Goal: Task Accomplishment & Management: Use online tool/utility

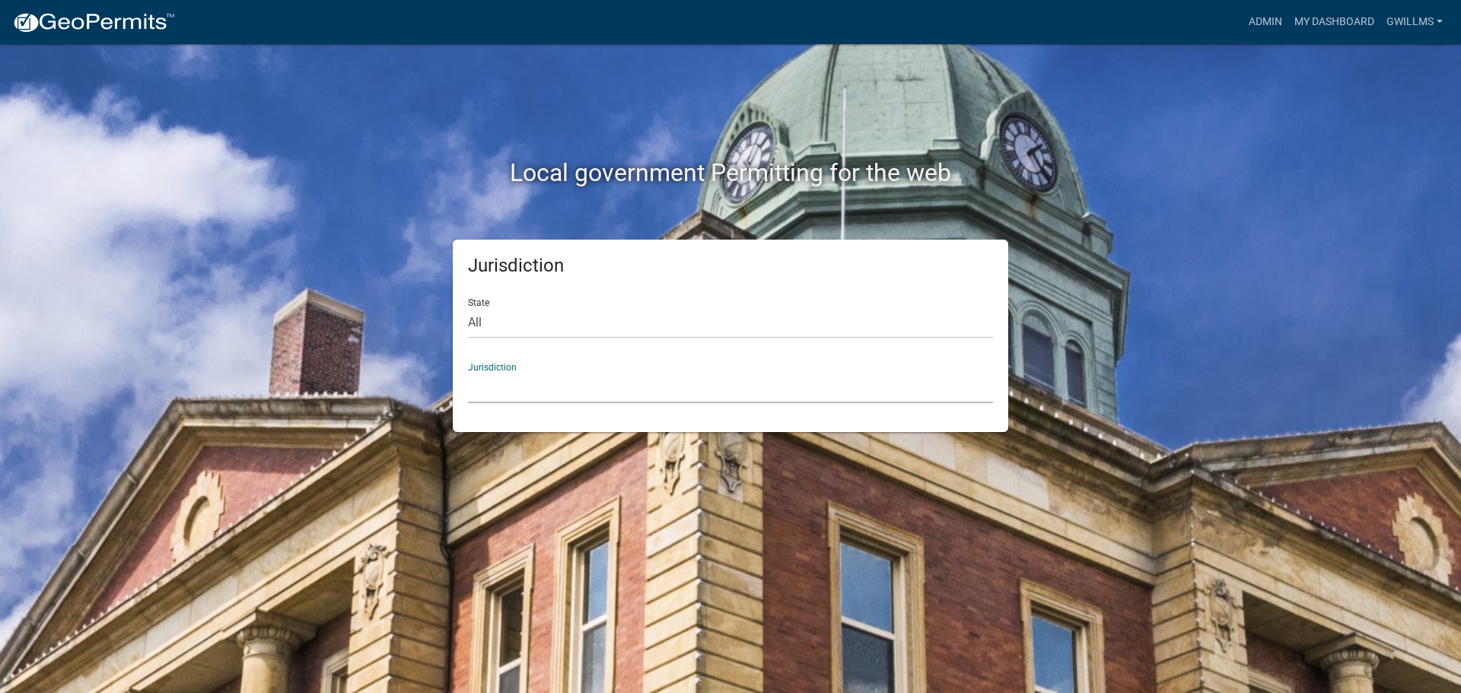
click at [585, 384] on select "[GEOGRAPHIC_DATA], [US_STATE] City of [GEOGRAPHIC_DATA], [US_STATE] [GEOGRAPHIC…" at bounding box center [730, 387] width 525 height 31
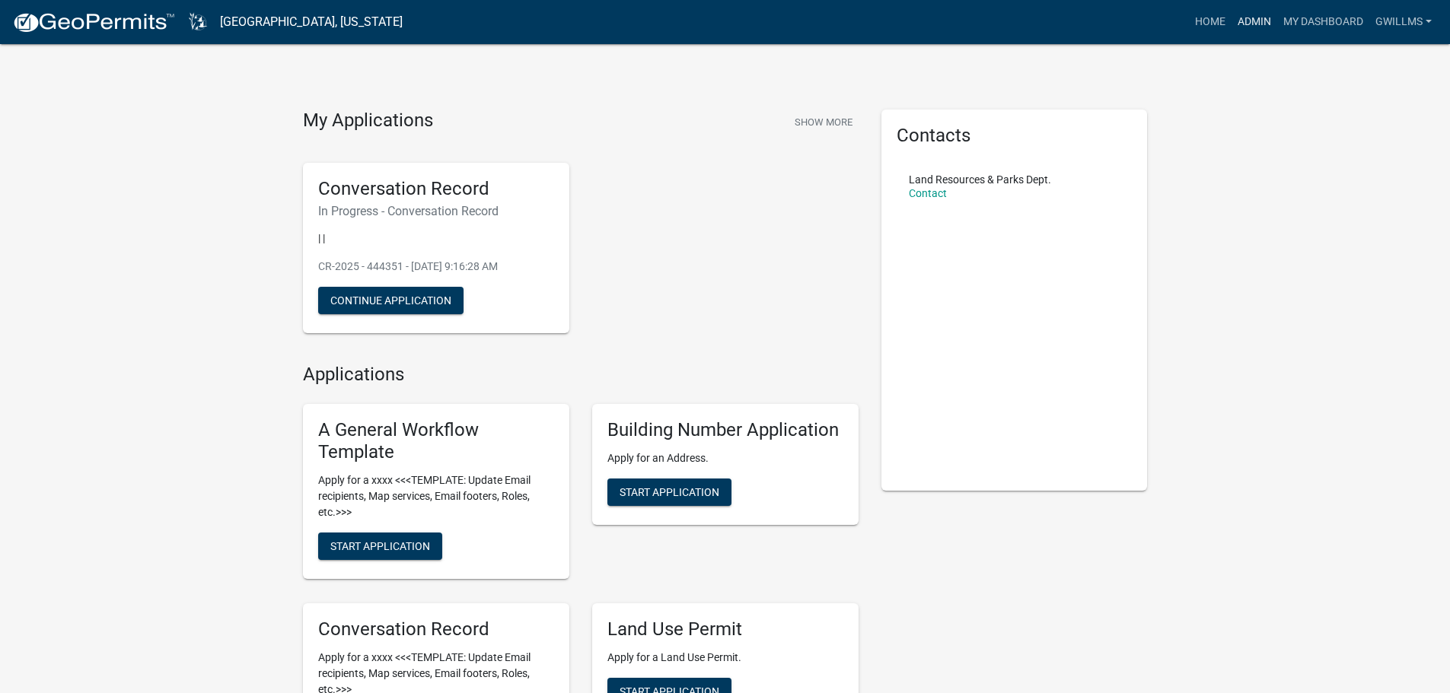
click at [1266, 29] on link "Admin" at bounding box center [1255, 22] width 46 height 29
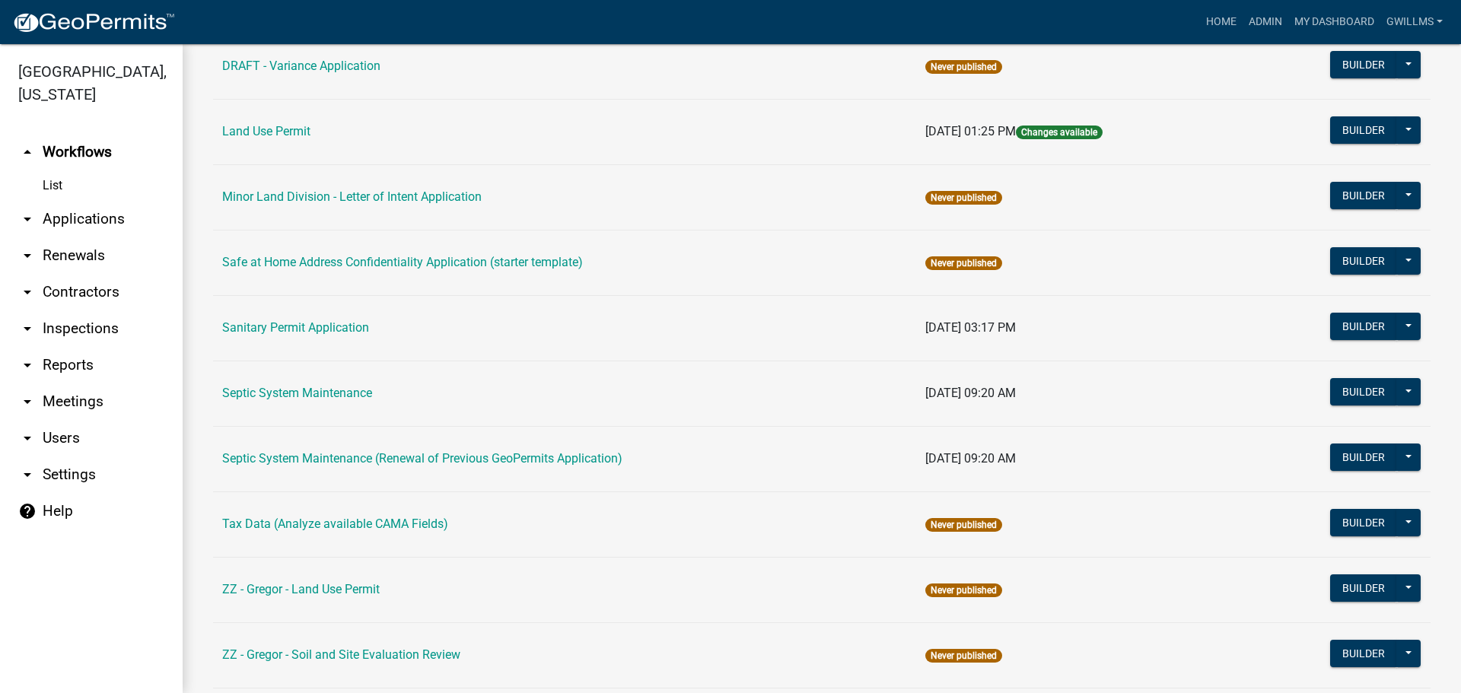
scroll to position [529, 0]
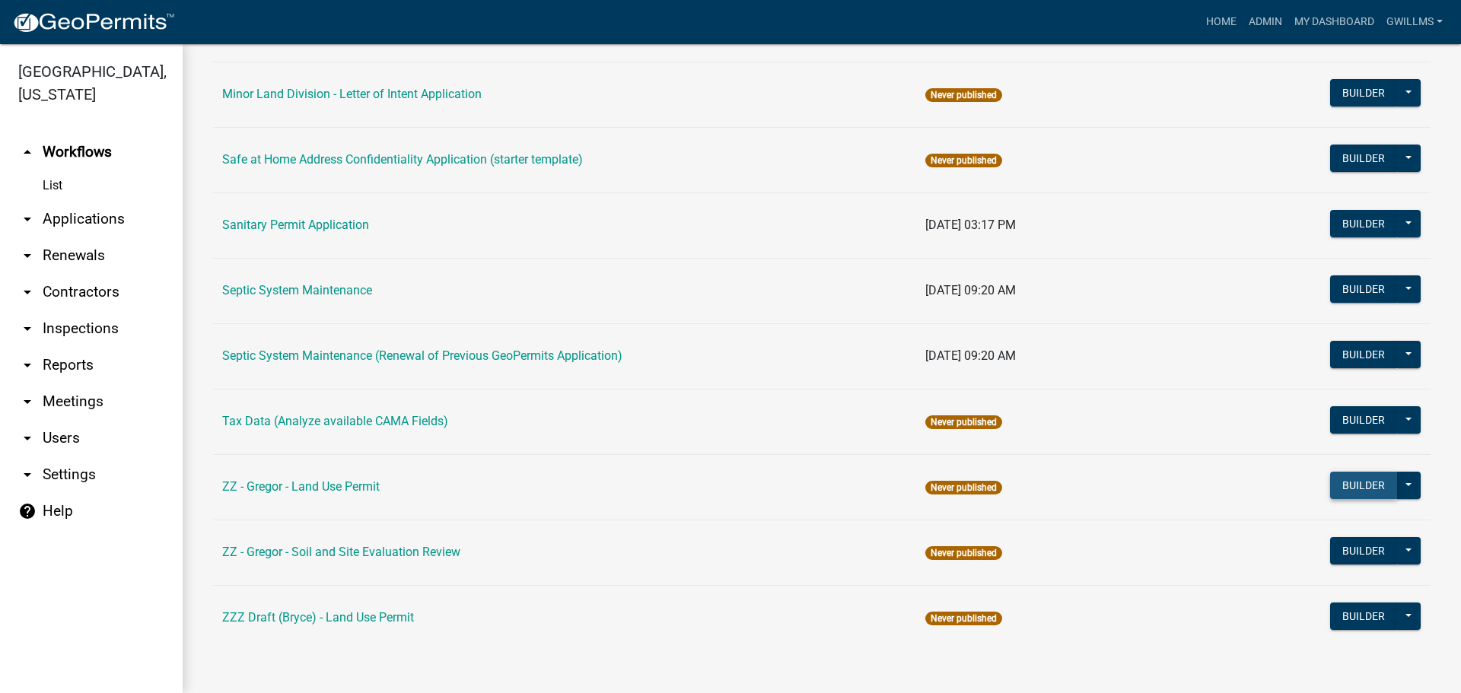
click at [1330, 490] on button "Builder" at bounding box center [1363, 485] width 67 height 27
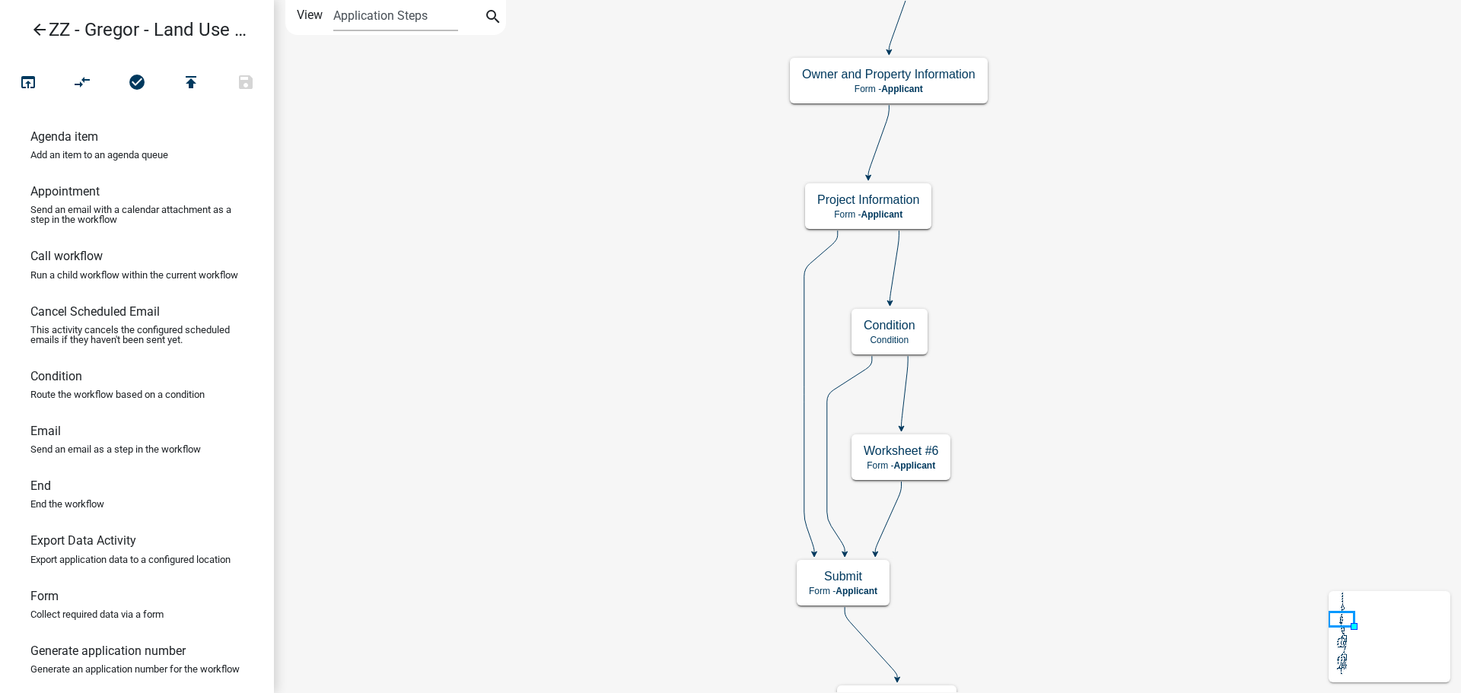
click at [29, 77] on icon "open_in_browser" at bounding box center [28, 83] width 18 height 21
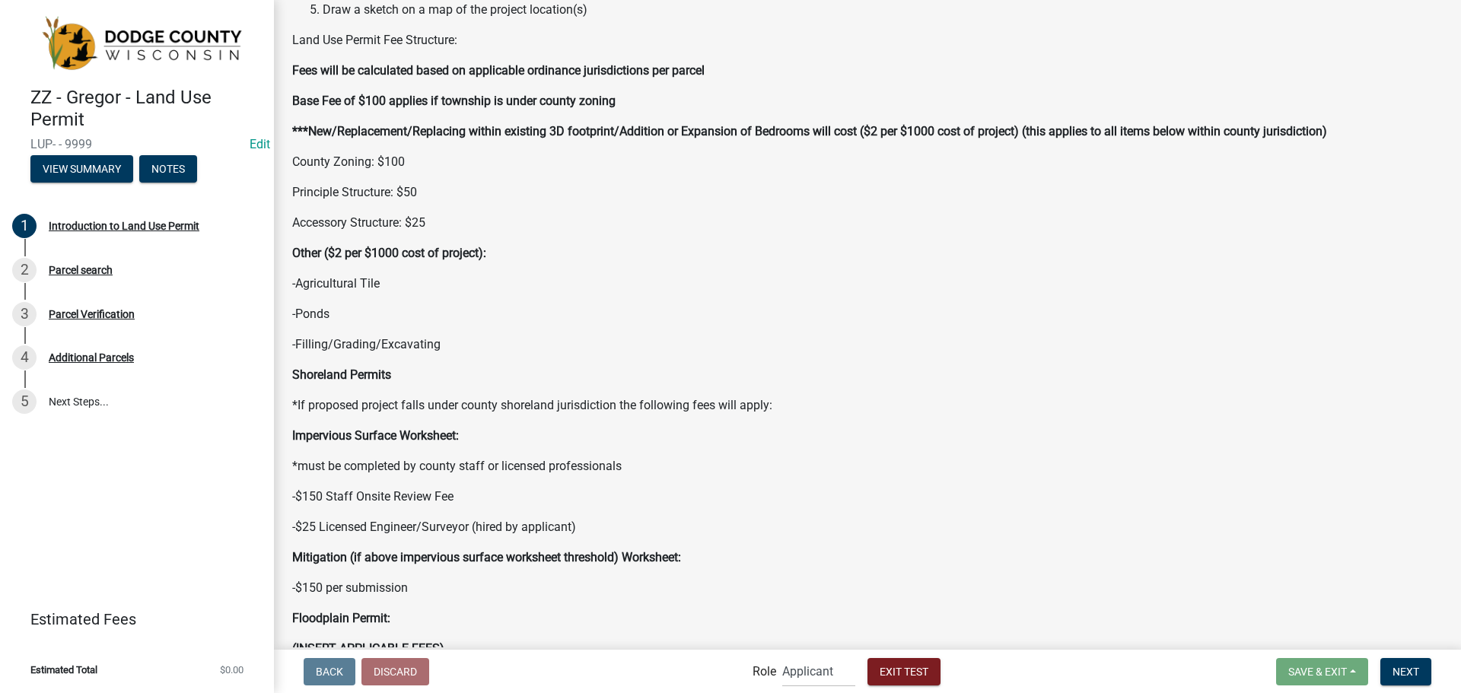
scroll to position [229, 0]
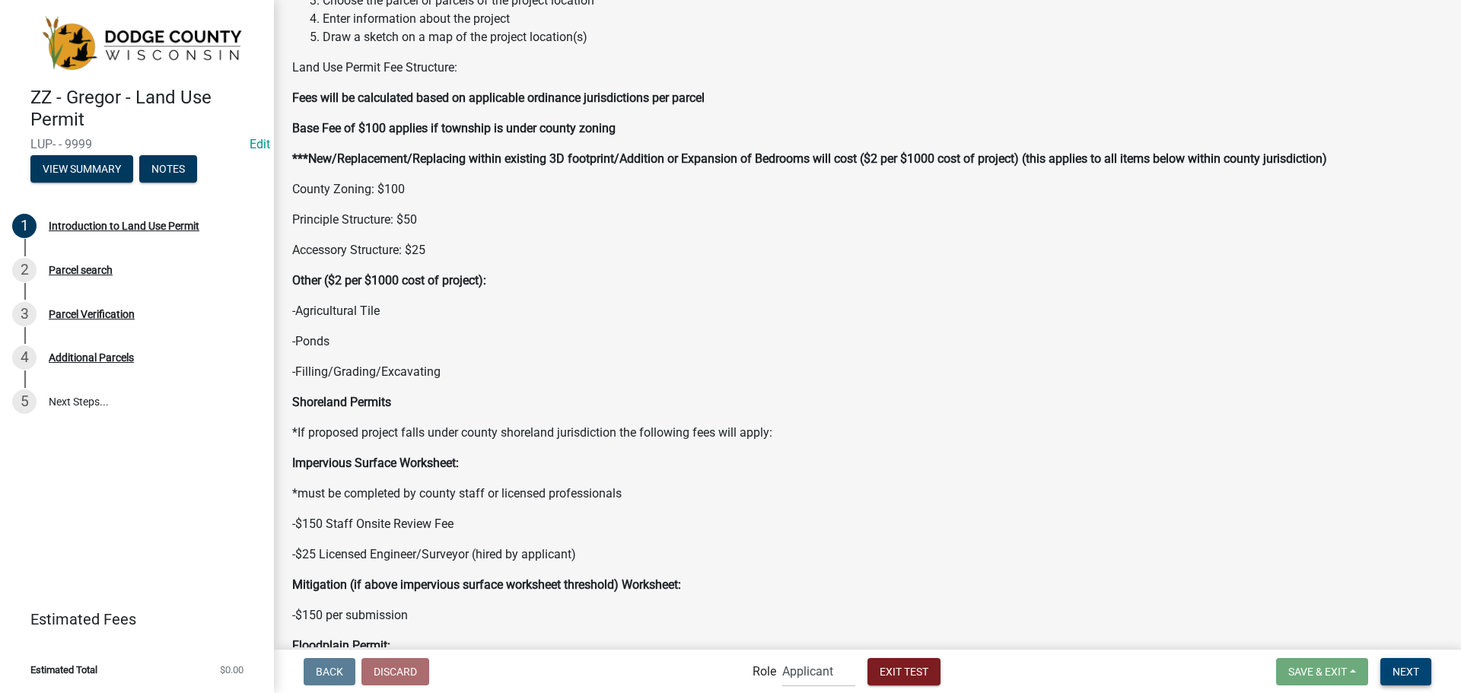
click at [1409, 676] on span "Next" at bounding box center [1406, 671] width 27 height 12
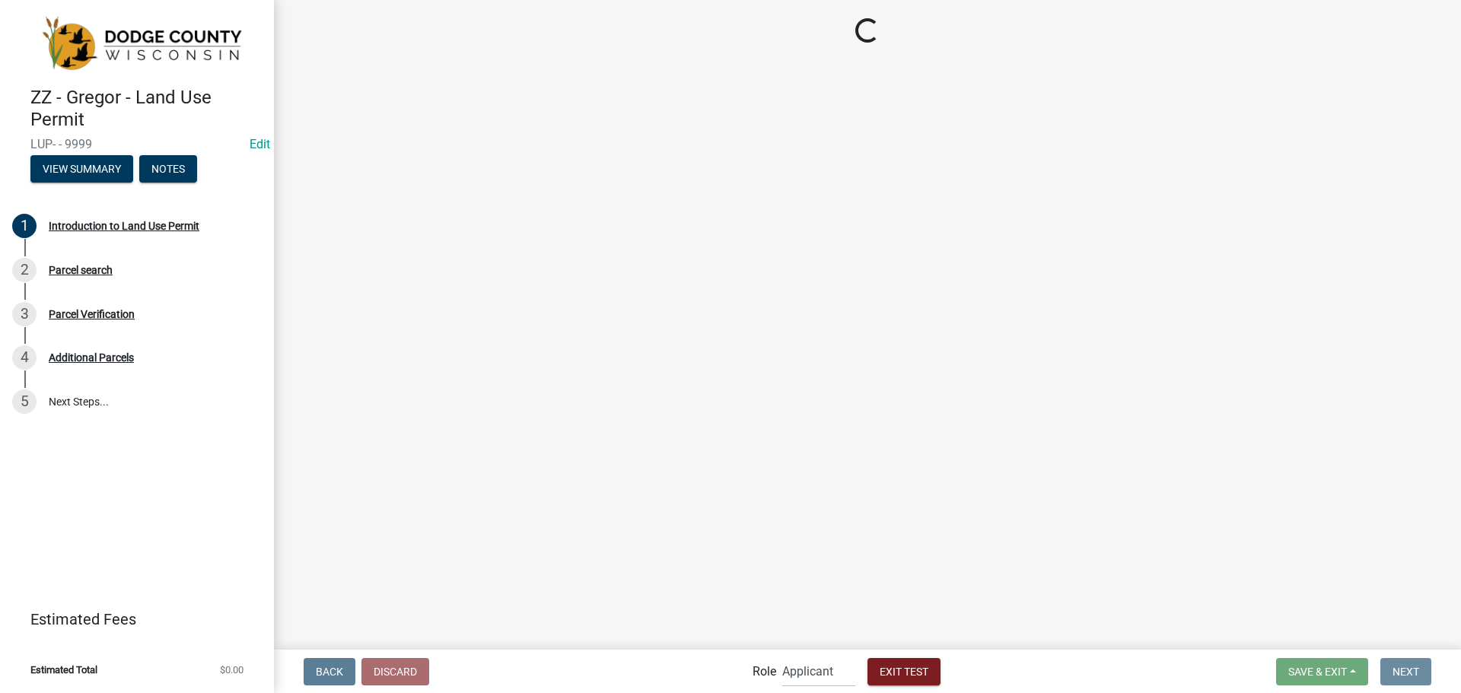
scroll to position [0, 0]
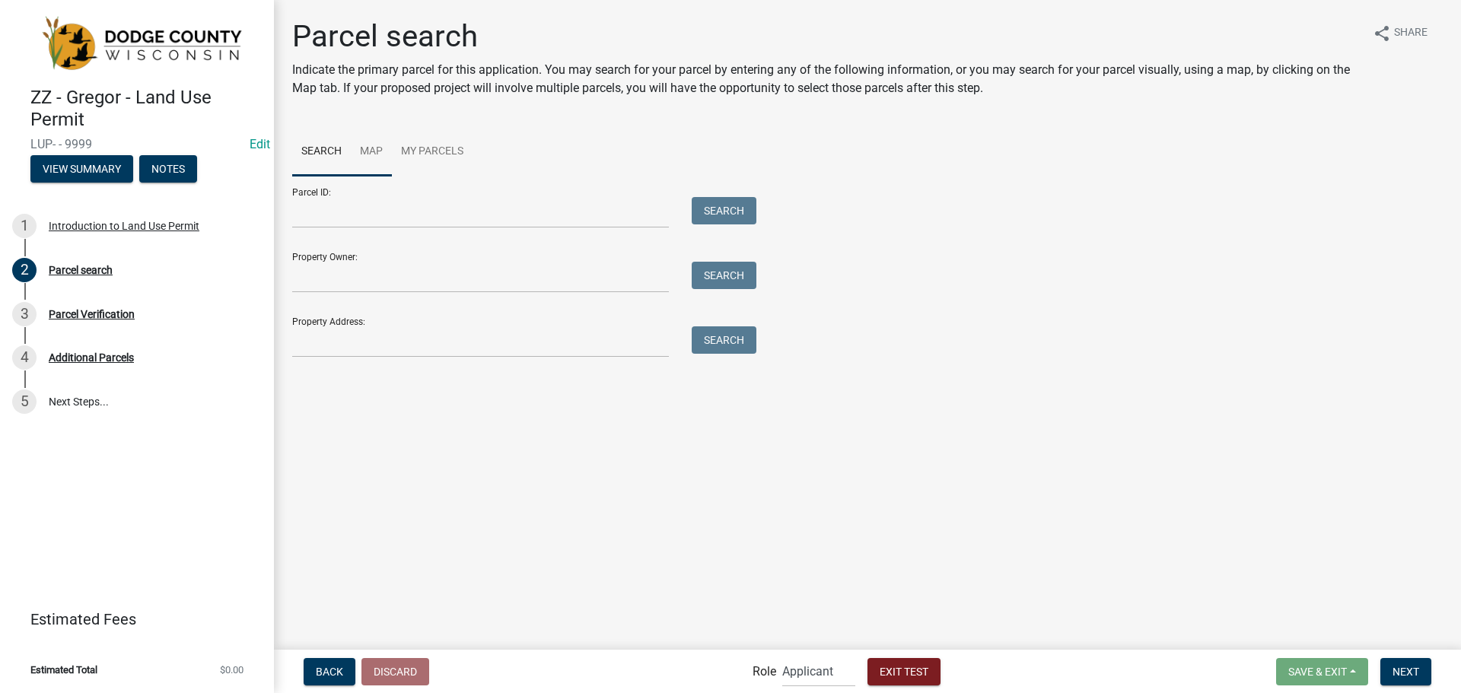
click at [381, 161] on link "Map" at bounding box center [371, 152] width 41 height 49
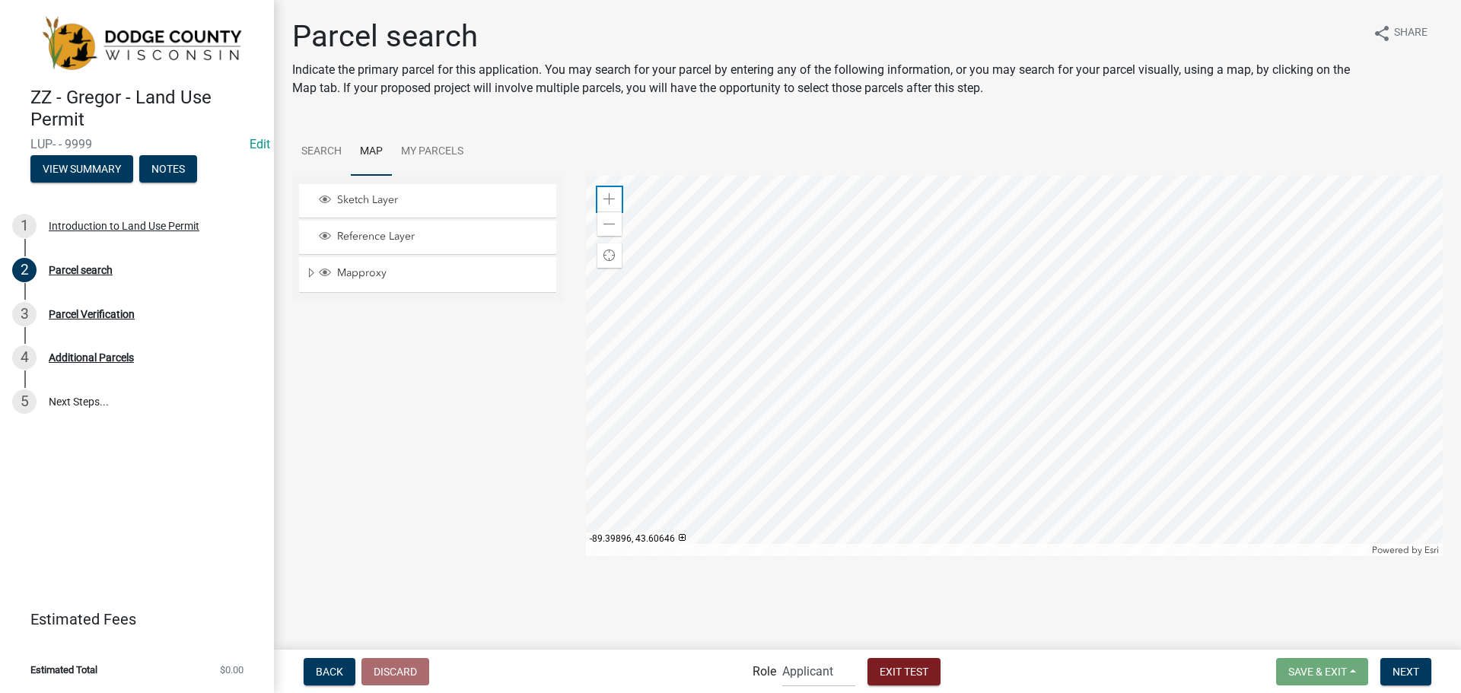
click at [612, 200] on span at bounding box center [610, 199] width 12 height 12
click at [611, 199] on span at bounding box center [610, 199] width 12 height 12
click at [839, 290] on div at bounding box center [1015, 366] width 858 height 381
click at [613, 197] on span at bounding box center [610, 199] width 12 height 12
click at [612, 197] on span at bounding box center [610, 199] width 12 height 12
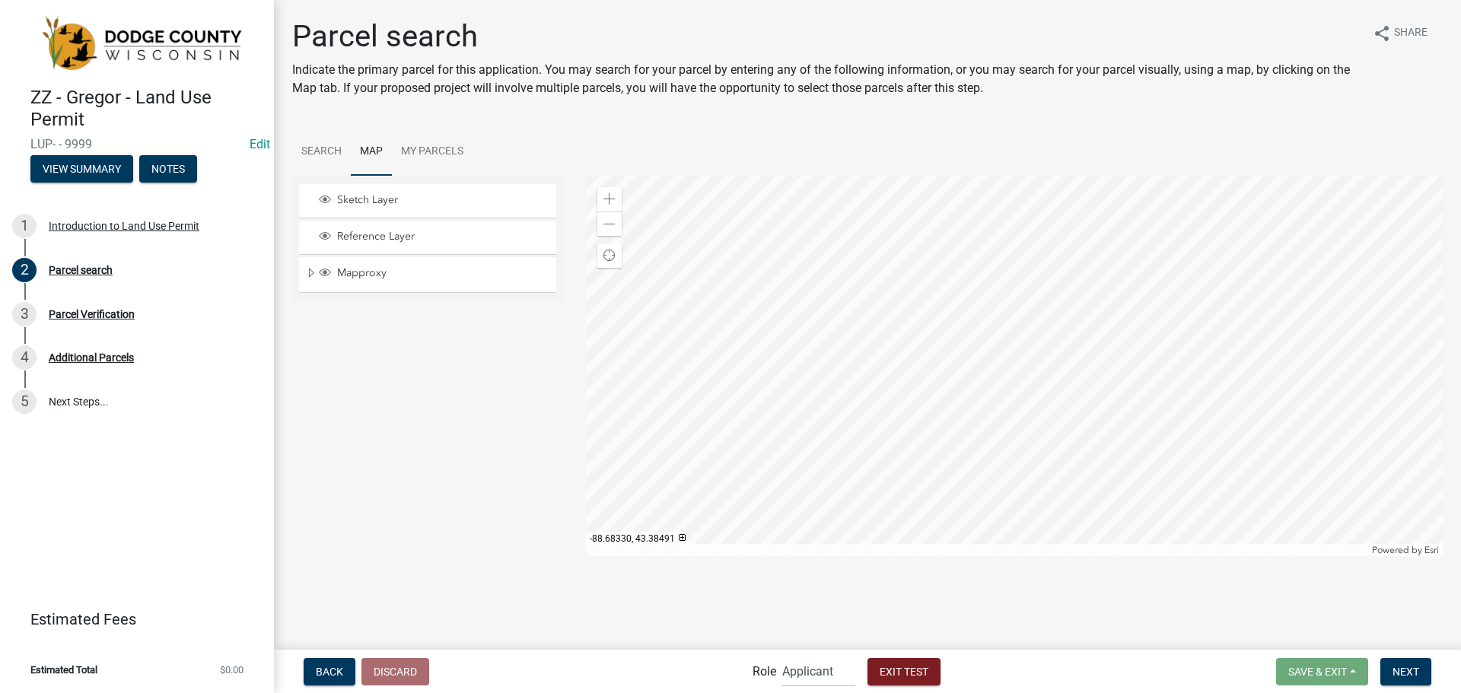
click at [900, 244] on div at bounding box center [1015, 366] width 858 height 381
click at [601, 202] on div "Zoom in" at bounding box center [609, 199] width 24 height 24
click at [919, 434] on div at bounding box center [1015, 366] width 858 height 381
click at [904, 353] on div at bounding box center [1015, 366] width 858 height 381
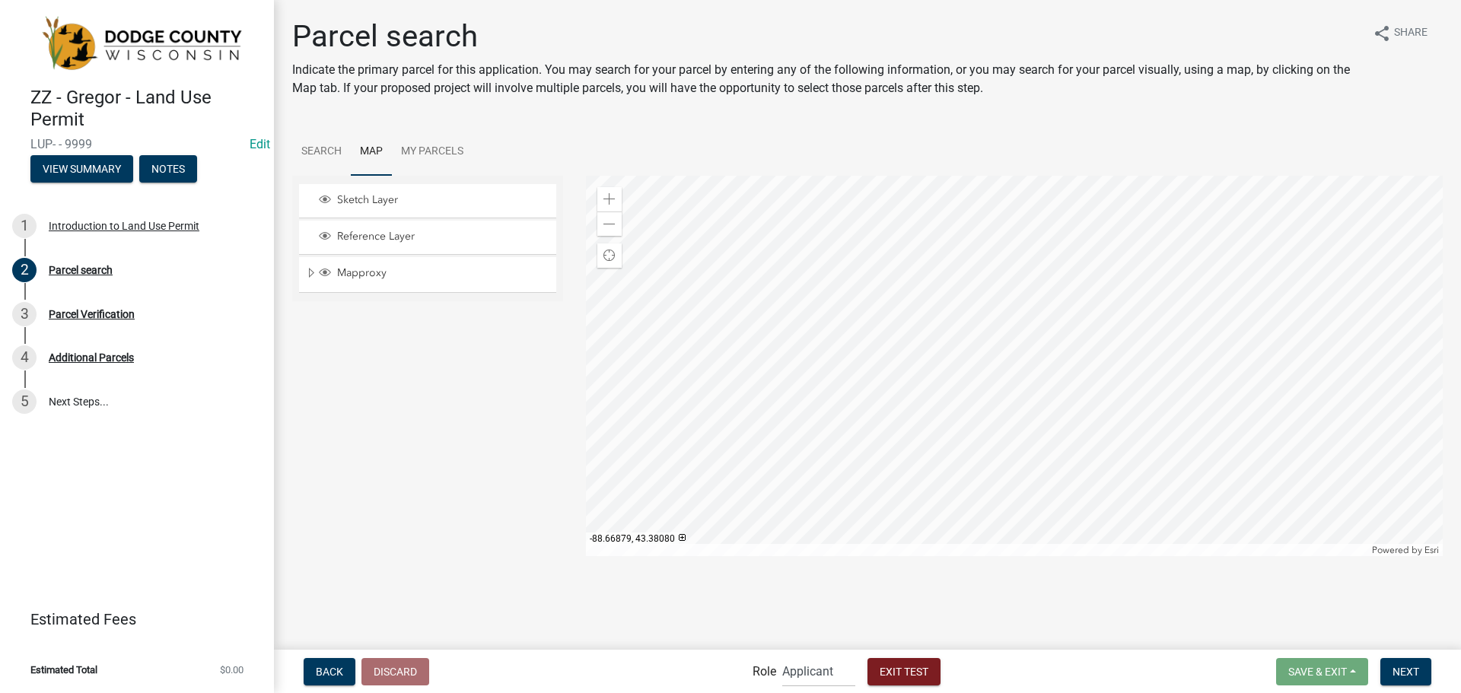
click at [792, 329] on div at bounding box center [1015, 366] width 858 height 381
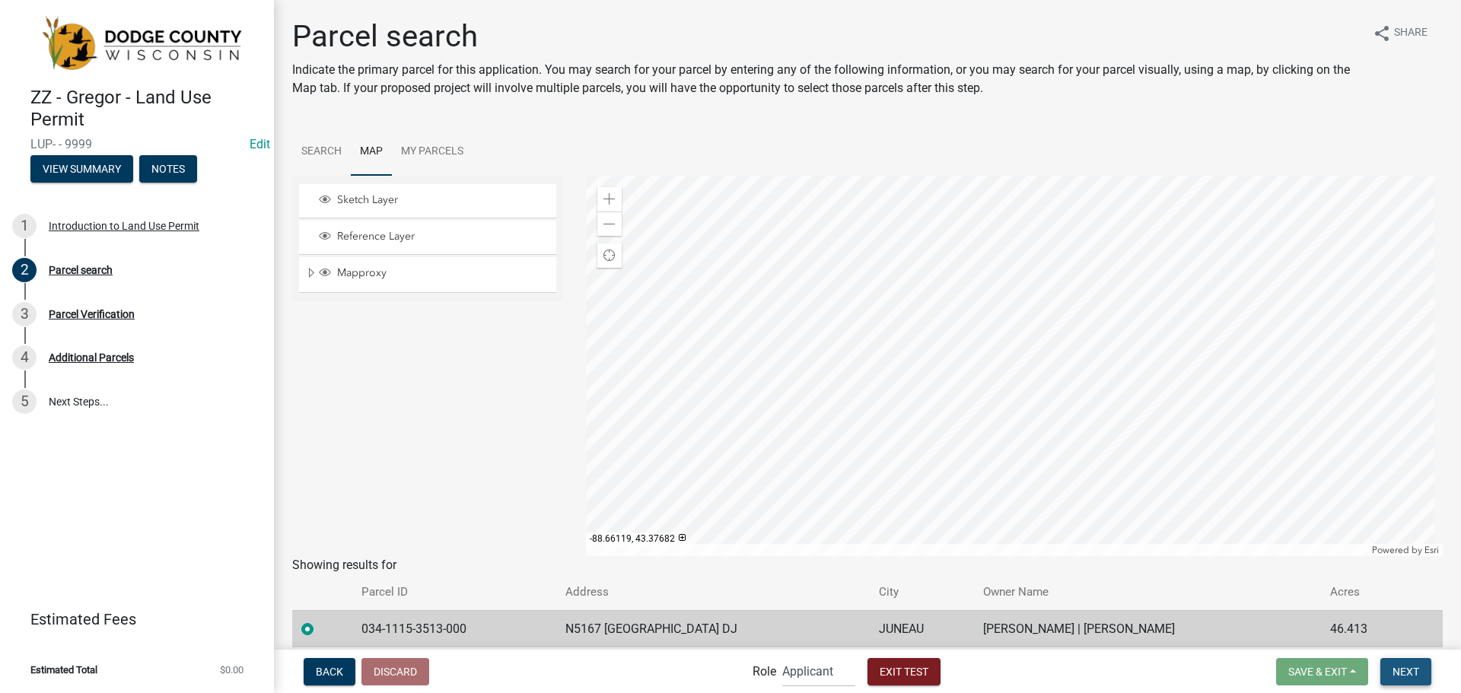
click at [1394, 661] on button "Next" at bounding box center [1406, 671] width 51 height 27
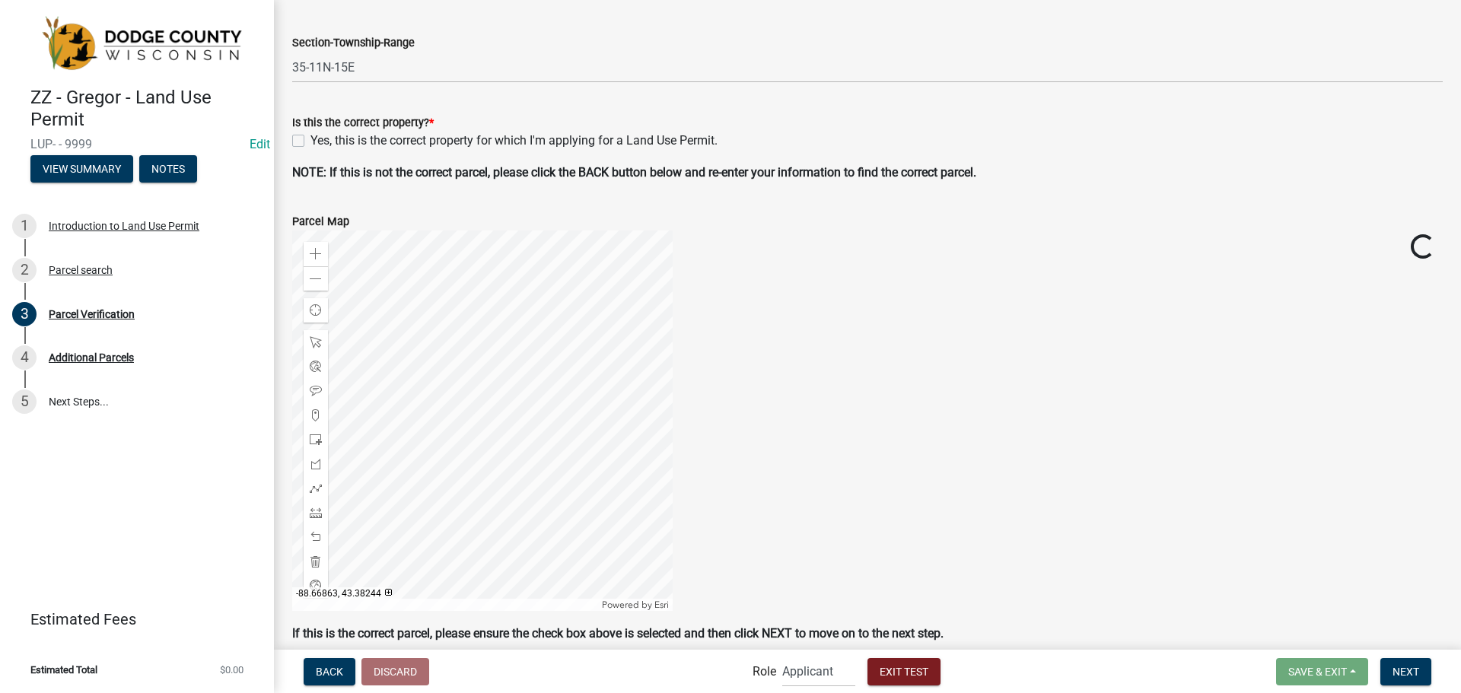
scroll to position [521, 0]
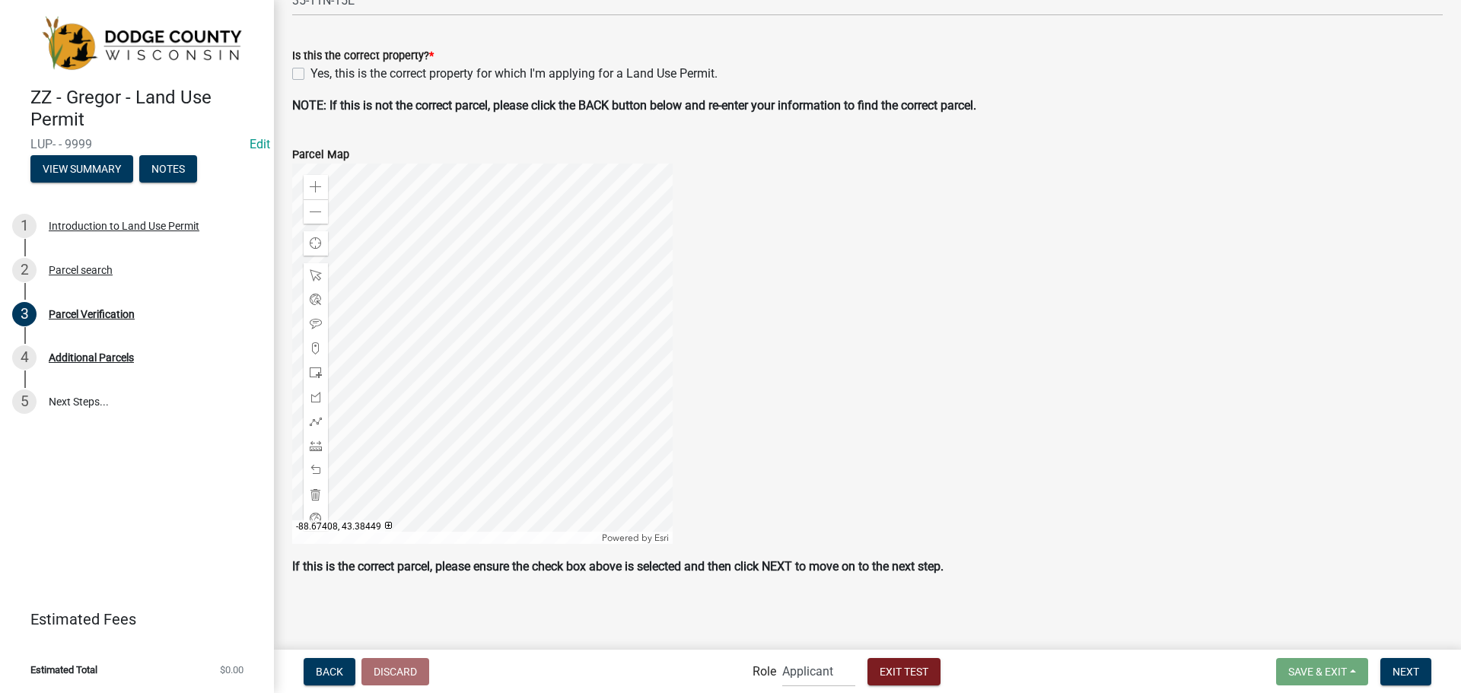
click at [311, 75] on label "Yes, this is the correct property for which I'm applying for a Land Use Permit." at bounding box center [514, 74] width 407 height 18
click at [311, 75] on input "Yes, this is the correct property for which I'm applying for a Land Use Permit." at bounding box center [316, 70] width 10 height 10
checkbox input "true"
click at [1388, 671] on button "Next" at bounding box center [1406, 671] width 51 height 27
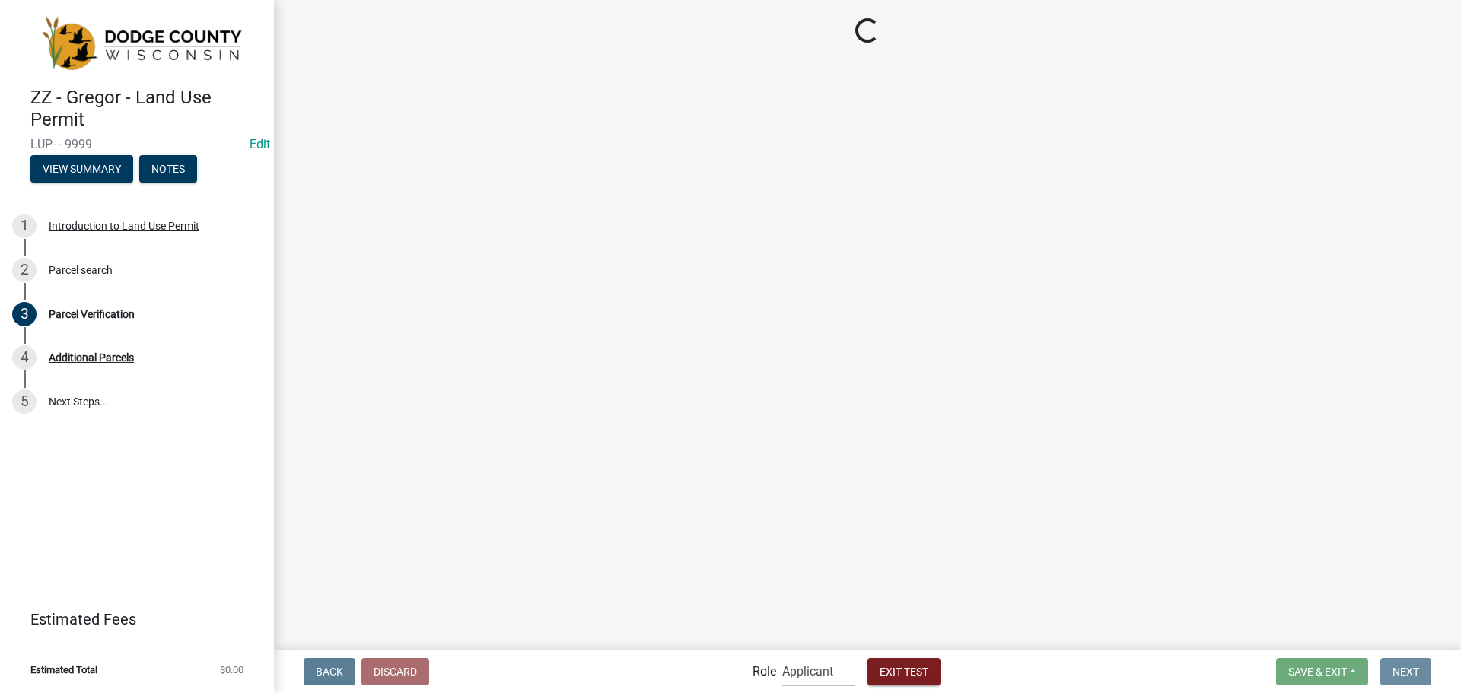
scroll to position [0, 0]
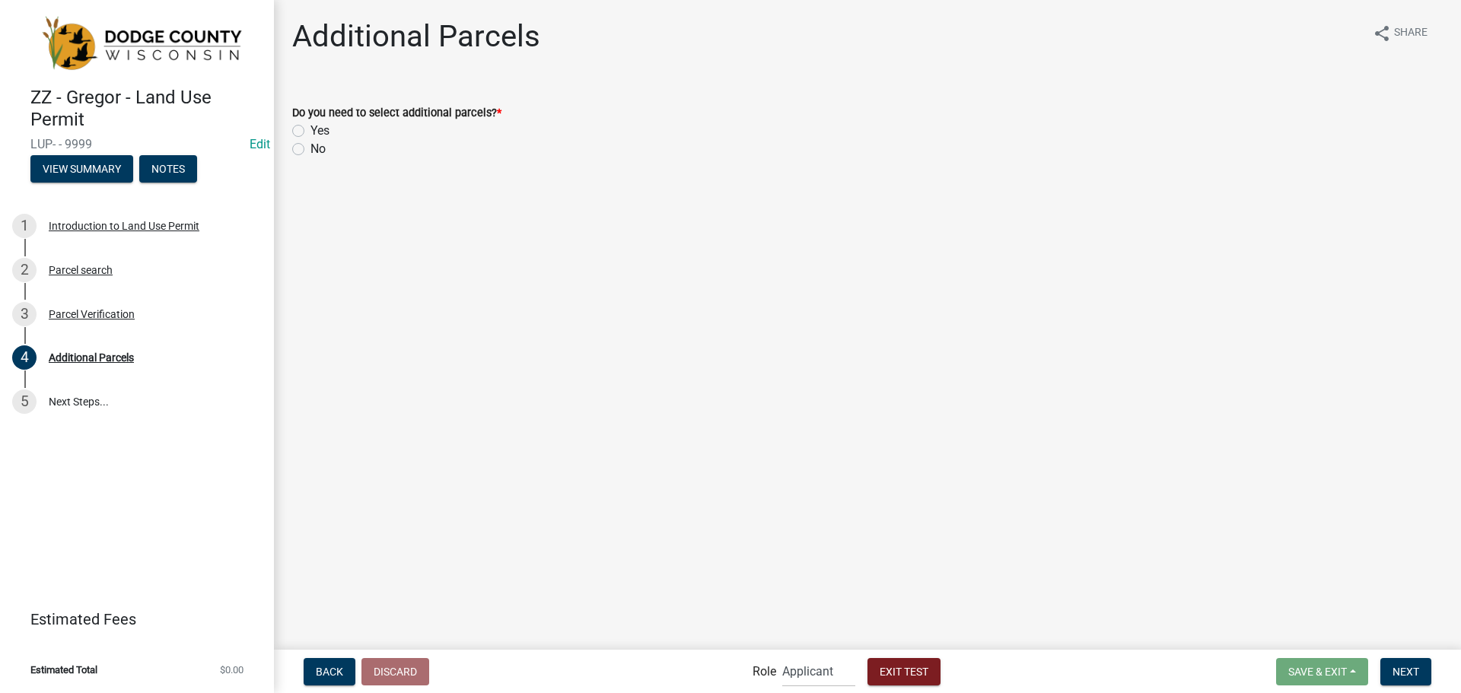
click at [311, 148] on label "No" at bounding box center [318, 149] width 15 height 18
click at [311, 148] on input "No" at bounding box center [316, 145] width 10 height 10
radio input "true"
click at [1389, 674] on button "Next" at bounding box center [1406, 671] width 51 height 27
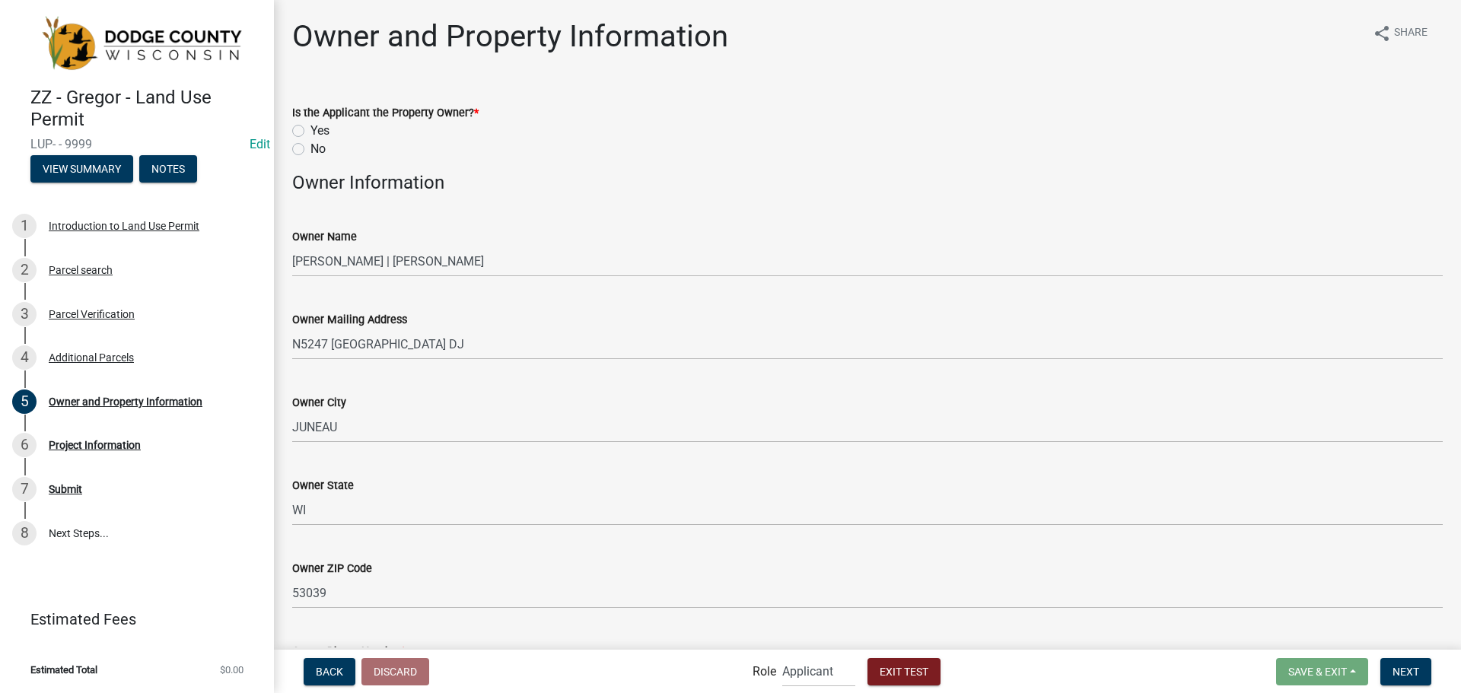
click at [311, 150] on label "No" at bounding box center [318, 149] width 15 height 18
click at [311, 150] on input "No" at bounding box center [316, 145] width 10 height 10
radio input "true"
click at [301, 139] on div "Yes" at bounding box center [867, 131] width 1151 height 18
click at [311, 134] on label "Yes" at bounding box center [320, 131] width 19 height 18
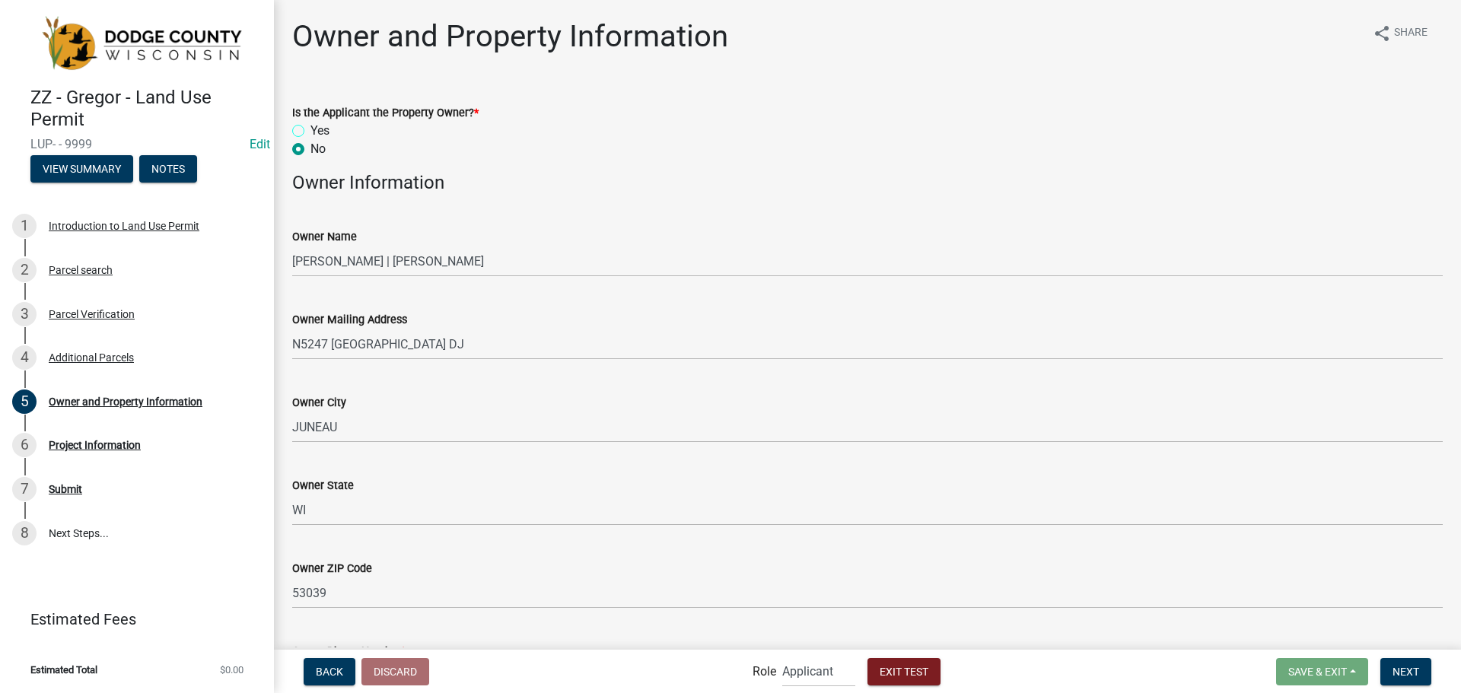
click at [311, 132] on input "Yes" at bounding box center [316, 127] width 10 height 10
radio input "true"
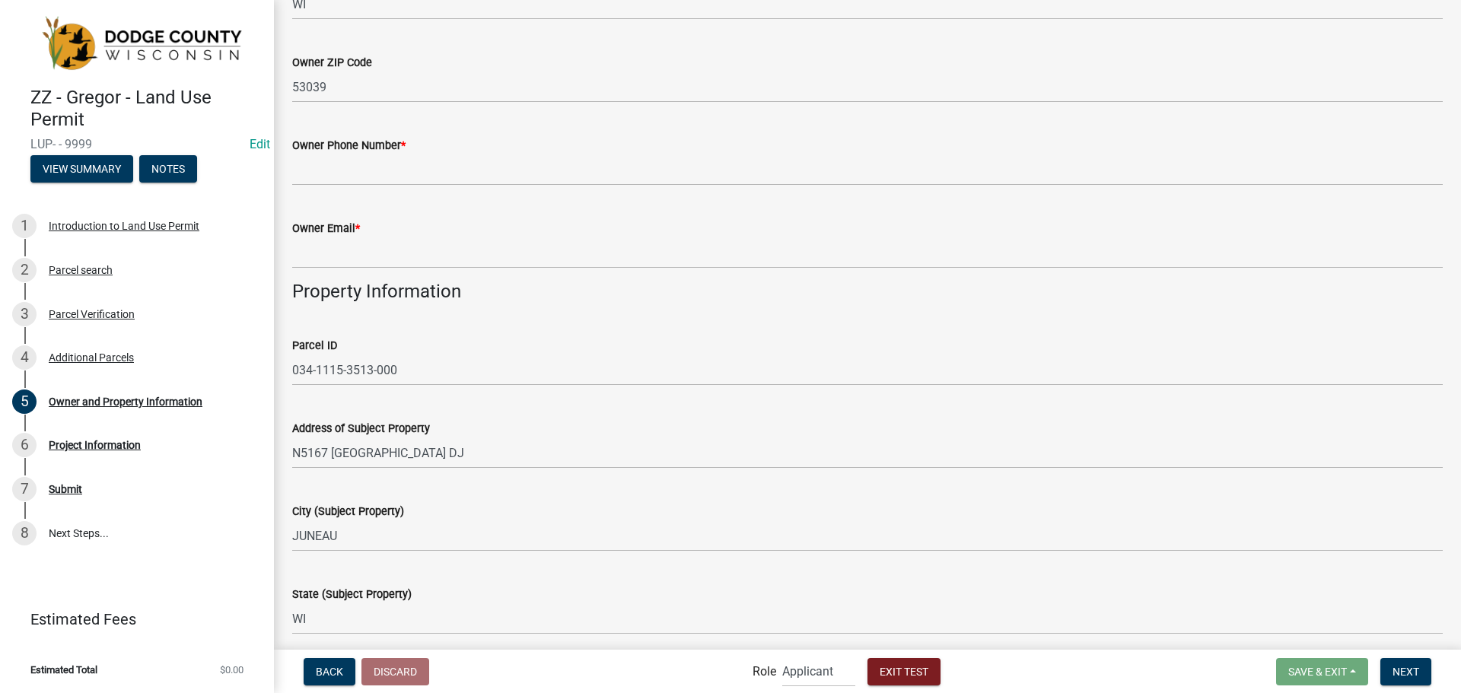
scroll to position [533, 0]
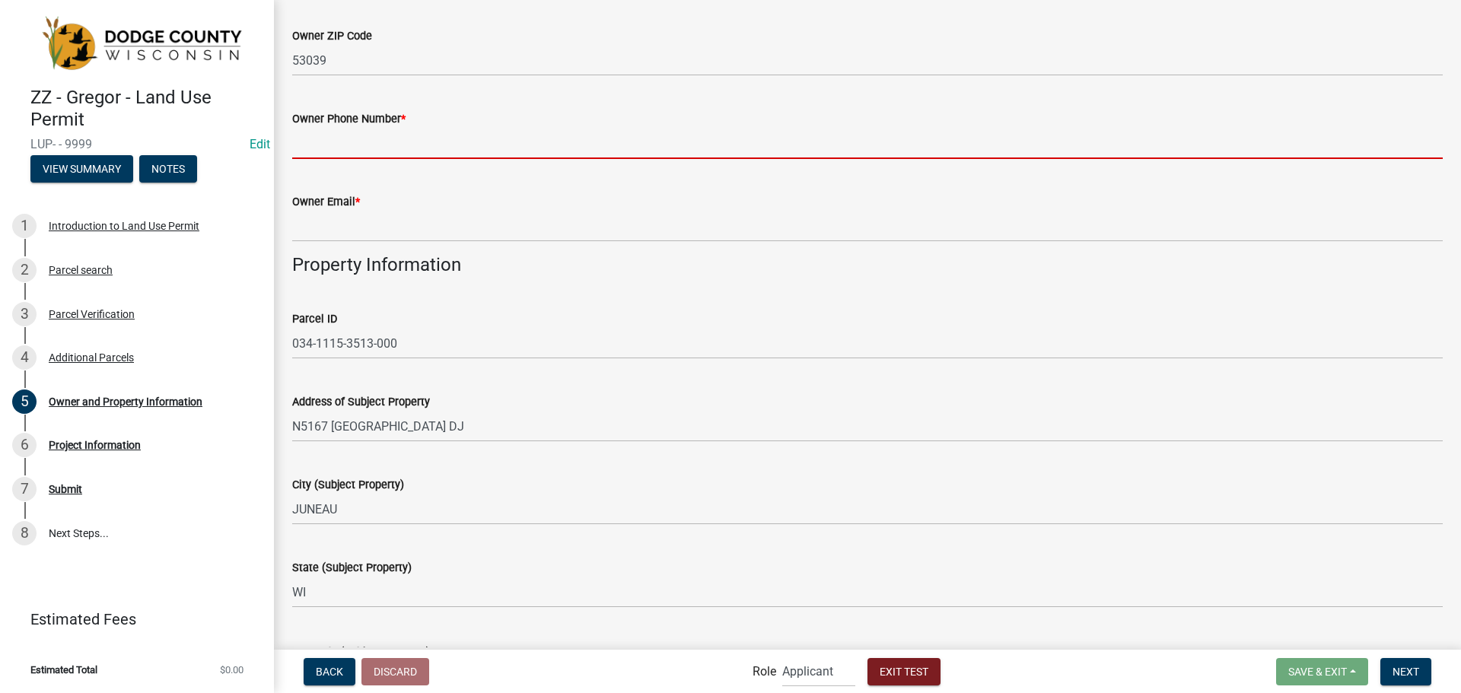
click at [442, 142] on input "Owner Phone Number *" at bounding box center [867, 143] width 1151 height 31
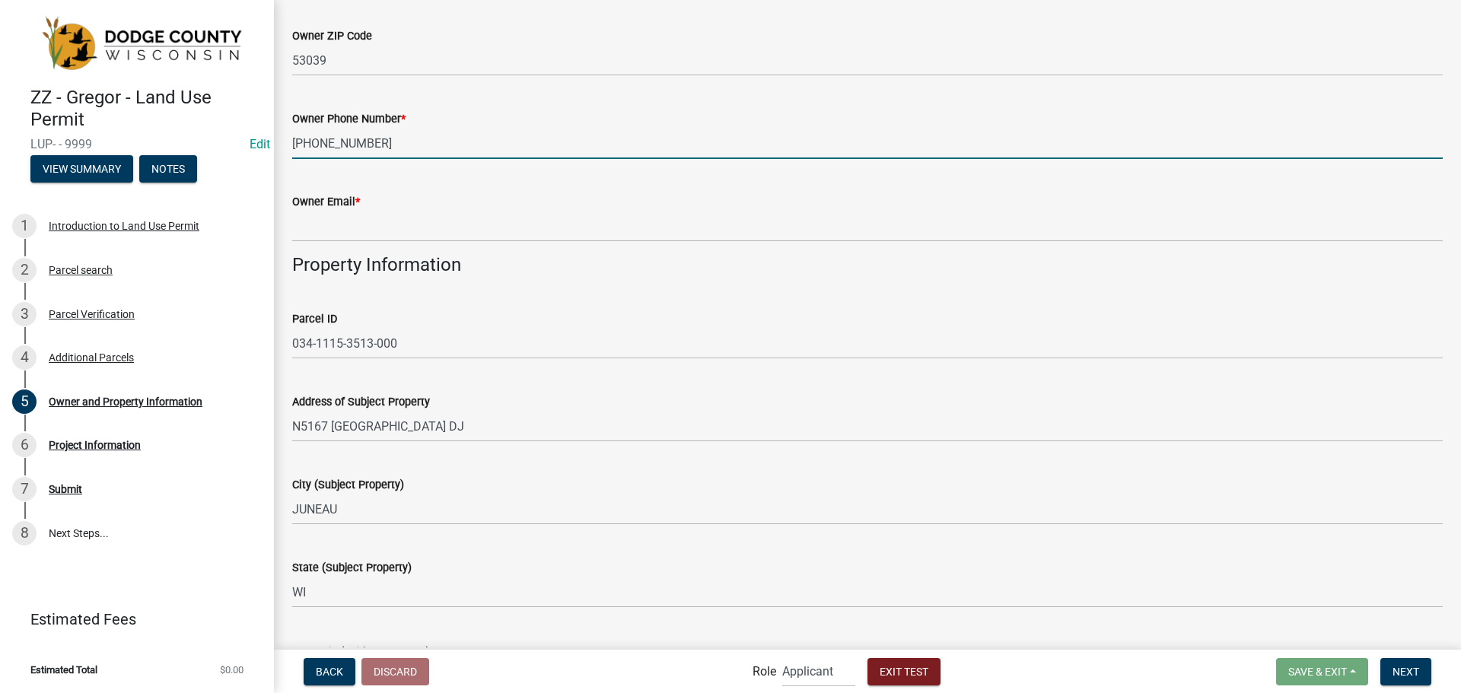
type input "[PHONE_NUMBER]"
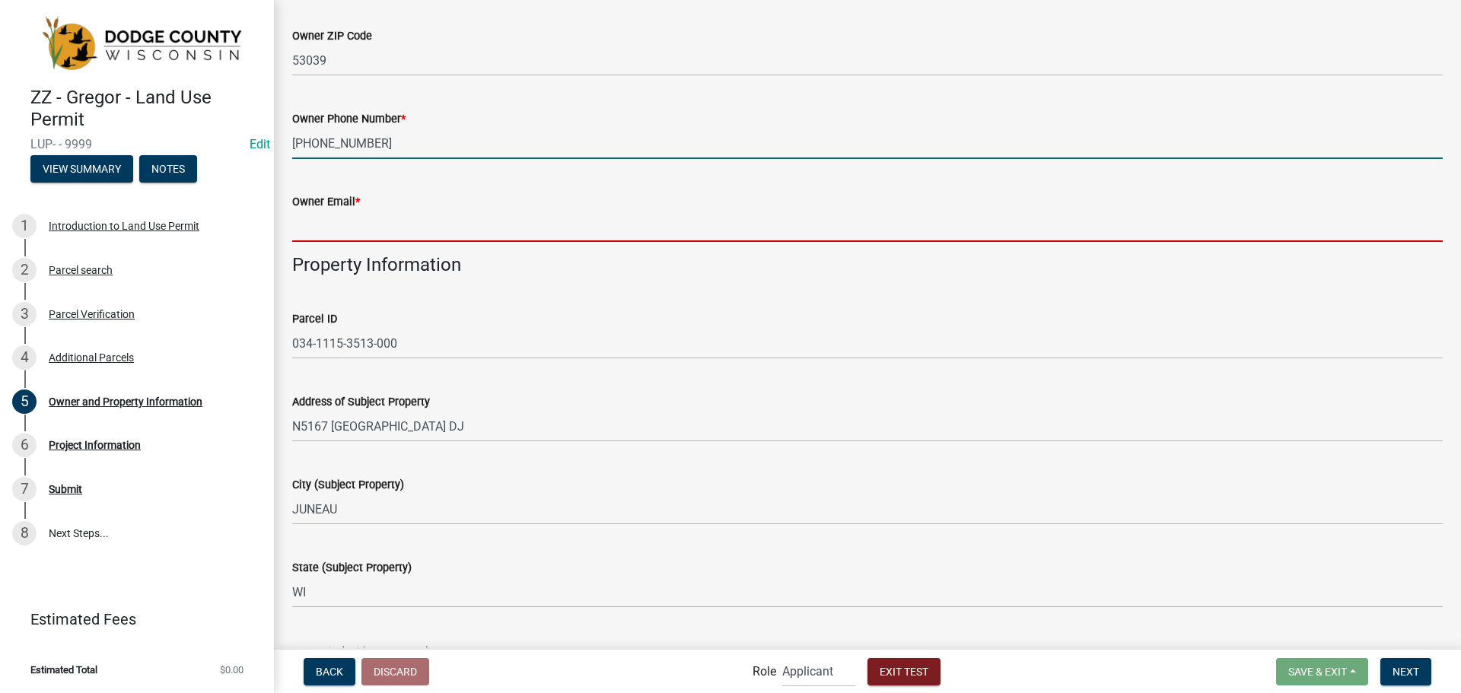
click at [394, 237] on input "Owner Email *" at bounding box center [867, 226] width 1151 height 31
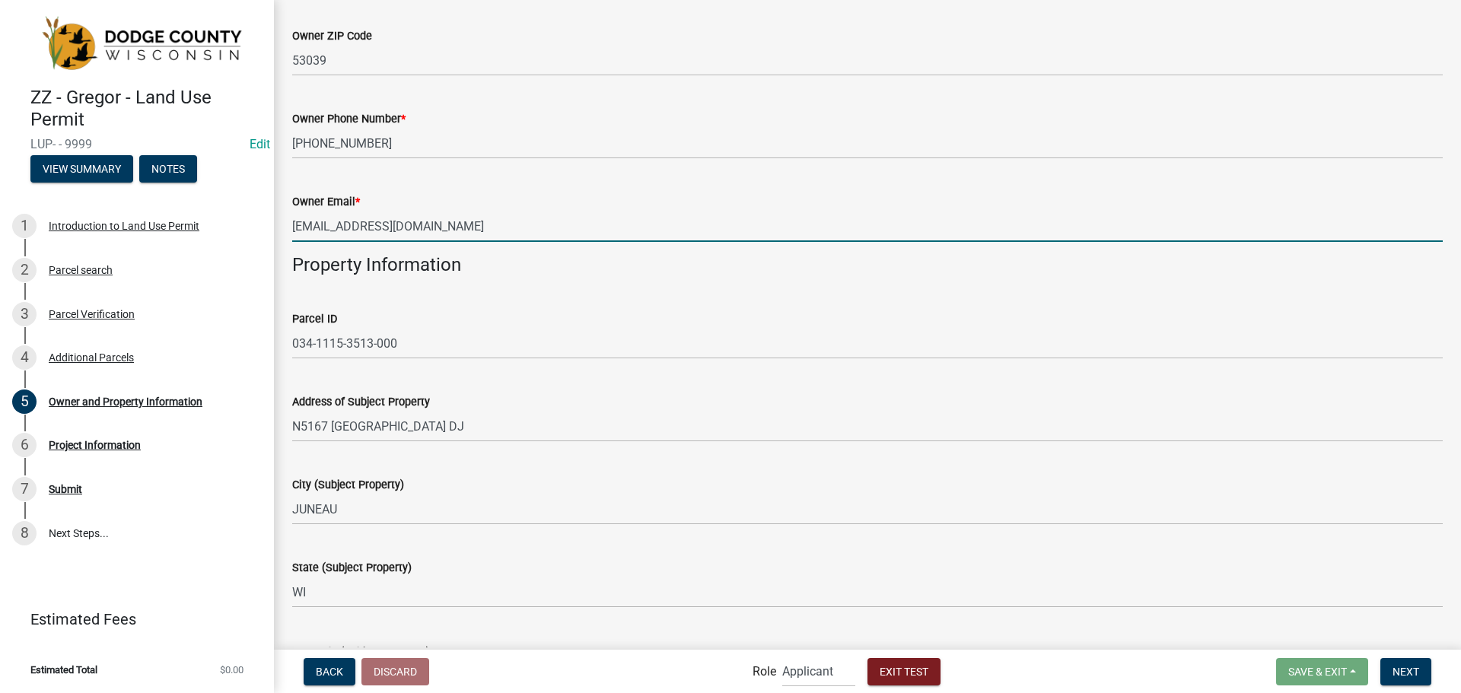
type input "[EMAIL_ADDRESS][DOMAIN_NAME]"
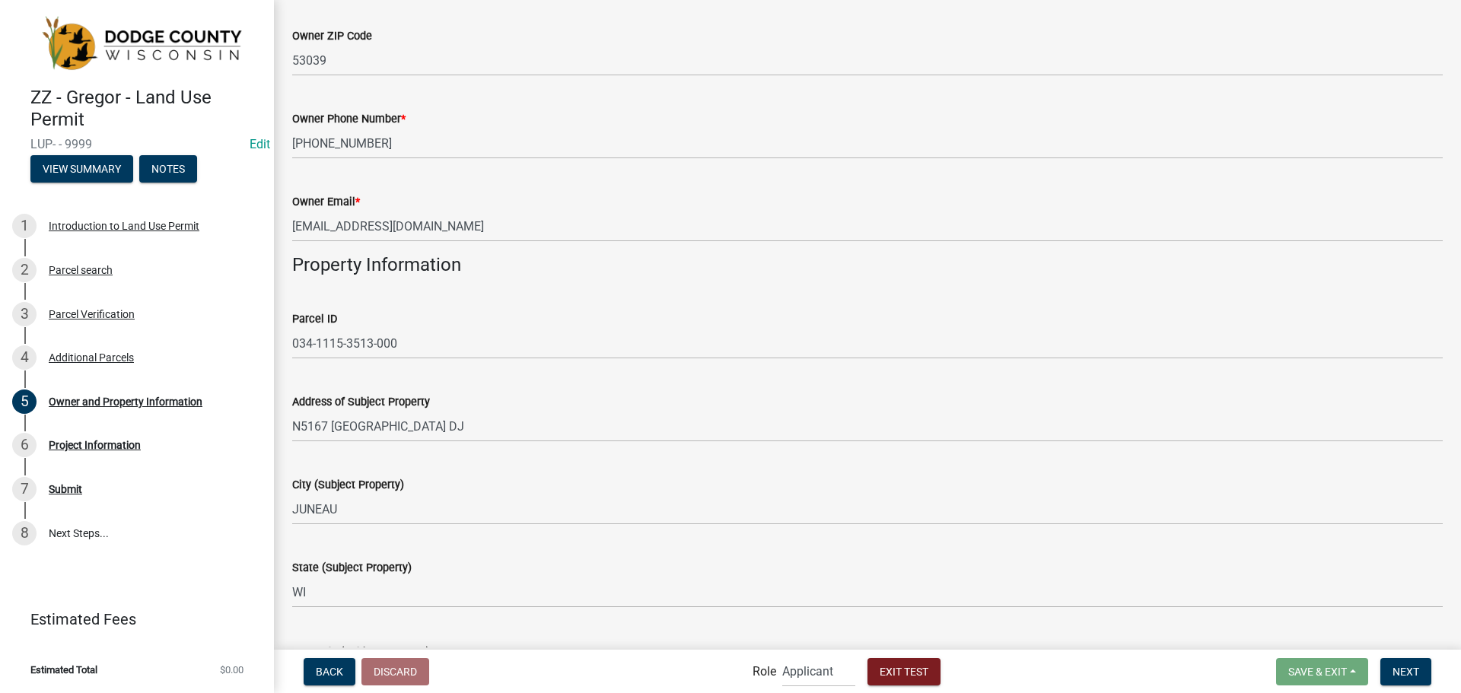
click at [447, 183] on div "Owner Email * [EMAIL_ADDRESS][DOMAIN_NAME]" at bounding box center [867, 206] width 1151 height 71
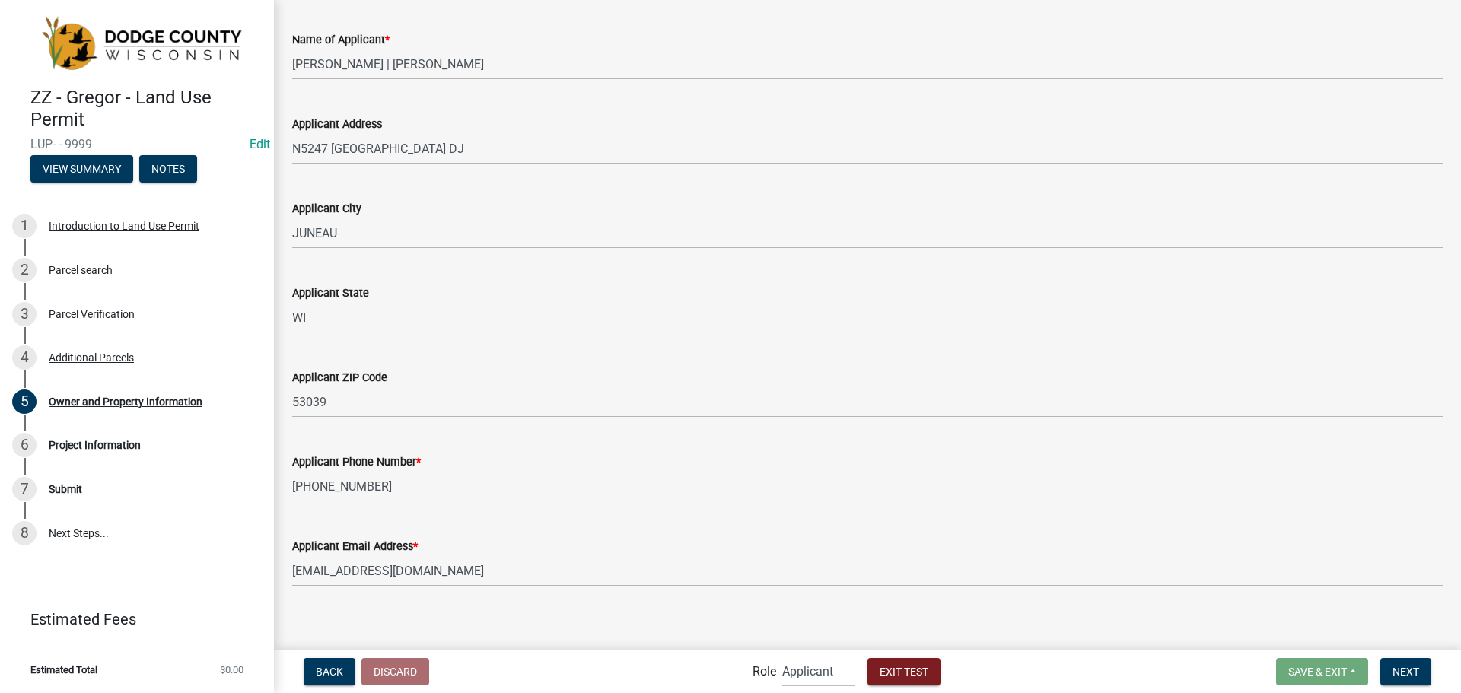
scroll to position [1440, 0]
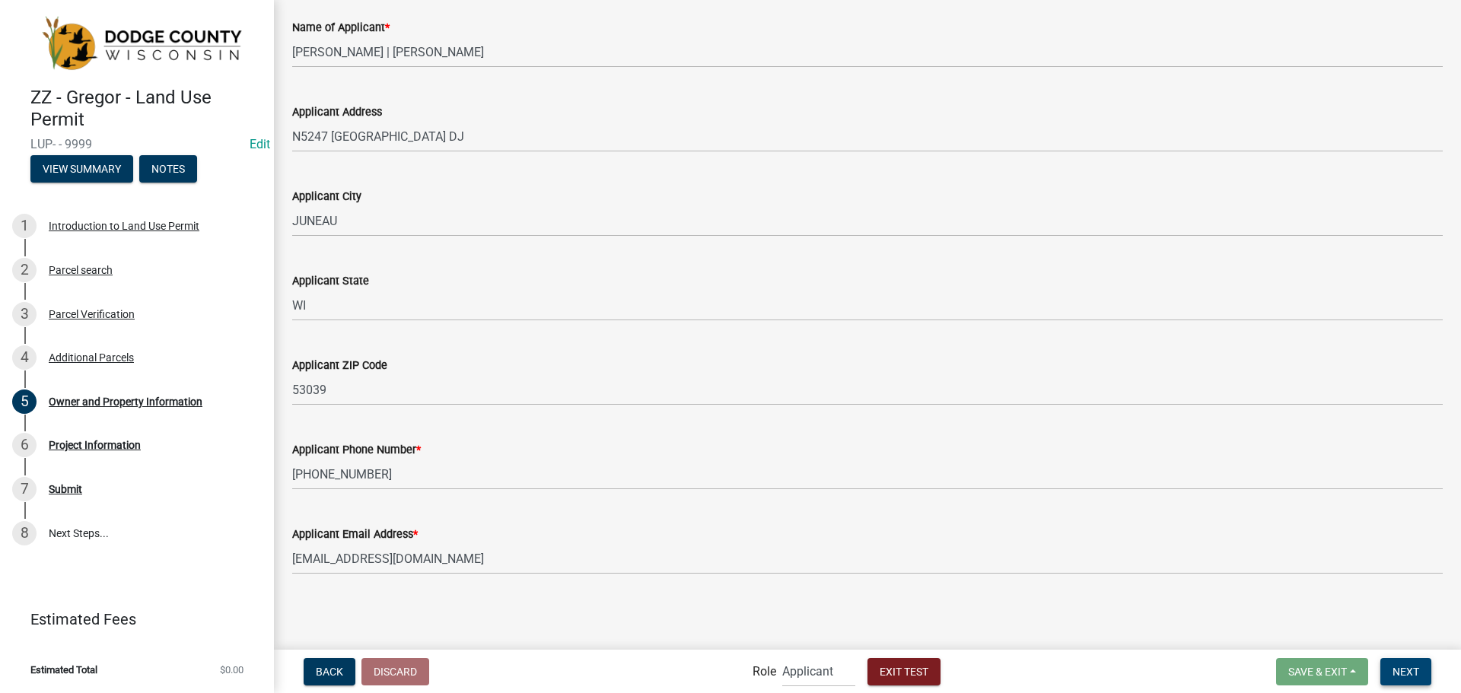
click at [1397, 668] on span "Next" at bounding box center [1406, 671] width 27 height 12
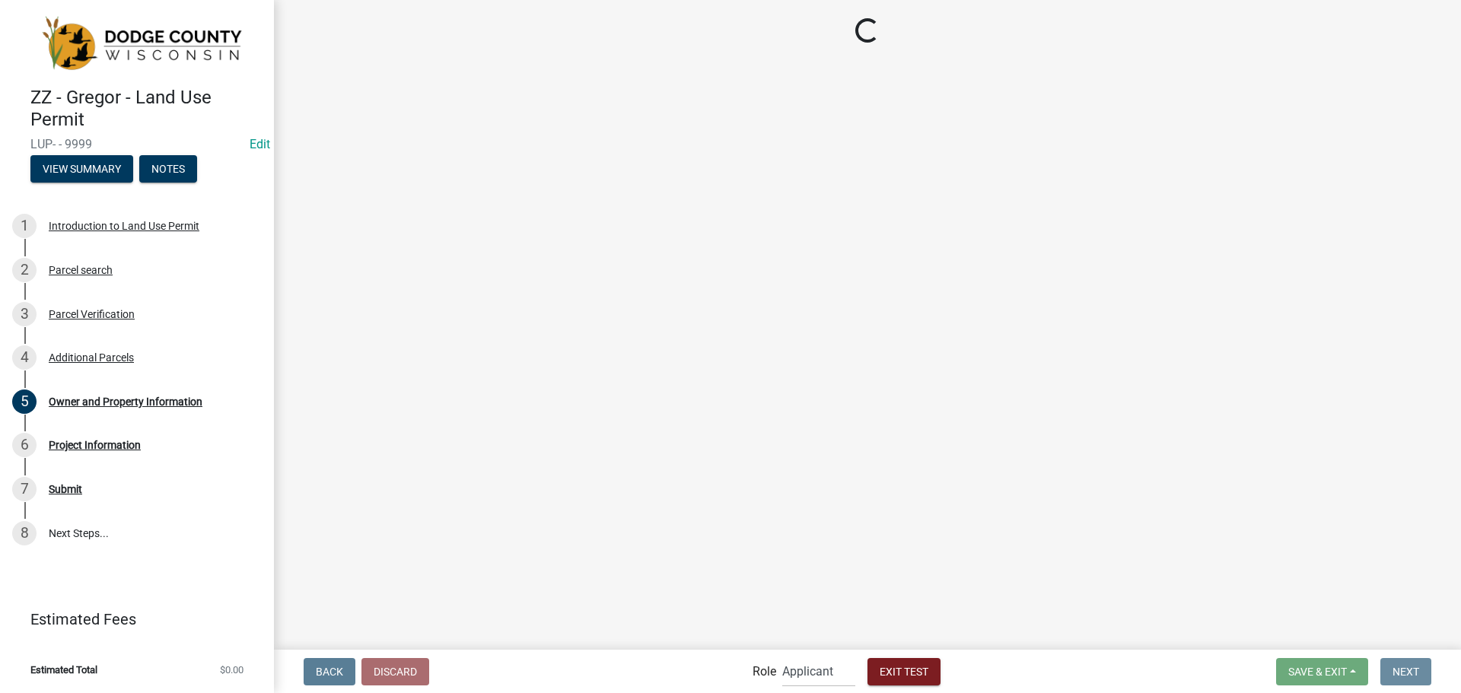
scroll to position [0, 0]
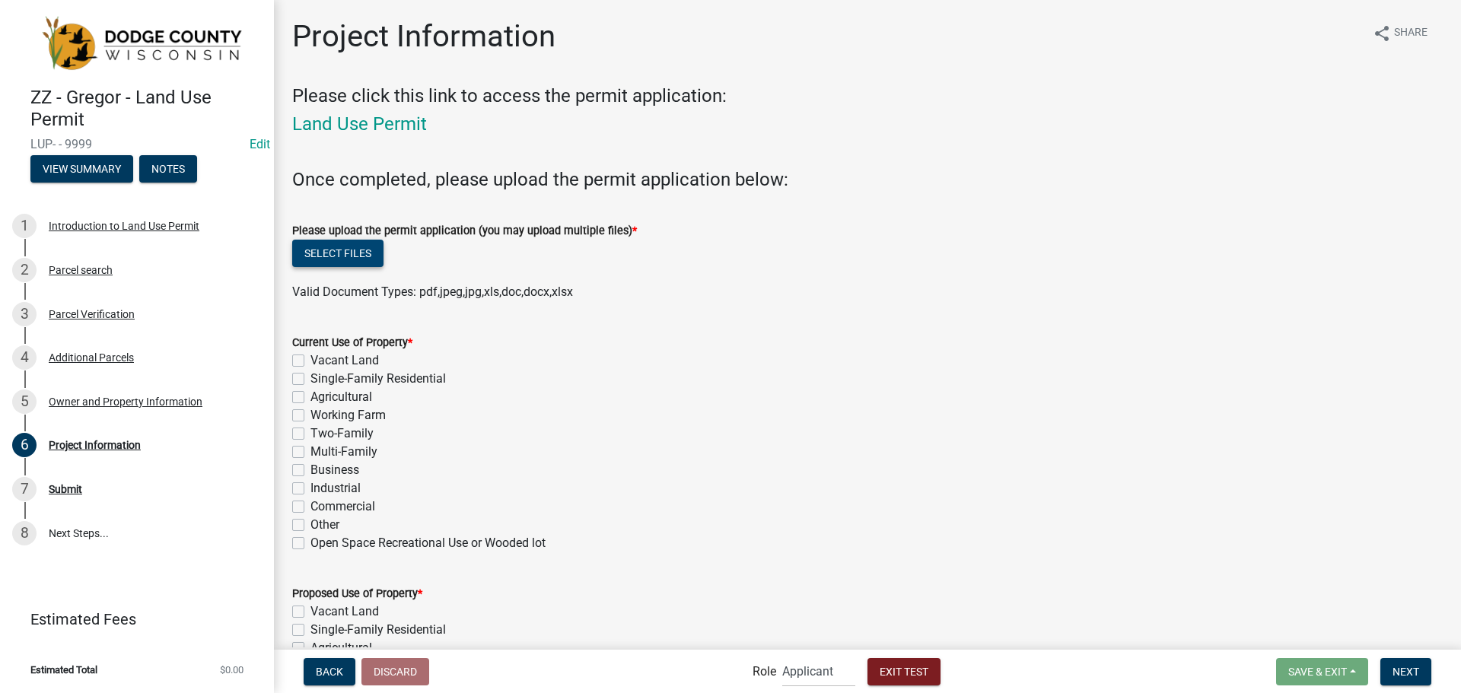
click at [367, 266] on button "Select files" at bounding box center [337, 253] width 91 height 27
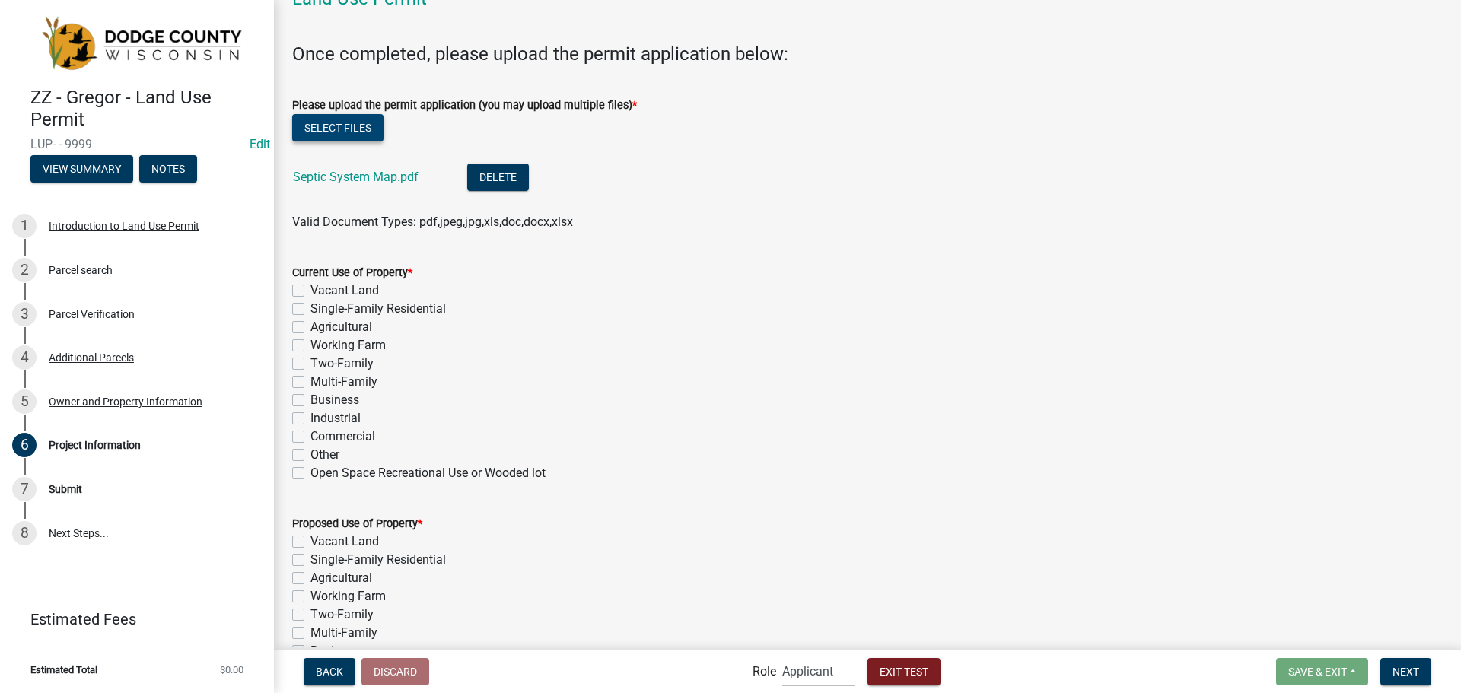
scroll to position [152, 0]
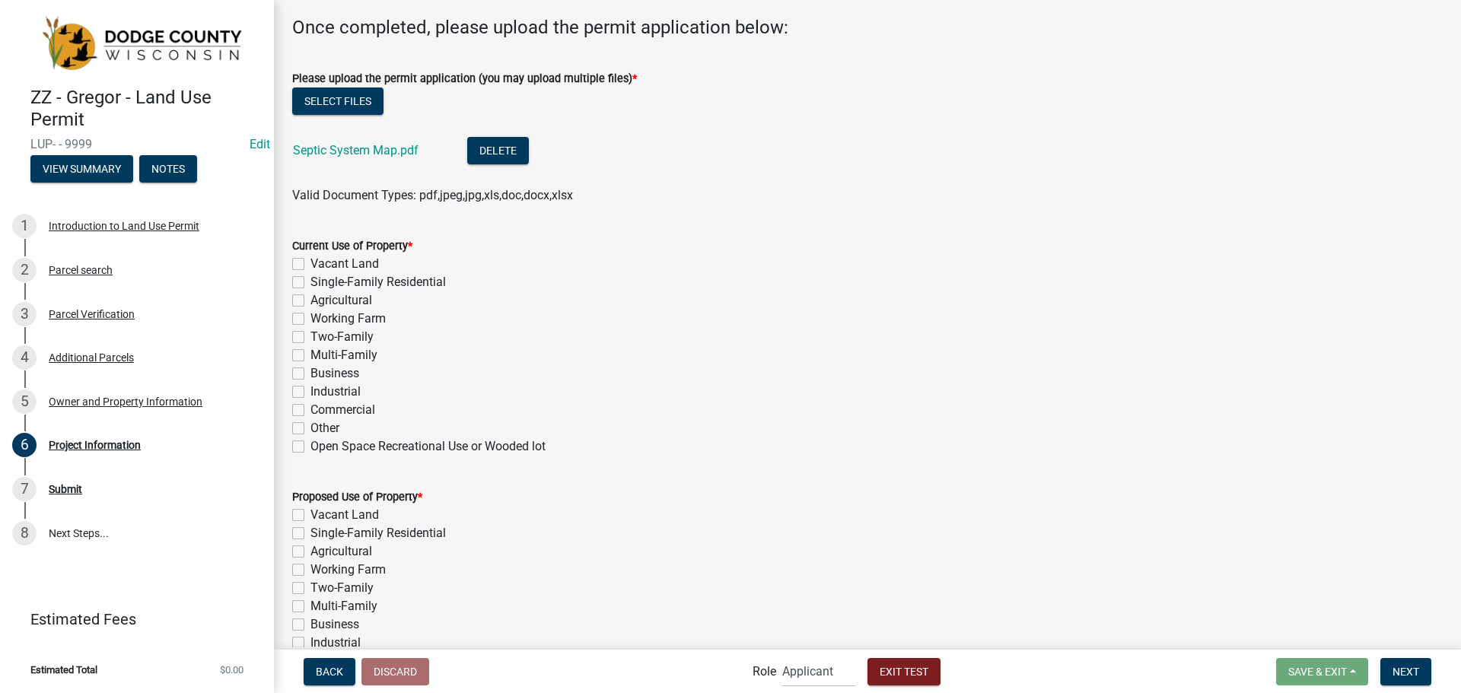
click at [311, 282] on label "Single-Family Residential" at bounding box center [378, 282] width 135 height 18
click at [311, 282] on input "Single-Family Residential" at bounding box center [316, 278] width 10 height 10
checkbox input "true"
checkbox input "false"
checkbox input "true"
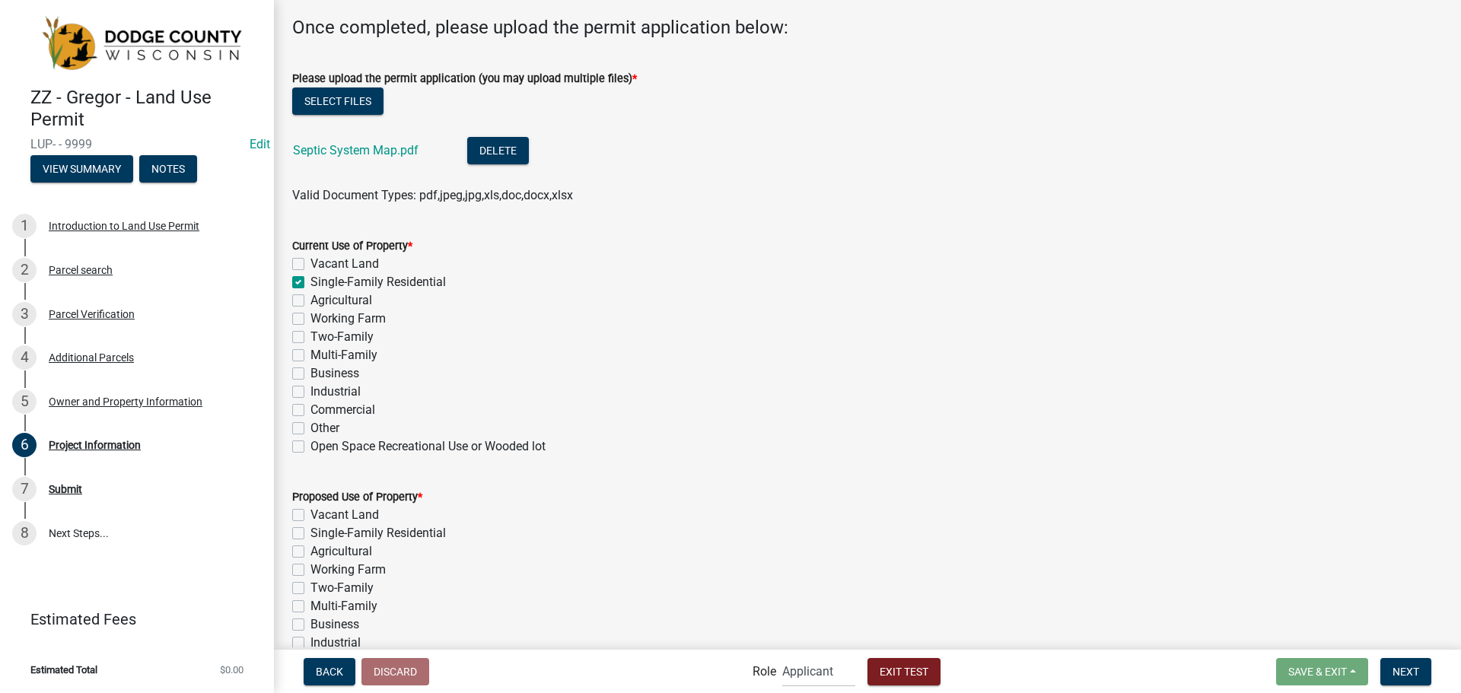
checkbox input "false"
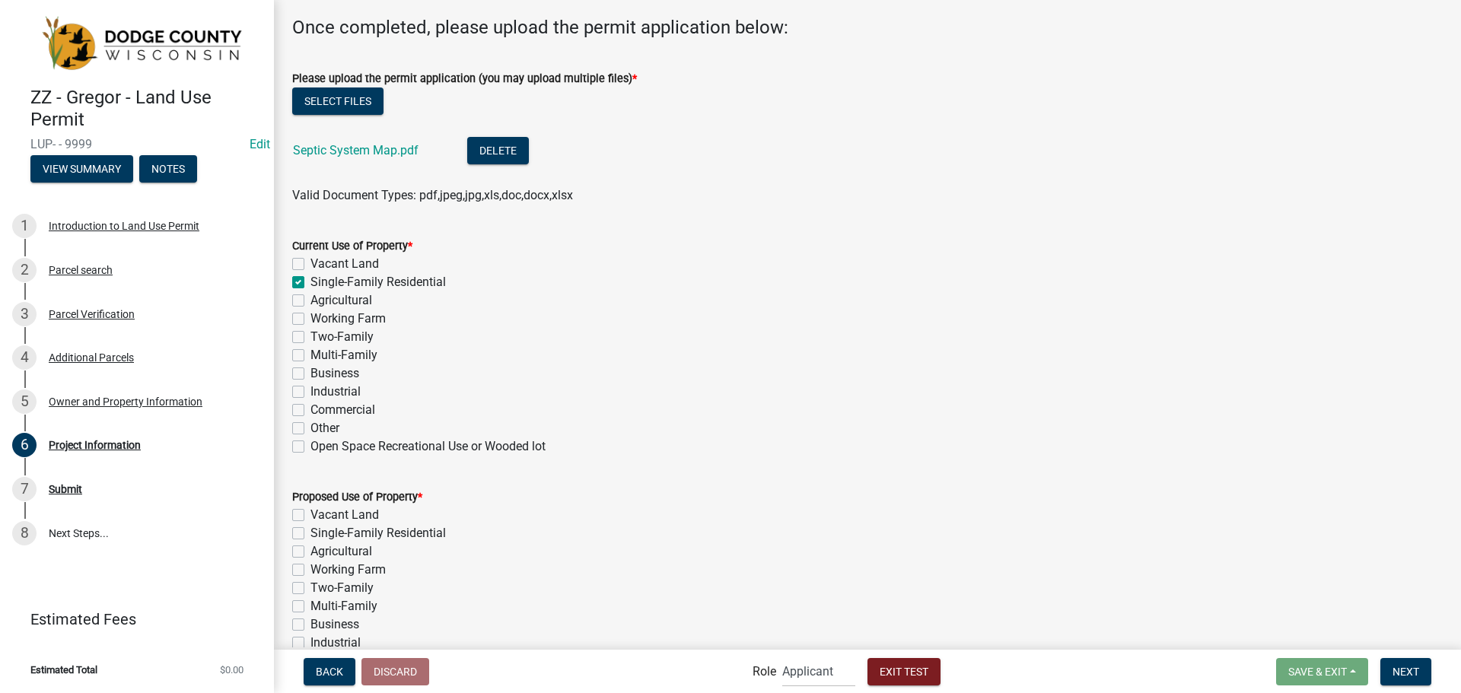
checkbox input "false"
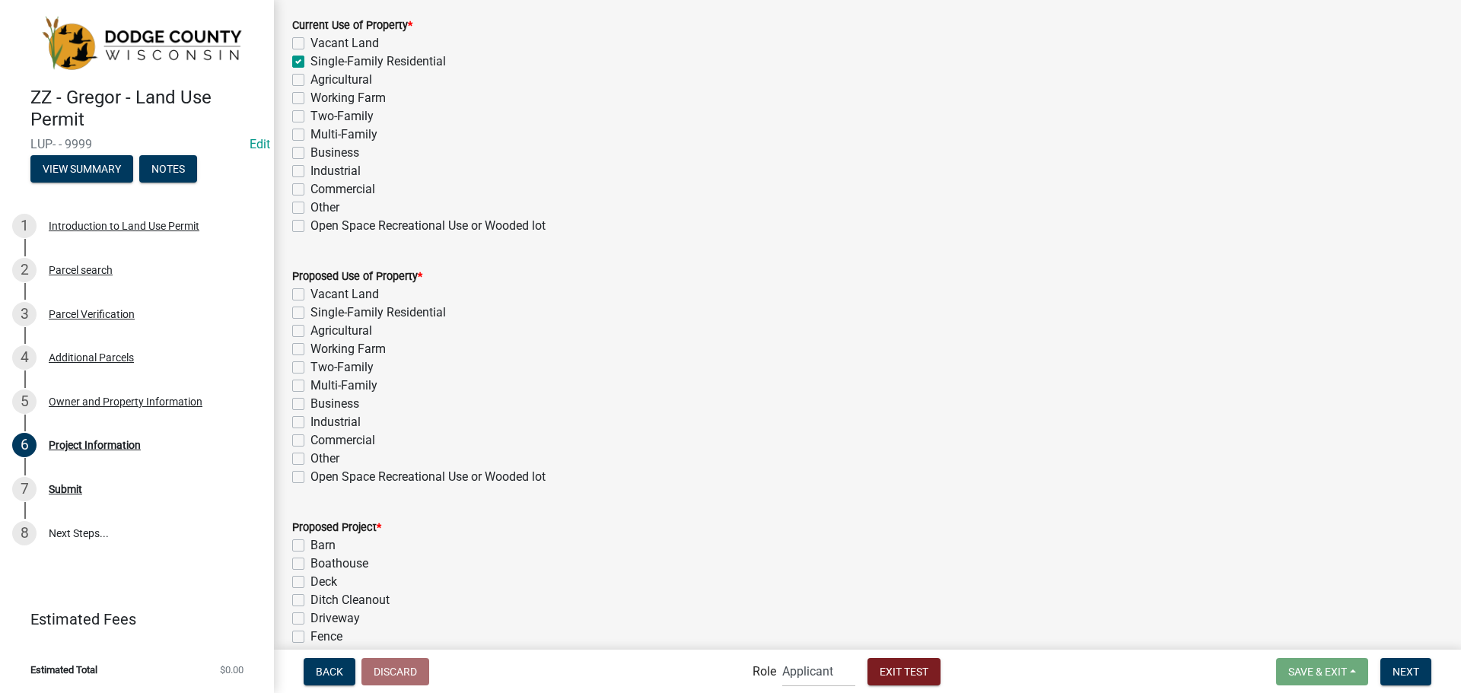
scroll to position [381, 0]
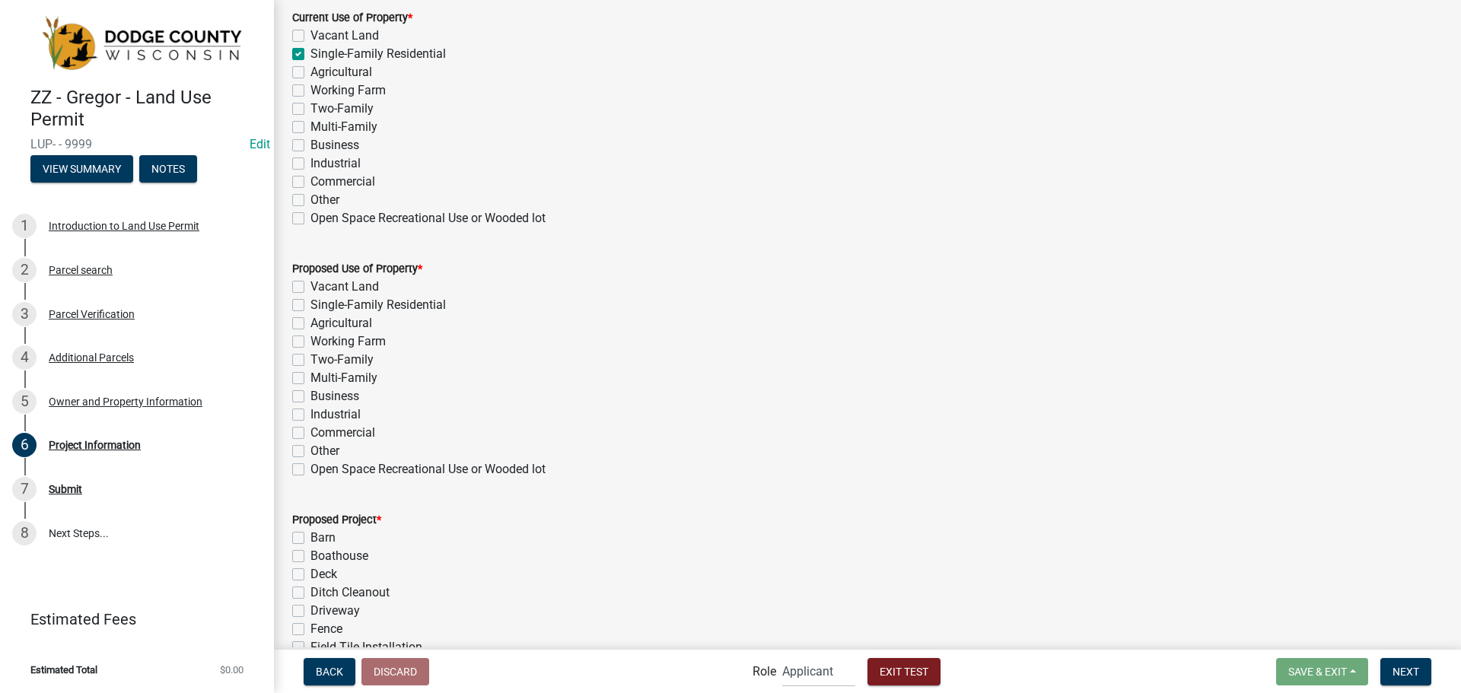
click at [311, 302] on label "Single-Family Residential" at bounding box center [378, 305] width 135 height 18
click at [311, 302] on input "Single-Family Residential" at bounding box center [316, 301] width 10 height 10
checkbox input "true"
checkbox input "false"
checkbox input "true"
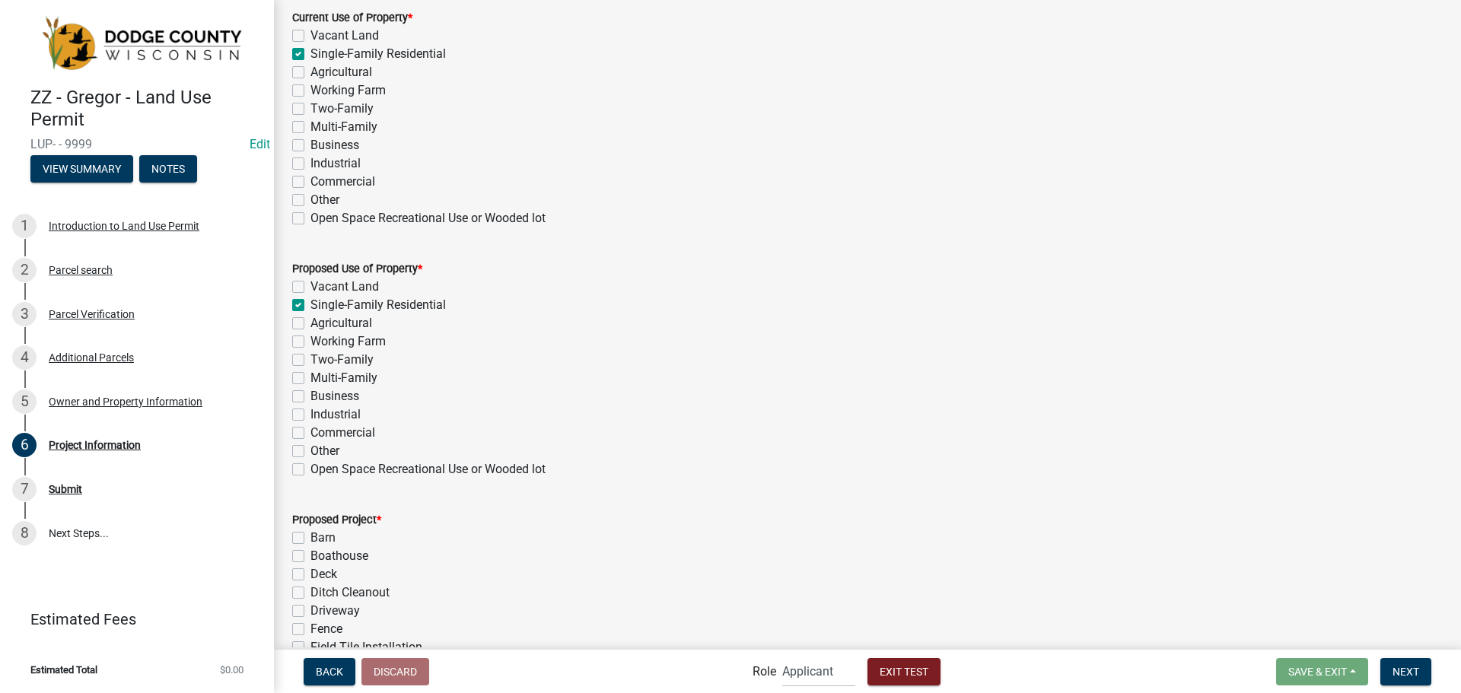
checkbox input "false"
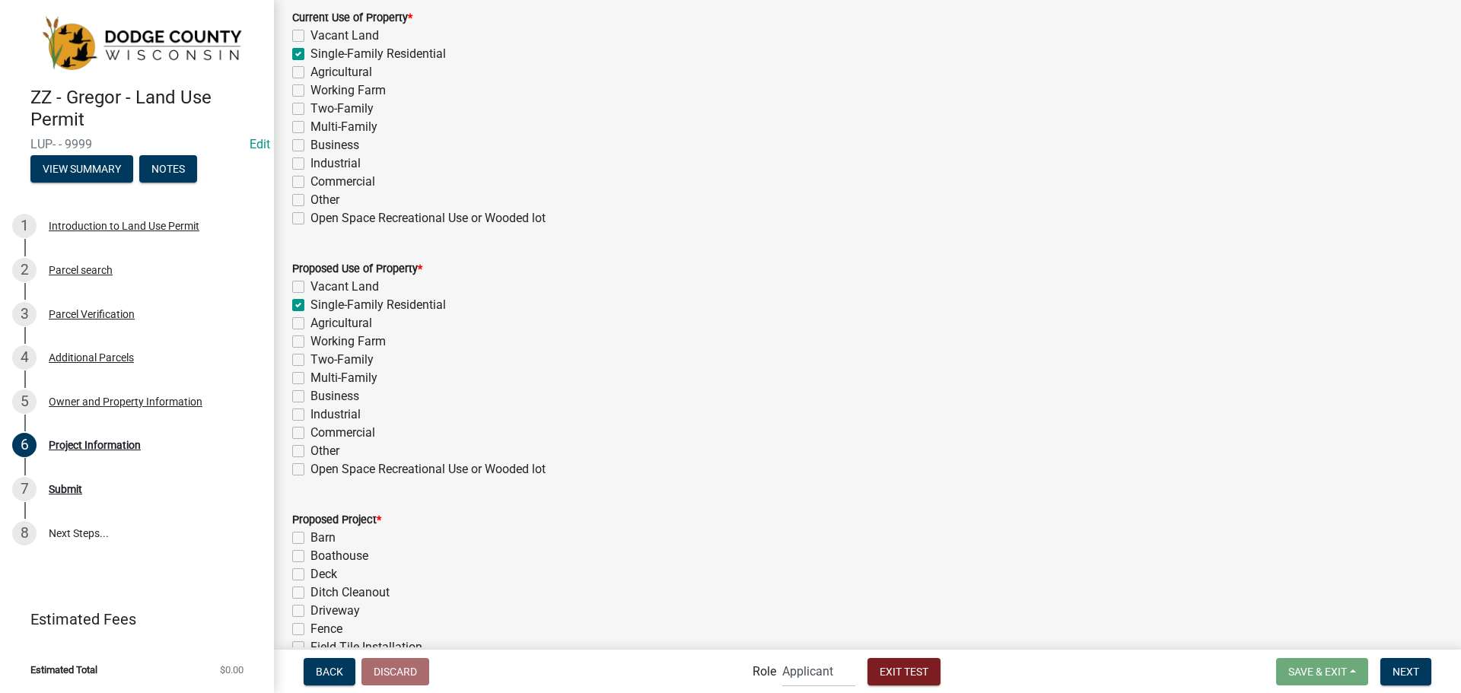
checkbox input "false"
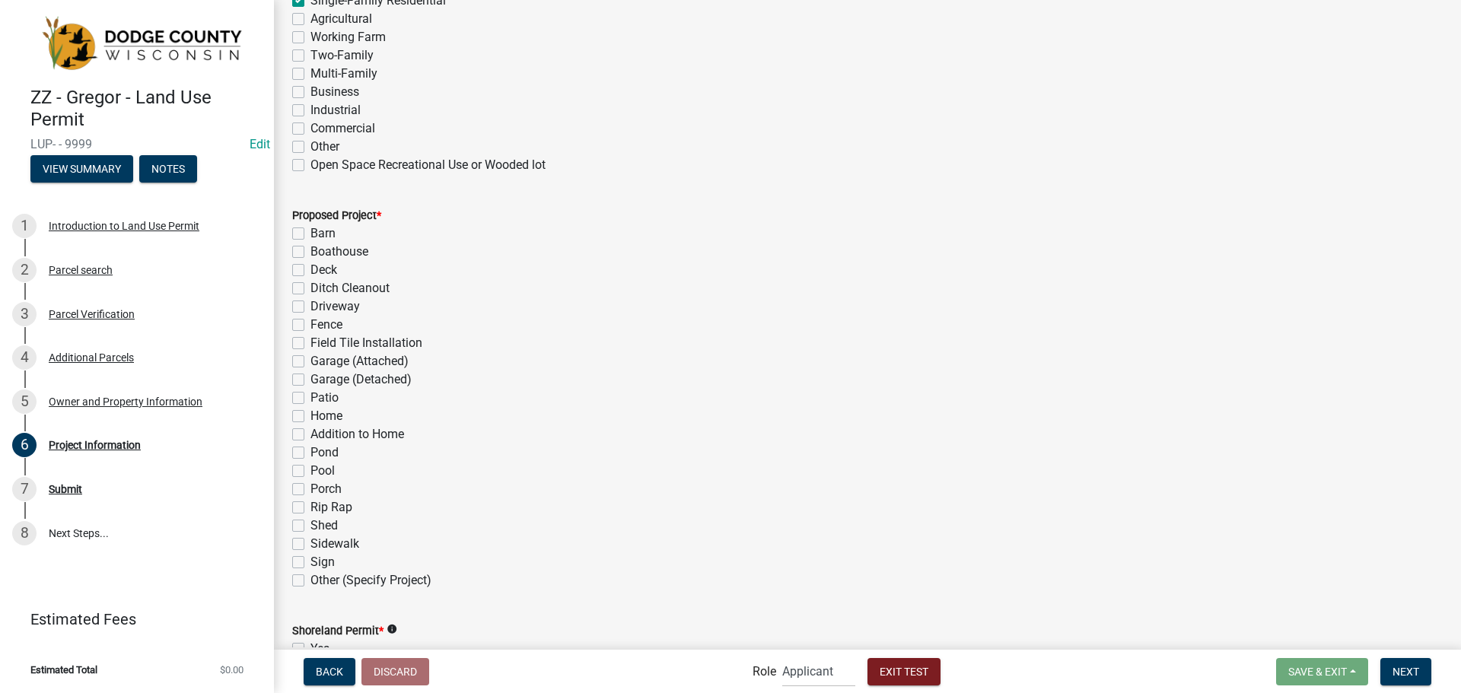
scroll to position [761, 0]
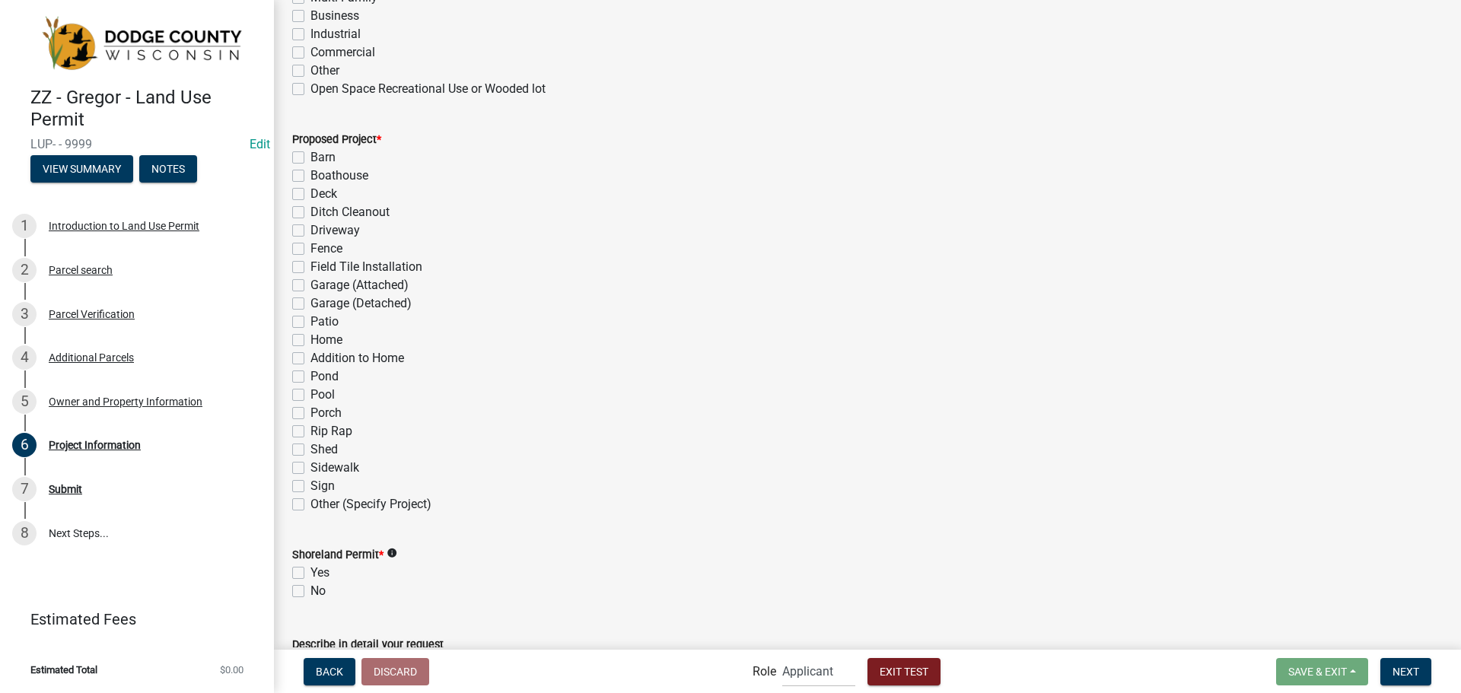
click at [311, 343] on label "Home" at bounding box center [327, 340] width 32 height 18
click at [311, 341] on input "Home" at bounding box center [316, 336] width 10 height 10
checkbox input "true"
checkbox input "false"
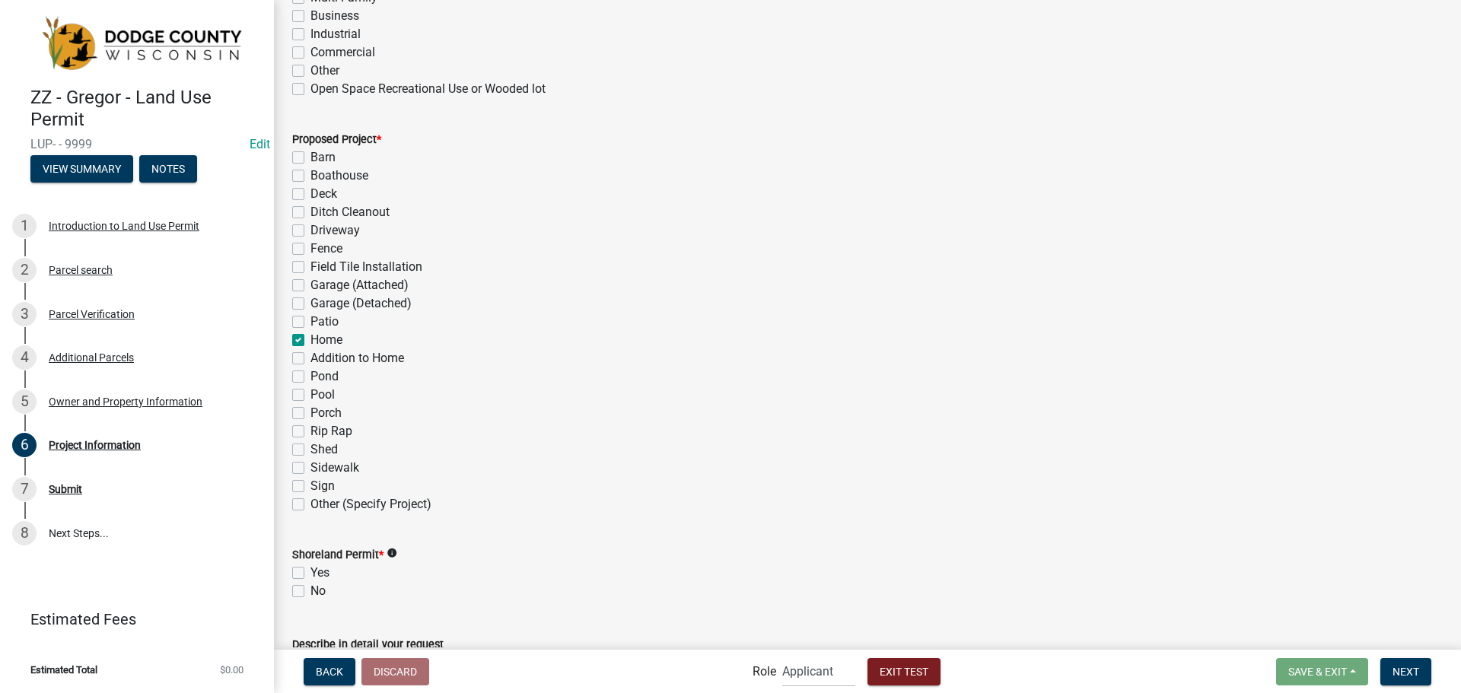
checkbox input "false"
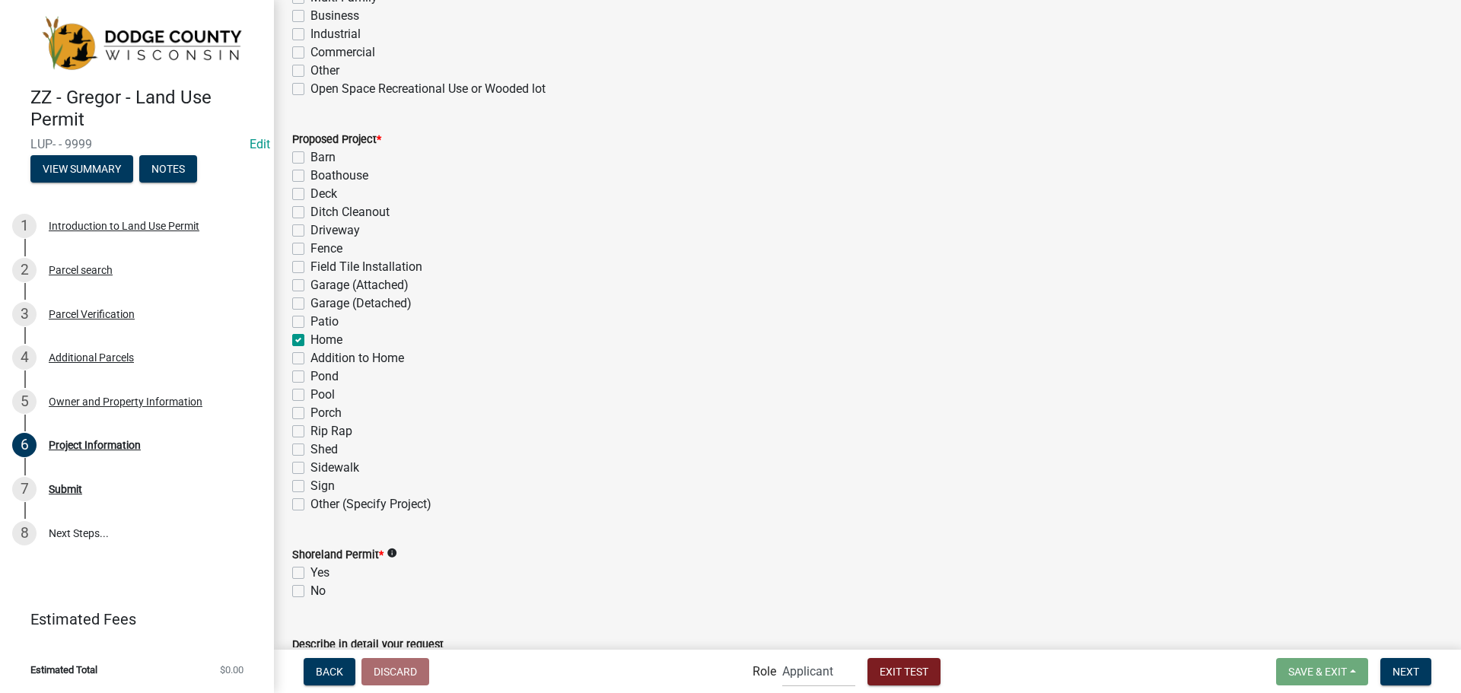
checkbox input "false"
checkbox input "true"
checkbox input "false"
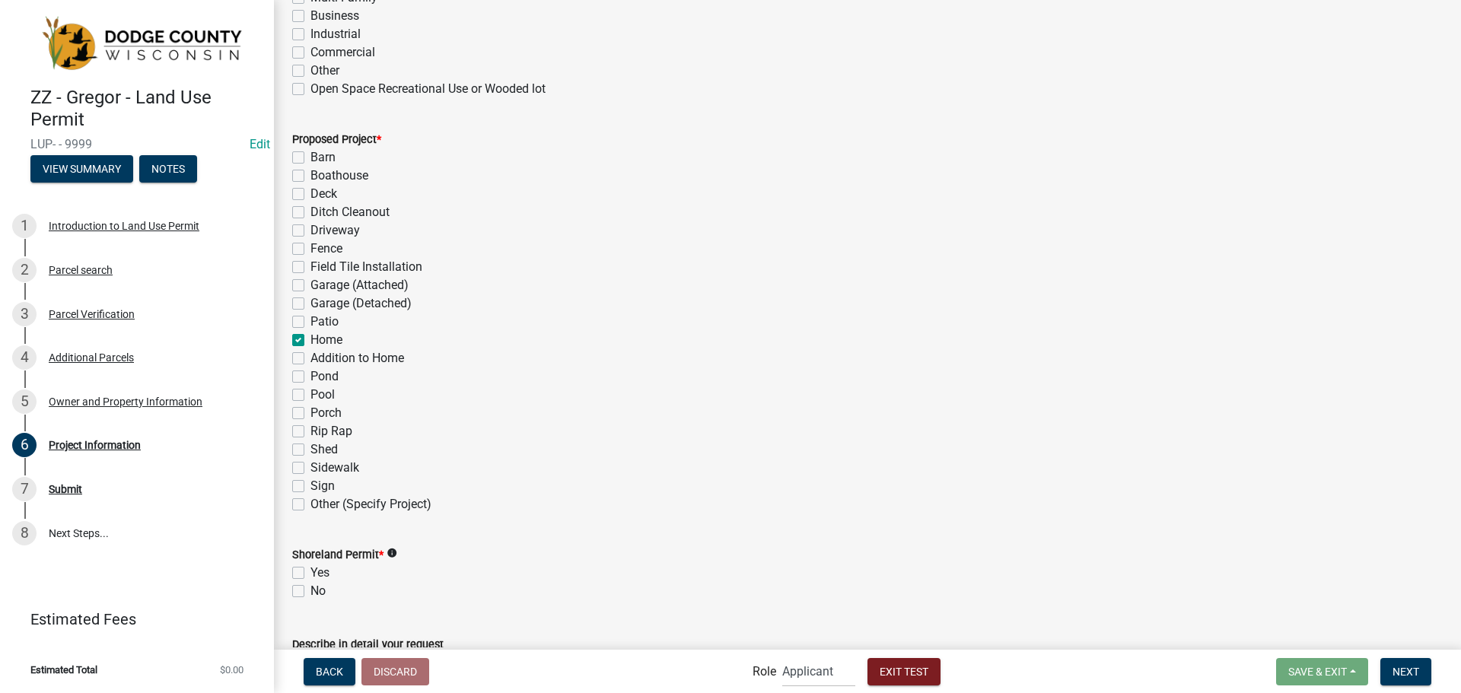
checkbox input "false"
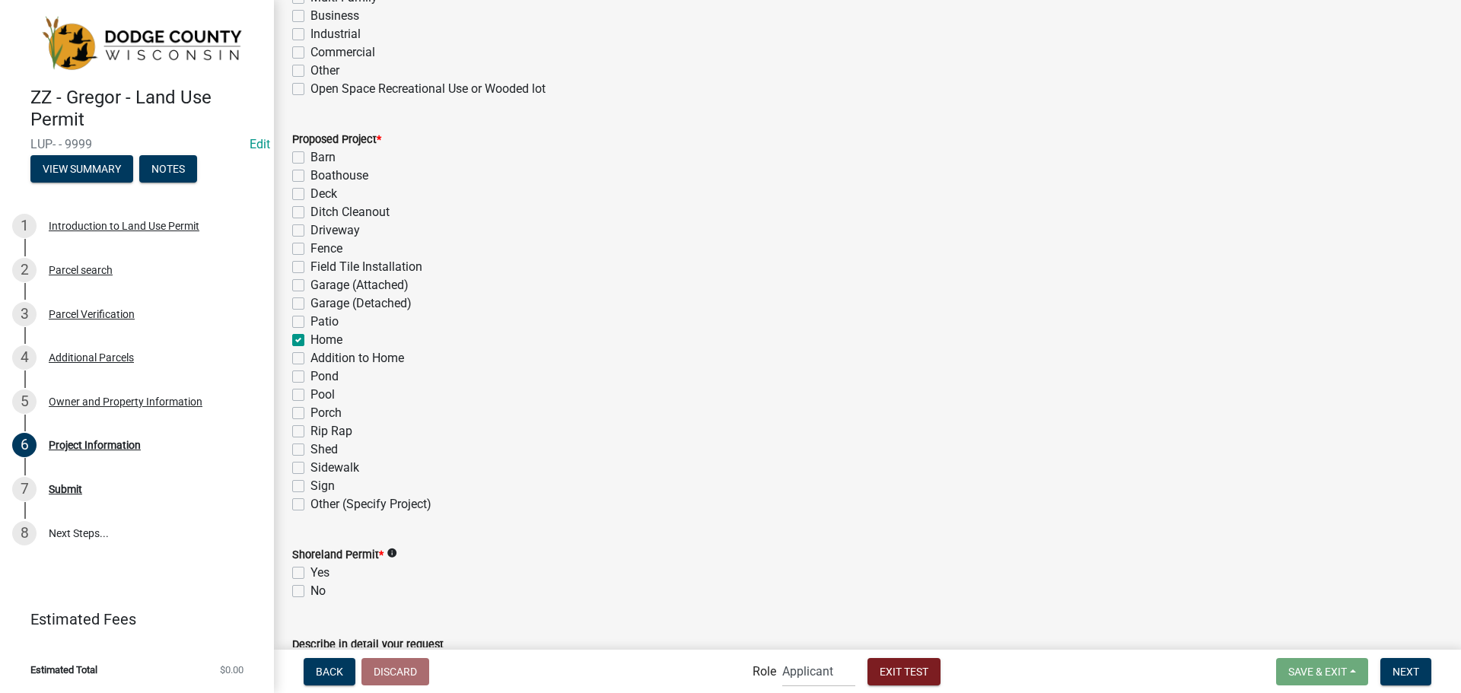
checkbox input "false"
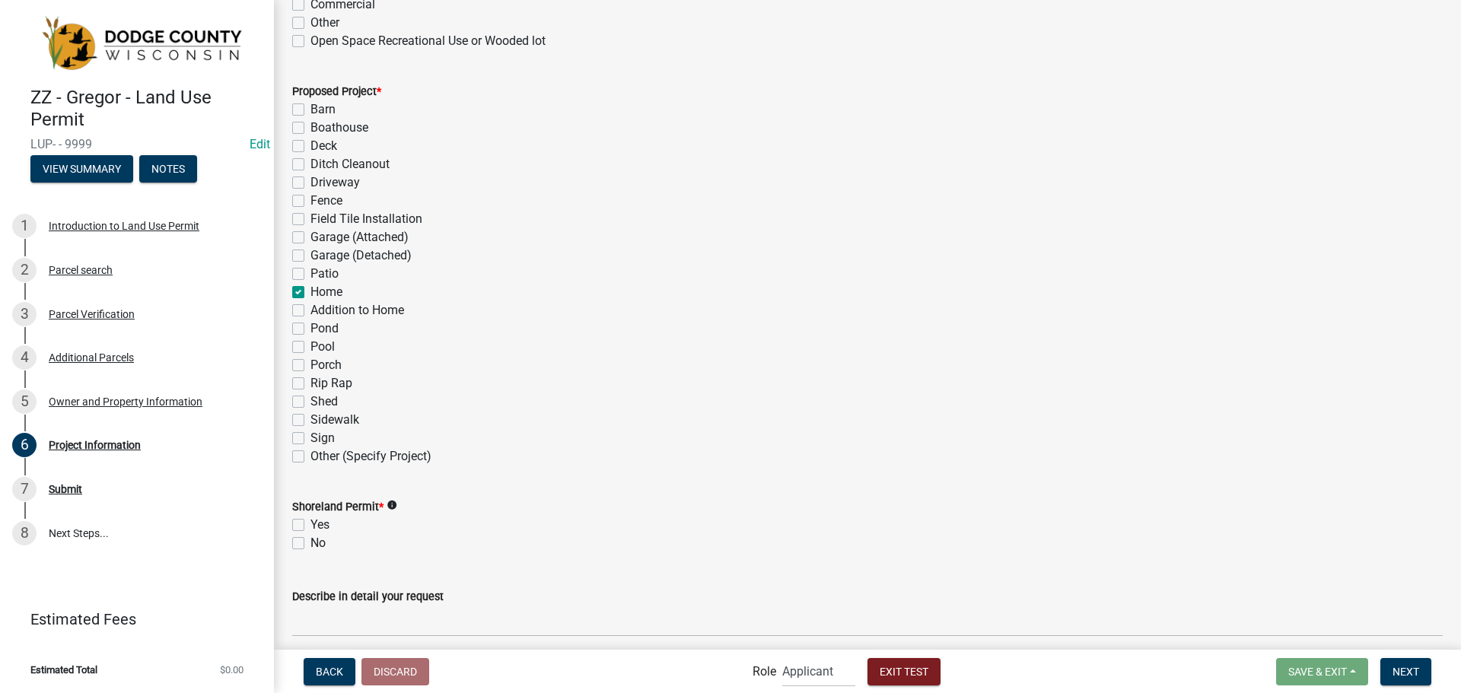
scroll to position [989, 0]
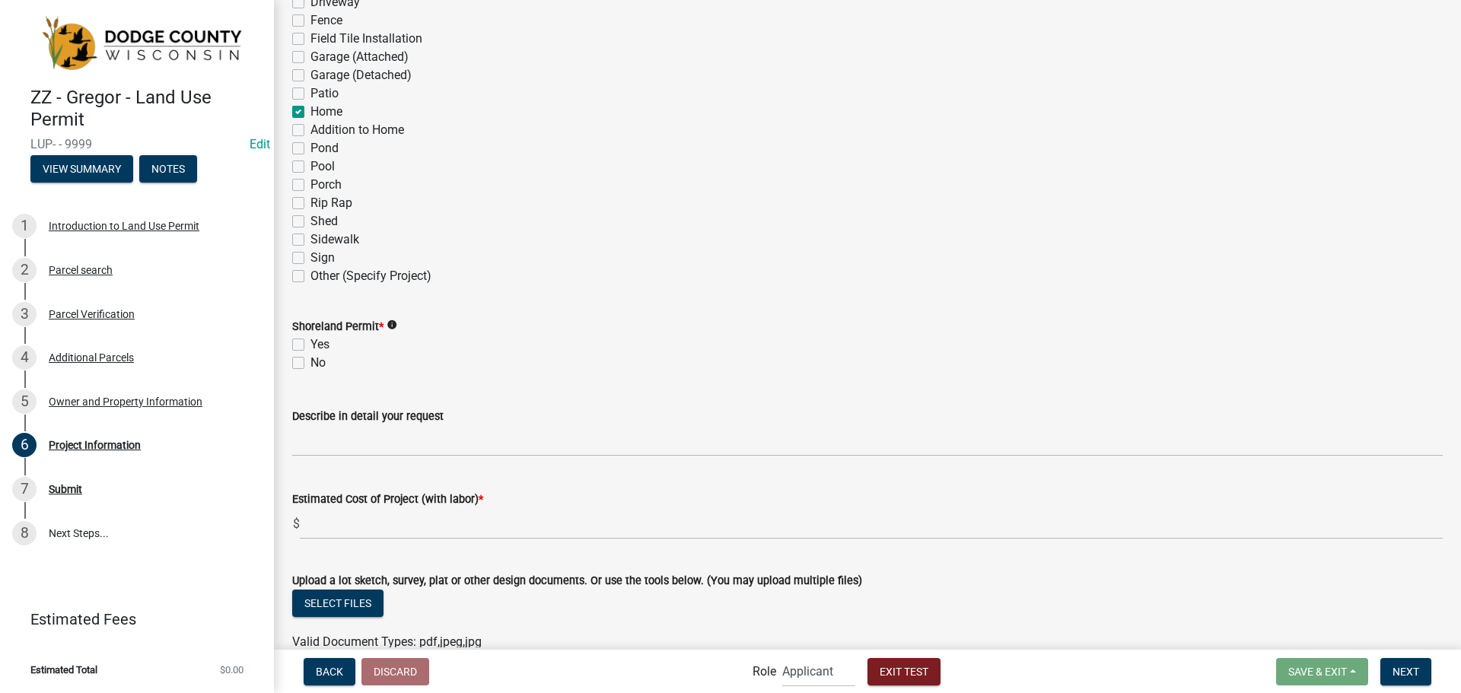
click at [311, 216] on label "Shed" at bounding box center [324, 221] width 27 height 18
click at [311, 216] on input "Shed" at bounding box center [316, 217] width 10 height 10
checkbox input "true"
checkbox input "false"
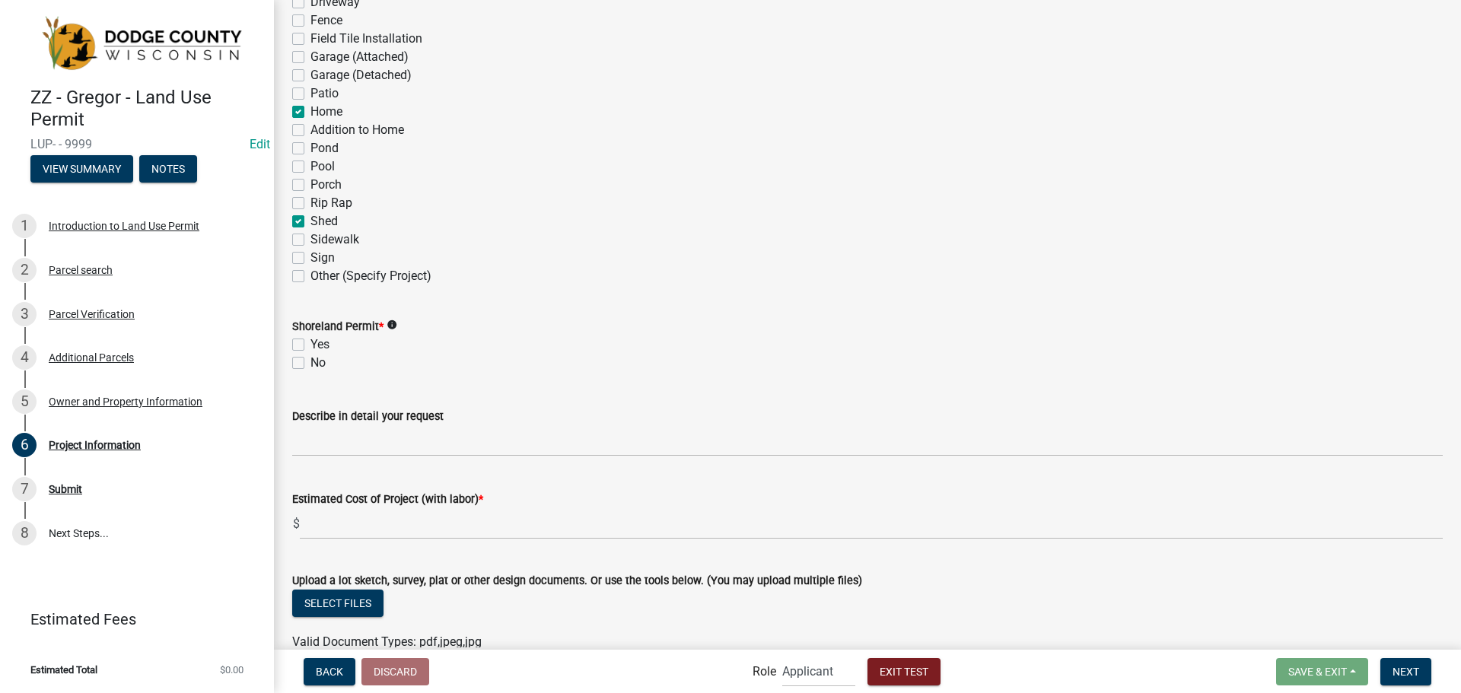
checkbox input "false"
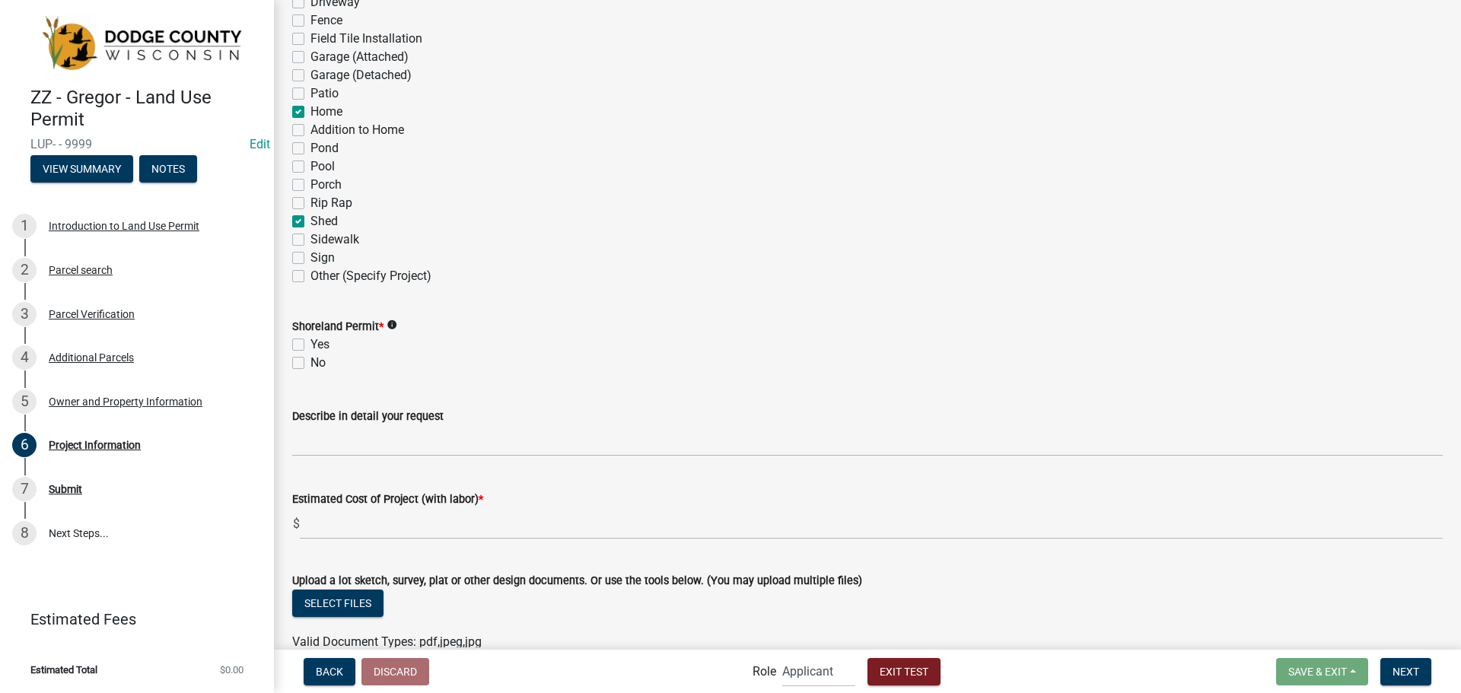
checkbox input "false"
checkbox input "true"
checkbox input "false"
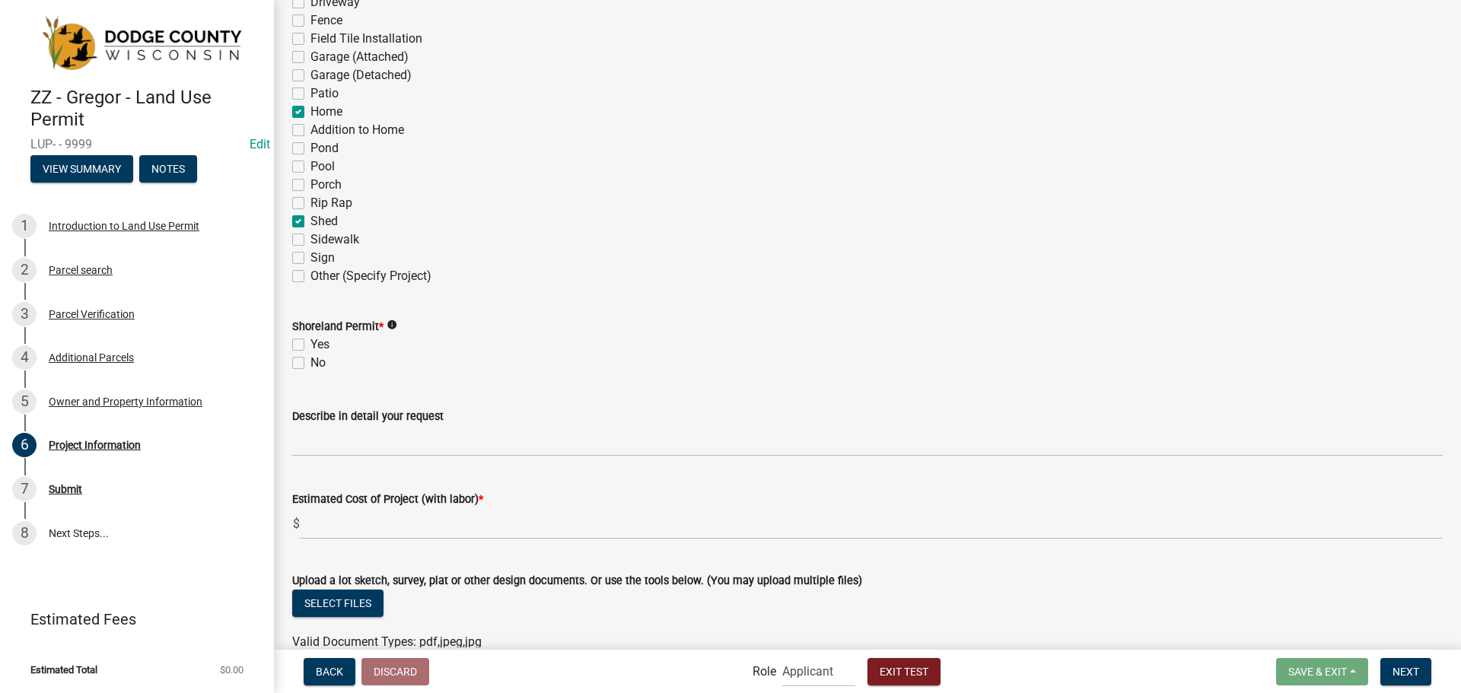
checkbox input "false"
checkbox input "true"
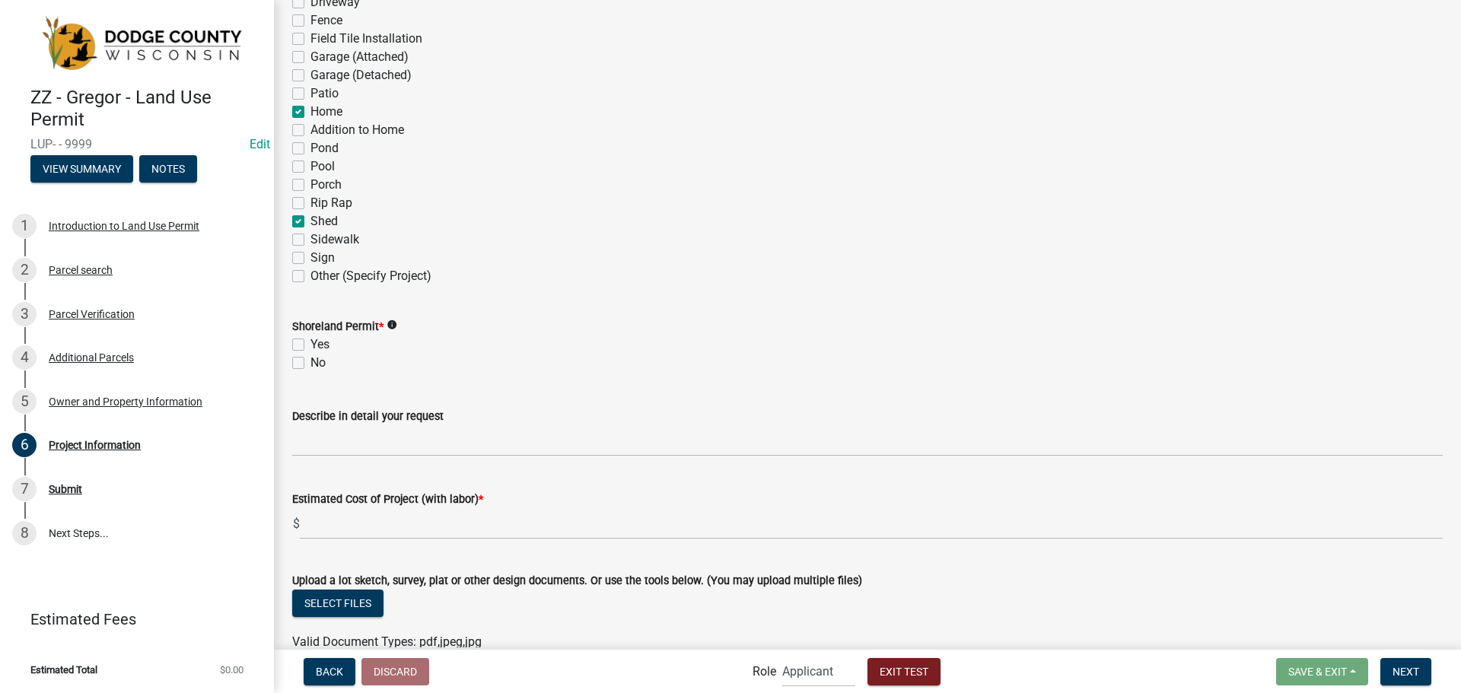
checkbox input "false"
click at [311, 112] on label "Home" at bounding box center [327, 112] width 32 height 18
click at [311, 112] on input "Home" at bounding box center [316, 108] width 10 height 10
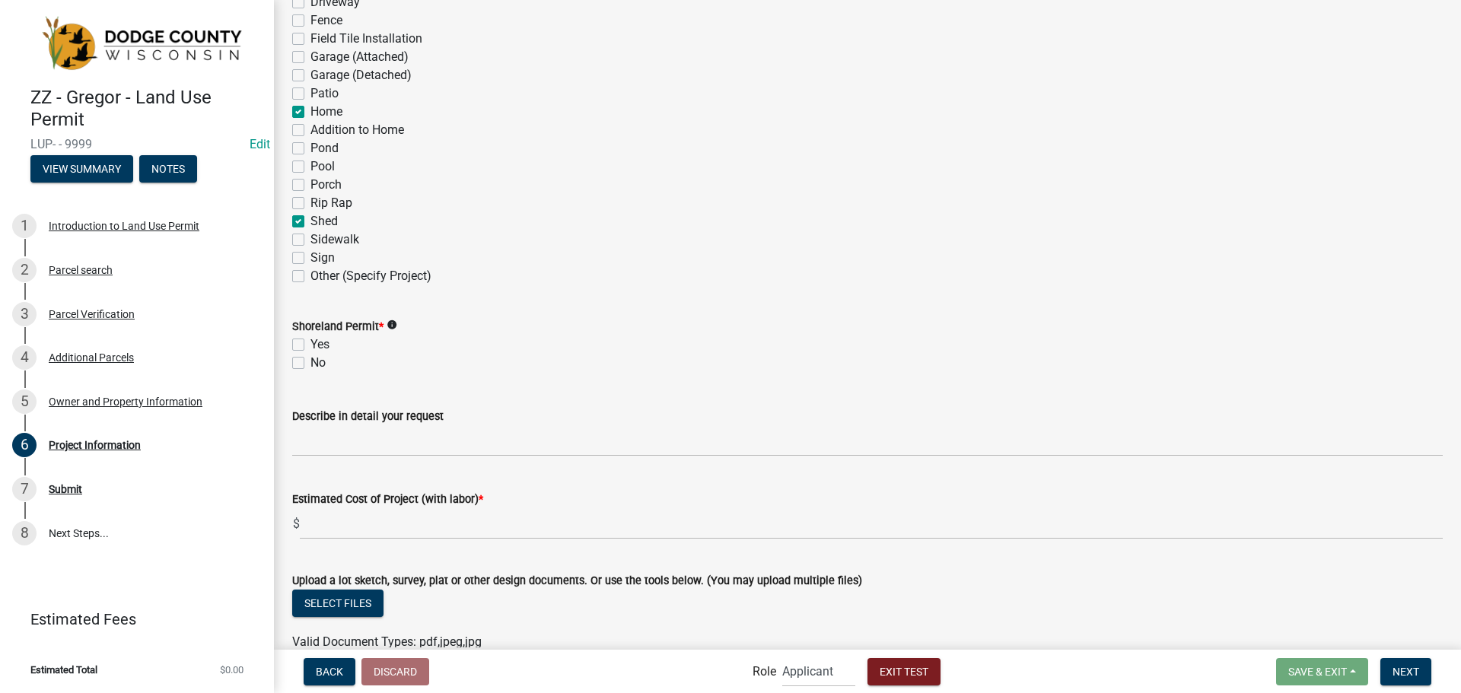
checkbox input "false"
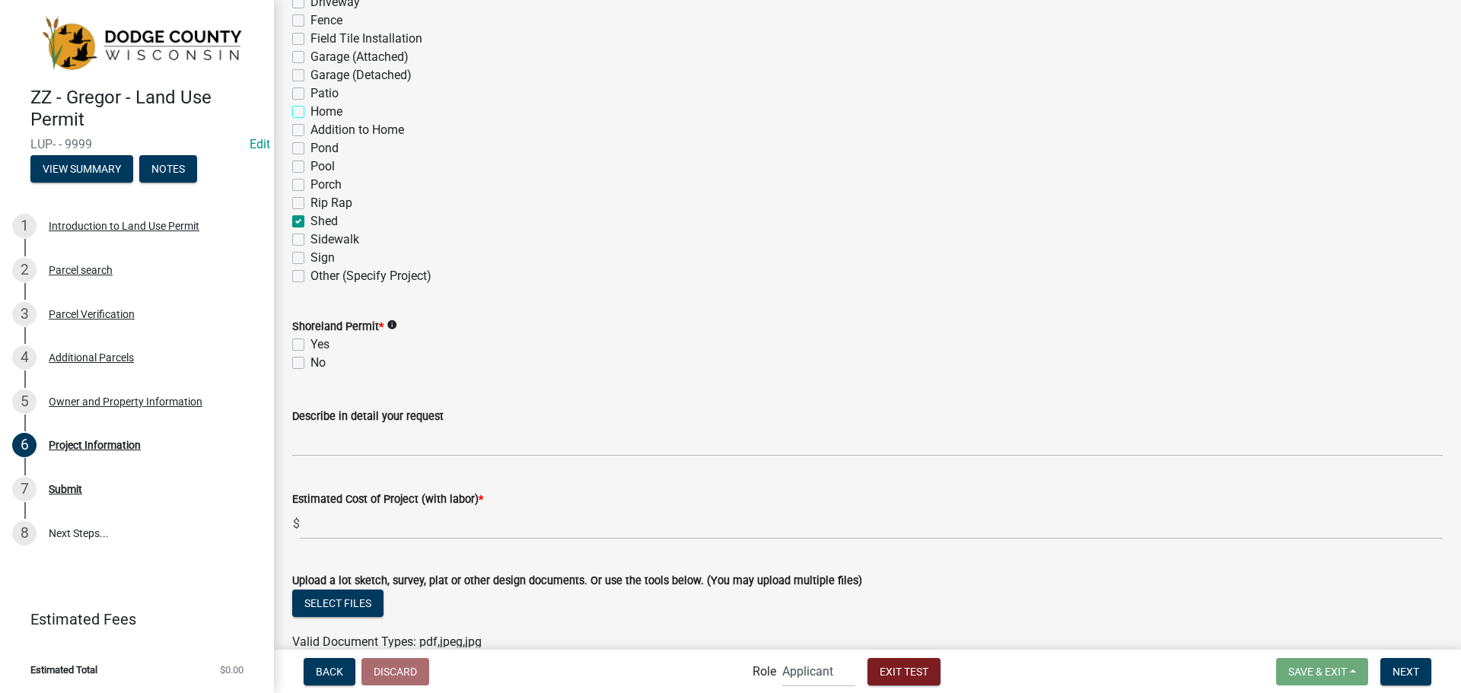
checkbox input "false"
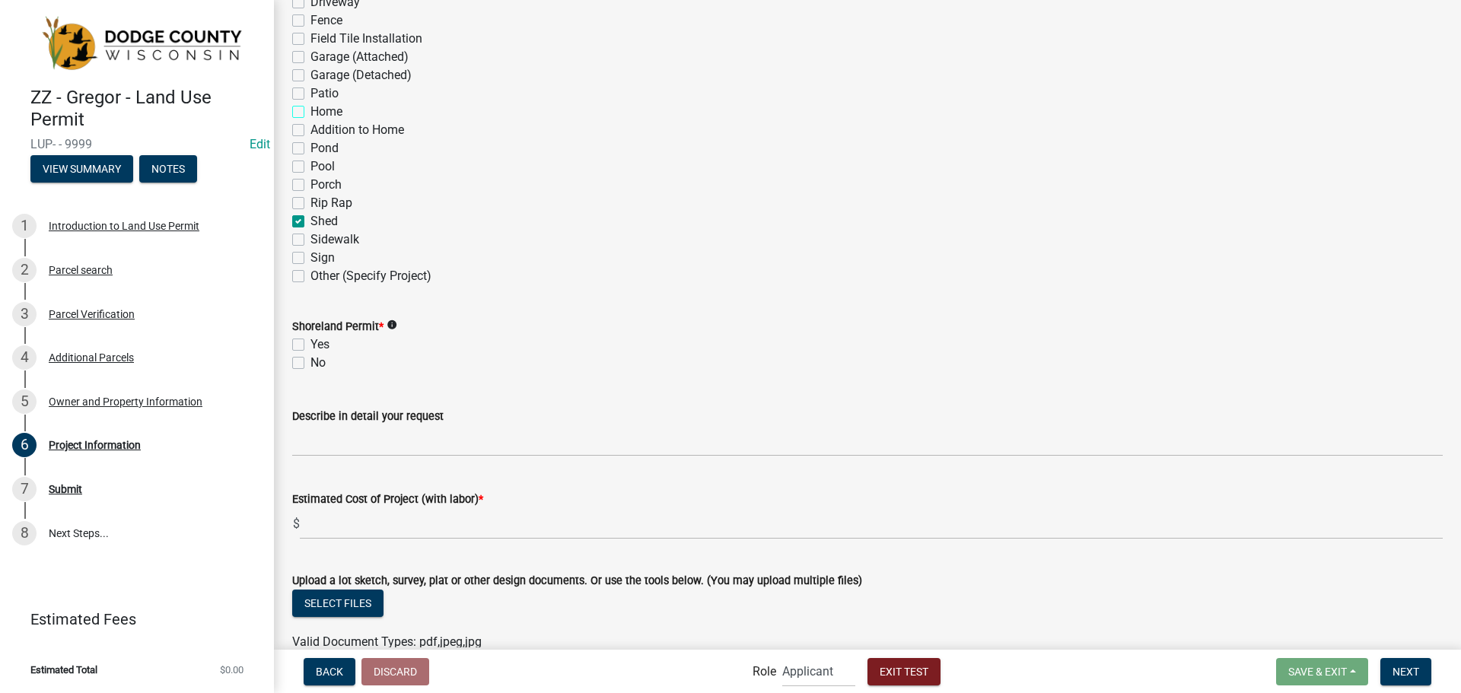
checkbox input "false"
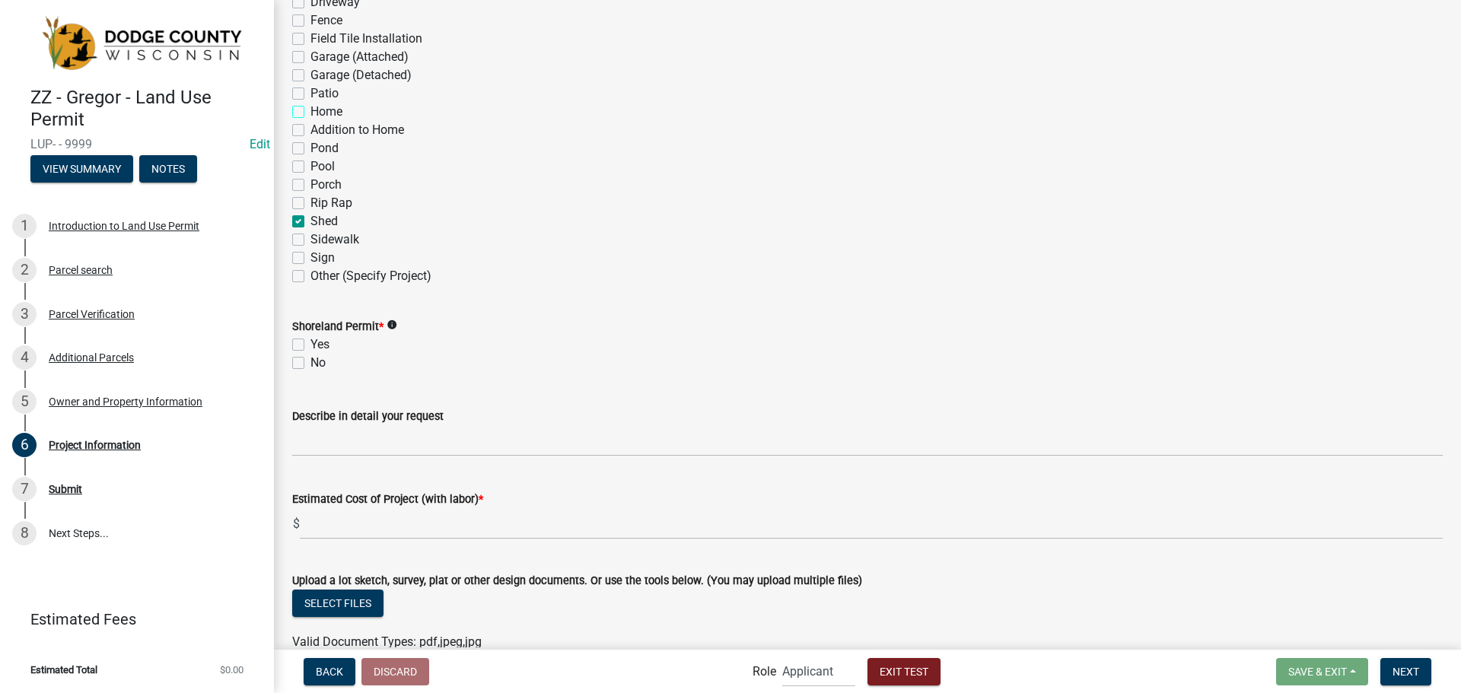
checkbox input "false"
checkbox input "true"
checkbox input "false"
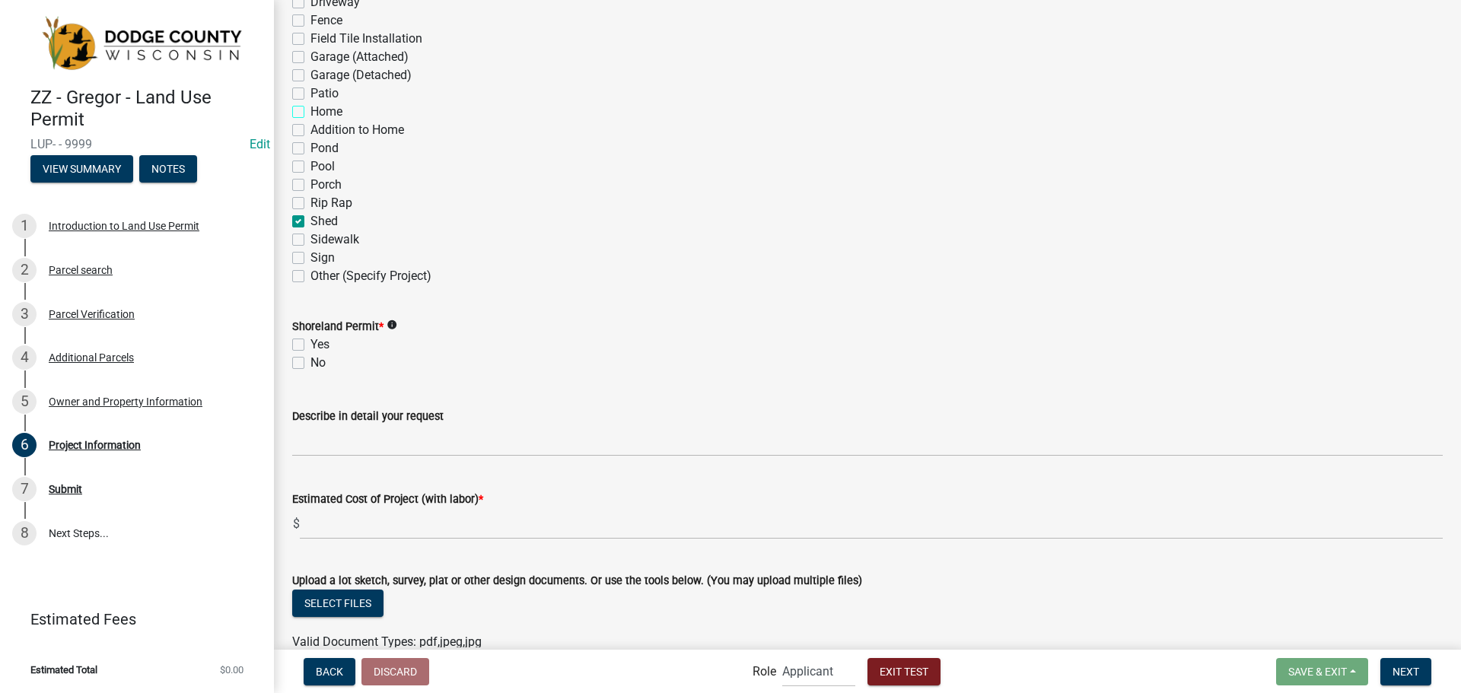
checkbox input "false"
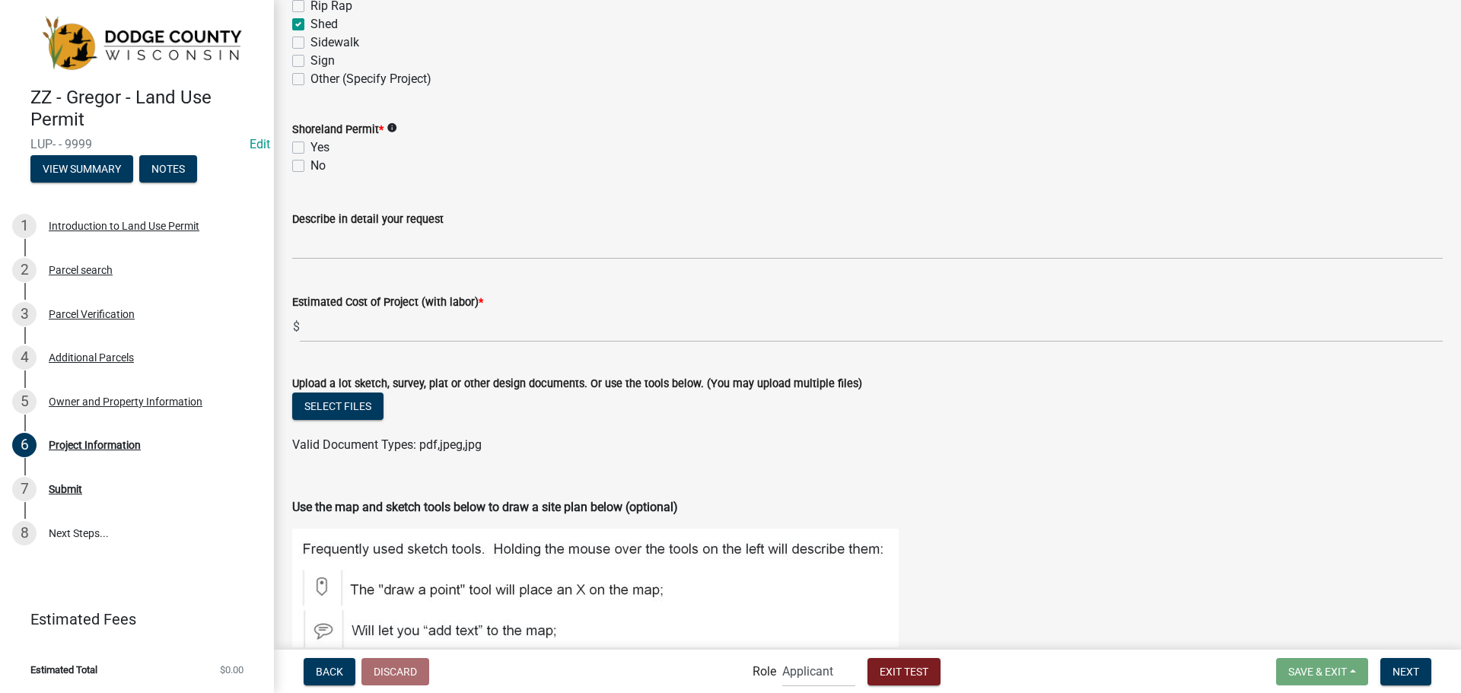
scroll to position [1218, 0]
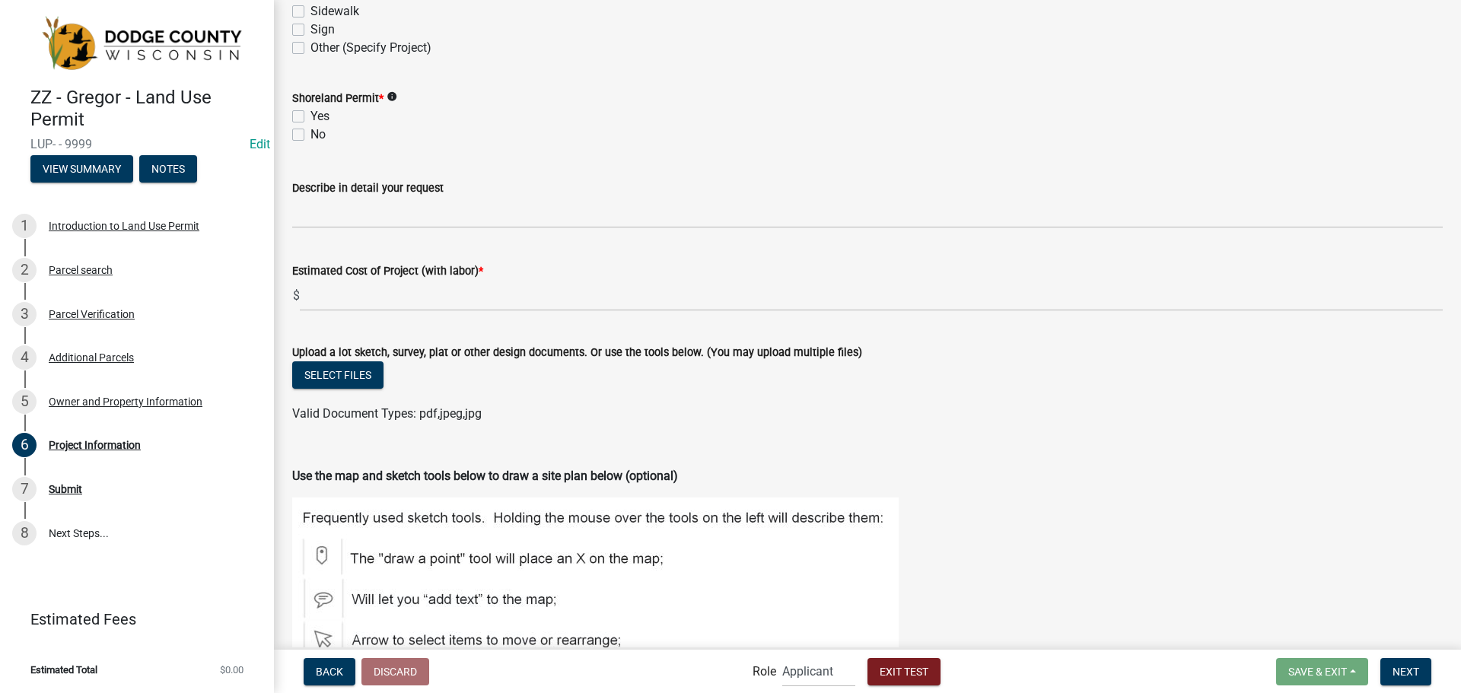
click at [311, 119] on label "Yes" at bounding box center [320, 116] width 19 height 18
click at [311, 117] on input "Yes" at bounding box center [316, 112] width 10 height 10
checkbox input "true"
checkbox input "false"
click at [394, 98] on icon "info" at bounding box center [392, 96] width 11 height 11
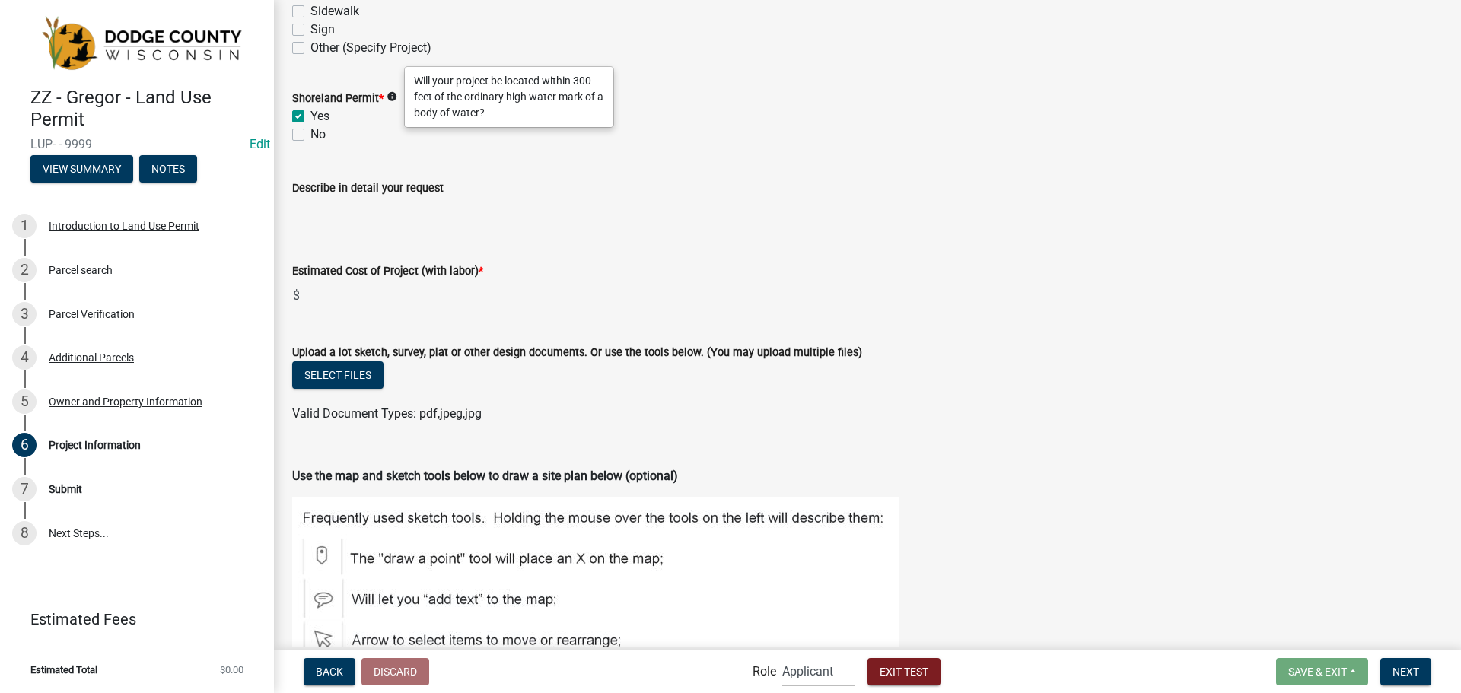
click at [645, 168] on div "Describe in detail your request" at bounding box center [867, 193] width 1151 height 71
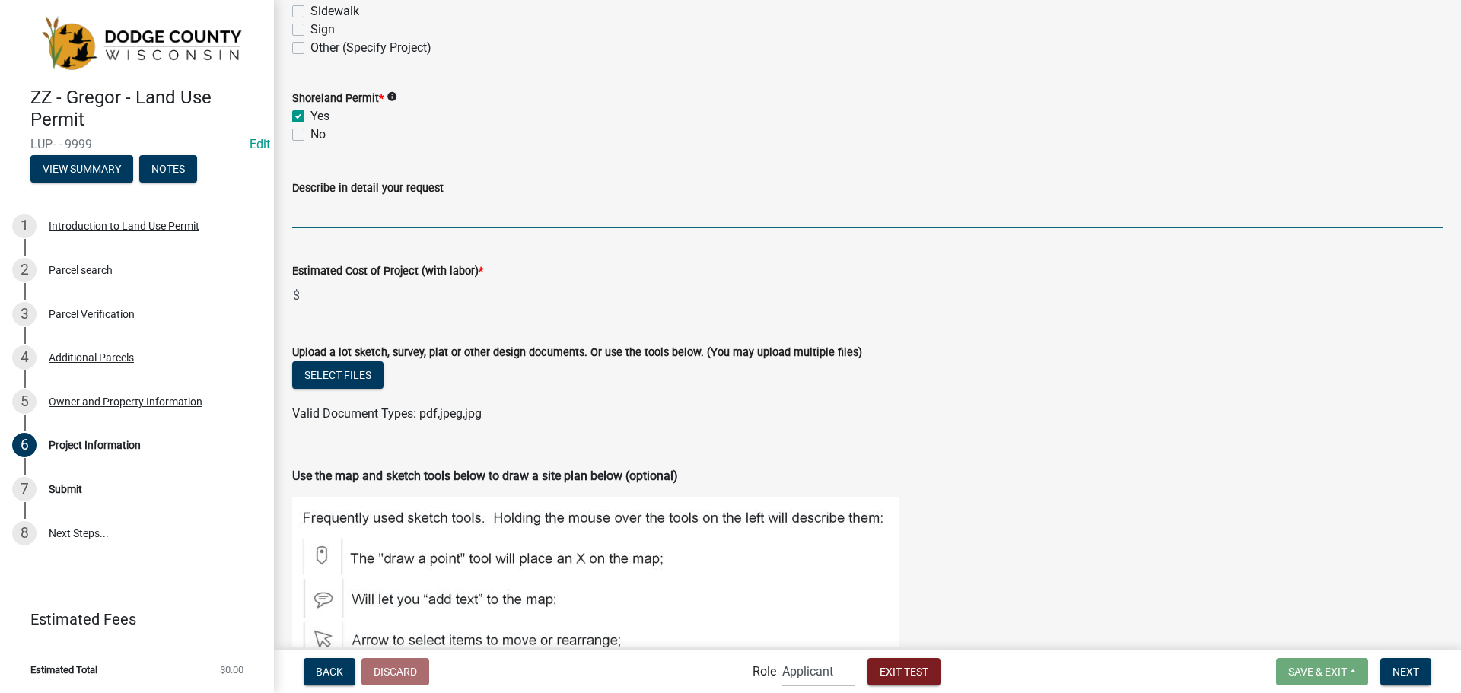
click at [364, 216] on input "Describe in detail your request" at bounding box center [867, 212] width 1151 height 31
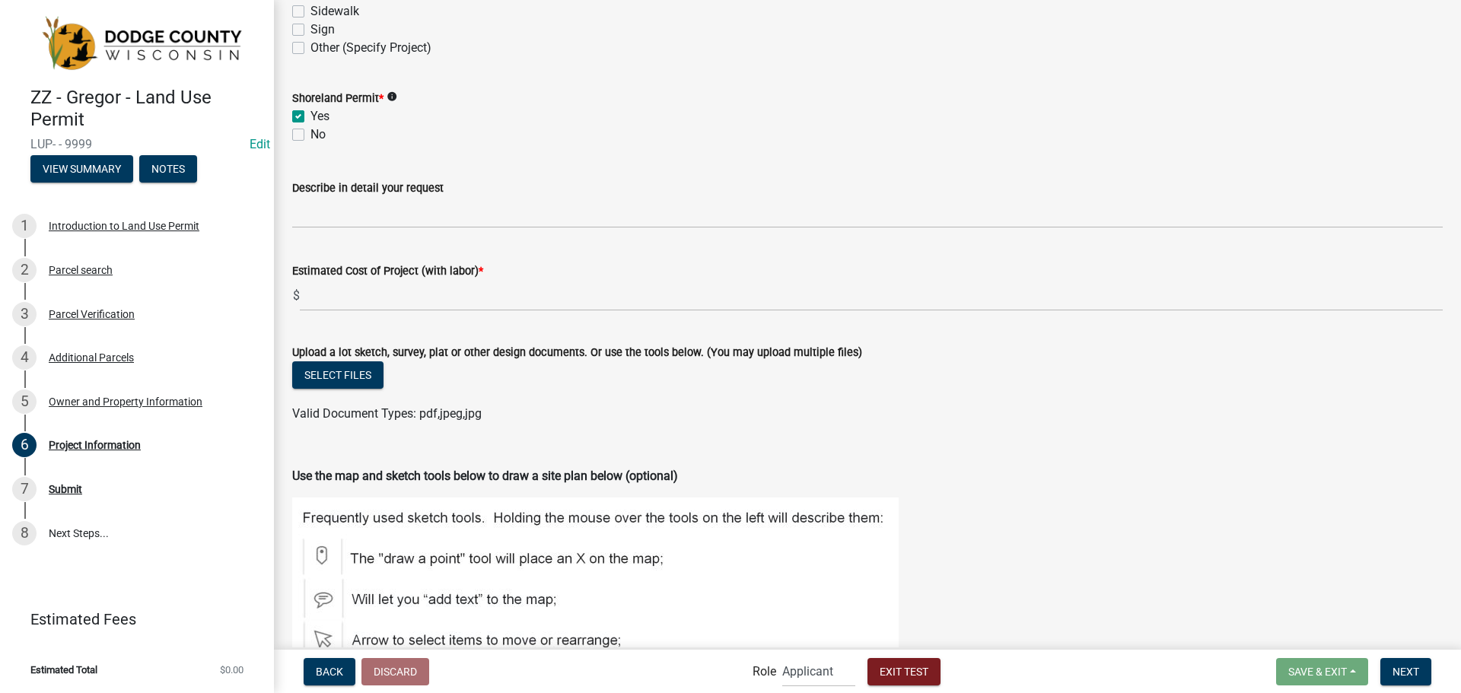
click at [395, 92] on icon "info" at bounding box center [392, 96] width 11 height 11
click at [394, 94] on icon "info" at bounding box center [392, 96] width 11 height 11
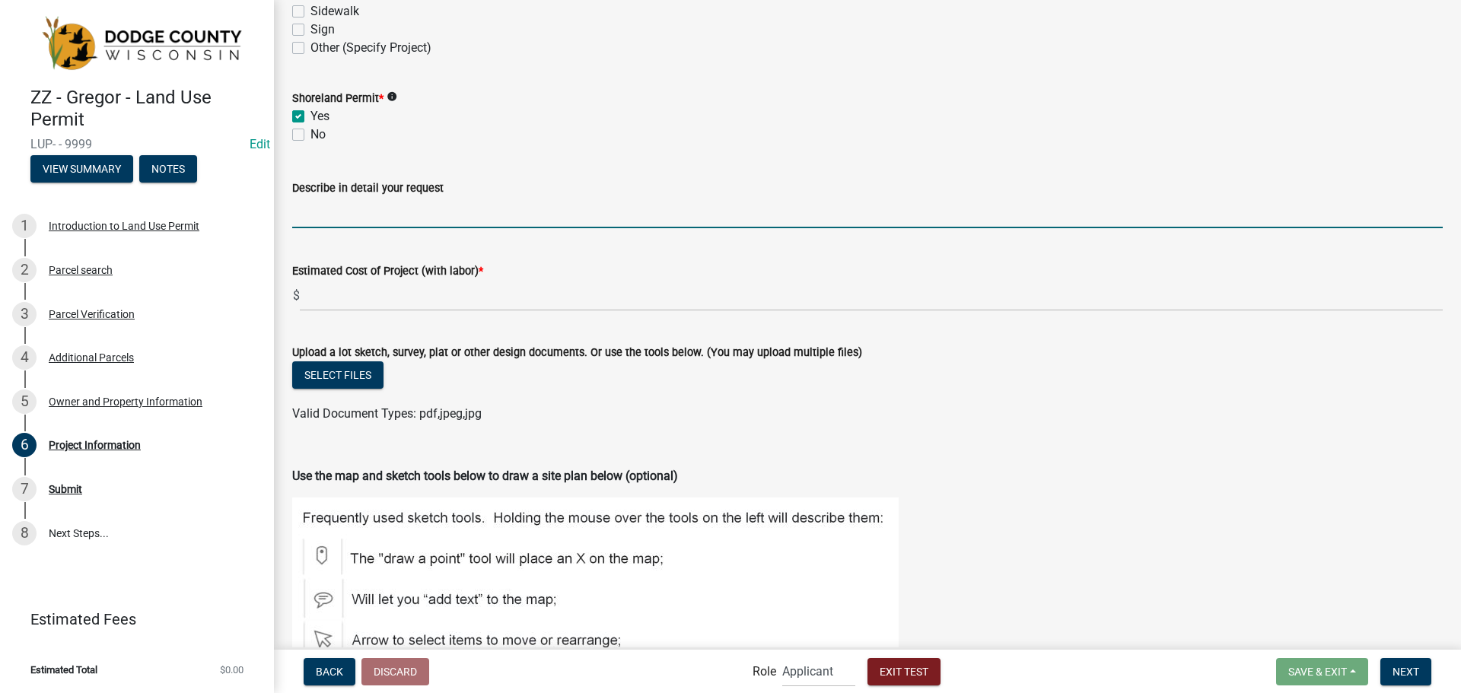
click at [328, 214] on input "Describe in detail your request" at bounding box center [867, 212] width 1151 height 31
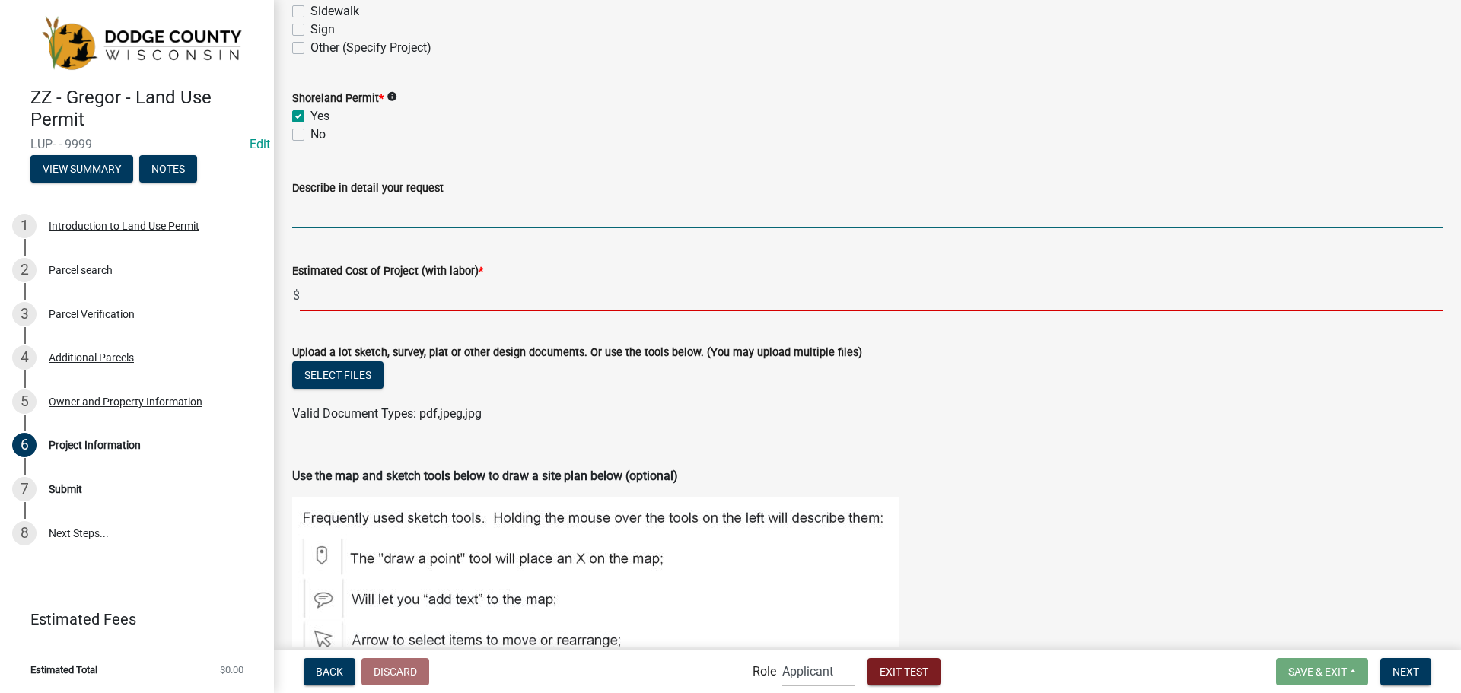
click at [444, 293] on input "text" at bounding box center [871, 295] width 1143 height 31
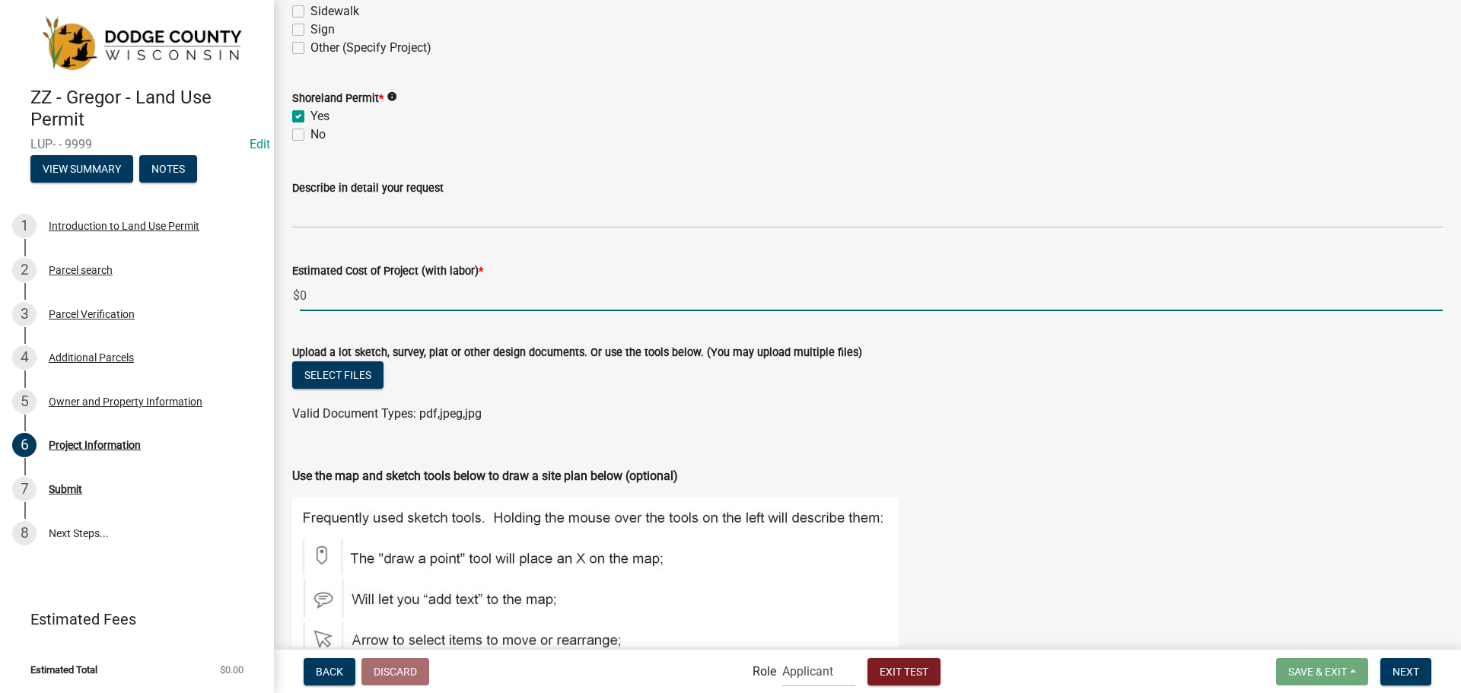
type input "0"
click at [478, 183] on div "Describe in detail your request" at bounding box center [867, 188] width 1151 height 18
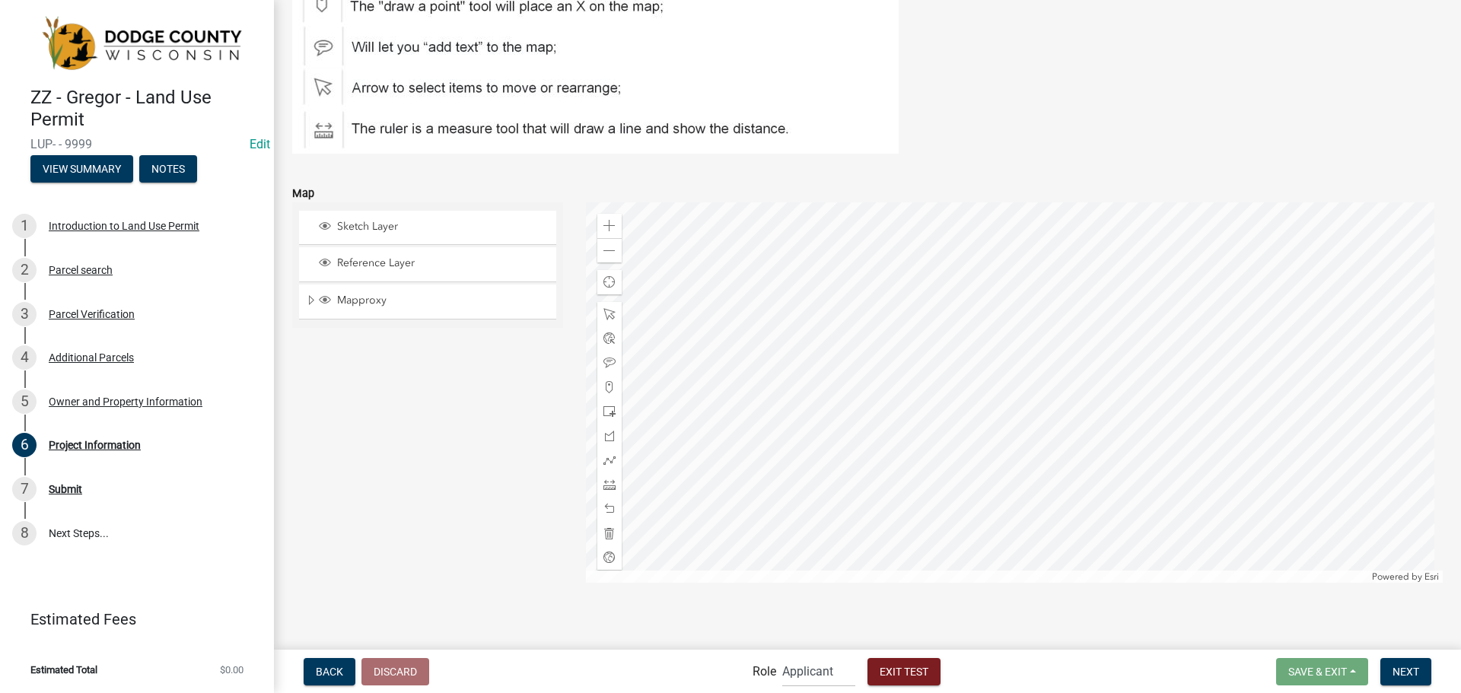
scroll to position [1779, 0]
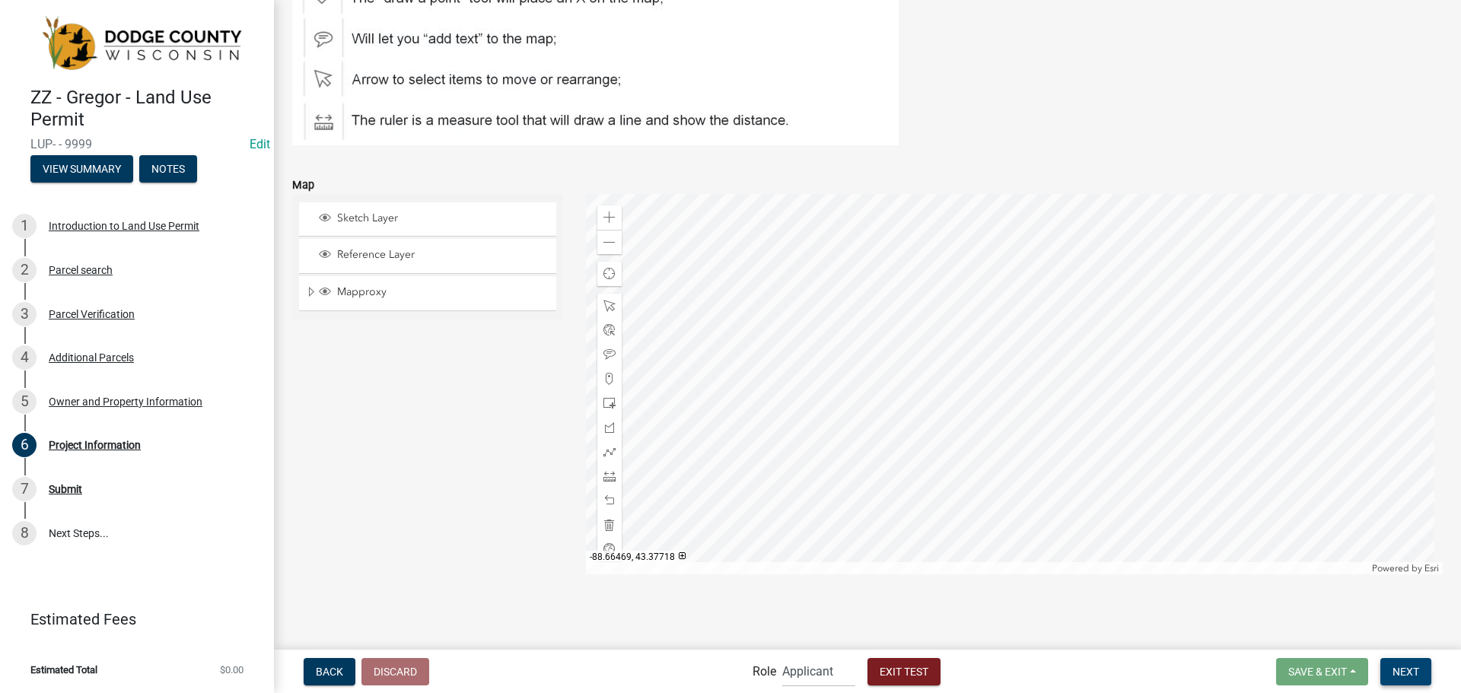
click at [1391, 677] on button "Next" at bounding box center [1406, 671] width 51 height 27
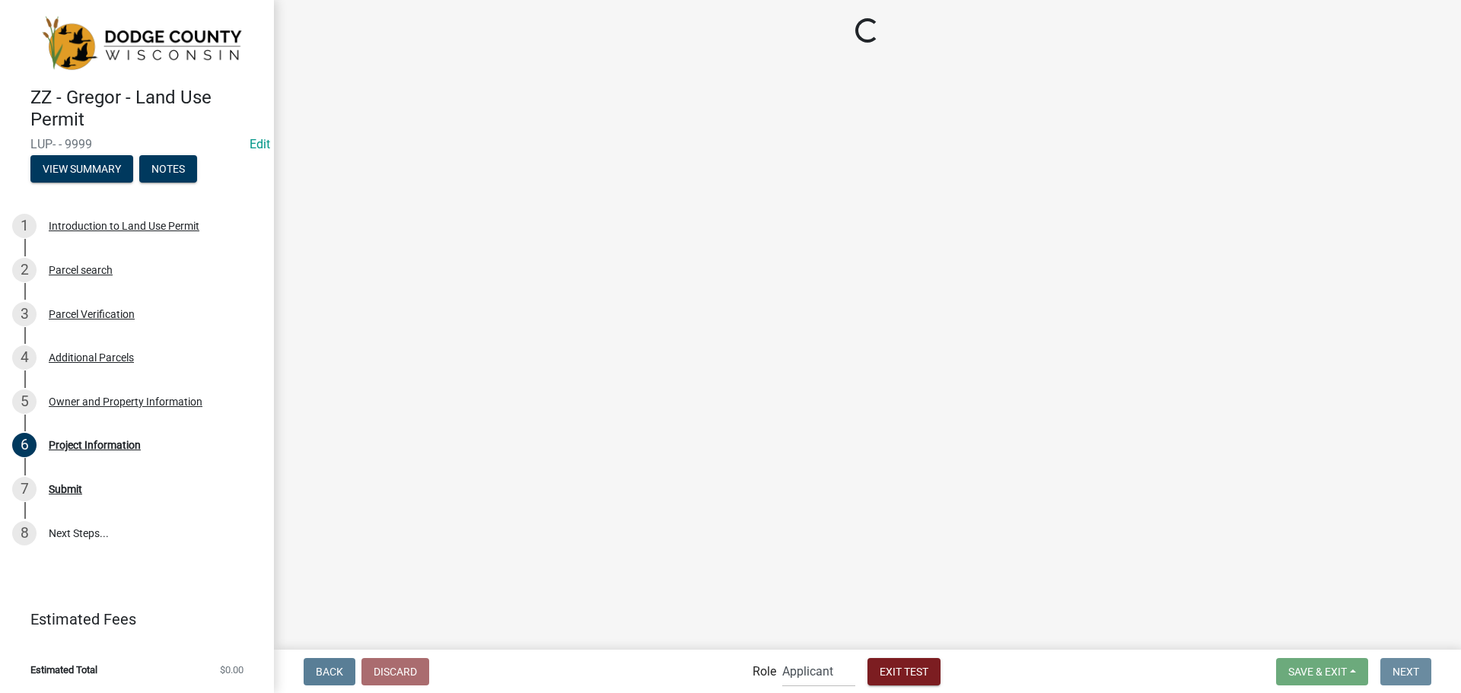
scroll to position [0, 0]
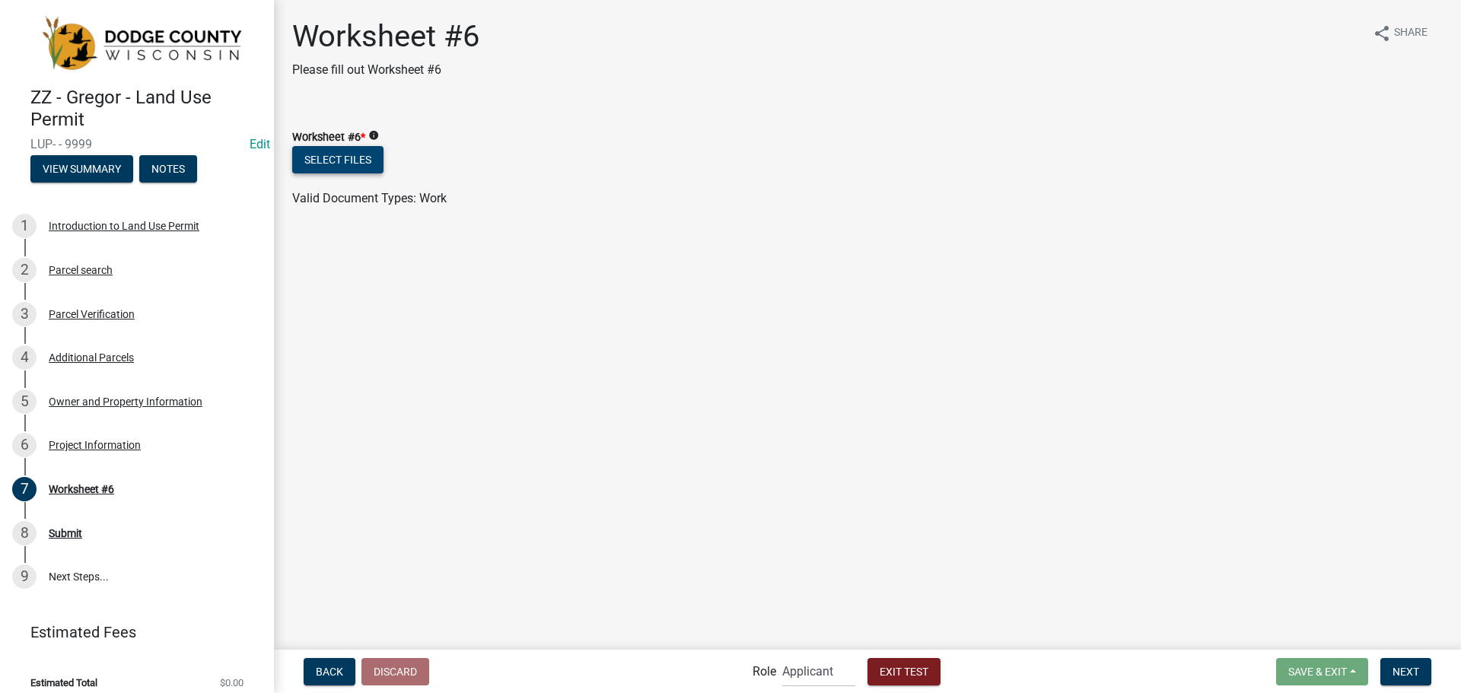
click at [364, 160] on button "Select files" at bounding box center [337, 159] width 91 height 27
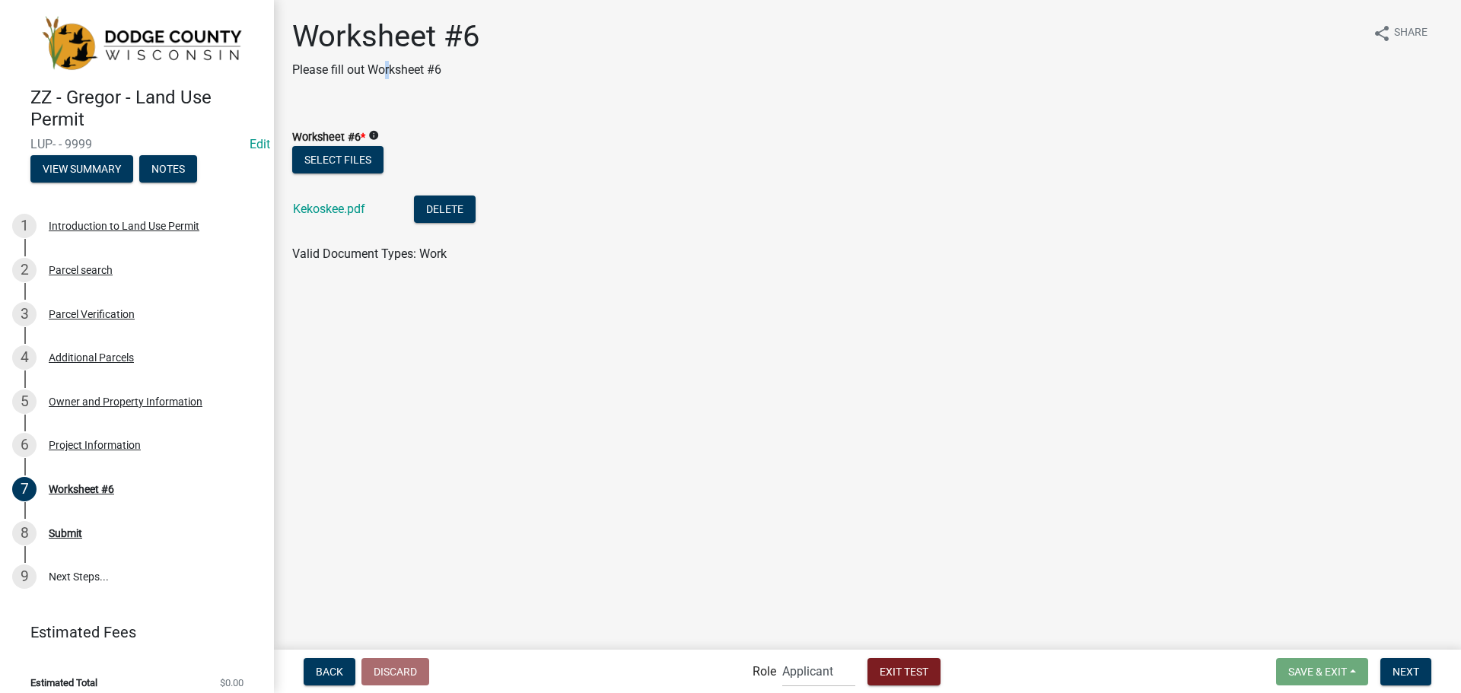
click at [388, 86] on div "Worksheet #6 Please fill out Worksheet #6" at bounding box center [385, 54] width 187 height 73
click at [526, 146] on div "Select files" at bounding box center [867, 161] width 1151 height 31
click at [1391, 667] on button "Next" at bounding box center [1406, 671] width 51 height 27
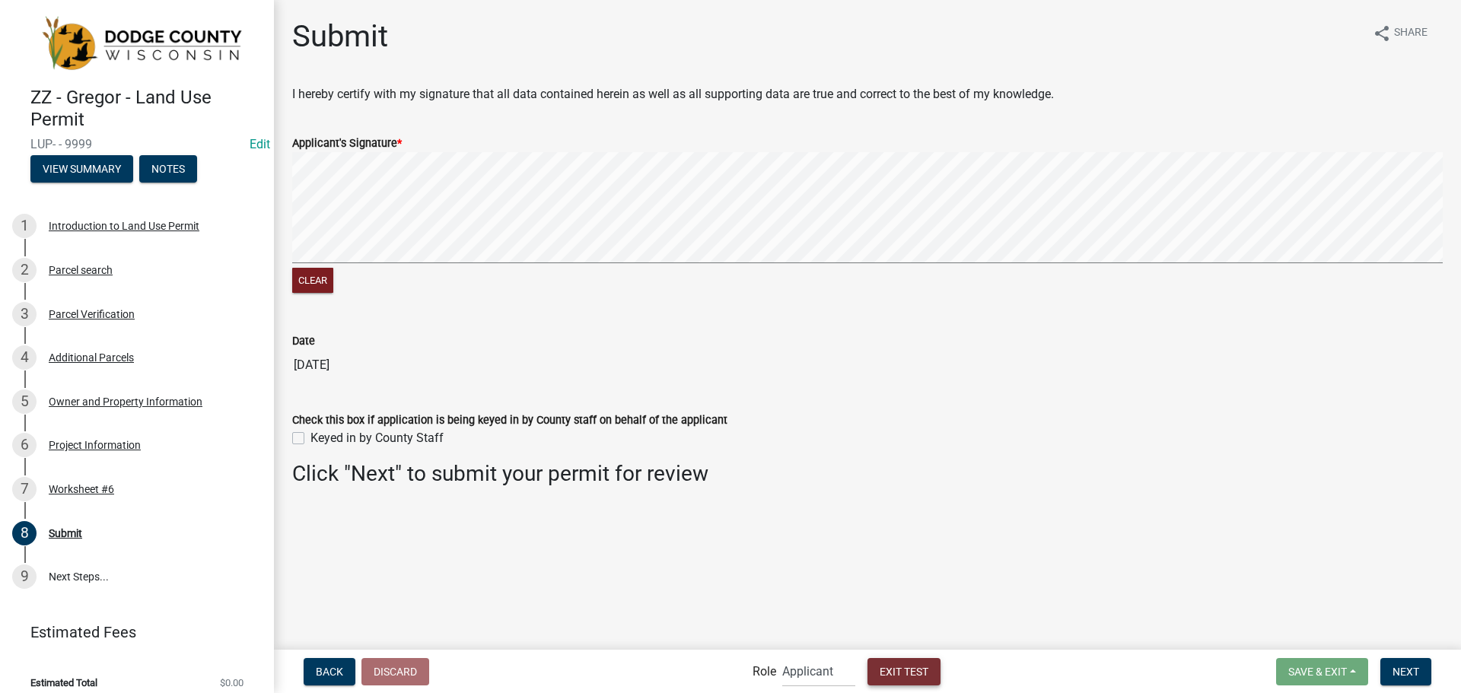
click at [901, 666] on span "Exit Test" at bounding box center [904, 671] width 49 height 12
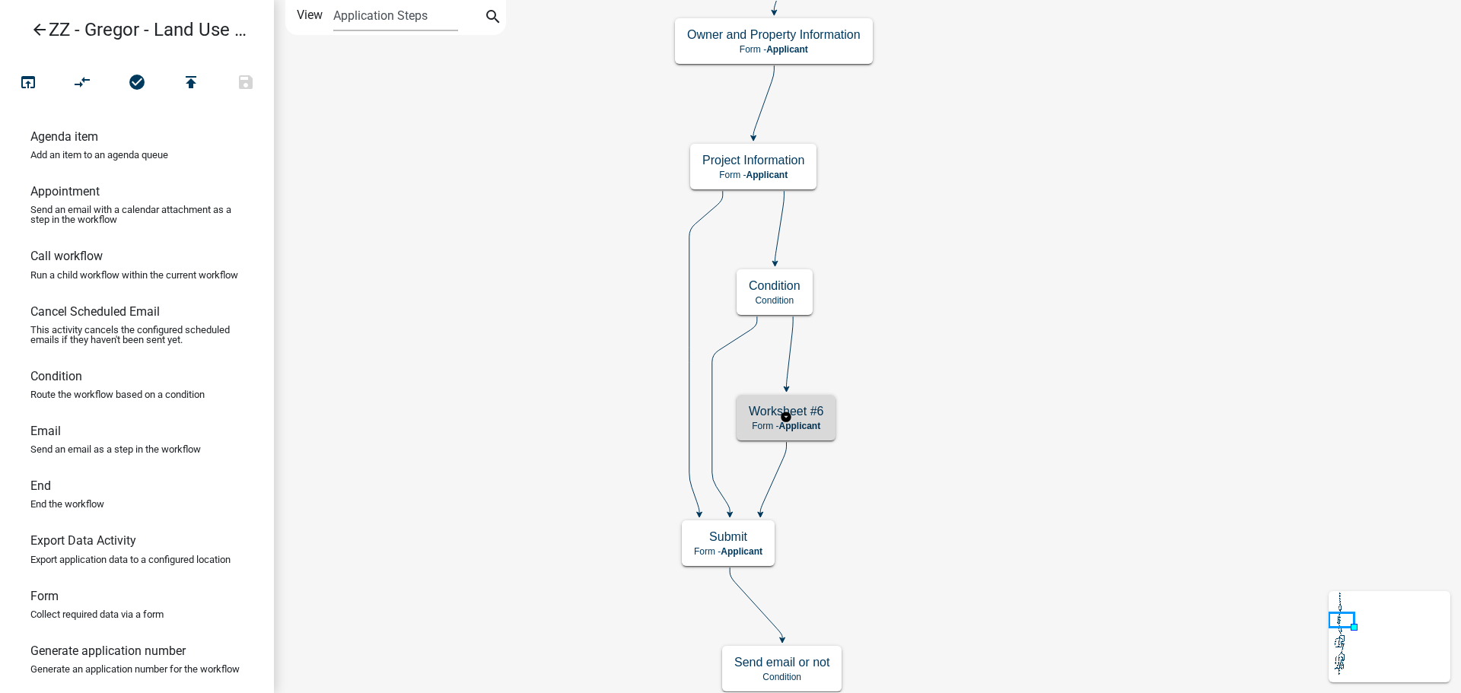
click at [808, 424] on span "Applicant" at bounding box center [800, 426] width 42 height 11
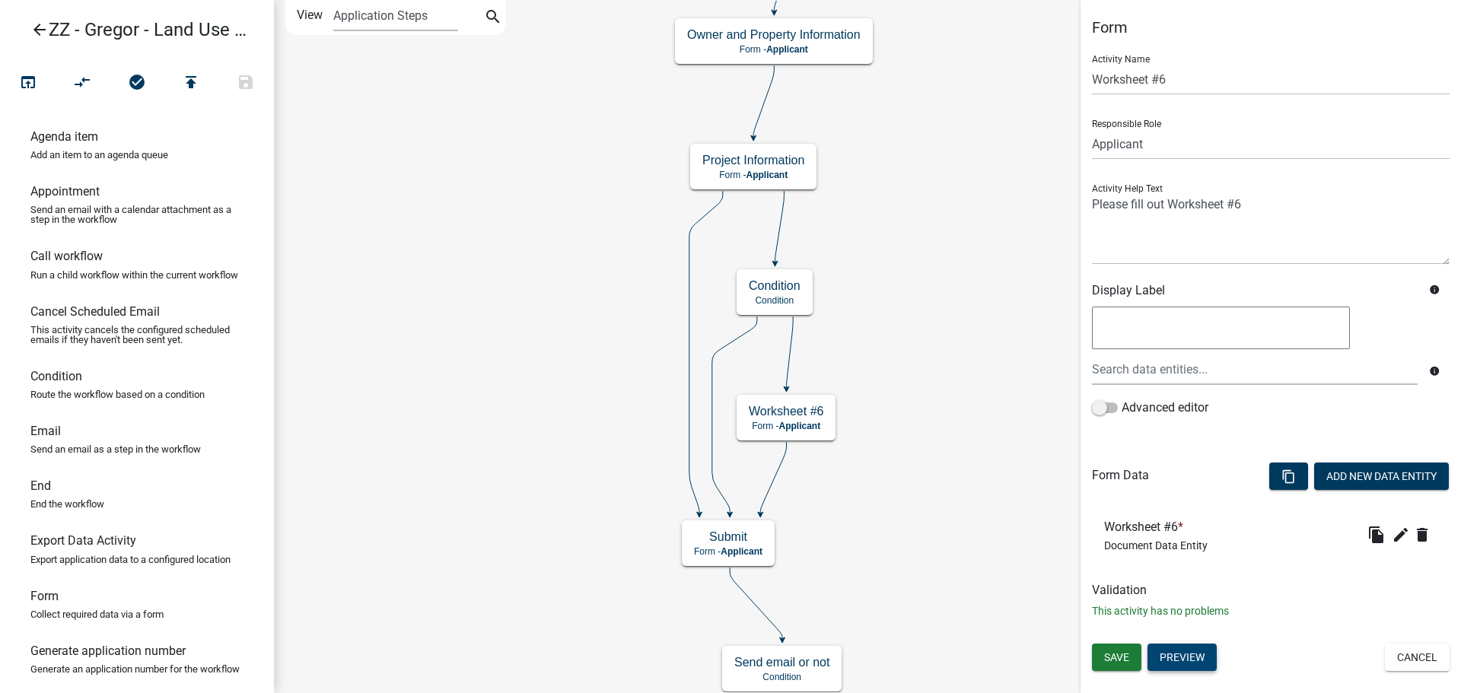
click at [1175, 648] on button "Preview" at bounding box center [1182, 657] width 69 height 27
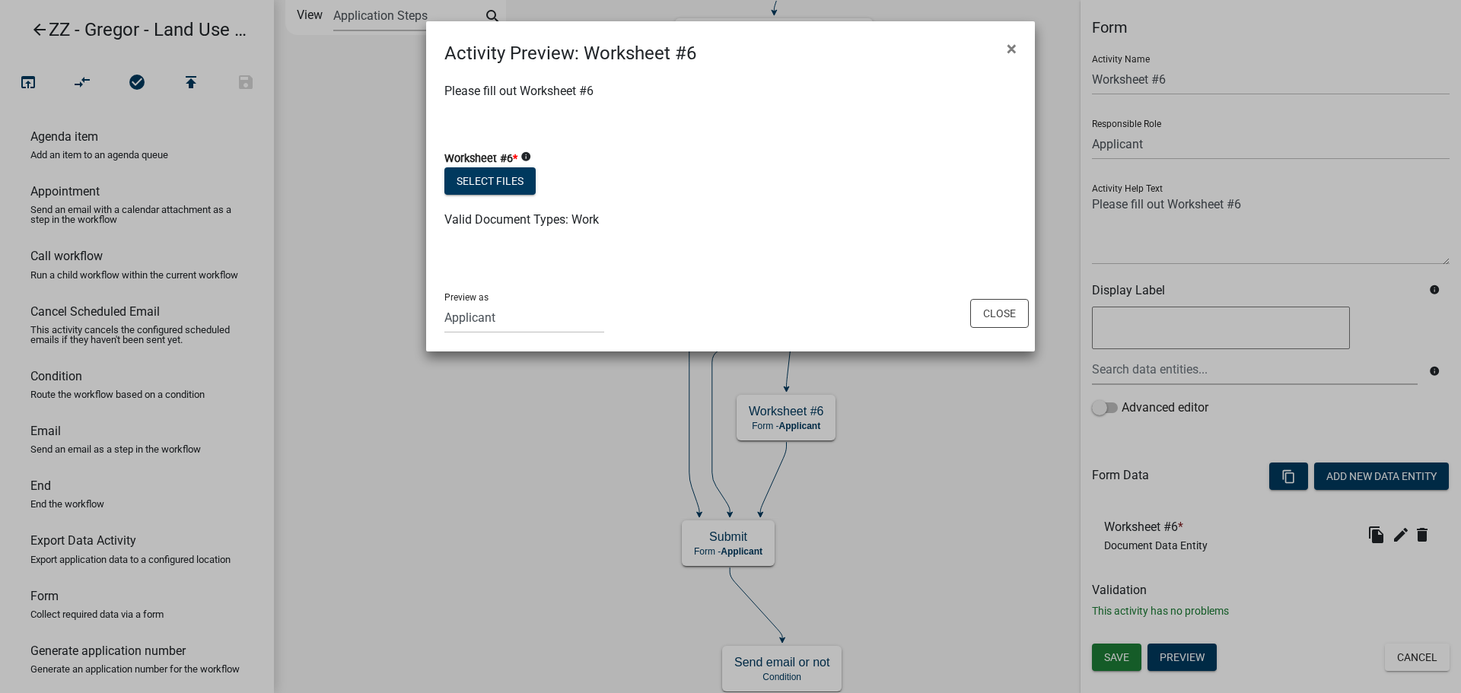
click at [1012, 48] on span "×" at bounding box center [1012, 48] width 10 height 21
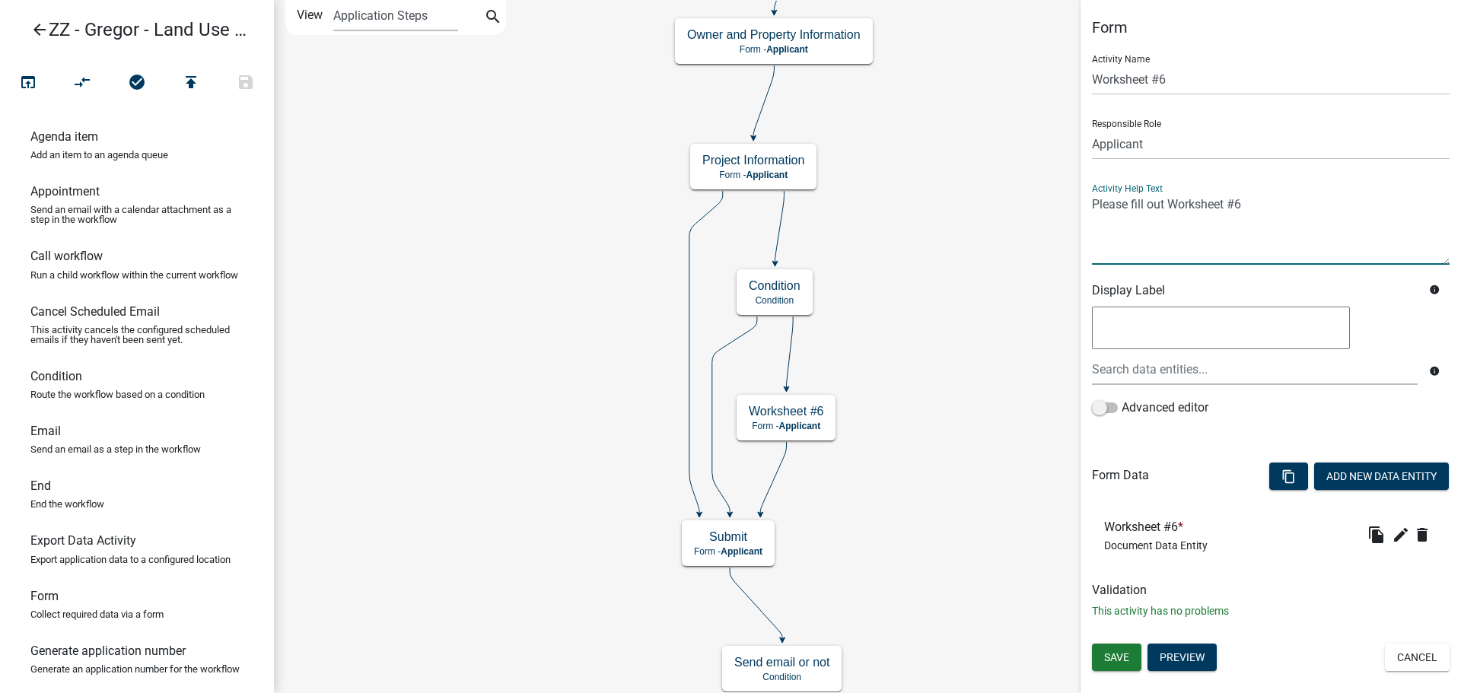
click at [1303, 251] on textarea at bounding box center [1271, 229] width 358 height 72
click at [1174, 317] on textarea at bounding box center [1221, 328] width 258 height 43
click at [1333, 476] on button "Add New Data Entity" at bounding box center [1381, 476] width 135 height 27
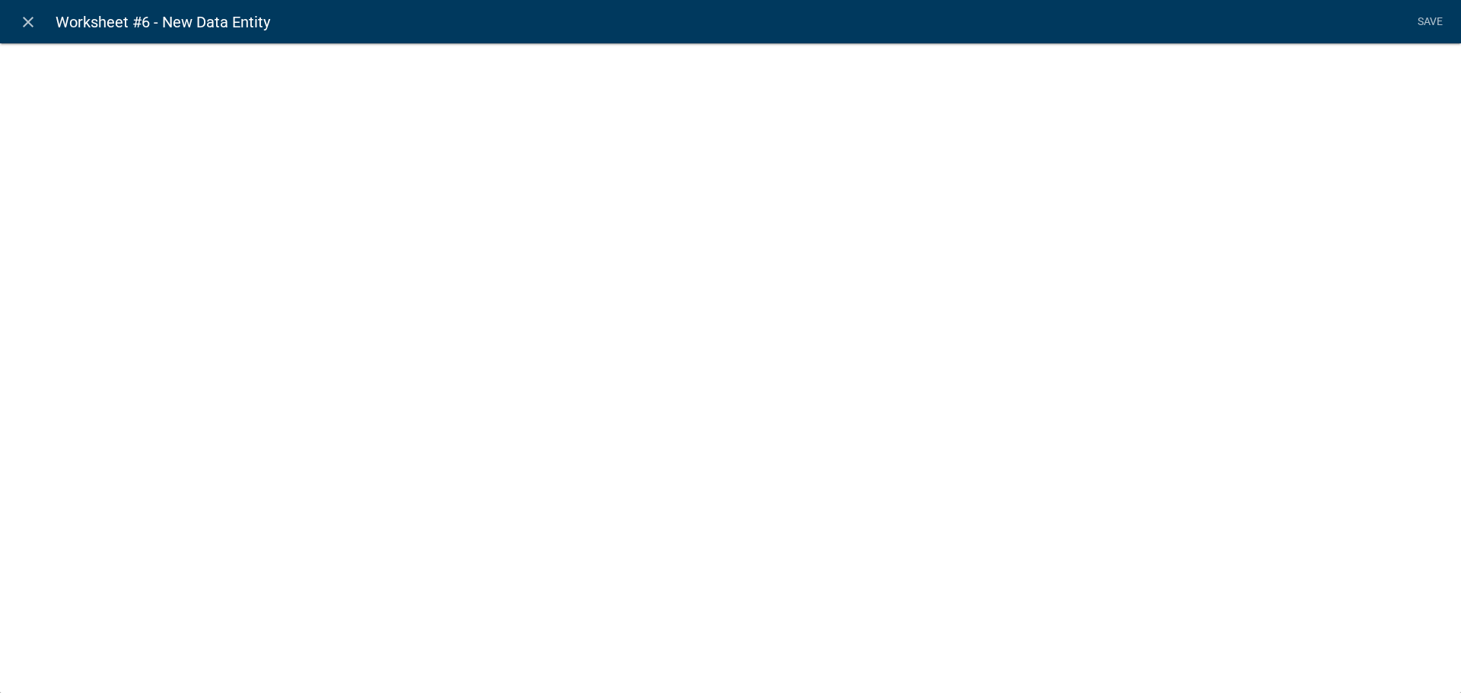
select select
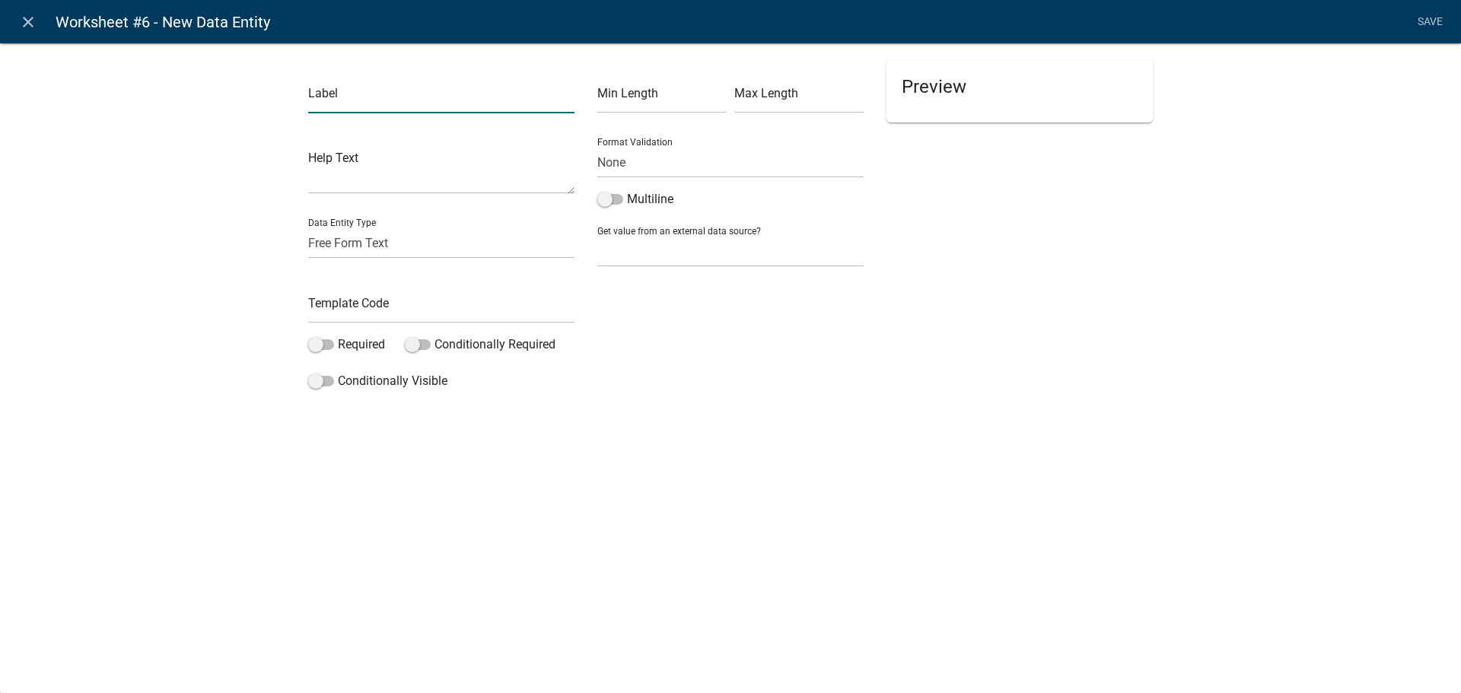
click at [424, 108] on input "text" at bounding box center [441, 97] width 266 height 31
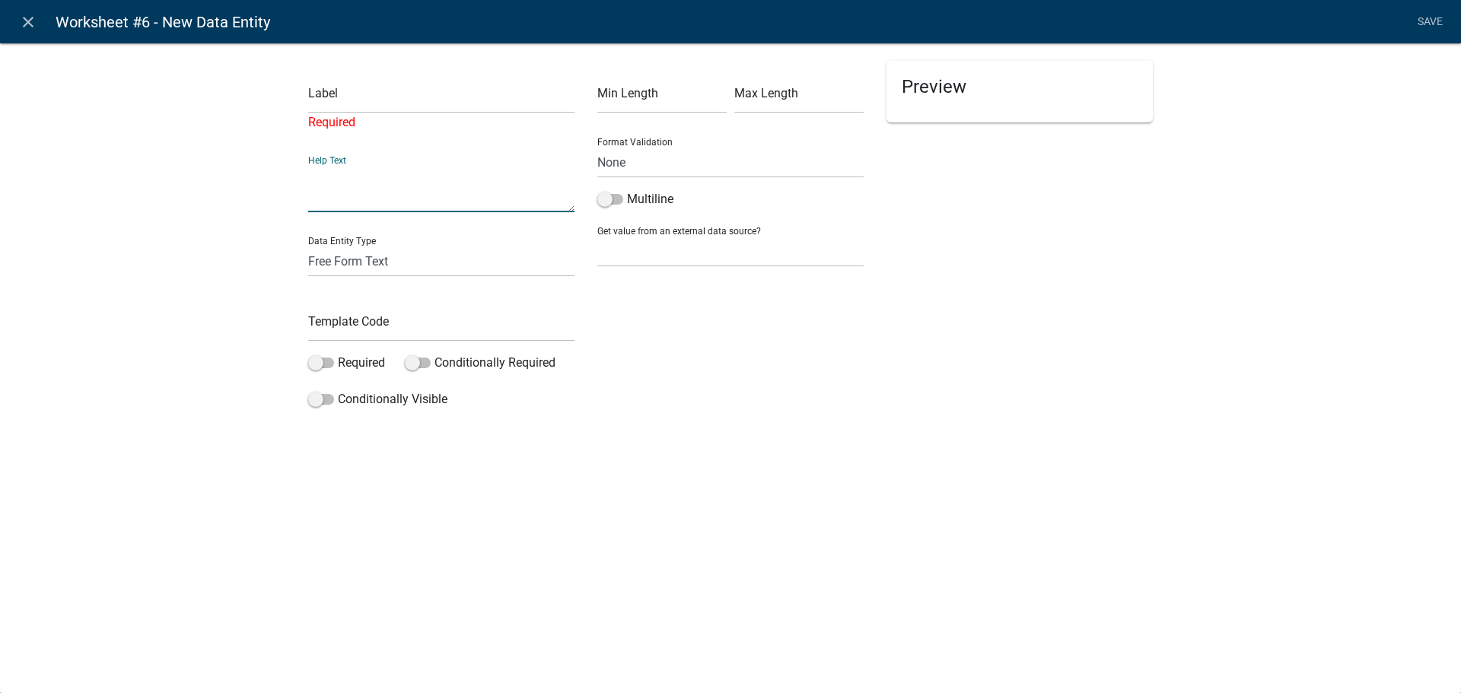
click at [429, 176] on textarea at bounding box center [441, 188] width 266 height 47
click at [455, 265] on select "Free Form Text Document Display Entity Value Fee Numeric Data Date Map Sketch D…" at bounding box center [441, 261] width 266 height 31
select select "document"
click at [308, 246] on select "Free Form Text Document Display Entity Value Fee Numeric Data Date Map Sketch D…" at bounding box center [441, 261] width 266 height 31
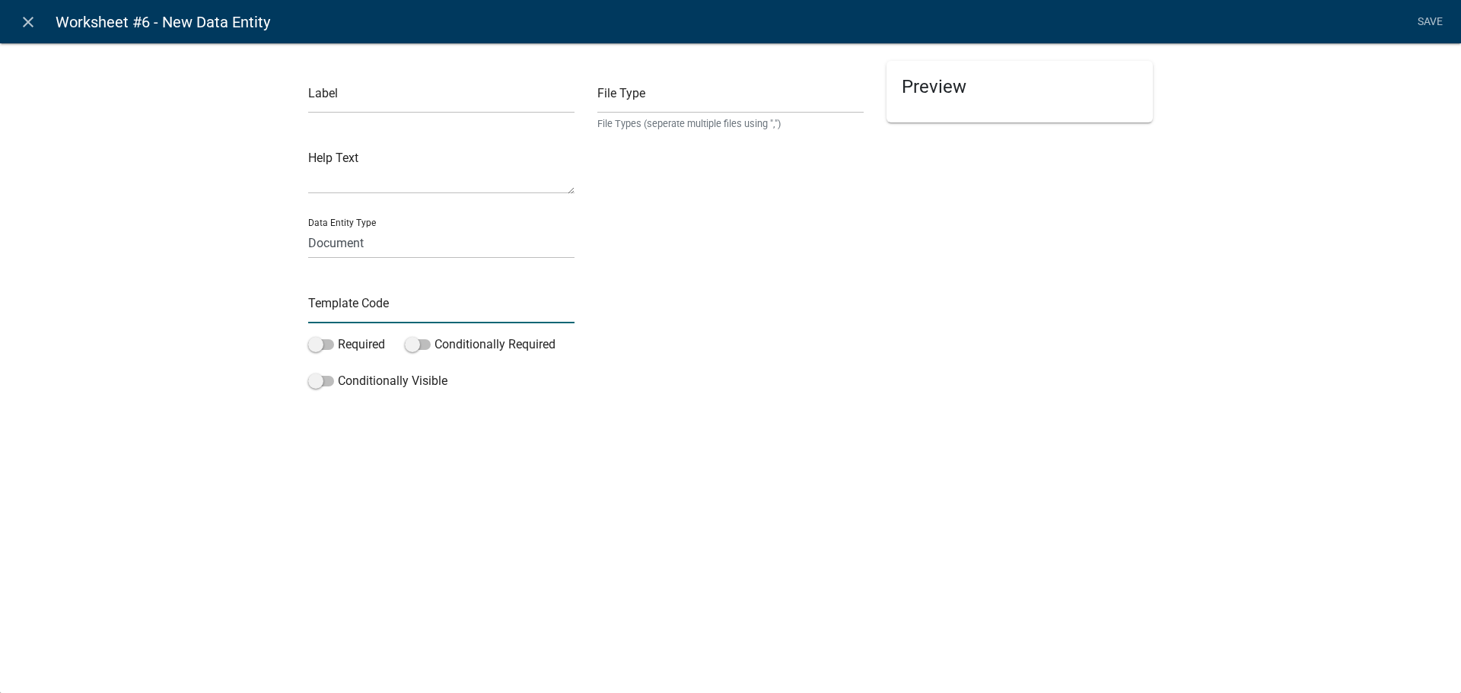
click at [441, 311] on input "text" at bounding box center [441, 307] width 266 height 31
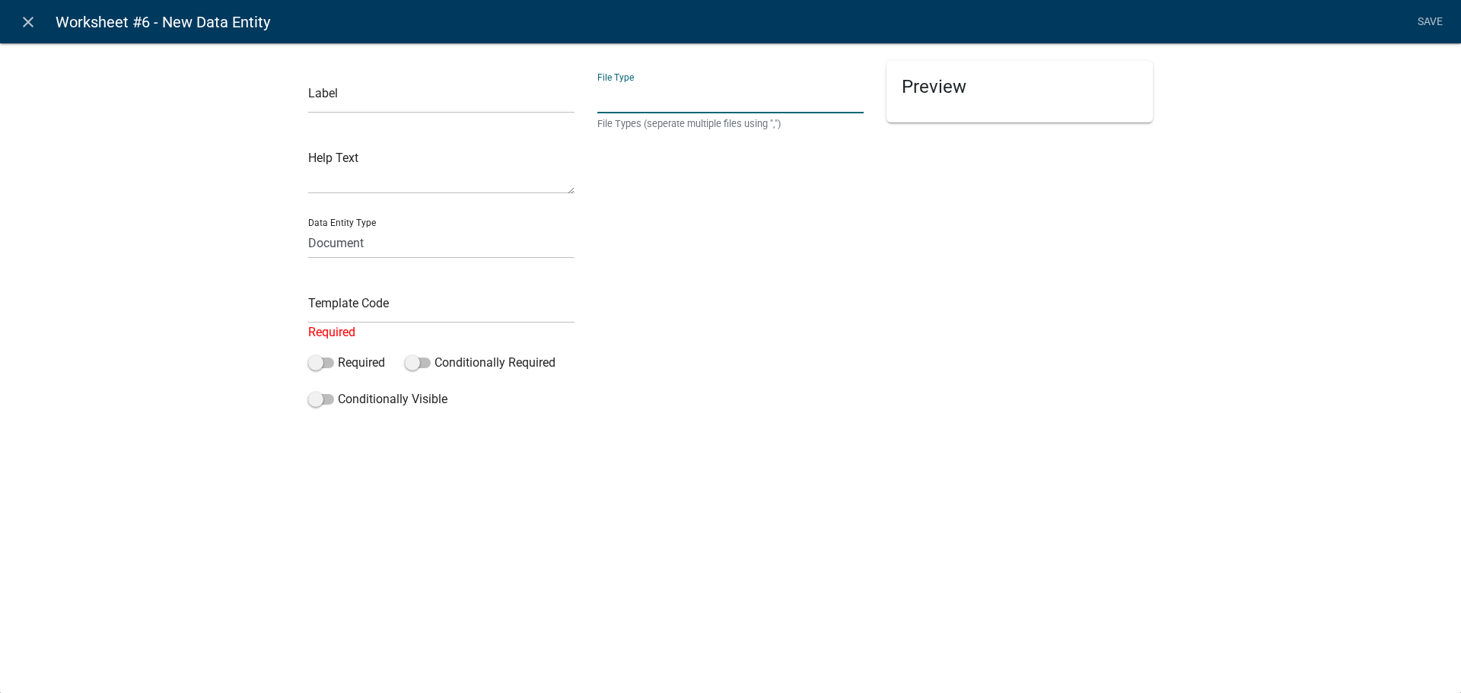
drag, startPoint x: 605, startPoint y: 101, endPoint x: 621, endPoint y: 101, distance: 16.0
click at [607, 100] on input "text" at bounding box center [730, 97] width 266 height 31
click at [687, 93] on input "text" at bounding box center [730, 97] width 266 height 31
click at [369, 291] on div "Template Code Required" at bounding box center [441, 306] width 266 height 71
drag, startPoint x: 406, startPoint y: 282, endPoint x: 382, endPoint y: 313, distance: 38.5
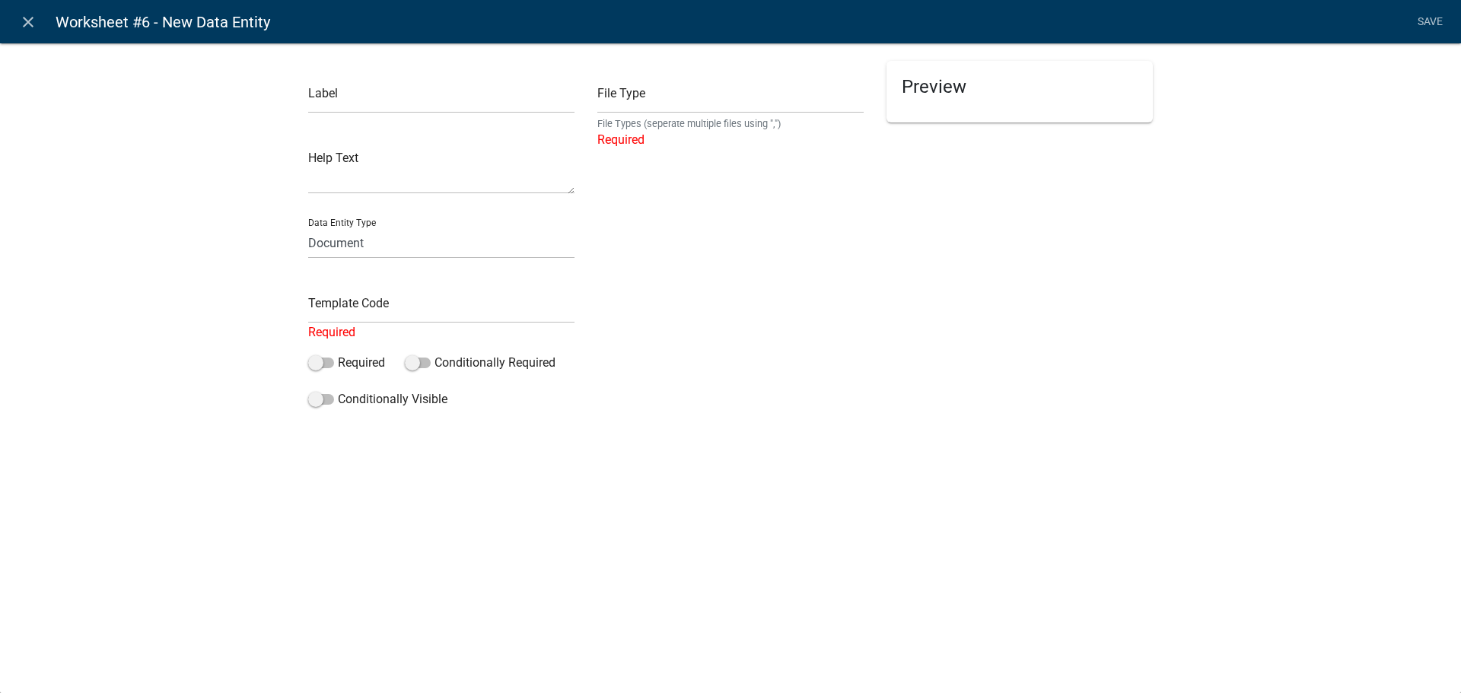
click at [406, 285] on div "Template Code Required" at bounding box center [441, 306] width 266 height 71
click at [381, 314] on input "text" at bounding box center [441, 307] width 266 height 31
click at [402, 241] on select "Free Form Text Document Display Entity Value Fee Numeric Data Date Map Sketch D…" at bounding box center [441, 243] width 266 height 31
select select "inspection-document"
click at [308, 228] on select "Free Form Text Document Display Entity Value Fee Numeric Data Date Map Sketch D…" at bounding box center [441, 243] width 266 height 31
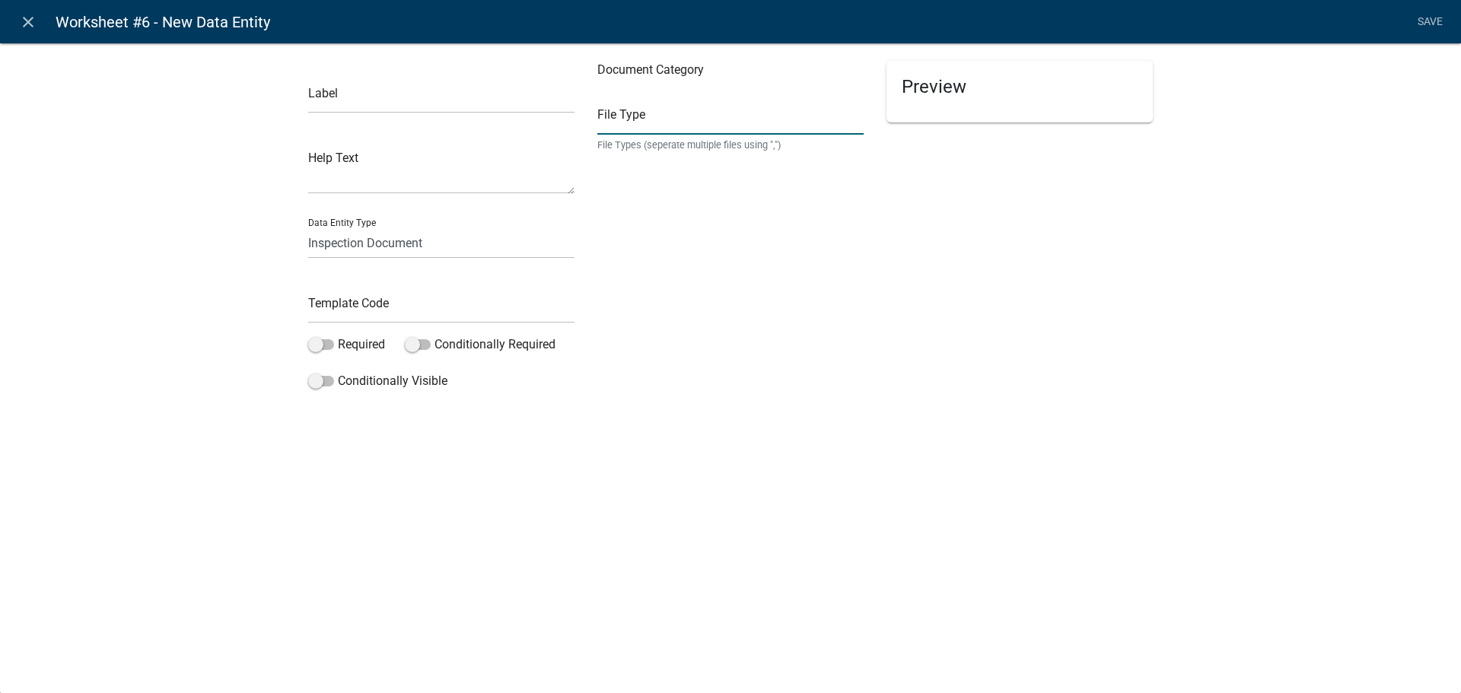
click at [613, 104] on input "text" at bounding box center [730, 119] width 266 height 31
click at [446, 184] on textarea at bounding box center [441, 170] width 266 height 47
click at [397, 99] on input "text" at bounding box center [441, 97] width 266 height 31
click at [434, 241] on div "Data Entity Type Free Form Text Document Display Entity Value Fee Numeric Data …" at bounding box center [441, 232] width 266 height 53
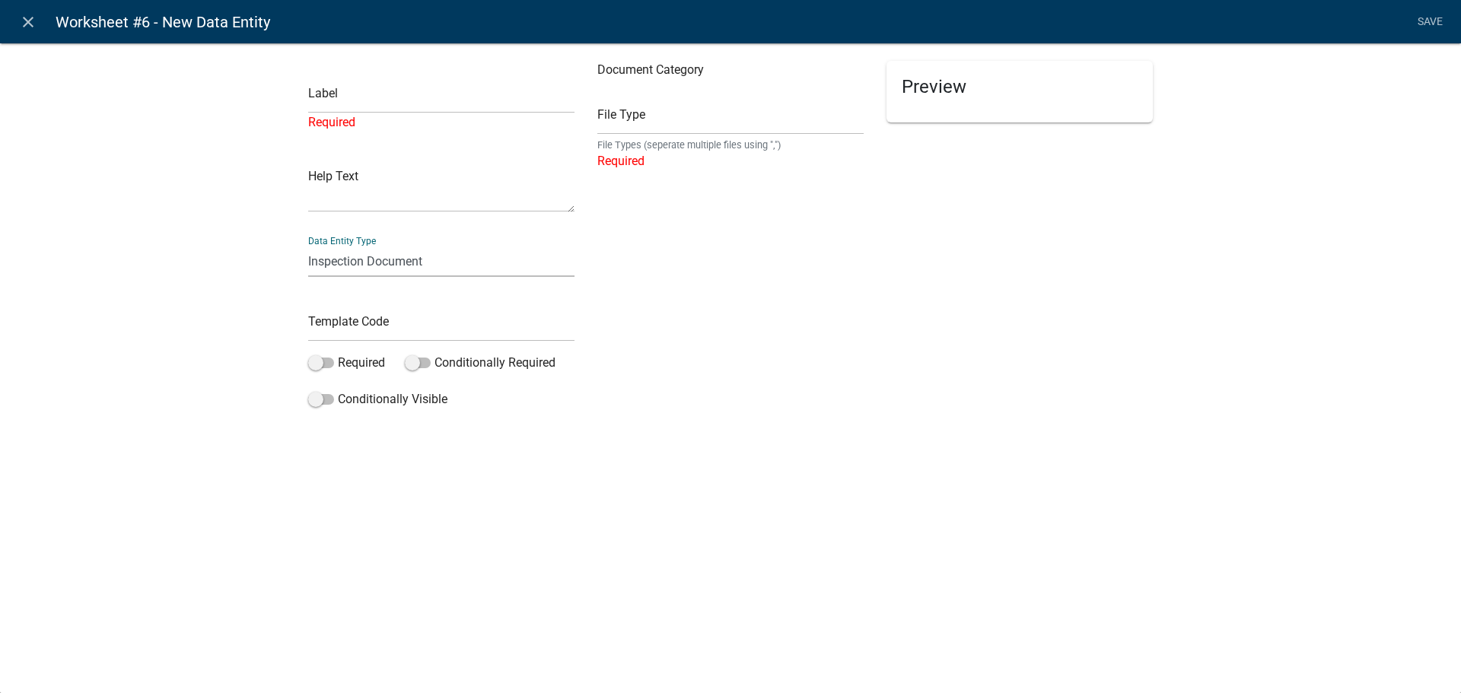
select select "free-form-text"
click at [308, 246] on select "Free Form Text Document Display Entity Value Fee Numeric Data Date Map Sketch D…" at bounding box center [441, 261] width 266 height 31
select select
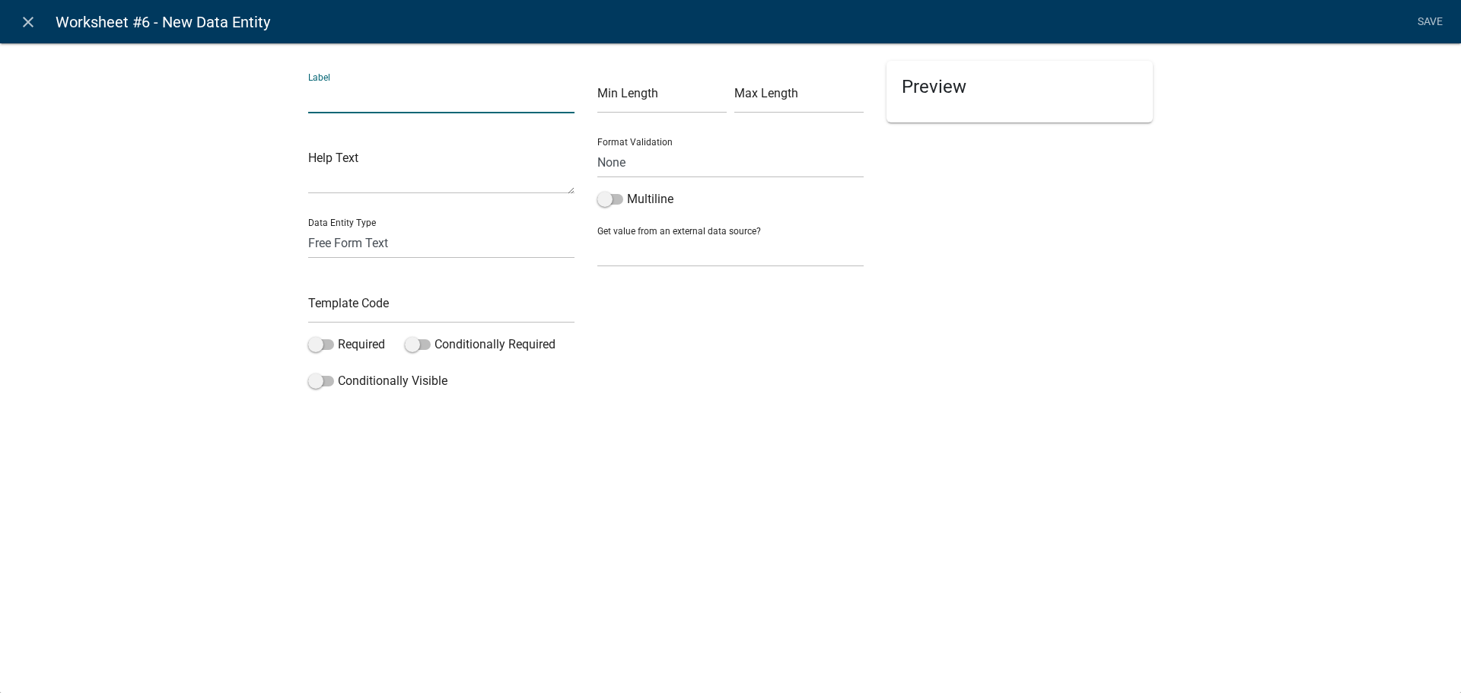
click at [424, 105] on input "text" at bounding box center [441, 97] width 266 height 31
type input "W"
type input "I"
type input "Worksheet #1 - Impervious Surface Calculation"
click at [491, 139] on div "Help Text" at bounding box center [441, 160] width 266 height 69
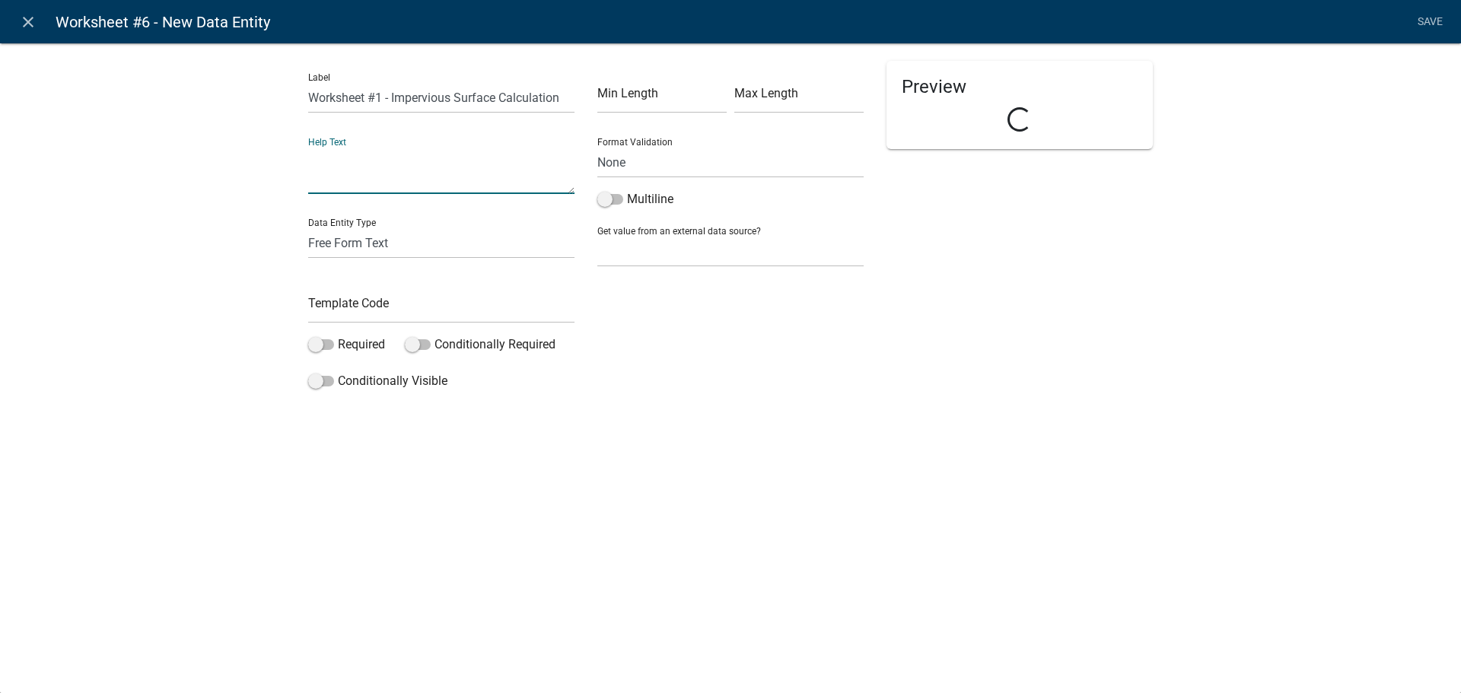
click at [450, 168] on textarea at bounding box center [441, 170] width 266 height 47
type textarea "A"
click at [39, 14] on link "close" at bounding box center [27, 21] width 31 height 31
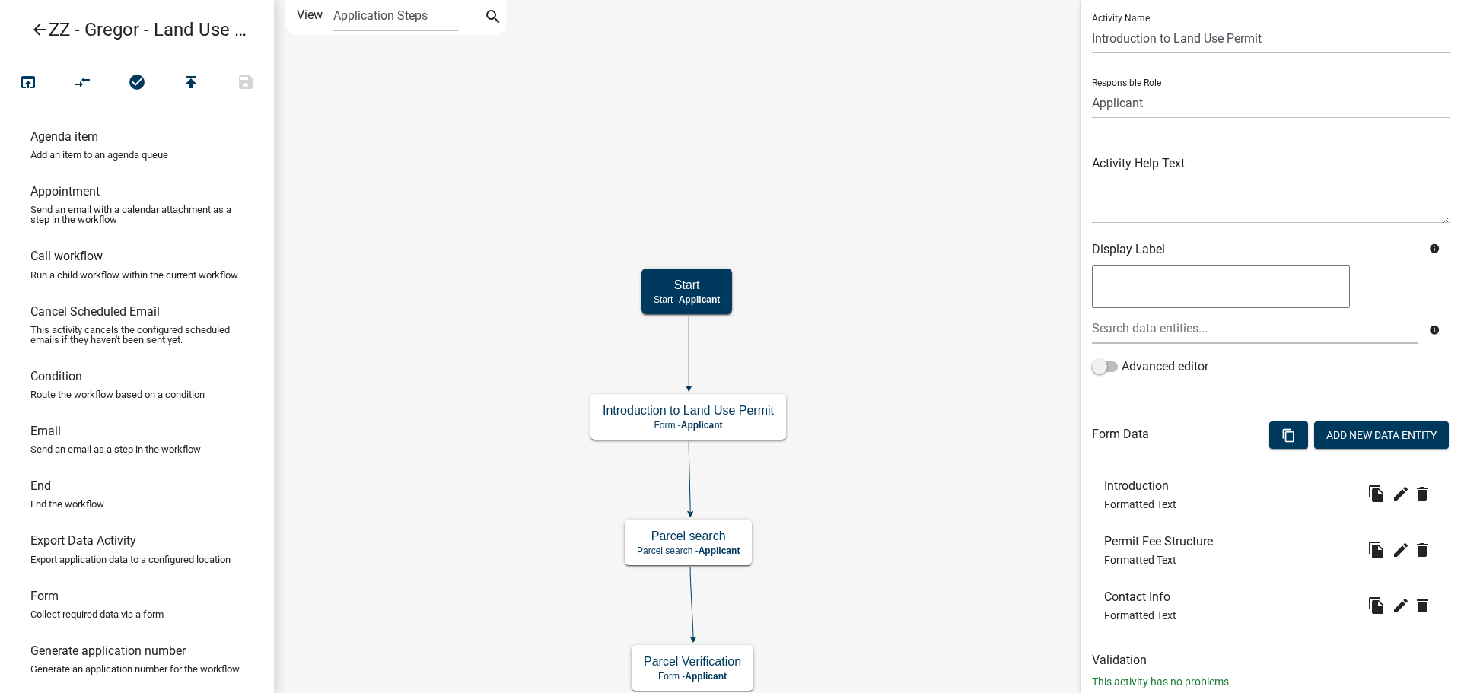
scroll to position [81, 0]
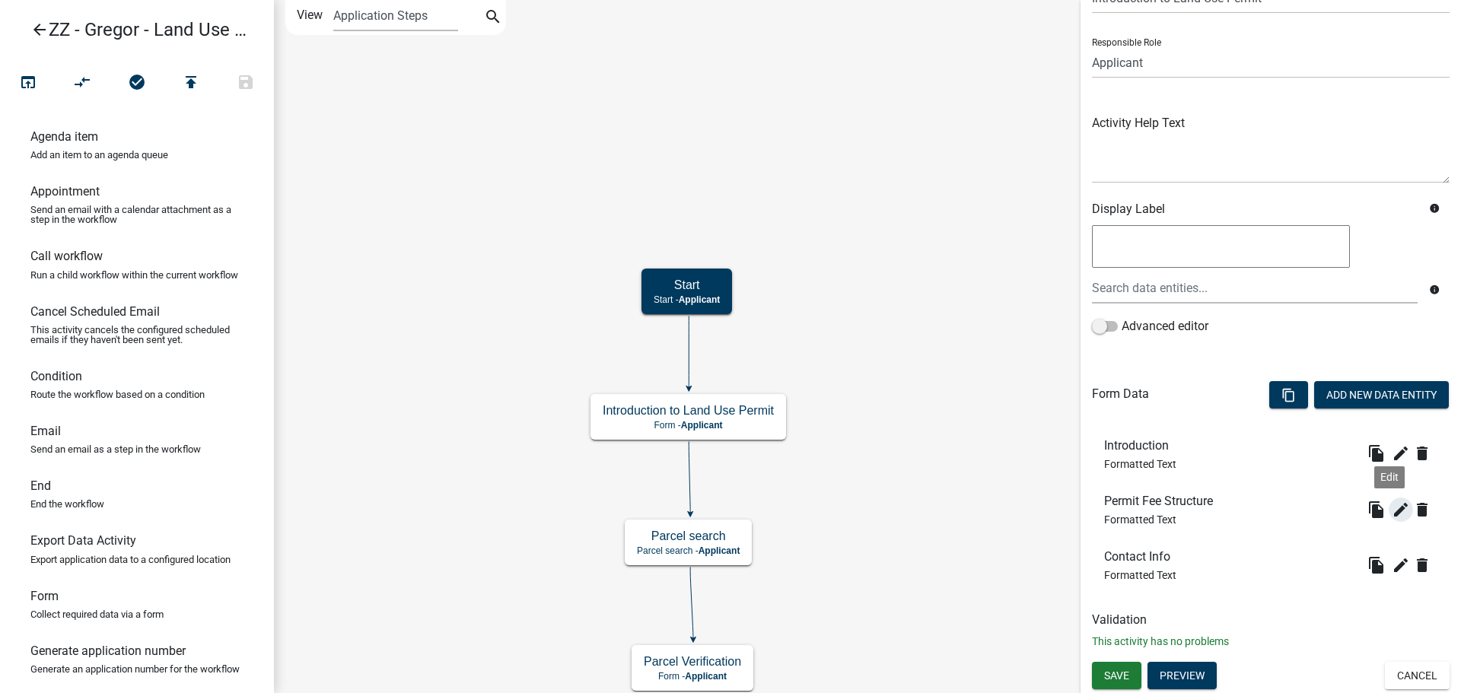
click at [1392, 508] on icon "edit" at bounding box center [1401, 510] width 18 height 18
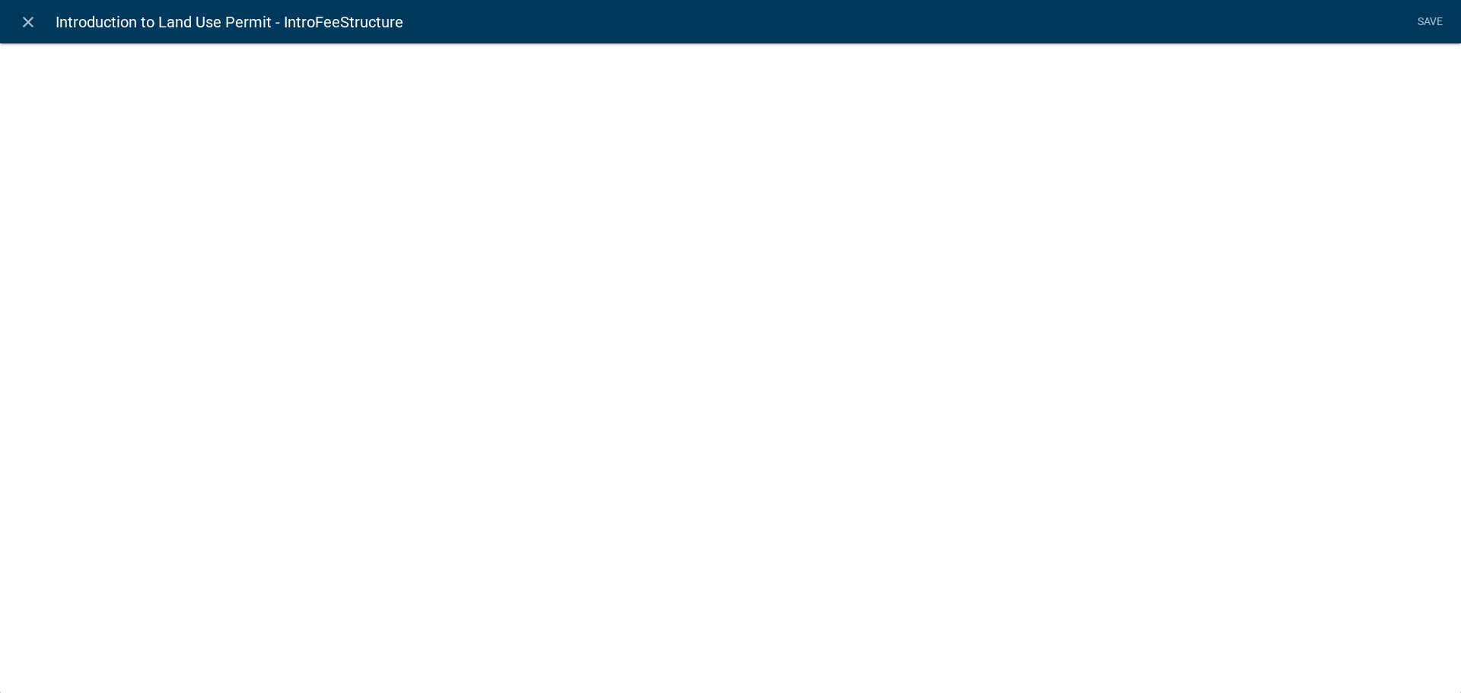
select select "rich-text"
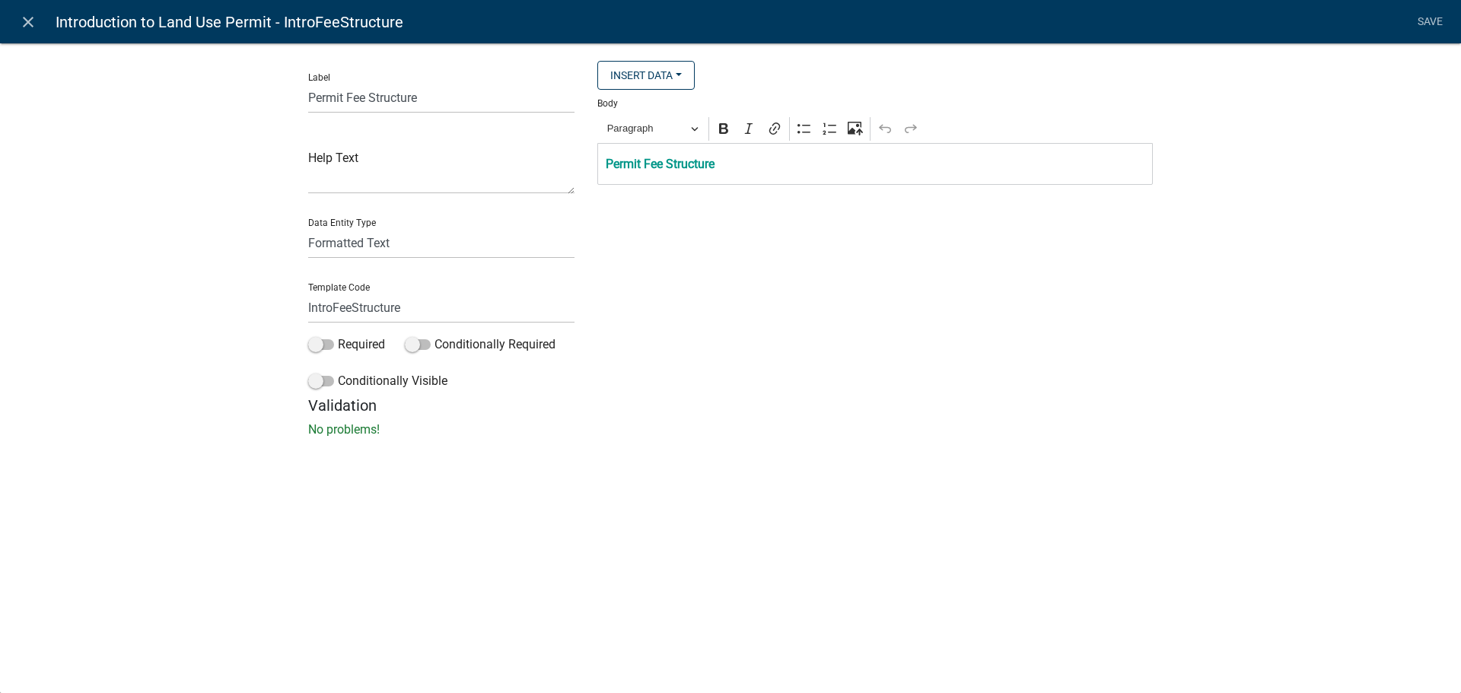
click at [26, 21] on icon "close" at bounding box center [28, 22] width 18 height 18
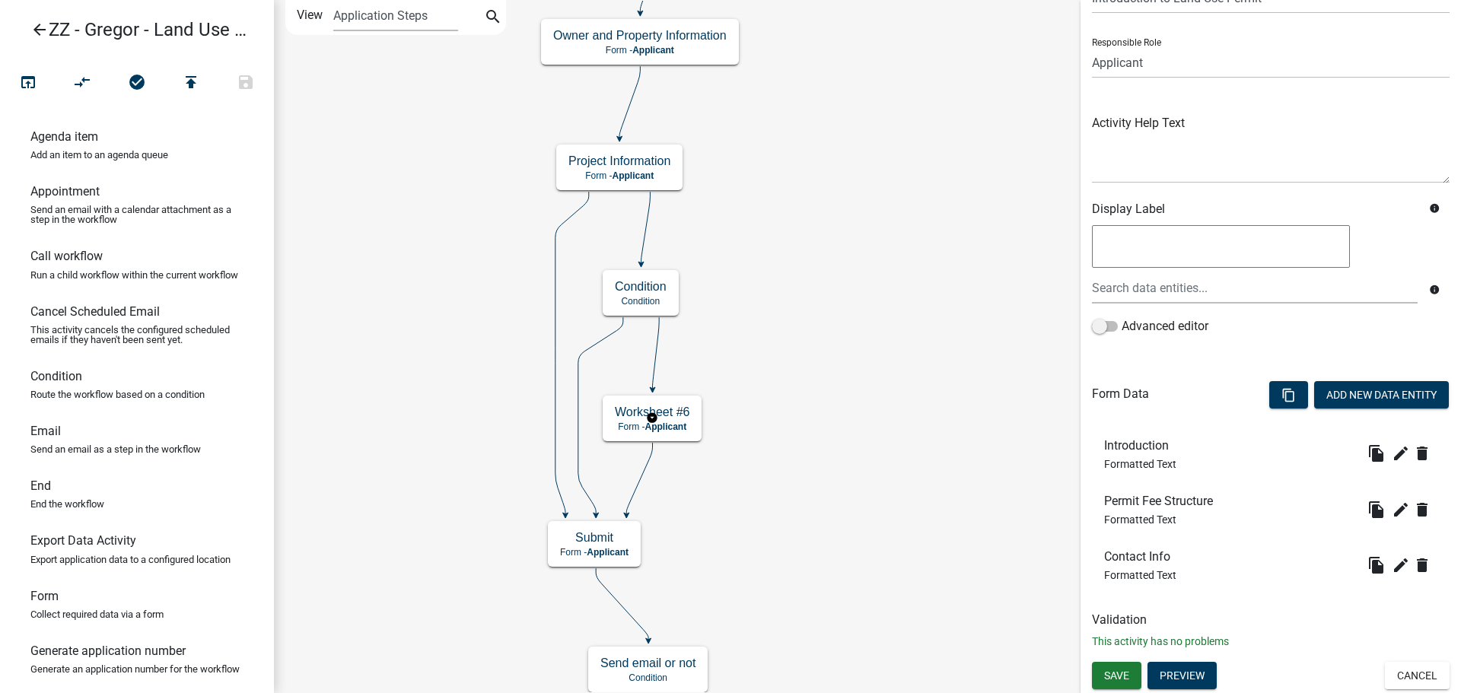
scroll to position [0, 0]
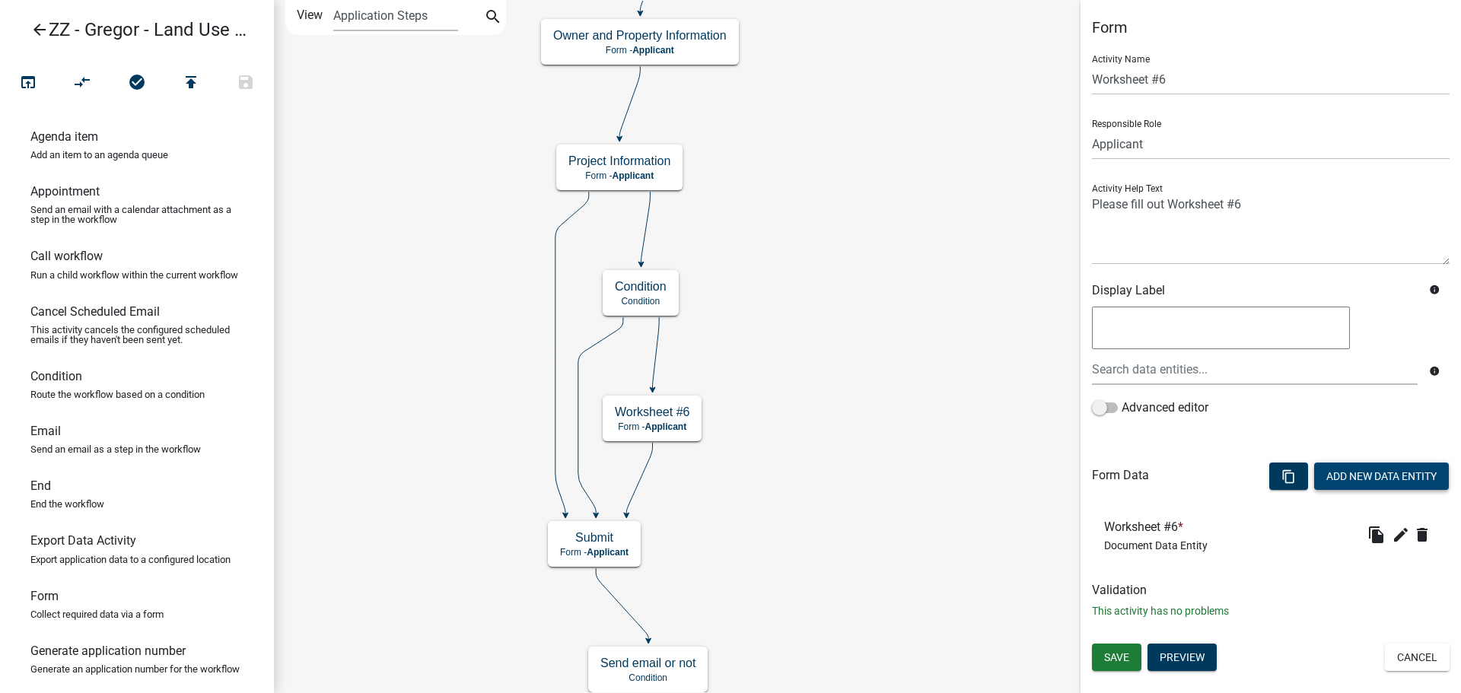
click at [1354, 480] on button "Add New Data Entity" at bounding box center [1381, 476] width 135 height 27
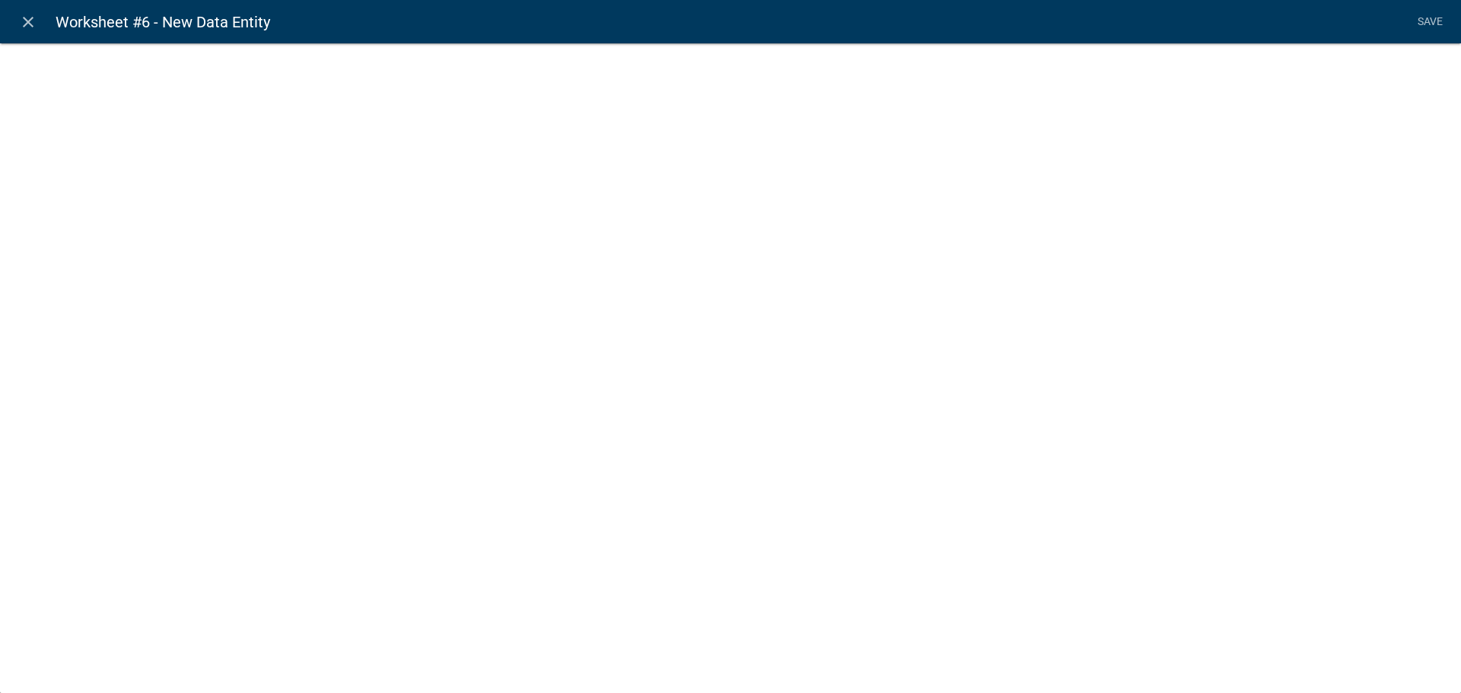
select select
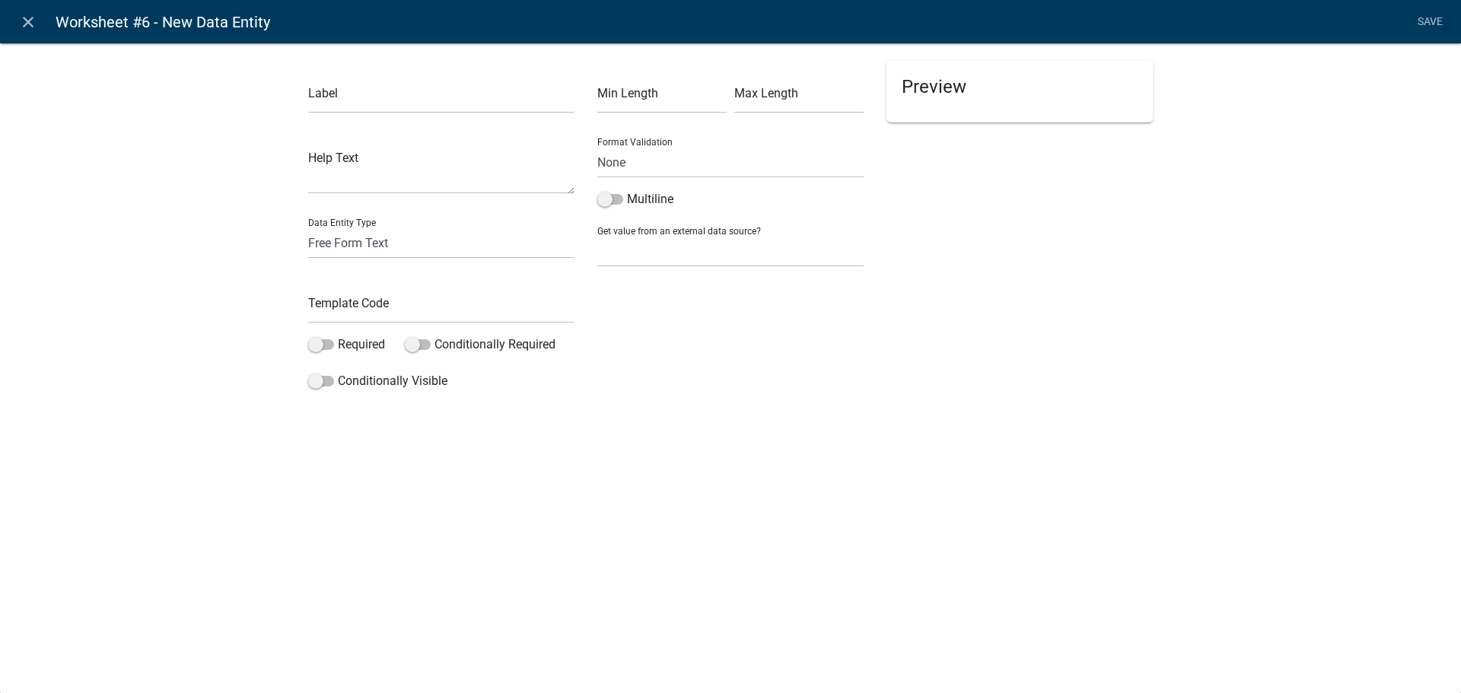
click at [403, 226] on div "Data Entity Type Free Form Text Document Display Entity Value Fee Numeric Data …" at bounding box center [441, 232] width 266 height 53
click at [402, 246] on select "Free Form Text Document Display Entity Value Fee Numeric Data Date Map Sketch D…" at bounding box center [441, 243] width 266 height 31
select select "rich-text"
click at [308, 228] on select "Free Form Text Document Display Entity Value Fee Numeric Data Date Map Sketch D…" at bounding box center [441, 243] width 266 height 31
select select "rich-text"
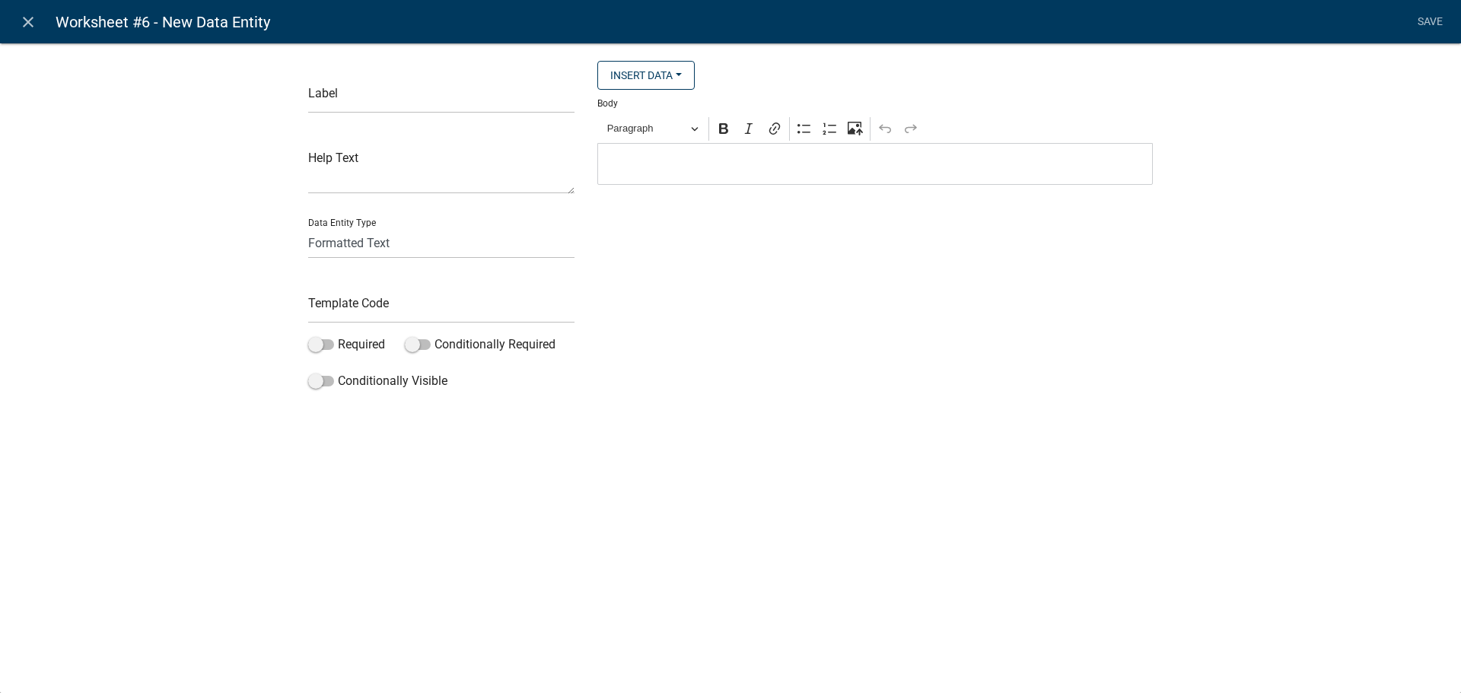
click at [665, 164] on p "Editor editing area: main. Press Alt+0 for help." at bounding box center [876, 164] width 540 height 18
click at [770, 130] on icon "Editor toolbar" at bounding box center [774, 128] width 15 height 15
paste input "[URL][DOMAIN_NAME]"
type input "[URL][DOMAIN_NAME]"
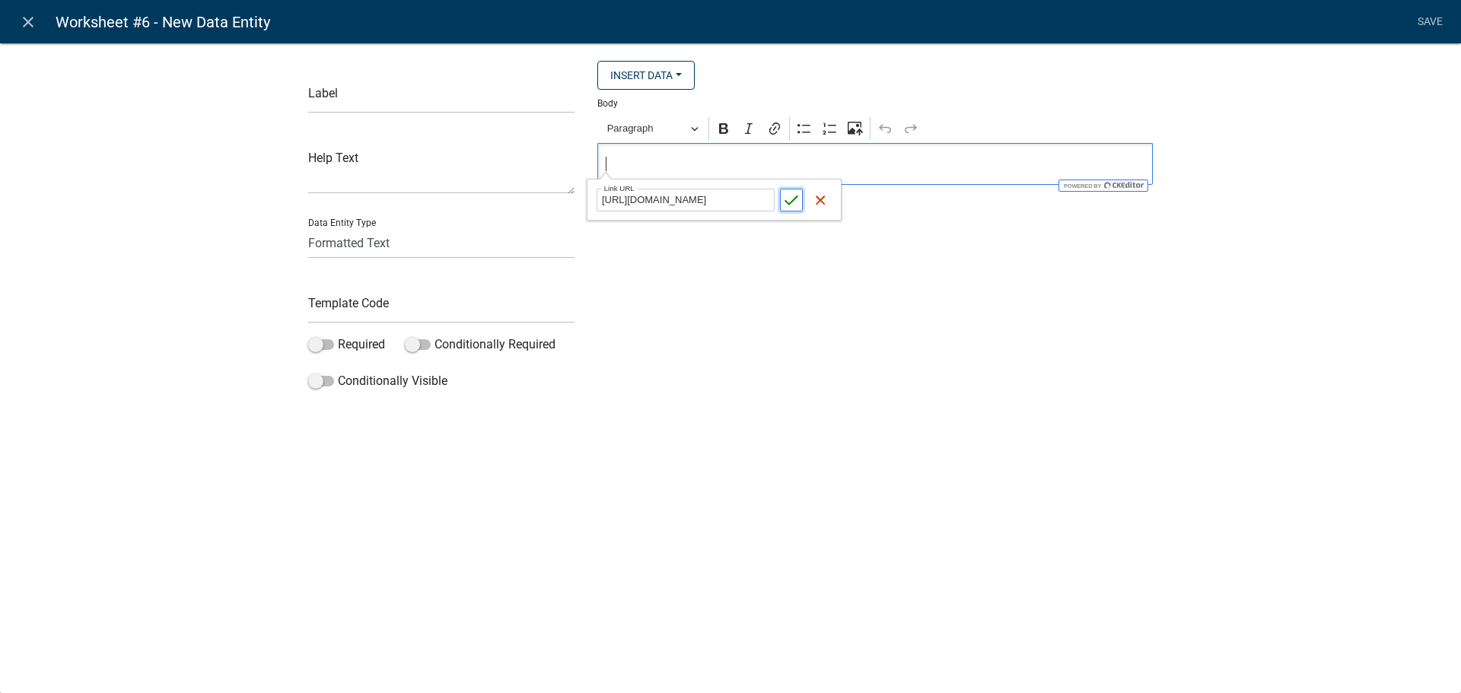
click at [796, 201] on icon "submit" at bounding box center [791, 200] width 15 height 15
drag, startPoint x: 1136, startPoint y: 164, endPoint x: 570, endPoint y: 170, distance: 566.3
click at [570, 170] on div "Label Help Text Data Entity Type Free Form Text Document Display Entity Value F…" at bounding box center [731, 229] width 868 height 336
click at [782, 129] on icon "Editor toolbar" at bounding box center [774, 128] width 15 height 15
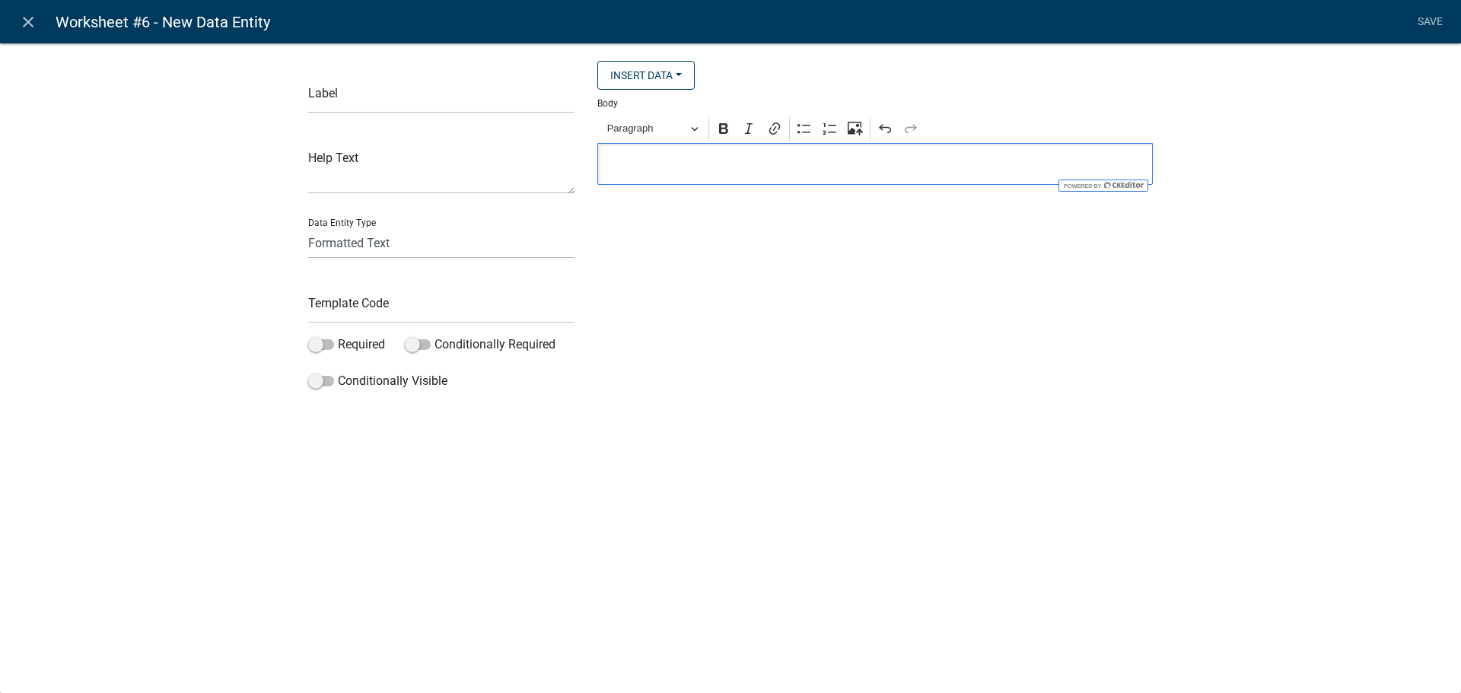
click at [703, 161] on p "⁠⁠⁠⁠⁠⁠⁠" at bounding box center [876, 164] width 540 height 18
drag, startPoint x: 930, startPoint y: 171, endPoint x: 549, endPoint y: 168, distance: 381.3
click at [549, 168] on div "Label Help Text Data Entity Type Free Form Text Document Display Entity Value F…" at bounding box center [731, 229] width 868 height 336
click at [771, 124] on icon "Editor toolbar" at bounding box center [774, 128] width 15 height 15
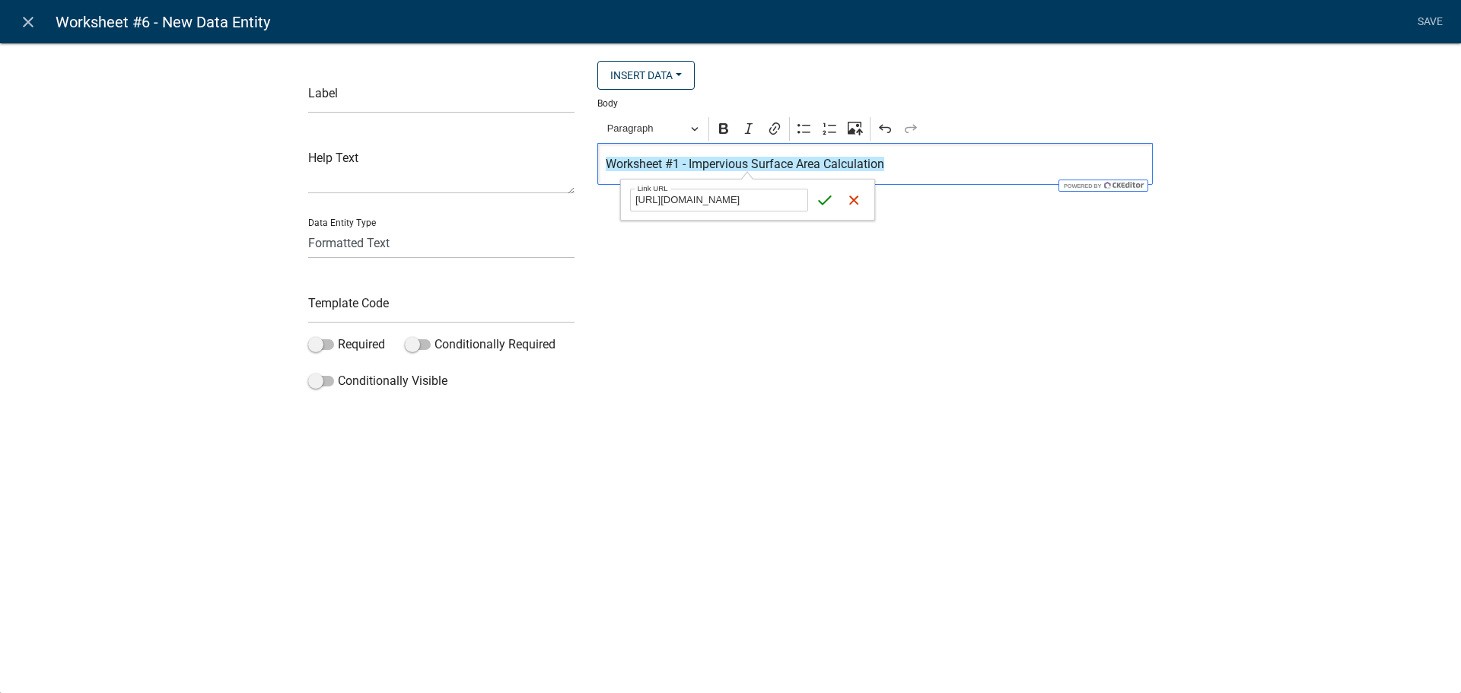
type input "[URL][DOMAIN_NAME]"
click at [831, 204] on icon "submit" at bounding box center [824, 200] width 15 height 15
click at [841, 254] on div "Insert Data Acres Do you need to select additional parcels? Fee Recipients Is t…" at bounding box center [875, 229] width 578 height 336
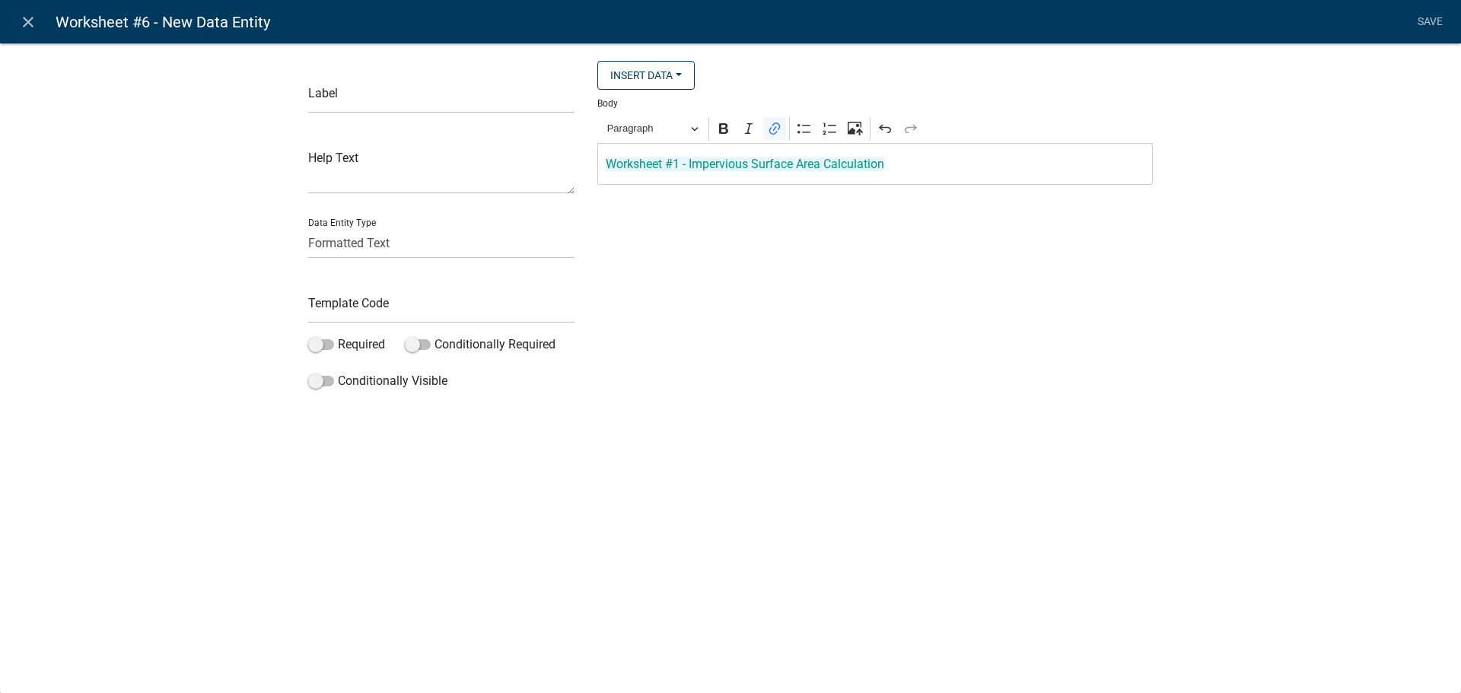
click at [813, 165] on link "Worksheet #1 - Impervious Surface Area Calculation" at bounding box center [745, 164] width 279 height 14
click at [741, 200] on span "[URL][DOMAIN_NAME]" at bounding box center [687, 200] width 114 height 18
click at [916, 293] on div "Insert Data Acres Do you need to select additional parcels? Fee Recipients Is t…" at bounding box center [875, 229] width 578 height 336
click at [355, 95] on input "text" at bounding box center [441, 97] width 266 height 31
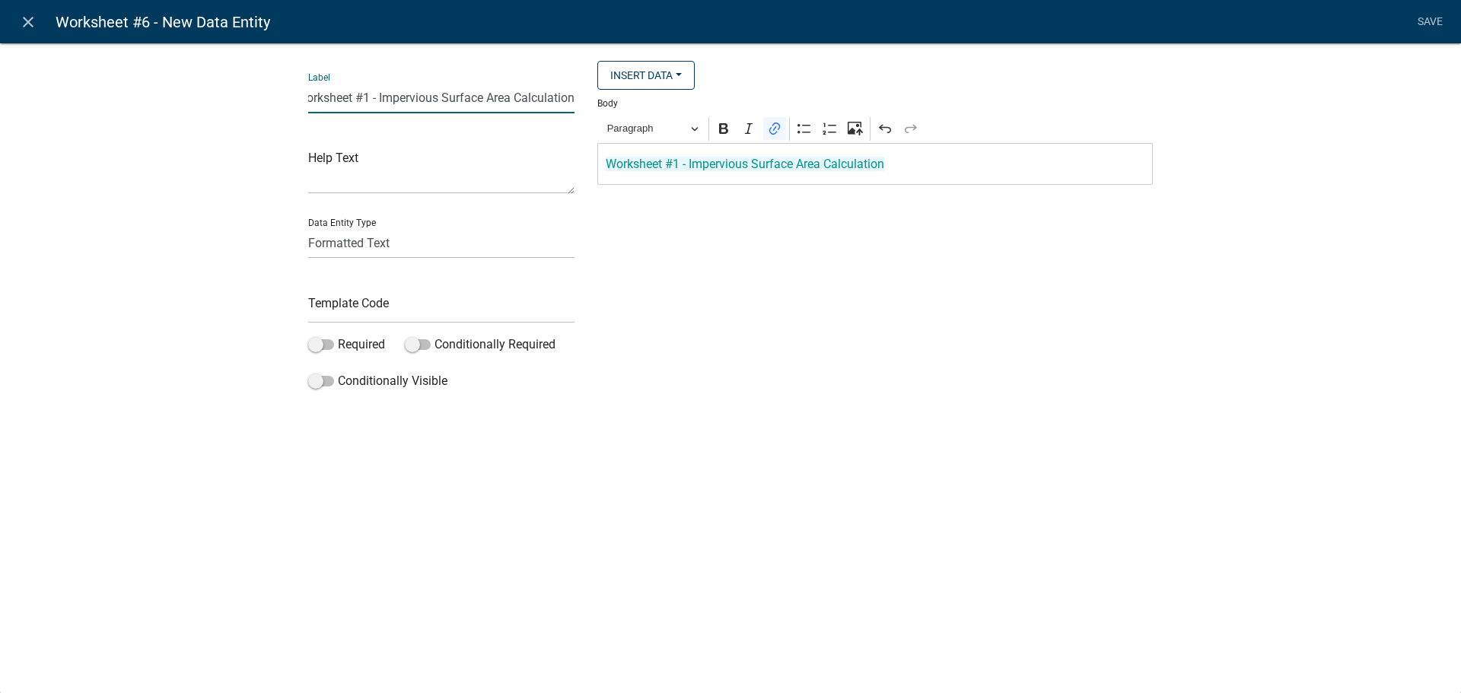
type input "Worksheet #1 - Impervious Surface Area Calculation"
click at [366, 221] on div "Data Entity Type Free Form Text Document Display Entity Value Fee Numeric Data …" at bounding box center [441, 232] width 266 height 53
click at [375, 174] on textarea at bounding box center [441, 170] width 266 height 47
type textarea "P"
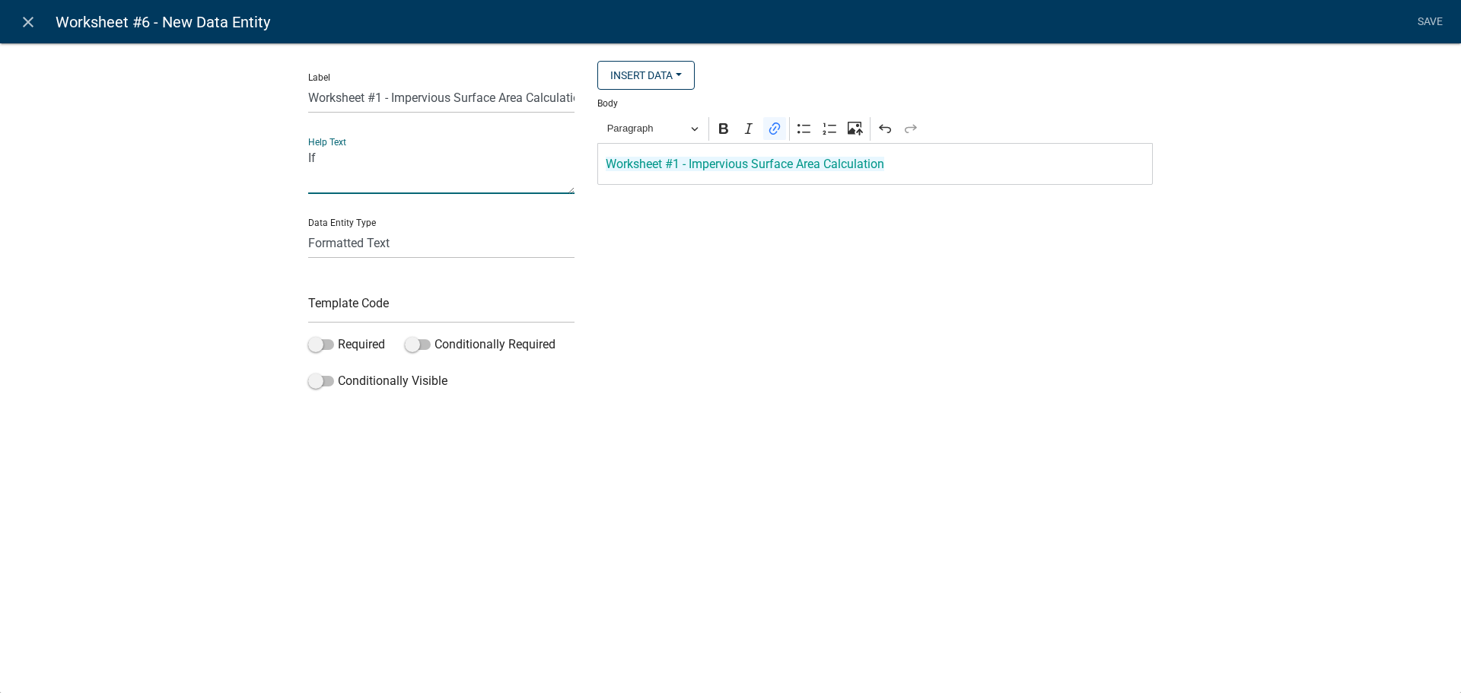
type textarea "I"
type textarea "P"
type textarea "F"
type textarea "P"
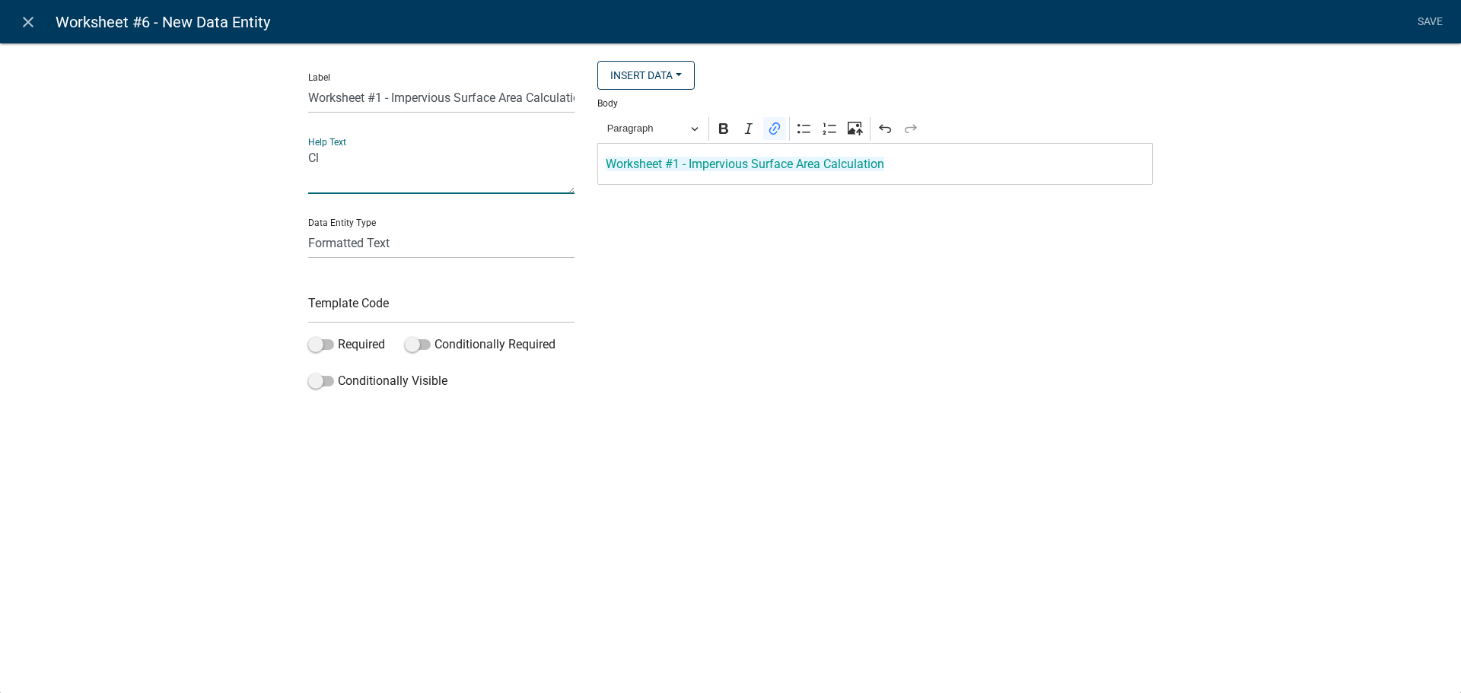
type textarea "C"
type textarea "Use the attached link to find and complete Worksheet #1"
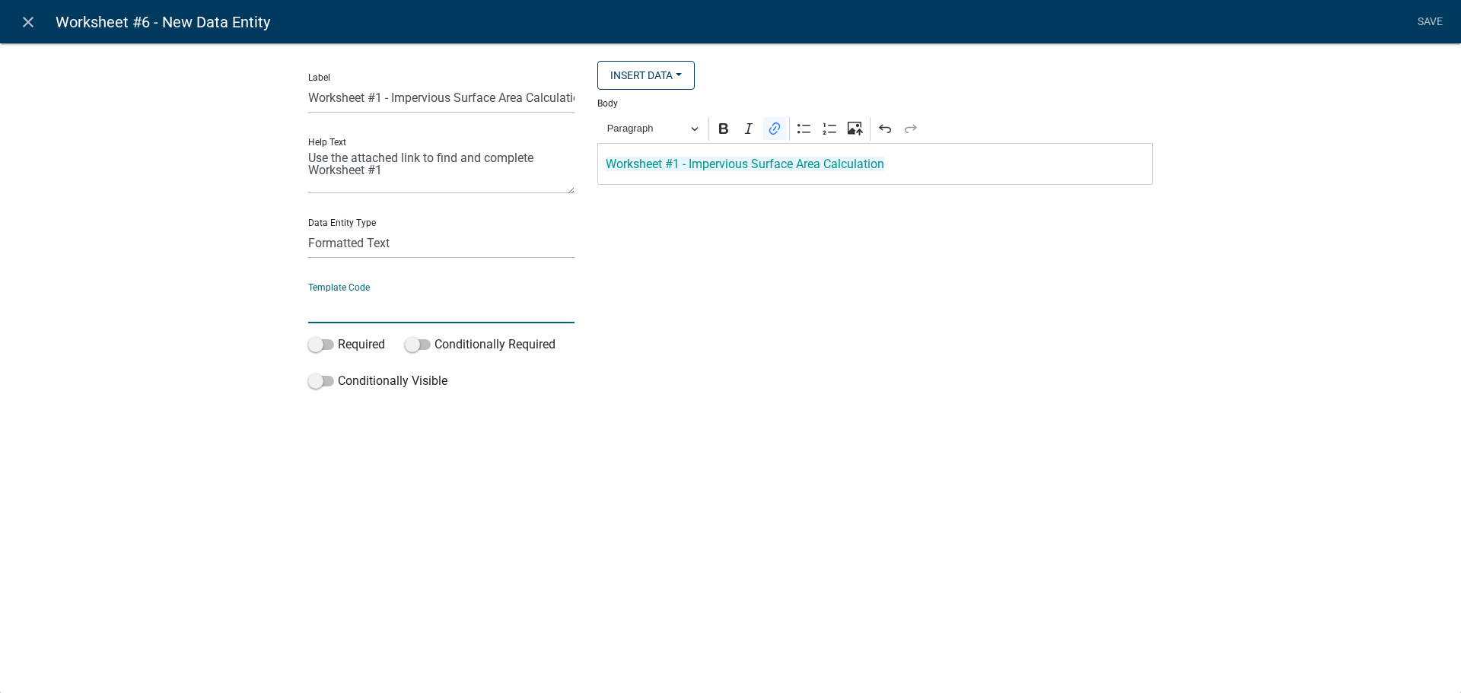
click at [397, 317] on input "text" at bounding box center [441, 307] width 266 height 31
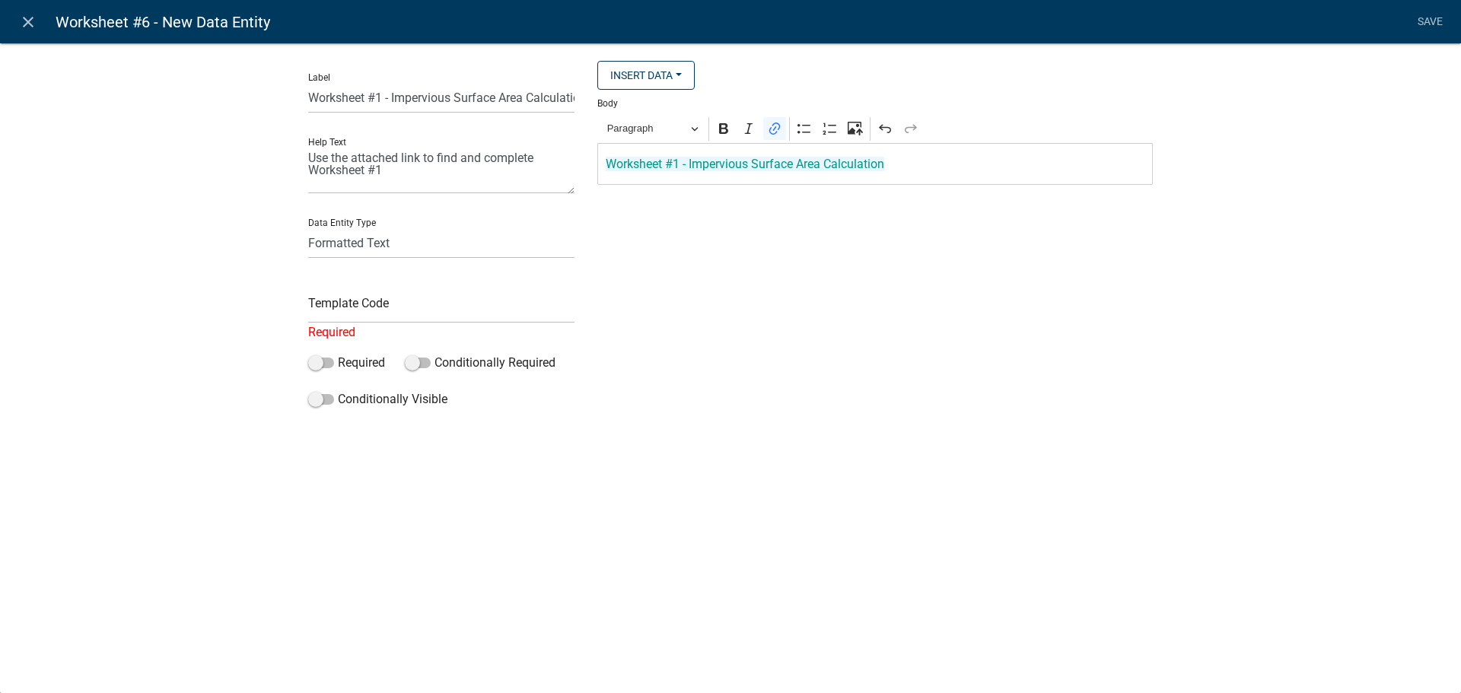
click at [1422, 24] on li "Save" at bounding box center [1430, 22] width 38 height 29
click at [377, 309] on input "text" at bounding box center [441, 307] width 266 height 31
type input "Worksheet1"
click at [411, 252] on select "Free Form Text Document Display Entity Value Fee Numeric Data Date Map Sketch D…" at bounding box center [441, 243] width 266 height 31
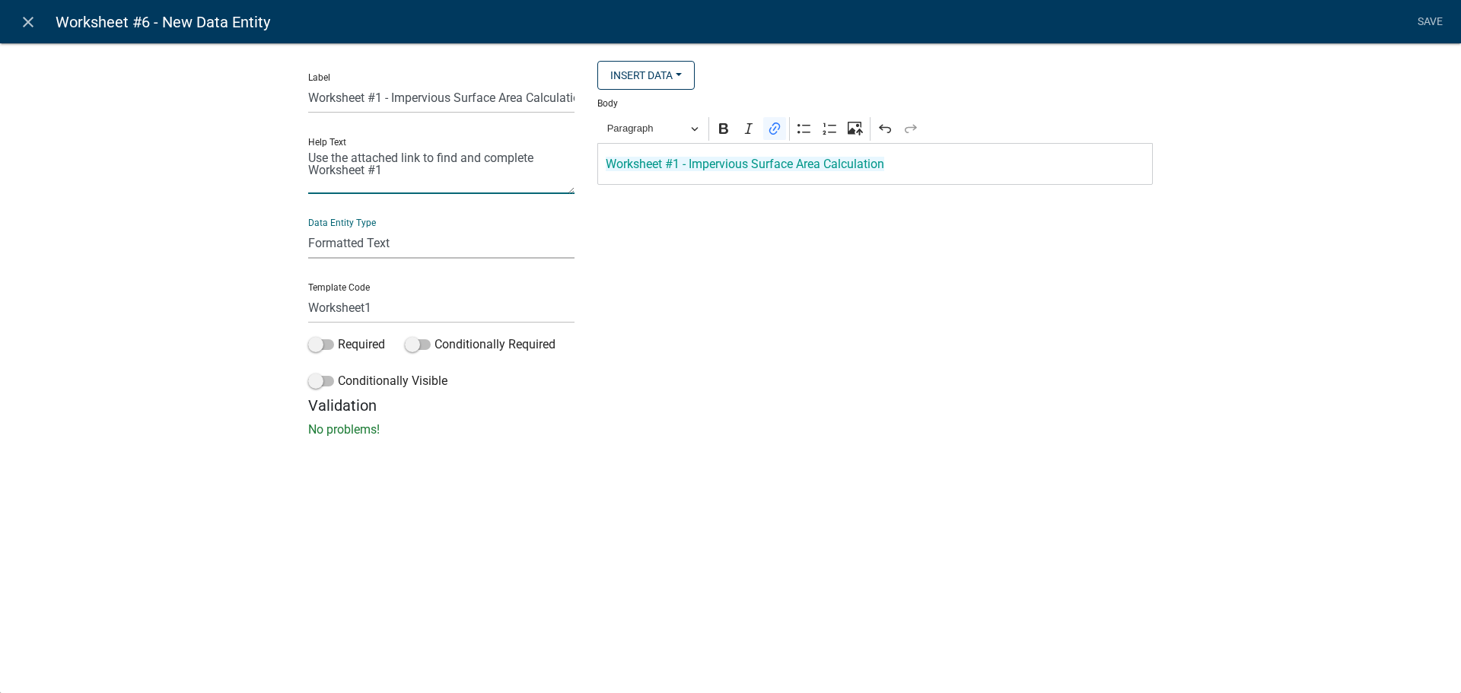
click at [448, 170] on textarea "Use the attached link to find and complete Worksheet #1" at bounding box center [441, 170] width 266 height 47
type textarea "Use the attached link to find and complete Worksheet #1. Attach the completed w…"
click at [1440, 21] on link "Save" at bounding box center [1430, 22] width 38 height 29
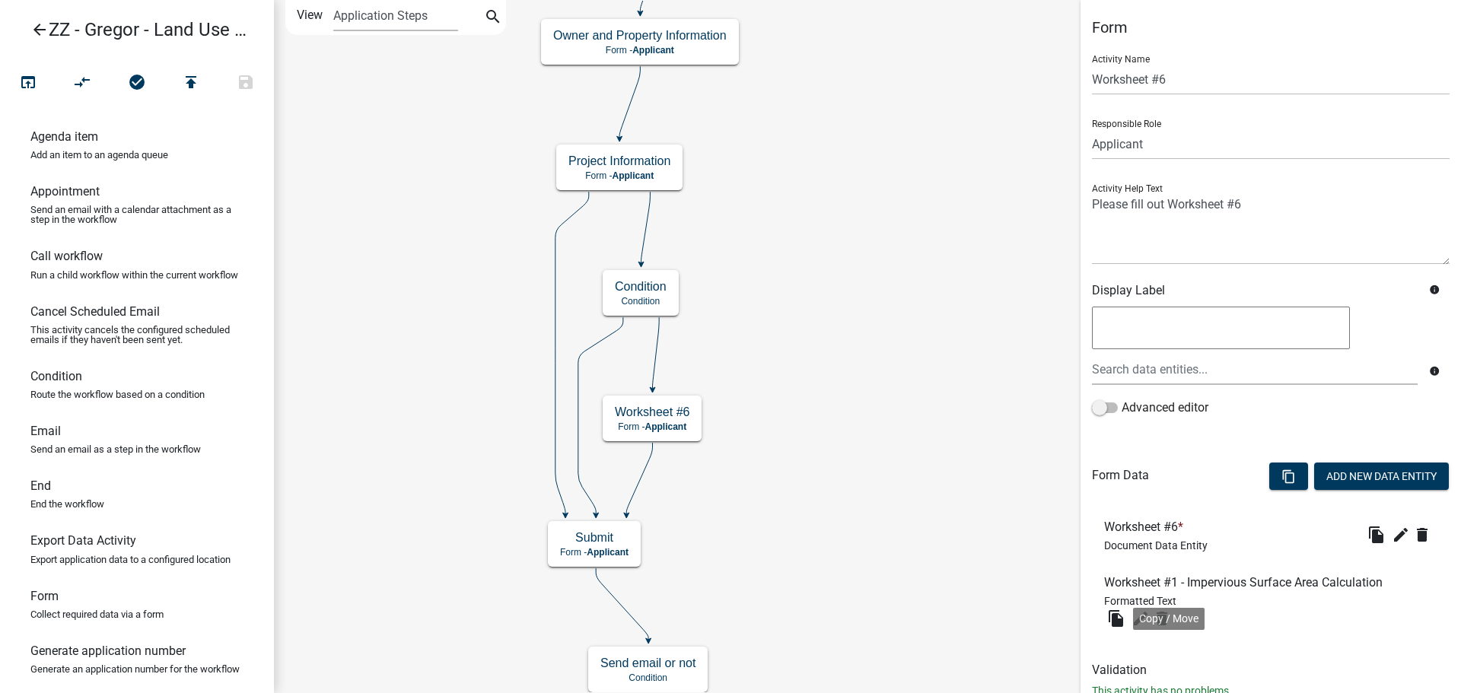
click at [1125, 614] on icon "file_copy" at bounding box center [1116, 619] width 18 height 18
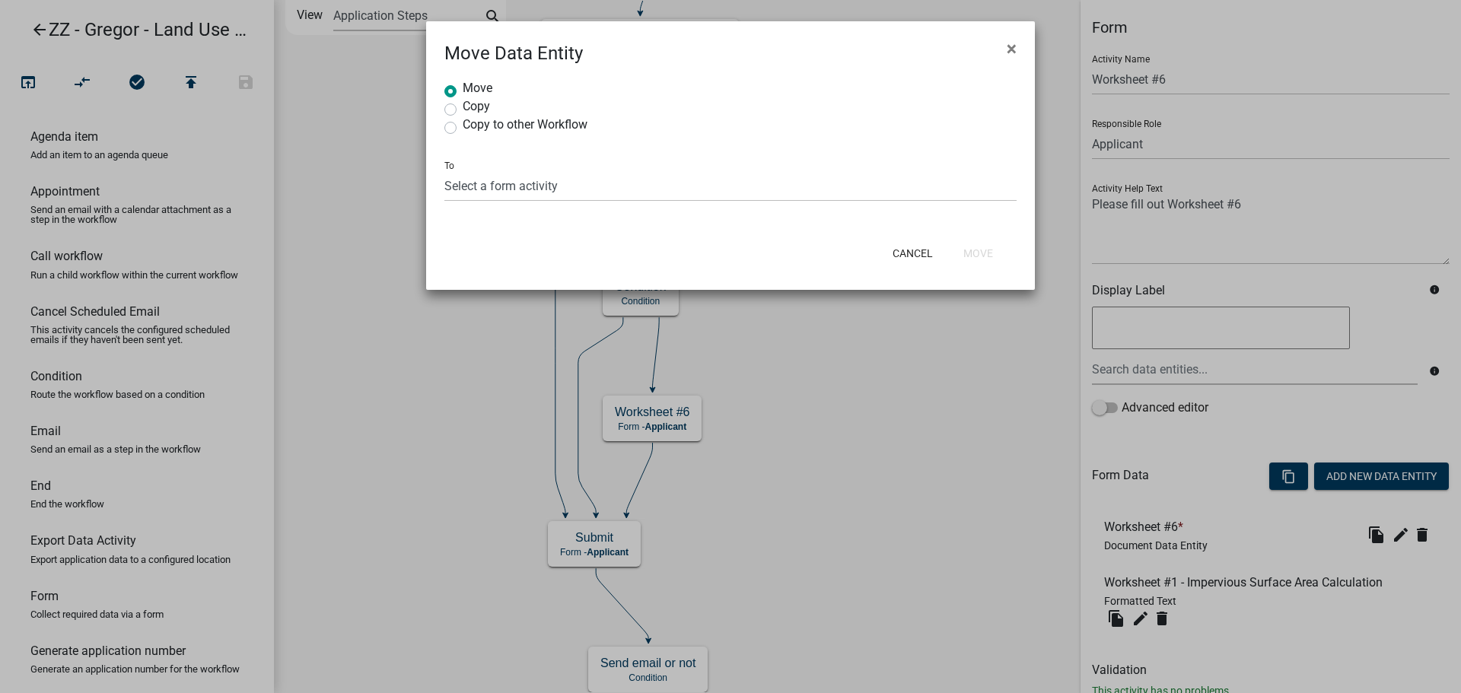
click at [1015, 52] on span "×" at bounding box center [1012, 48] width 10 height 21
radio input "true"
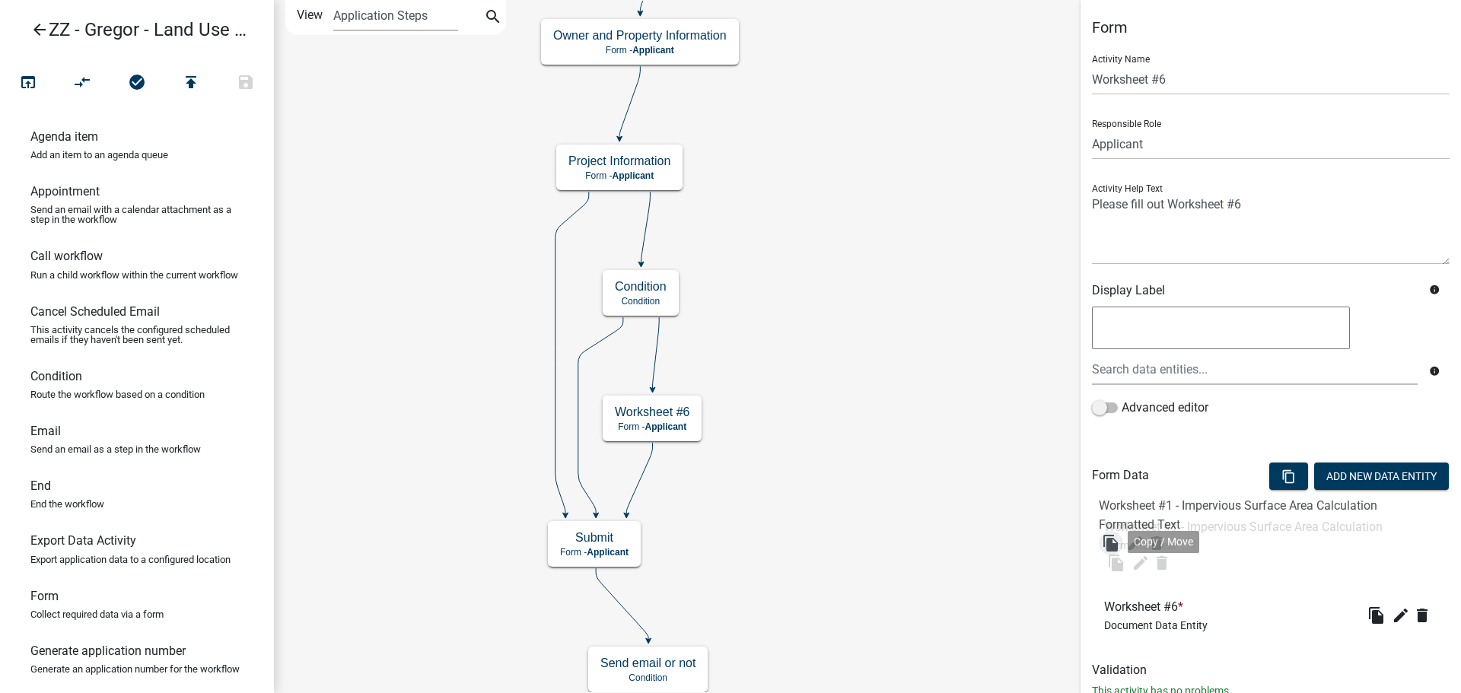
drag, startPoint x: 1119, startPoint y: 613, endPoint x: 1111, endPoint y: 533, distance: 80.3
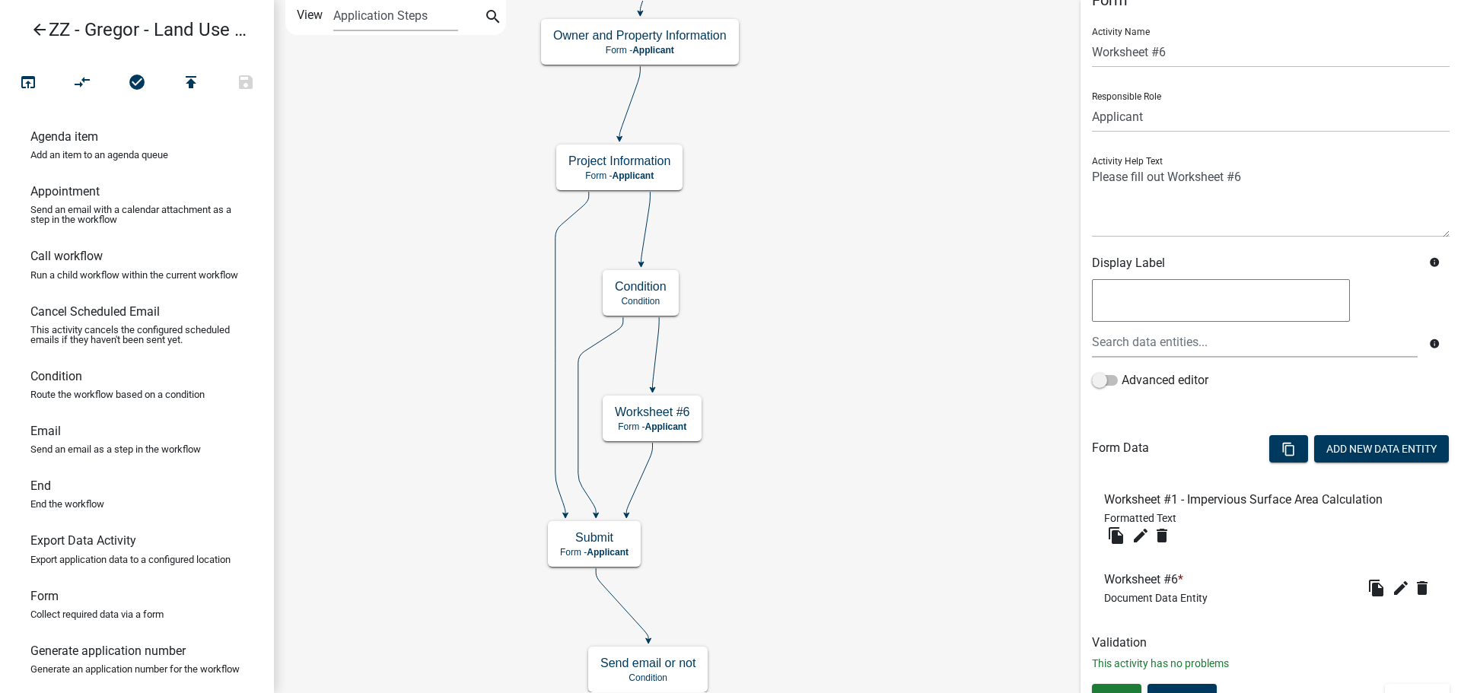
scroll to position [49, 0]
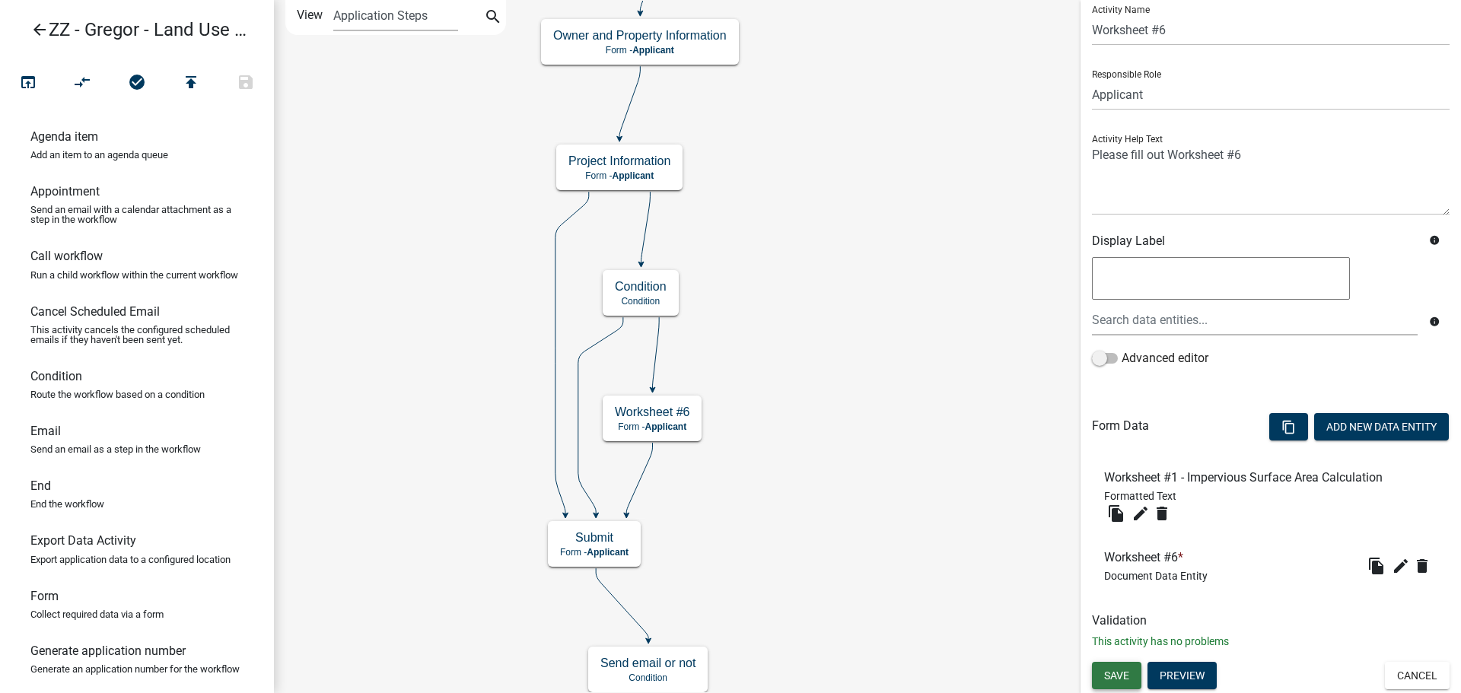
click at [1115, 672] on span "Save" at bounding box center [1116, 676] width 25 height 12
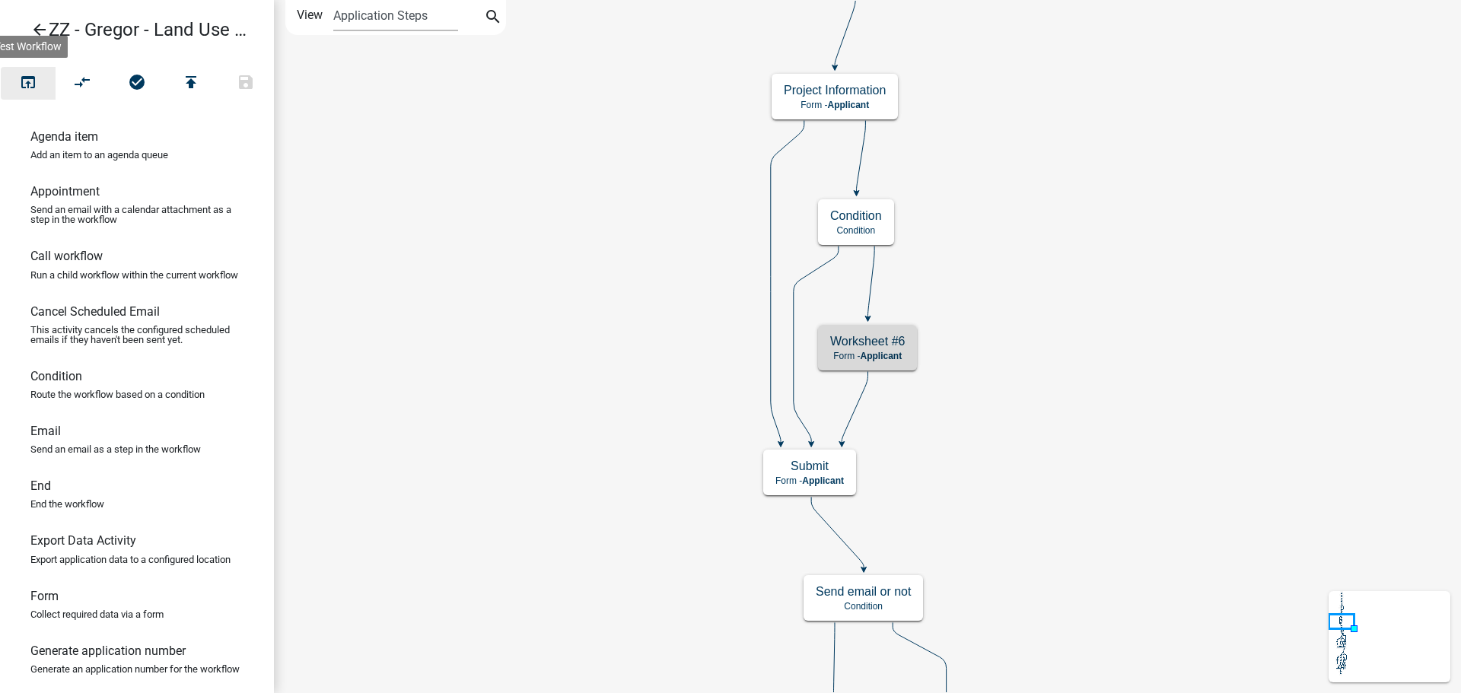
click at [41, 80] on button "open_in_browser" at bounding box center [28, 83] width 55 height 33
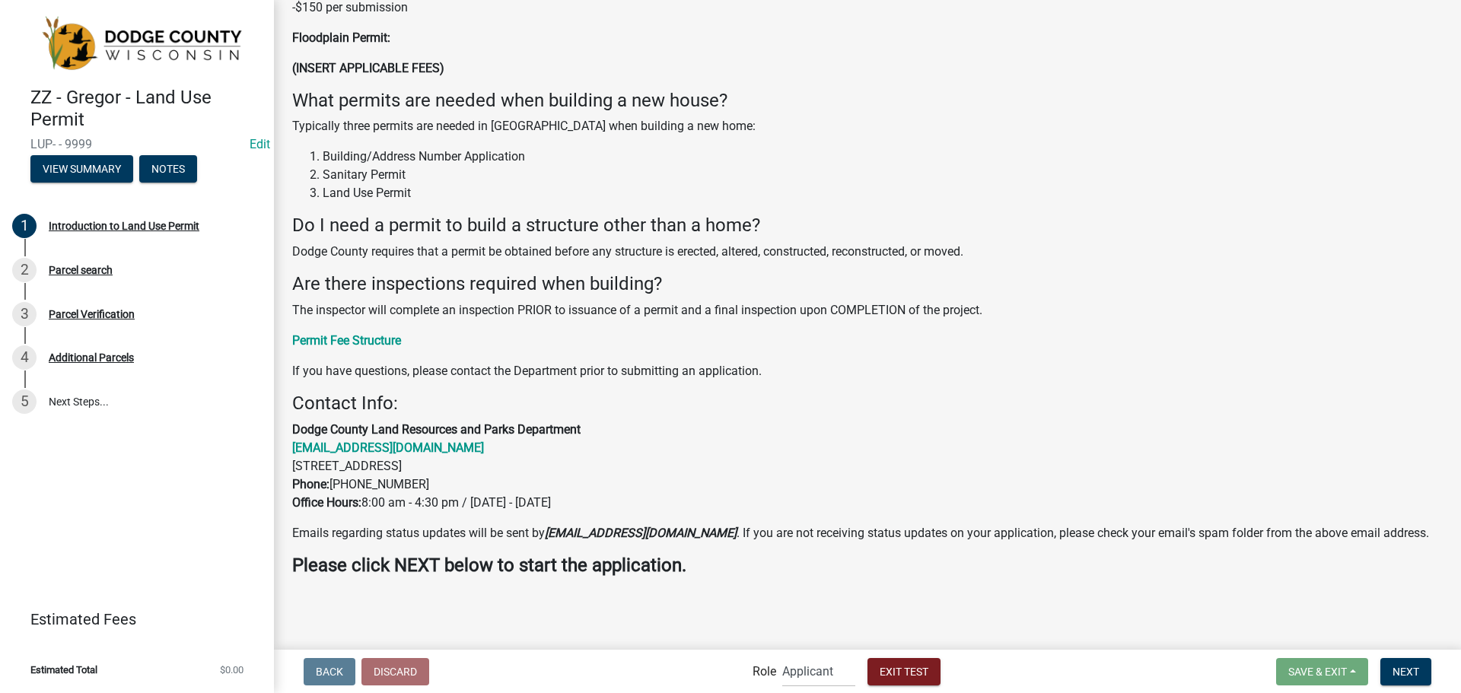
scroll to position [838, 0]
click at [1420, 677] on span "Next" at bounding box center [1406, 671] width 27 height 12
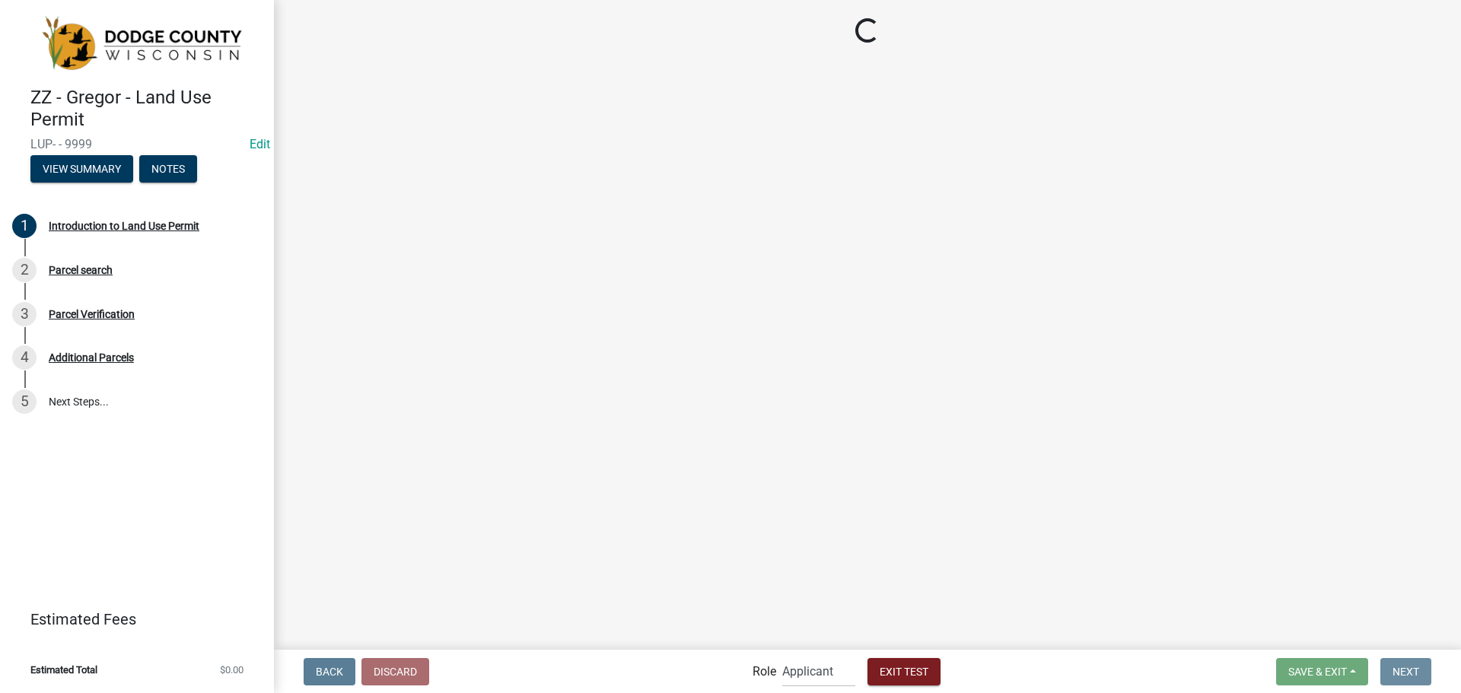
scroll to position [0, 0]
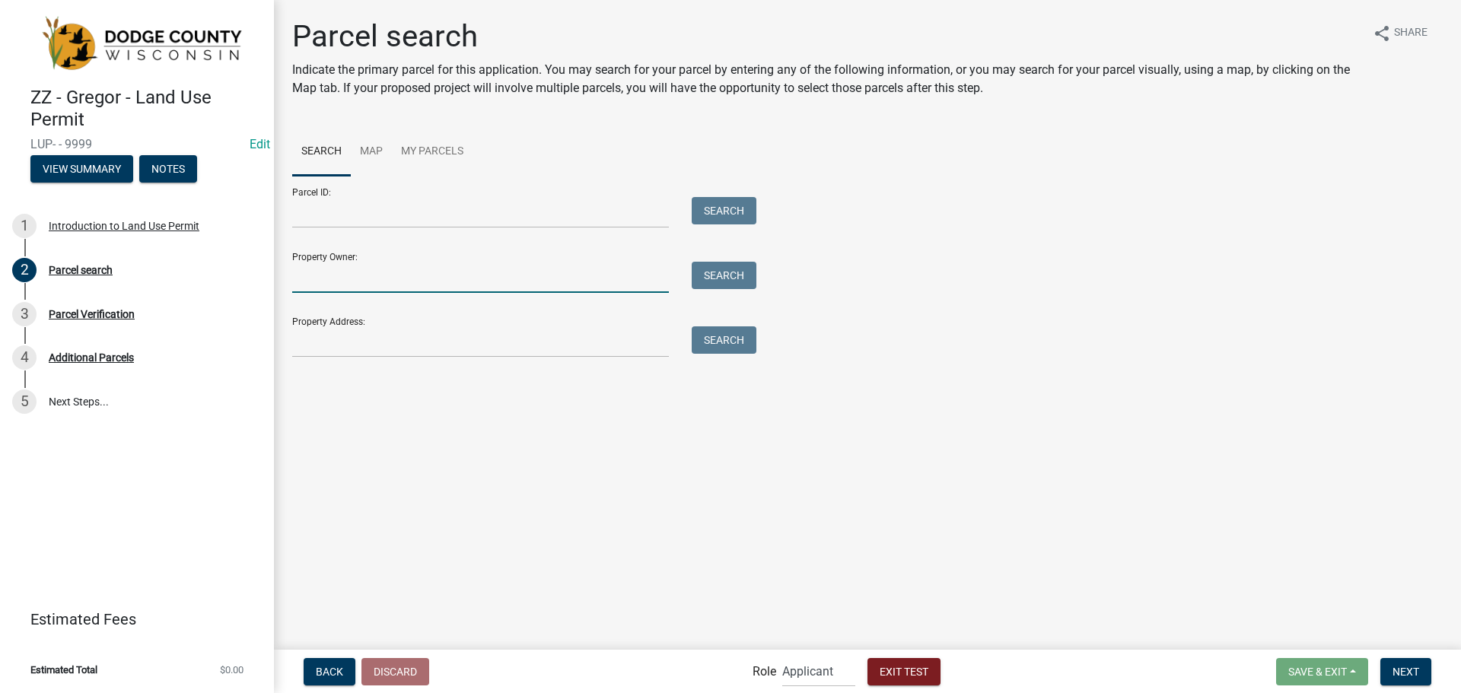
click at [368, 278] on input "Property Owner:" at bounding box center [480, 277] width 377 height 31
type input "[PERSON_NAME]"
click at [713, 283] on button "Search" at bounding box center [724, 275] width 65 height 27
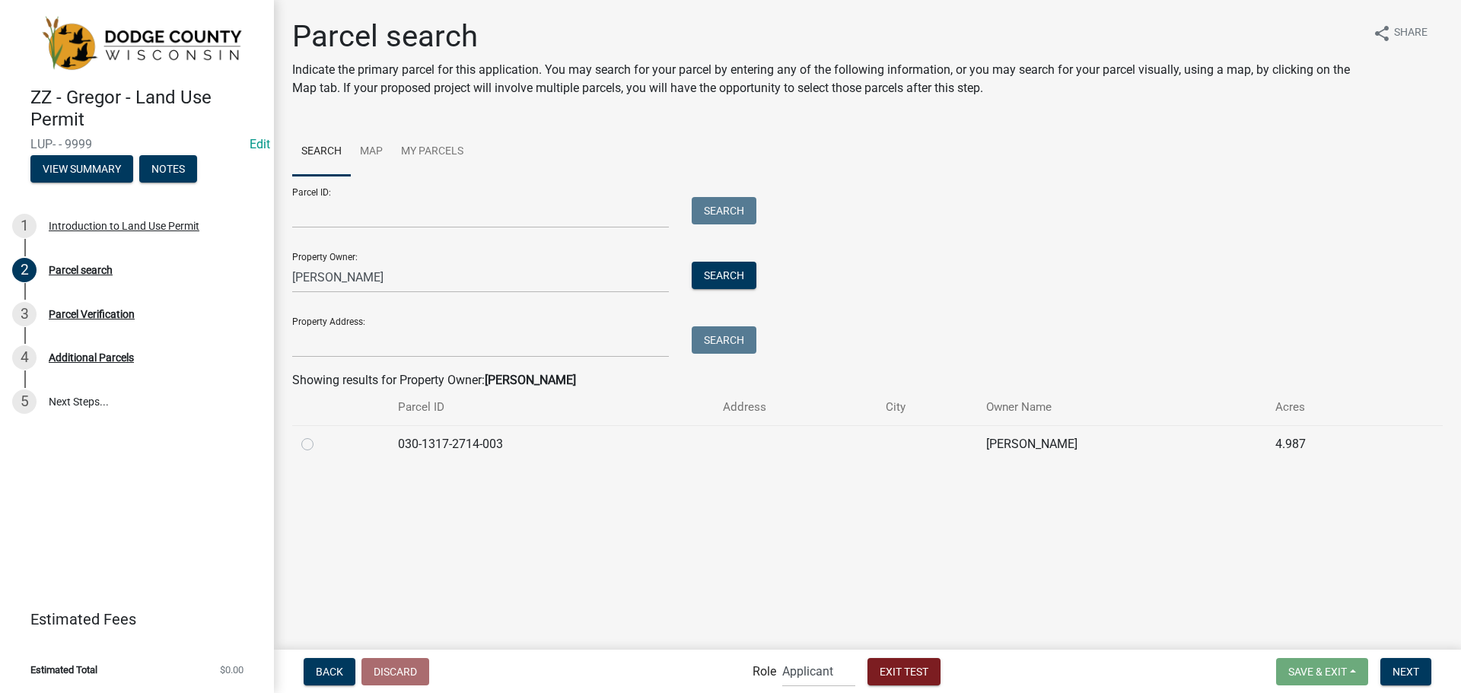
click at [364, 450] on div at bounding box center [340, 444] width 78 height 18
click at [327, 448] on div at bounding box center [340, 444] width 78 height 18
click at [314, 448] on div at bounding box center [340, 444] width 78 height 18
click at [320, 435] on label at bounding box center [320, 435] width 0 height 0
click at [320, 444] on input "radio" at bounding box center [325, 440] width 10 height 10
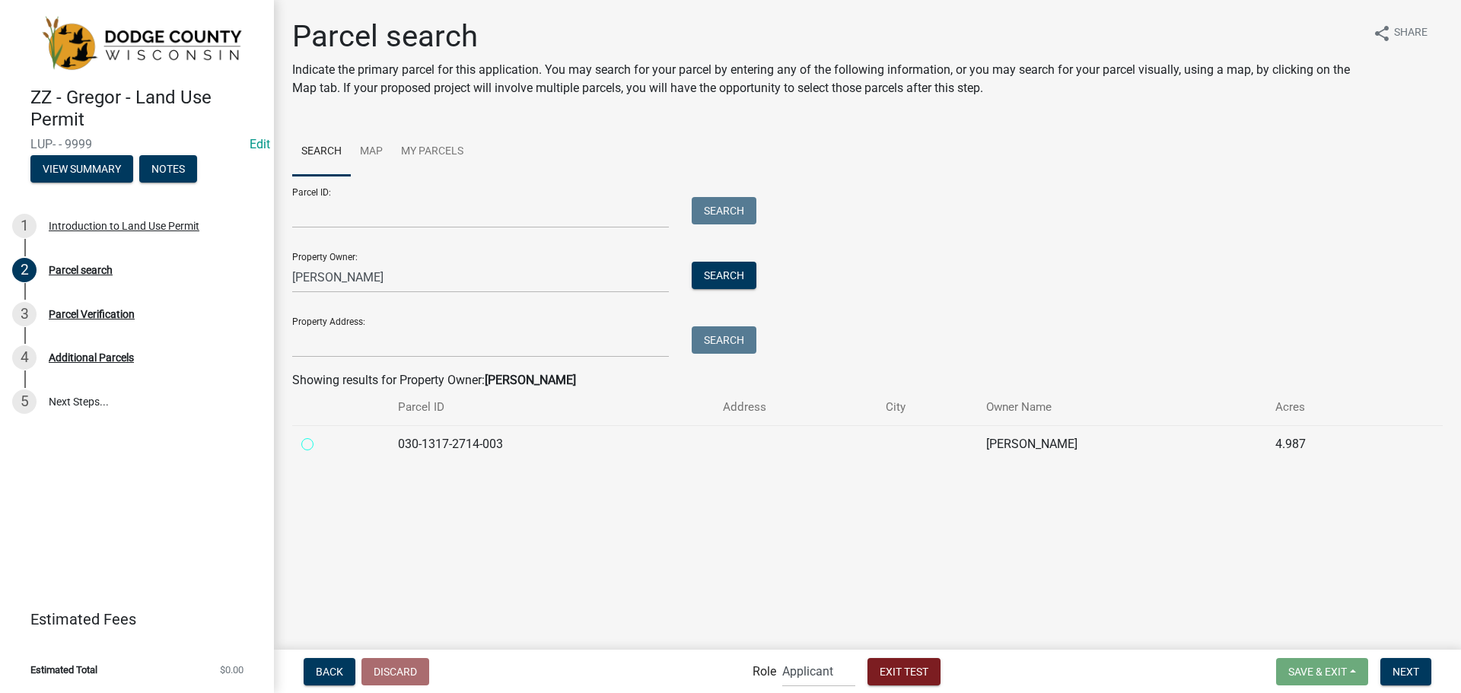
radio input "true"
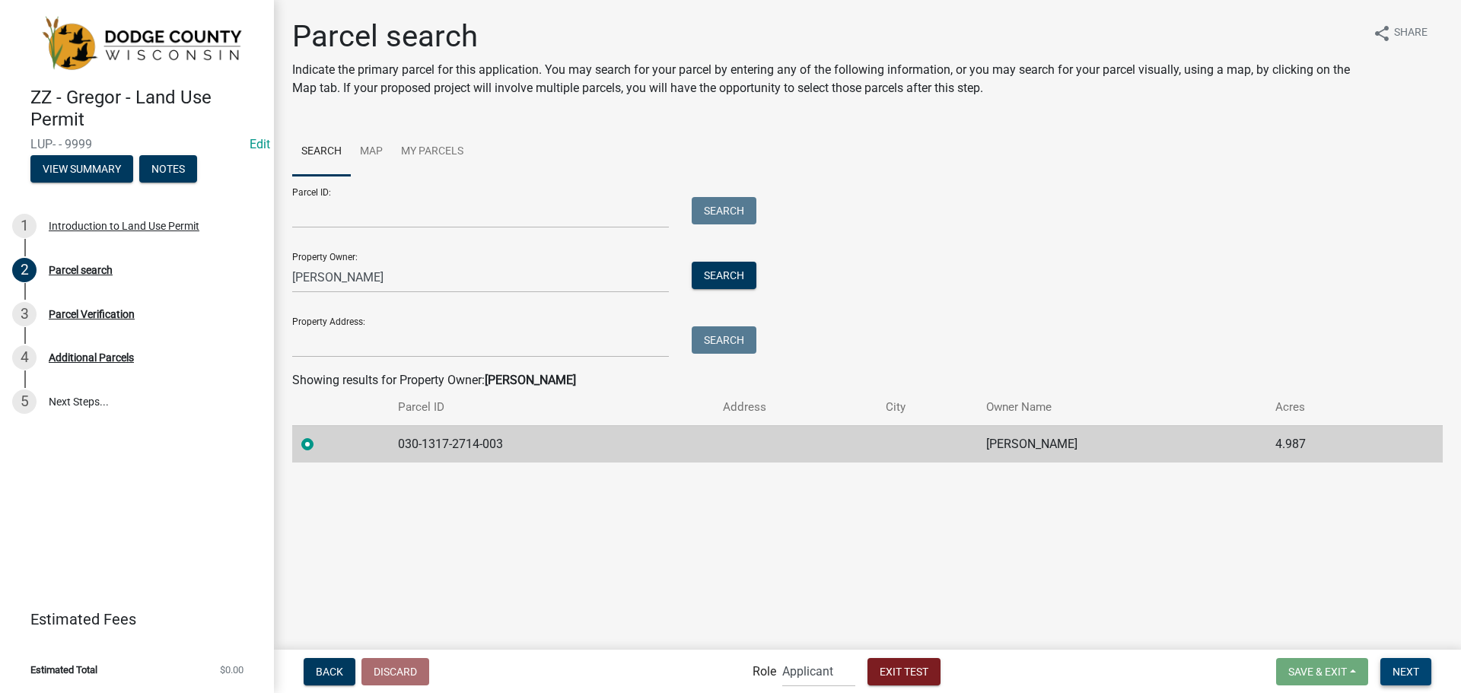
click at [1417, 674] on span "Next" at bounding box center [1406, 671] width 27 height 12
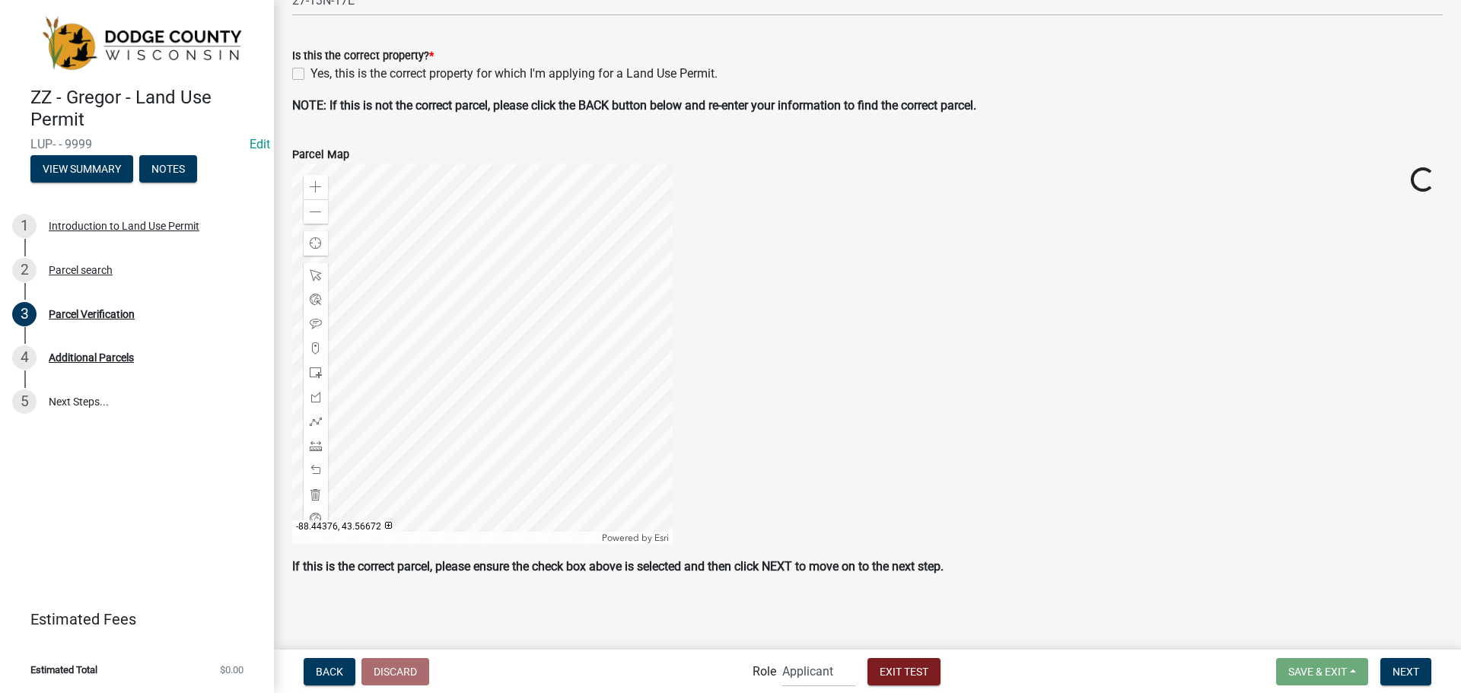
scroll to position [292, 0]
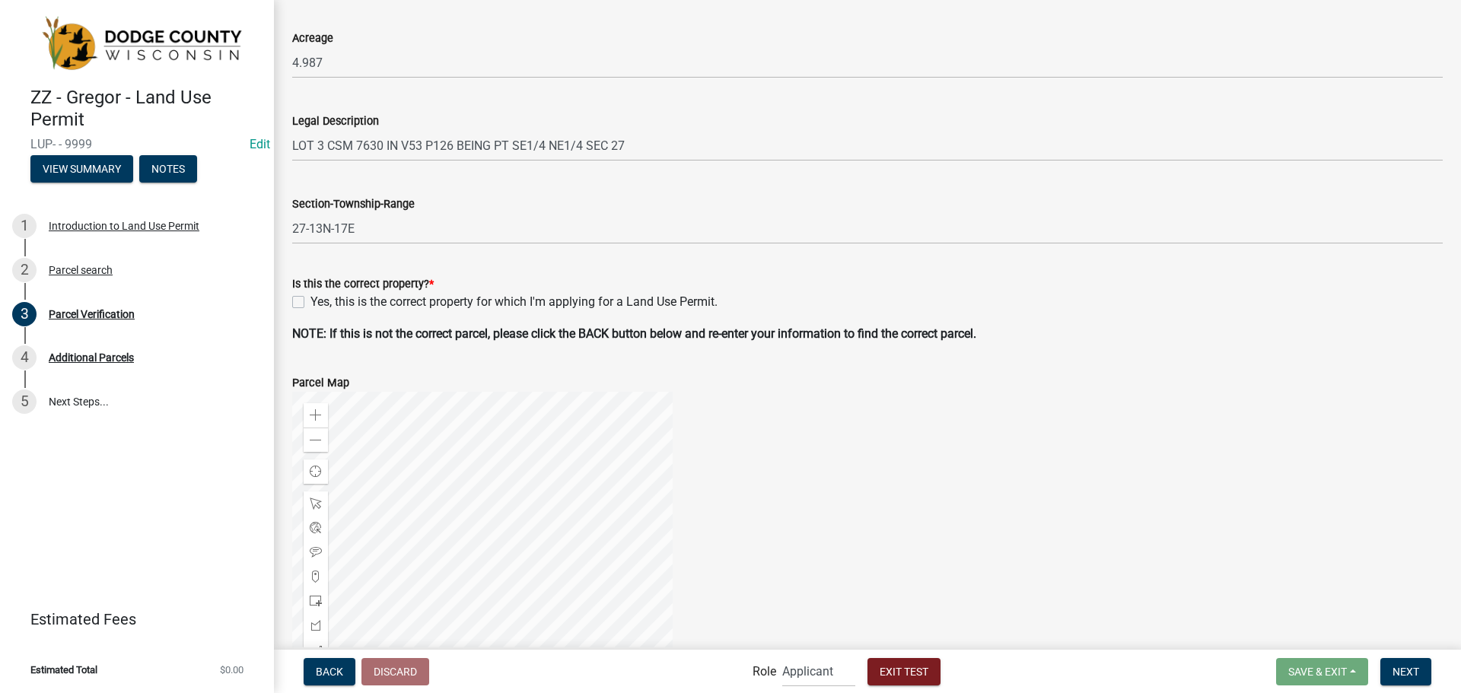
click at [296, 295] on div "Yes, this is the correct property for which I'm applying for a Land Use Permit." at bounding box center [867, 302] width 1151 height 18
click at [311, 299] on label "Yes, this is the correct property for which I'm applying for a Land Use Permit." at bounding box center [514, 302] width 407 height 18
click at [311, 299] on input "Yes, this is the correct property for which I'm applying for a Land Use Permit." at bounding box center [316, 298] width 10 height 10
checkbox input "true"
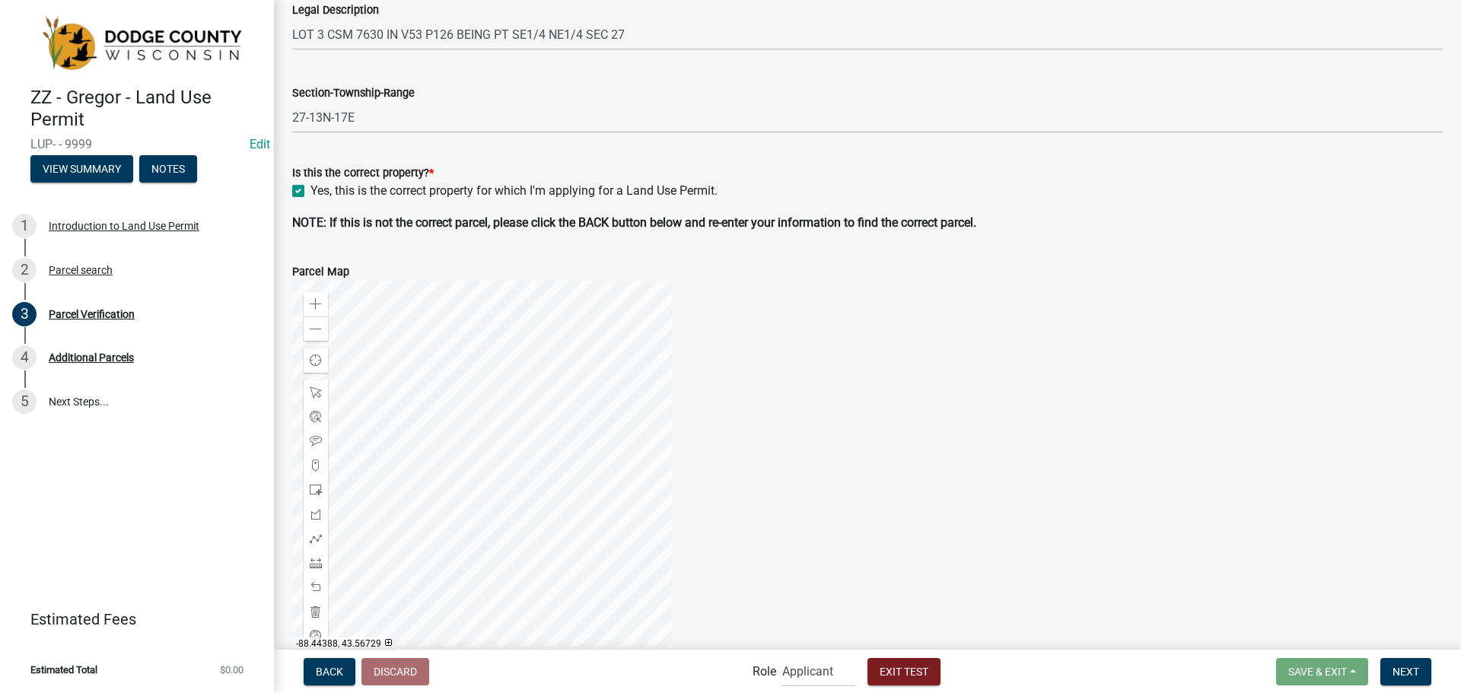
scroll to position [521, 0]
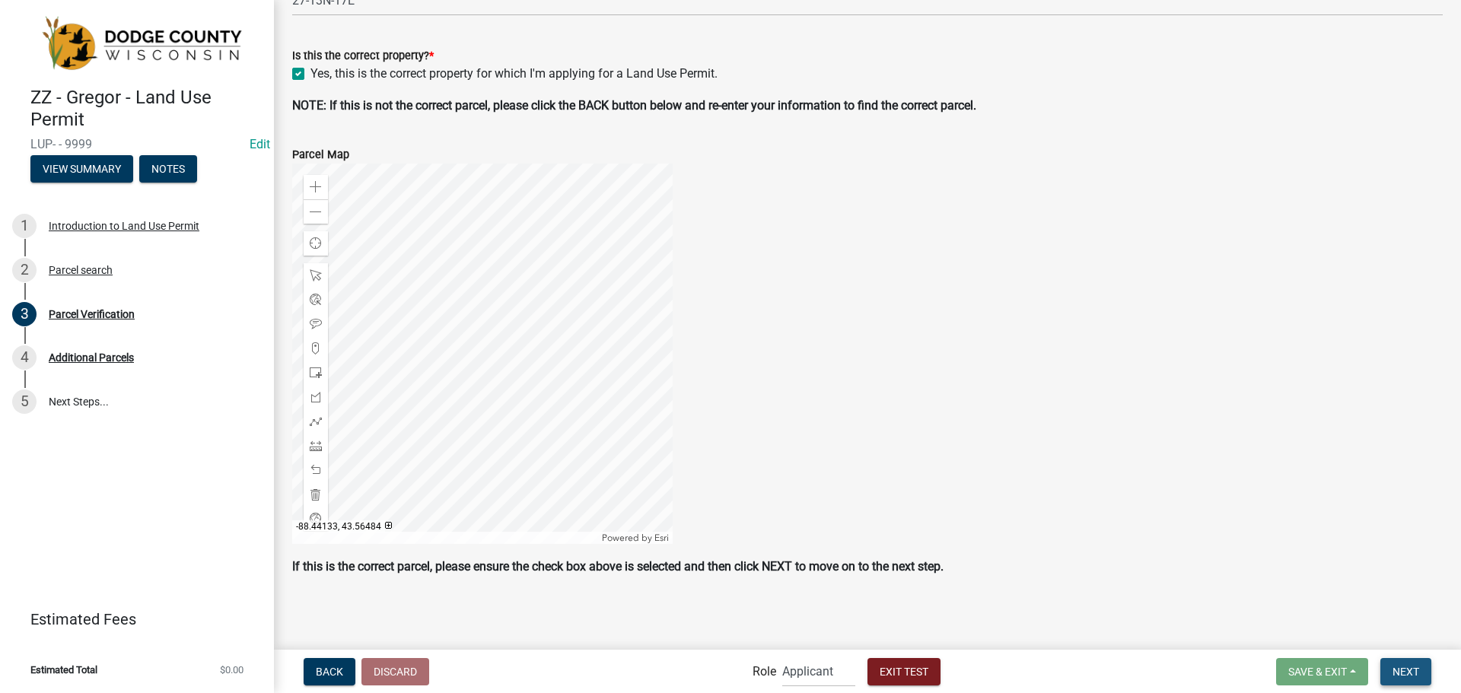
click at [1408, 674] on span "Next" at bounding box center [1406, 671] width 27 height 12
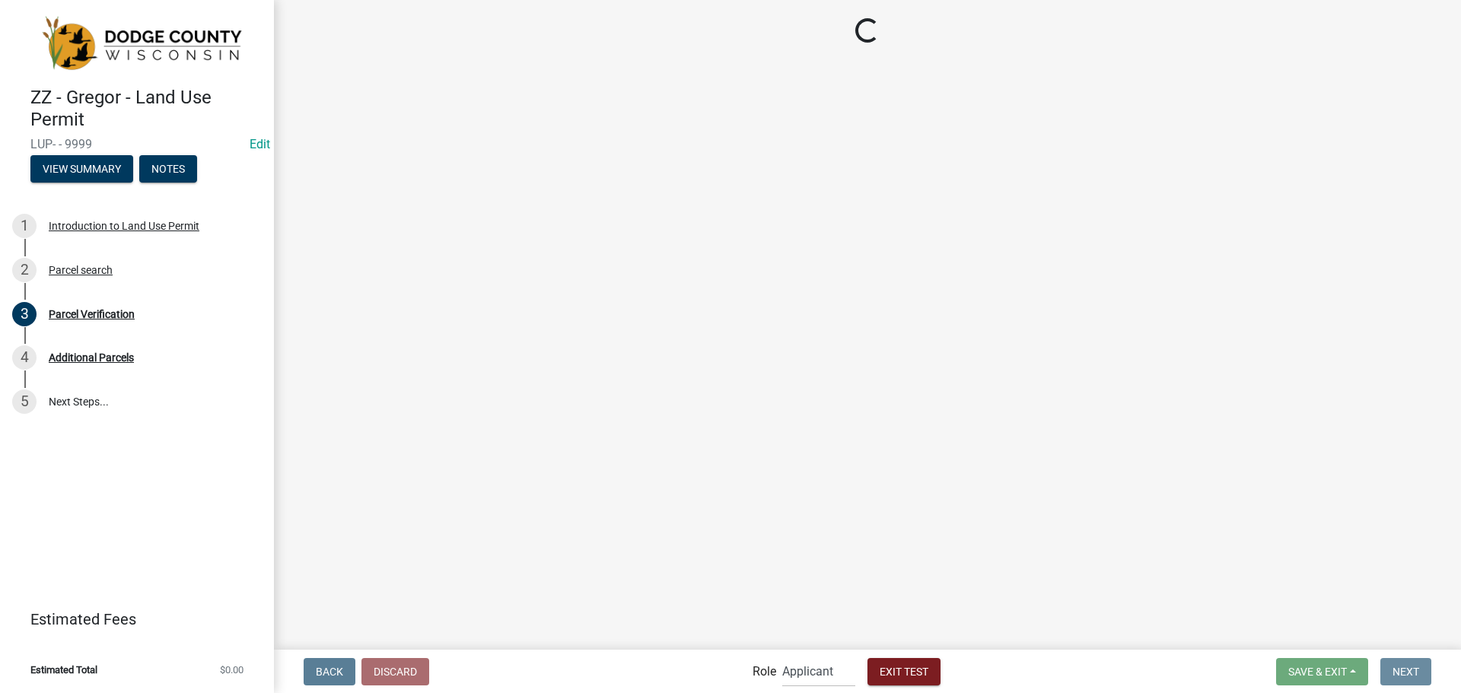
scroll to position [0, 0]
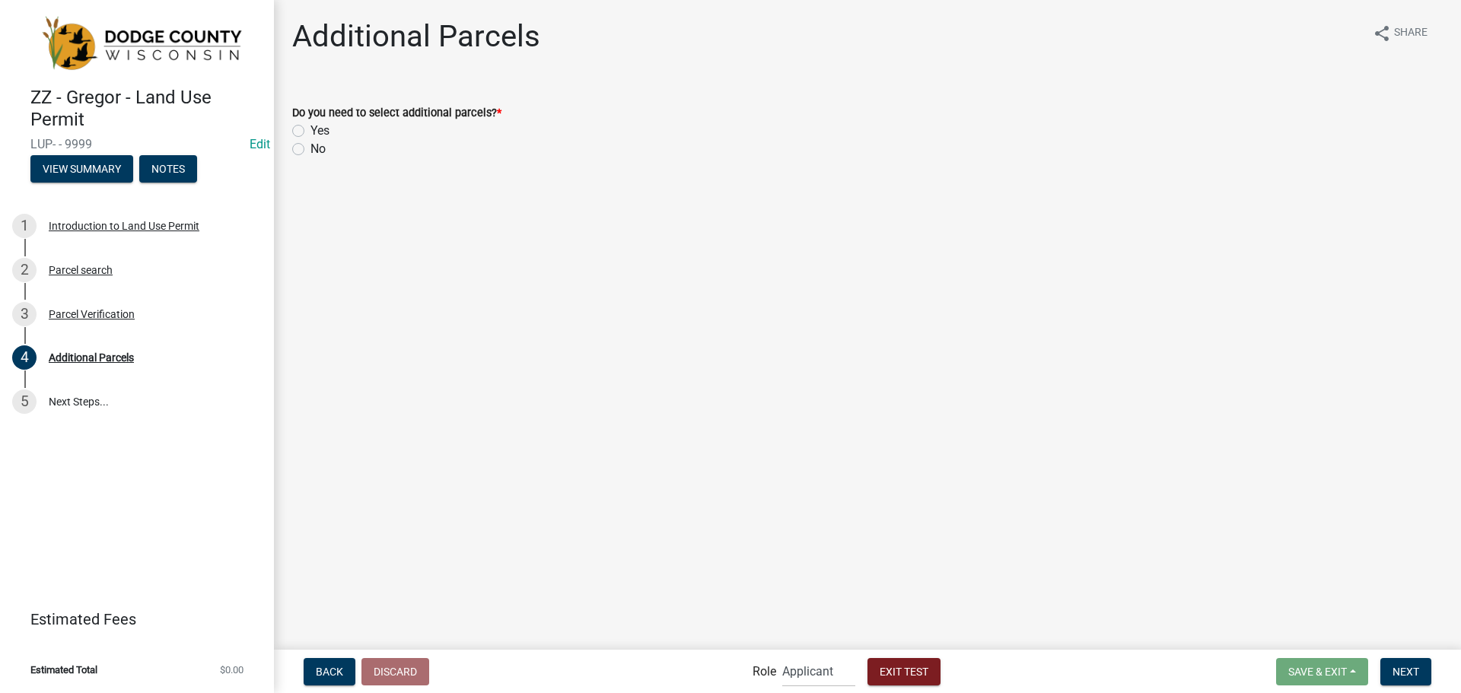
click at [311, 145] on label "No" at bounding box center [318, 149] width 15 height 18
click at [311, 145] on input "No" at bounding box center [316, 145] width 10 height 10
radio input "true"
click at [1413, 668] on span "Next" at bounding box center [1406, 671] width 27 height 12
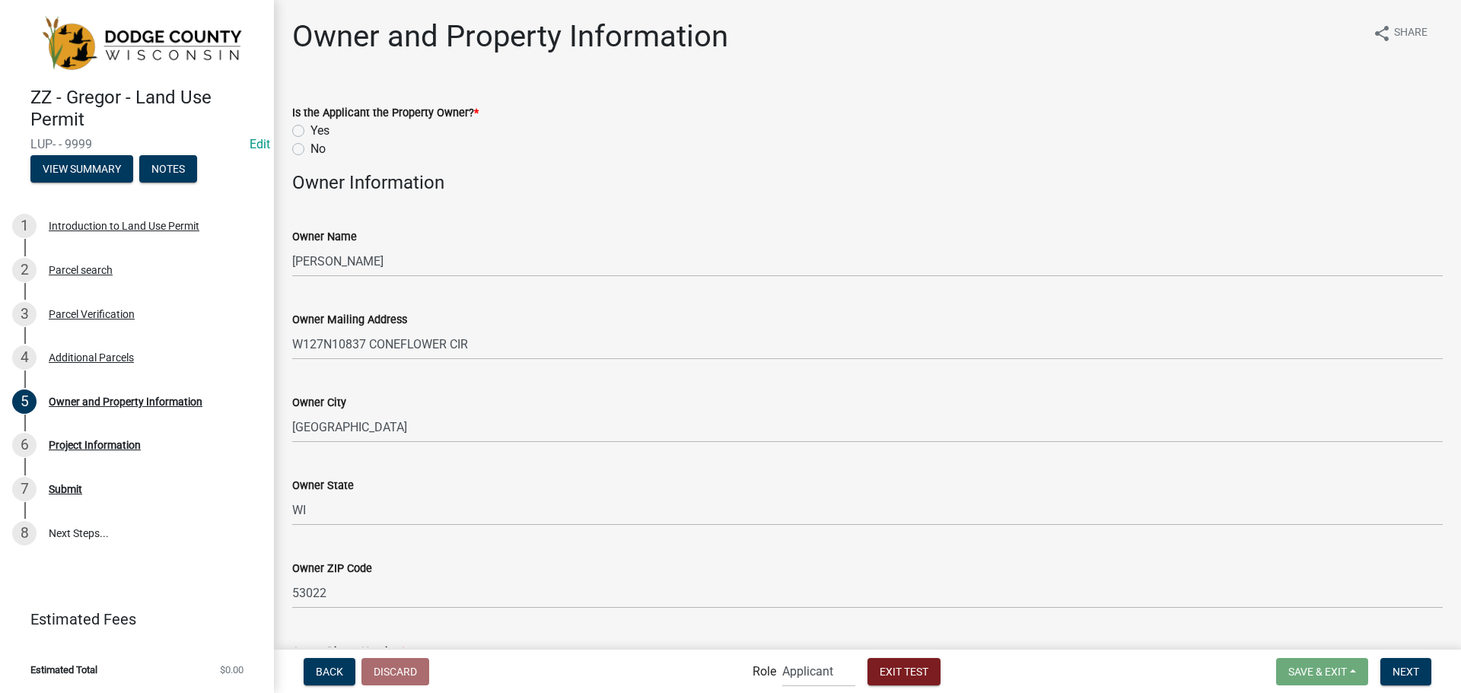
click at [311, 135] on label "Yes" at bounding box center [320, 131] width 19 height 18
click at [311, 132] on input "Yes" at bounding box center [316, 127] width 10 height 10
radio input "true"
click at [311, 147] on label "No" at bounding box center [318, 149] width 15 height 18
click at [311, 147] on input "No" at bounding box center [316, 145] width 10 height 10
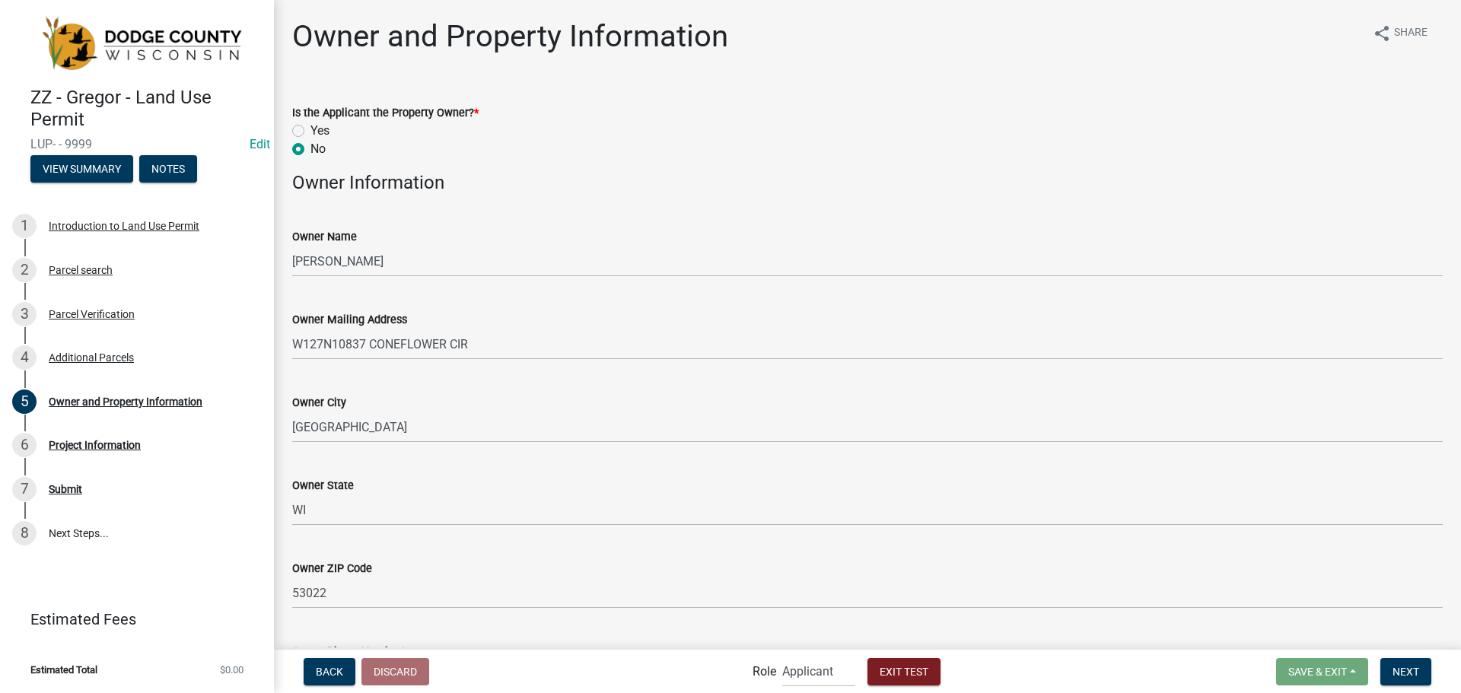
radio input "true"
click at [294, 138] on div "Yes" at bounding box center [867, 131] width 1151 height 18
click at [301, 124] on div "Yes" at bounding box center [867, 131] width 1151 height 18
click at [311, 128] on label "Yes" at bounding box center [320, 131] width 19 height 18
click at [311, 128] on input "Yes" at bounding box center [316, 127] width 10 height 10
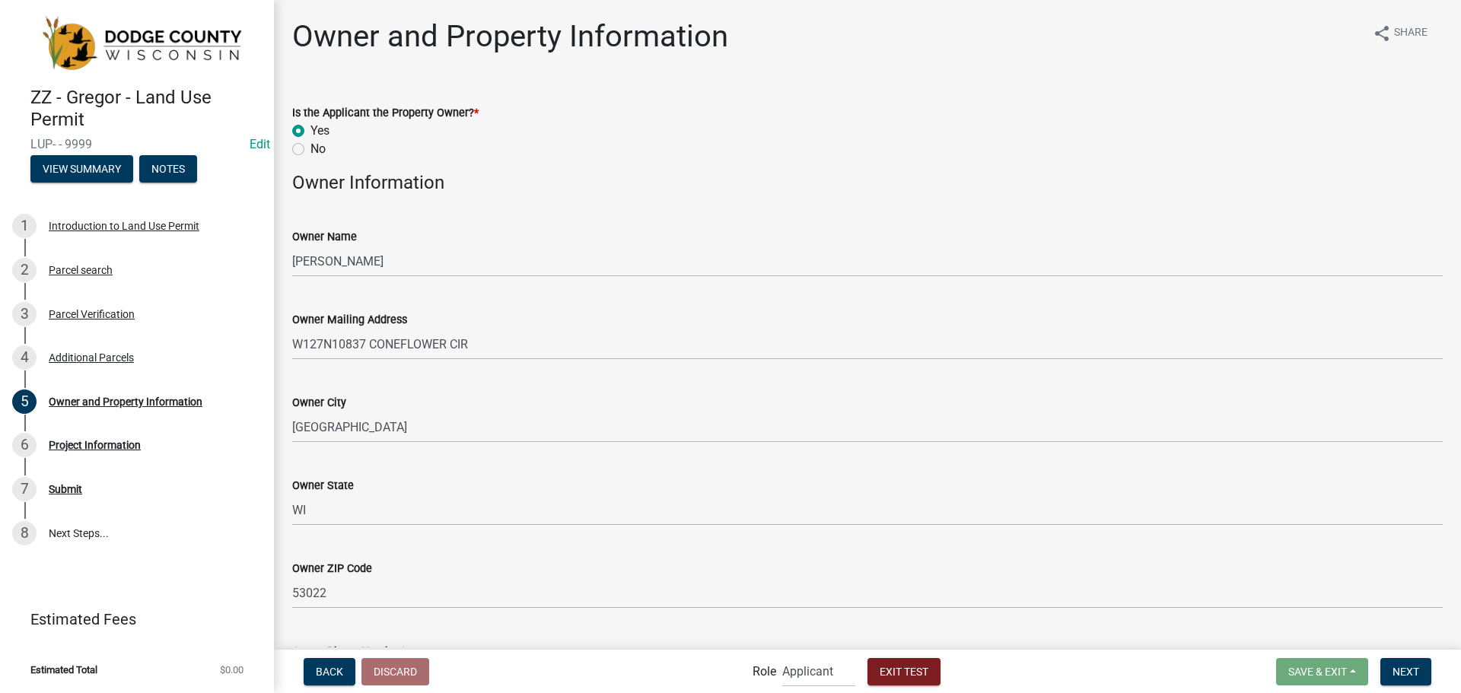
radio input "true"
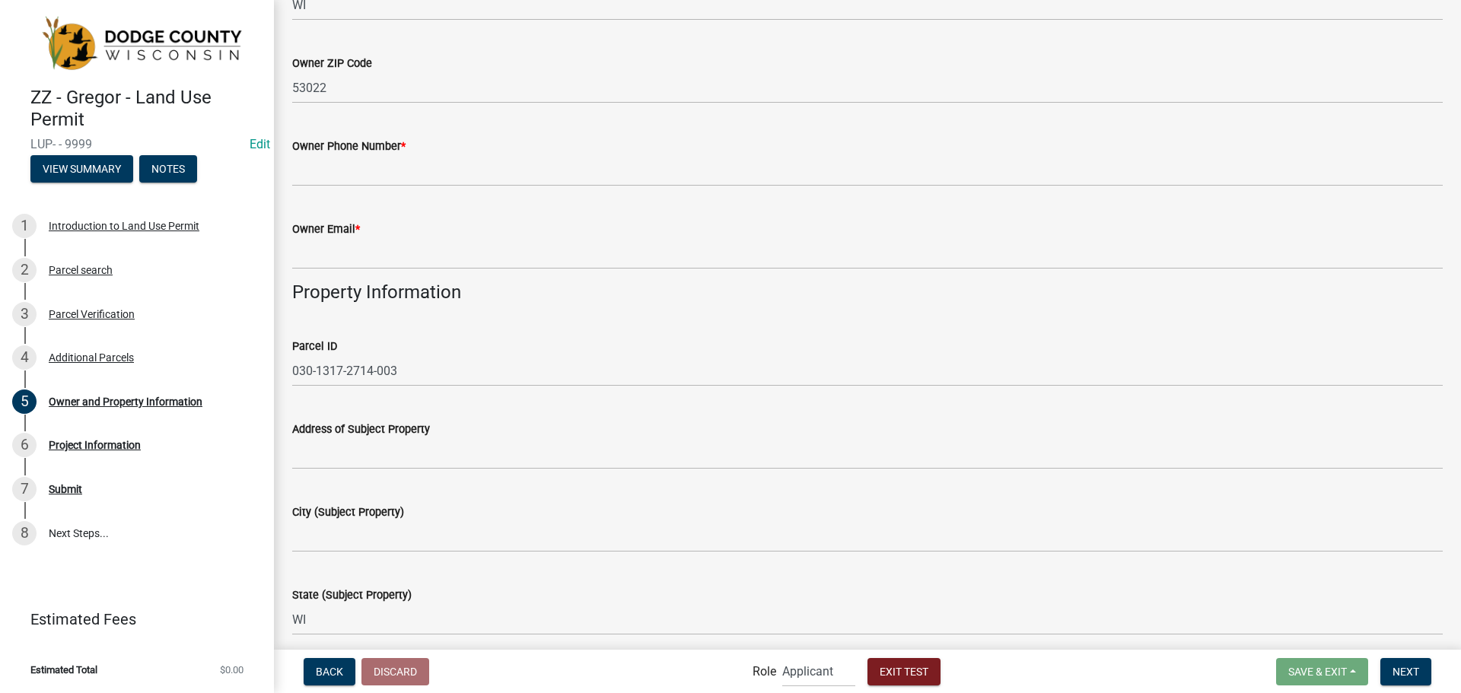
scroll to position [381, 0]
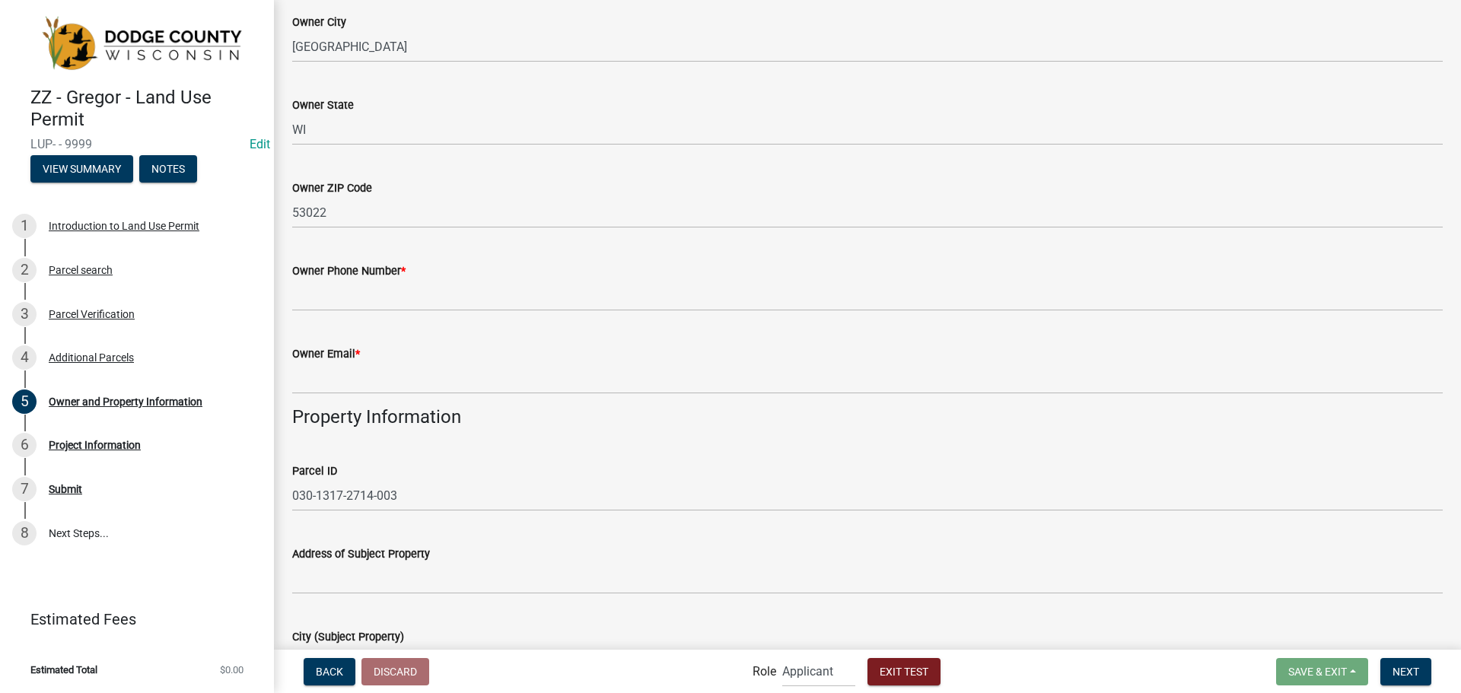
click at [430, 279] on div "Owner Phone Number *" at bounding box center [867, 271] width 1151 height 18
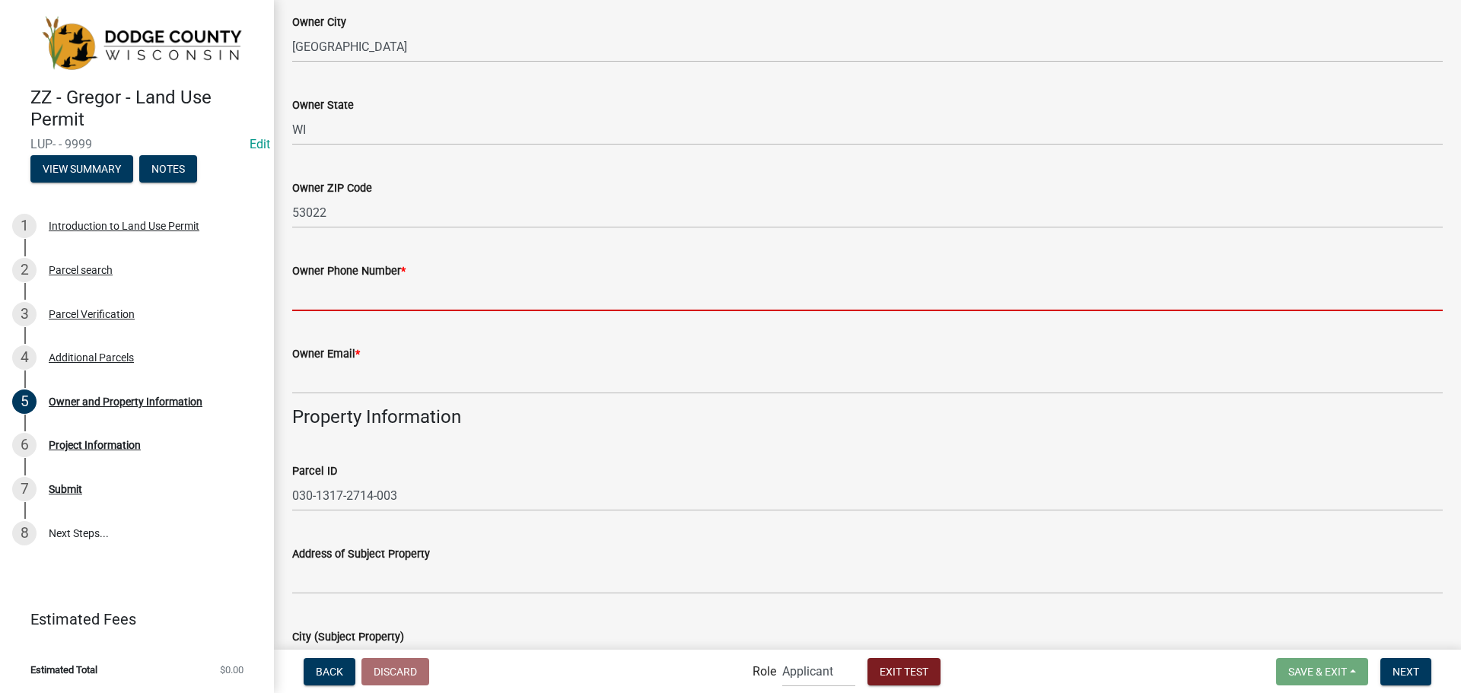
click at [428, 287] on input "Owner Phone Number *" at bounding box center [867, 295] width 1151 height 31
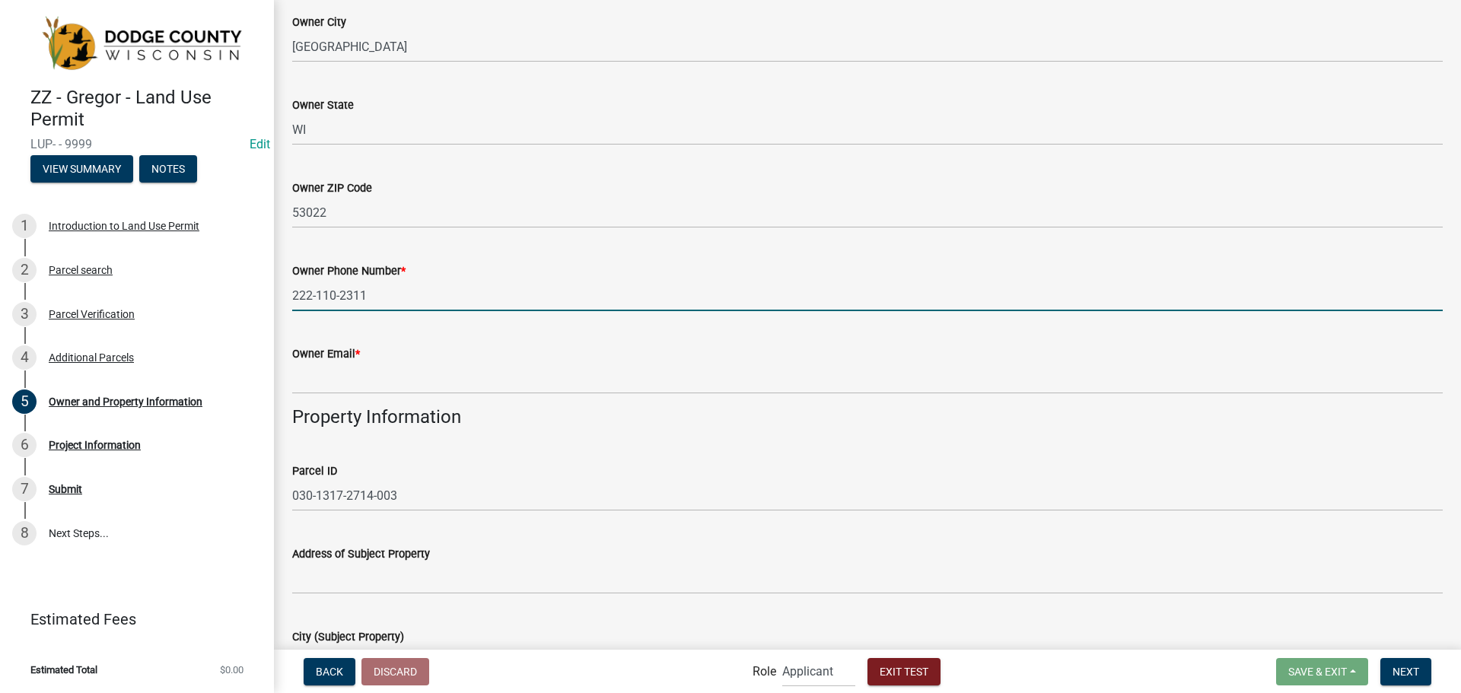
type input "222-110-2311"
click at [349, 362] on div "Owner Email *" at bounding box center [867, 354] width 1151 height 18
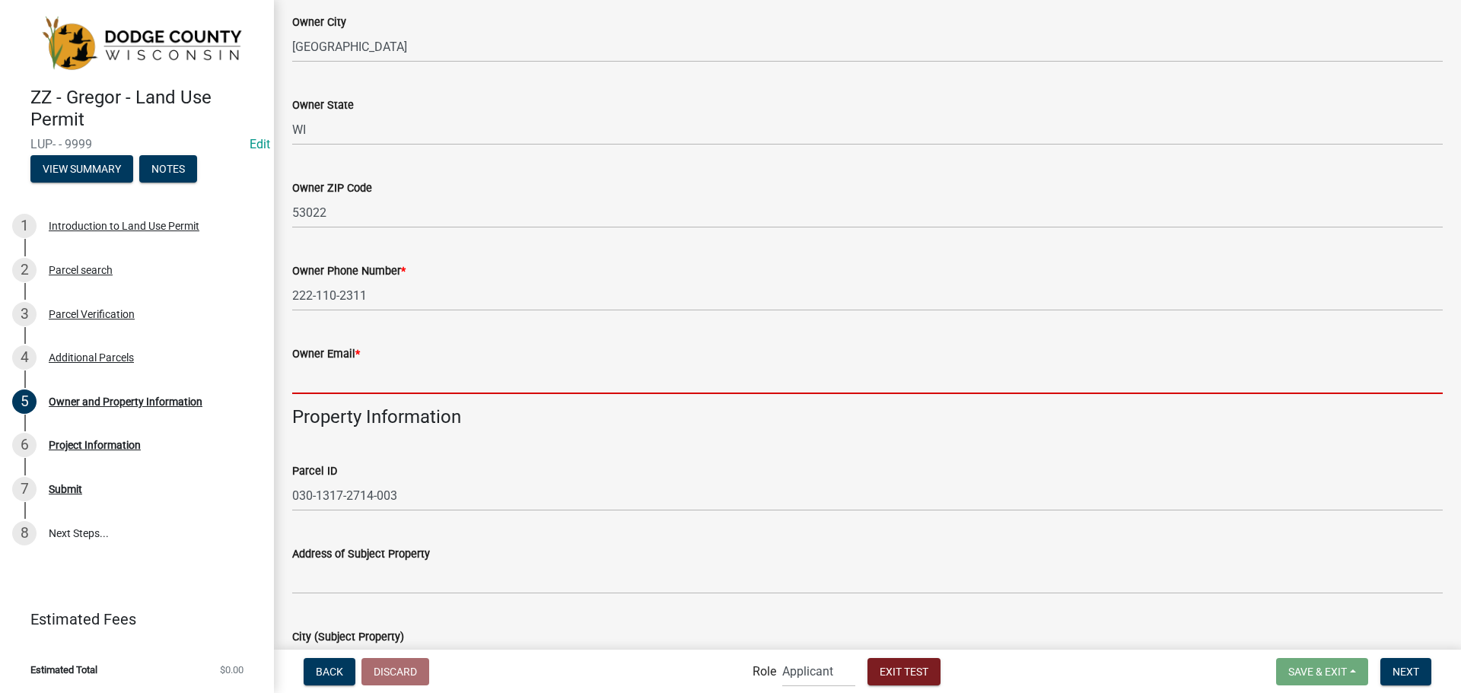
click at [352, 367] on input "Owner Email *" at bounding box center [867, 378] width 1151 height 31
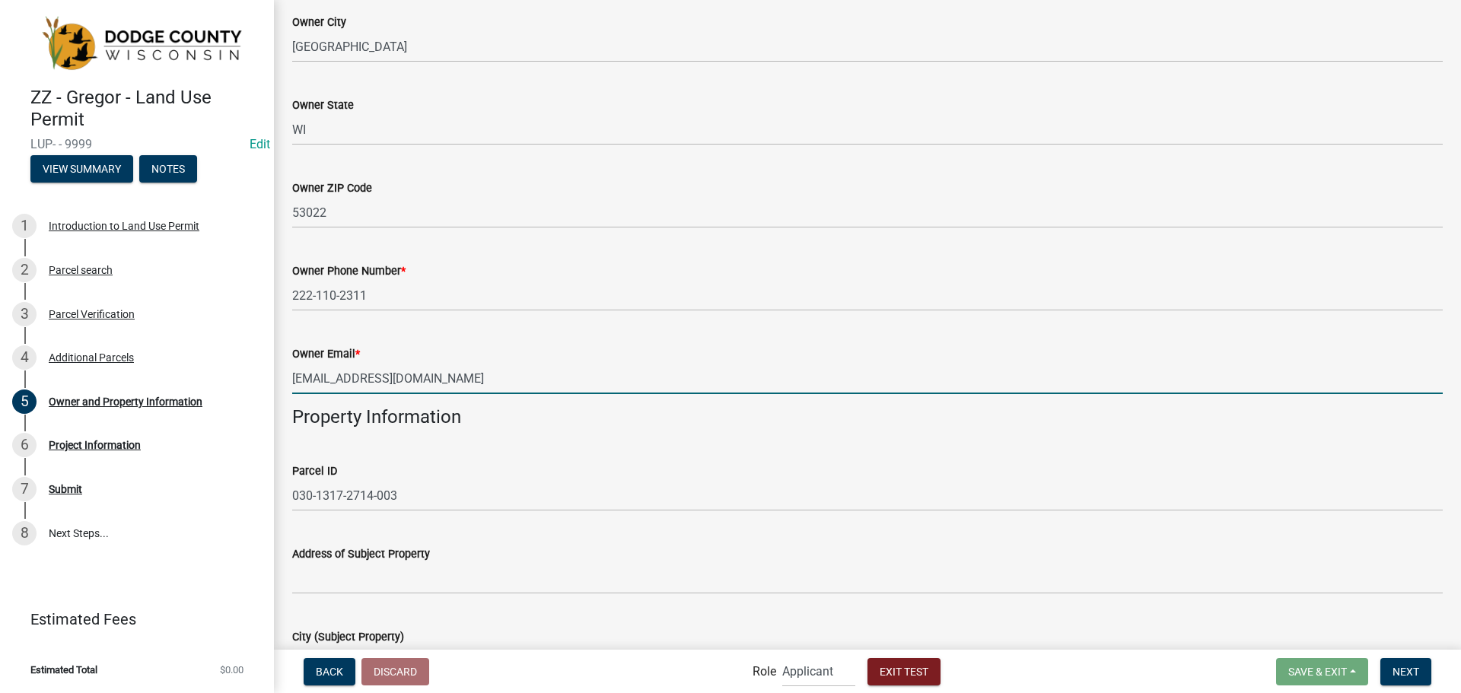
type input "[EMAIL_ADDRESS][DOMAIN_NAME]"
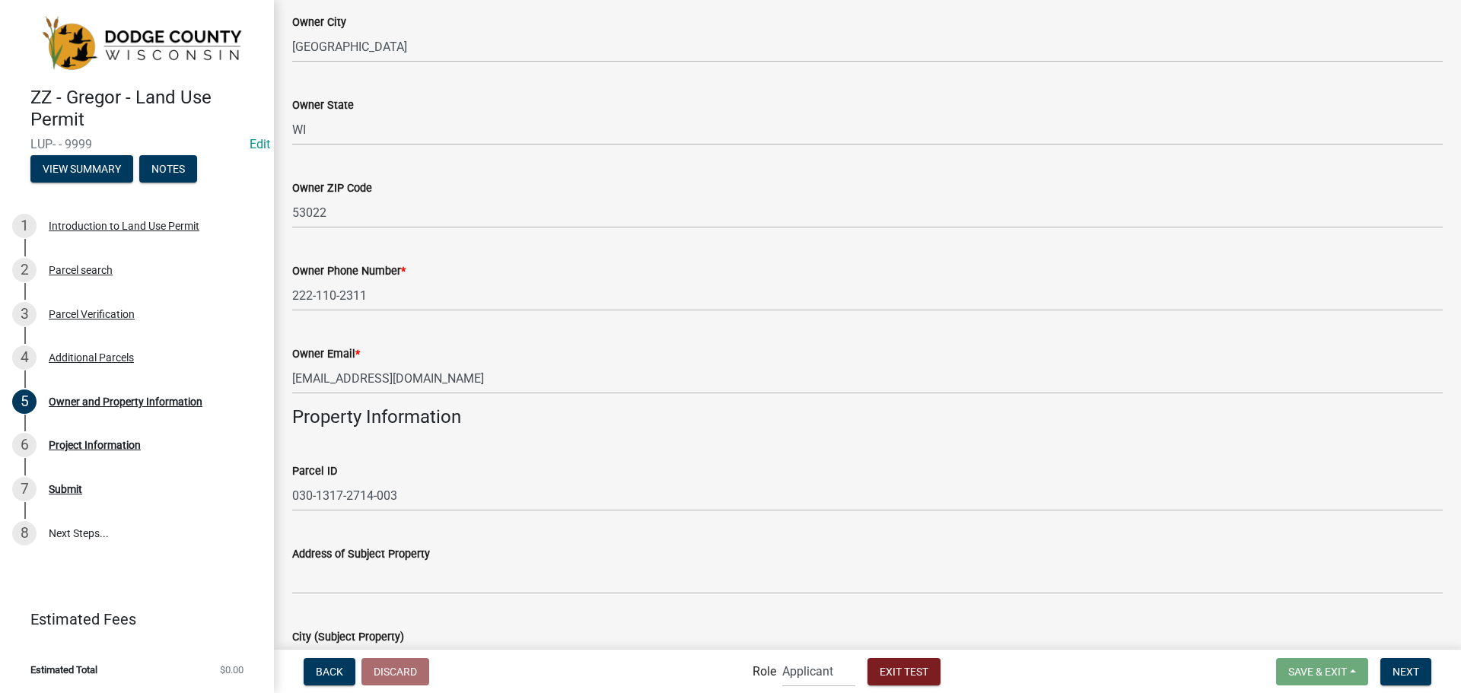
click at [353, 329] on div "Owner Email * [EMAIL_ADDRESS][DOMAIN_NAME]" at bounding box center [867, 358] width 1151 height 71
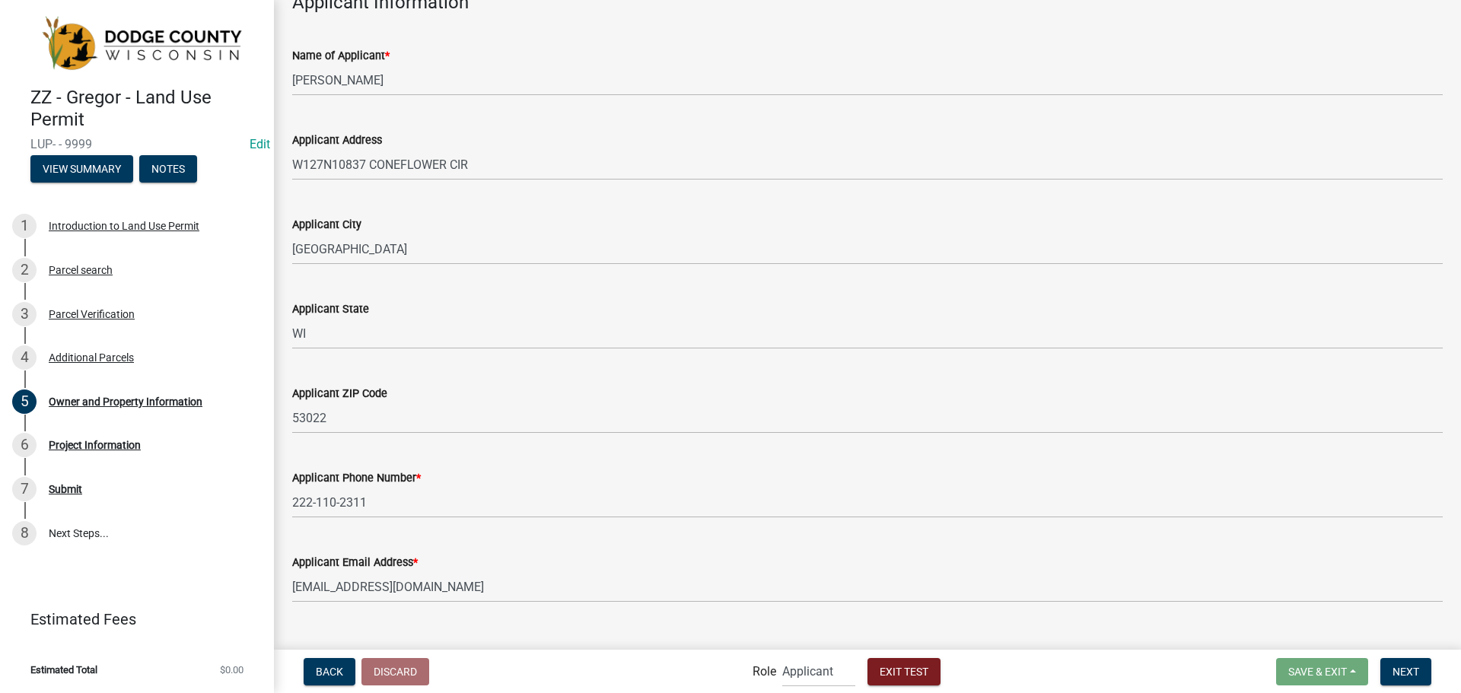
scroll to position [1440, 0]
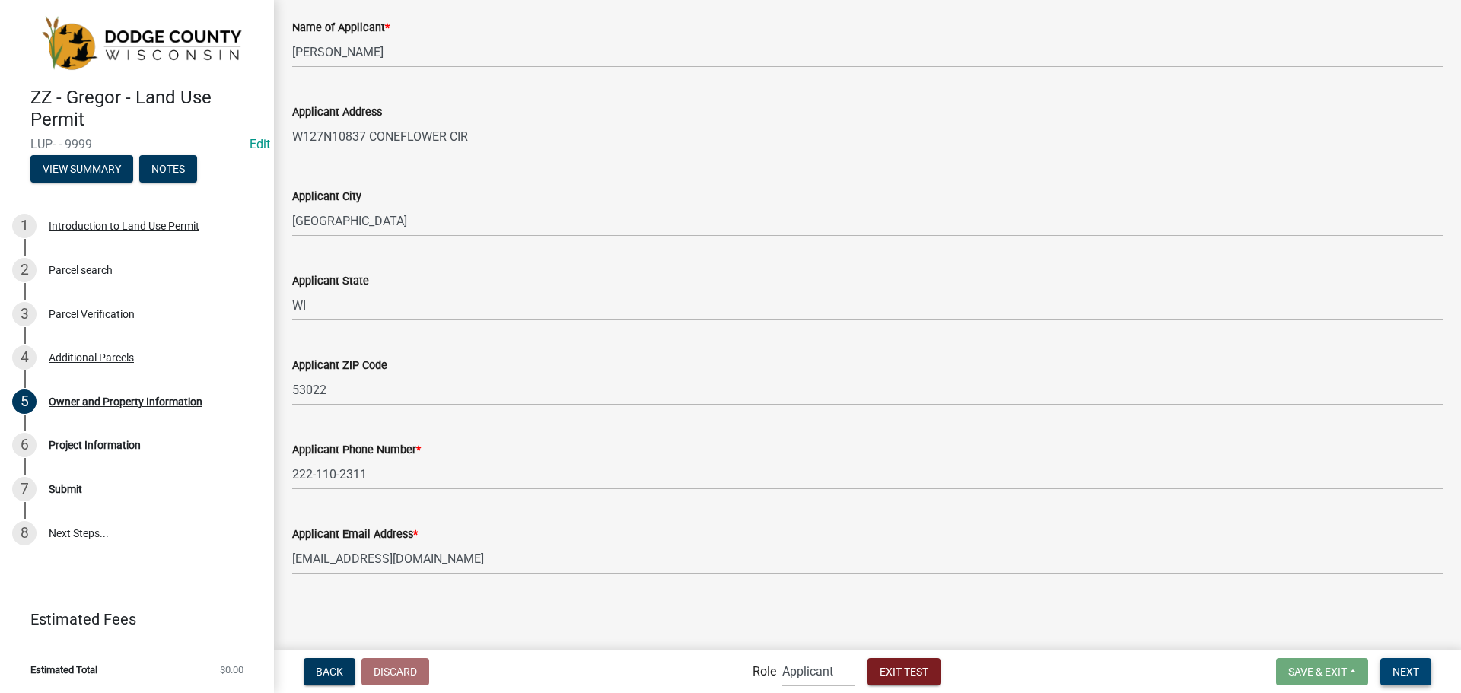
click at [1405, 680] on button "Next" at bounding box center [1406, 671] width 51 height 27
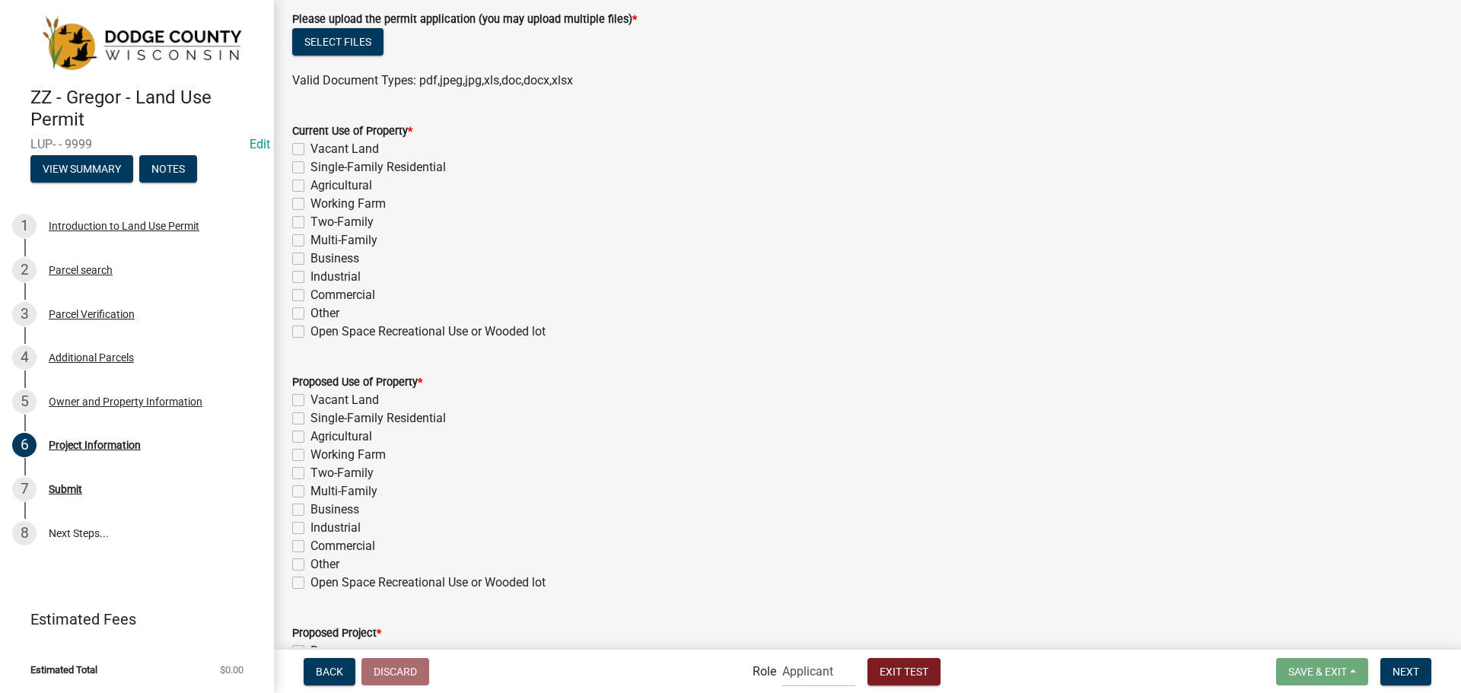
scroll to position [228, 0]
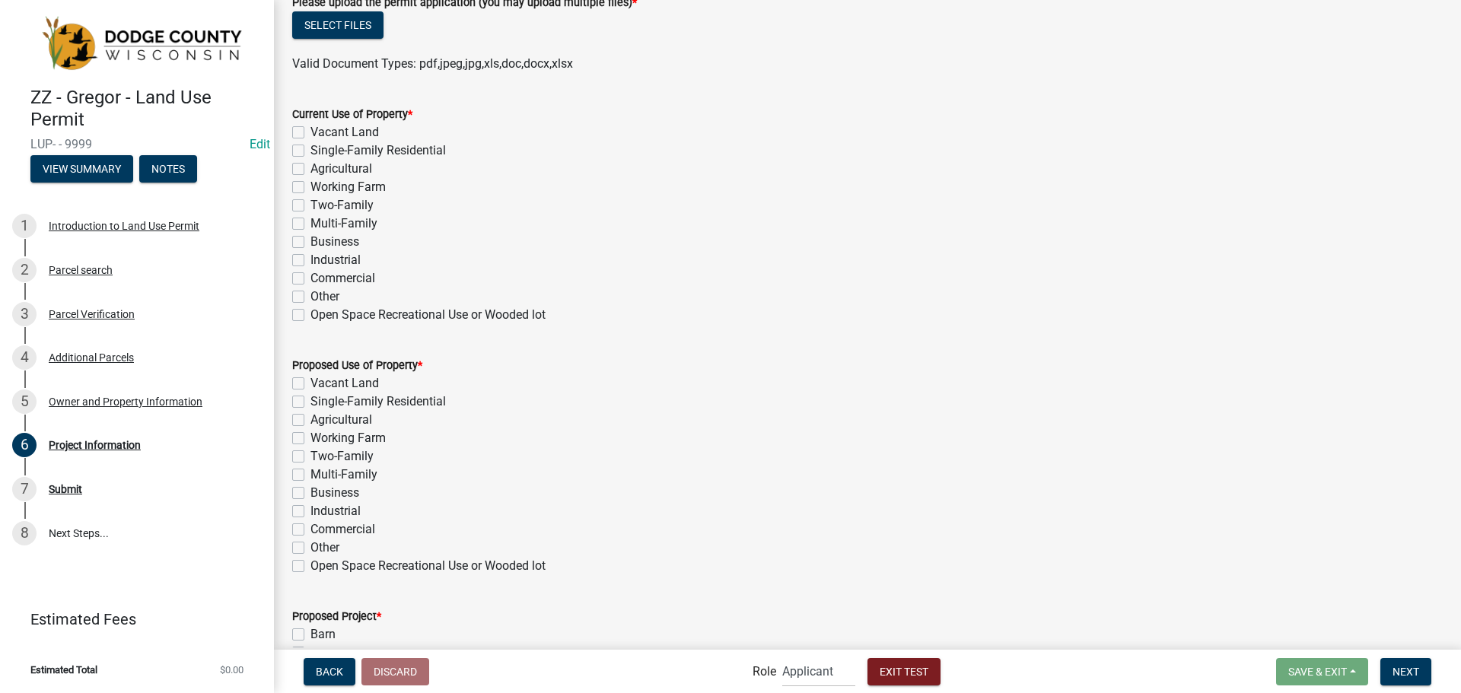
click at [311, 136] on label "Vacant Land" at bounding box center [345, 132] width 69 height 18
click at [311, 133] on input "Vacant Land" at bounding box center [316, 128] width 10 height 10
checkbox input "true"
checkbox input "false"
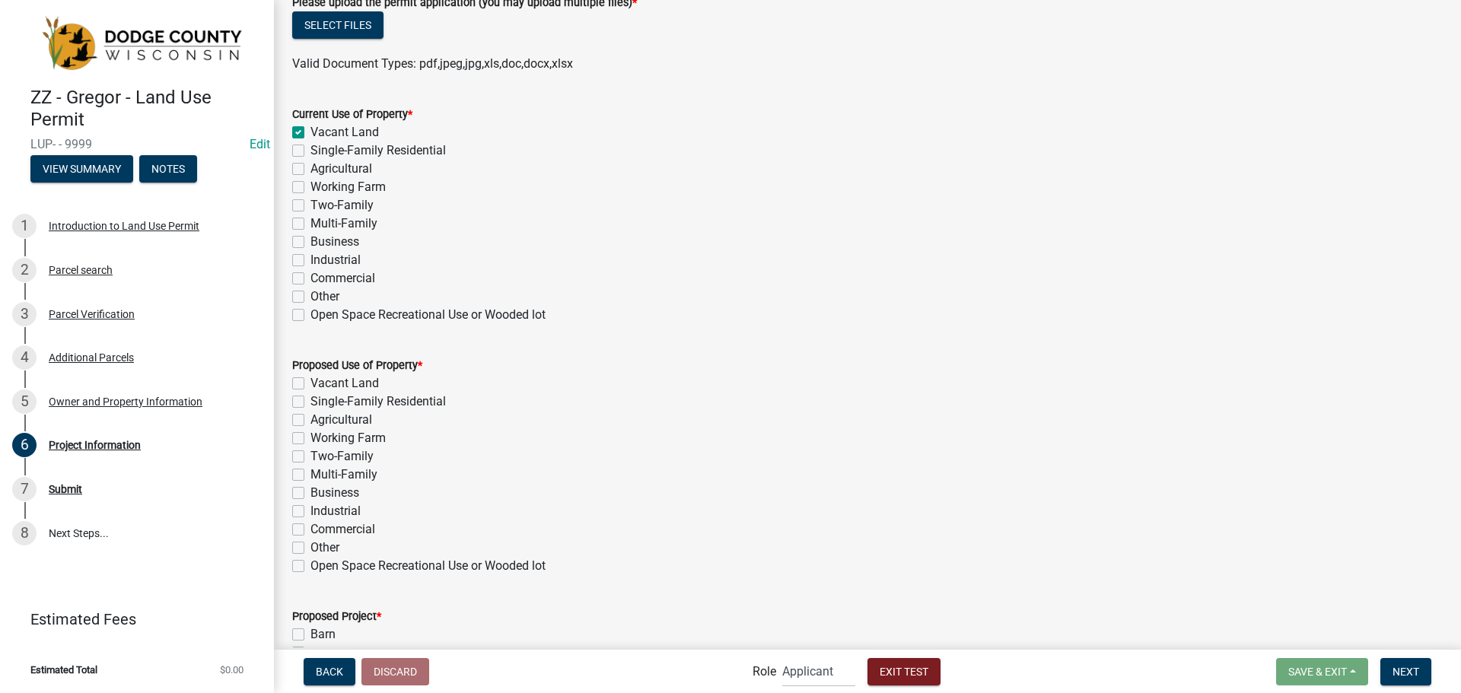
checkbox input "false"
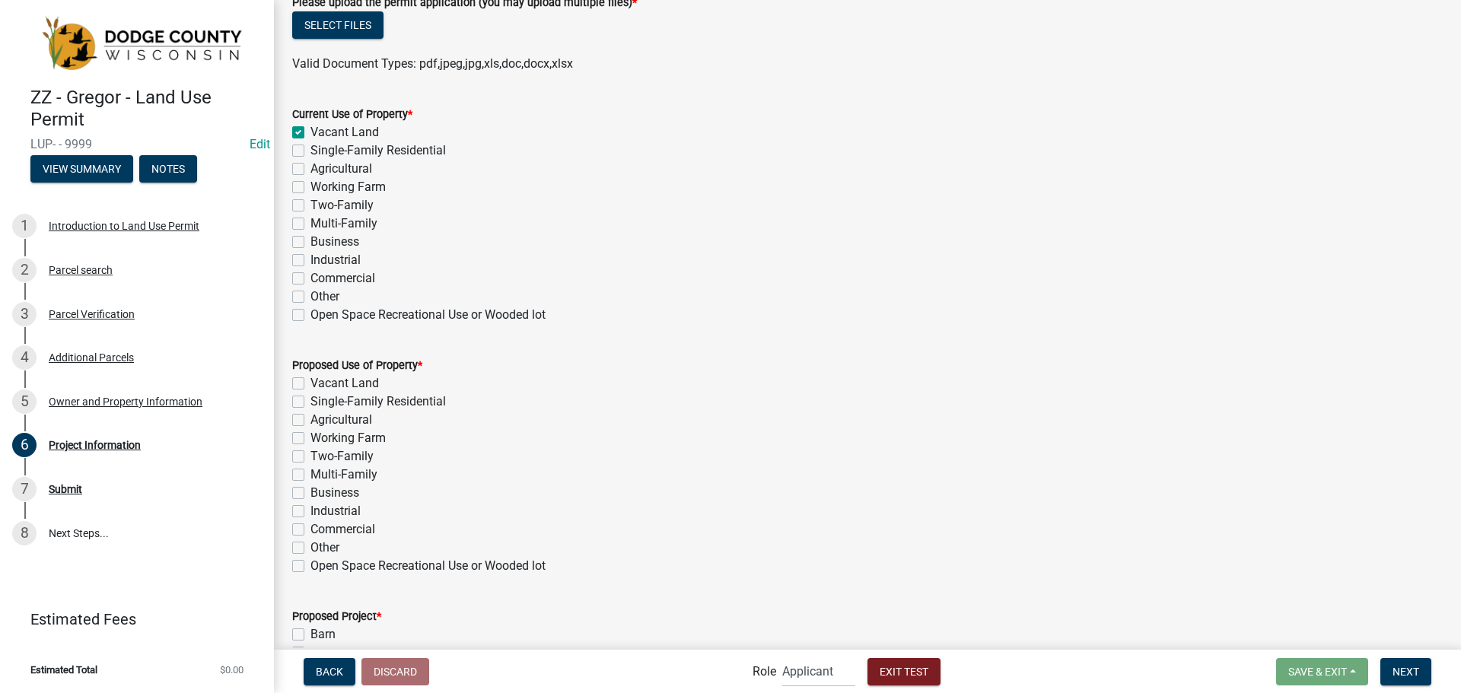
checkbox input "false"
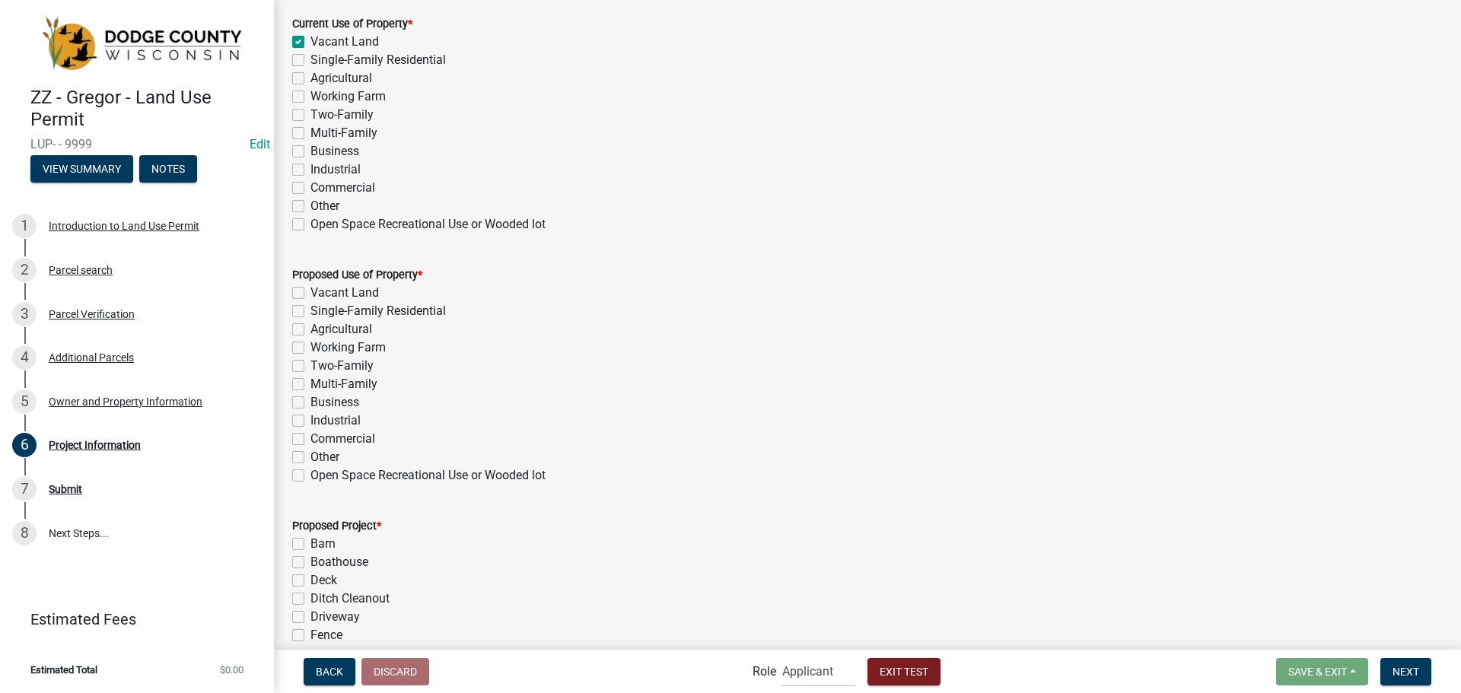
scroll to position [533, 0]
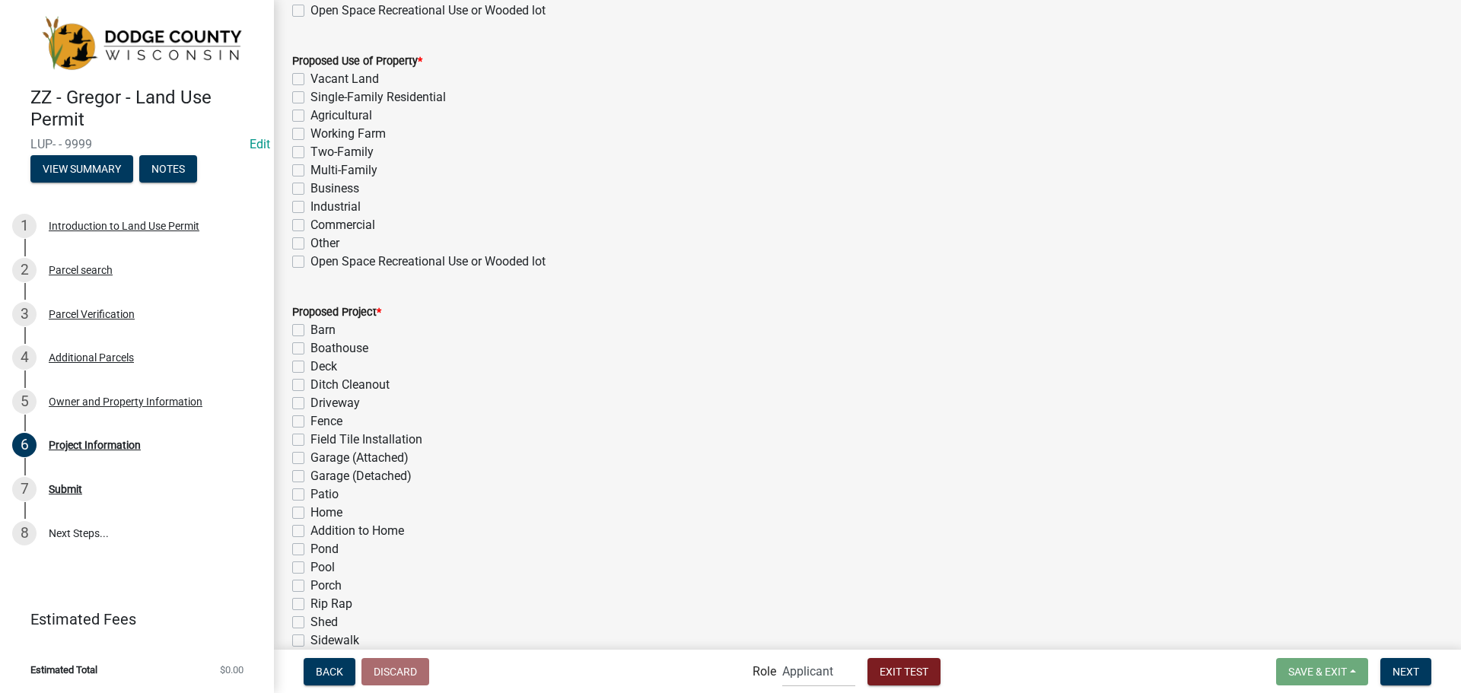
click at [311, 135] on label "Working Farm" at bounding box center [348, 134] width 75 height 18
click at [311, 135] on input "Working Farm" at bounding box center [316, 130] width 10 height 10
checkbox input "true"
checkbox input "false"
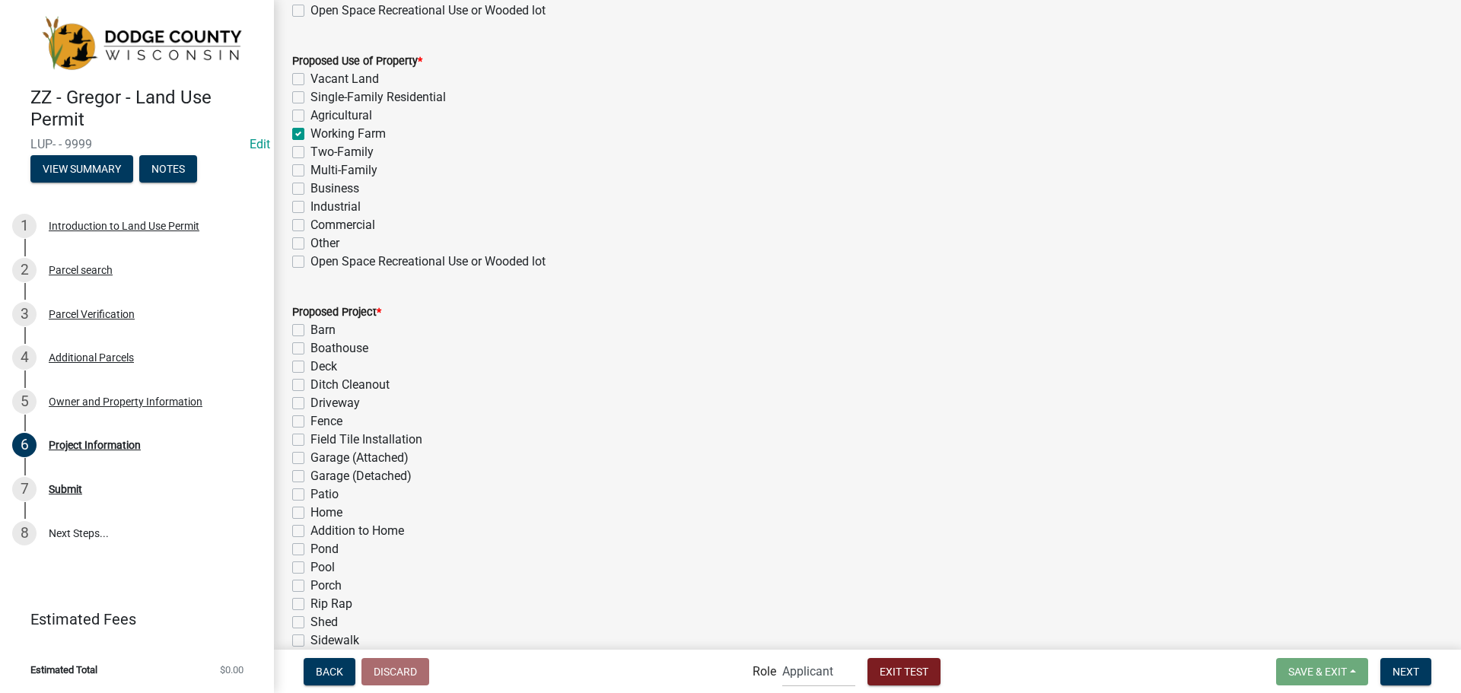
checkbox input "false"
checkbox input "true"
checkbox input "false"
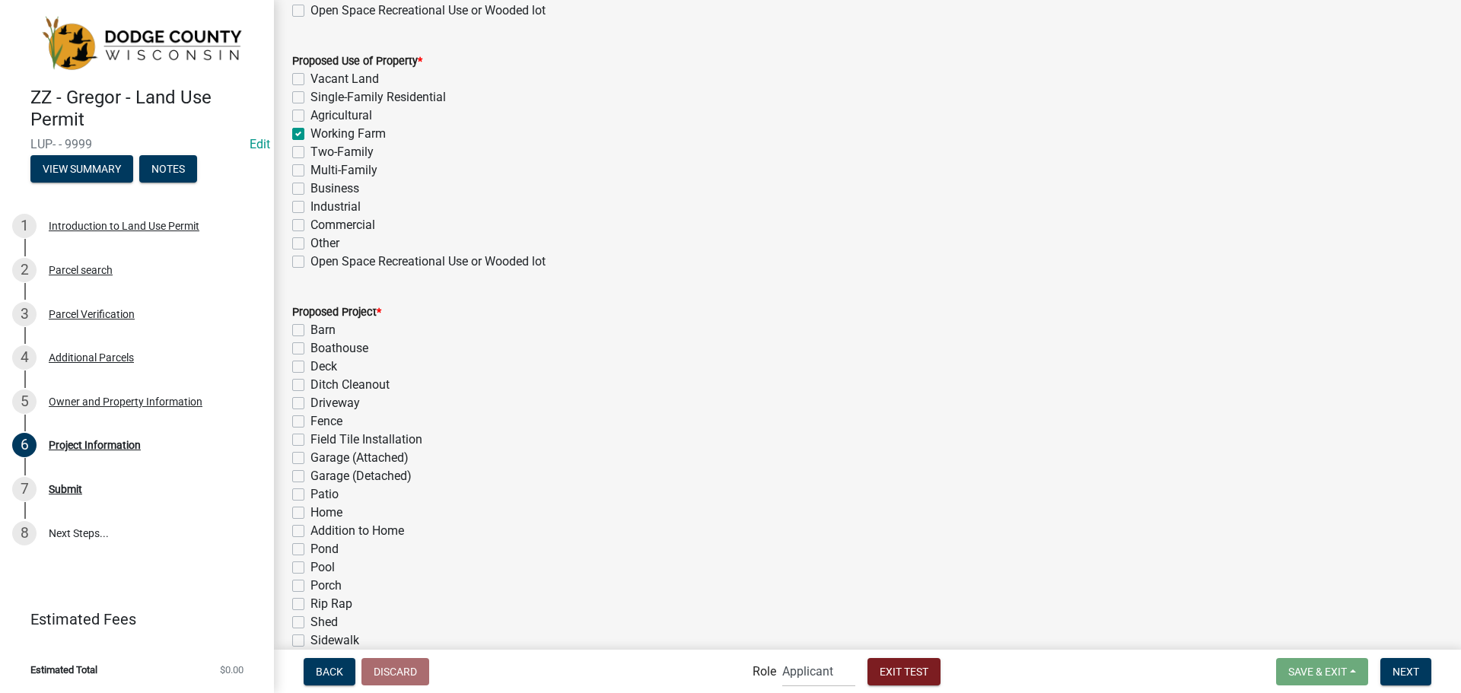
checkbox input "false"
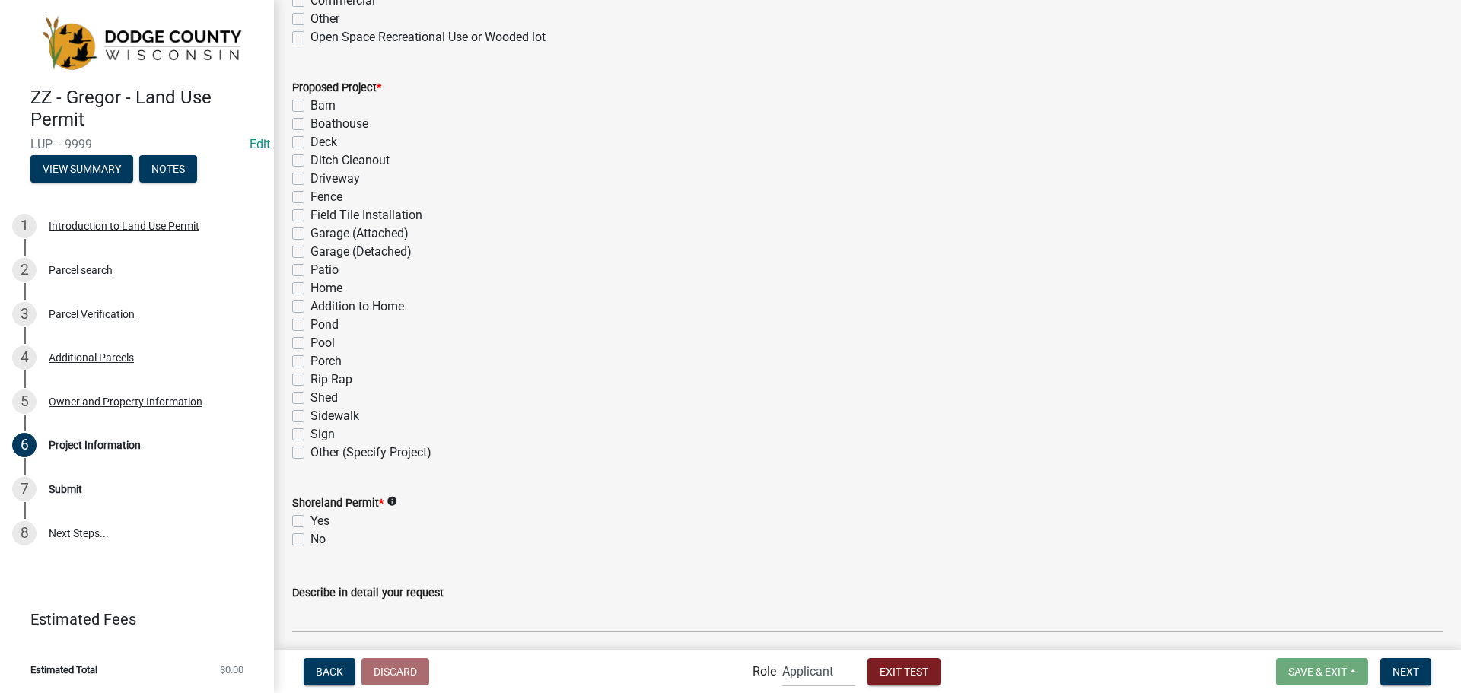
scroll to position [761, 0]
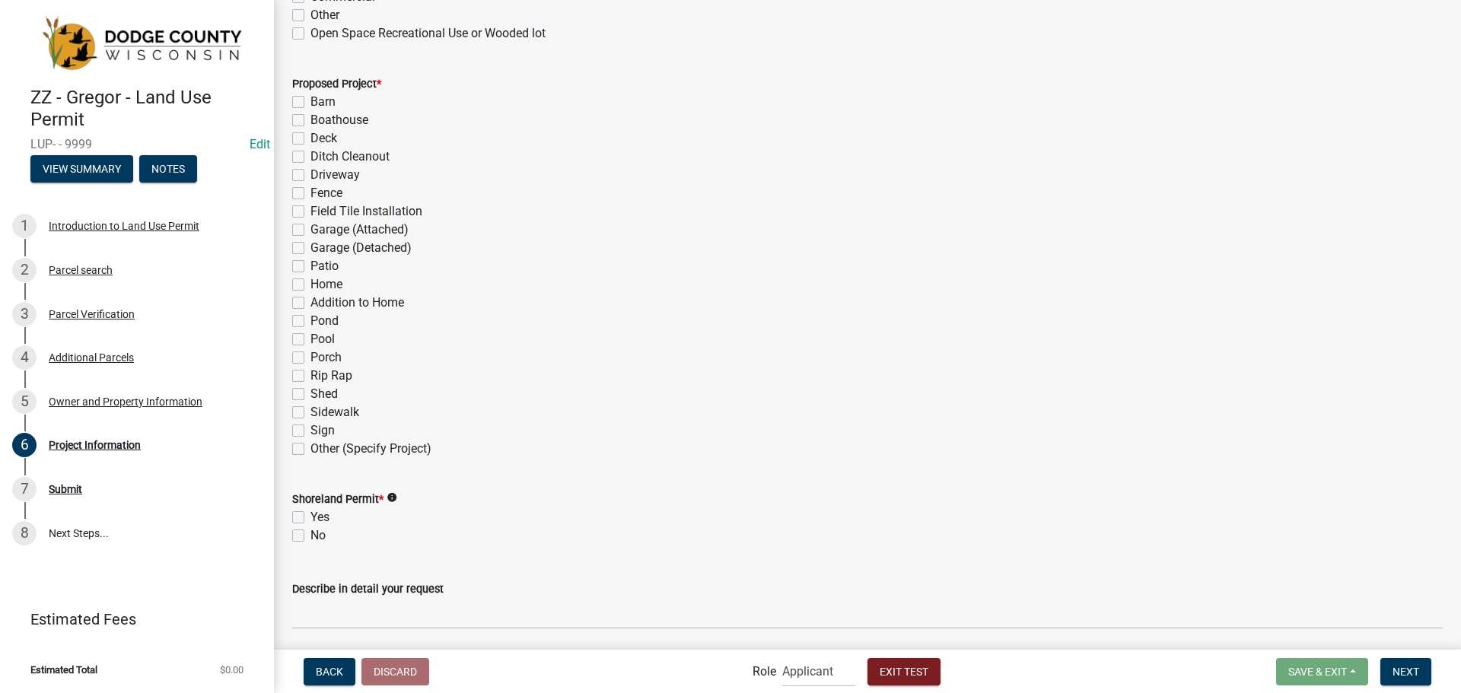
click at [311, 163] on label "Ditch Cleanout" at bounding box center [350, 157] width 79 height 18
click at [311, 158] on input "Ditch Cleanout" at bounding box center [316, 153] width 10 height 10
checkbox input "true"
checkbox input "false"
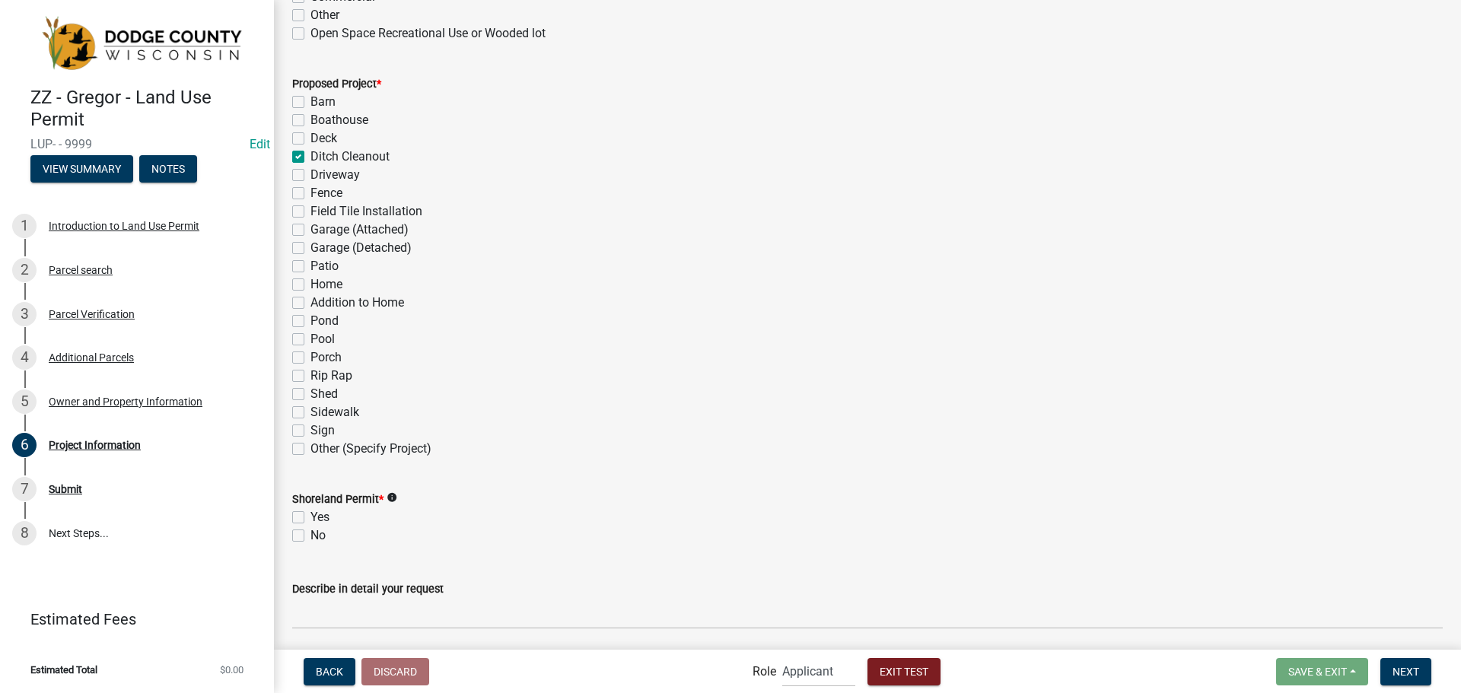
checkbox input "false"
checkbox input "true"
checkbox input "false"
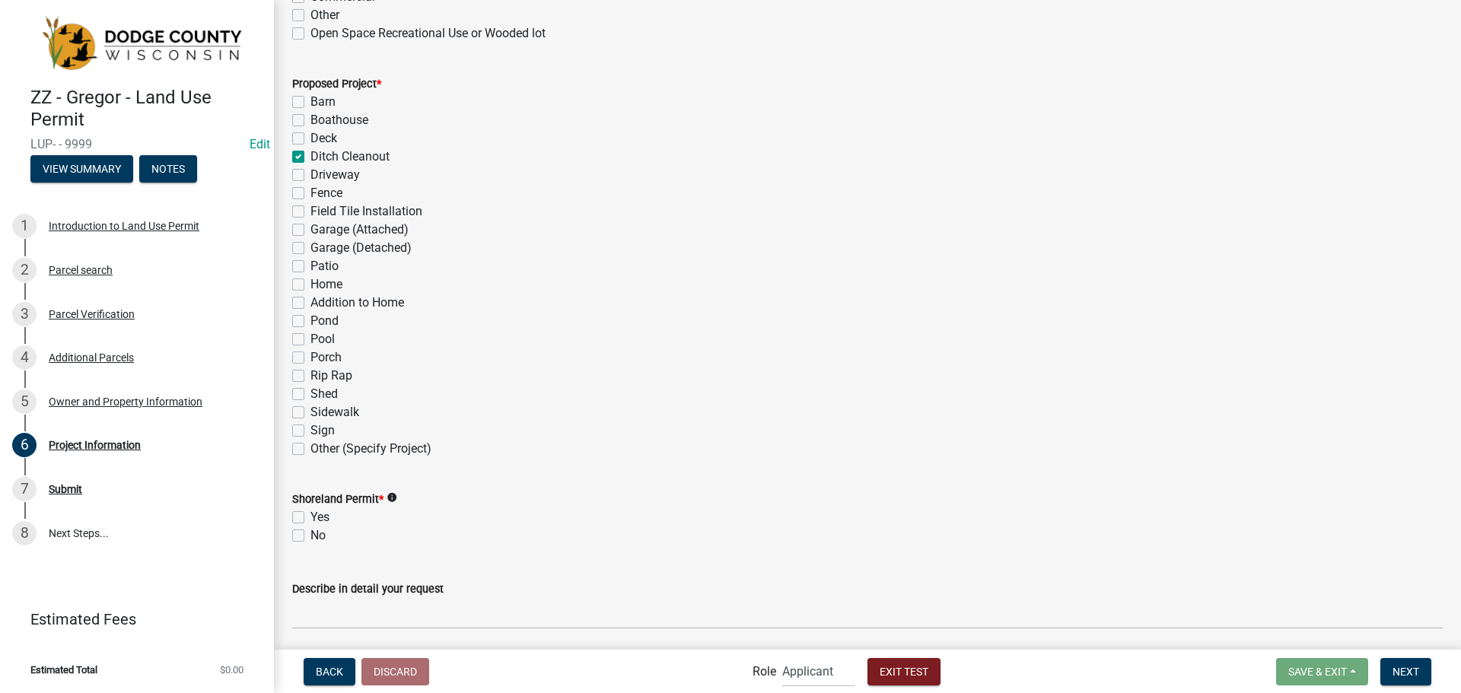
checkbox input "false"
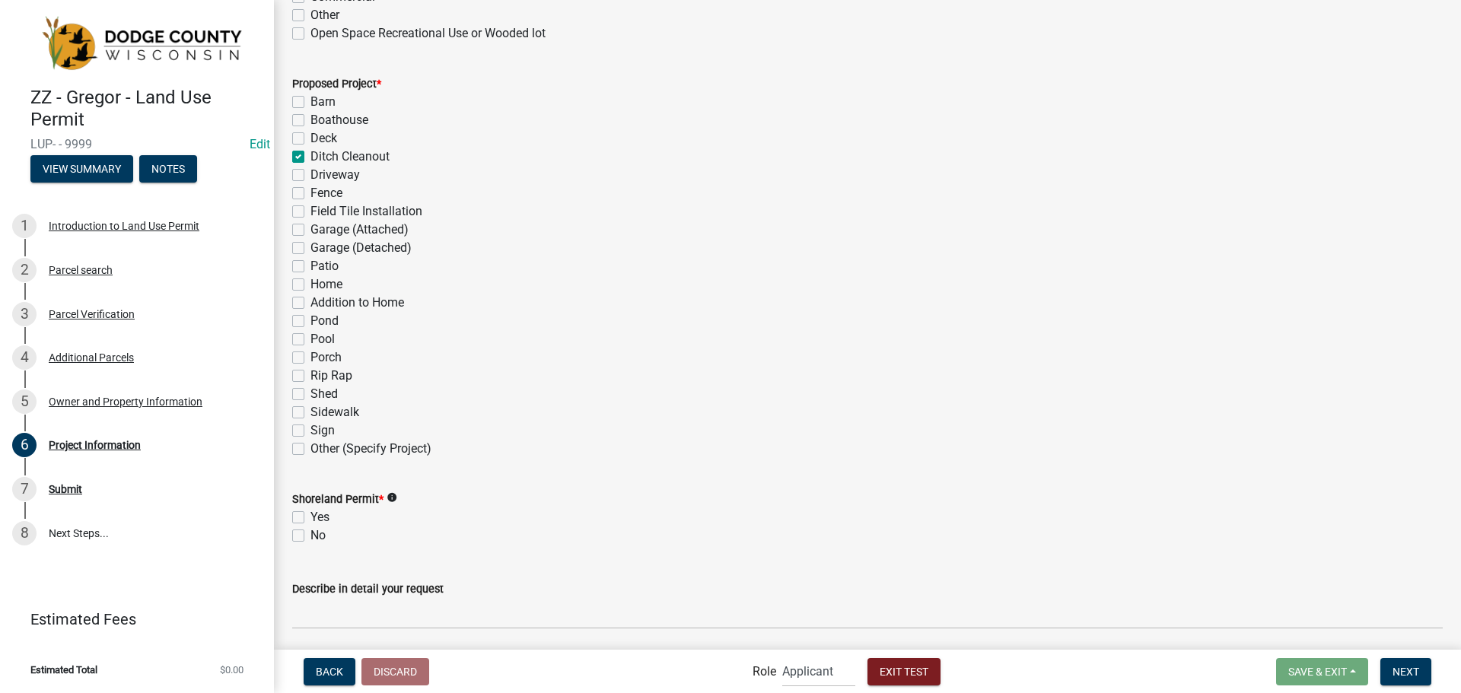
checkbox input "false"
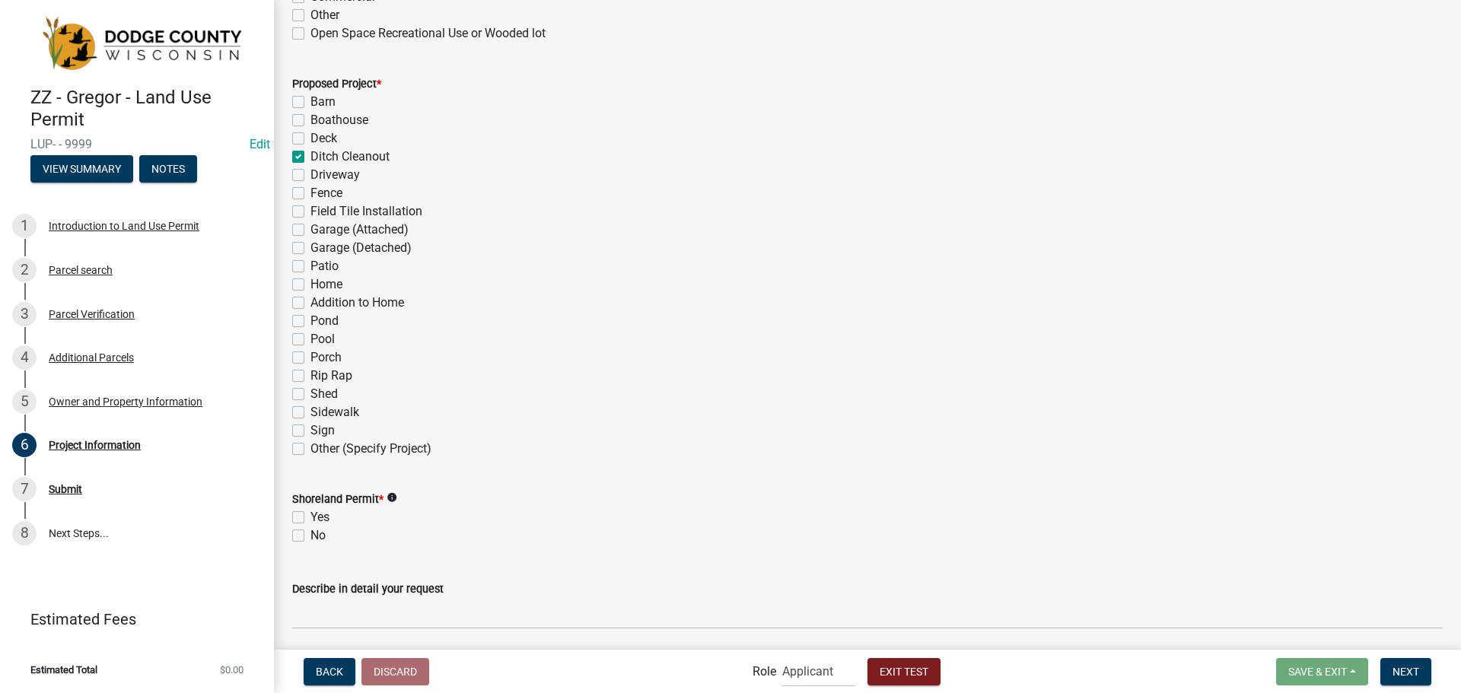
checkbox input "false"
click at [311, 172] on label "Driveway" at bounding box center [335, 175] width 49 height 18
click at [311, 172] on input "Driveway" at bounding box center [316, 171] width 10 height 10
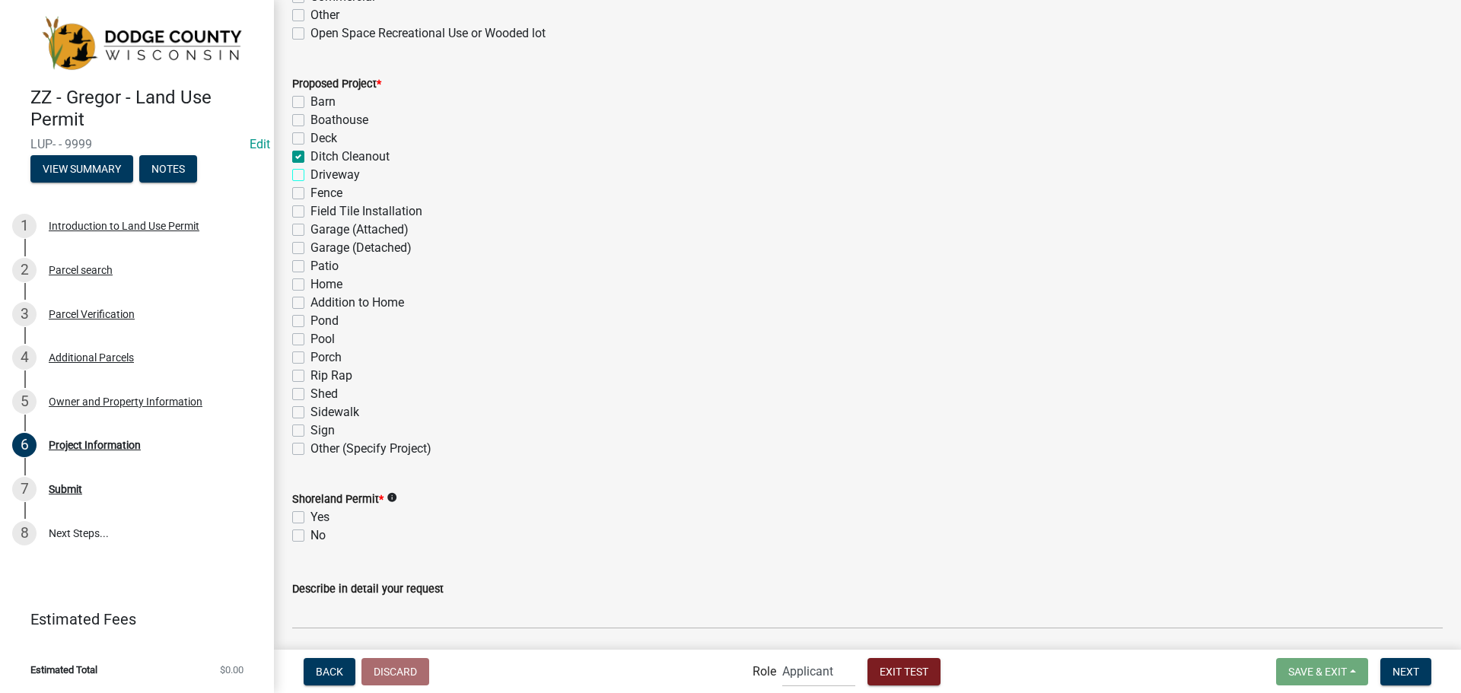
checkbox input "true"
checkbox input "false"
checkbox input "true"
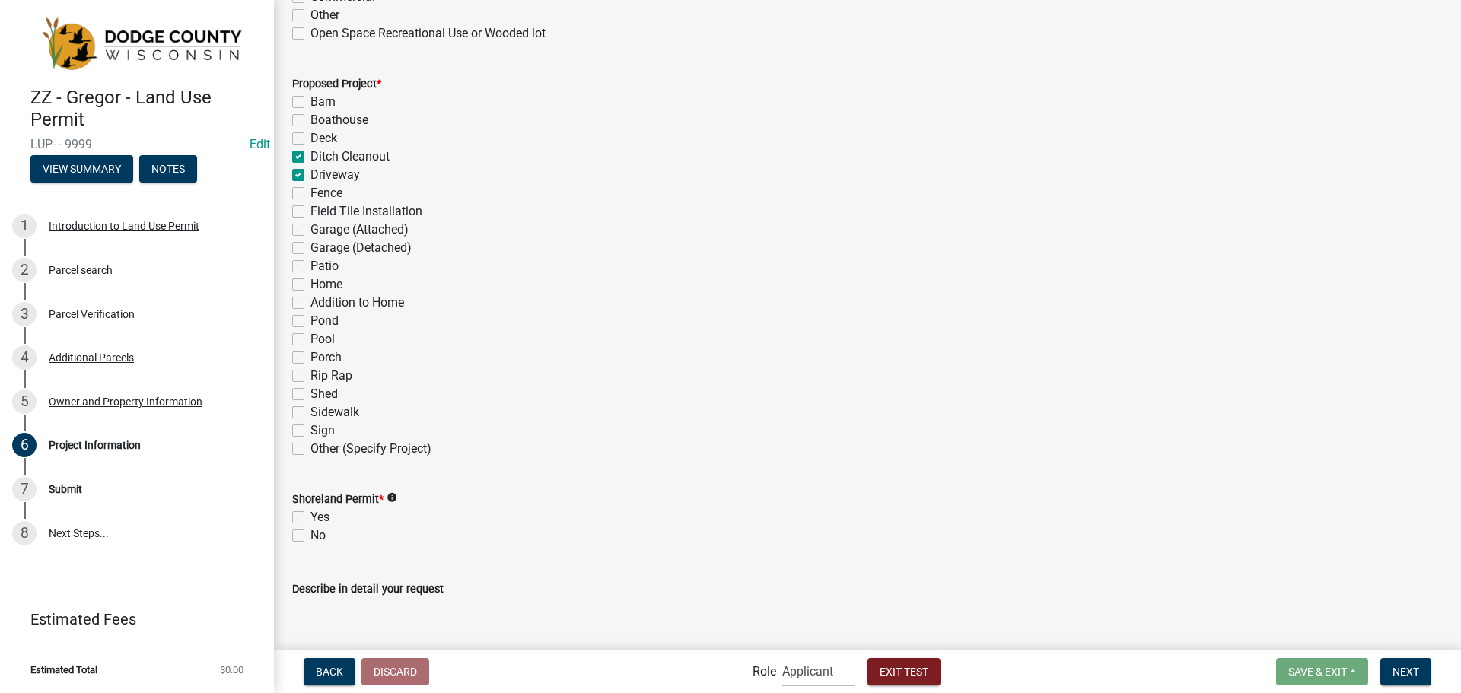
checkbox input "true"
checkbox input "false"
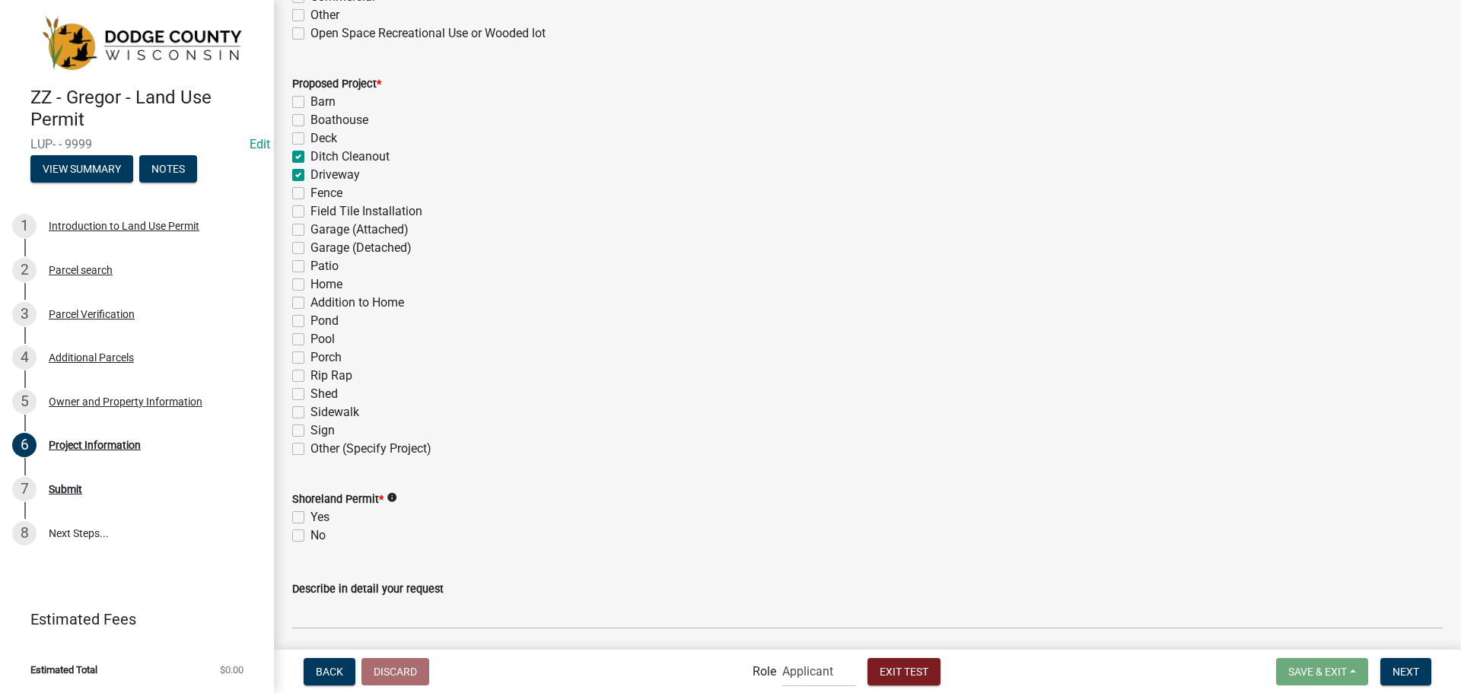
checkbox input "false"
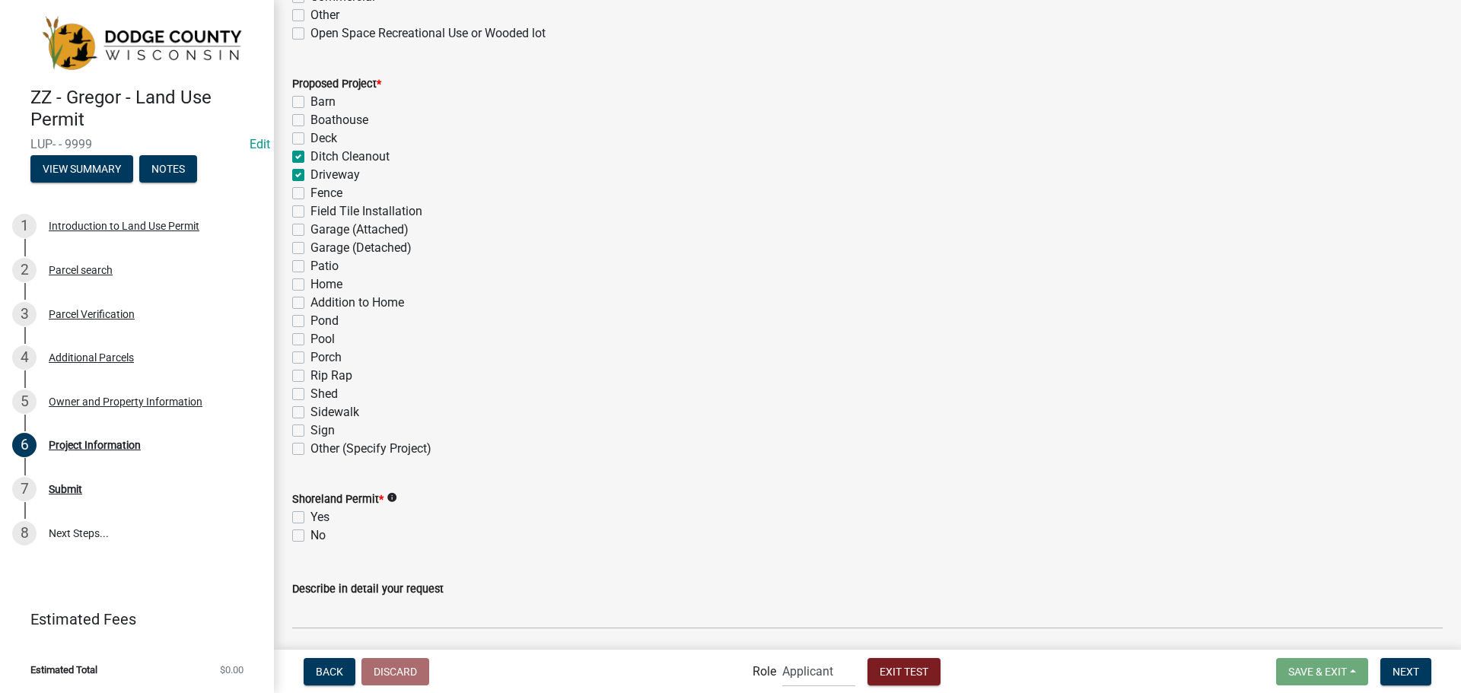
checkbox input "false"
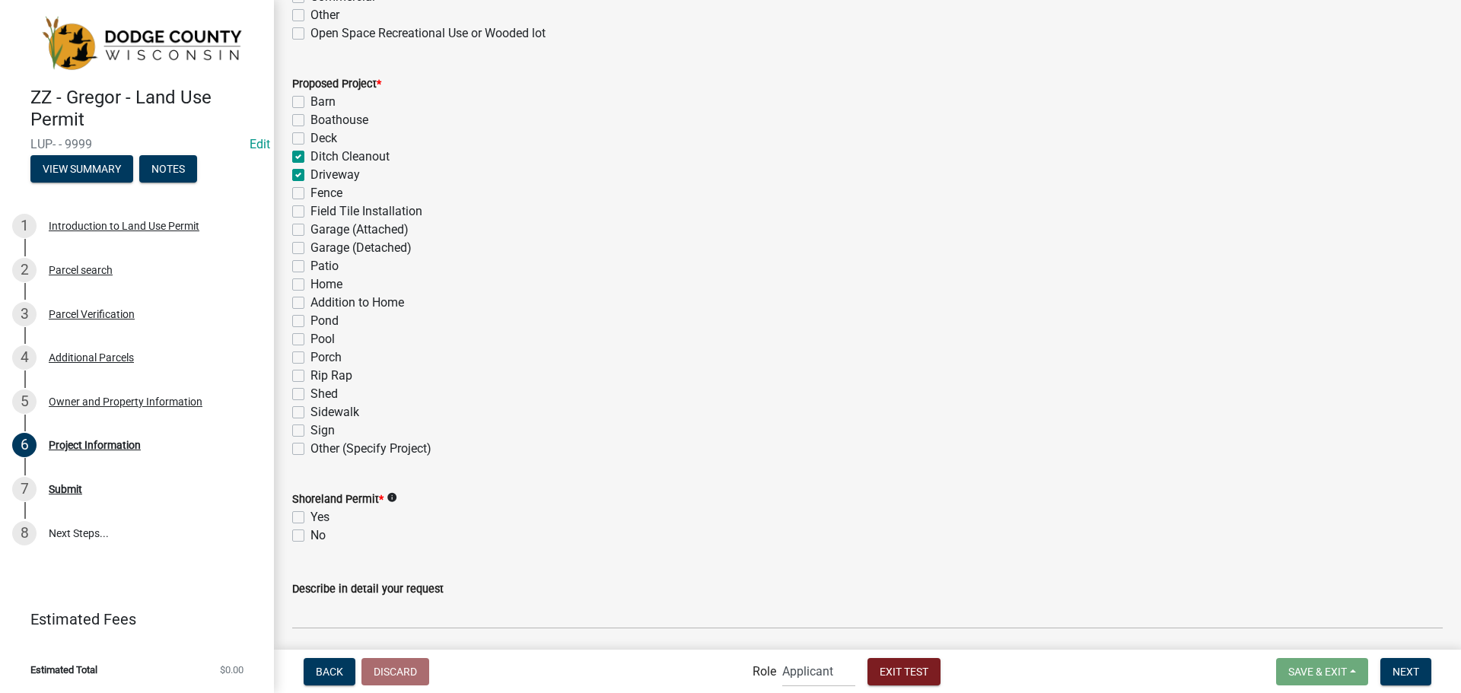
checkbox input "false"
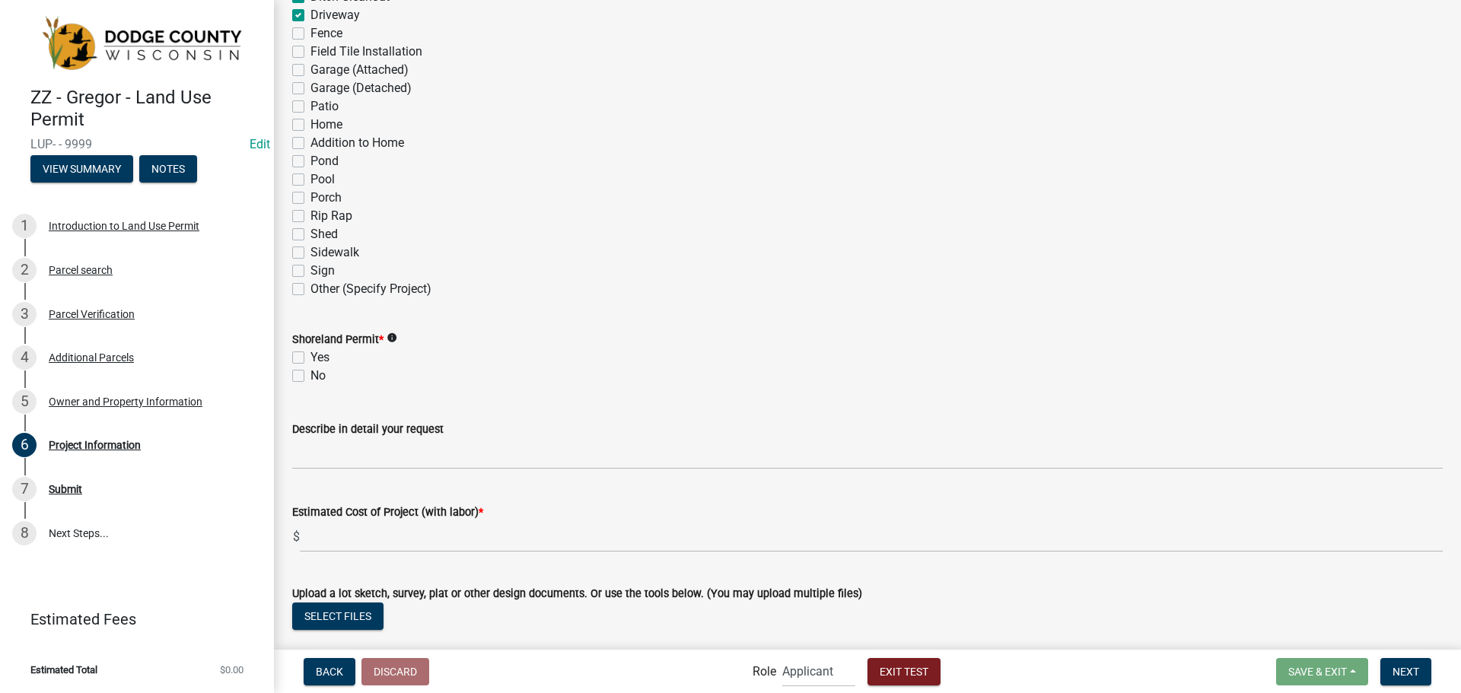
scroll to position [1142, 0]
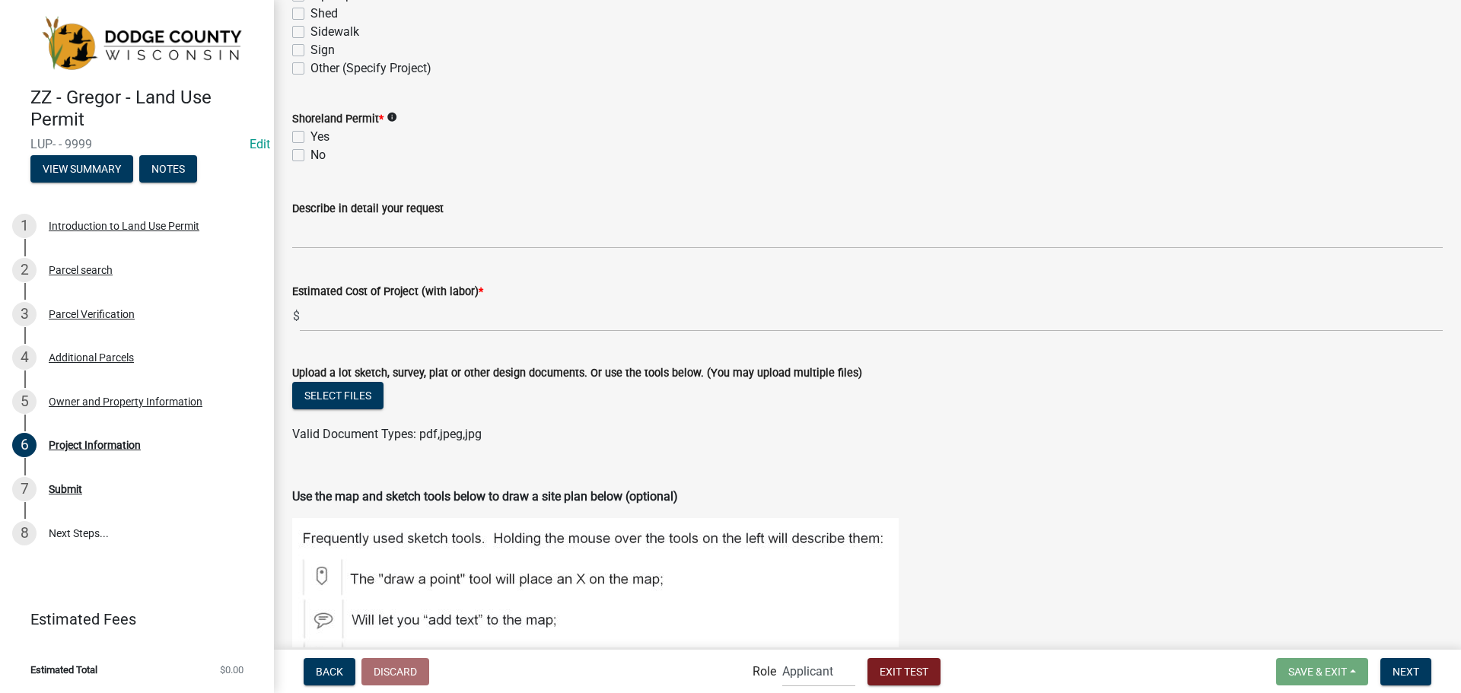
click at [311, 136] on label "Yes" at bounding box center [320, 137] width 19 height 18
click at [311, 136] on input "Yes" at bounding box center [316, 133] width 10 height 10
checkbox input "true"
checkbox input "false"
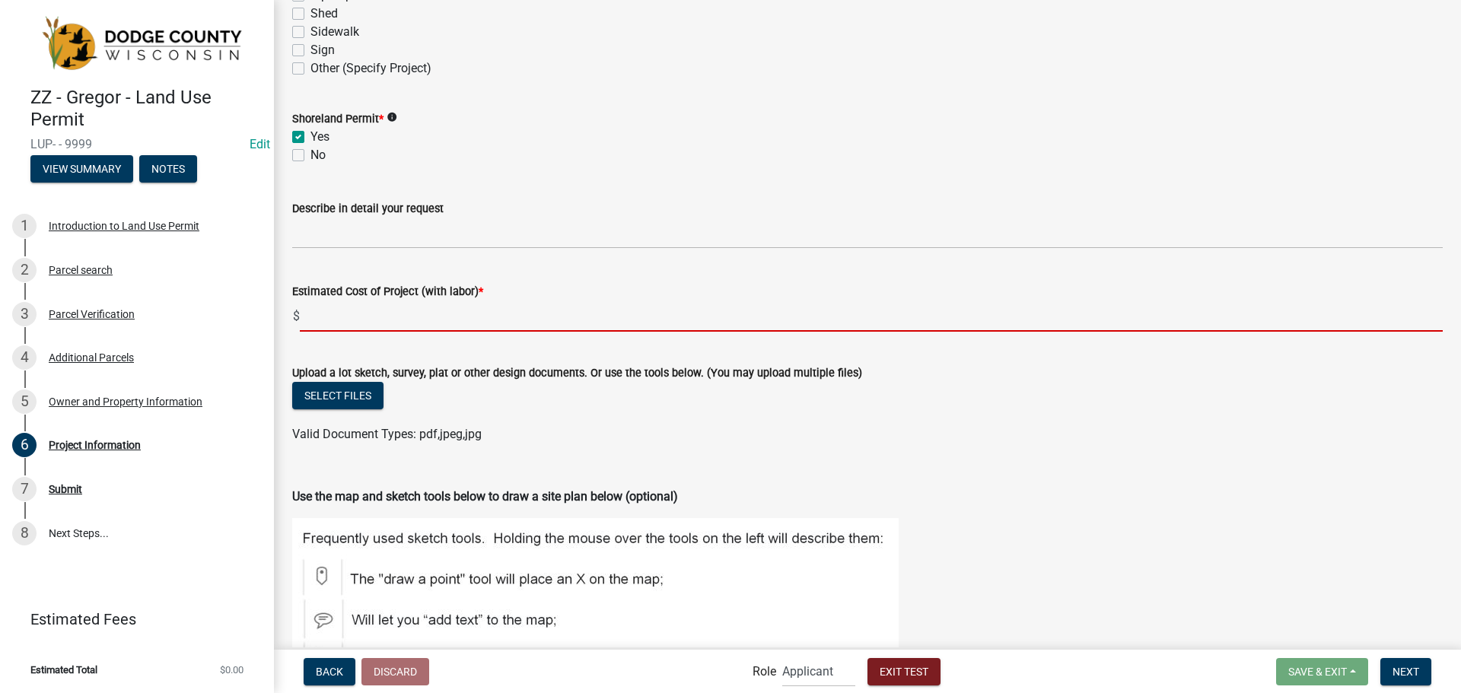
click at [401, 312] on input "text" at bounding box center [871, 316] width 1143 height 31
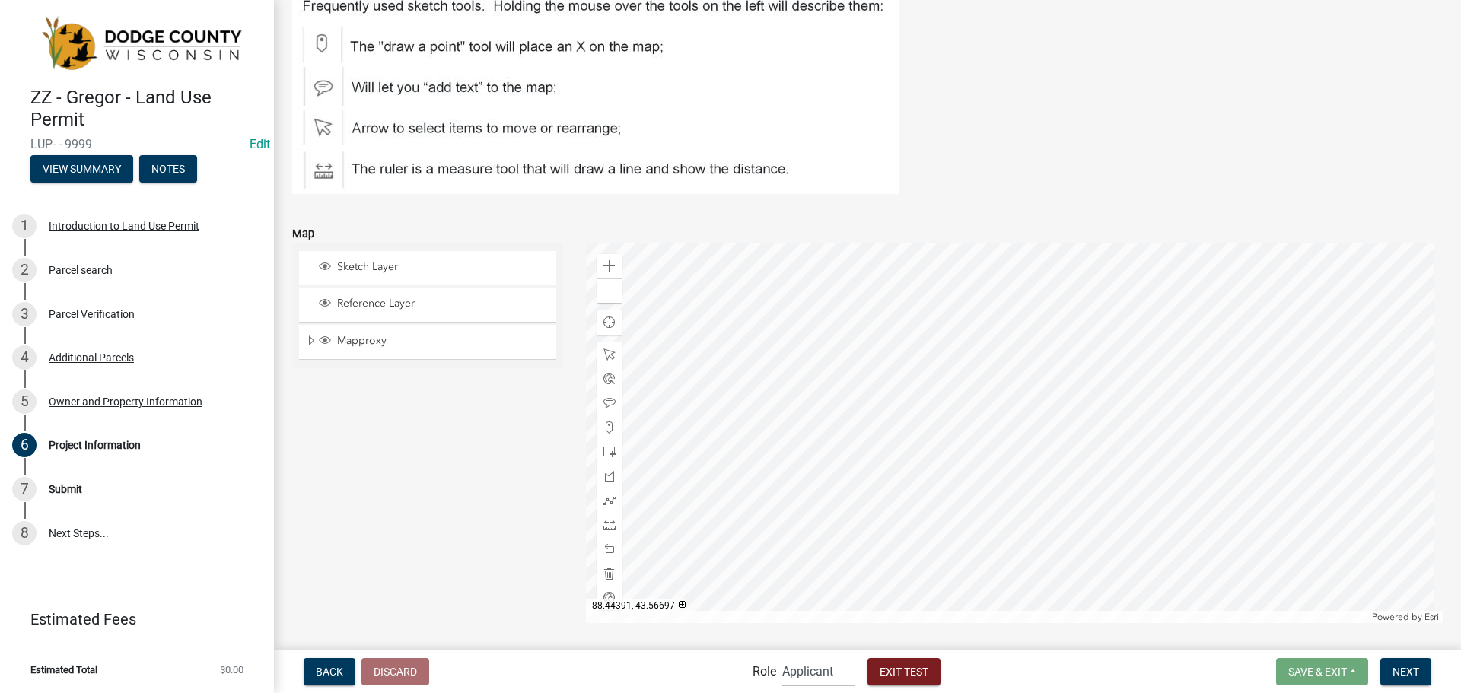
scroll to position [1723, 0]
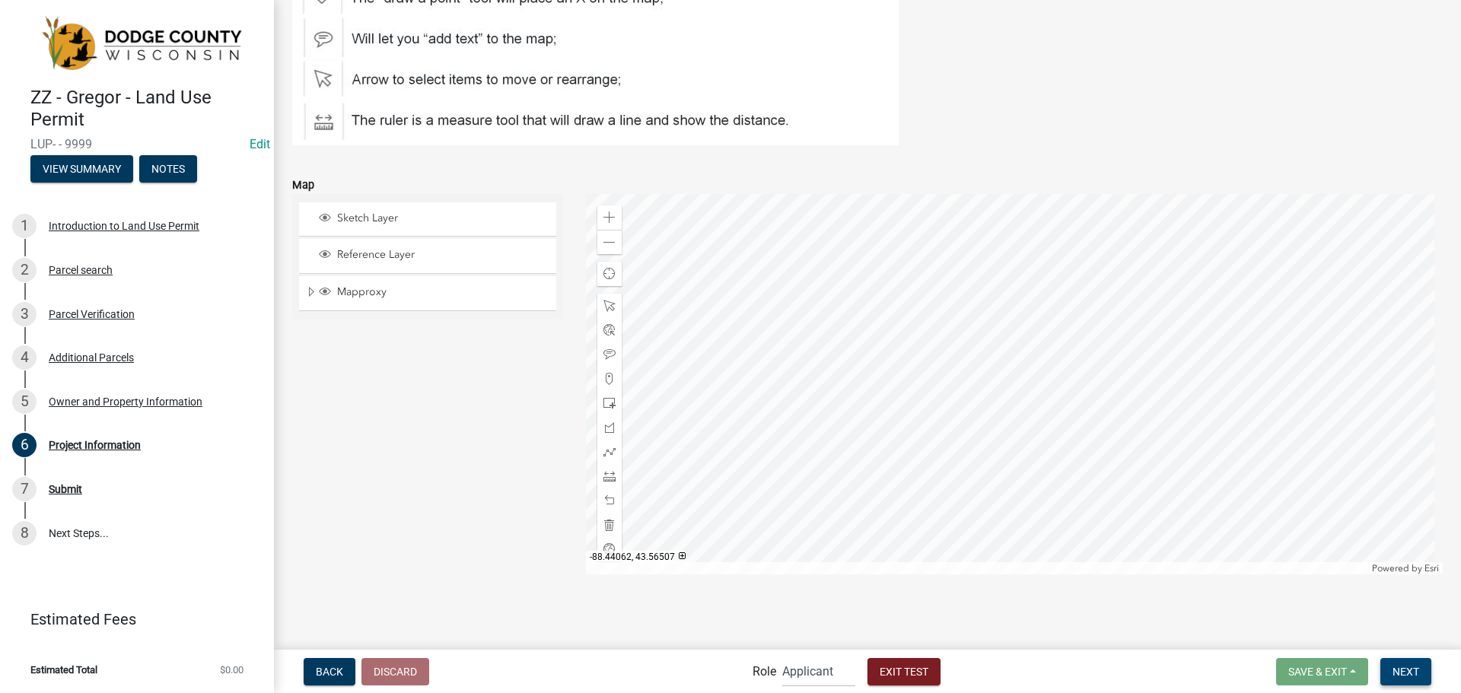
click at [1404, 660] on button "Next" at bounding box center [1406, 671] width 51 height 27
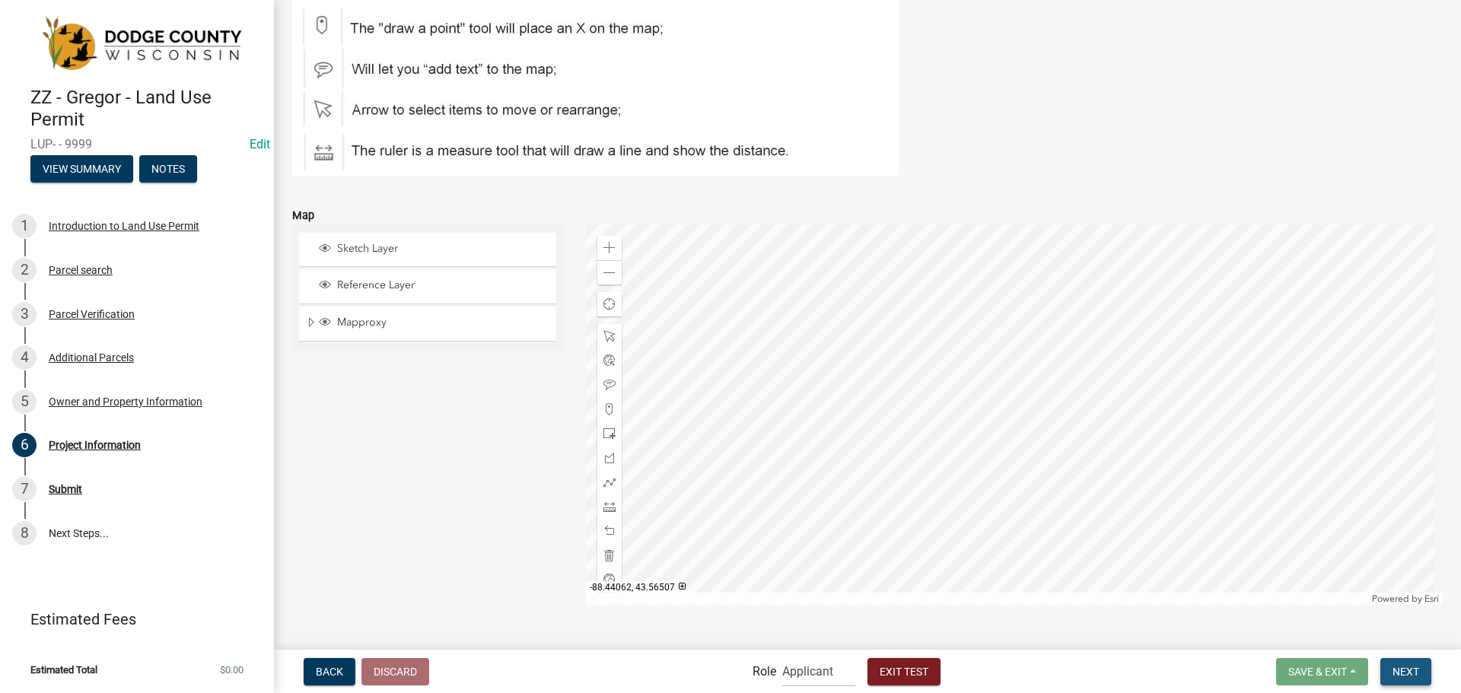
scroll to position [1754, 0]
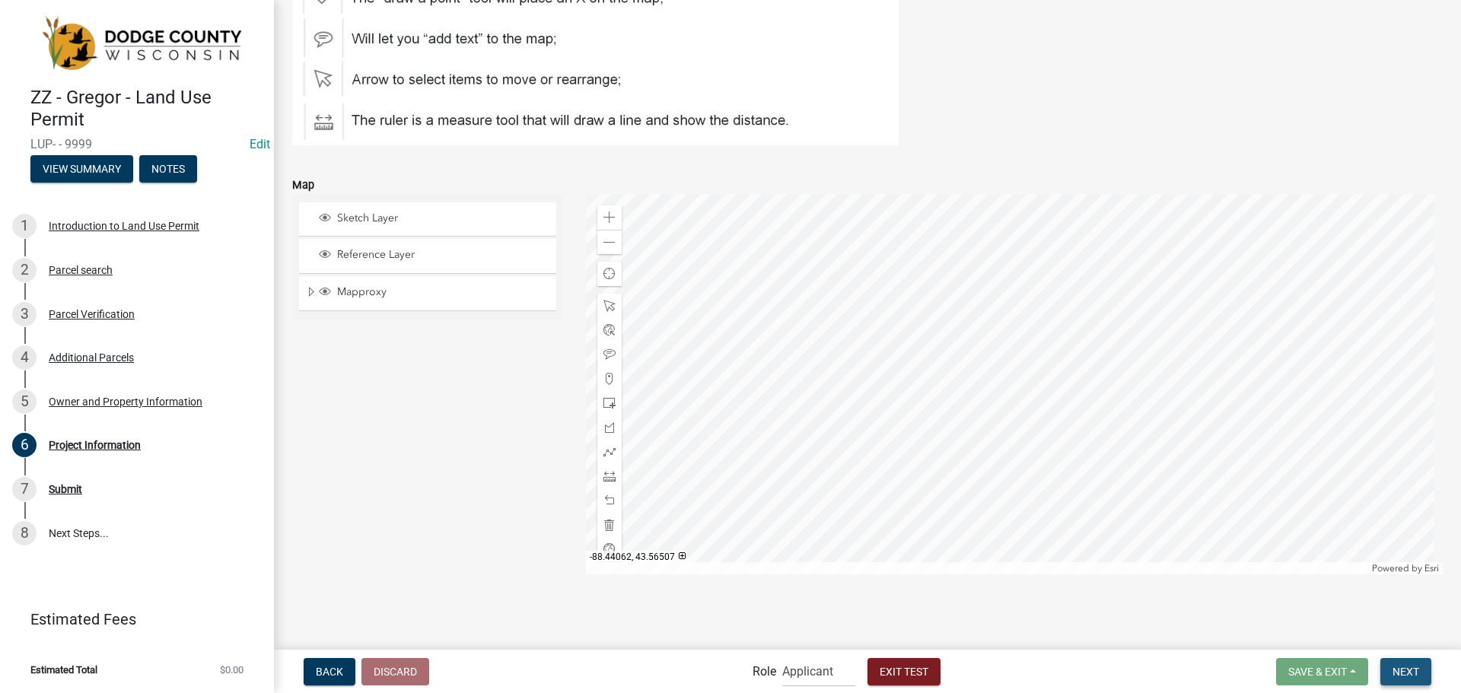
click at [1402, 668] on span "Next" at bounding box center [1406, 671] width 27 height 12
click at [1404, 670] on span "Next" at bounding box center [1406, 671] width 27 height 12
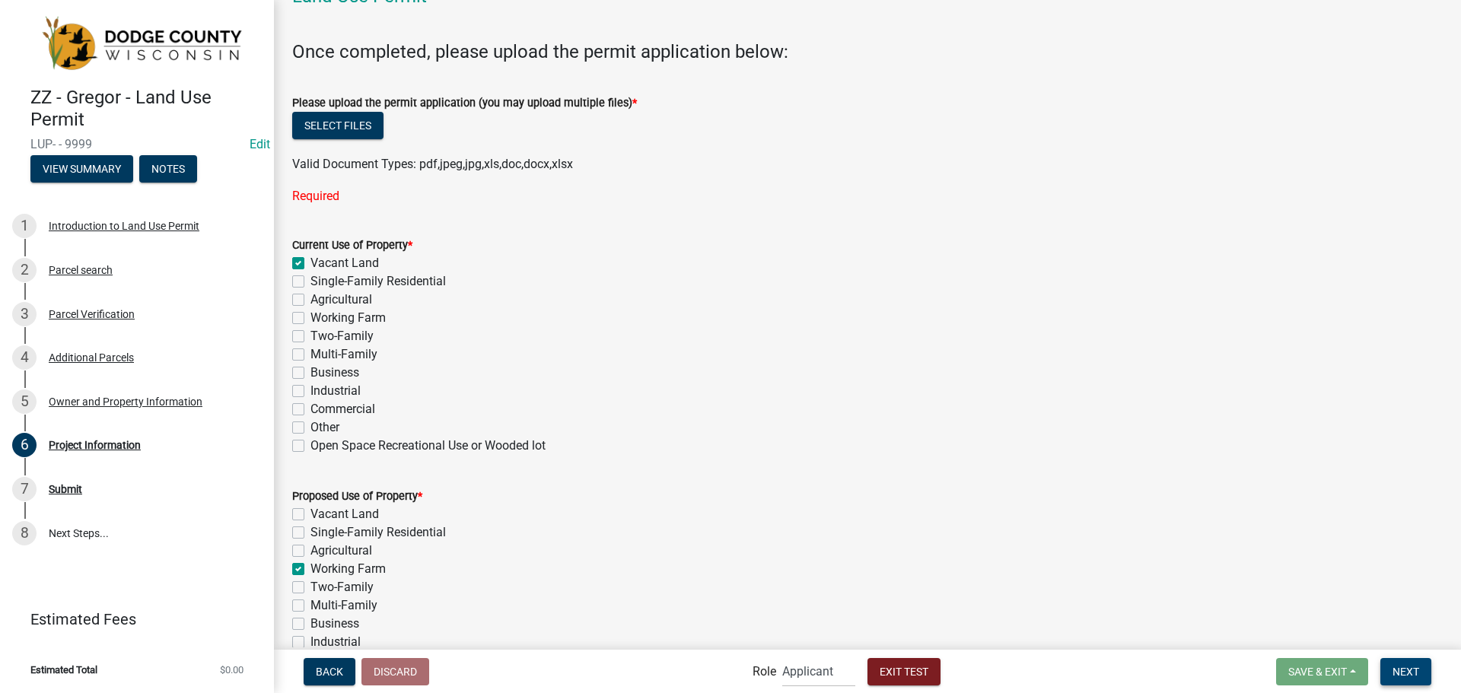
scroll to position [79, 0]
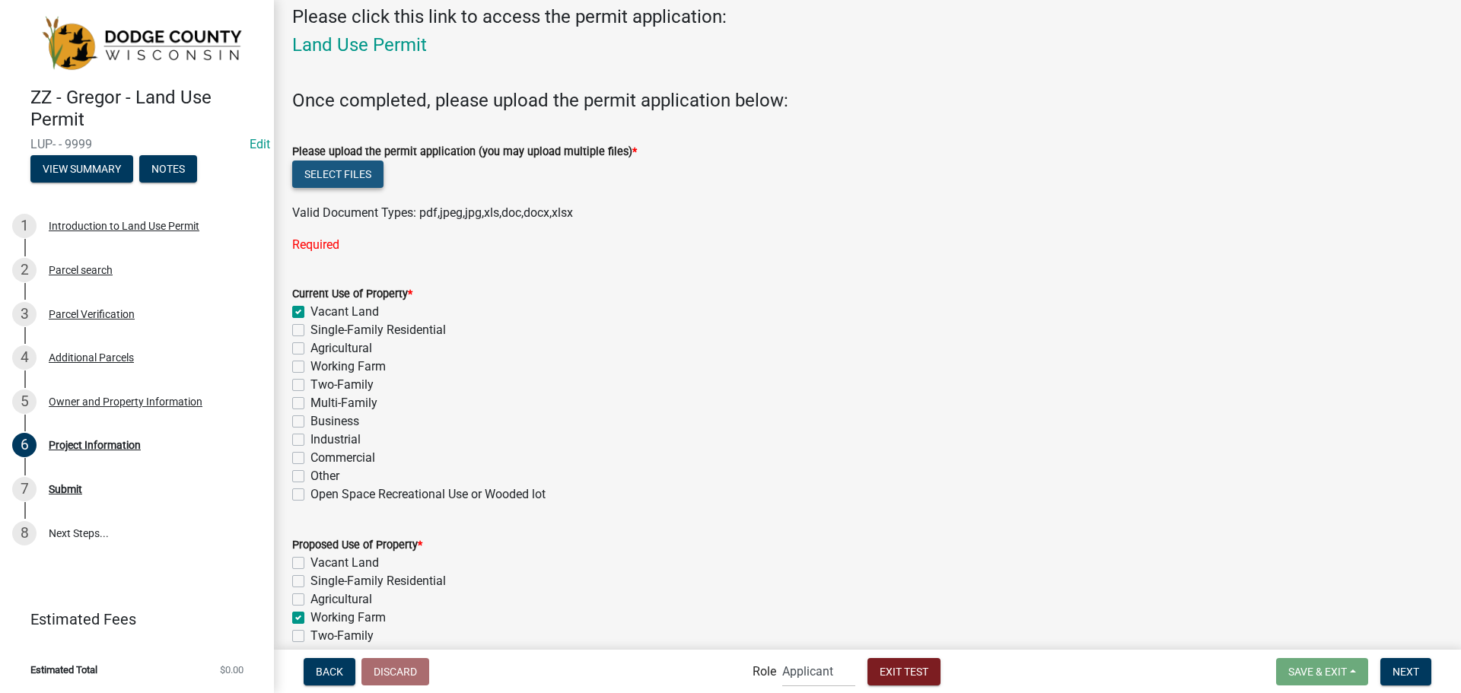
click at [361, 171] on button "Select files" at bounding box center [337, 174] width 91 height 27
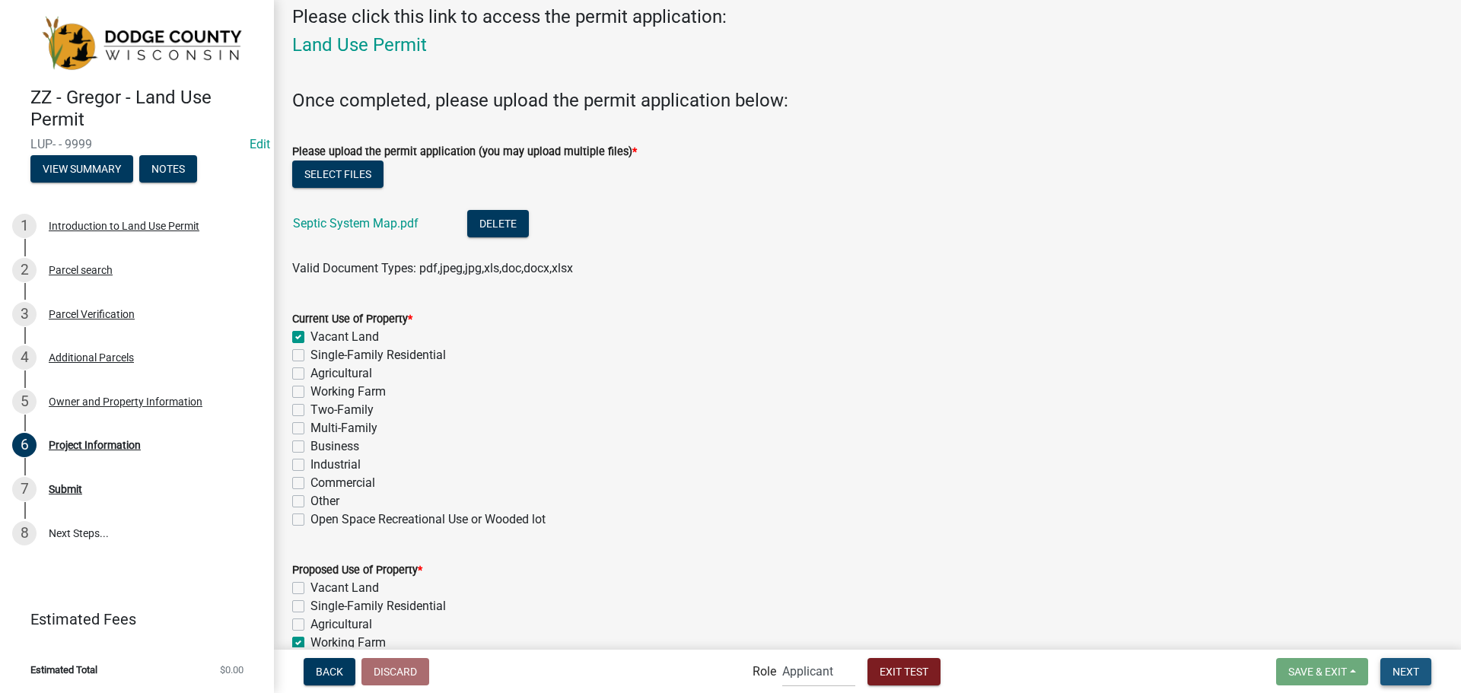
click at [1402, 672] on span "Next" at bounding box center [1406, 671] width 27 height 12
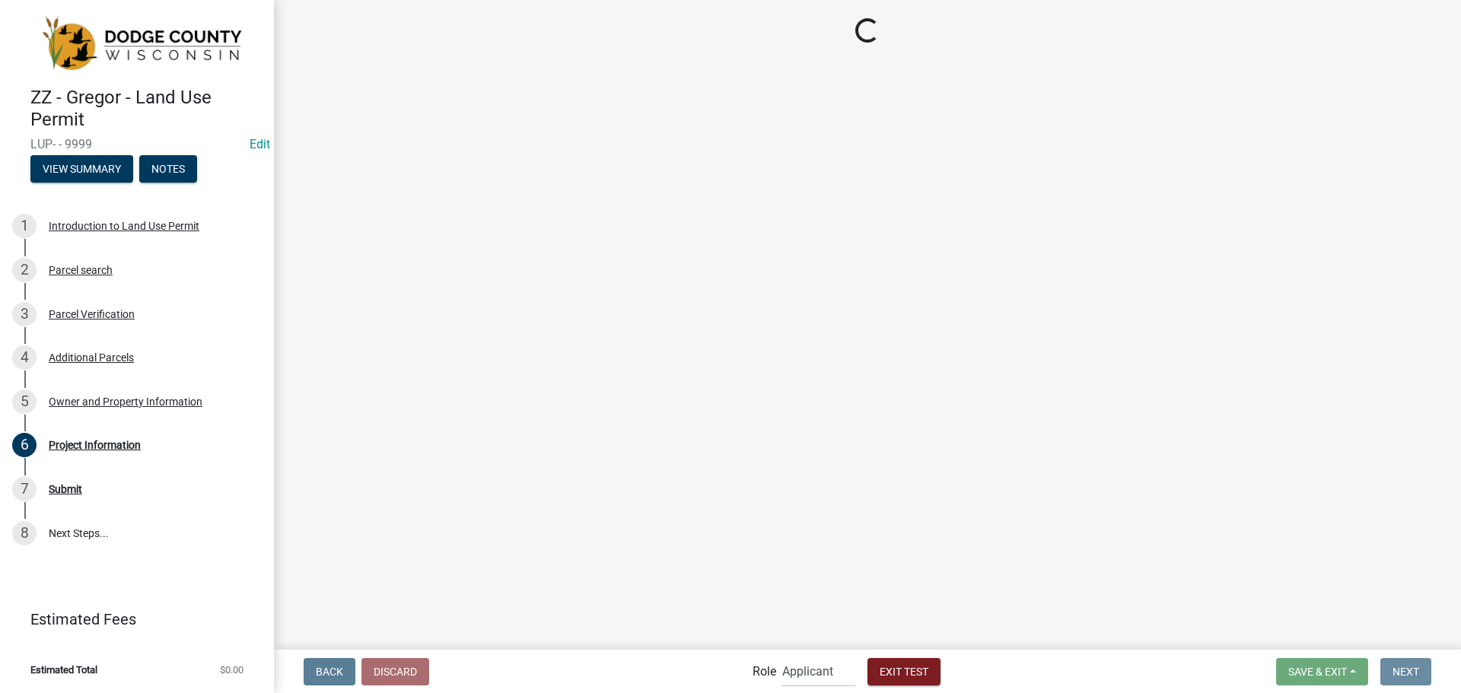
scroll to position [0, 0]
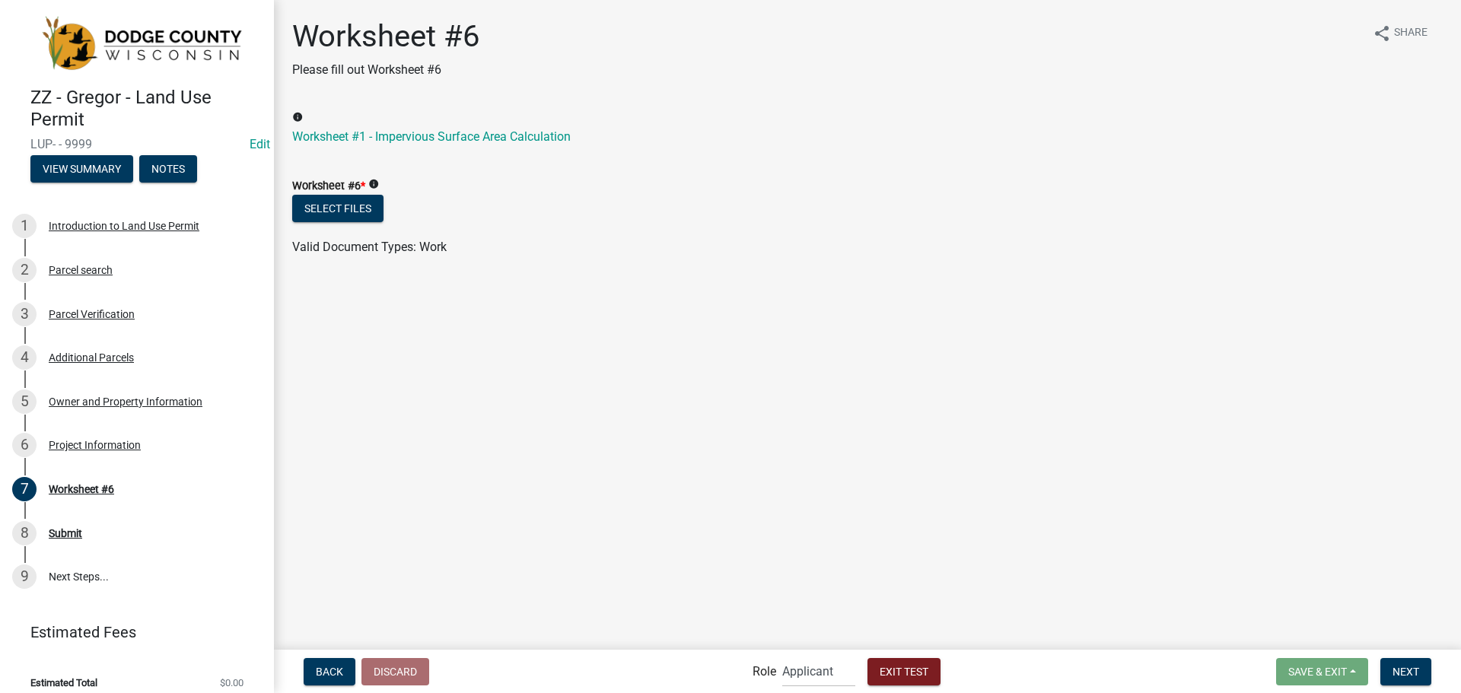
click at [301, 115] on icon "info" at bounding box center [297, 117] width 11 height 11
click at [607, 218] on div "Select files" at bounding box center [867, 210] width 1151 height 31
click at [294, 116] on icon "info" at bounding box center [297, 117] width 11 height 11
click at [295, 110] on div "info Worksheet #1 - Impervious Surface Area Calculation" at bounding box center [867, 128] width 1151 height 37
click at [296, 112] on icon "info" at bounding box center [297, 117] width 11 height 11
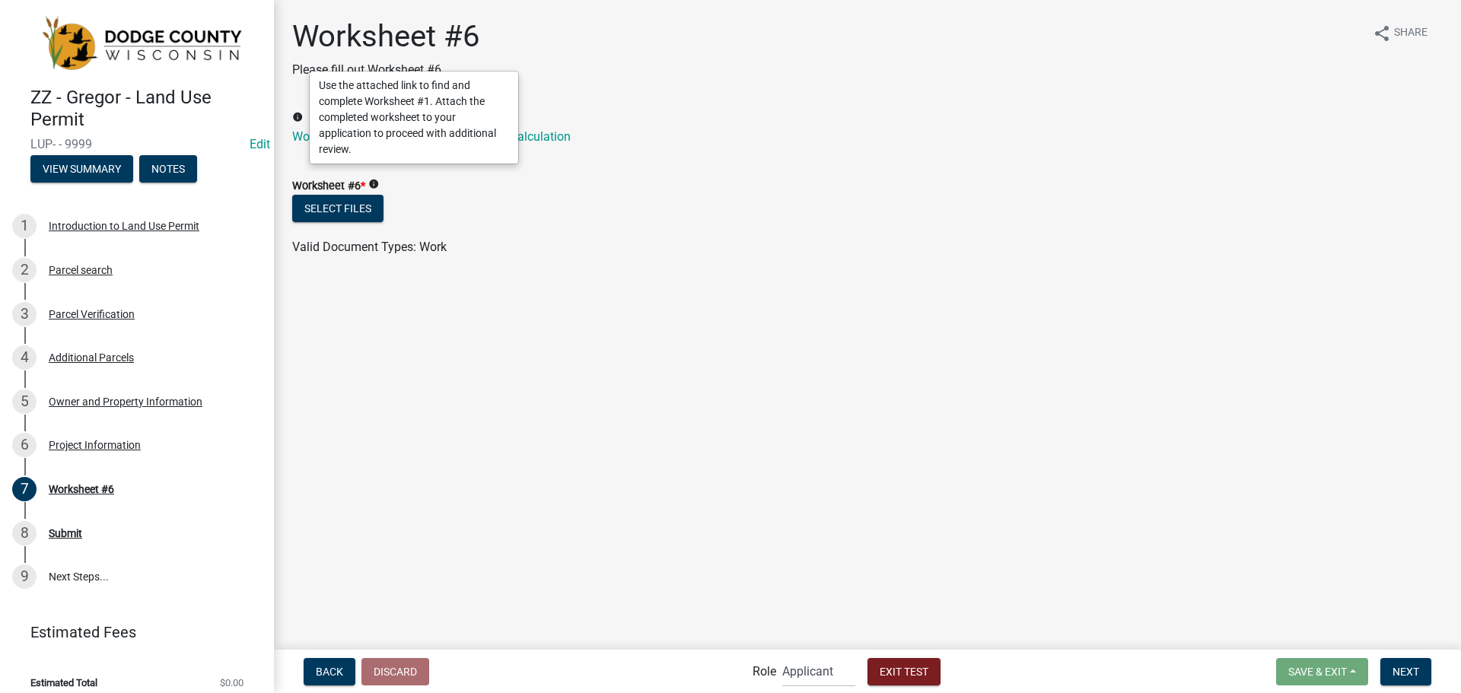
click at [297, 113] on icon "info" at bounding box center [297, 117] width 11 height 11
click at [302, 120] on icon "info" at bounding box center [297, 117] width 11 height 11
click at [301, 119] on icon "info" at bounding box center [297, 117] width 11 height 11
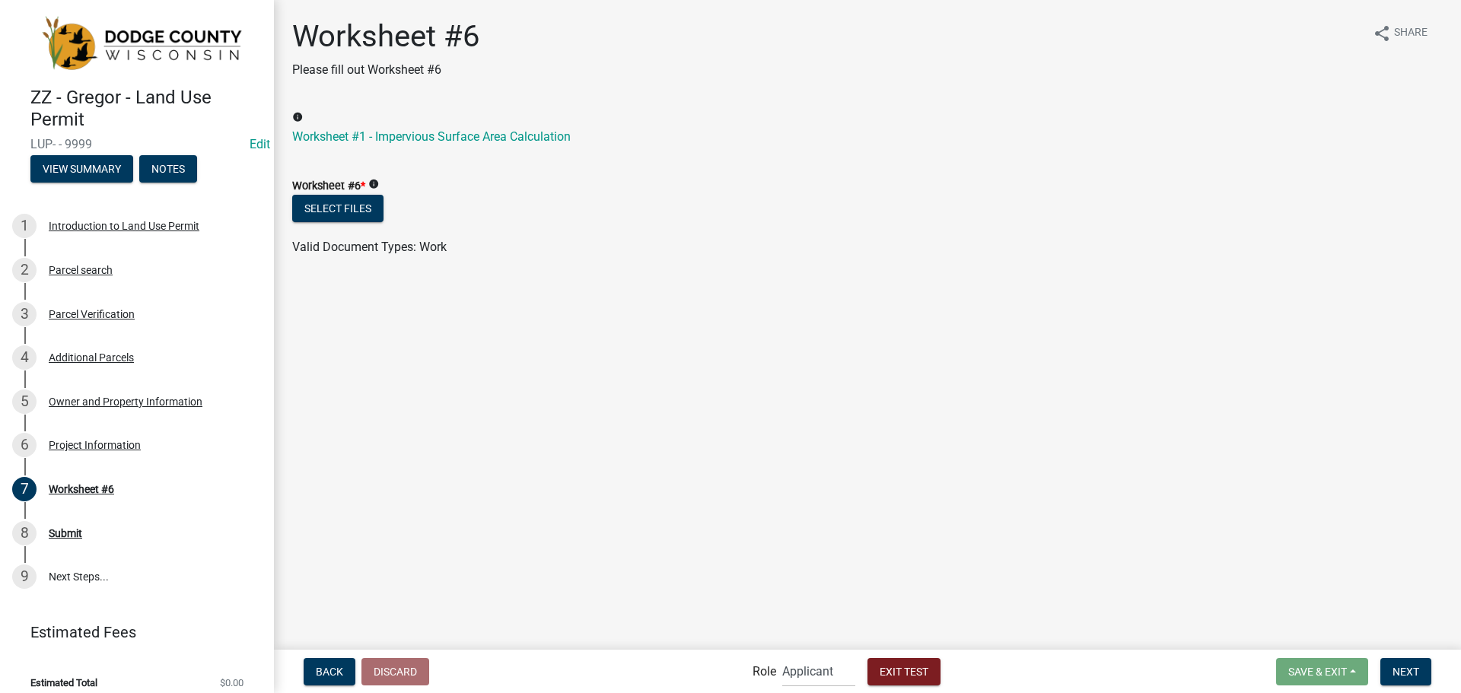
click at [381, 151] on wm-data-entity-input "info Worksheet #1 - Impervious Surface Area Calculation" at bounding box center [867, 134] width 1151 height 49
click at [387, 141] on link "Worksheet #1 - Impervious Surface Area Calculation" at bounding box center [431, 136] width 279 height 14
click at [907, 669] on span "Exit Test" at bounding box center [904, 671] width 49 height 12
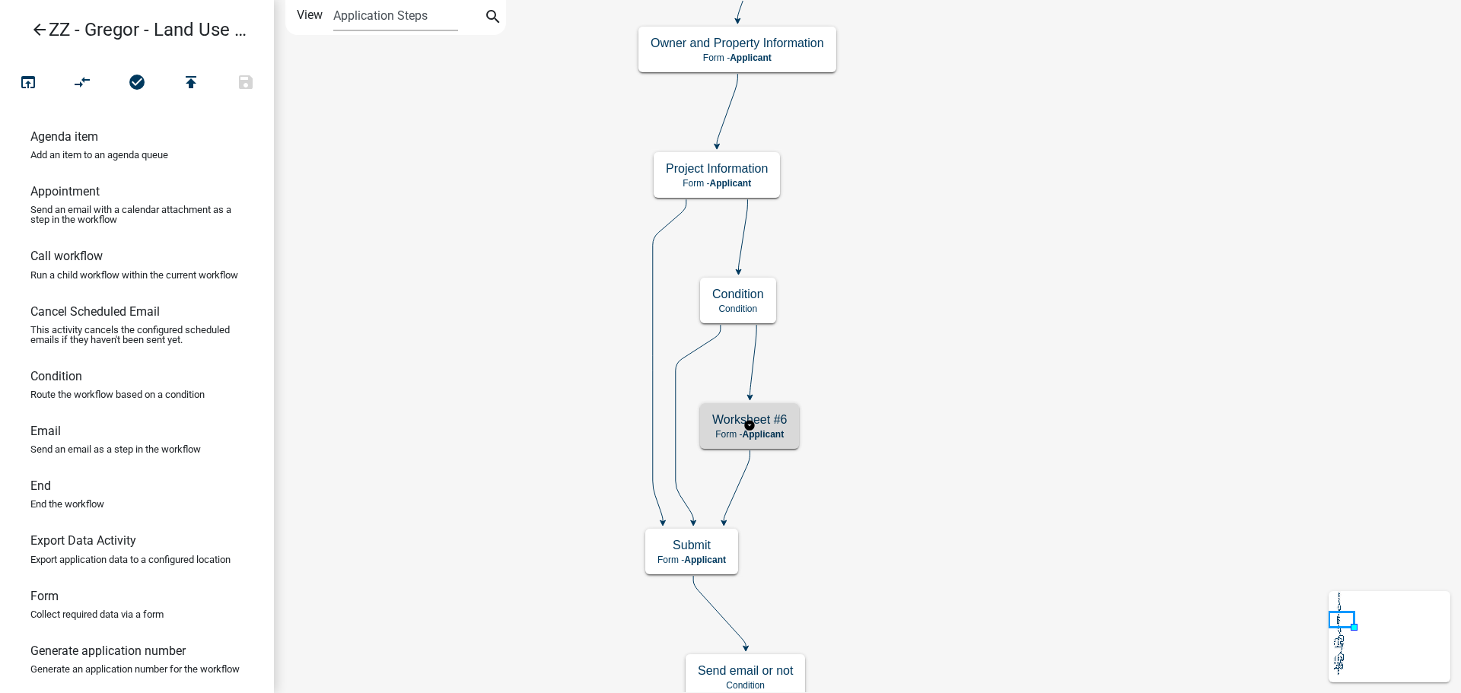
click at [785, 427] on h5 "Worksheet #6" at bounding box center [749, 420] width 75 height 14
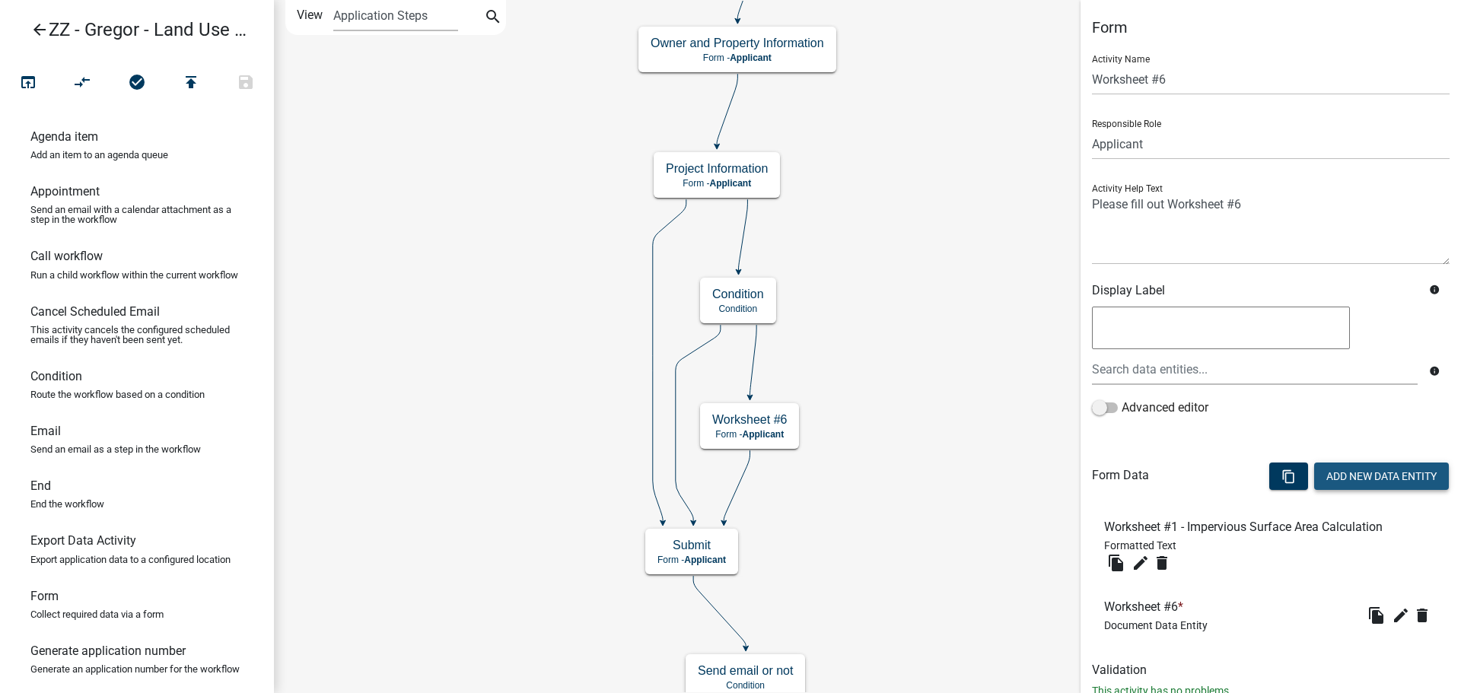
click at [1349, 467] on button "Add New Data Entity" at bounding box center [1381, 476] width 135 height 27
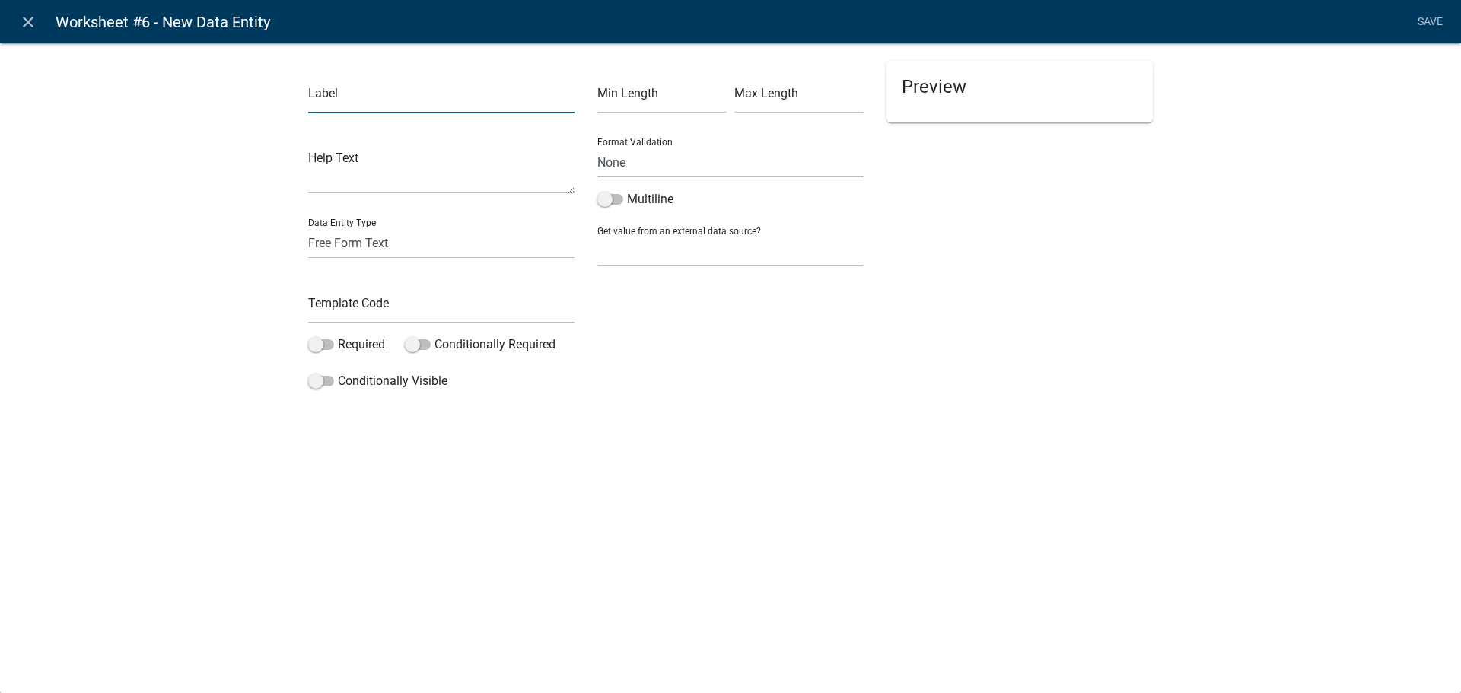
click at [400, 92] on input "text" at bounding box center [441, 97] width 266 height 31
click at [382, 170] on textarea at bounding box center [441, 170] width 266 height 47
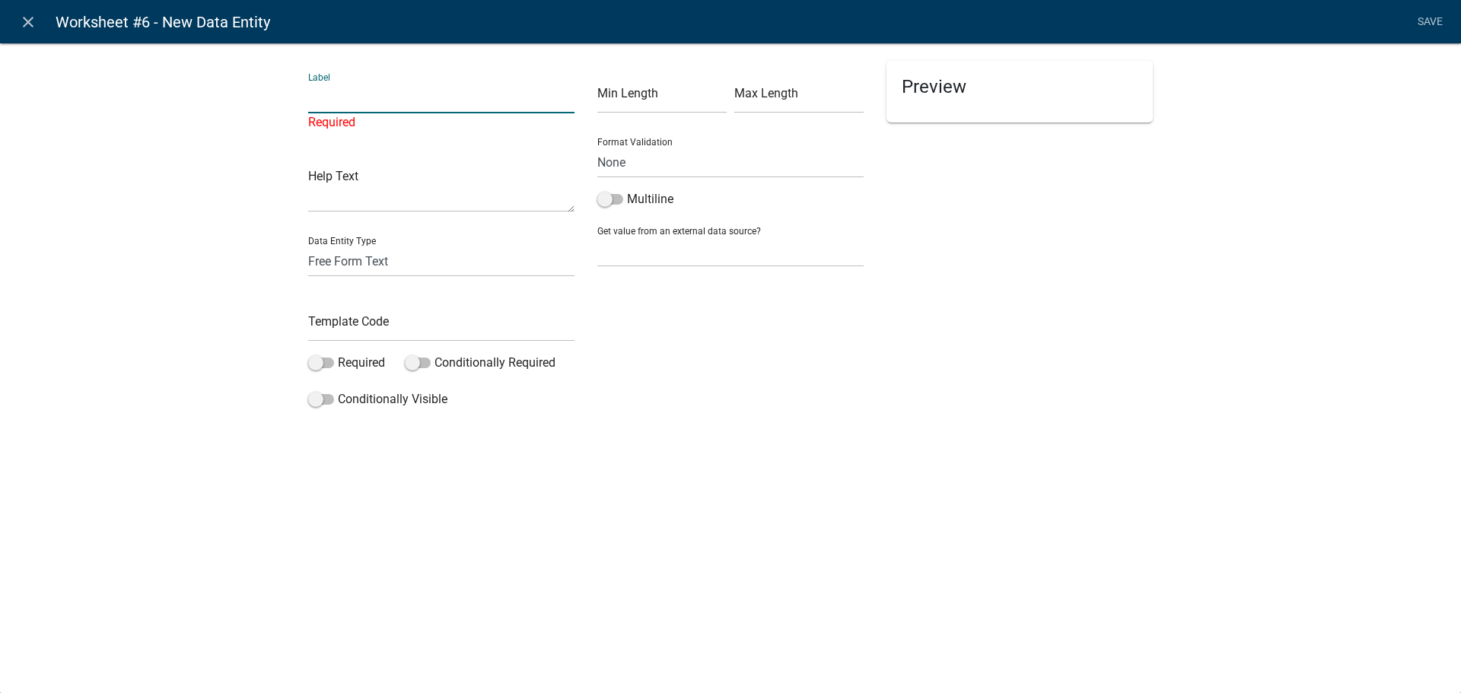
click at [422, 102] on input "text" at bounding box center [441, 97] width 266 height 31
click at [644, 150] on select "None Email PhoneNumber" at bounding box center [730, 162] width 266 height 31
click at [661, 97] on input "text" at bounding box center [661, 97] width 129 height 31
click at [757, 104] on input "text" at bounding box center [798, 97] width 129 height 31
click at [637, 97] on input "text" at bounding box center [661, 97] width 129 height 31
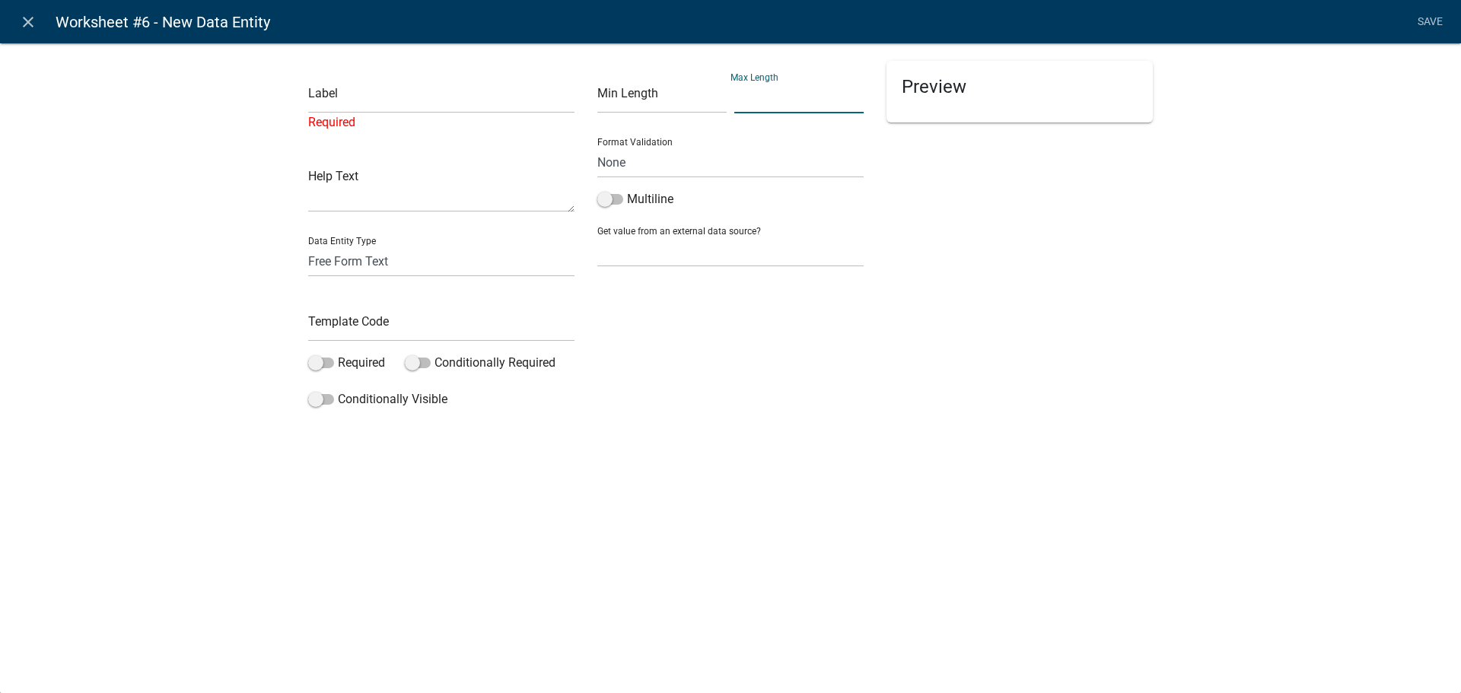
click at [839, 93] on input "text" at bounding box center [798, 97] width 129 height 31
click at [948, 103] on div "Preview" at bounding box center [1020, 92] width 266 height 62
click at [864, 137] on div "Min Length Max Length Format Validation None Email PhoneNumber Multiline Get va…" at bounding box center [730, 238] width 289 height 354
click at [433, 87] on input "text" at bounding box center [441, 97] width 266 height 31
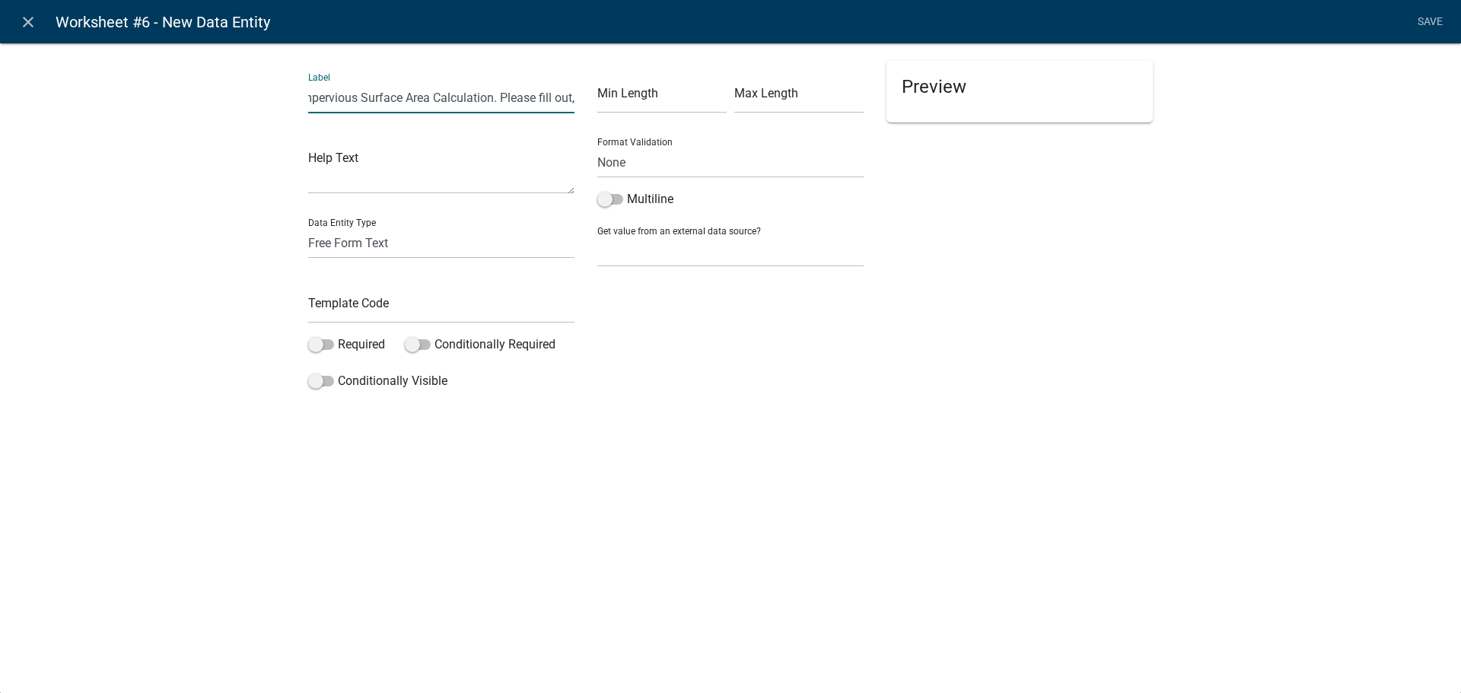
scroll to position [0, 237]
click at [598, 202] on span at bounding box center [610, 199] width 26 height 11
click at [627, 190] on input "Multiline" at bounding box center [627, 190] width 0 height 0
click at [557, 94] on input "Use the link below to find Worksheet #1 - Impervious Surface Area Calculation. …" at bounding box center [441, 97] width 266 height 31
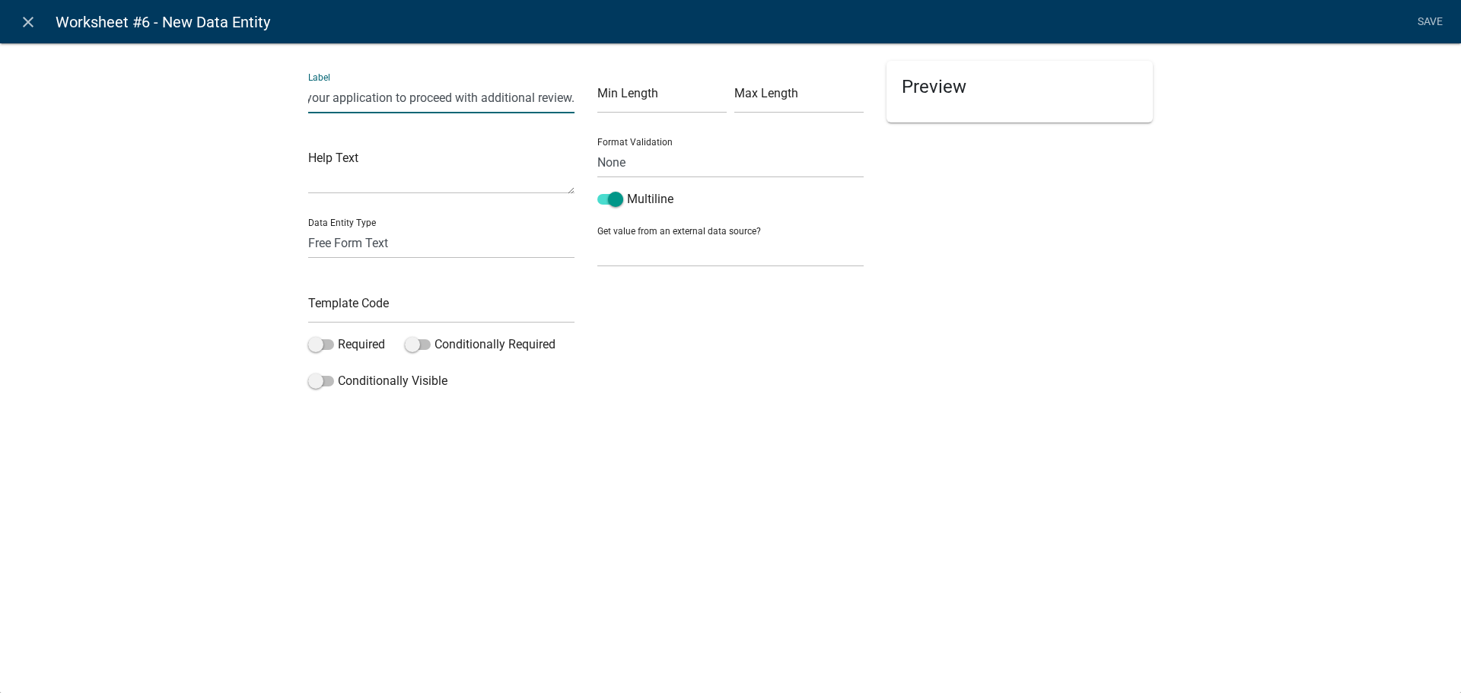
scroll to position [0, 676]
click at [1423, 24] on li "Save" at bounding box center [1430, 22] width 38 height 29
click at [381, 234] on select "Free Form Text Document Display Entity Value Fee Numeric Data Date Map Sketch D…" at bounding box center [441, 243] width 266 height 31
click at [308, 228] on select "Free Form Text Document Display Entity Value Fee Numeric Data Date Map Sketch D…" at bounding box center [441, 243] width 266 height 31
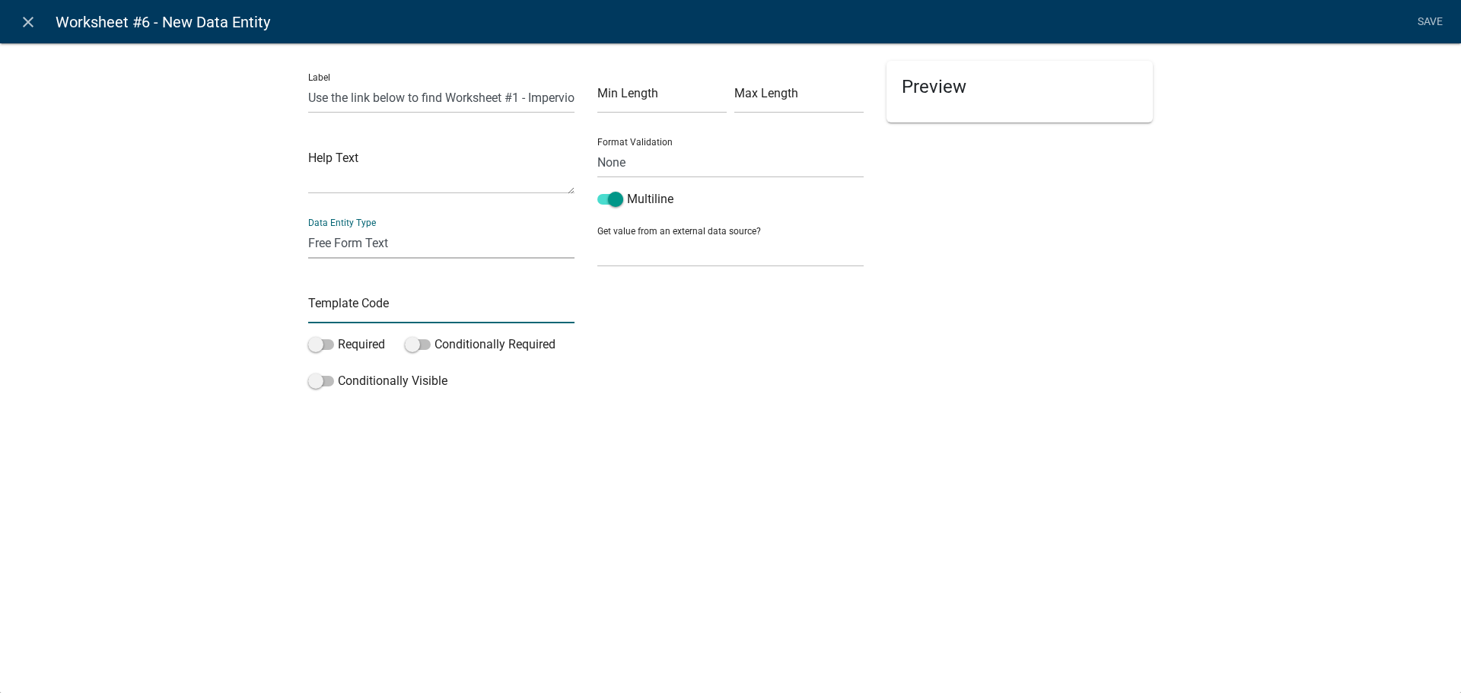
click at [377, 307] on input "text" at bounding box center [441, 307] width 266 height 31
click at [394, 170] on textarea at bounding box center [441, 170] width 266 height 47
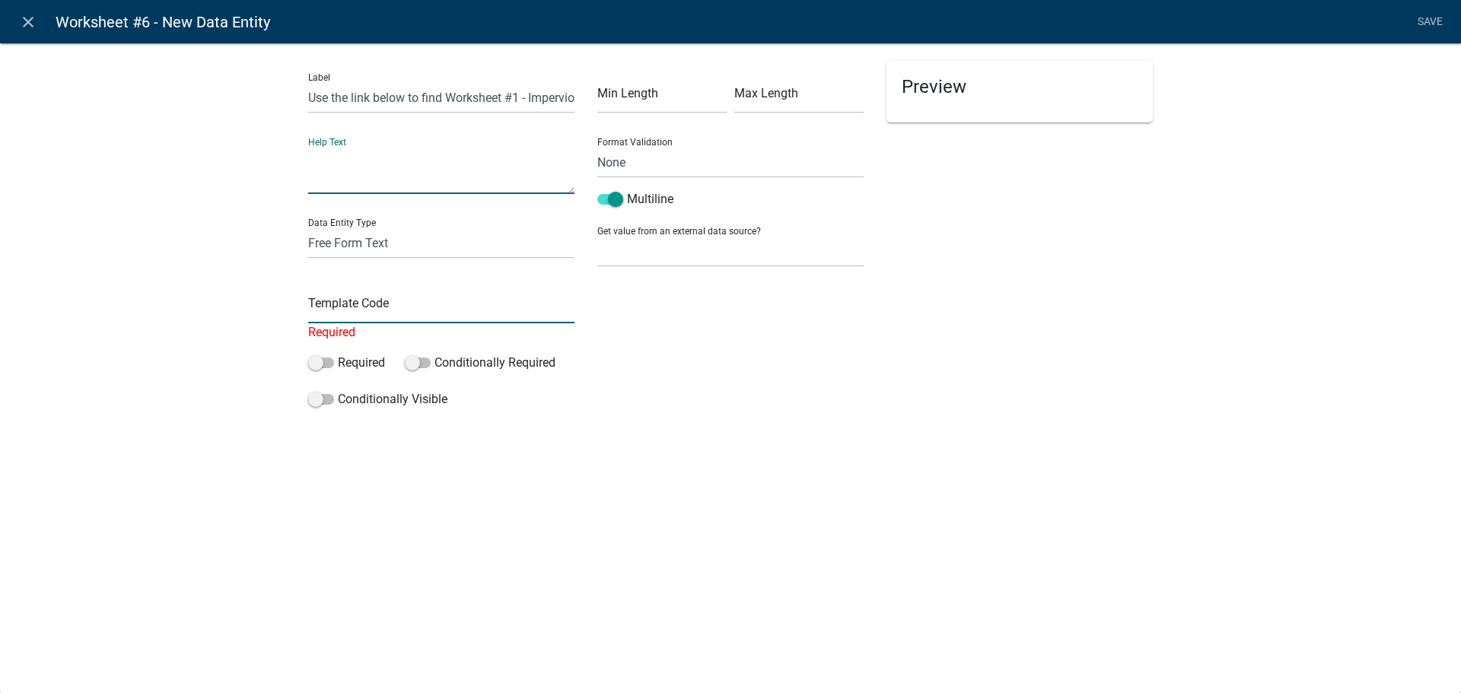
click at [397, 303] on input "text" at bounding box center [441, 307] width 266 height 31
click at [657, 100] on input "text" at bounding box center [661, 97] width 129 height 31
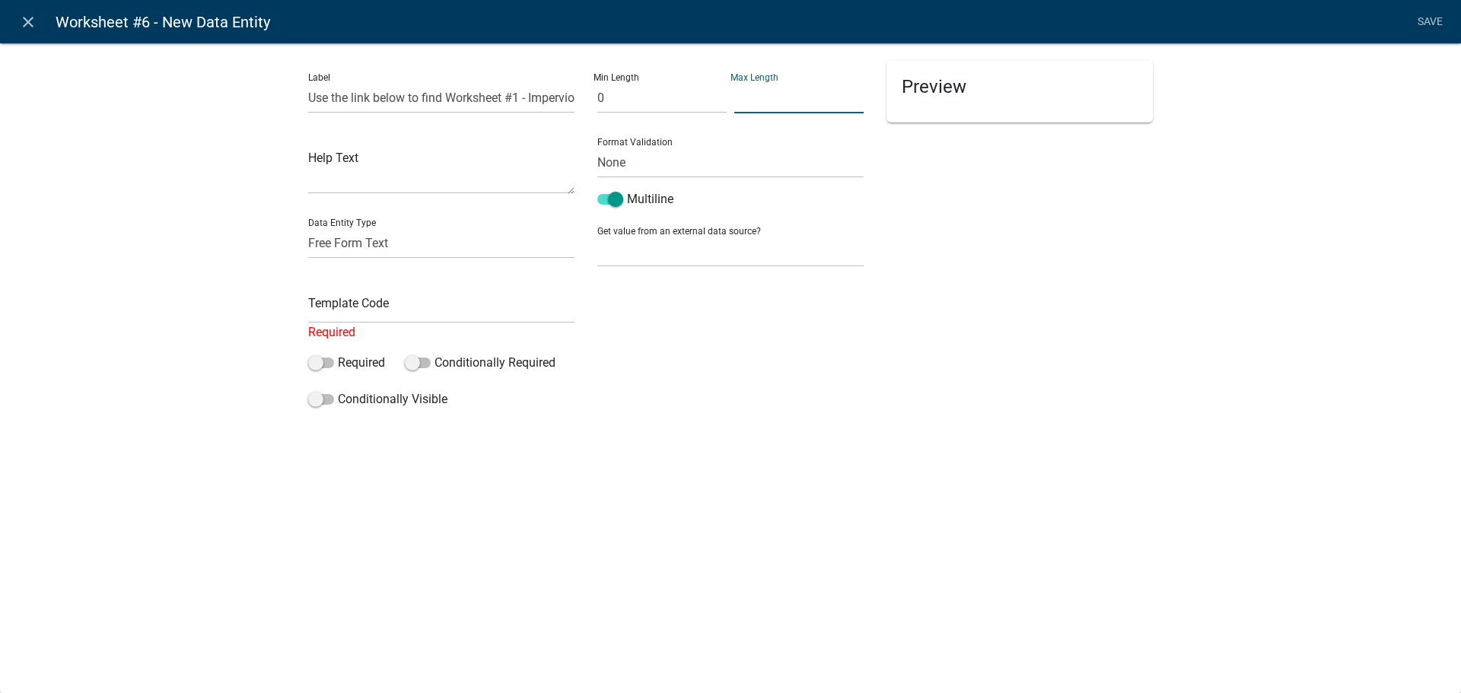
click at [800, 98] on input "text" at bounding box center [798, 97] width 129 height 31
click at [881, 366] on div "Preview" at bounding box center [1019, 238] width 289 height 354
click at [406, 317] on input "text" at bounding box center [441, 307] width 266 height 31
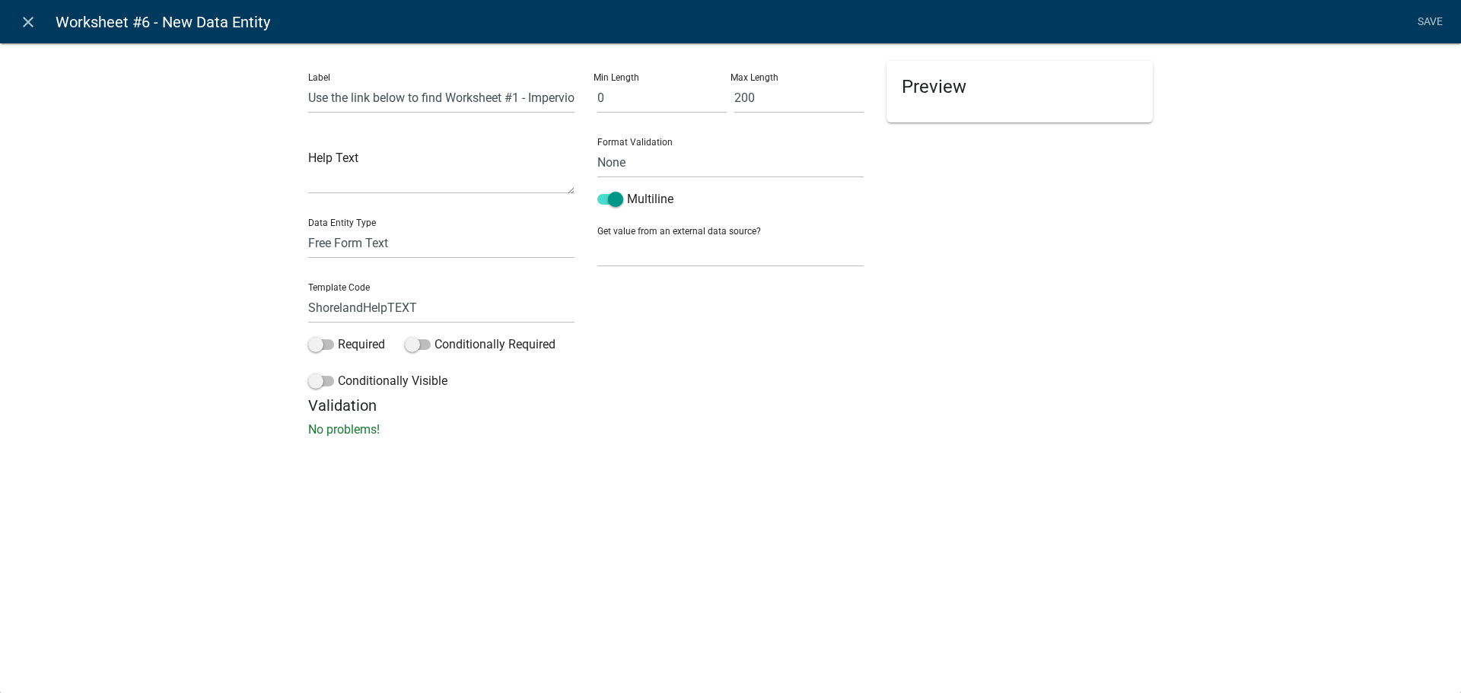
click at [735, 427] on div "Label Use the link below to find Worksheet #1 - Impervious Surface Area Calcula…" at bounding box center [730, 244] width 1461 height 453
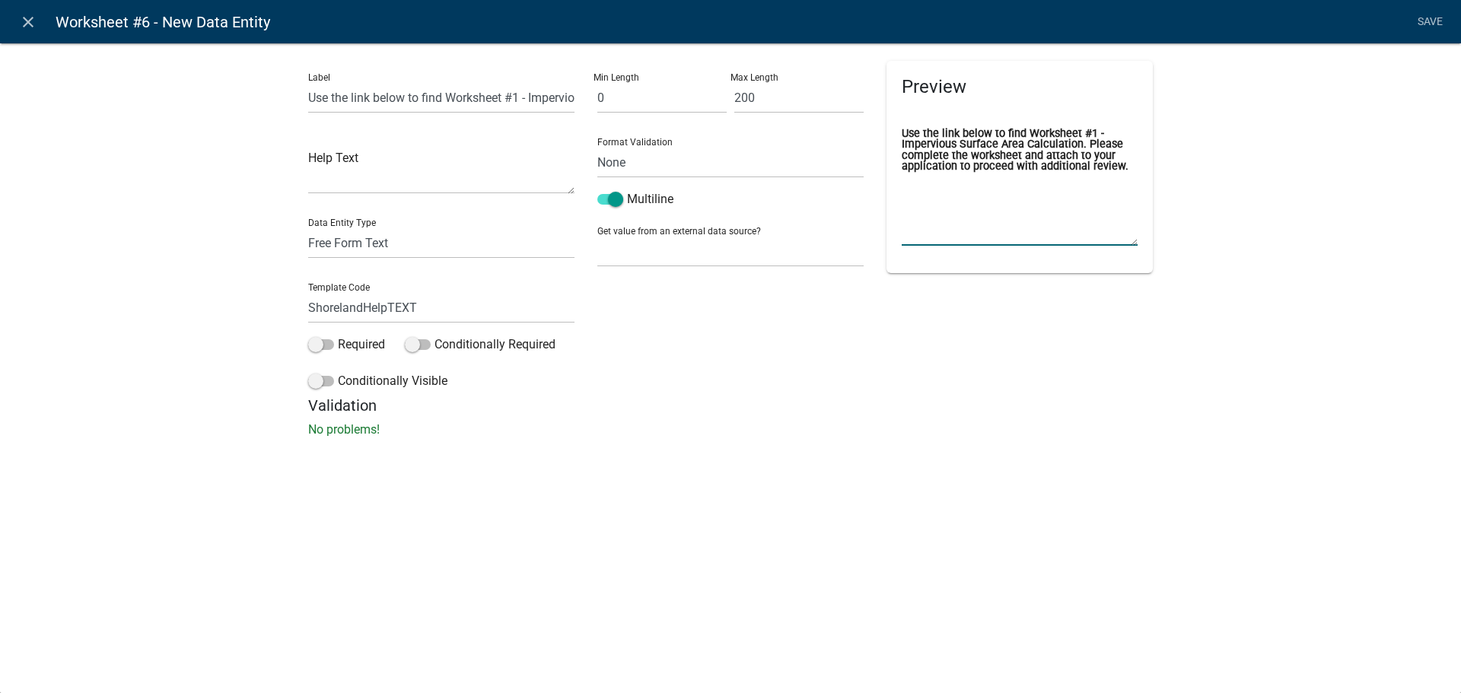
click at [970, 245] on textarea "Use the link below to find Worksheet #1 - Impervious Surface Area Calculation. …" at bounding box center [1020, 210] width 236 height 72
click at [1237, 365] on div "Label Use the link below to find Worksheet #1 - Impervious Surface Area Calcula…" at bounding box center [730, 244] width 1461 height 453
click at [1428, 21] on link "Save" at bounding box center [1430, 22] width 38 height 29
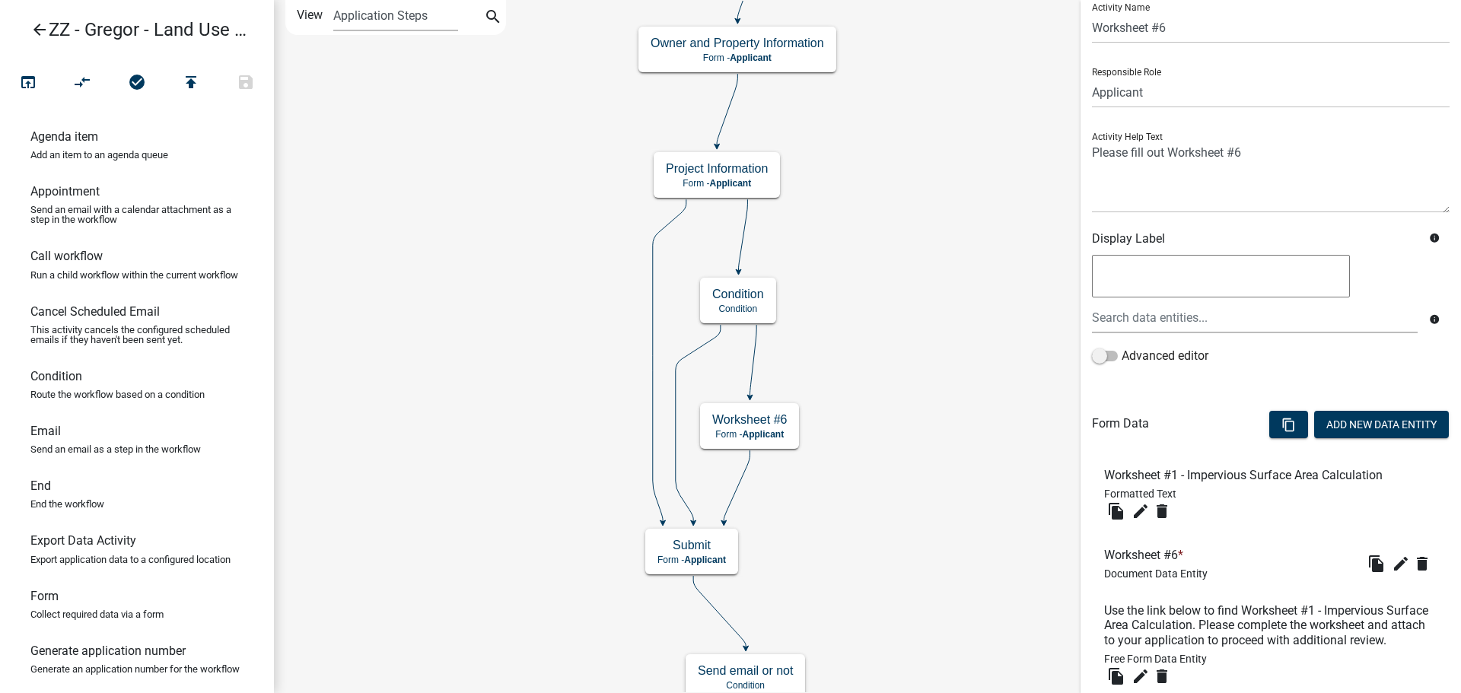
scroll to position [76, 0]
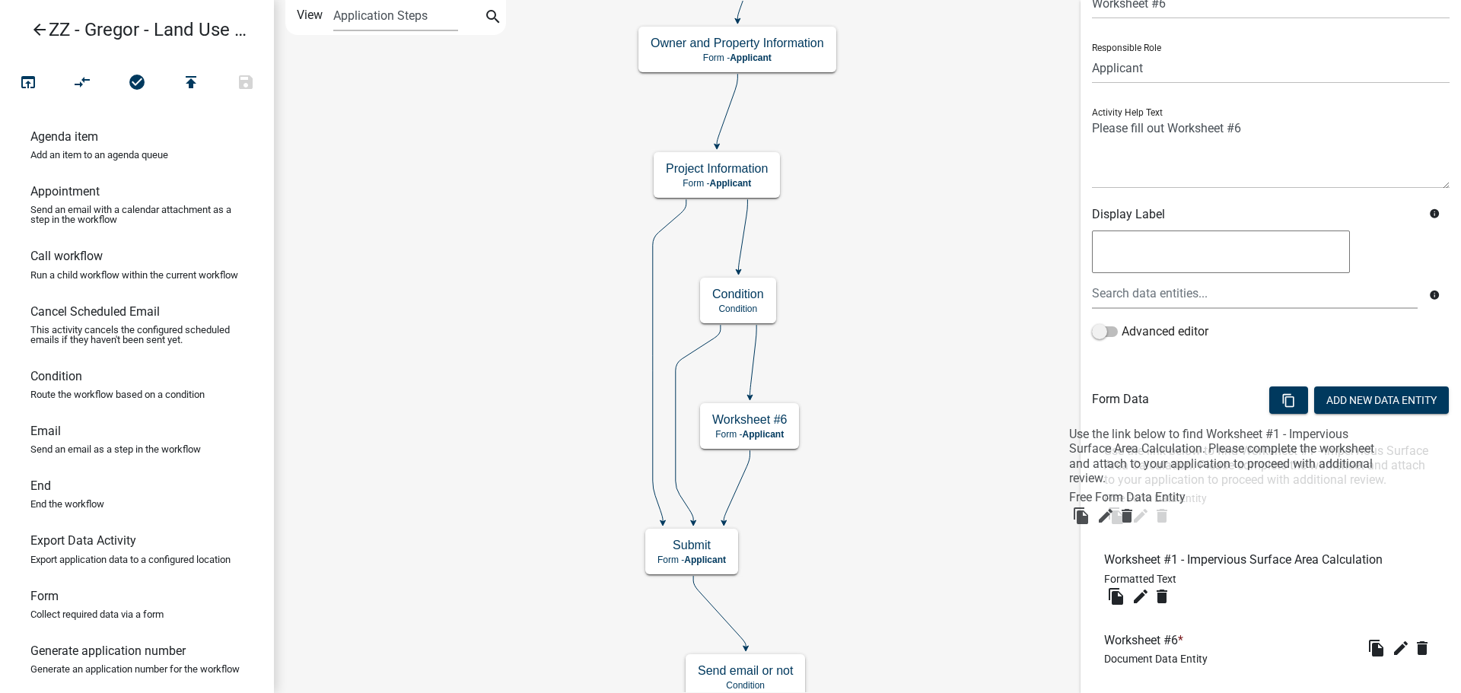
drag, startPoint x: 1203, startPoint y: 589, endPoint x: 1168, endPoint y: 436, distance: 156.9
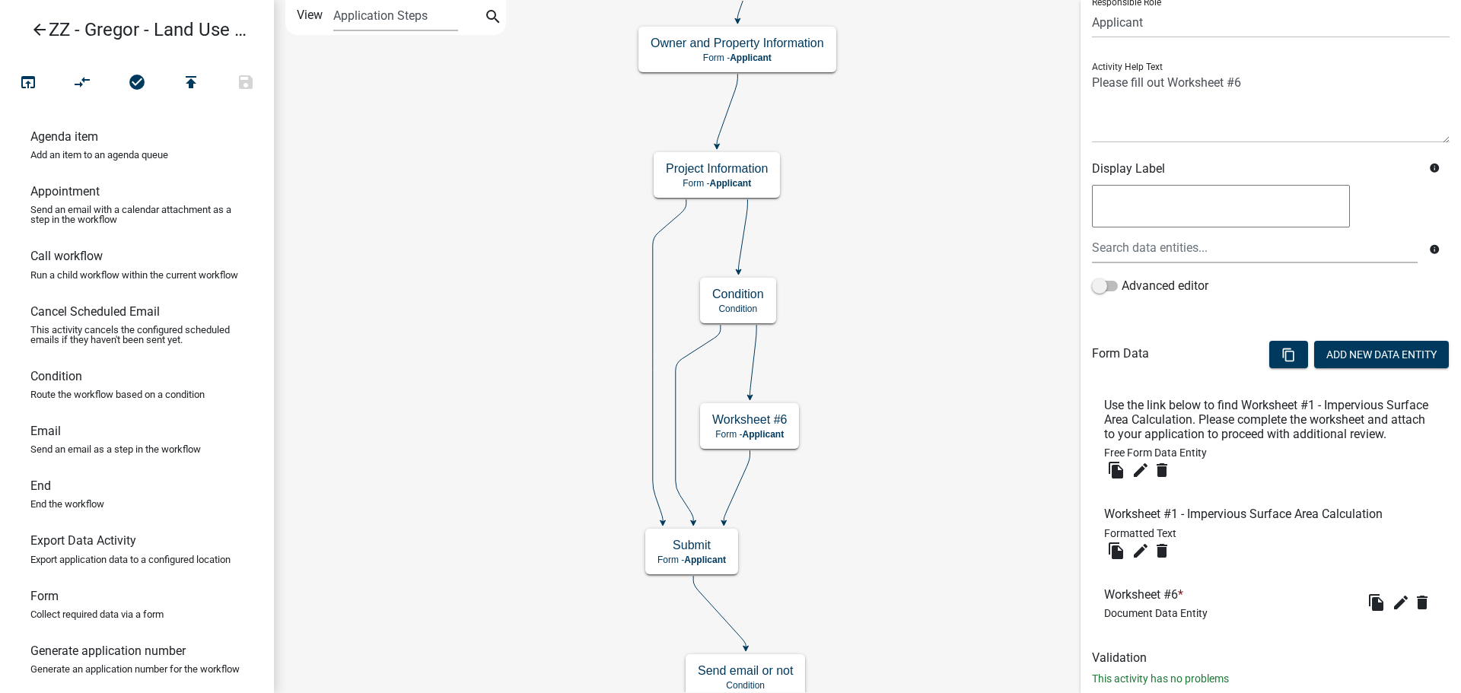
scroll to position [174, 0]
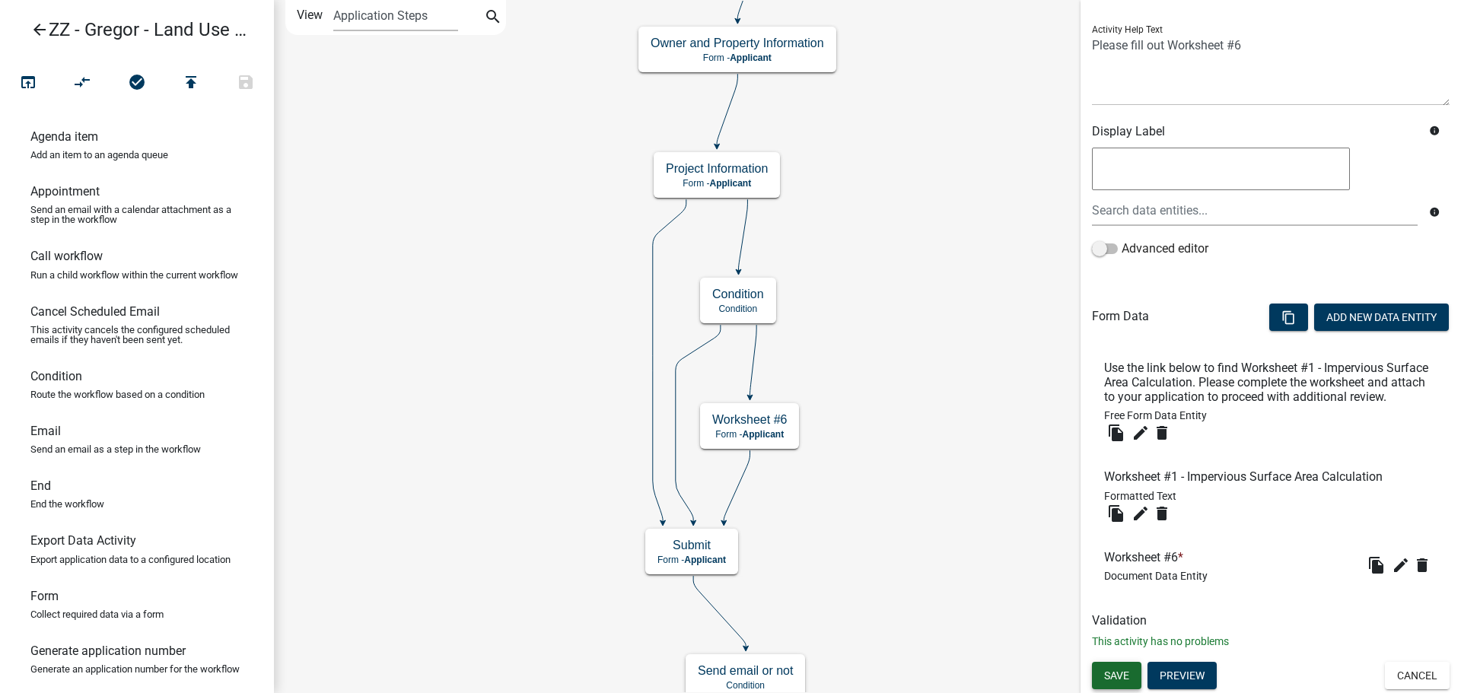
click at [1114, 681] on span "Save" at bounding box center [1116, 675] width 25 height 12
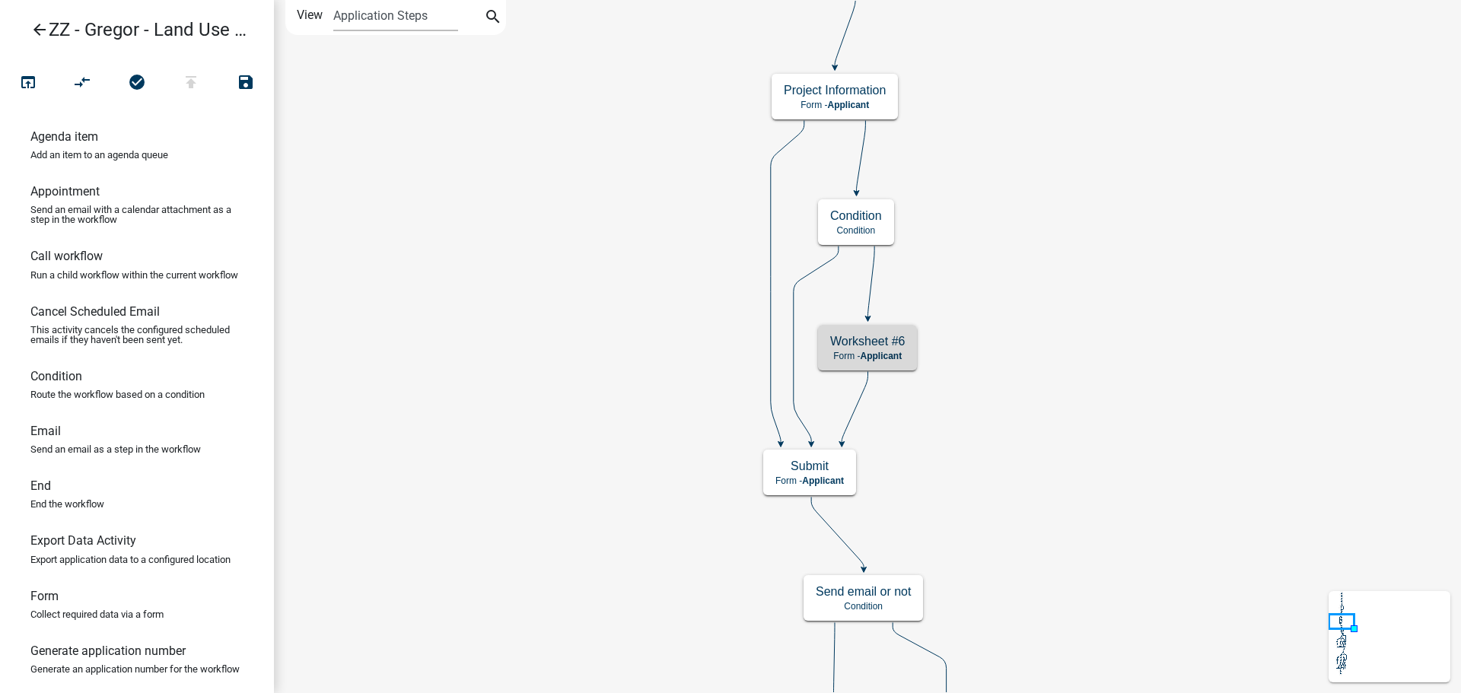
scroll to position [0, 0]
click at [15, 73] on button "open_in_browser" at bounding box center [28, 83] width 55 height 33
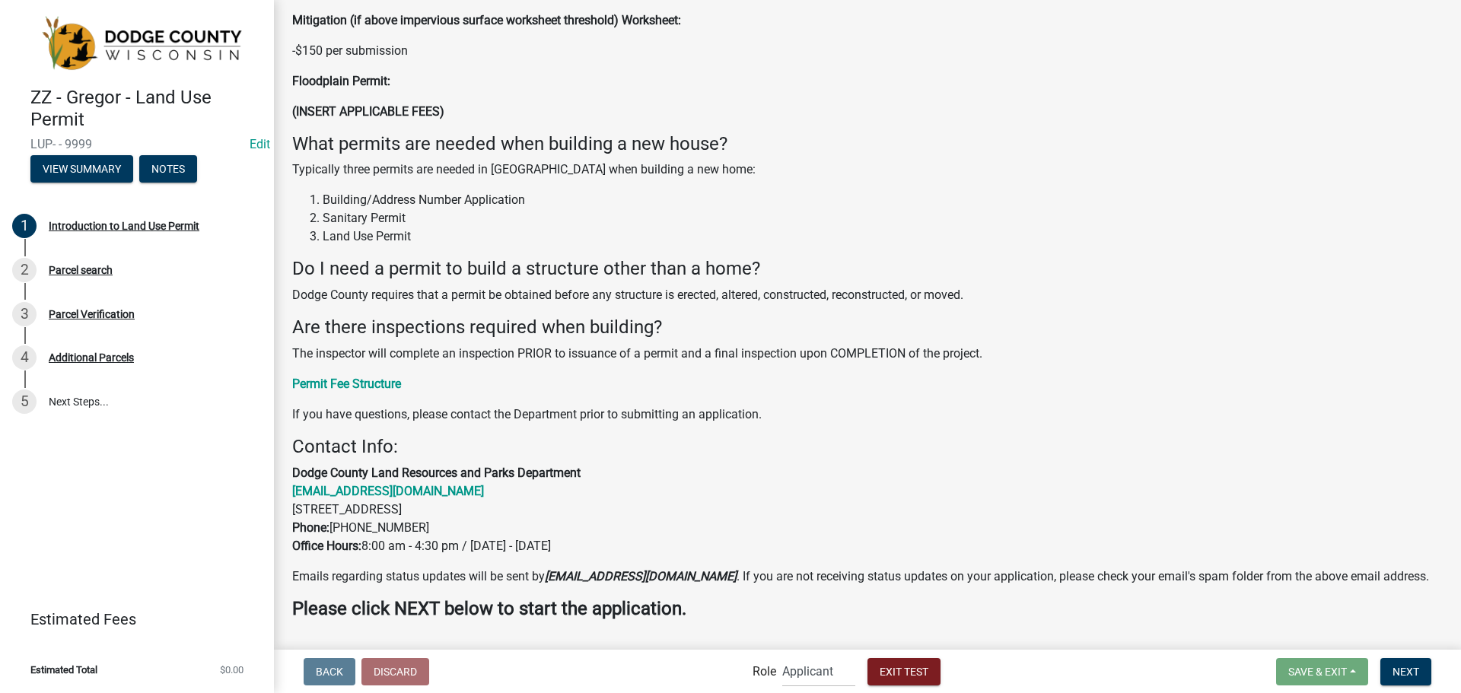
scroll to position [838, 0]
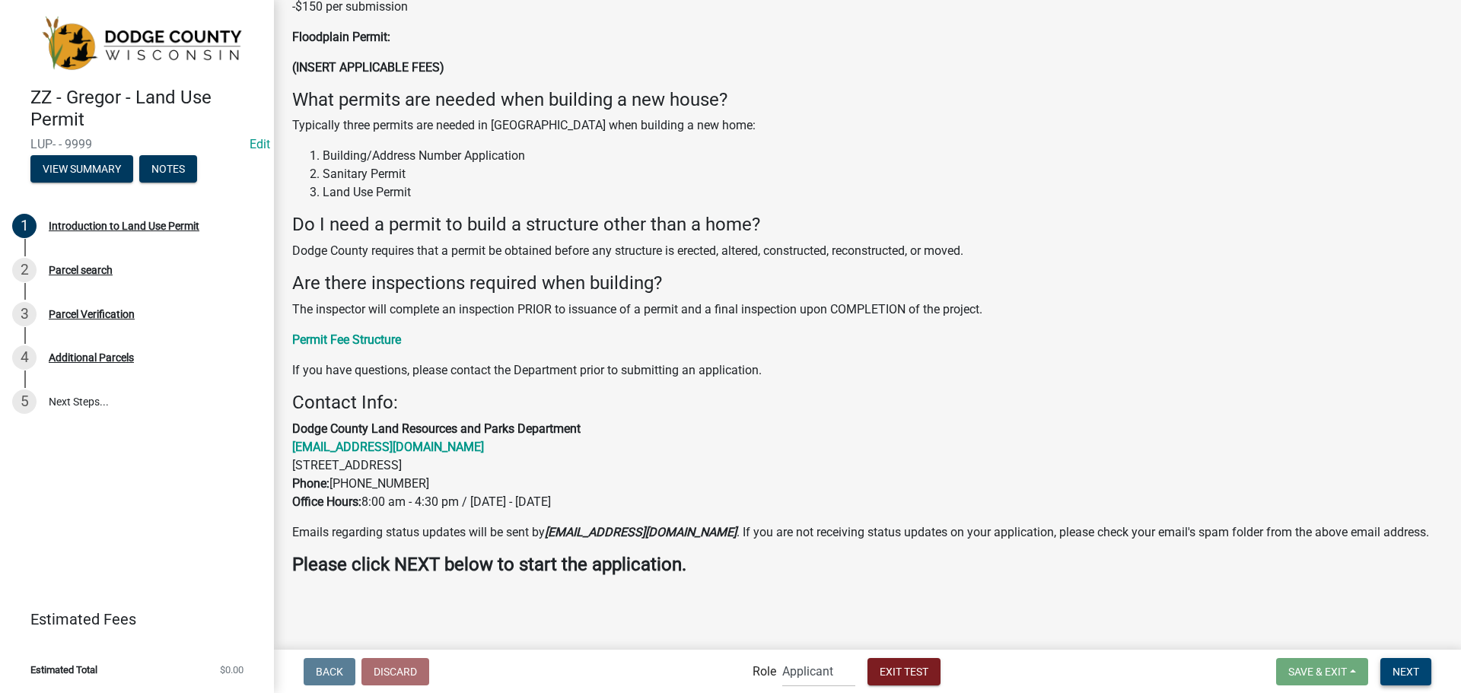
click at [1426, 661] on button "Next" at bounding box center [1406, 671] width 51 height 27
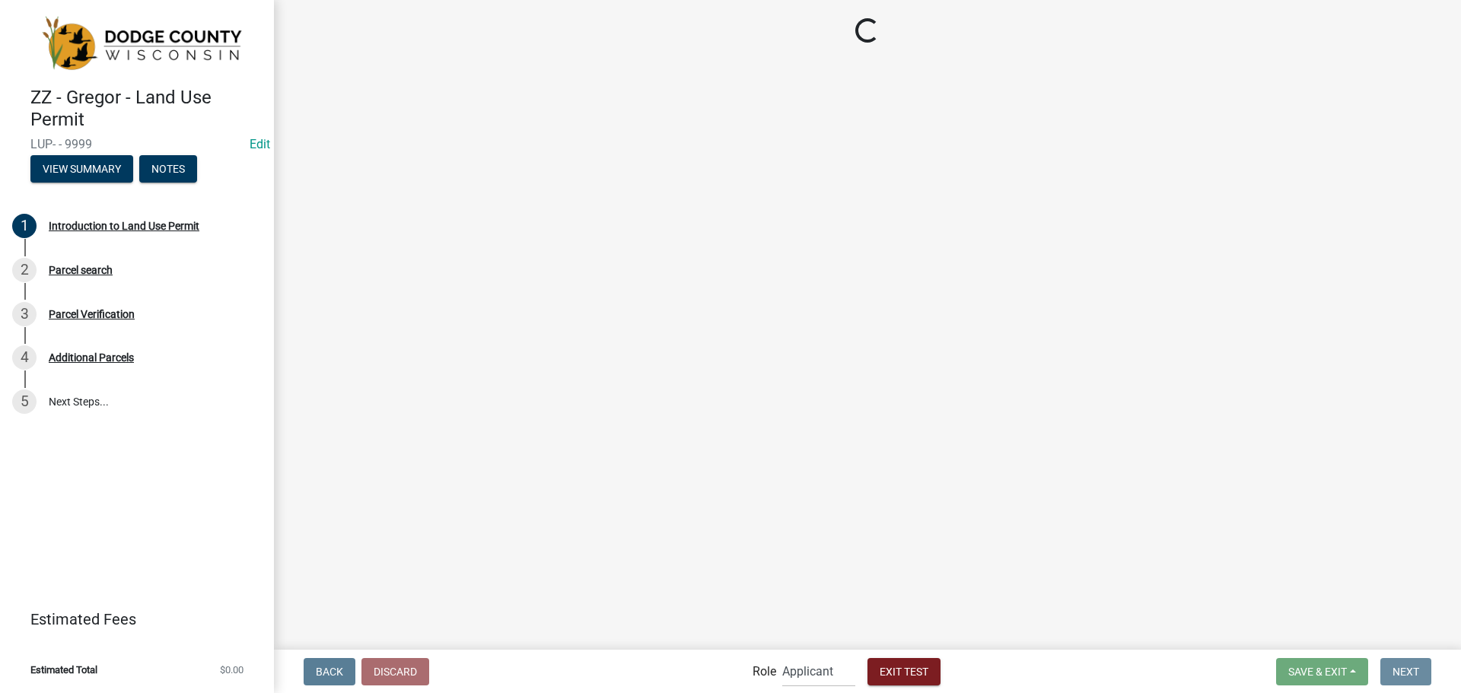
scroll to position [0, 0]
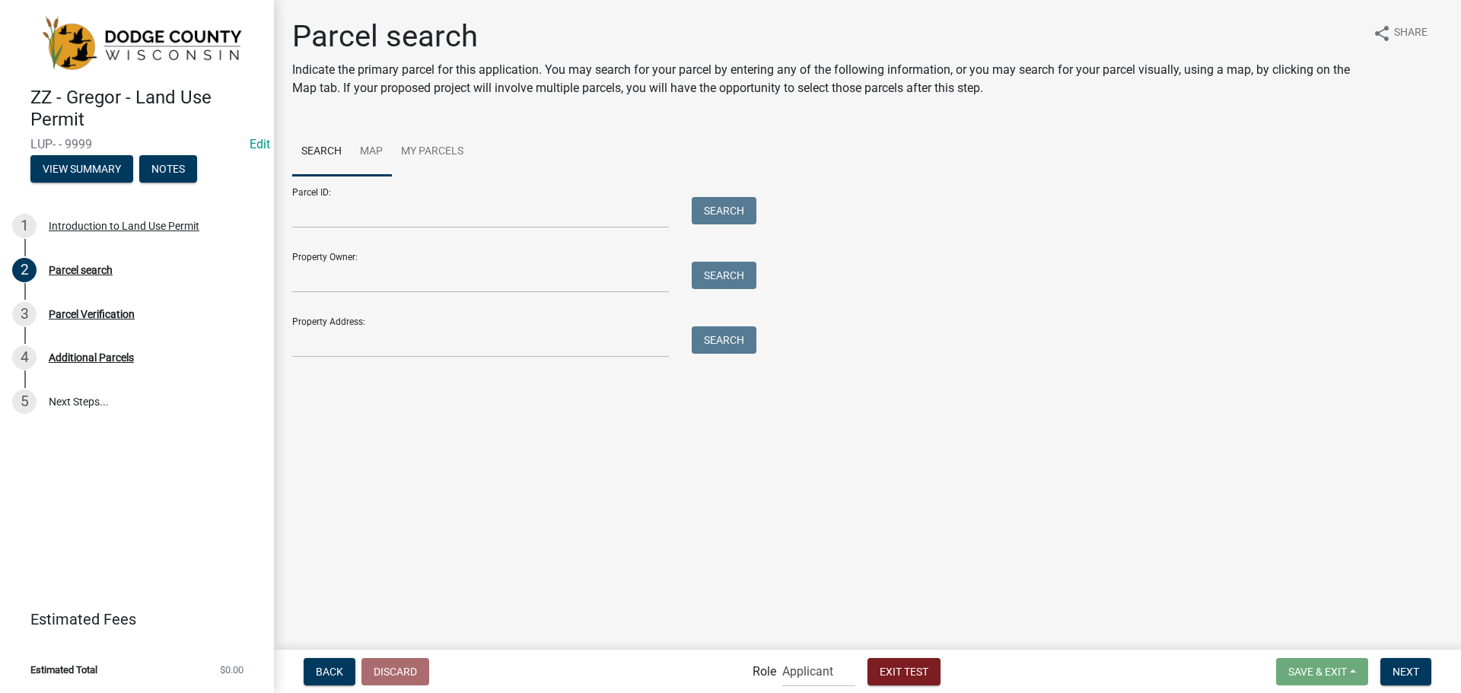
click at [381, 165] on link "Map" at bounding box center [371, 152] width 41 height 49
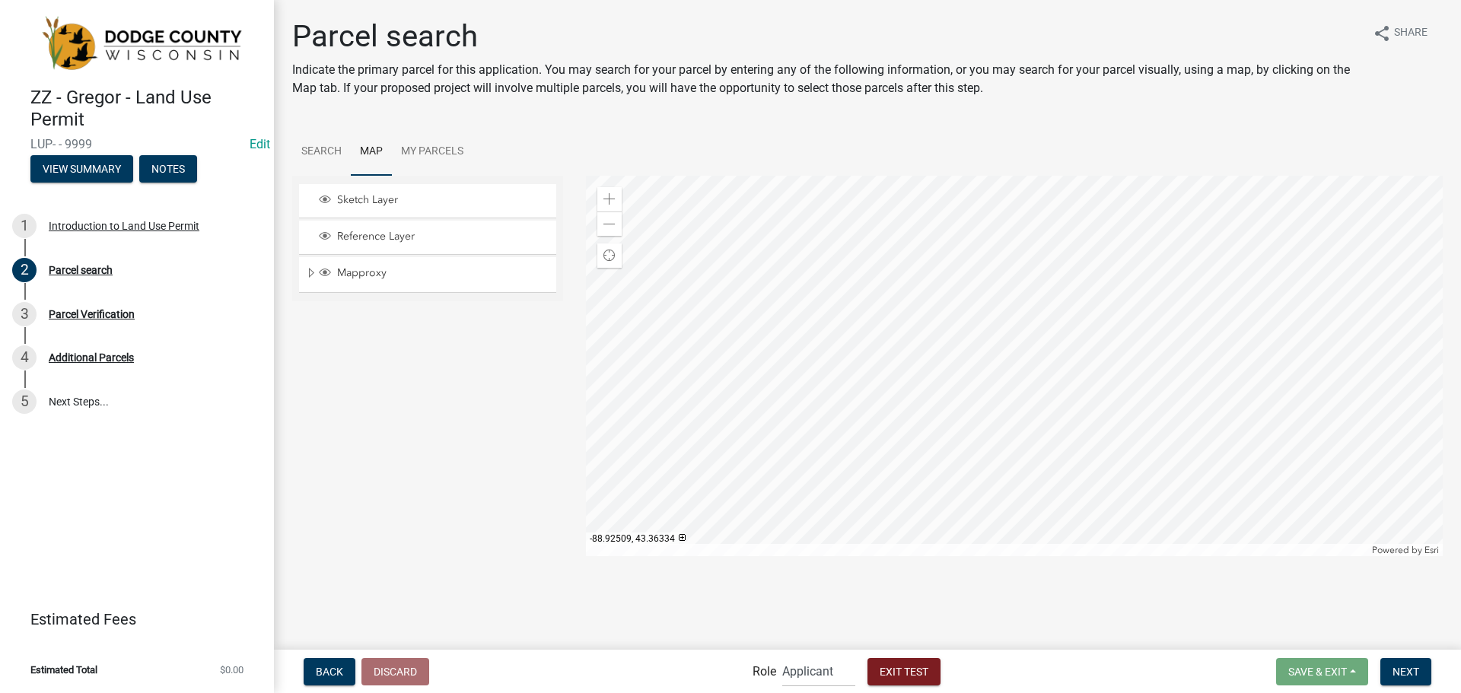
click at [878, 406] on div at bounding box center [1015, 366] width 858 height 381
click at [776, 330] on div at bounding box center [1015, 366] width 858 height 381
click at [615, 189] on div "Zoom in" at bounding box center [609, 199] width 24 height 24
click at [961, 299] on div at bounding box center [1015, 366] width 858 height 381
click at [781, 311] on div at bounding box center [1015, 366] width 858 height 381
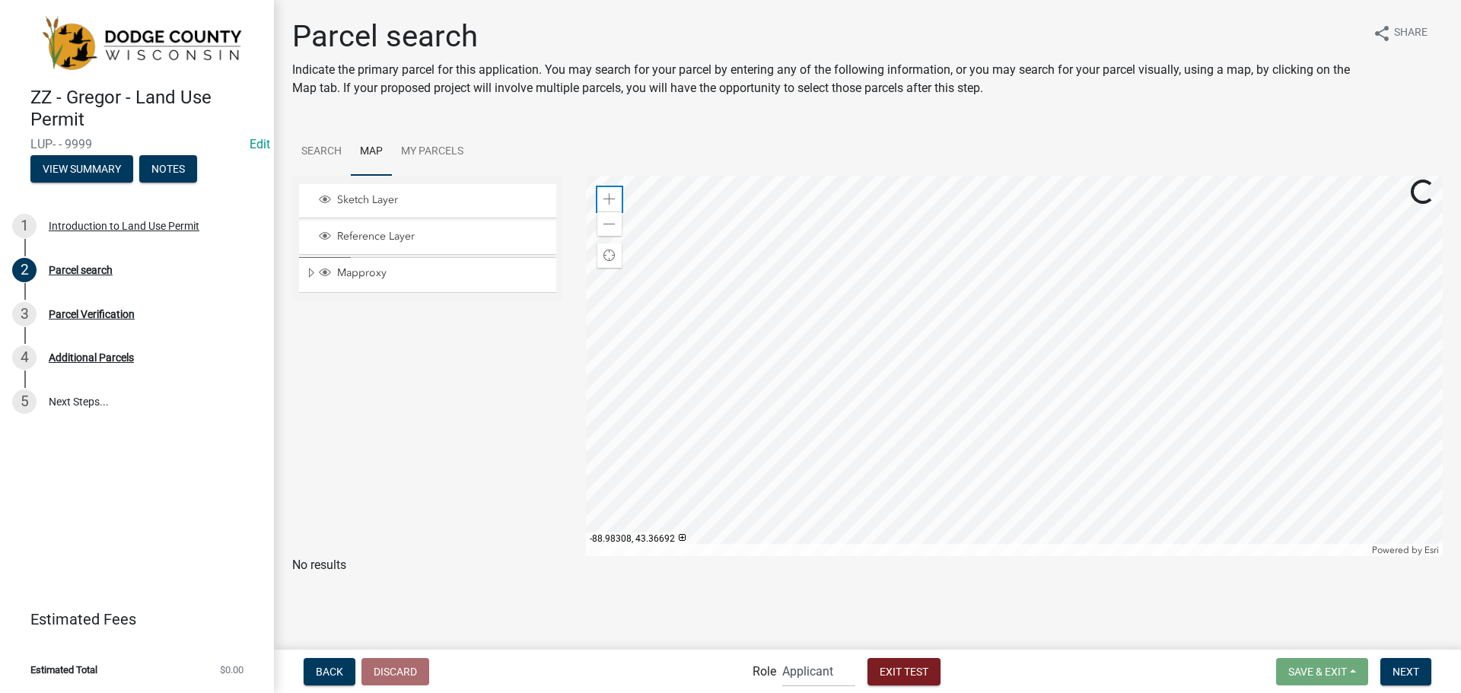
click at [606, 188] on div "Zoom in" at bounding box center [609, 199] width 24 height 24
click at [1069, 506] on div at bounding box center [1015, 366] width 858 height 381
click at [1006, 436] on div at bounding box center [1015, 366] width 858 height 381
click at [1030, 427] on div at bounding box center [1015, 366] width 858 height 381
click at [602, 197] on div "Zoom in" at bounding box center [609, 199] width 24 height 24
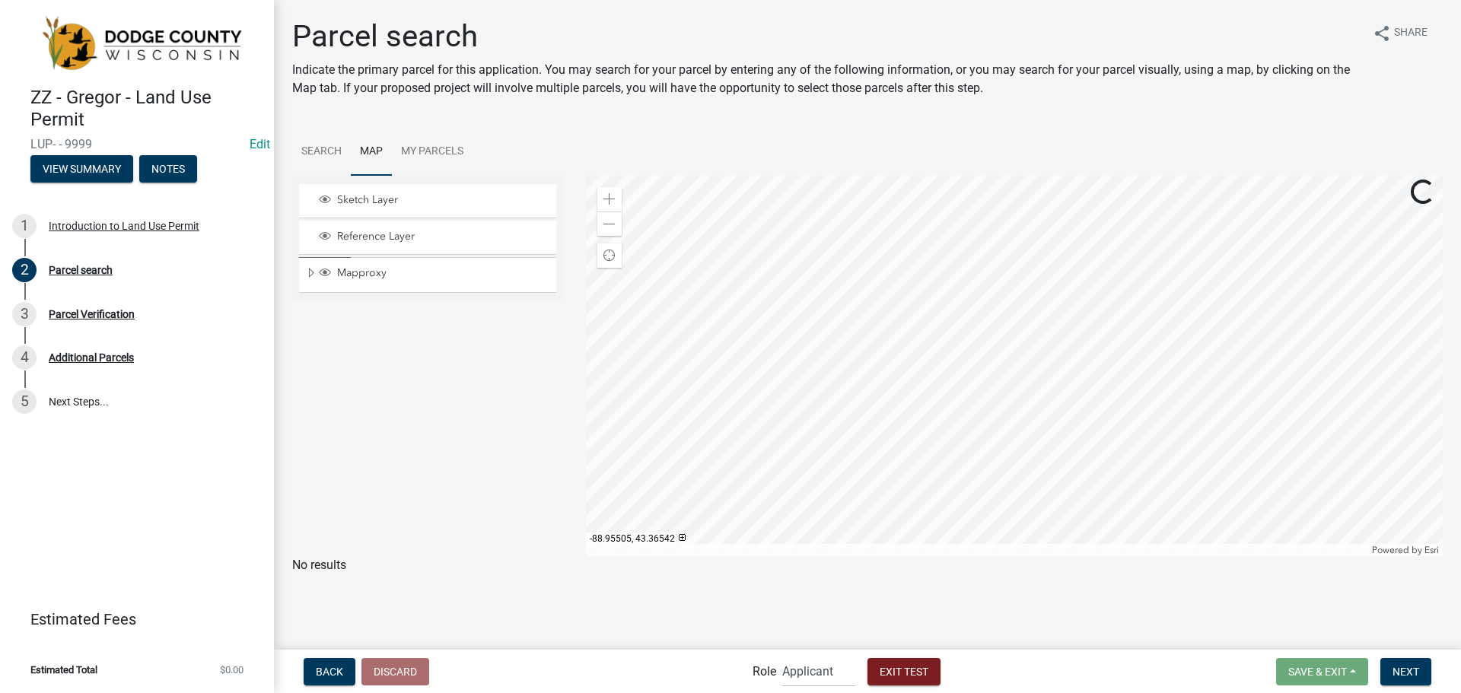
click at [1049, 367] on div at bounding box center [1015, 366] width 858 height 381
click at [1025, 336] on div at bounding box center [1015, 366] width 858 height 381
click at [929, 424] on div at bounding box center [1015, 366] width 858 height 381
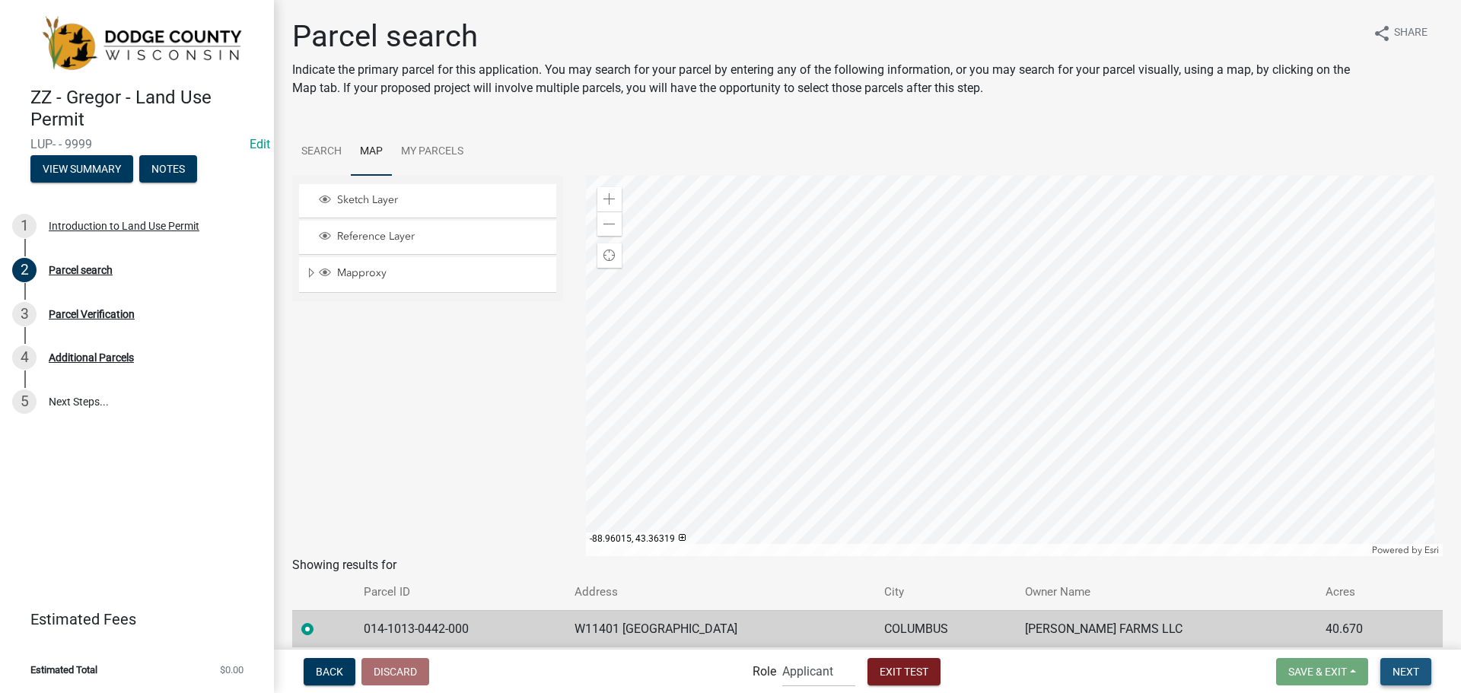
click at [1410, 680] on button "Next" at bounding box center [1406, 671] width 51 height 27
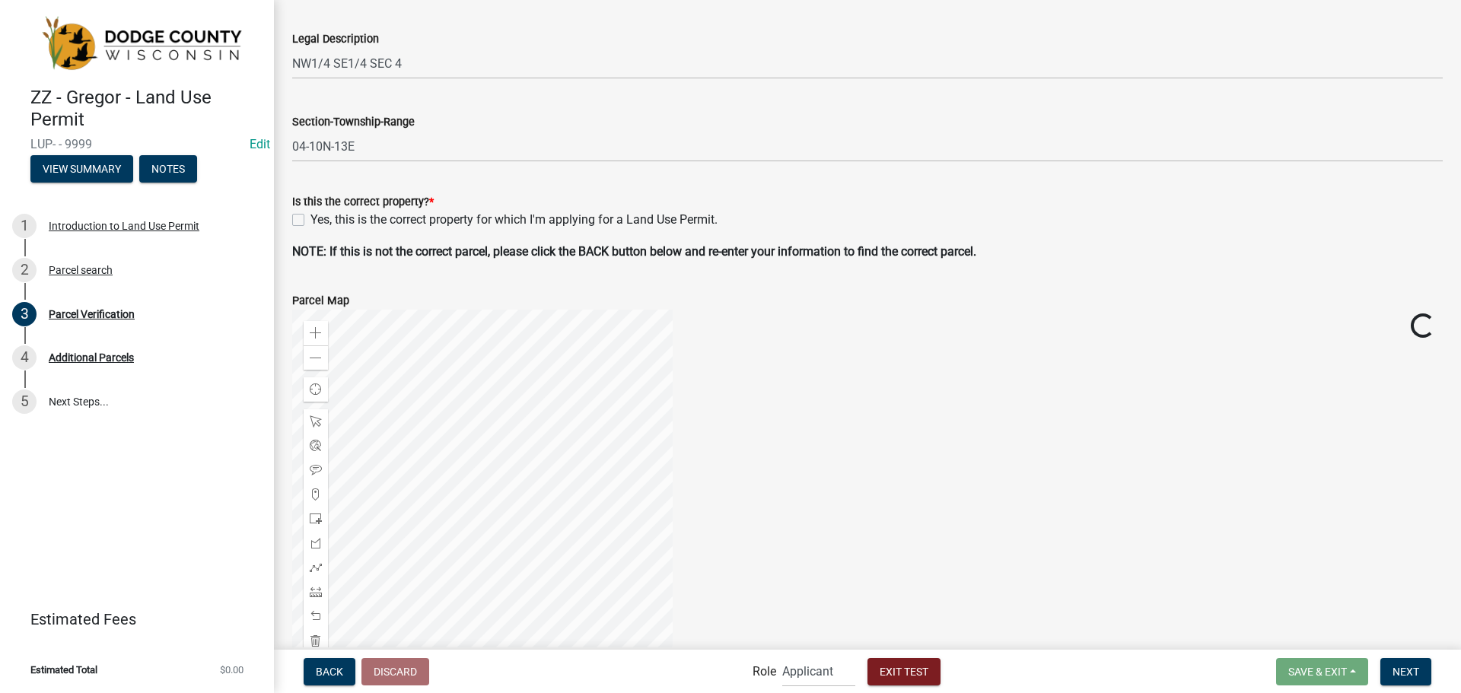
scroll to position [368, 0]
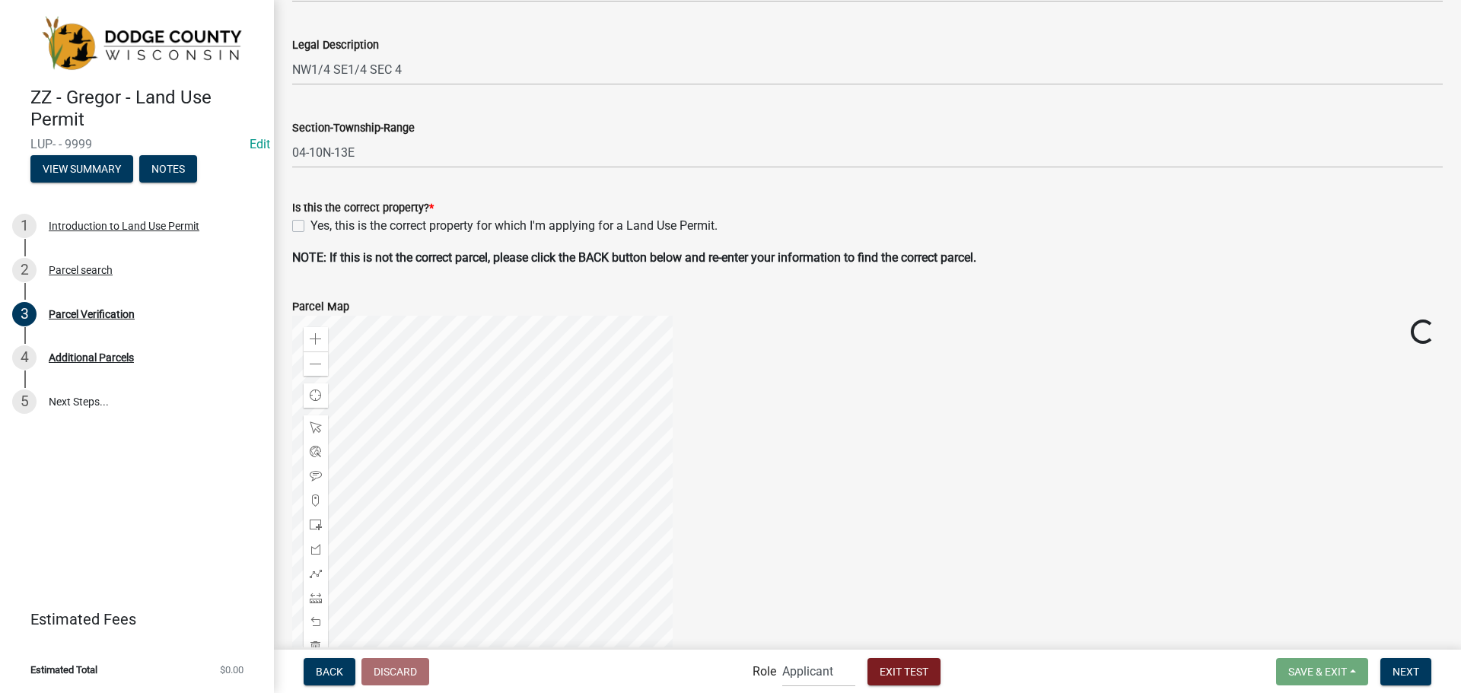
click at [295, 219] on div "Yes, this is the correct property for which I'm applying for a Land Use Permit." at bounding box center [867, 226] width 1151 height 18
click at [311, 225] on label "Yes, this is the correct property for which I'm applying for a Land Use Permit." at bounding box center [514, 226] width 407 height 18
click at [311, 225] on input "Yes, this is the correct property for which I'm applying for a Land Use Permit." at bounding box center [316, 222] width 10 height 10
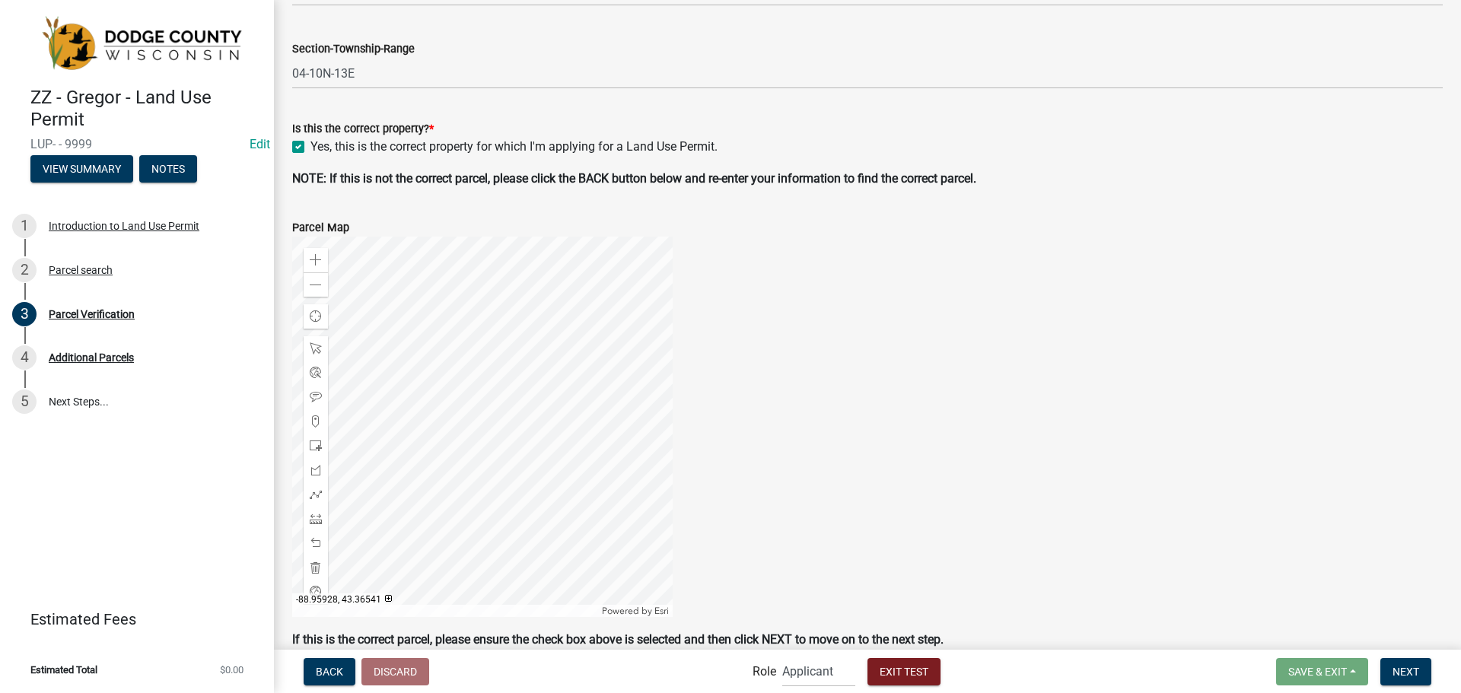
scroll to position [521, 0]
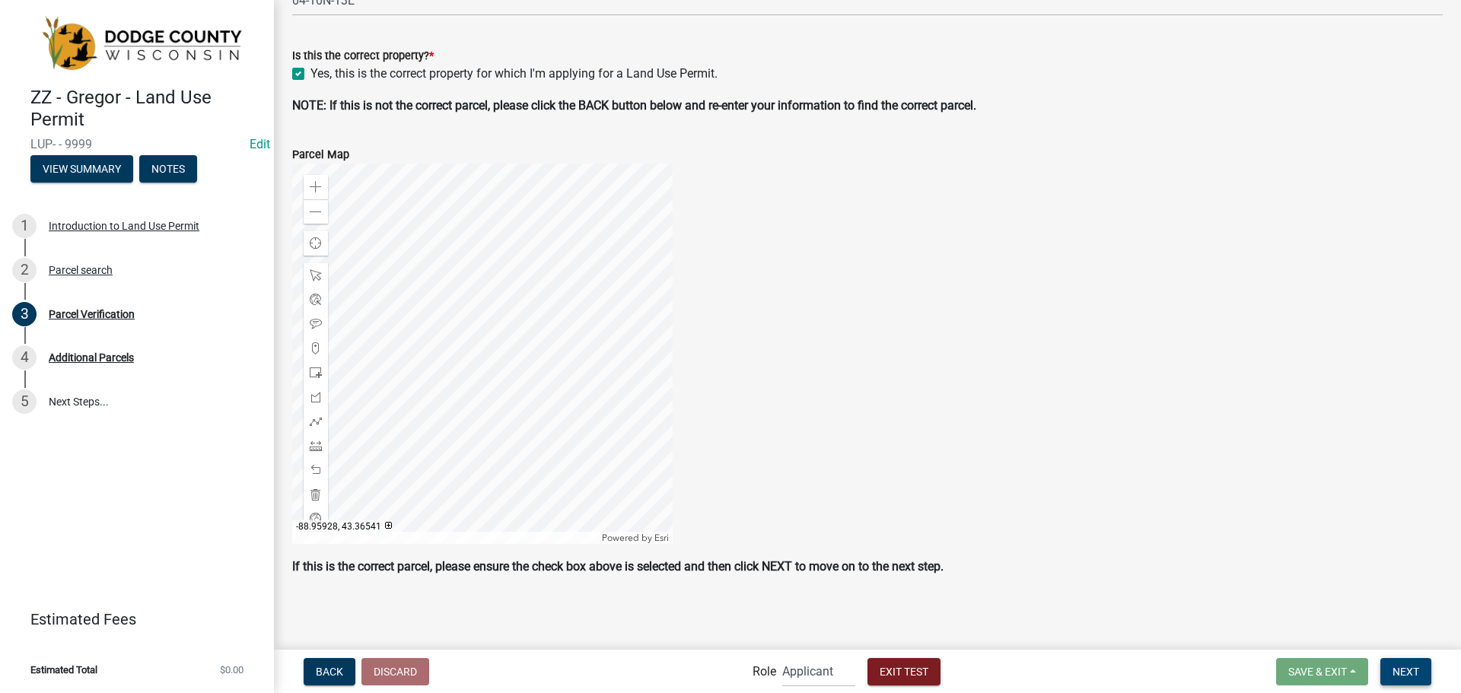
click at [1396, 661] on button "Next" at bounding box center [1406, 671] width 51 height 27
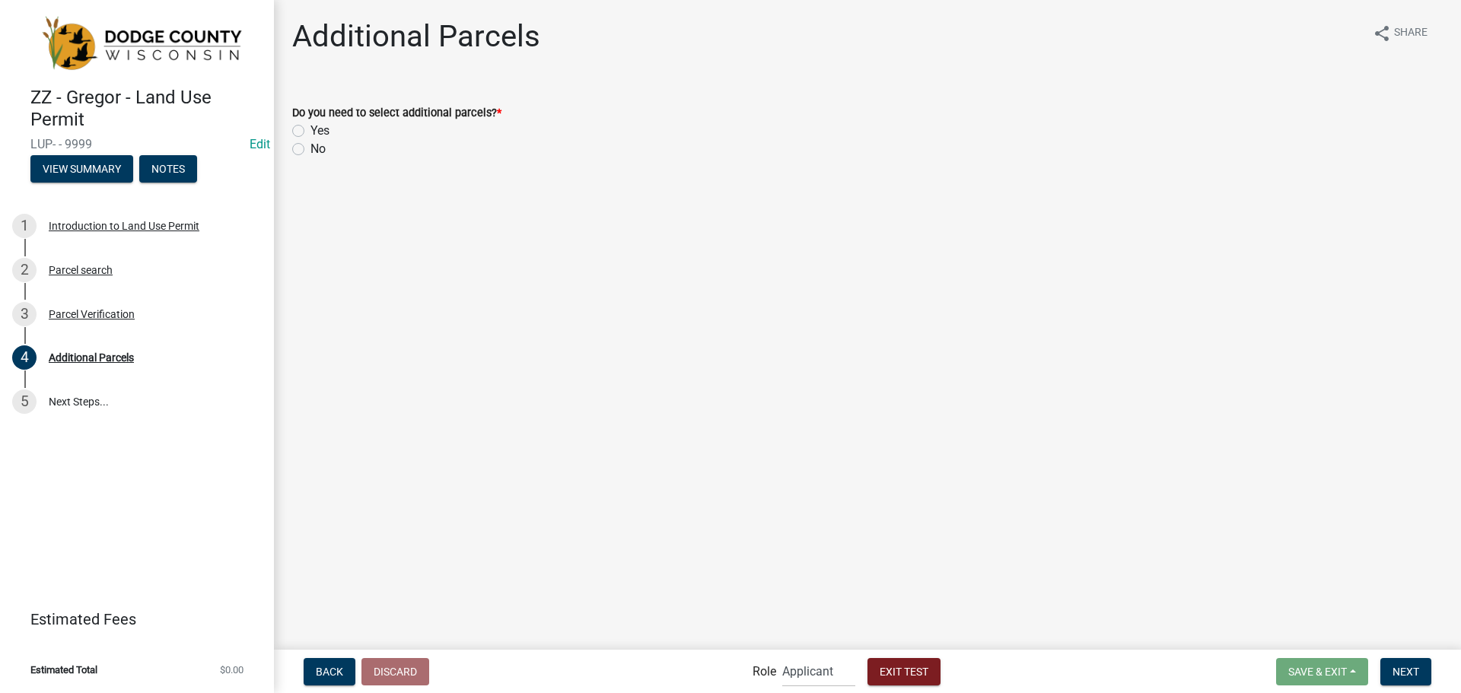
click at [311, 147] on label "No" at bounding box center [318, 149] width 15 height 18
click at [311, 147] on input "No" at bounding box center [316, 145] width 10 height 10
click at [1407, 674] on span "Next" at bounding box center [1406, 671] width 27 height 12
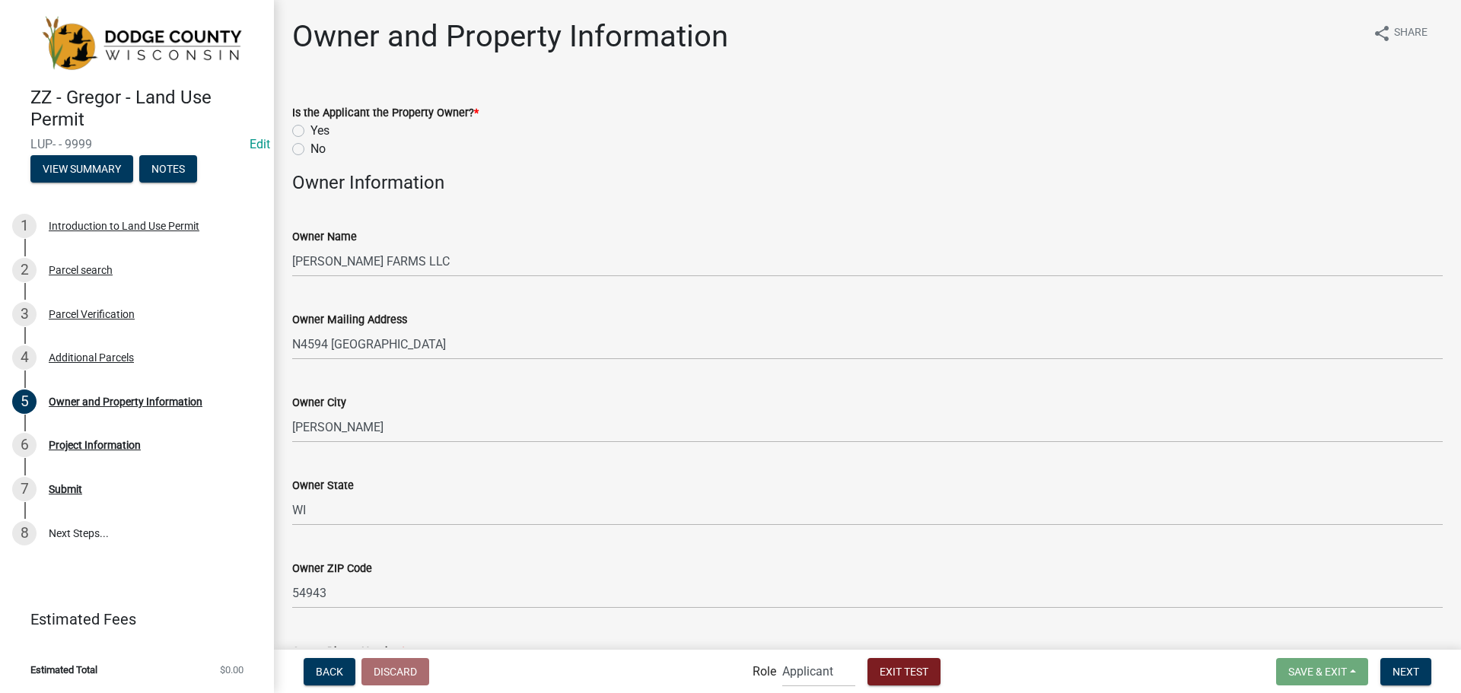
click at [311, 149] on label "No" at bounding box center [318, 149] width 15 height 18
click at [311, 149] on input "No" at bounding box center [316, 145] width 10 height 10
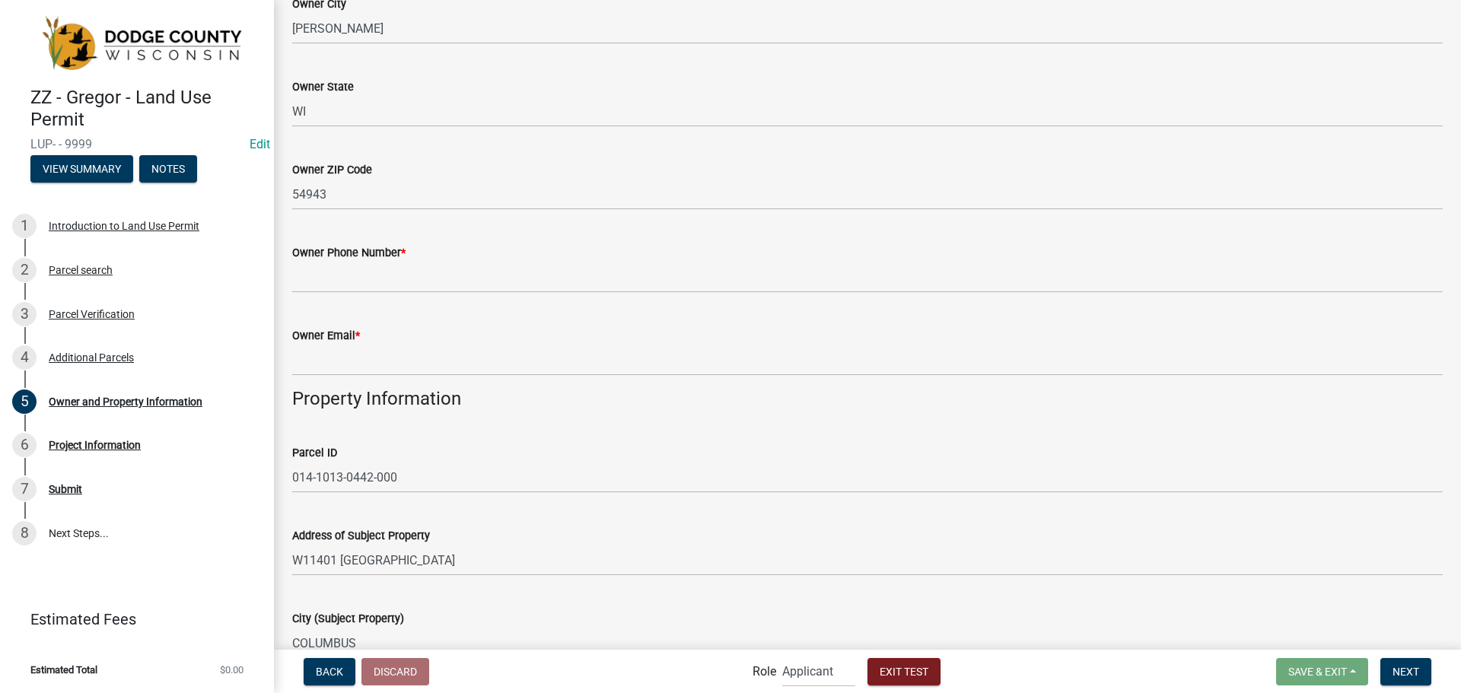
scroll to position [381, 0]
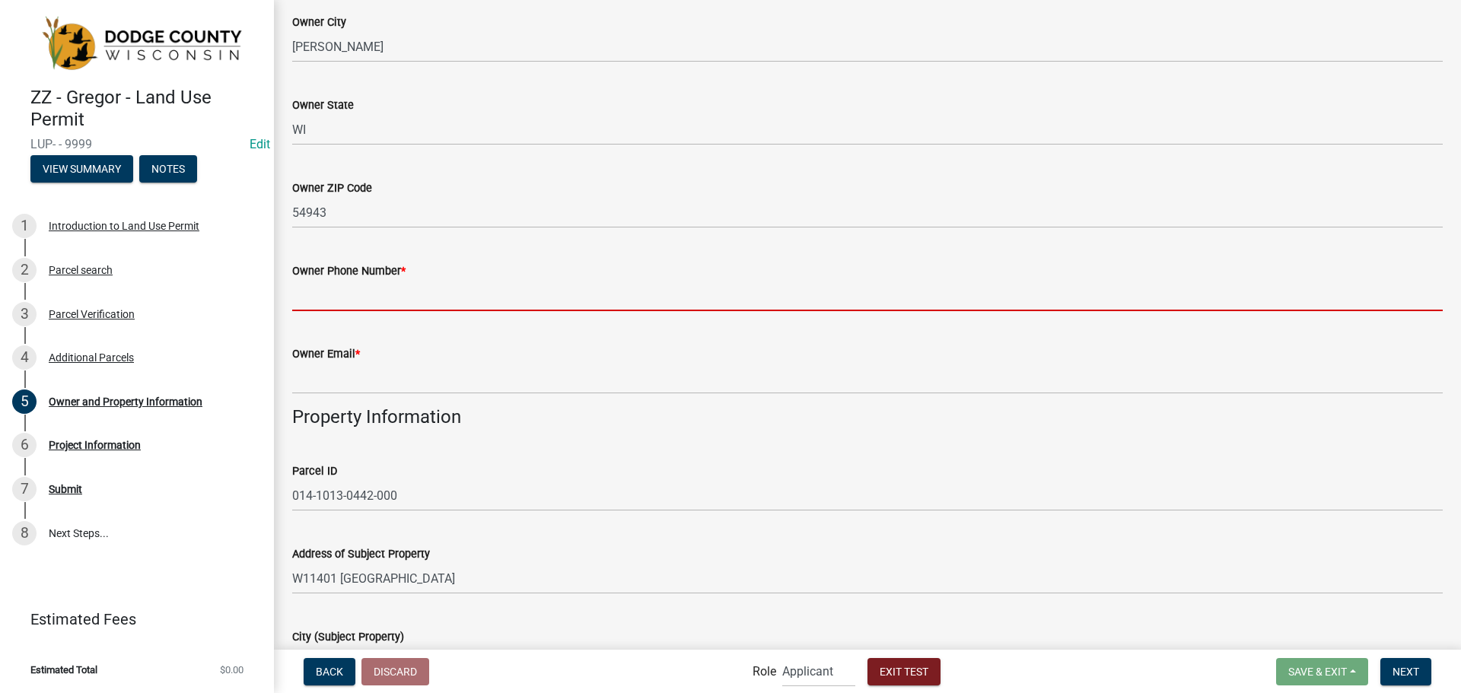
click at [462, 302] on input "Owner Phone Number *" at bounding box center [867, 295] width 1151 height 31
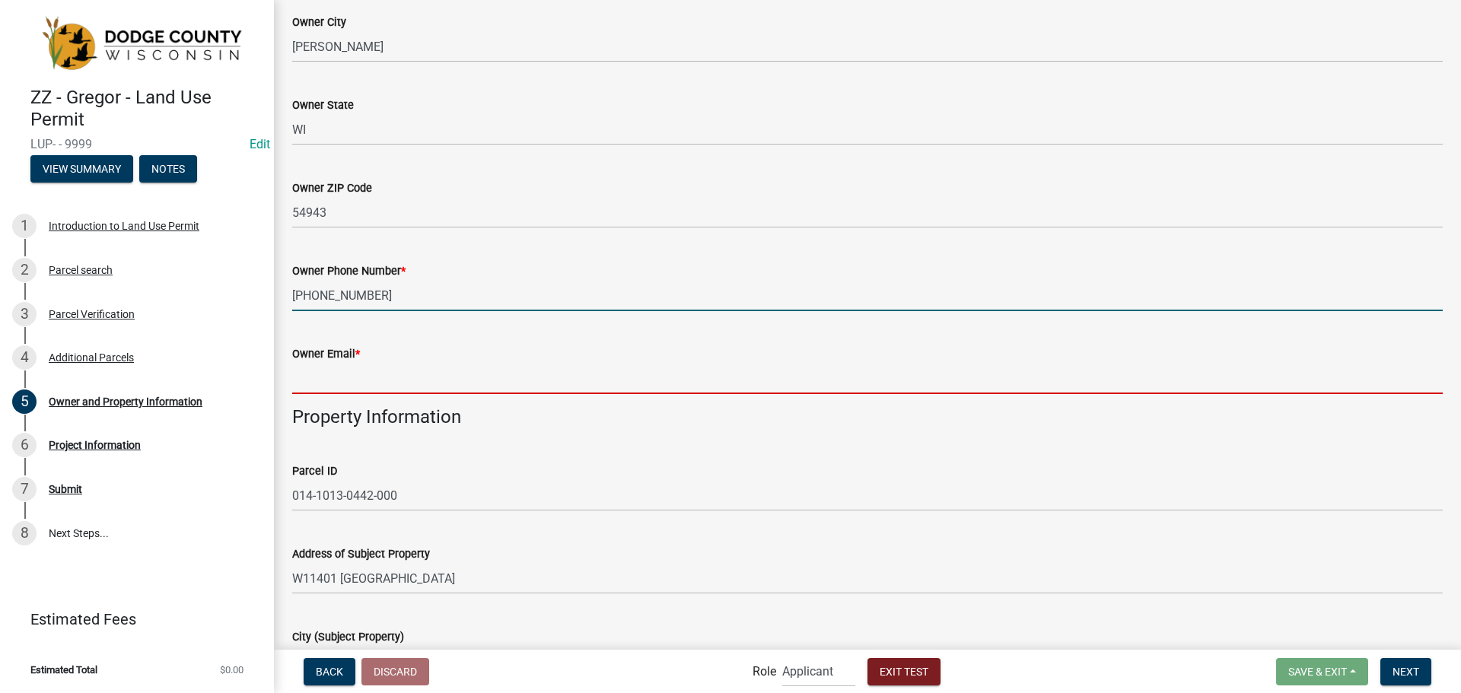
click at [378, 368] on form "Owner Email *" at bounding box center [867, 369] width 1151 height 49
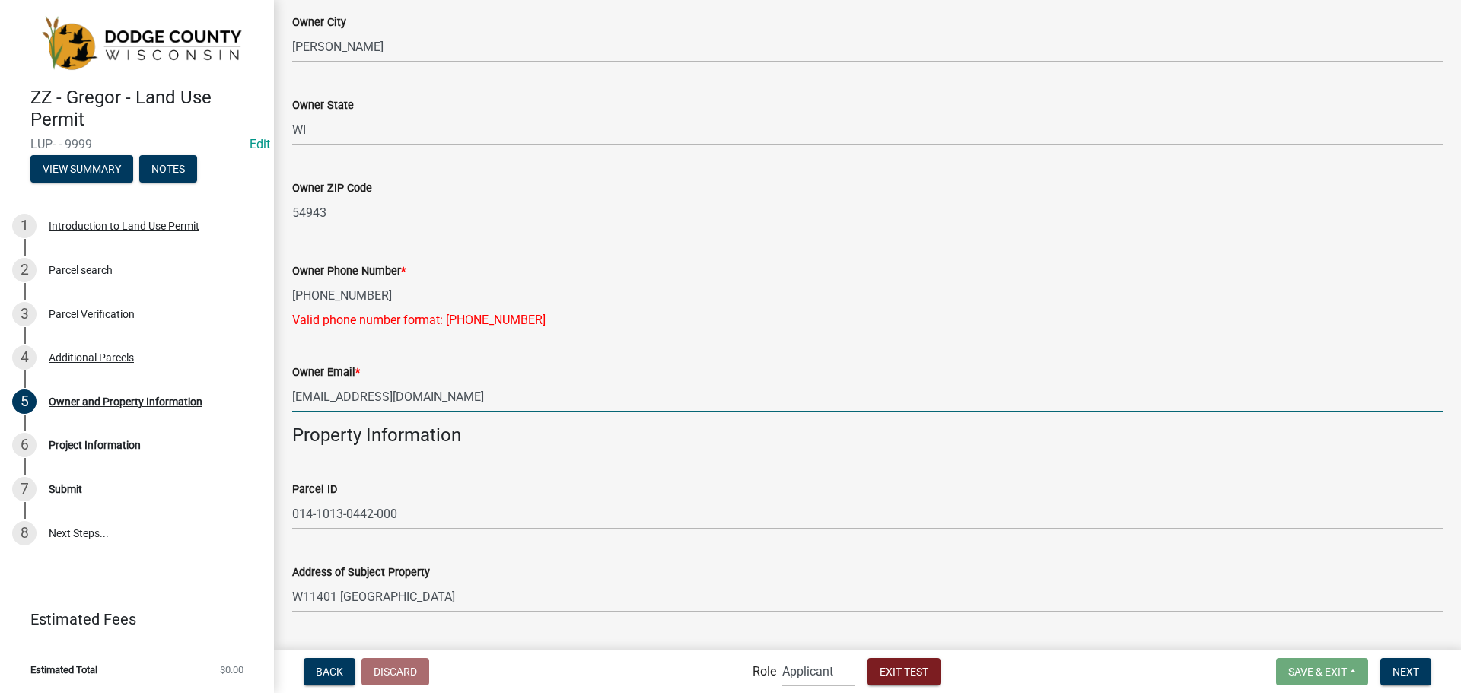
click at [515, 324] on div "Valid phone number format: [PHONE_NUMBER]" at bounding box center [867, 320] width 1151 height 18
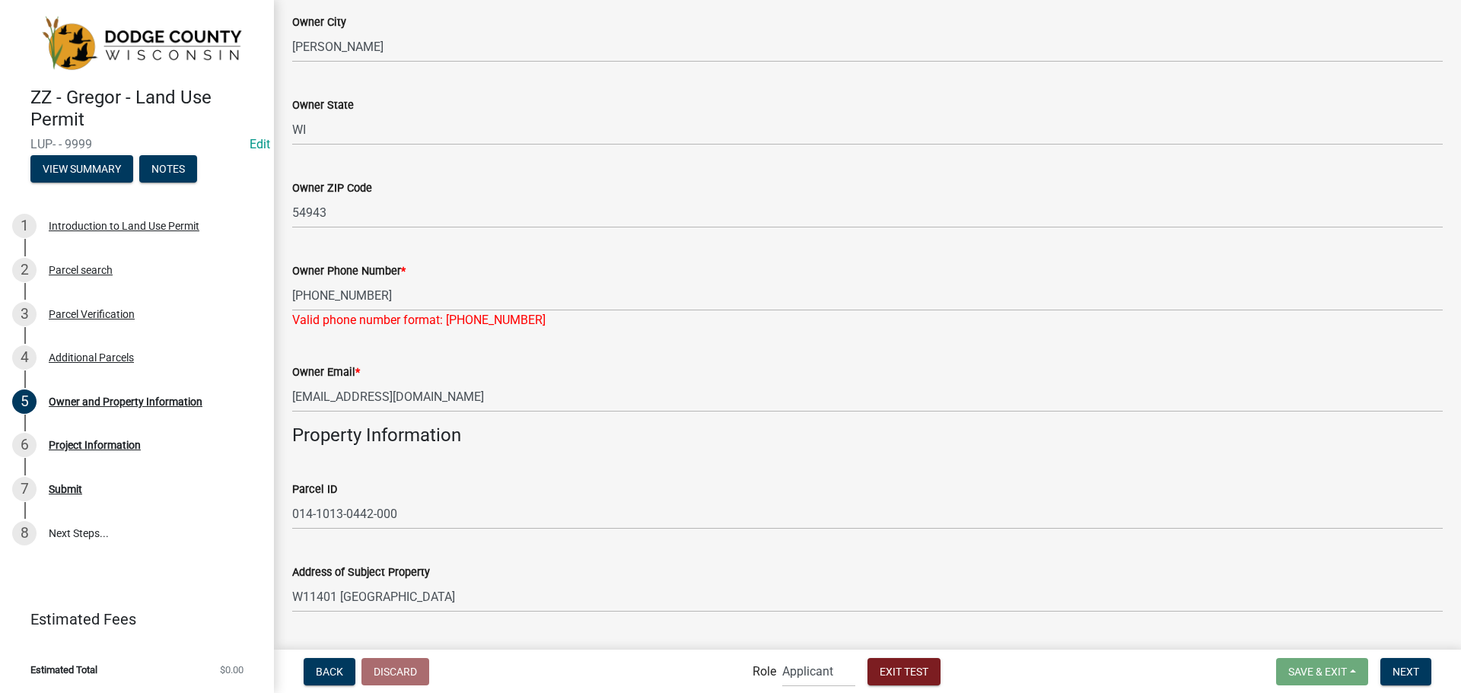
click at [502, 355] on div "Owner Email * [EMAIL_ADDRESS][DOMAIN_NAME]" at bounding box center [867, 377] width 1151 height 71
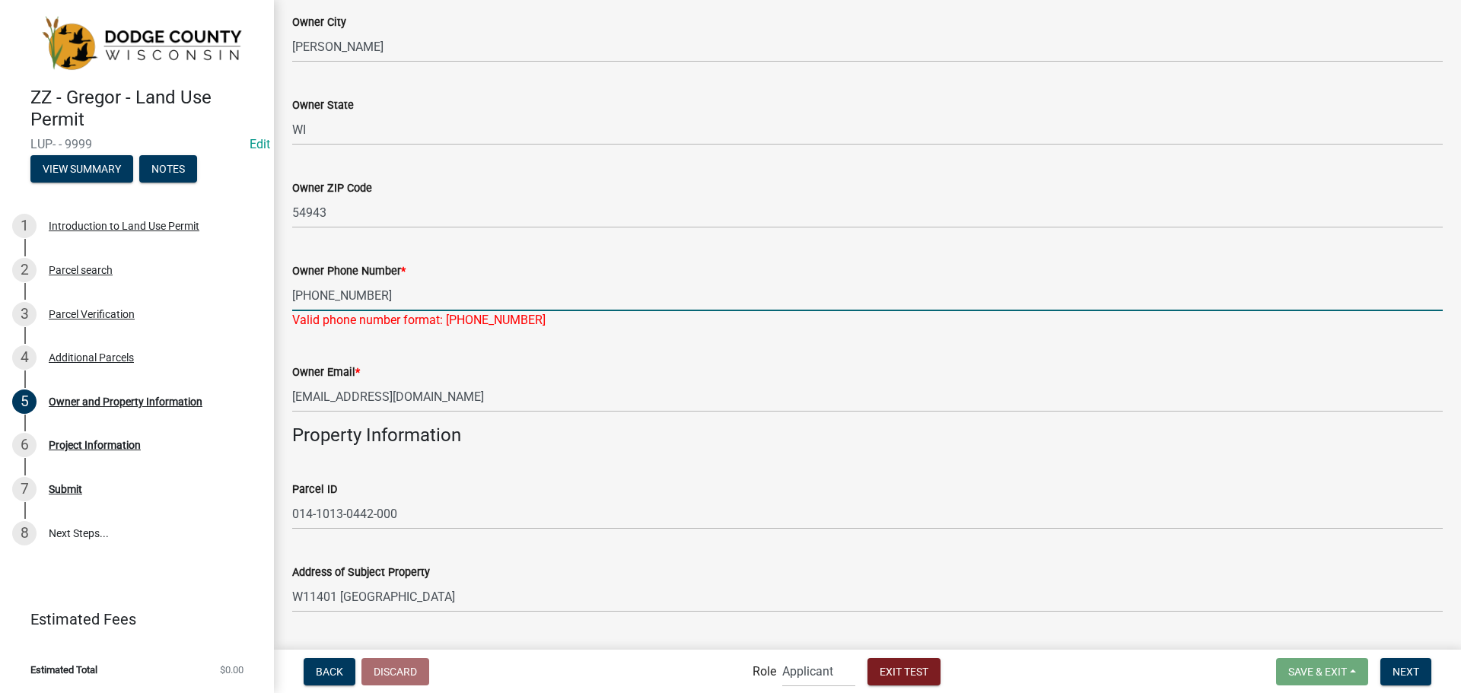
click at [438, 293] on input "[PHONE_NUMBER]" at bounding box center [867, 295] width 1151 height 31
click at [342, 292] on input "[PHONE_NUMBER]" at bounding box center [867, 295] width 1151 height 31
click at [578, 343] on div "Owner Email * [EMAIL_ADDRESS][DOMAIN_NAME]" at bounding box center [867, 377] width 1151 height 71
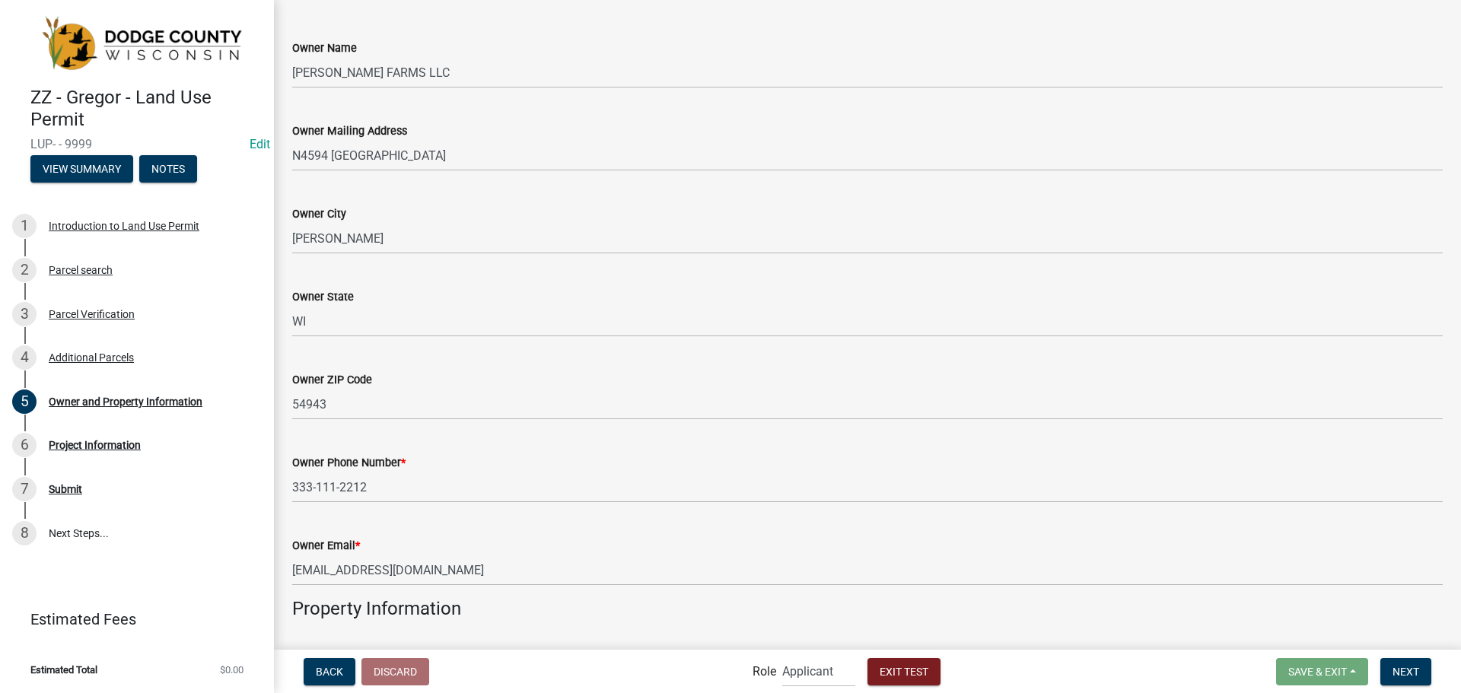
scroll to position [0, 0]
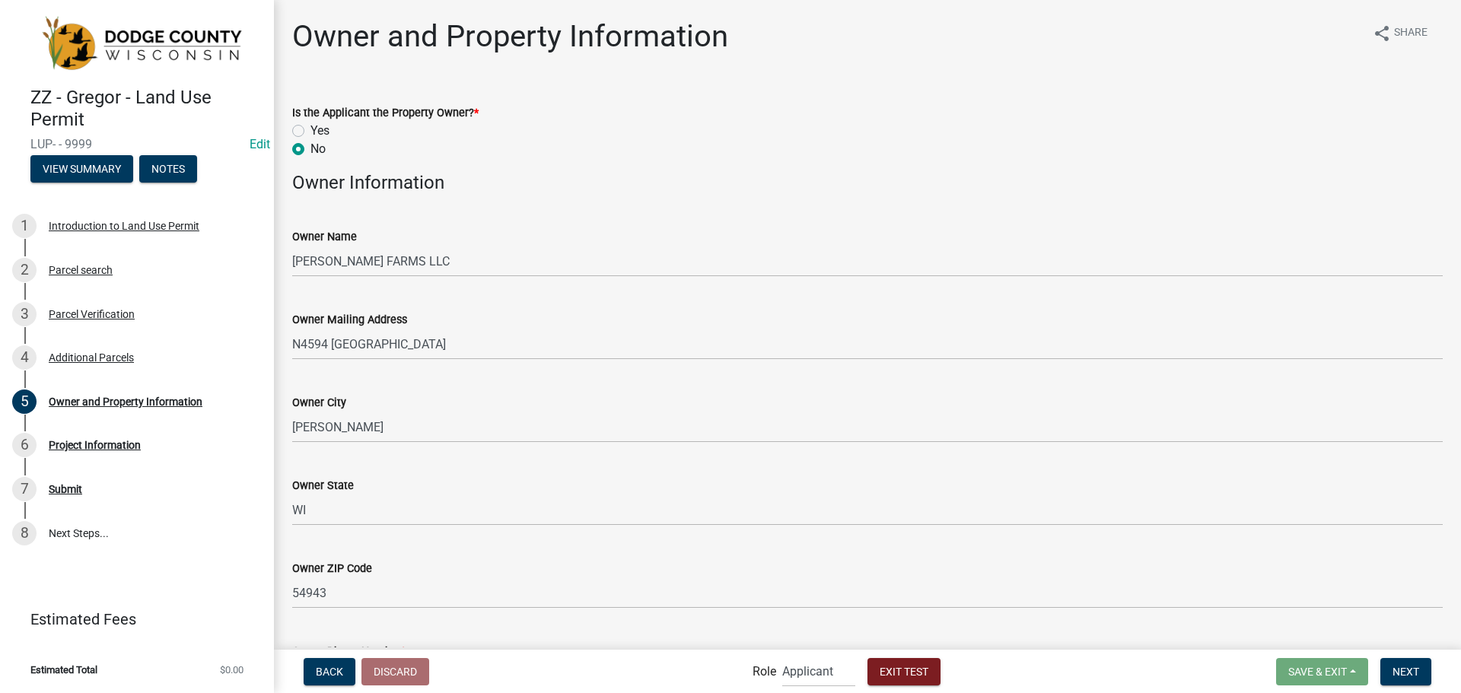
click at [311, 125] on label "Yes" at bounding box center [320, 131] width 19 height 18
click at [311, 125] on input "Yes" at bounding box center [316, 127] width 10 height 10
click at [562, 183] on h4 "Owner Information" at bounding box center [867, 183] width 1151 height 22
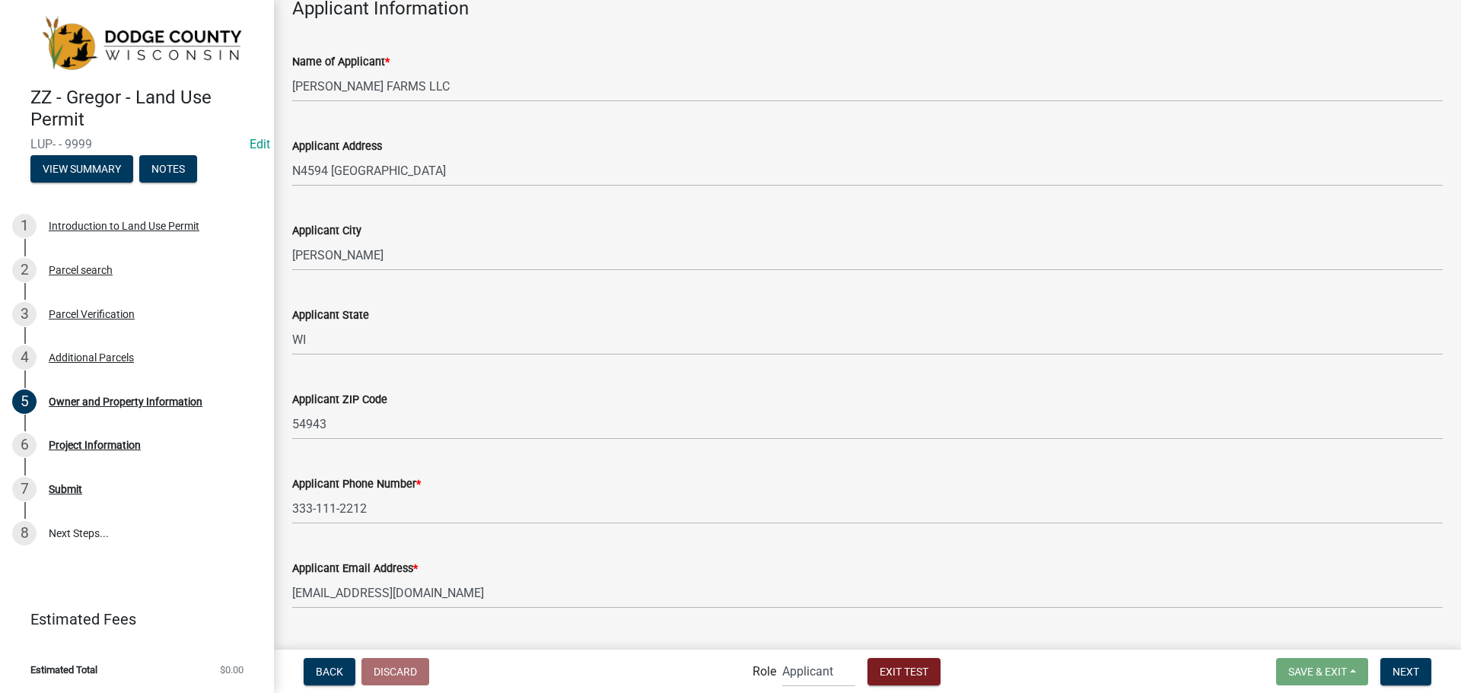
scroll to position [1440, 0]
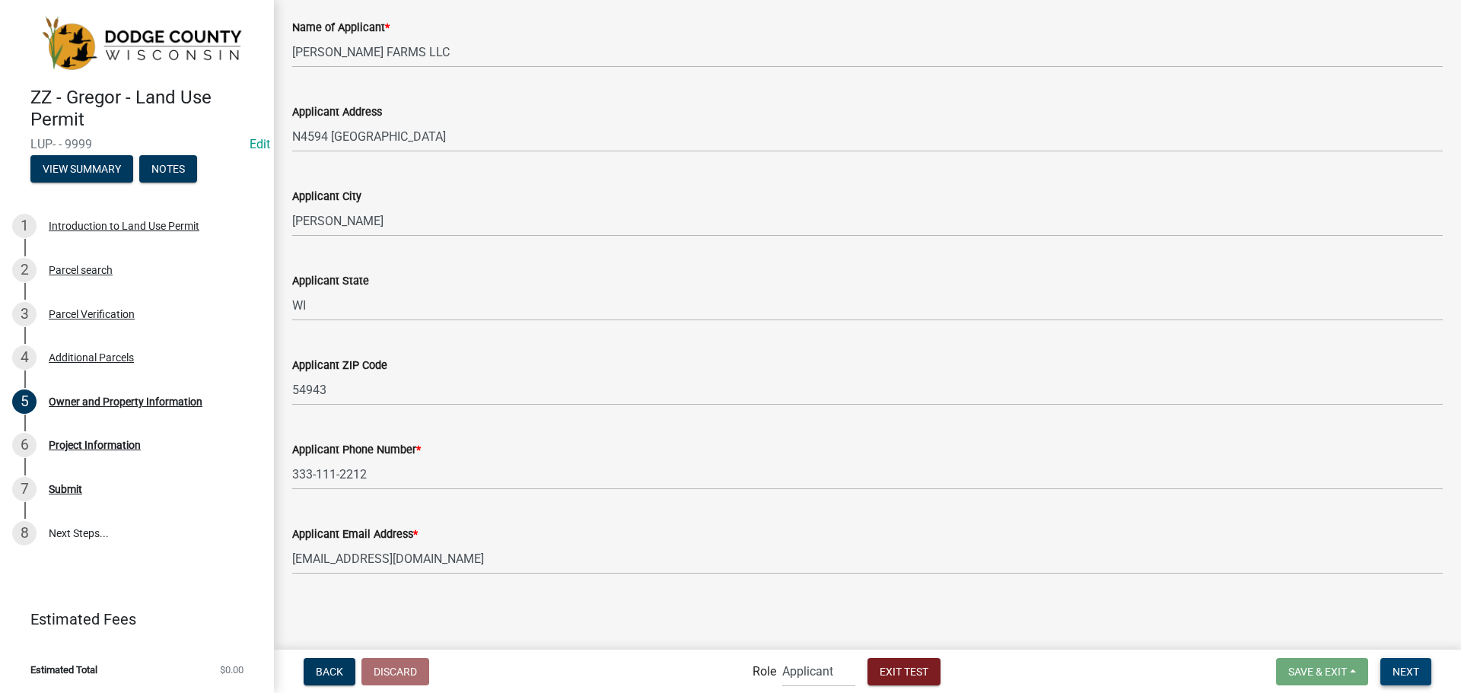
click at [1397, 668] on span "Next" at bounding box center [1406, 671] width 27 height 12
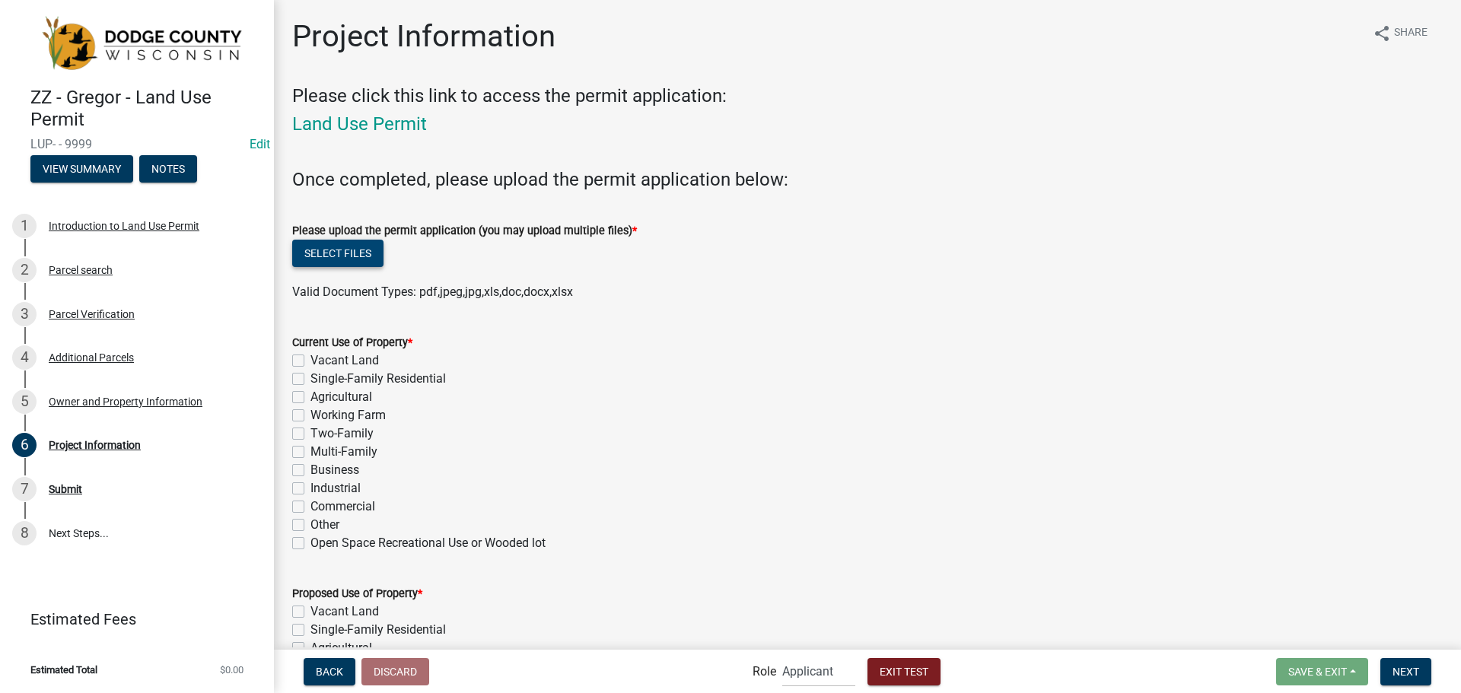
click at [351, 253] on button "Select files" at bounding box center [337, 253] width 91 height 27
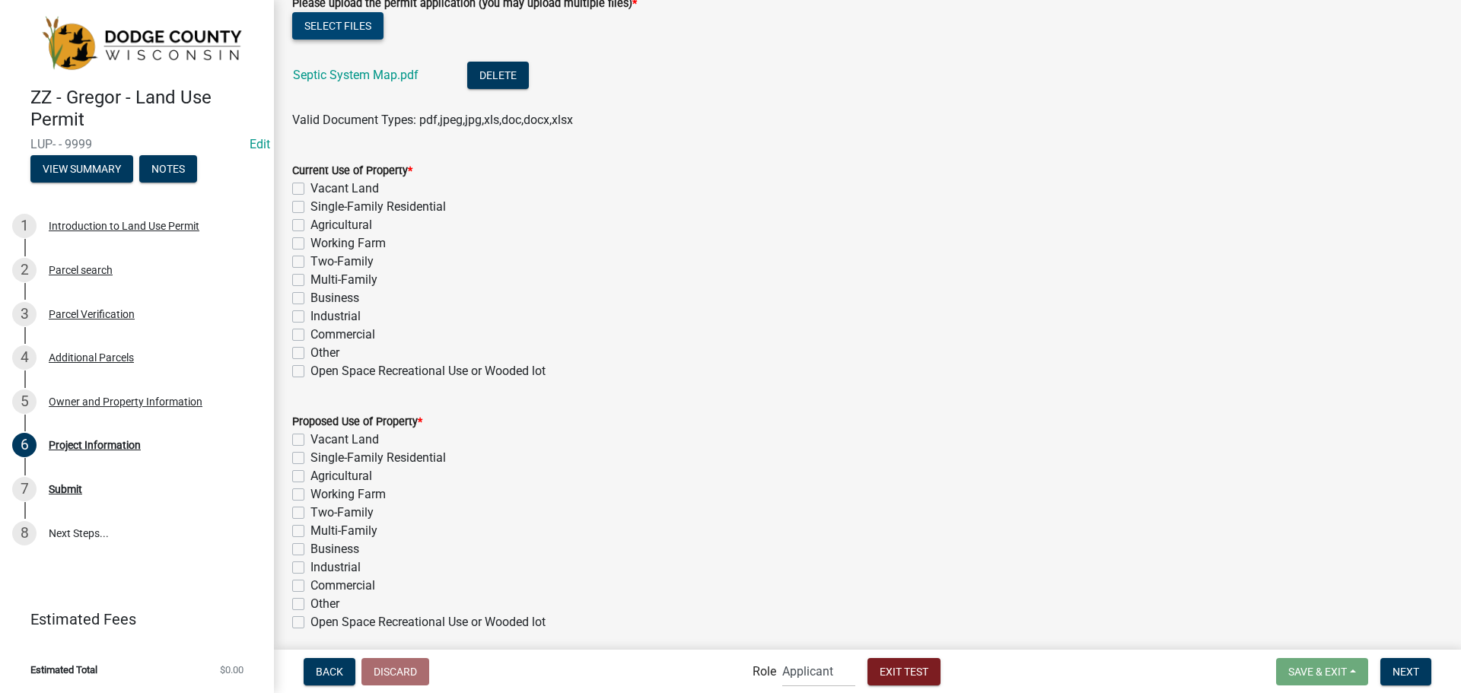
scroll to position [228, 0]
click at [311, 209] on label "Single-Family Residential" at bounding box center [378, 206] width 135 height 18
click at [311, 207] on input "Single-Family Residential" at bounding box center [316, 202] width 10 height 10
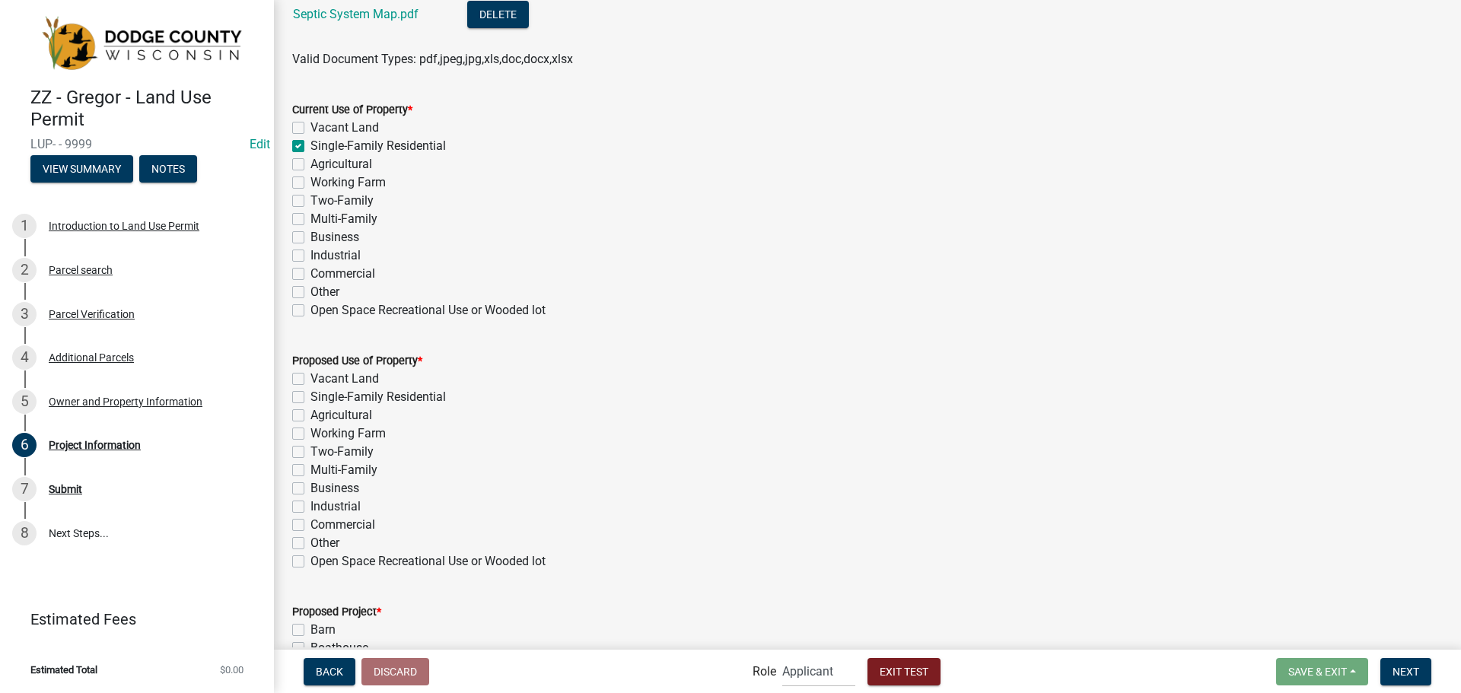
scroll to position [457, 0]
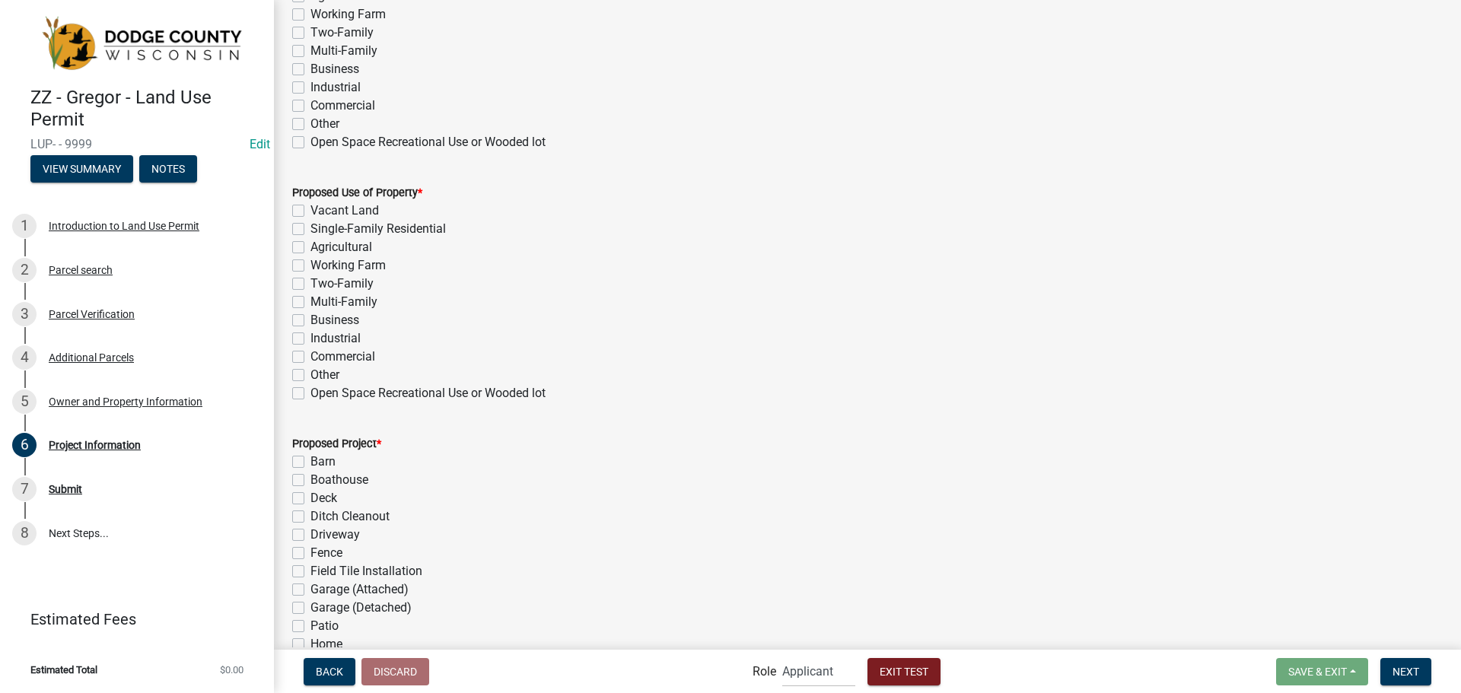
click at [311, 250] on label "Agricultural" at bounding box center [342, 247] width 62 height 18
click at [311, 248] on input "Agricultural" at bounding box center [316, 243] width 10 height 10
click at [311, 264] on label "Working Farm" at bounding box center [348, 266] width 75 height 18
click at [311, 264] on input "Working Farm" at bounding box center [316, 262] width 10 height 10
click at [311, 250] on label "Agricultural" at bounding box center [342, 247] width 62 height 18
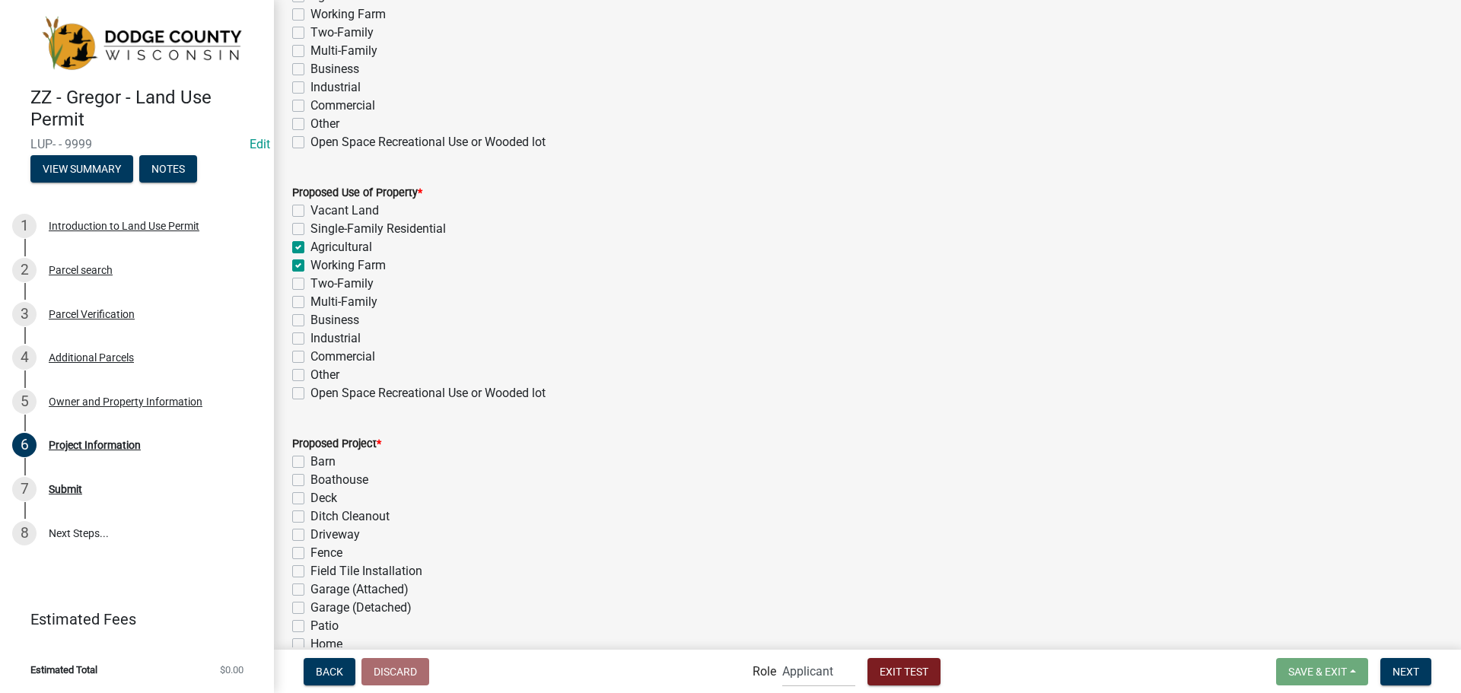
click at [311, 248] on input "Agricultural" at bounding box center [316, 243] width 10 height 10
click at [311, 302] on label "Multi-Family" at bounding box center [344, 302] width 67 height 18
click at [311, 302] on input "Multi-Family" at bounding box center [316, 298] width 10 height 10
click at [311, 320] on label "Business" at bounding box center [335, 320] width 49 height 18
click at [311, 320] on input "Business" at bounding box center [316, 316] width 10 height 10
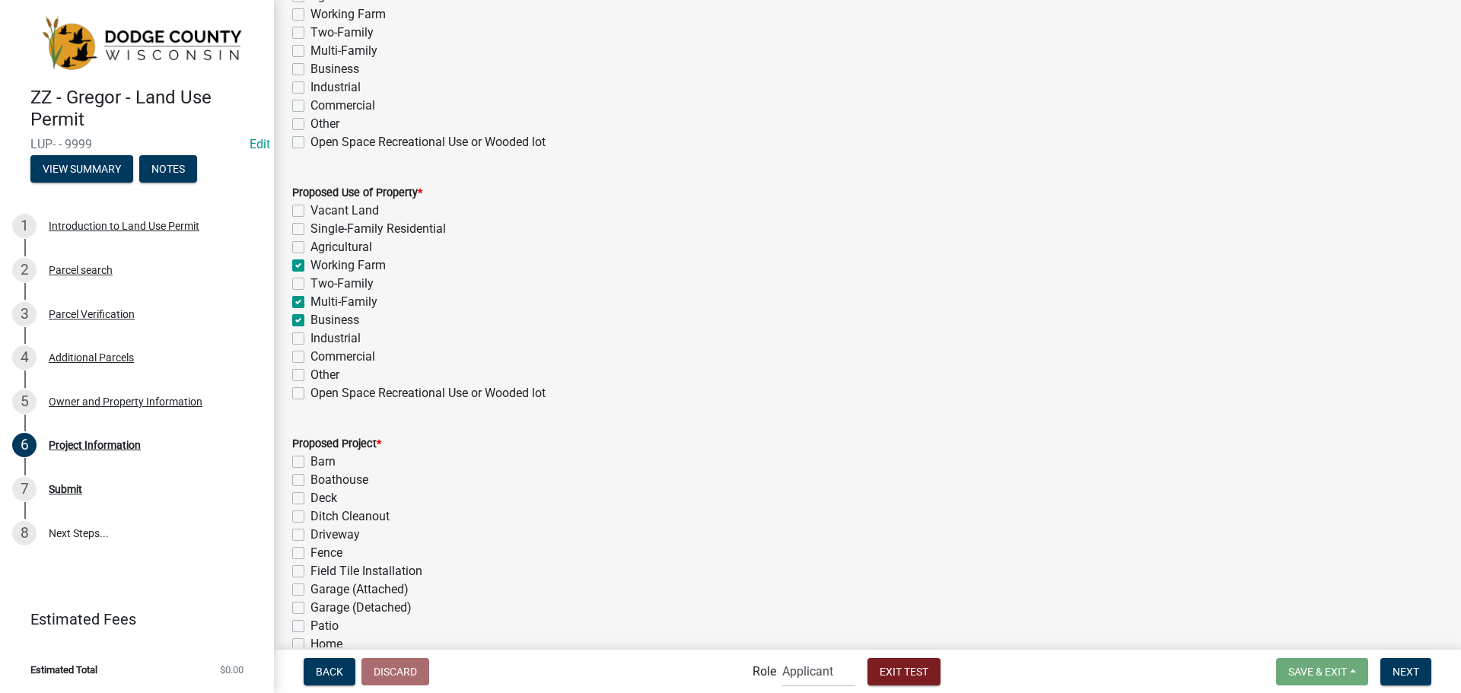
click at [297, 273] on div "Working Farm" at bounding box center [867, 266] width 1151 height 18
click at [311, 270] on label "Working Farm" at bounding box center [348, 266] width 75 height 18
click at [311, 266] on input "Working Farm" at bounding box center [316, 262] width 10 height 10
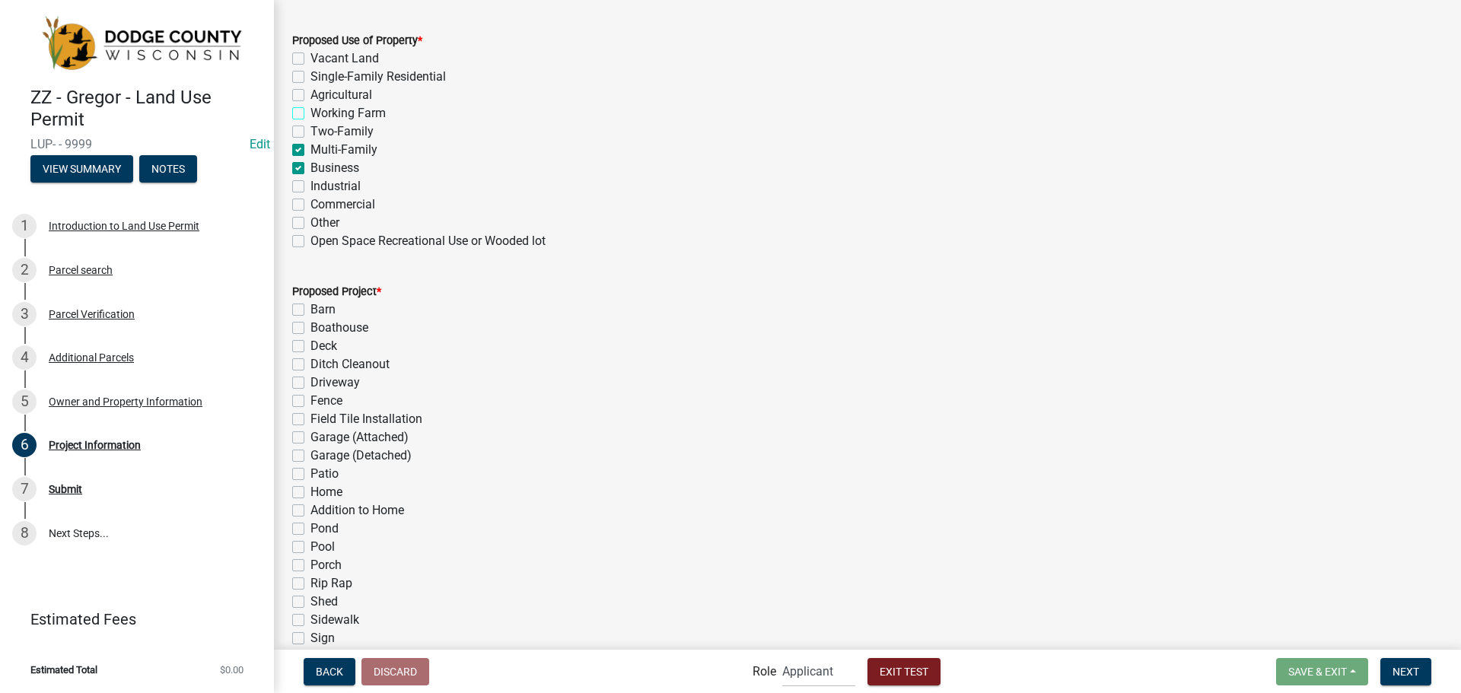
scroll to position [533, 0]
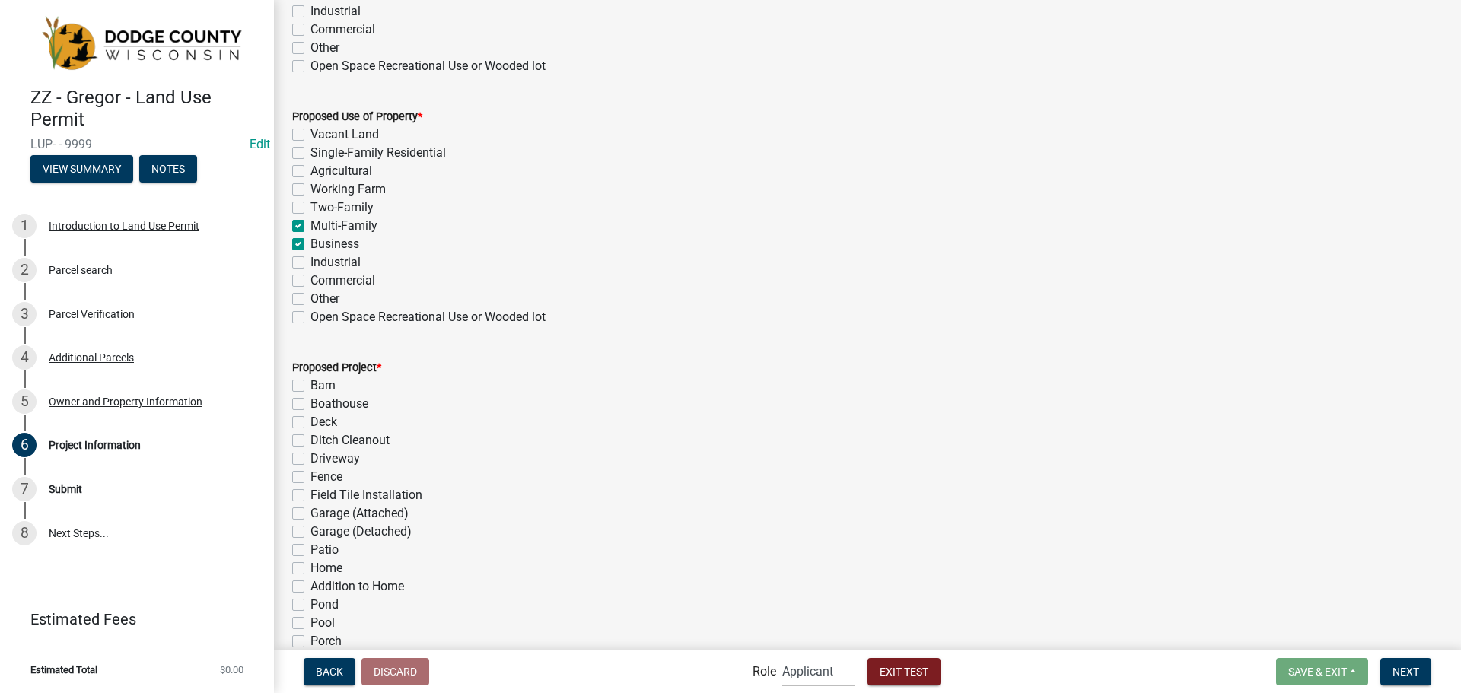
click at [311, 238] on label "Business" at bounding box center [335, 244] width 49 height 18
click at [311, 238] on input "Business" at bounding box center [316, 240] width 10 height 10
click at [311, 229] on label "Multi-Family" at bounding box center [344, 226] width 67 height 18
click at [311, 227] on input "Multi-Family" at bounding box center [316, 222] width 10 height 10
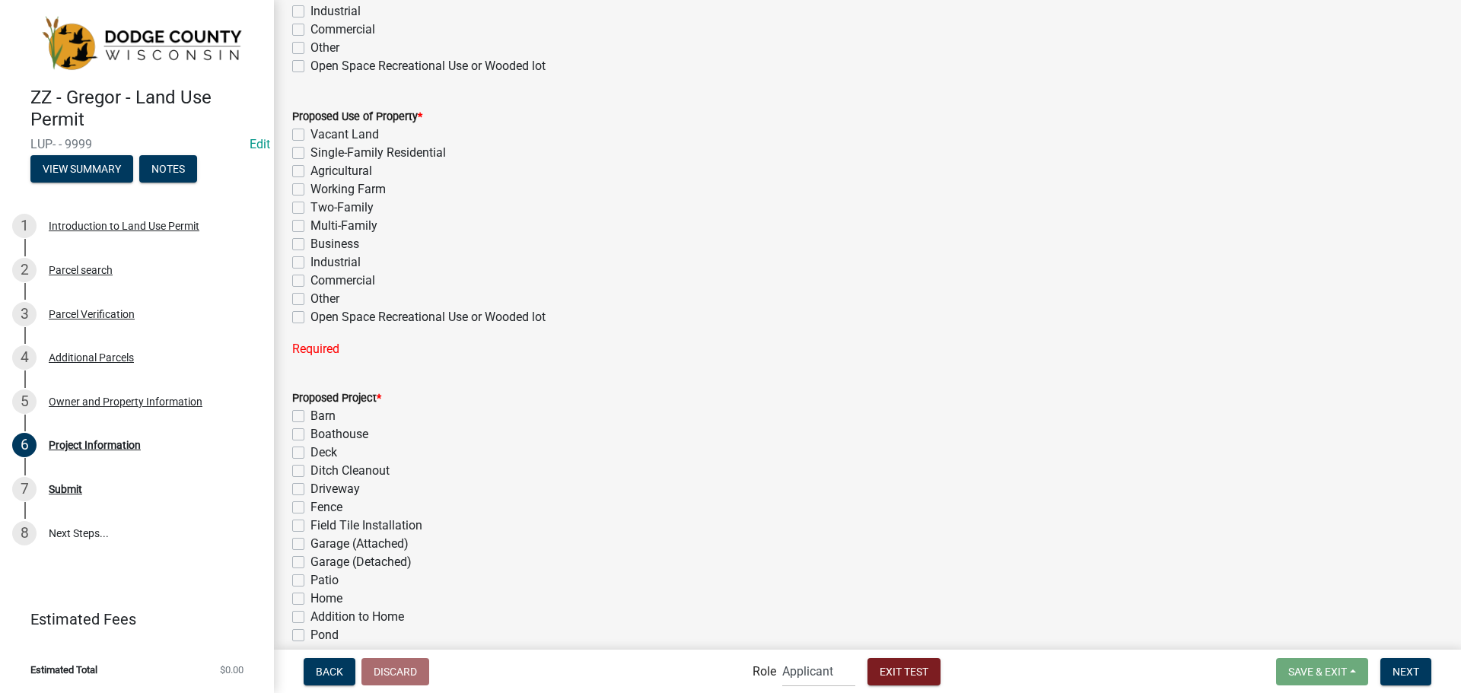
click at [311, 279] on label "Commercial" at bounding box center [343, 281] width 65 height 18
click at [311, 279] on input "Commercial" at bounding box center [316, 277] width 10 height 10
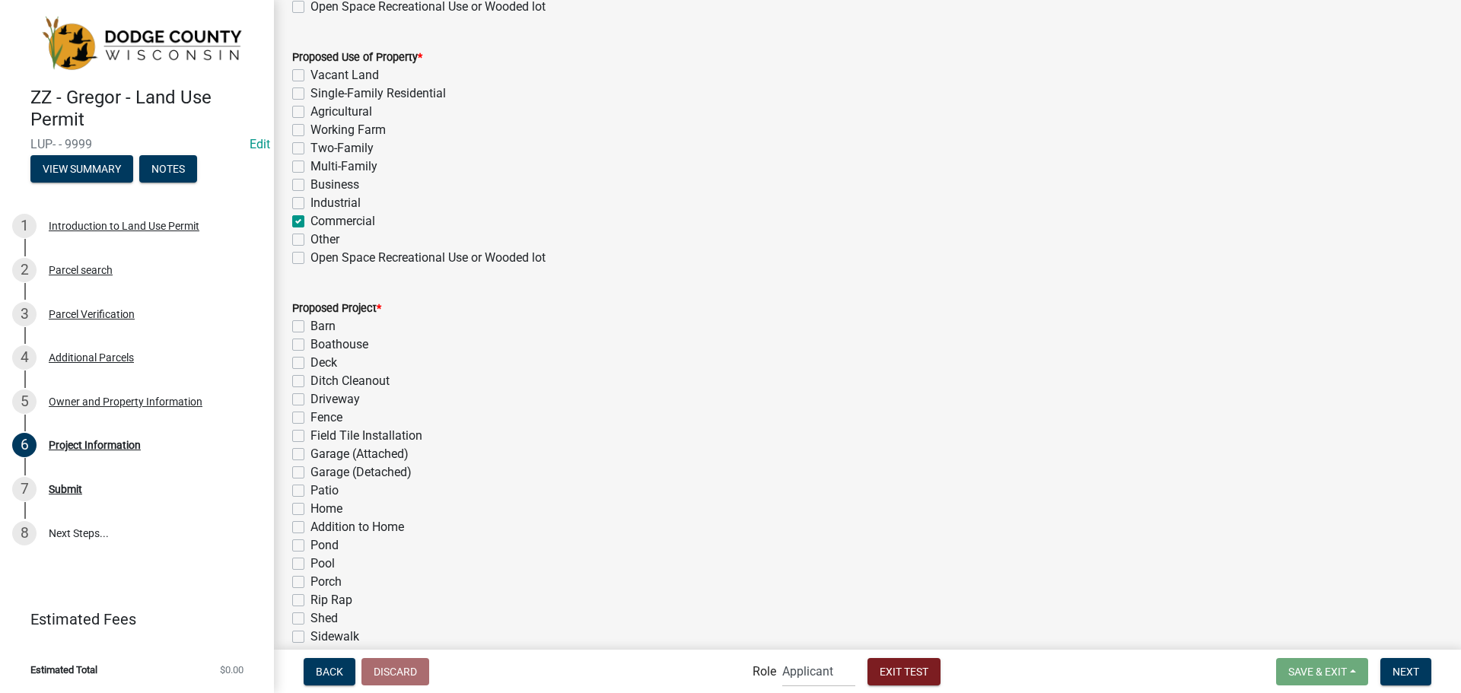
scroll to position [685, 0]
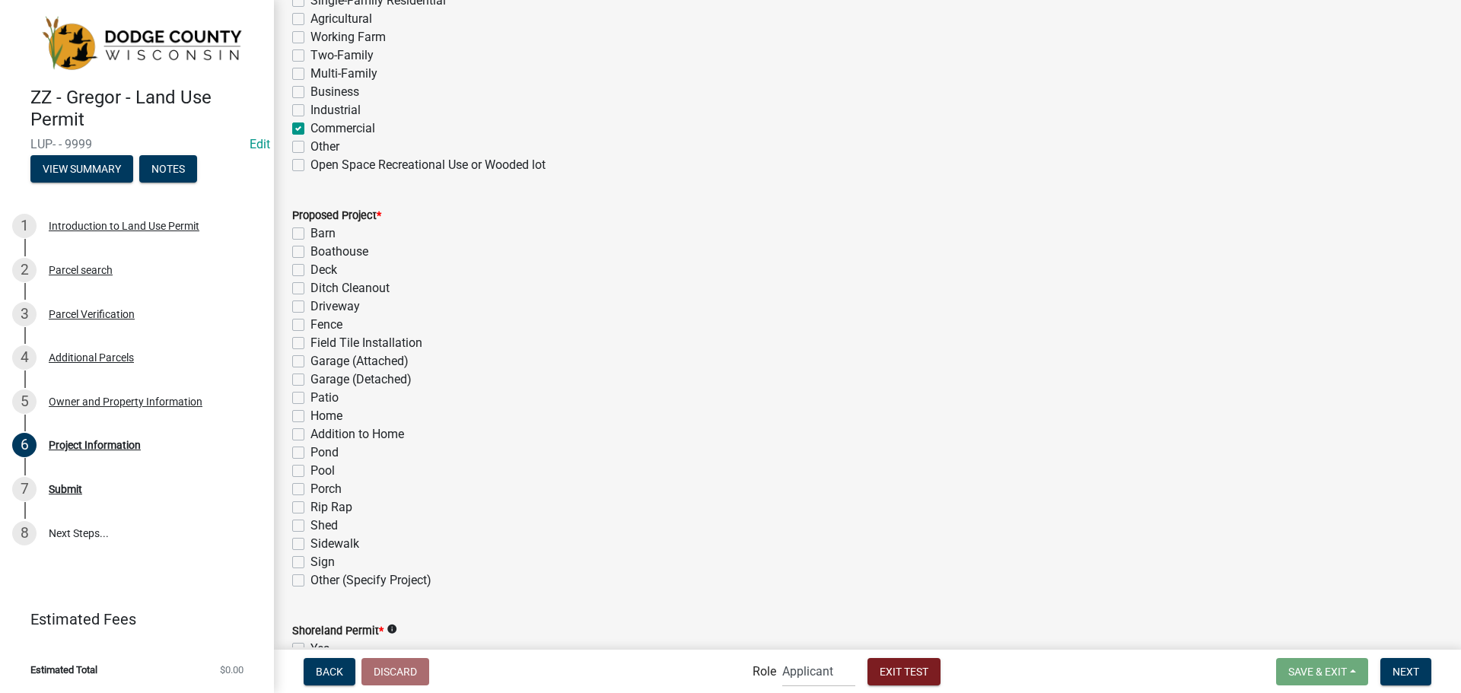
click at [311, 362] on label "Garage (Attached)" at bounding box center [360, 361] width 98 height 18
click at [311, 362] on input "Garage (Attached)" at bounding box center [316, 357] width 10 height 10
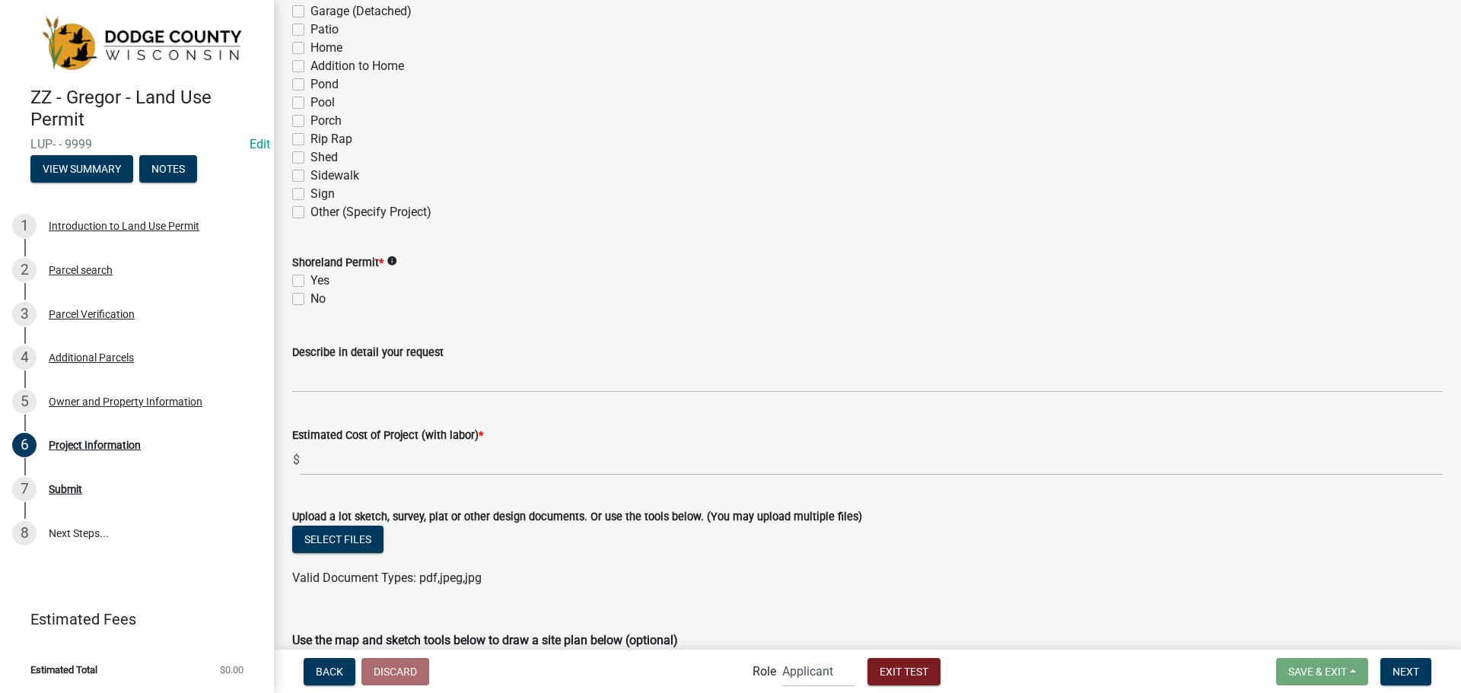
scroll to position [1066, 0]
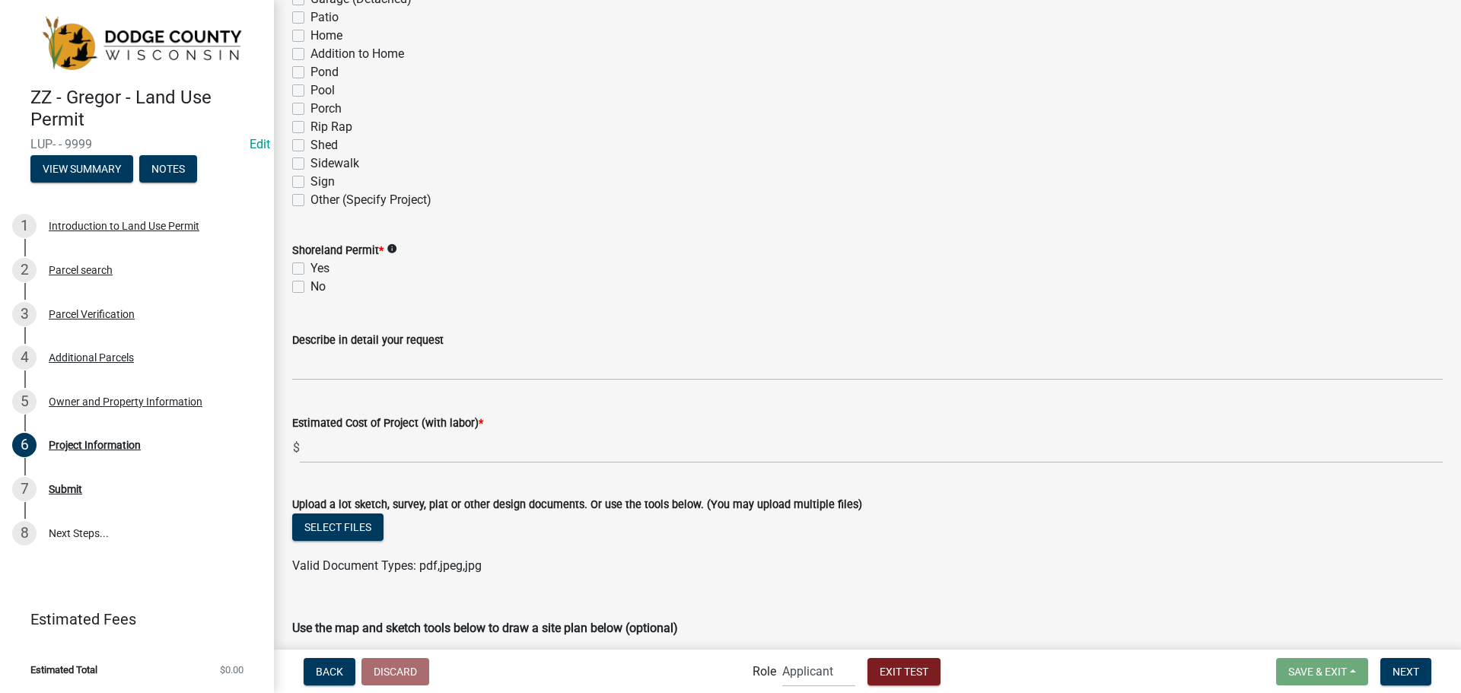
click at [311, 268] on label "Yes" at bounding box center [320, 269] width 19 height 18
click at [311, 268] on input "Yes" at bounding box center [316, 265] width 10 height 10
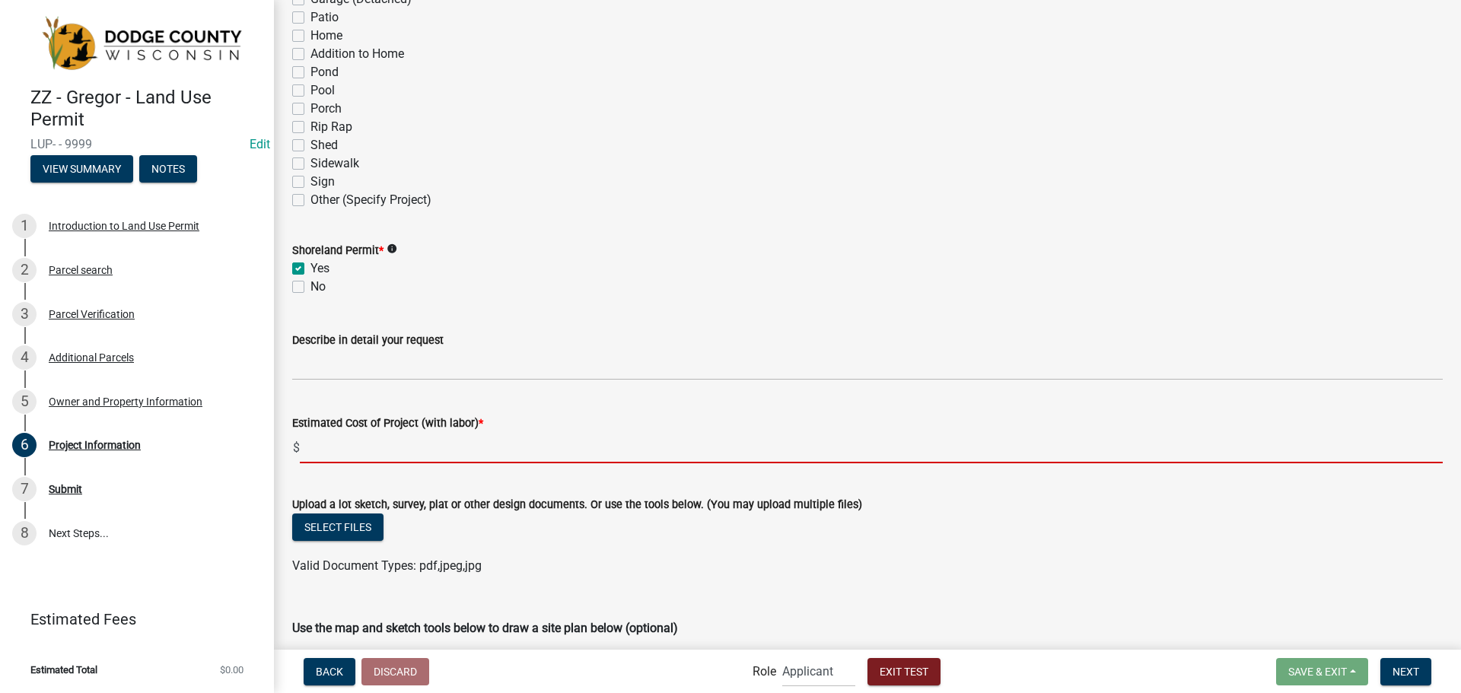
click at [385, 457] on input "text" at bounding box center [871, 447] width 1143 height 31
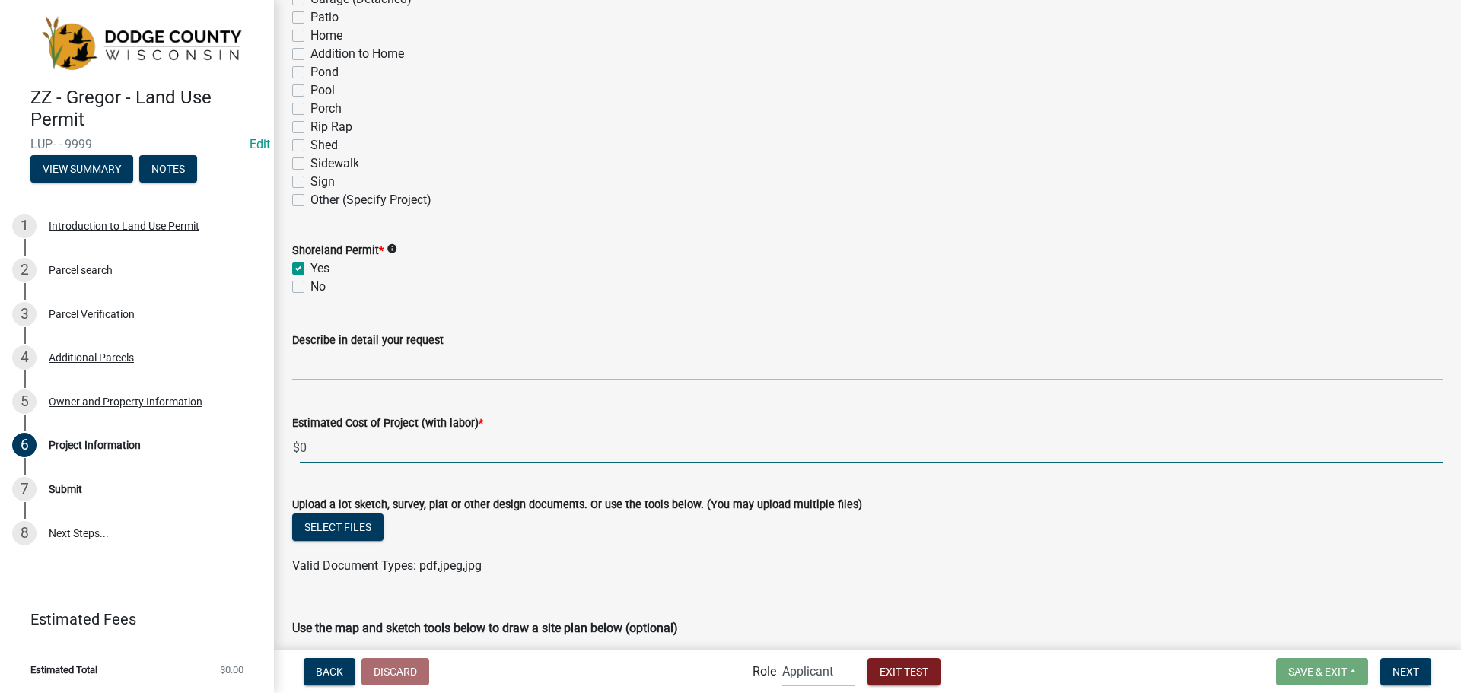
click at [546, 304] on wm-data-entity-input "Shoreland Permit * info Yes No" at bounding box center [867, 266] width 1151 height 87
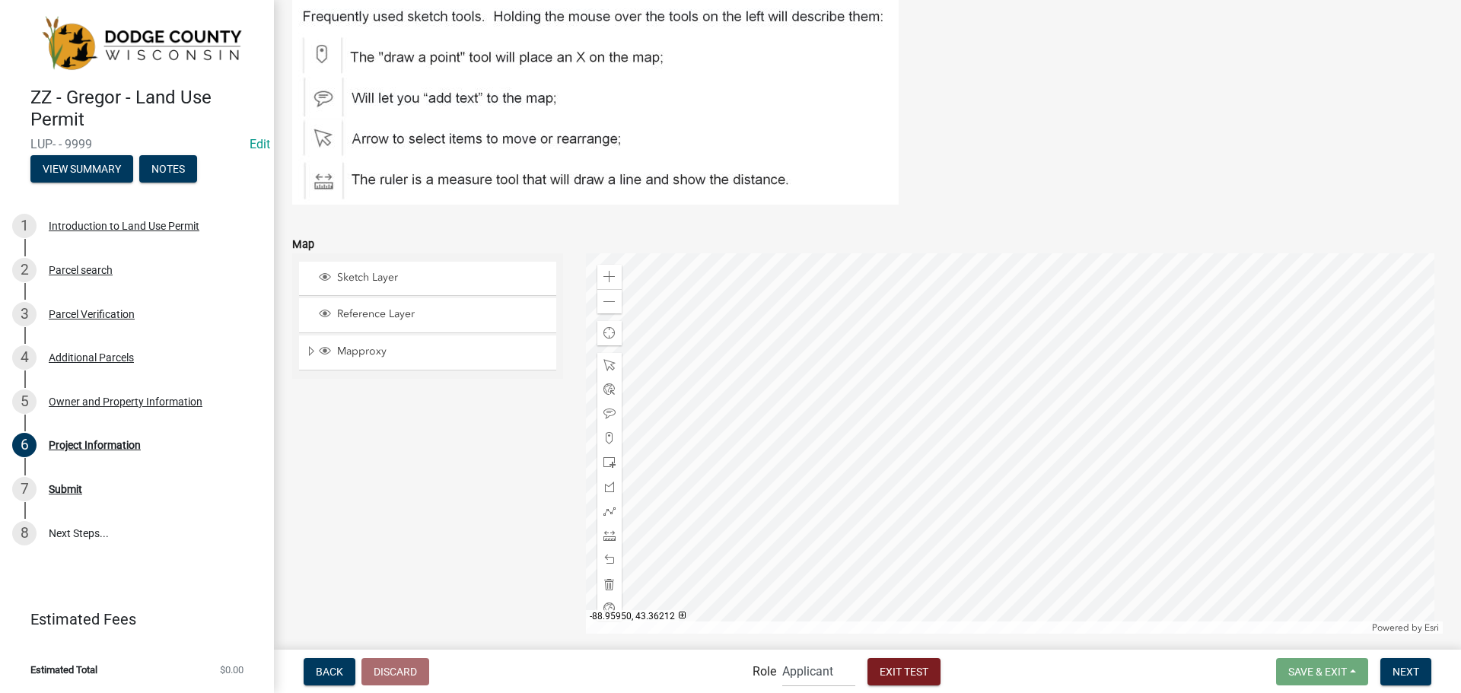
scroll to position [1779, 0]
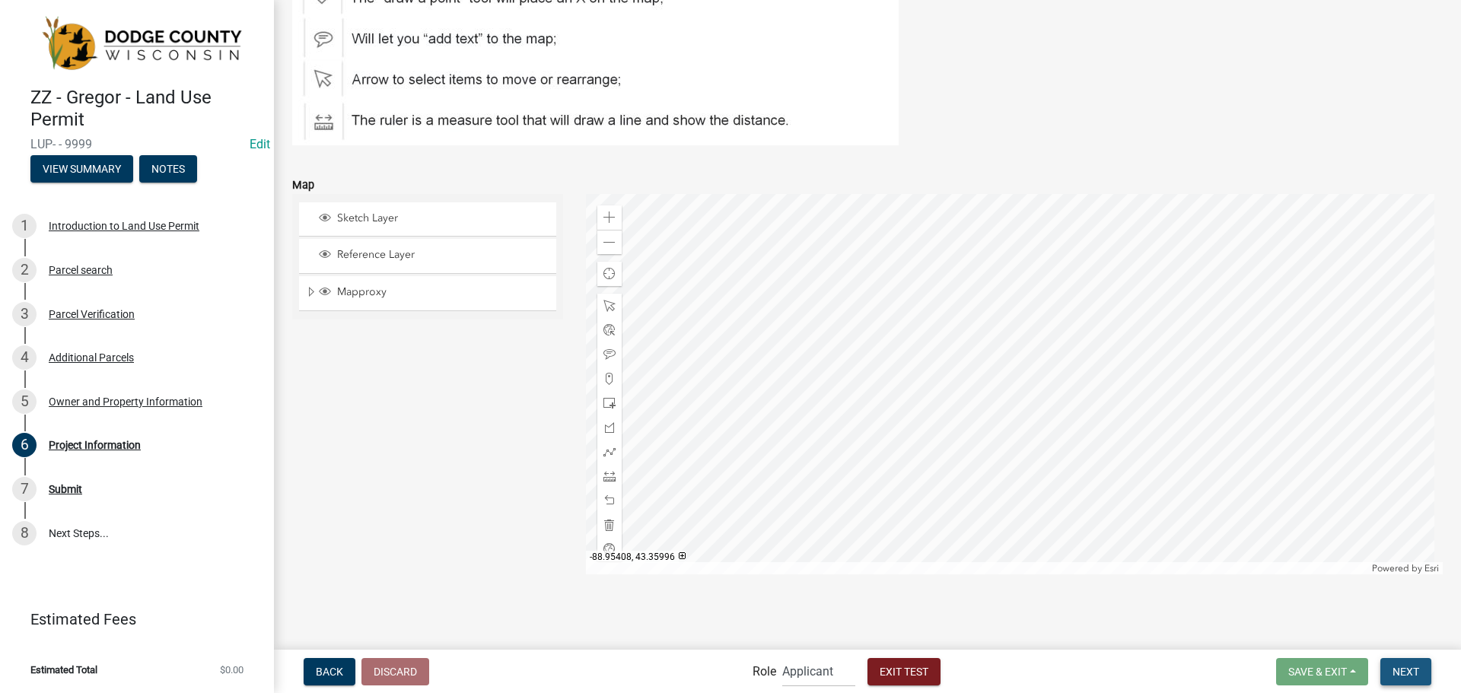
click at [1399, 665] on span "Next" at bounding box center [1406, 671] width 27 height 12
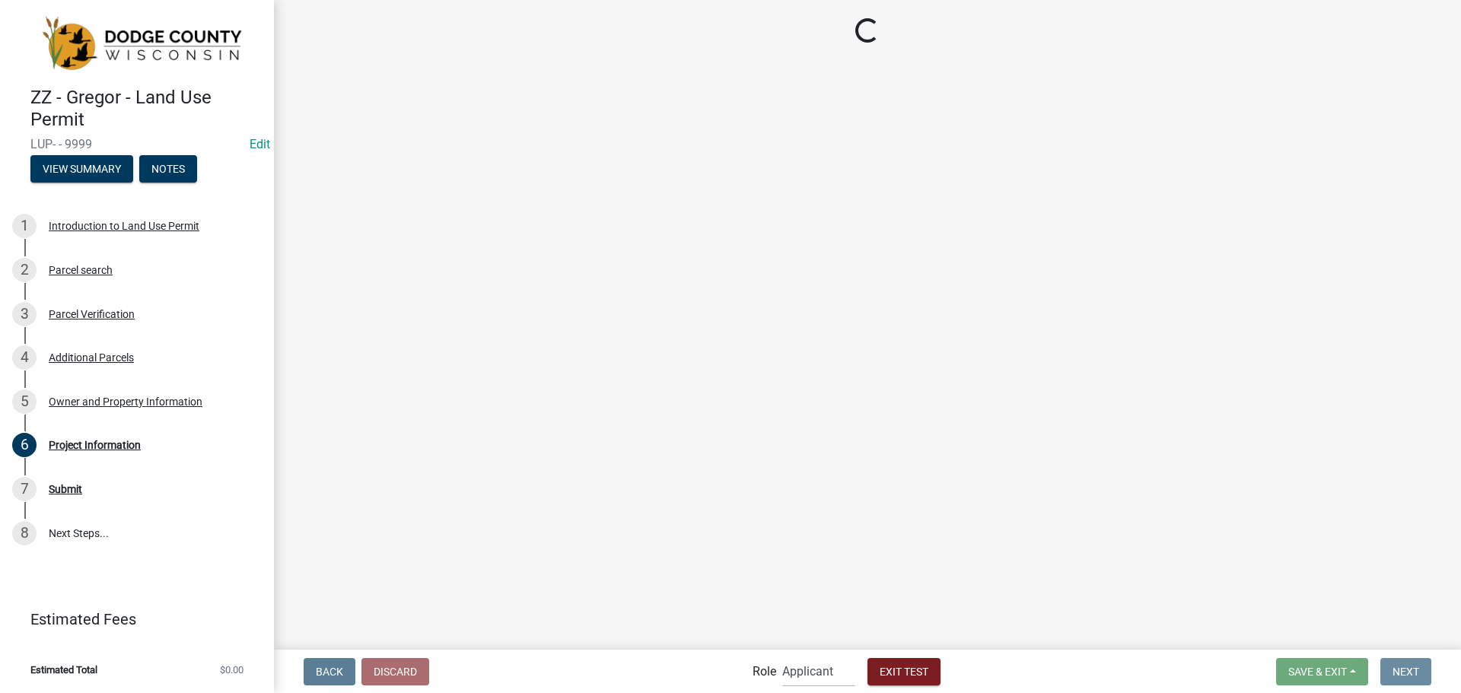
scroll to position [0, 0]
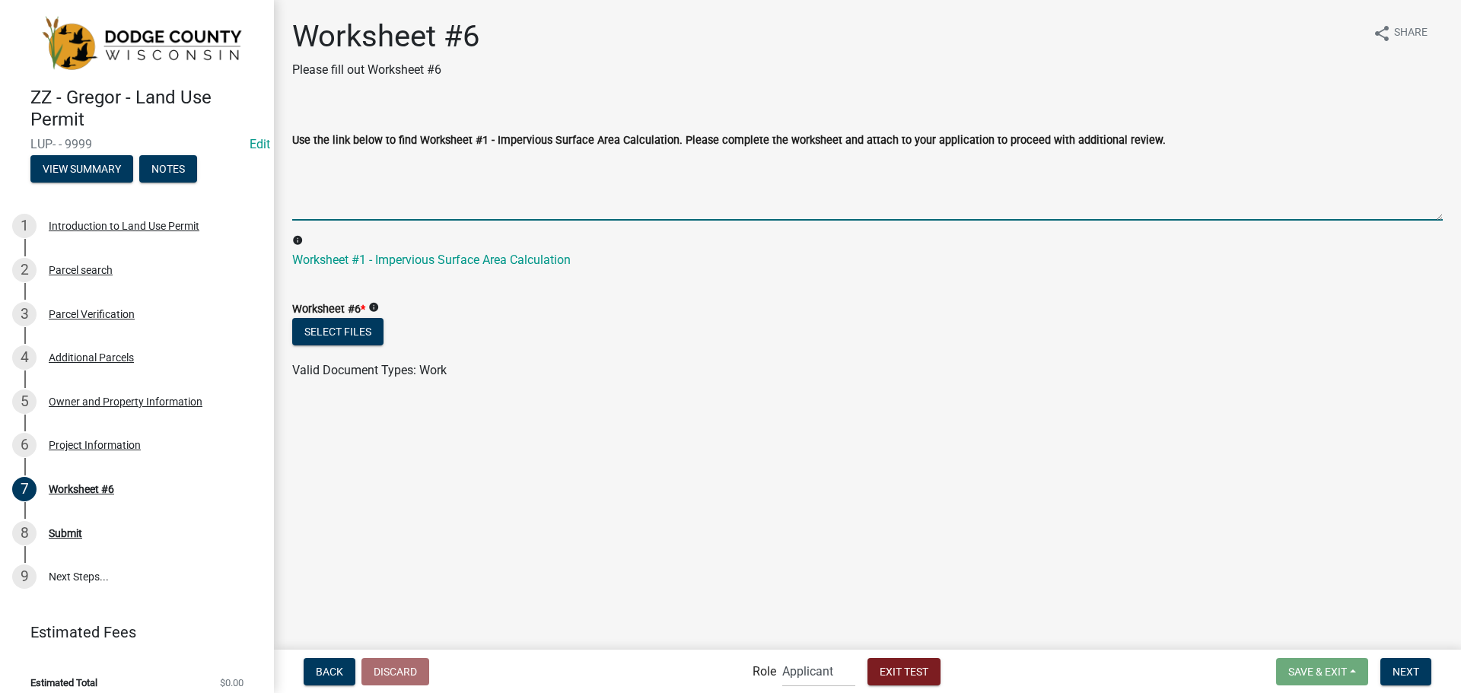
click at [399, 175] on textarea "Use the link below to find Worksheet #1 - Impervious Surface Area Calculation. …" at bounding box center [867, 185] width 1151 height 72
click at [419, 166] on textarea "Use the link below to find Worksheet #1 - Impervious Surface Area Calculation. …" at bounding box center [867, 185] width 1151 height 72
click at [371, 191] on textarea "Use the link below to find Worksheet #1 - Impervious Surface Area Calculation. …" at bounding box center [867, 185] width 1151 height 72
click at [636, 348] on div "Select files" at bounding box center [867, 333] width 1151 height 31
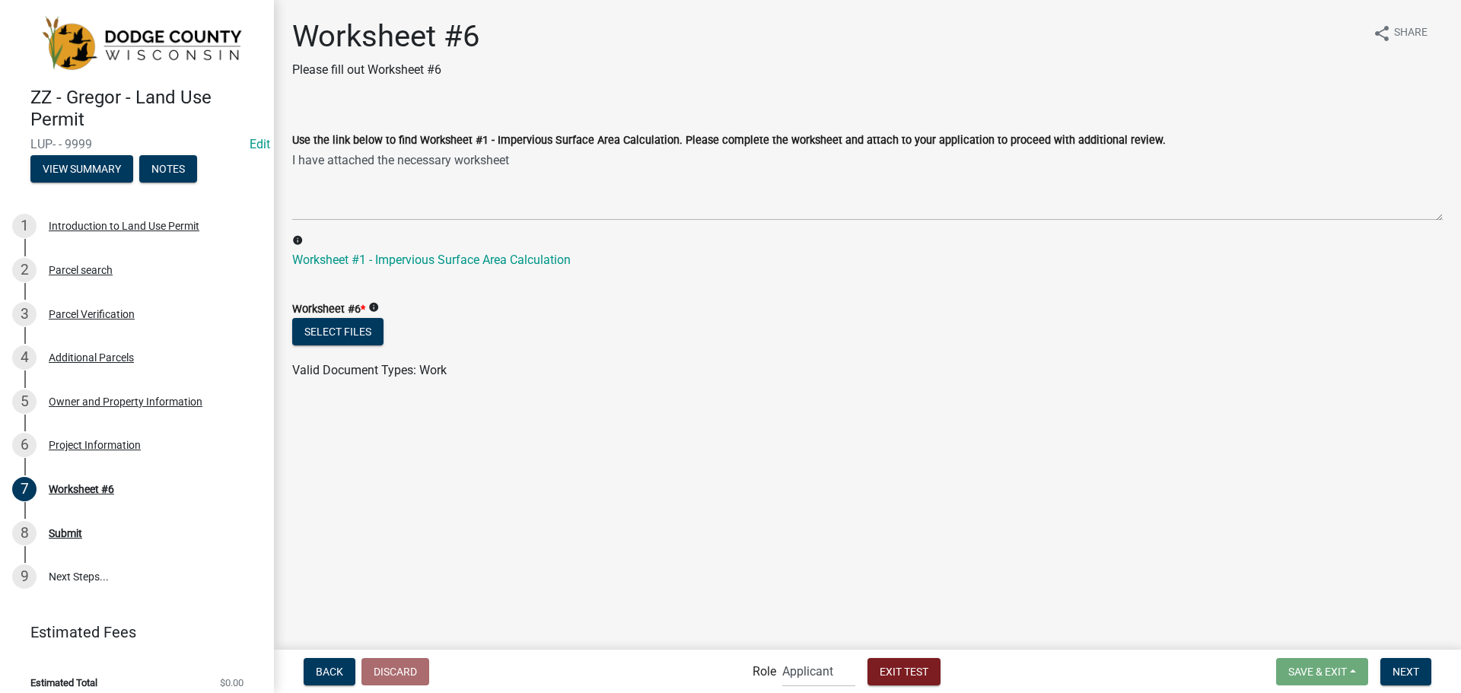
click at [374, 265] on link "Worksheet #1 - Impervious Surface Area Calculation" at bounding box center [431, 260] width 279 height 14
click at [371, 322] on button "Select files" at bounding box center [337, 331] width 91 height 27
click at [1414, 676] on span "Next" at bounding box center [1406, 671] width 27 height 12
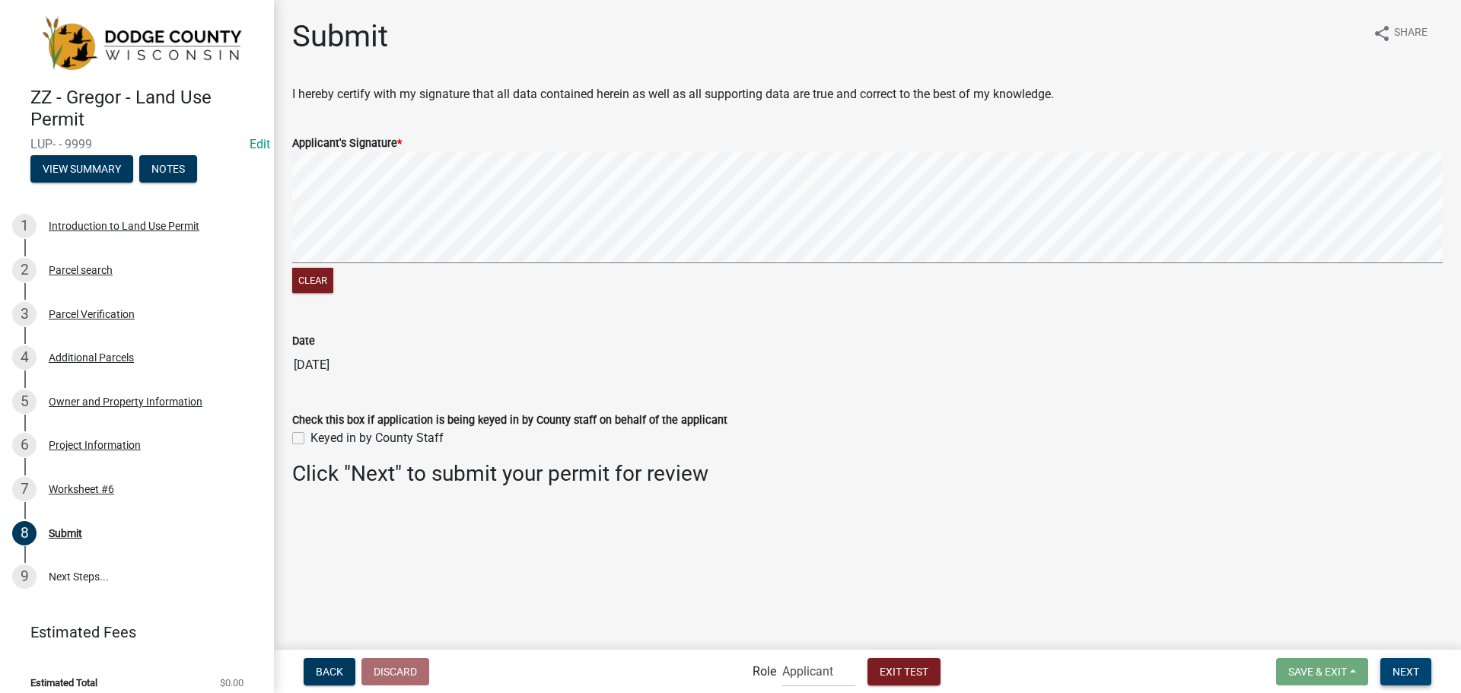
click at [1392, 664] on button "Next" at bounding box center [1406, 671] width 51 height 27
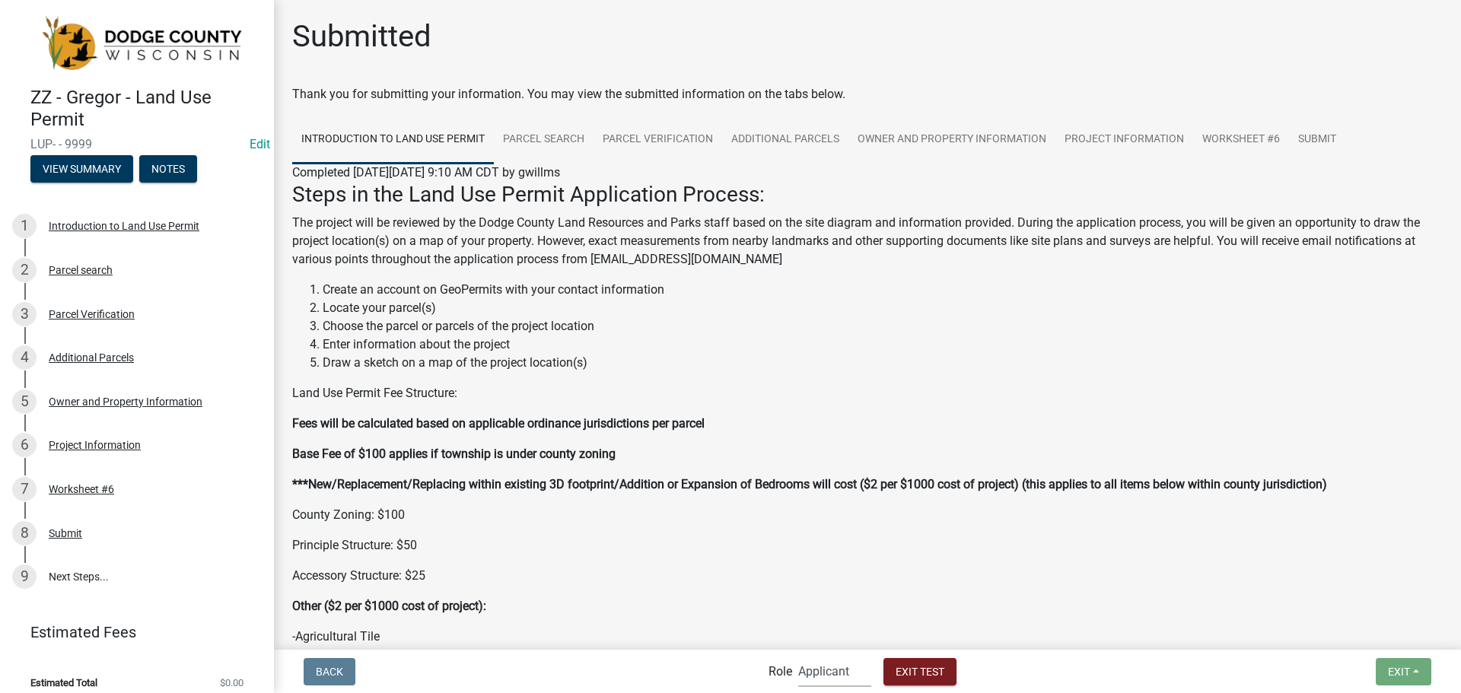
click at [806, 666] on select "Applicant Support Staff Admin Inspector" at bounding box center [834, 671] width 73 height 31
click at [798, 656] on select "Applicant Support Staff Admin Inspector" at bounding box center [834, 671] width 73 height 31
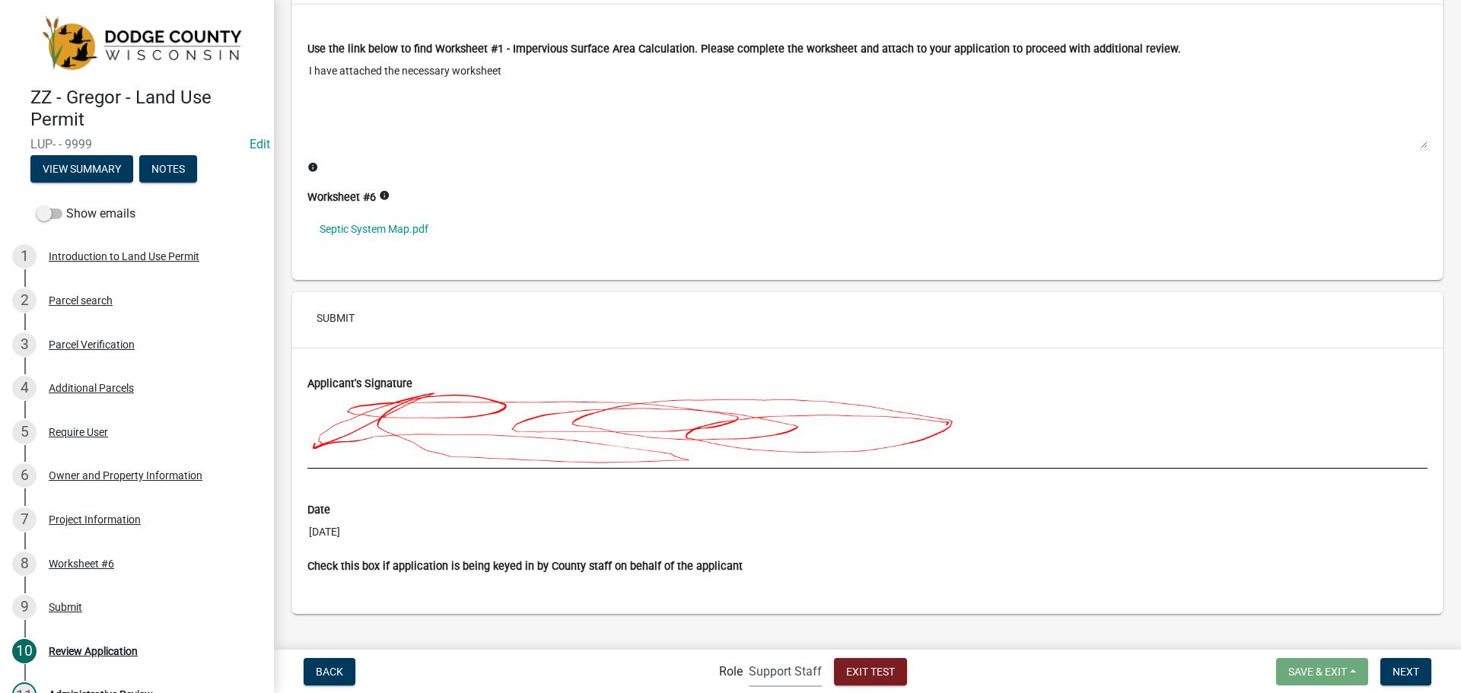
scroll to position [5018, 0]
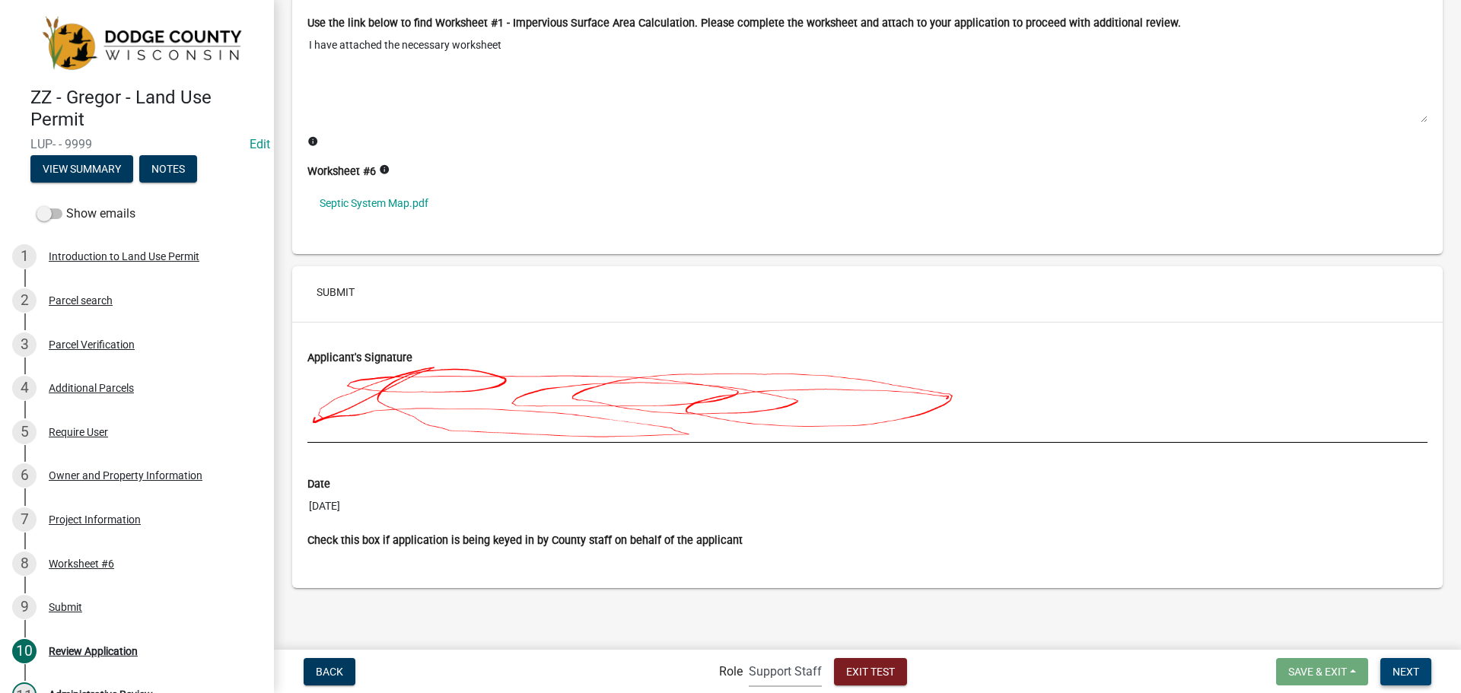
click at [1406, 674] on span "Next" at bounding box center [1406, 671] width 27 height 12
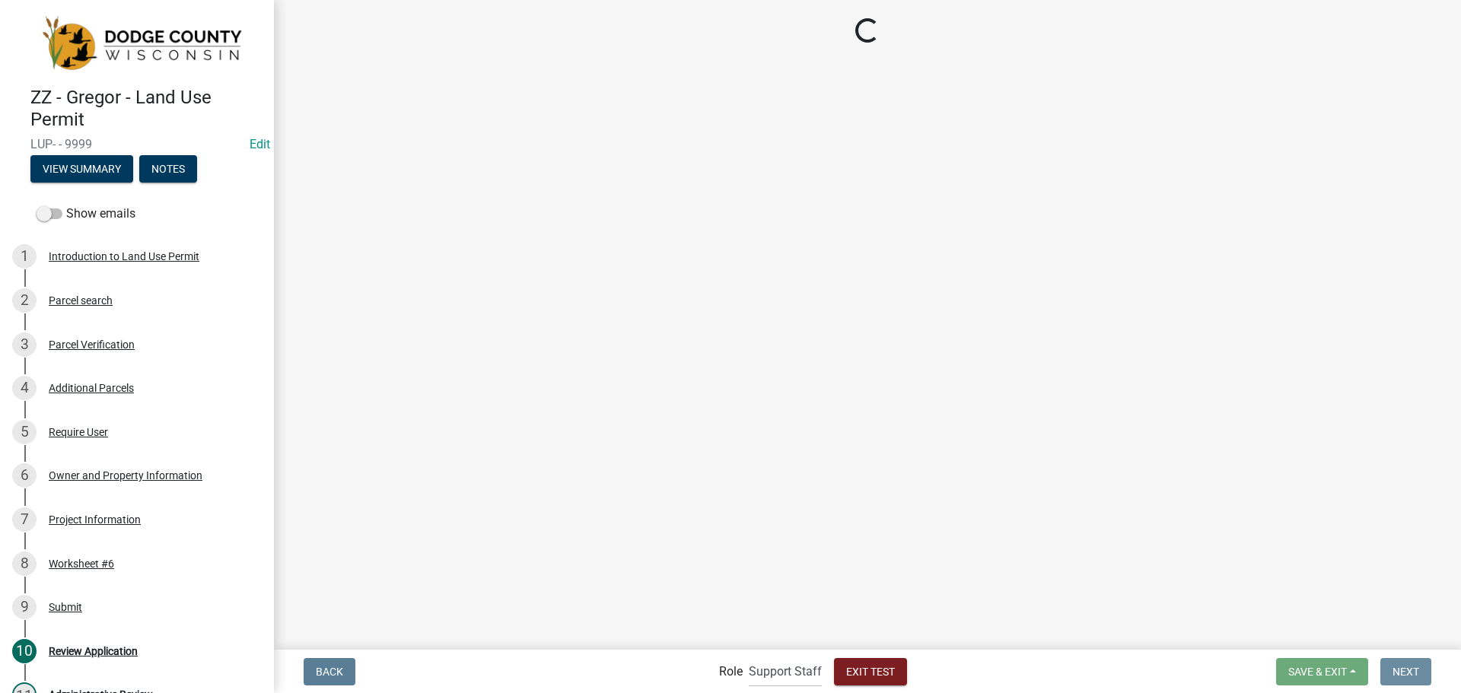
scroll to position [0, 0]
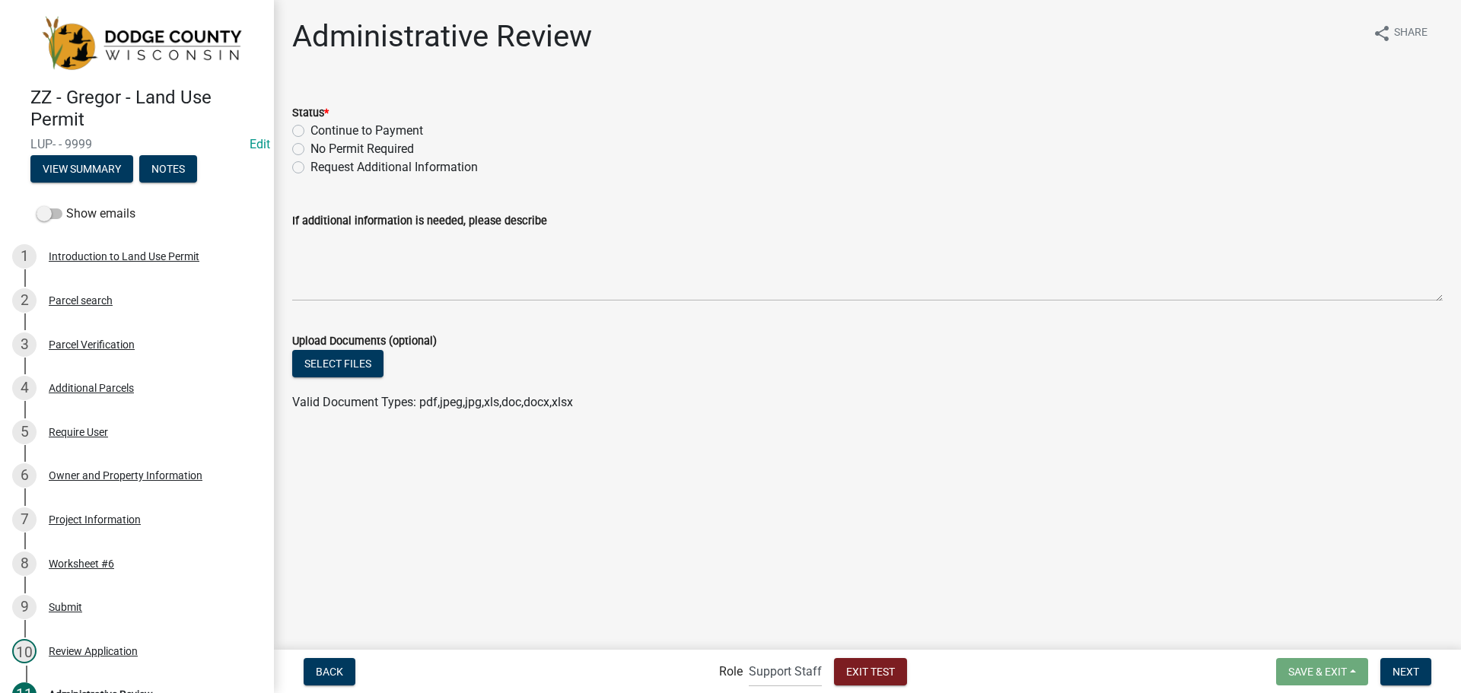
click at [311, 132] on label "Continue to Payment" at bounding box center [367, 131] width 113 height 18
click at [311, 132] on input "Continue to Payment" at bounding box center [316, 127] width 10 height 10
click at [308, 155] on div "No Permit Required" at bounding box center [867, 149] width 1151 height 18
click at [300, 155] on div "No Permit Required" at bounding box center [867, 149] width 1151 height 18
click at [311, 167] on label "Request Additional Information" at bounding box center [394, 167] width 167 height 18
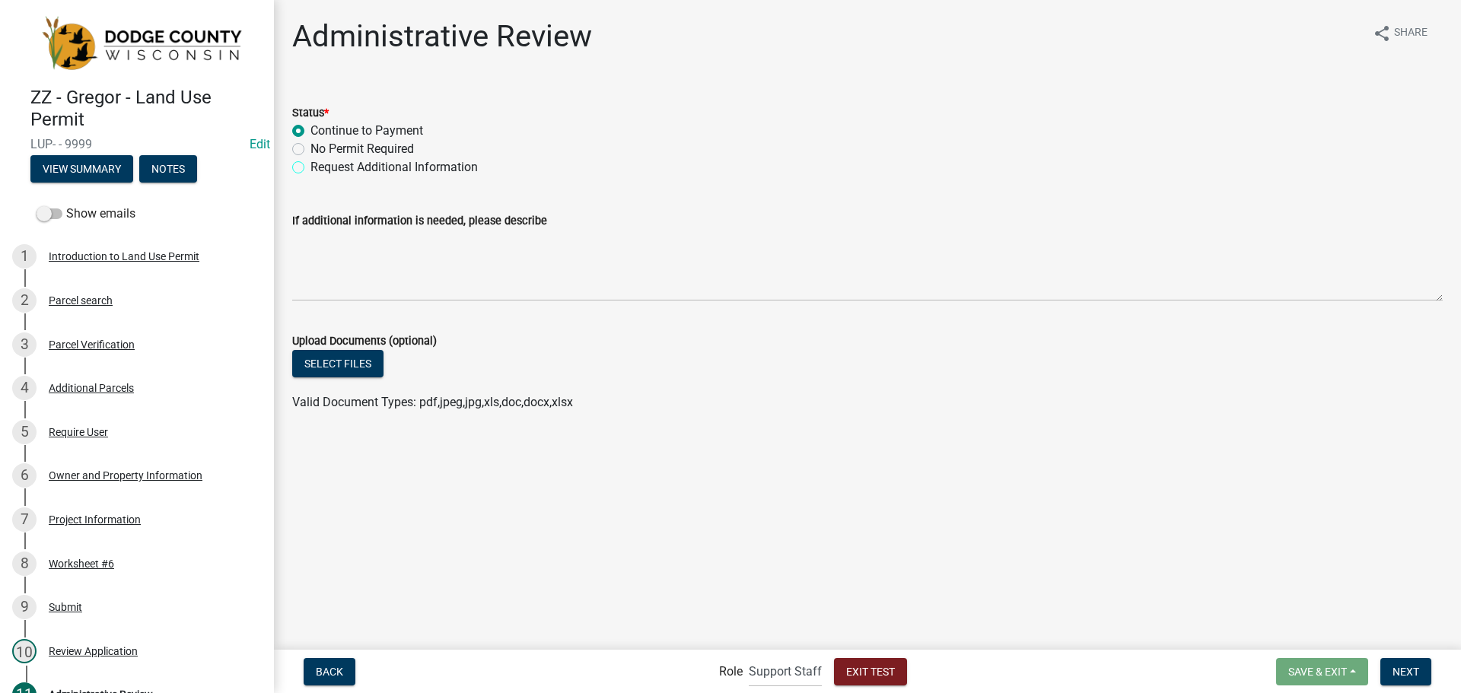
click at [311, 167] on input "Request Additional Information" at bounding box center [316, 163] width 10 height 10
click at [311, 146] on label "No Permit Required" at bounding box center [363, 149] width 104 height 18
click at [311, 146] on input "No Permit Required" at bounding box center [316, 145] width 10 height 10
click at [300, 118] on label "Status *" at bounding box center [310, 113] width 37 height 11
click at [311, 129] on label "Continue to Payment" at bounding box center [367, 131] width 113 height 18
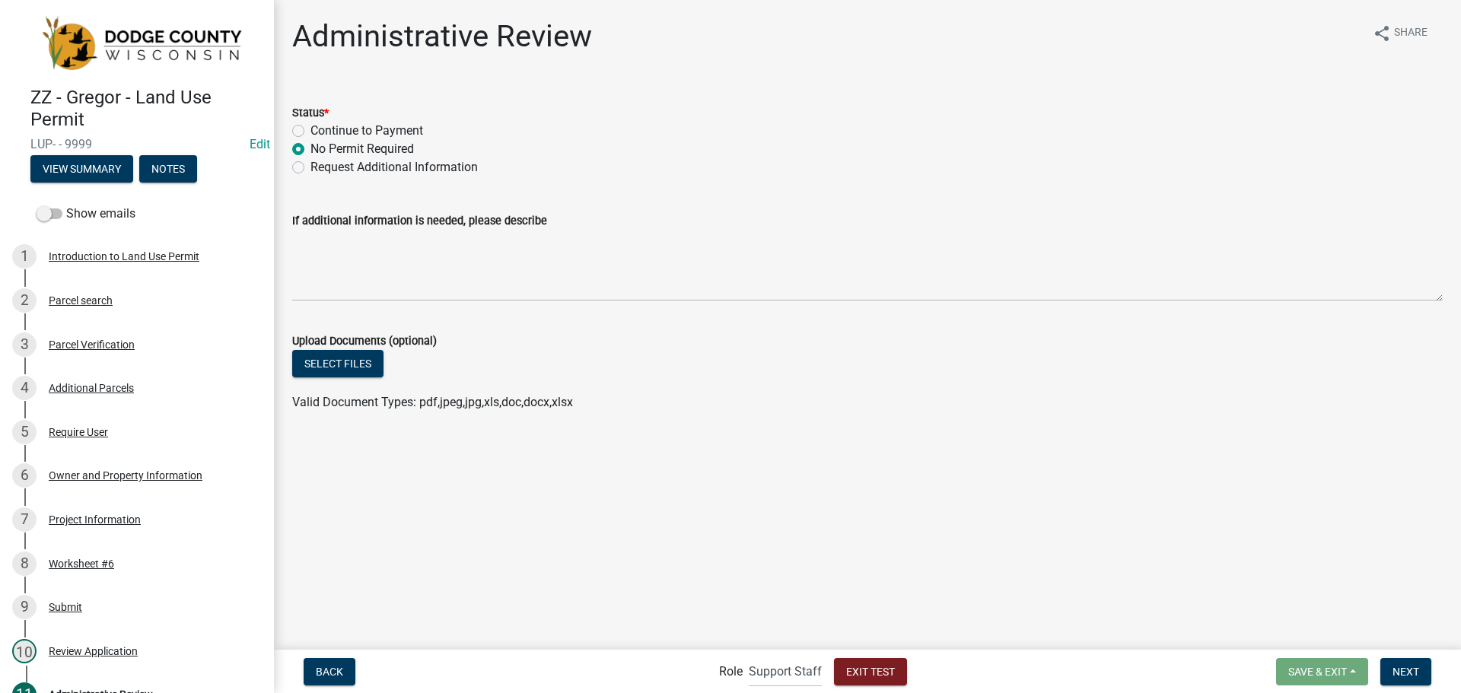
click at [311, 129] on input "Continue to Payment" at bounding box center [316, 127] width 10 height 10
click at [1398, 671] on span "Next" at bounding box center [1406, 671] width 27 height 12
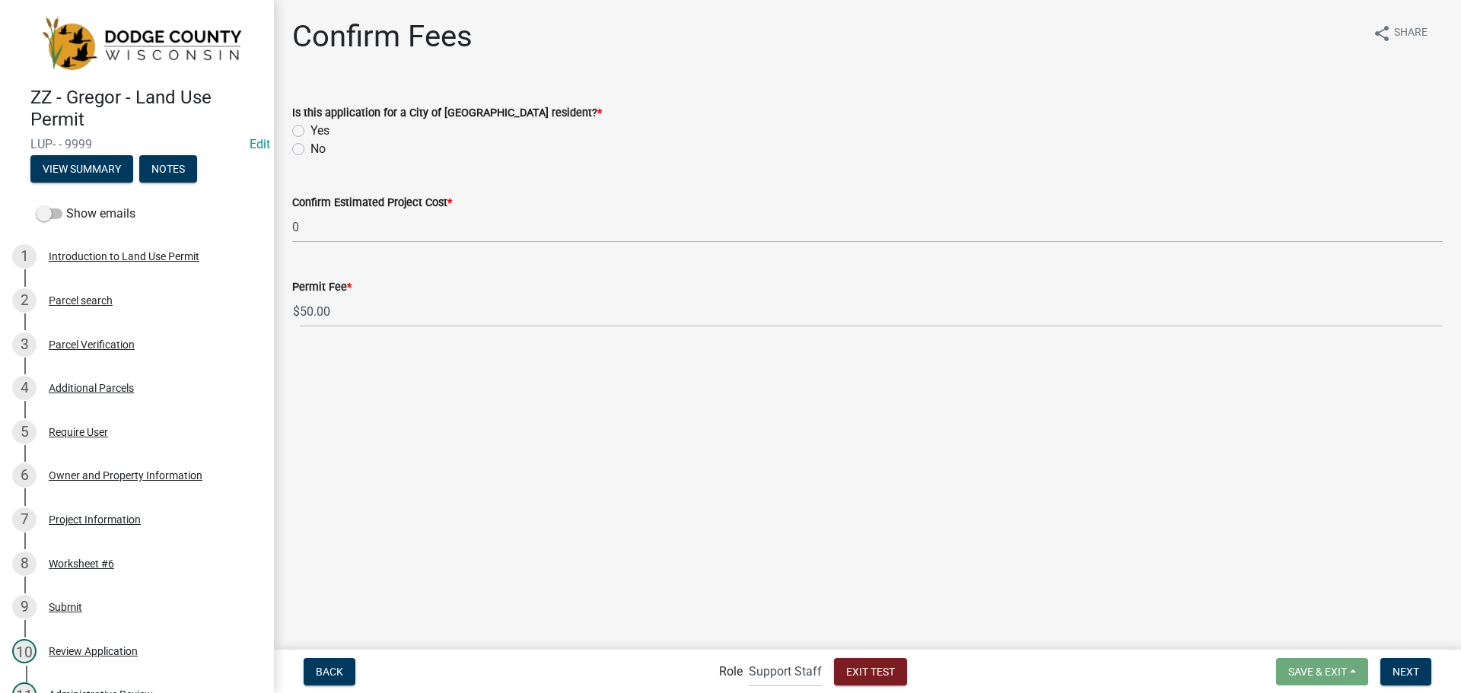
click at [311, 155] on label "No" at bounding box center [318, 149] width 15 height 18
click at [311, 150] on input "No" at bounding box center [316, 145] width 10 height 10
click at [1408, 671] on span "Next" at bounding box center [1406, 671] width 27 height 12
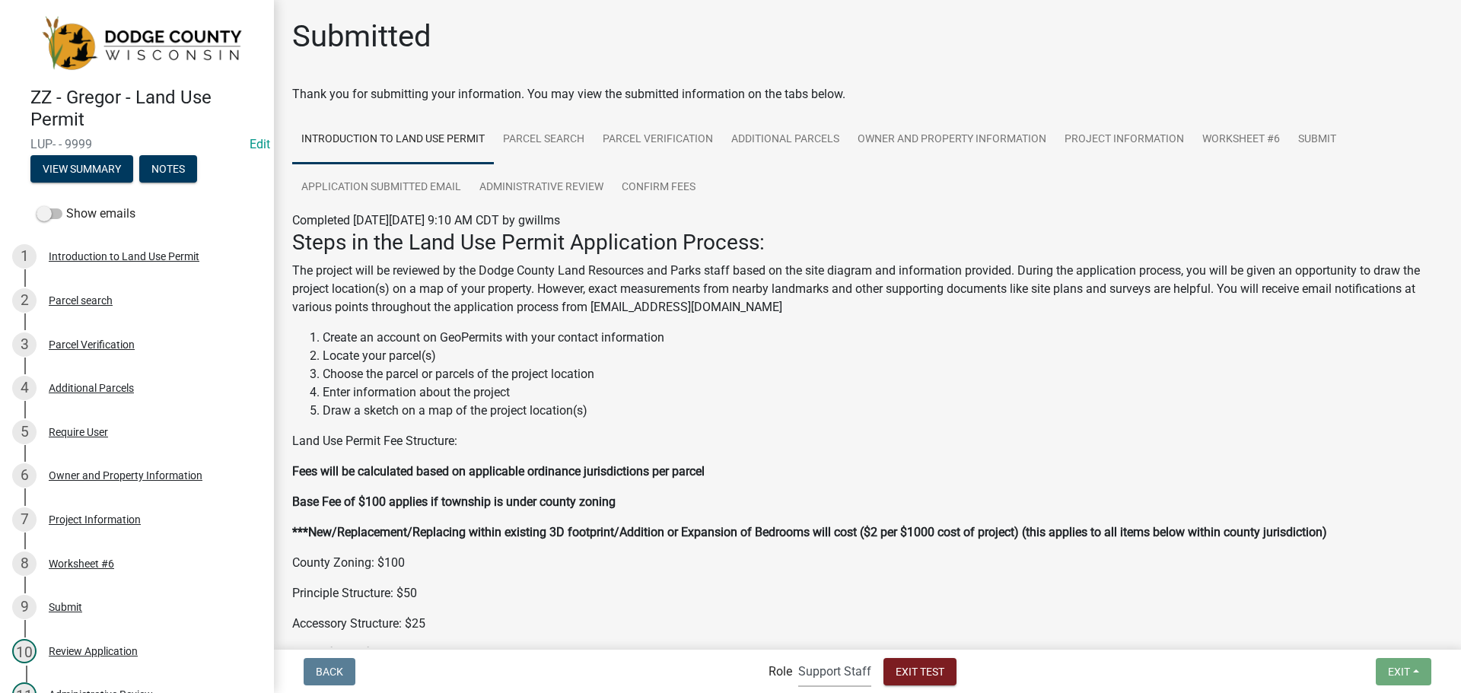
click at [840, 671] on select "Applicant Support Staff Admin Inspector" at bounding box center [834, 671] width 73 height 31
click at [798, 656] on select "Applicant Support Staff Admin Inspector" at bounding box center [834, 671] width 73 height 31
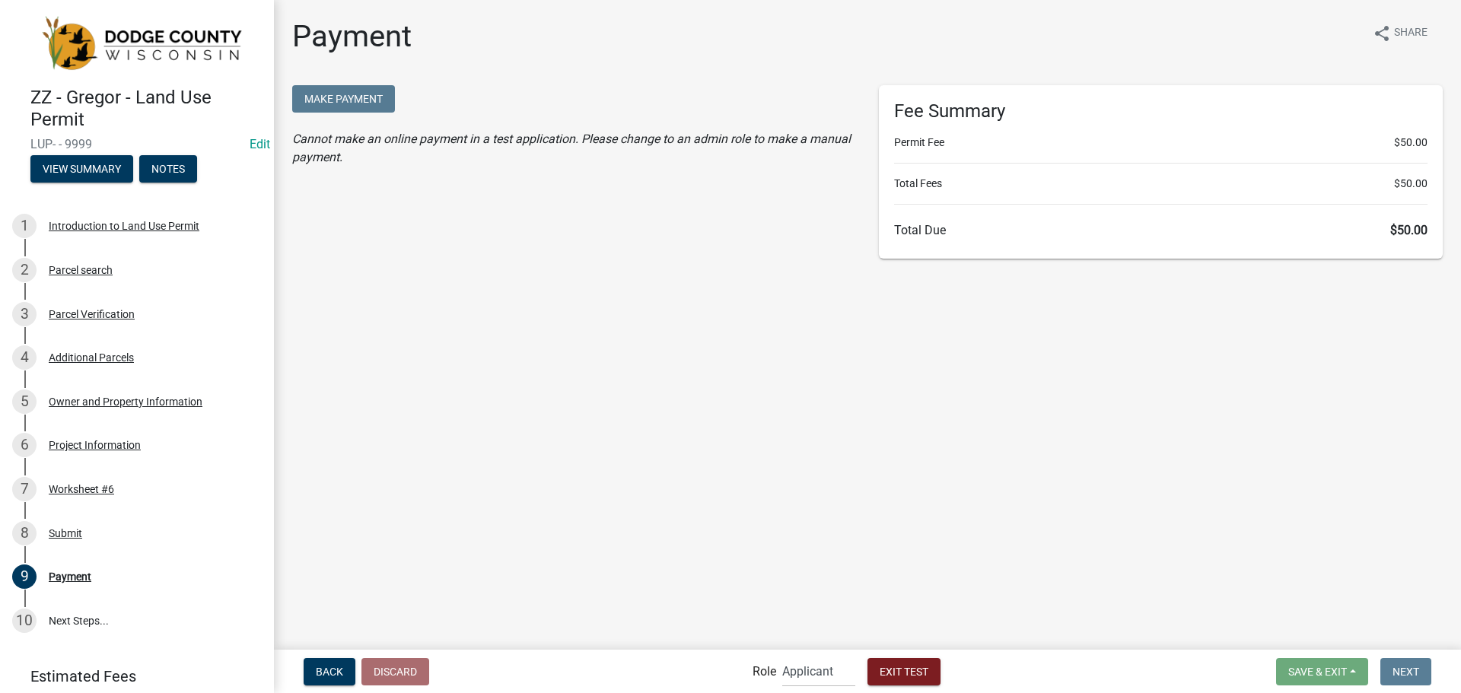
drag, startPoint x: 355, startPoint y: 145, endPoint x: 550, endPoint y: 162, distance: 195.6
click at [536, 159] on div "Make Payment Cannot make an online payment in a test application. Please change…" at bounding box center [574, 125] width 564 height 81
click at [496, 183] on div "Make Payment Cannot make an online payment in a test application. Please change…" at bounding box center [574, 172] width 587 height 174
click at [183, 227] on div "Introduction to Land Use Permit" at bounding box center [124, 226] width 151 height 11
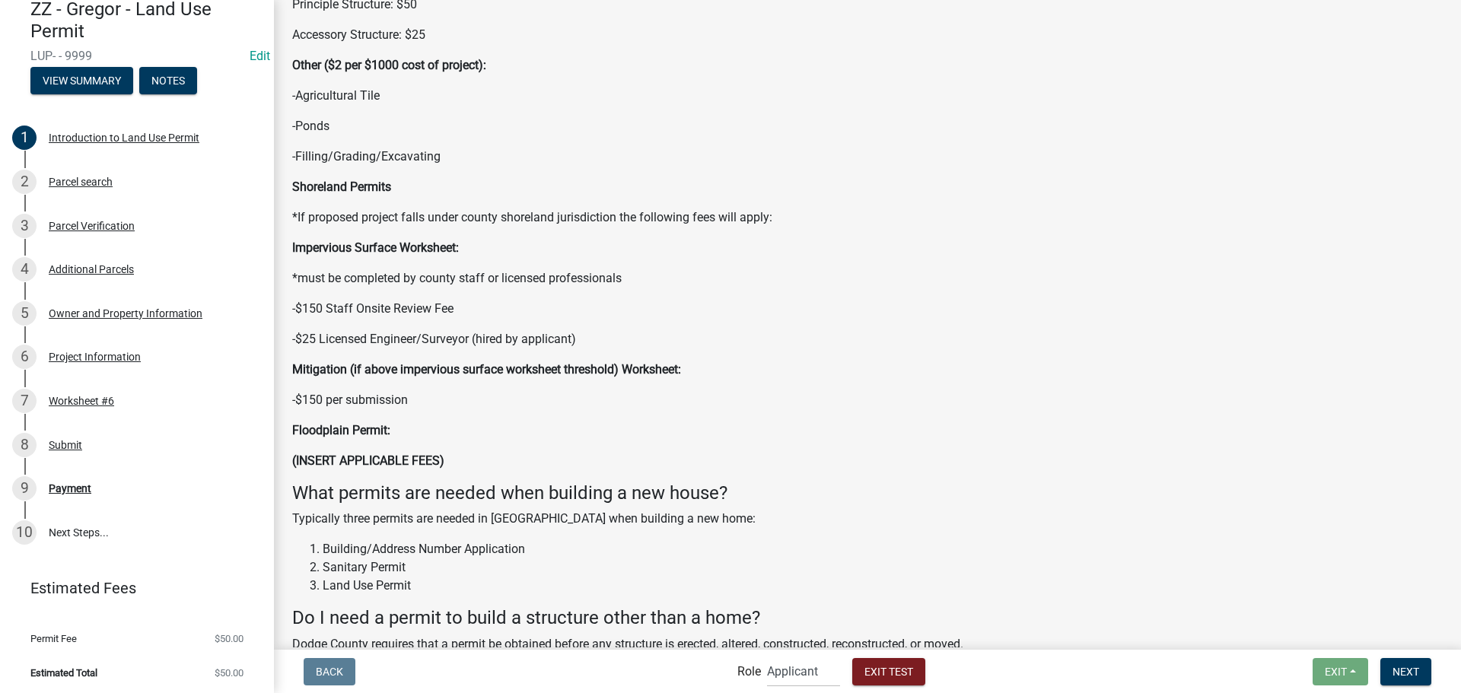
scroll to position [228, 0]
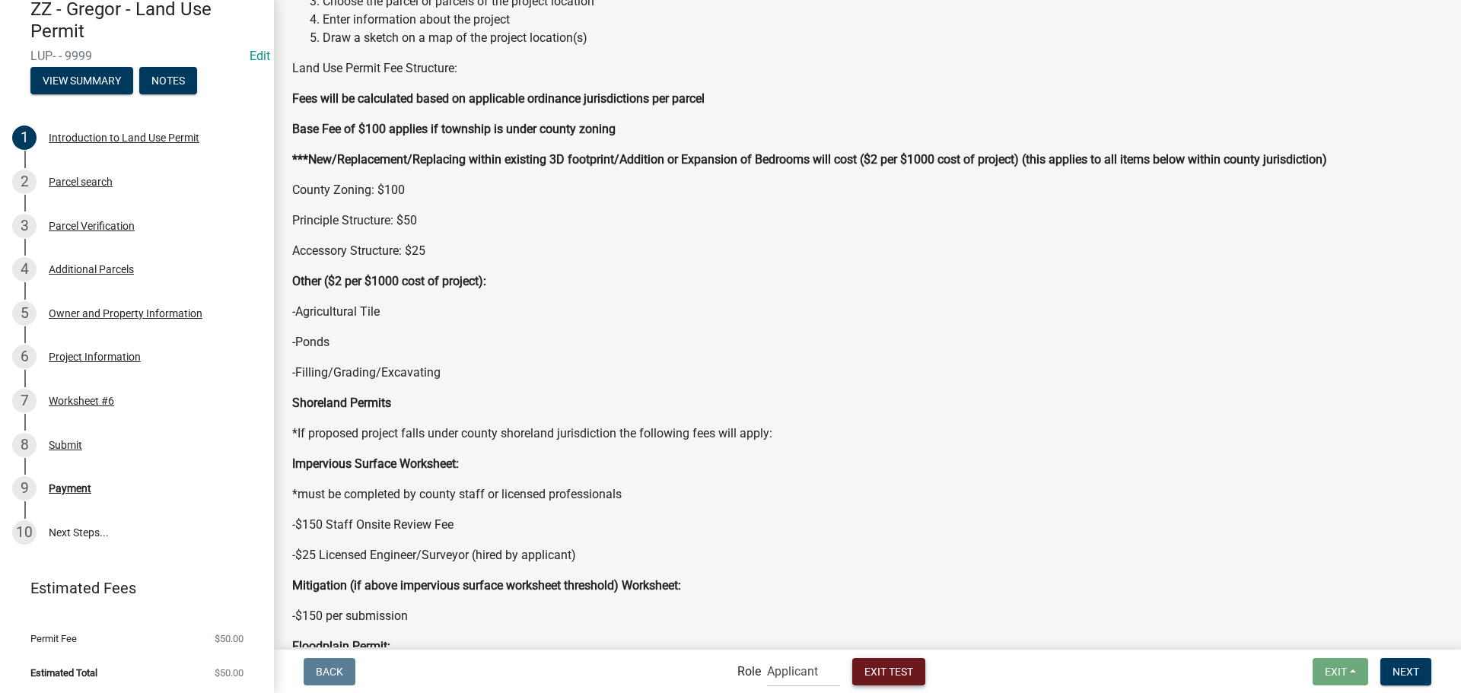
click at [885, 674] on span "Exit Test" at bounding box center [889, 671] width 49 height 12
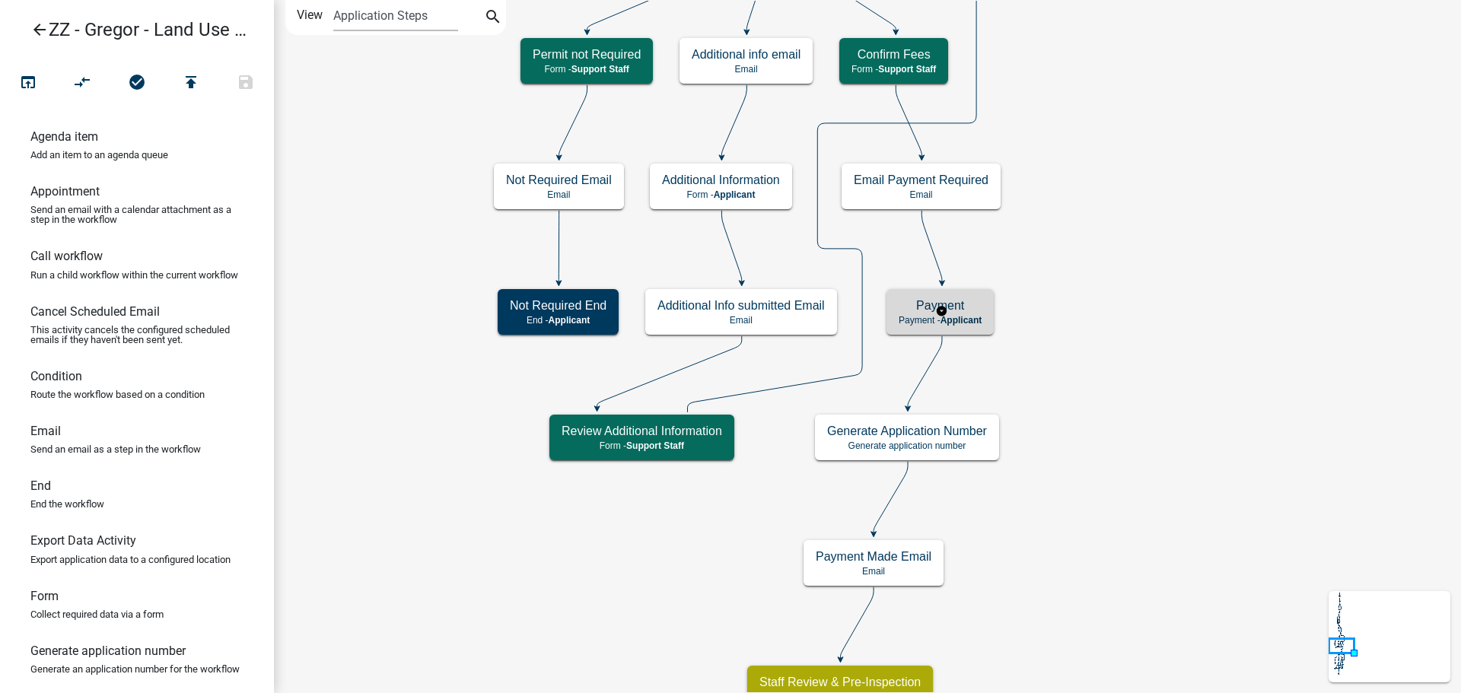
click at [977, 305] on h5 "Payment" at bounding box center [940, 305] width 83 height 14
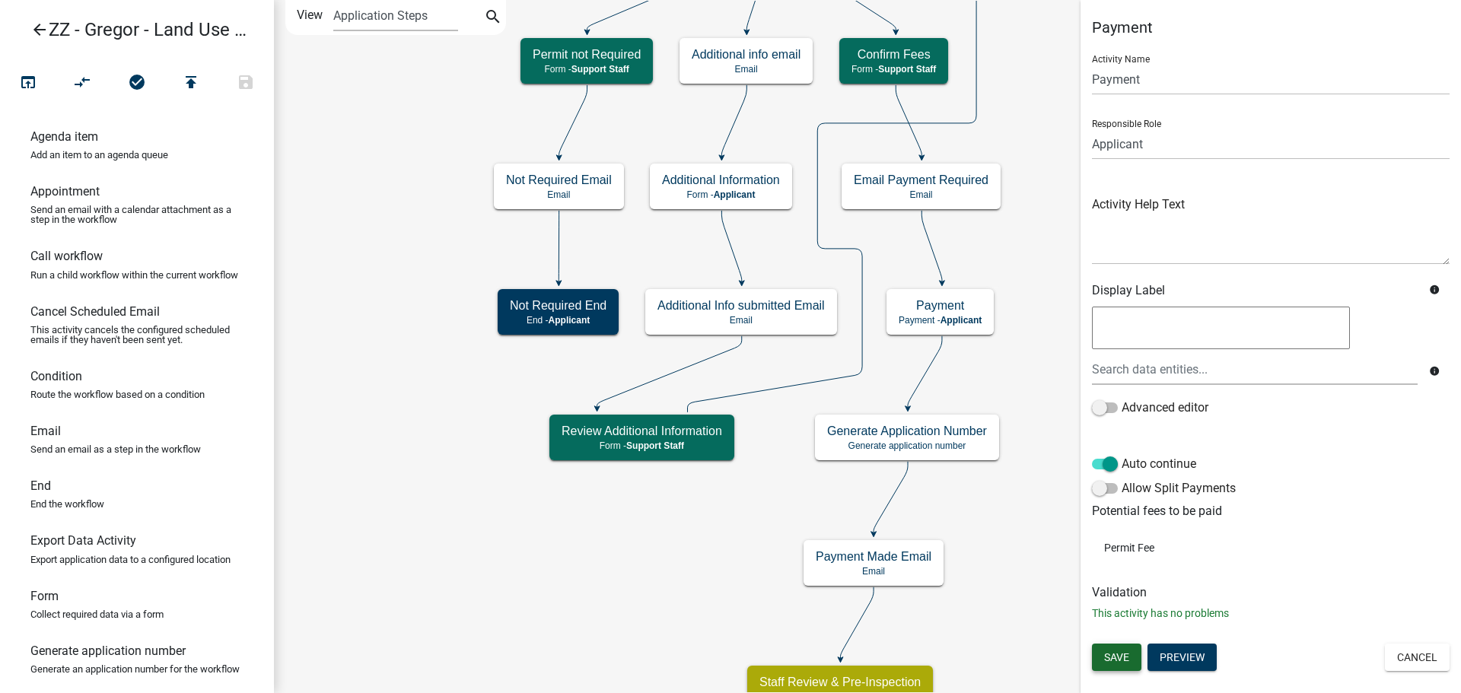
click at [1102, 658] on button "Save" at bounding box center [1116, 657] width 49 height 27
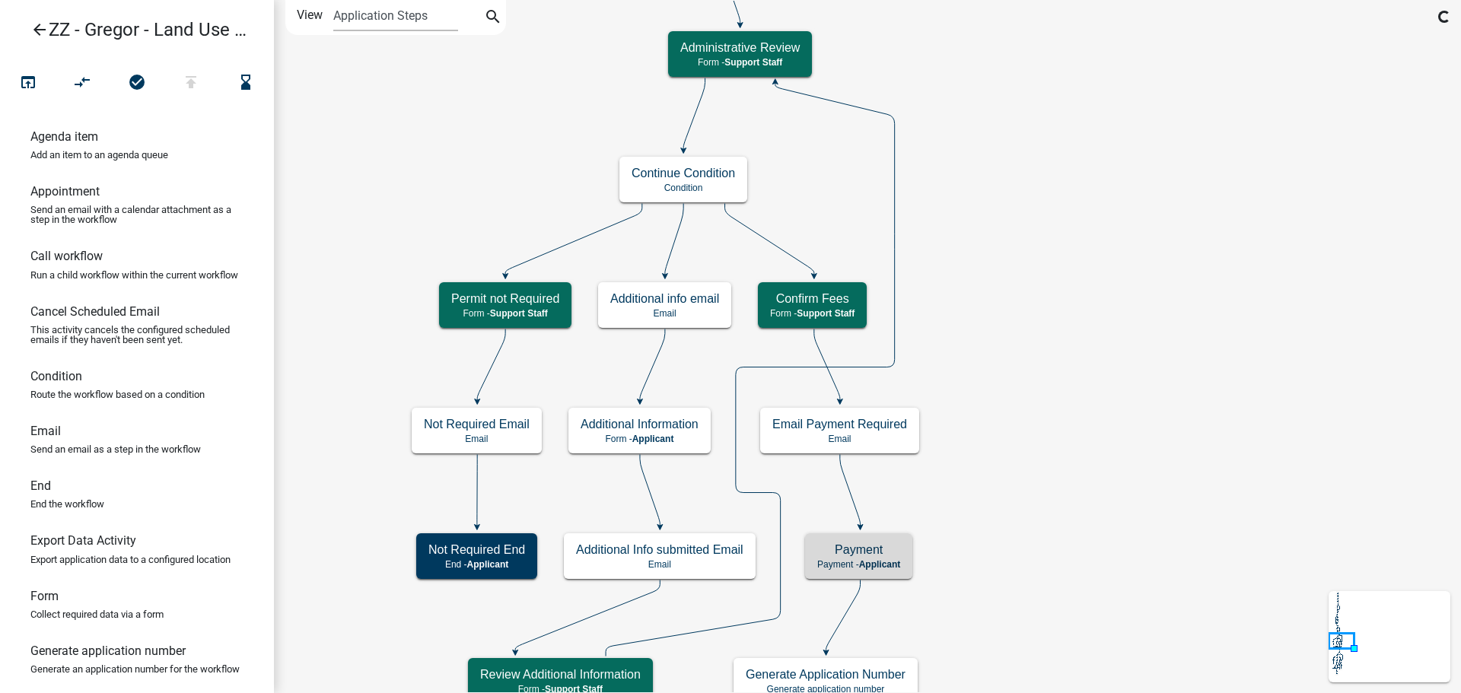
click at [40, 27] on icon "arrow_back" at bounding box center [39, 31] width 18 height 21
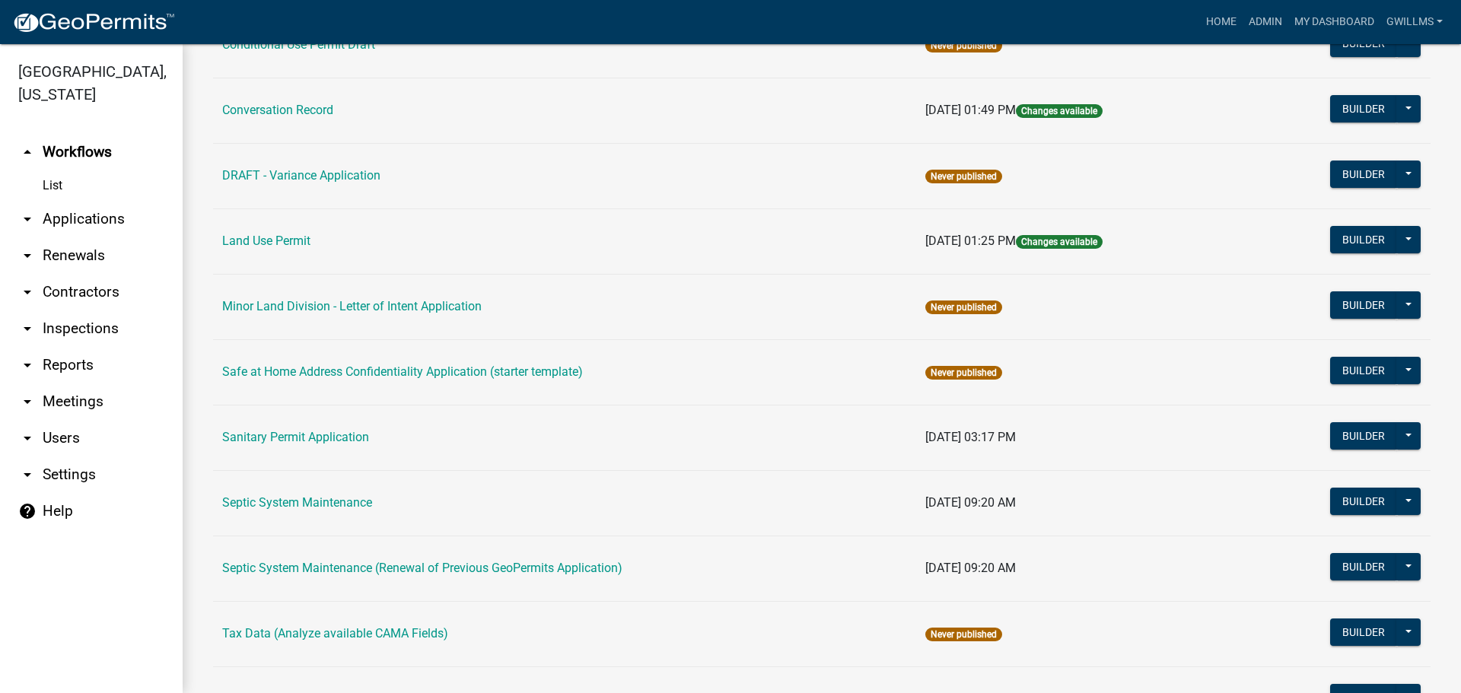
scroll to position [529, 0]
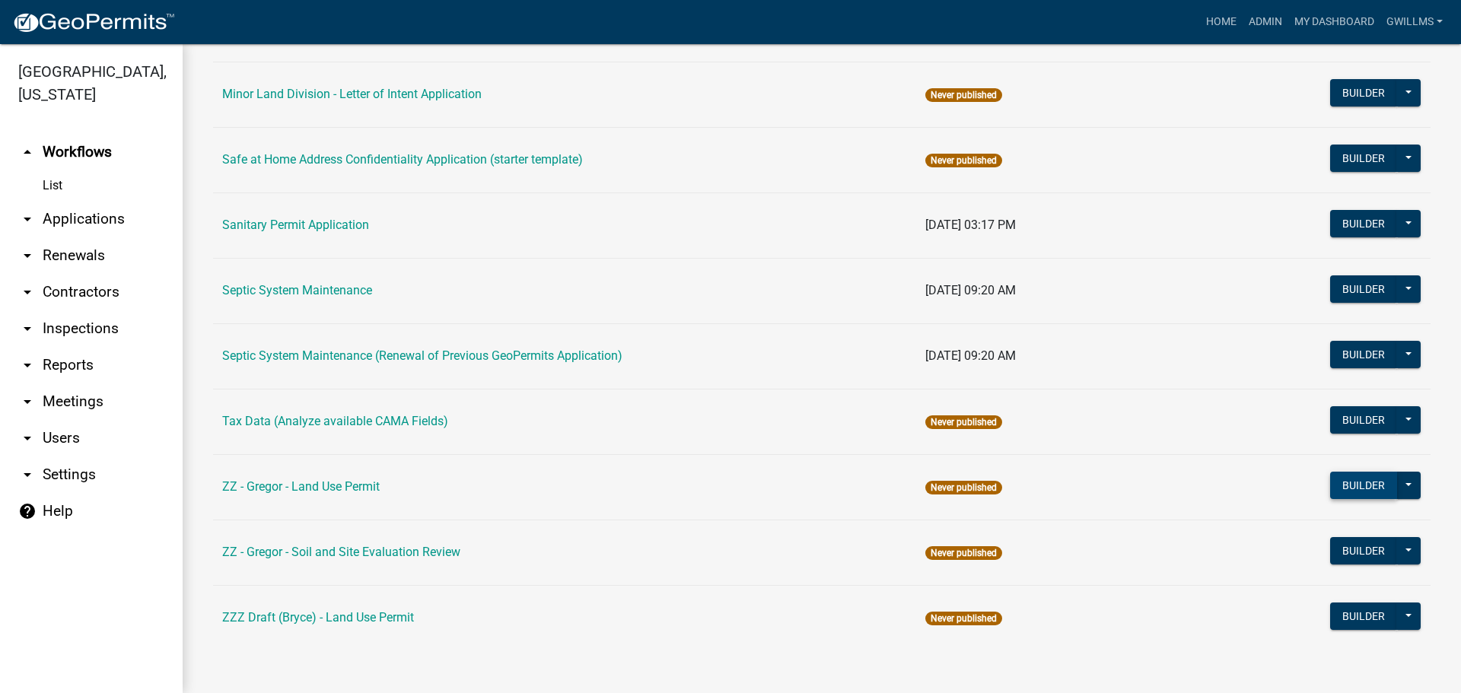
click at [1358, 488] on button "Builder" at bounding box center [1363, 485] width 67 height 27
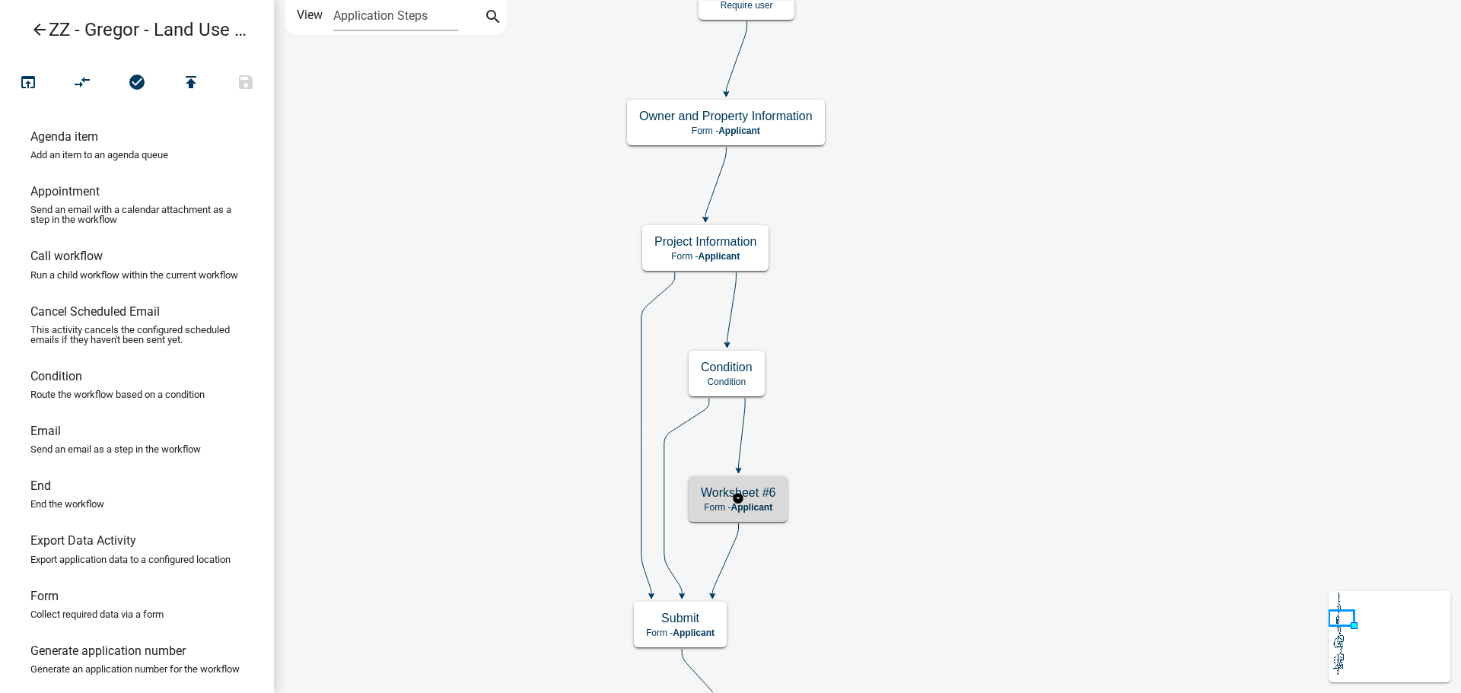
click at [763, 519] on div "Worksheet #6 Form - Applicant" at bounding box center [738, 499] width 99 height 46
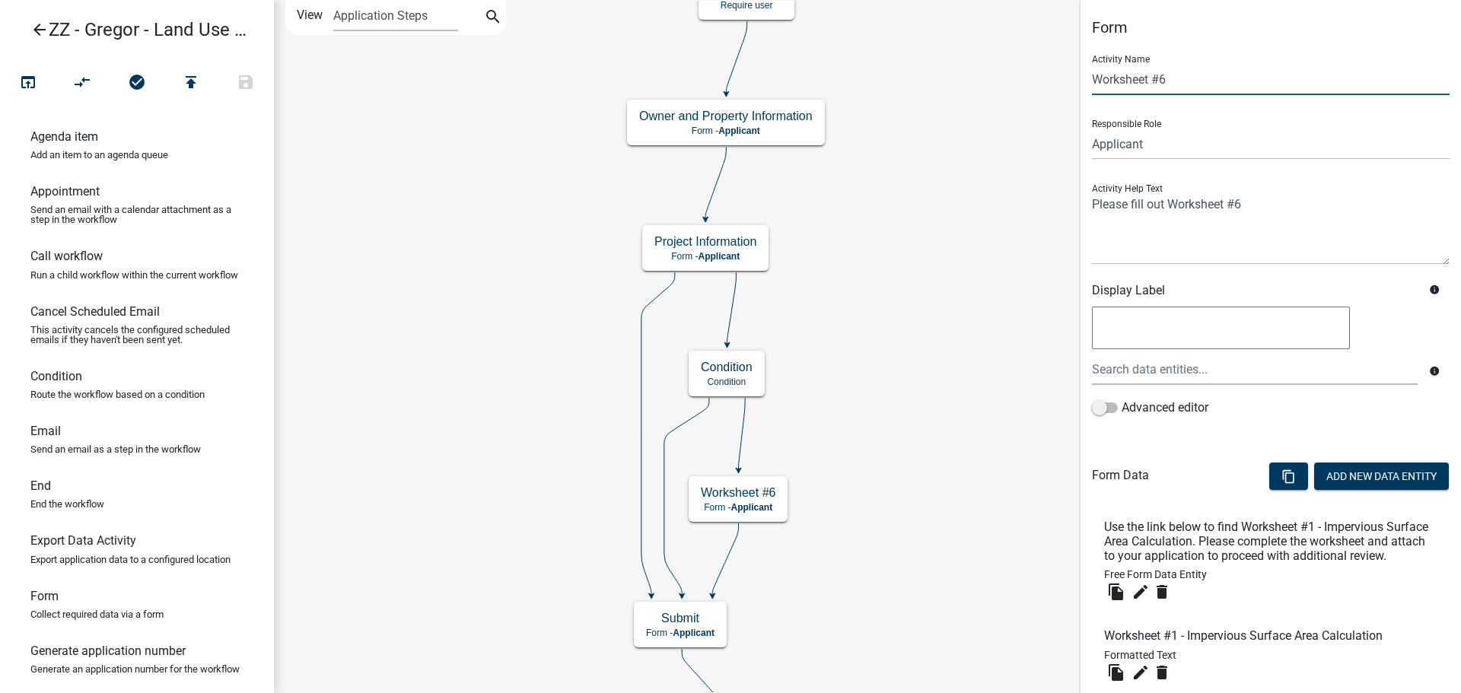
click at [1189, 83] on input "Worksheet #6" at bounding box center [1271, 79] width 358 height 31
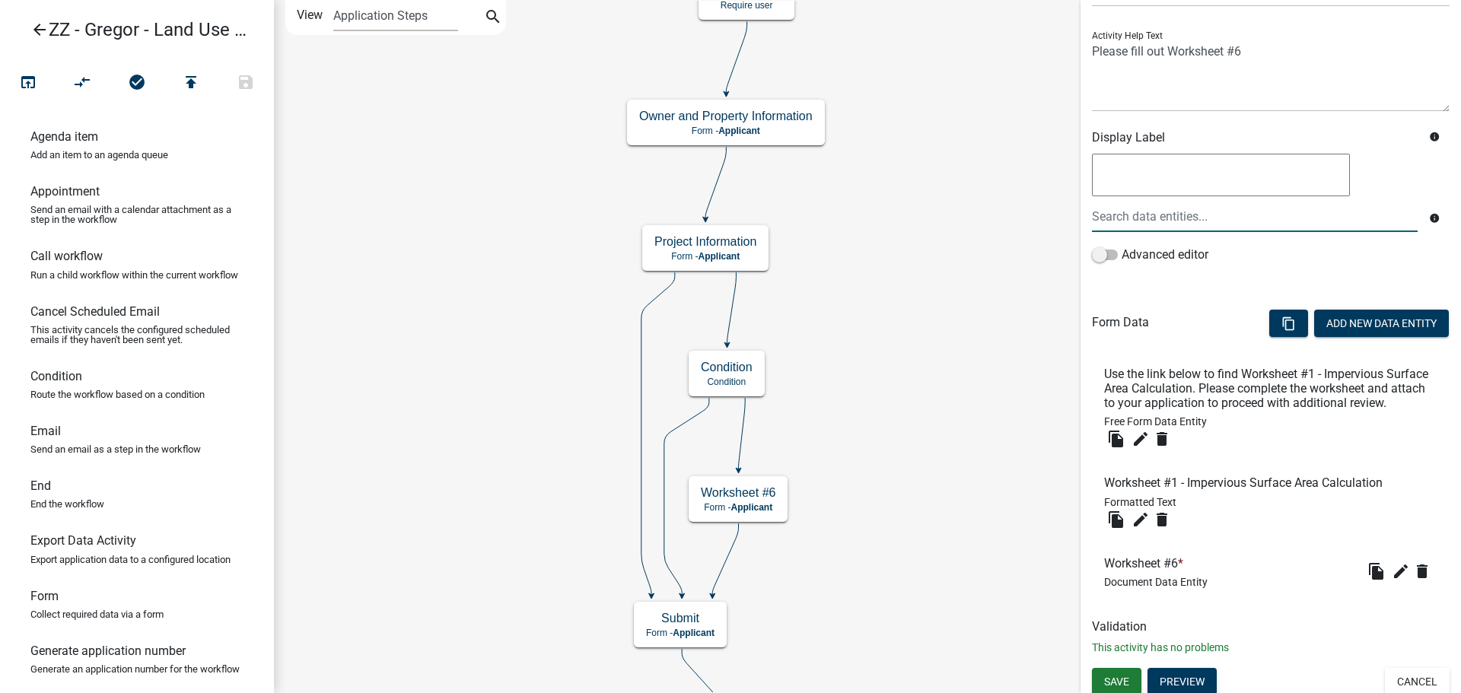
scroll to position [174, 0]
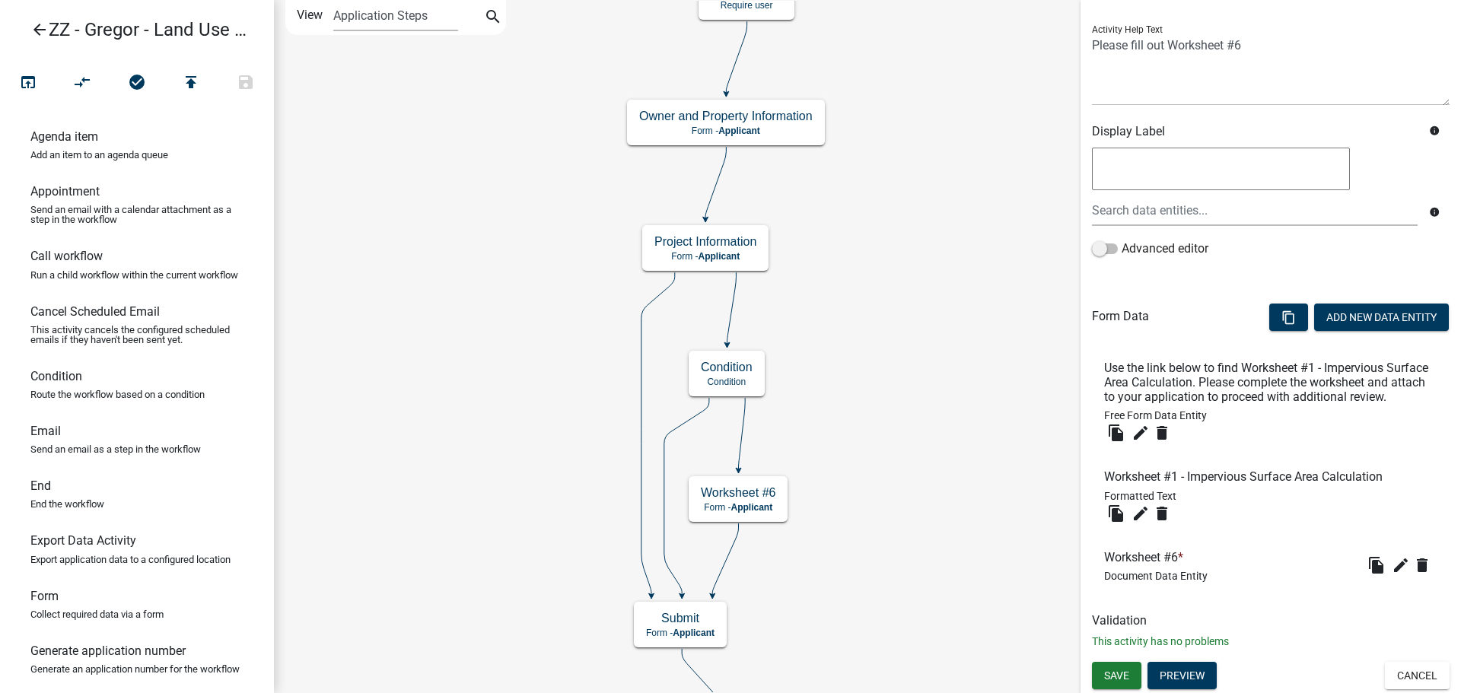
click at [1212, 559] on li "Worksheet #6 * Document Data Entity file_copy edit delete" at bounding box center [1271, 566] width 358 height 56
click at [1392, 565] on icon "edit" at bounding box center [1401, 565] width 18 height 18
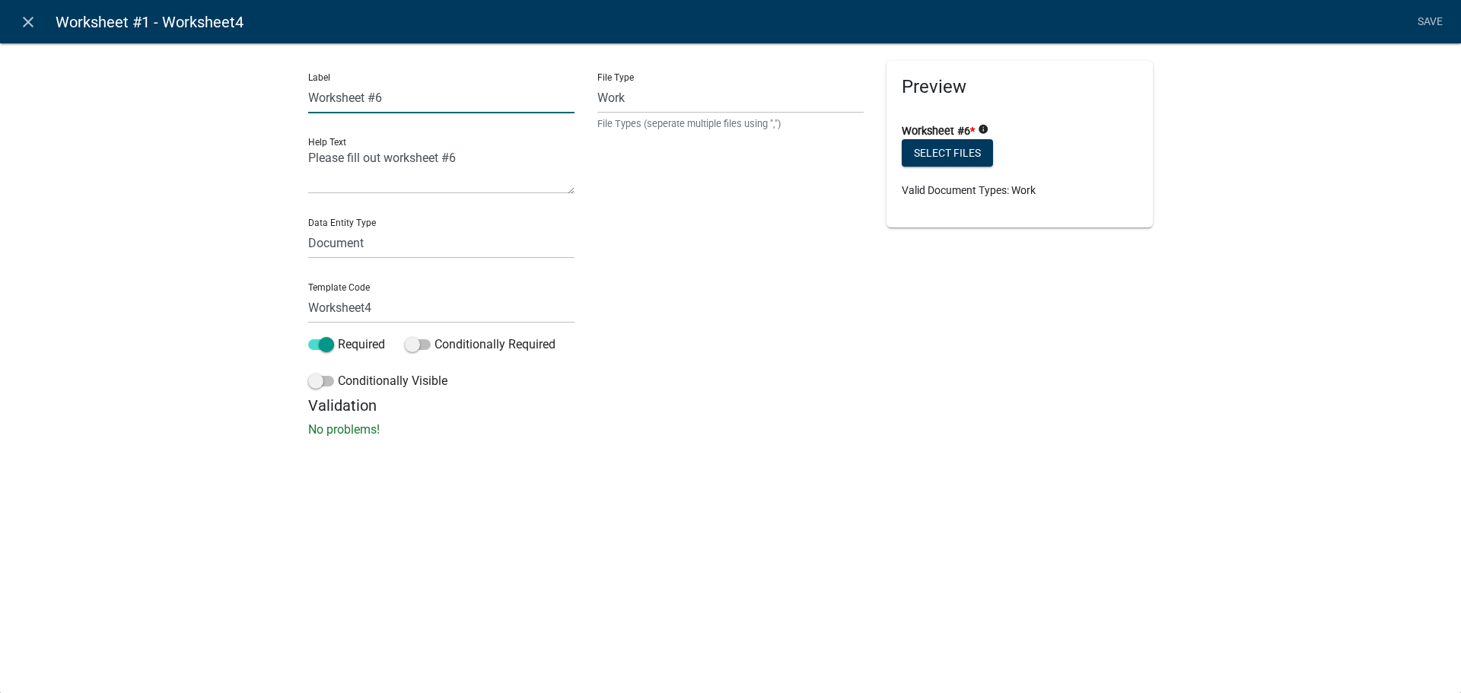
click at [394, 93] on input "Worksheet #6" at bounding box center [441, 97] width 266 height 31
click at [1425, 27] on link "Save" at bounding box center [1430, 22] width 38 height 29
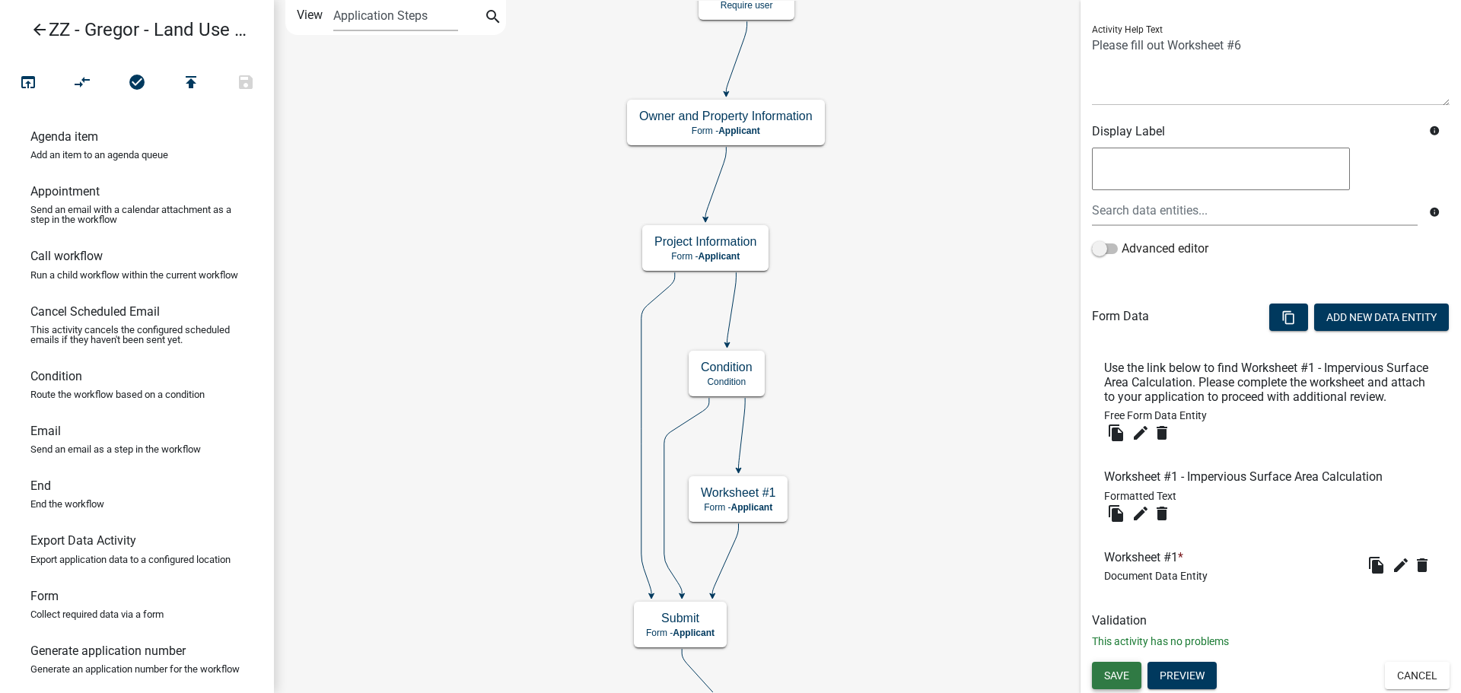
drag, startPoint x: 1108, startPoint y: 682, endPoint x: 1111, endPoint y: 674, distance: 8.2
click at [1110, 679] on span "Save" at bounding box center [1116, 675] width 25 height 12
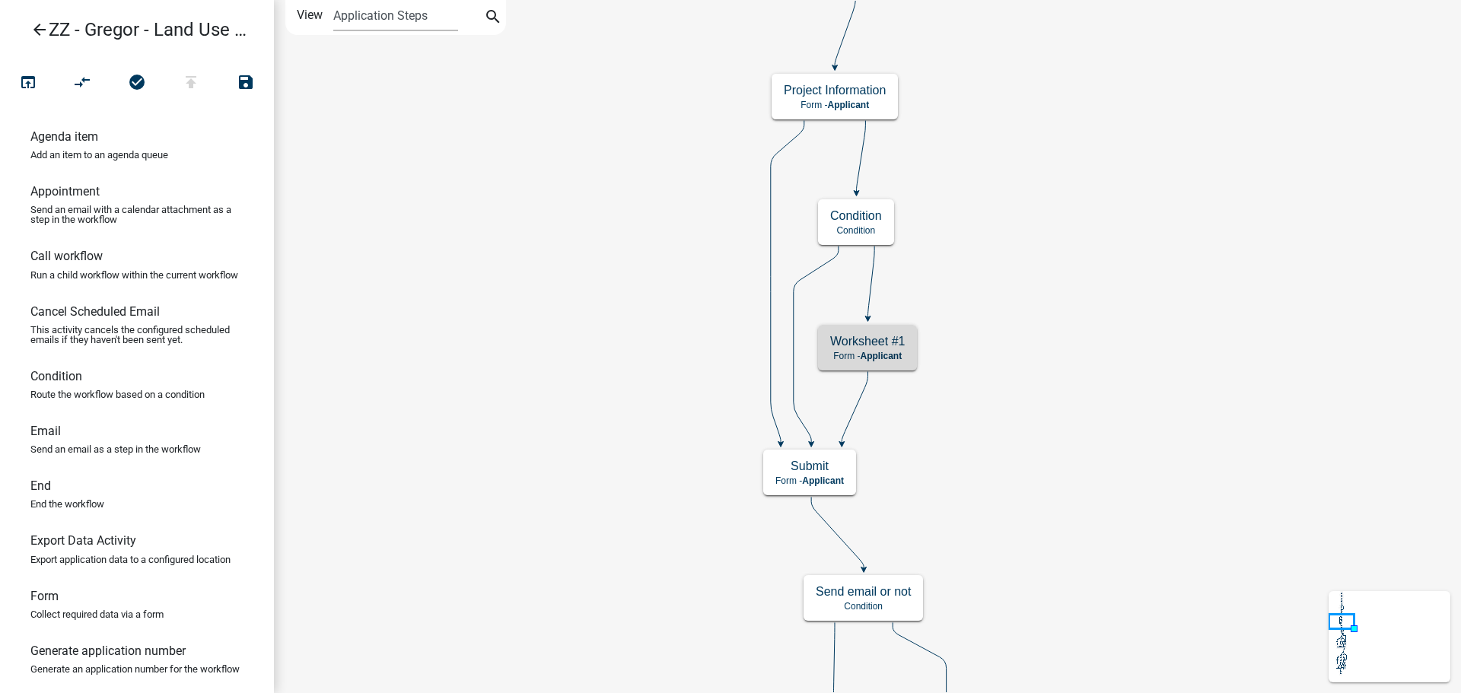
scroll to position [0, 0]
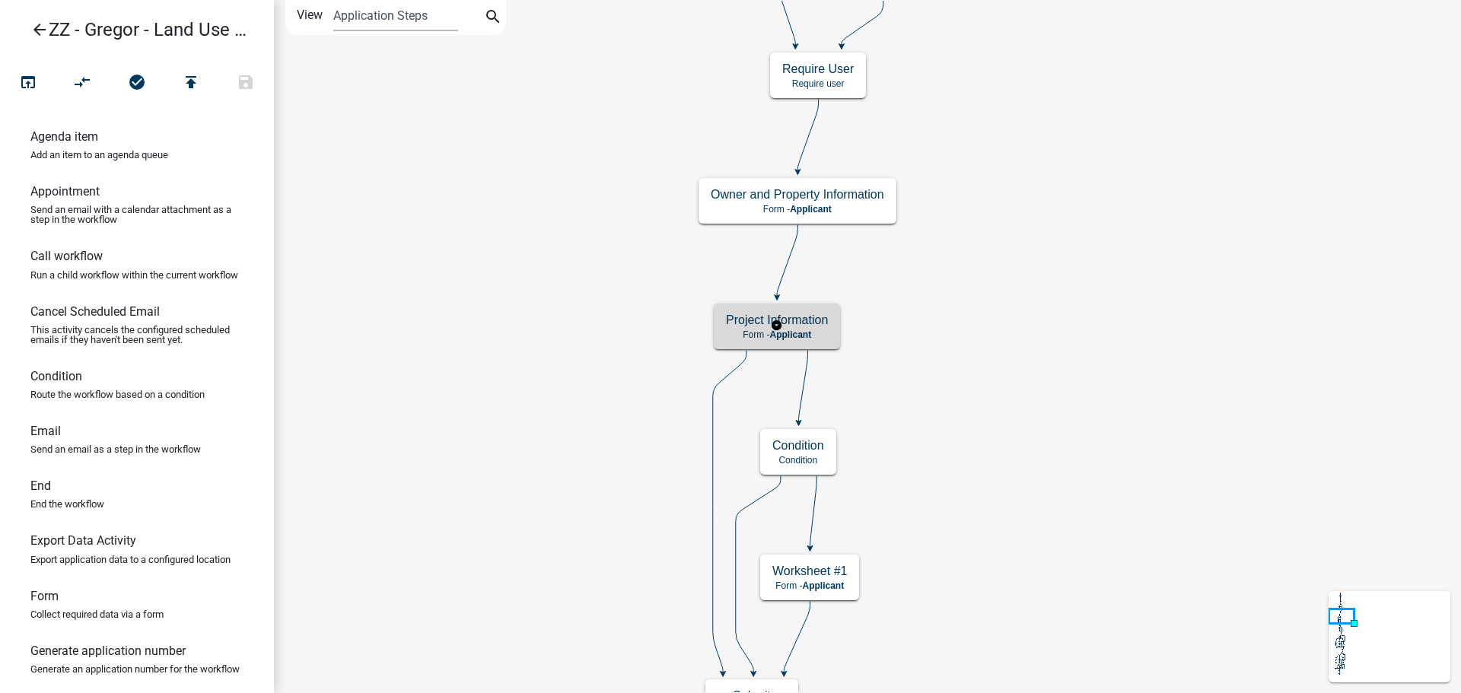
click at [817, 331] on p "Form - Applicant" at bounding box center [777, 335] width 102 height 11
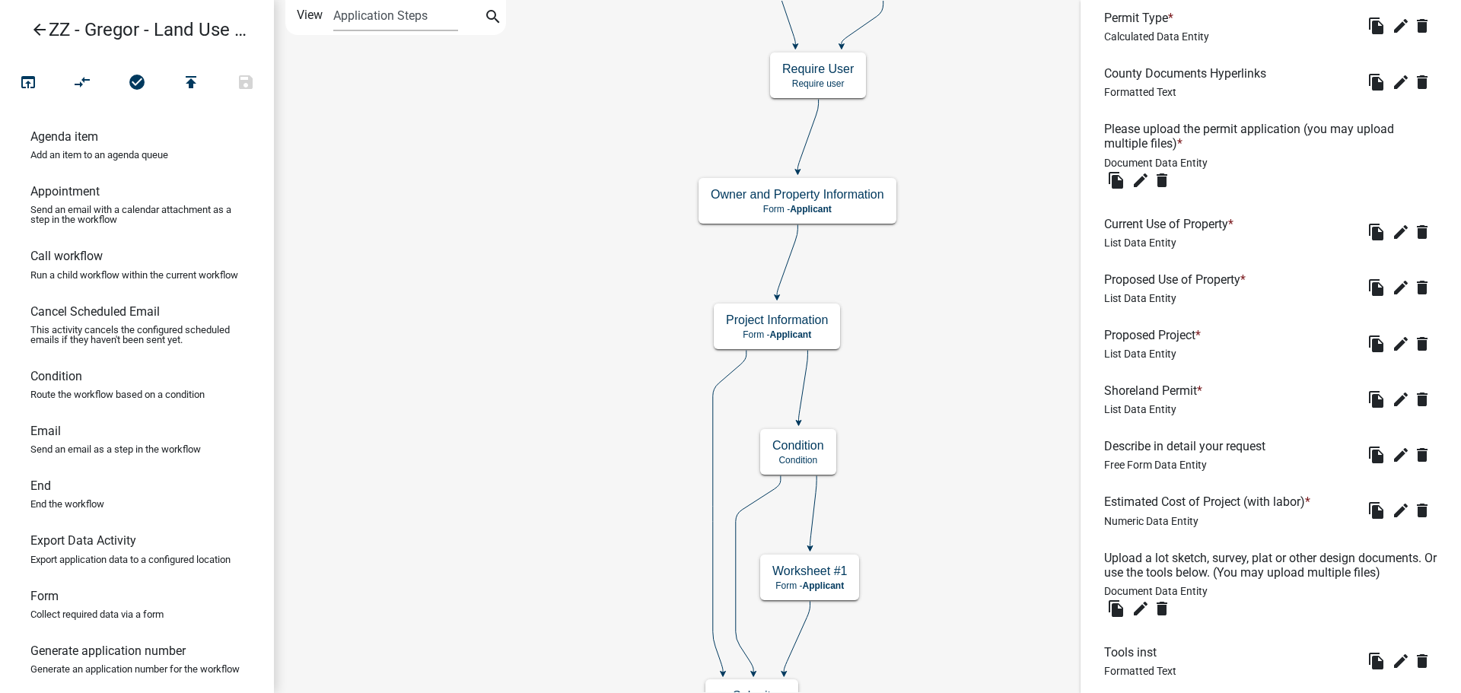
scroll to position [508, 0]
click at [1392, 400] on icon "edit" at bounding box center [1401, 400] width 18 height 18
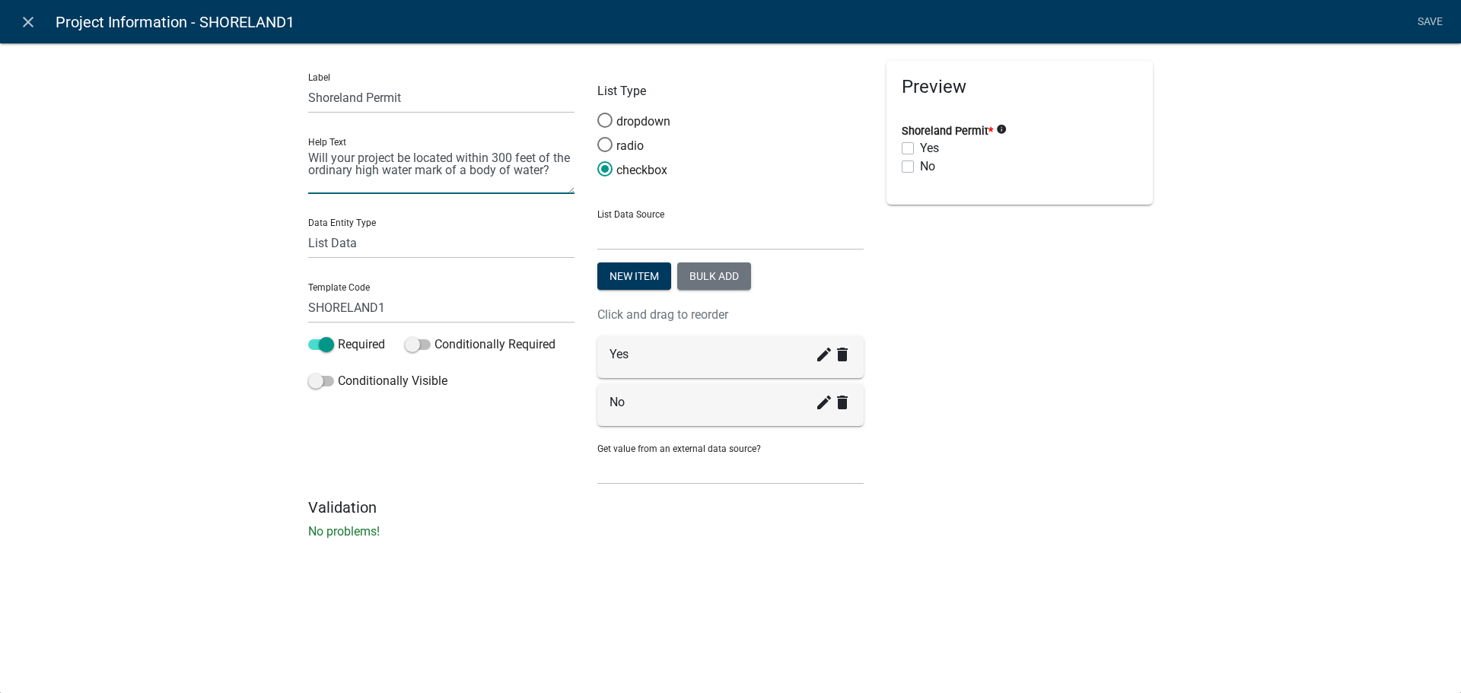
click at [543, 167] on textarea "Will your project be located within 300 feet of the ordinary high water mark of…" at bounding box center [441, 170] width 266 height 47
drag, startPoint x: 551, startPoint y: 170, endPoint x: 272, endPoint y: 128, distance: 282.5
click at [272, 128] on div "Label Shoreland Permit Help Text Will your project be located within 300 feet o…" at bounding box center [730, 295] width 1461 height 555
click at [425, 100] on input "Shoreland Permit" at bounding box center [441, 97] width 266 height 31
paste input "[ { "value": { "activity": { "routing": [ { "$id": "1", "targetId": "aaadf999-6…"
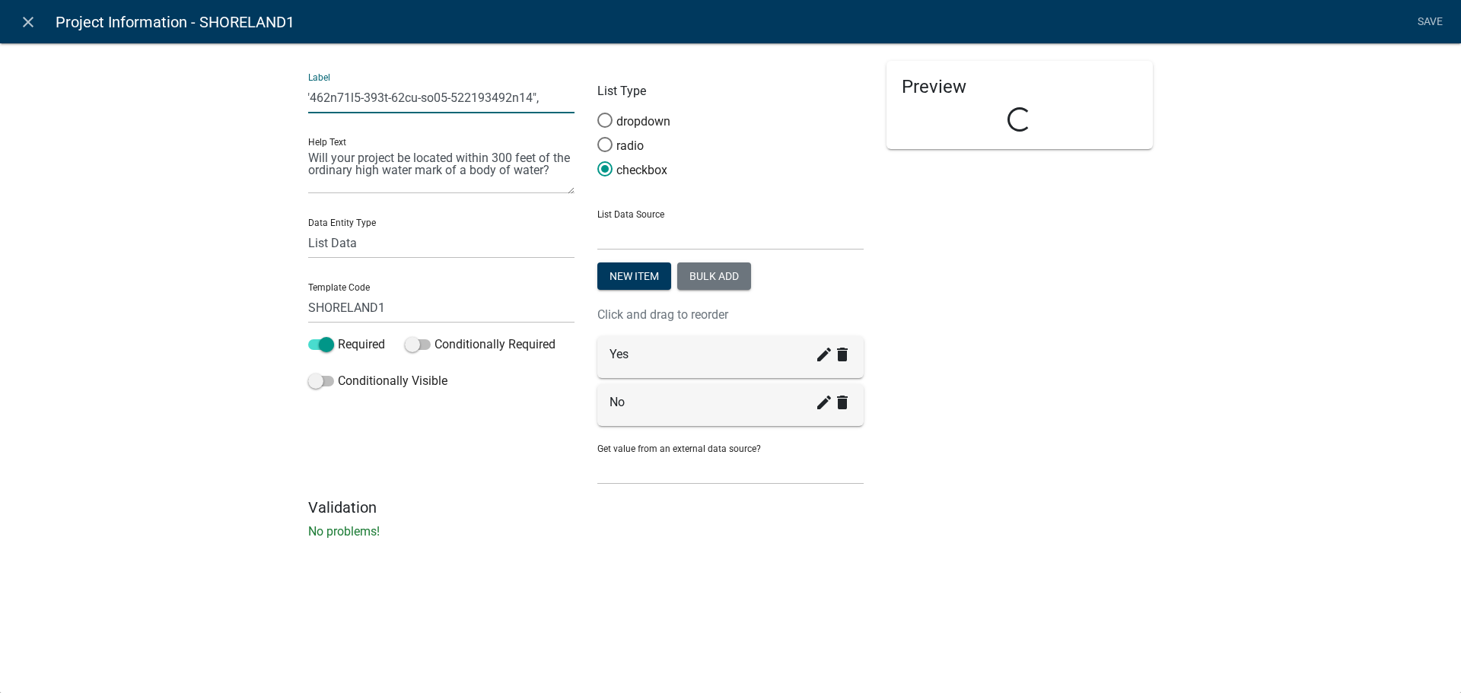
scroll to position [0, 295304]
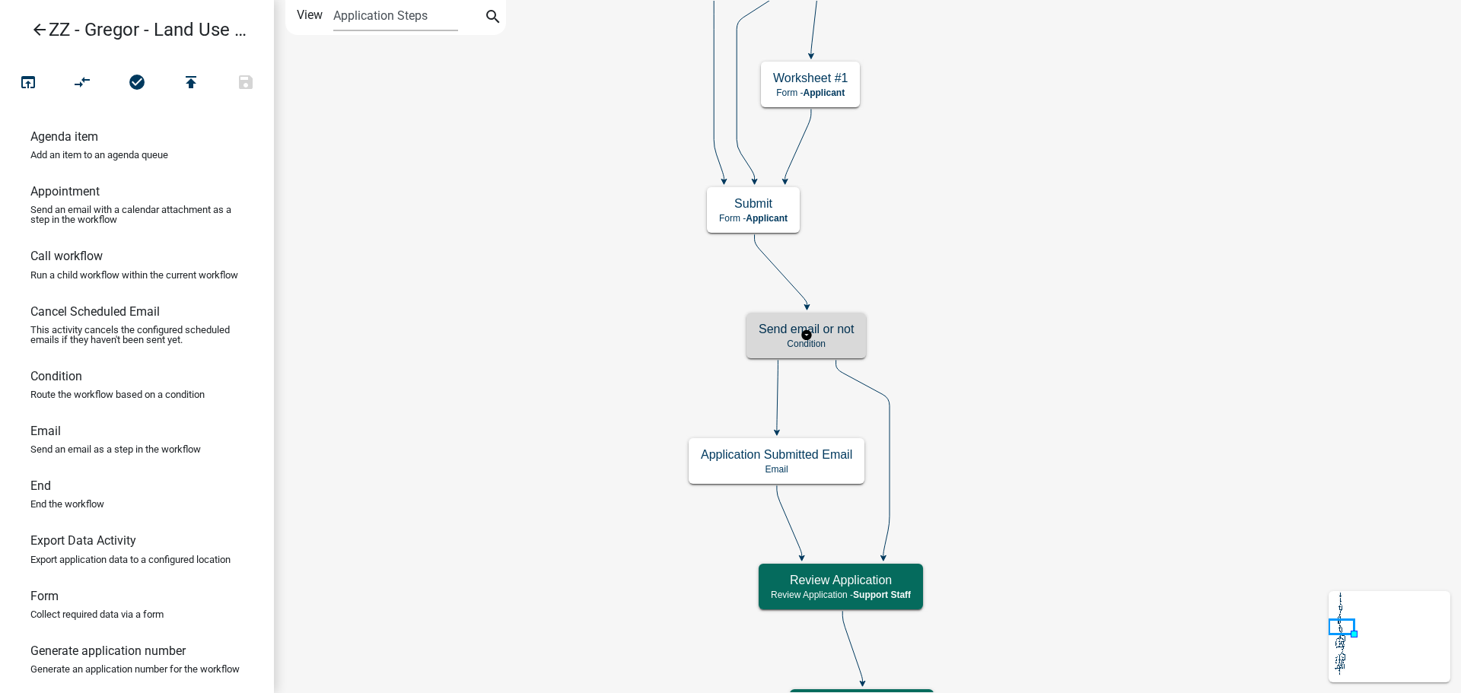
click at [852, 327] on h5 "Send email or not" at bounding box center [806, 329] width 95 height 14
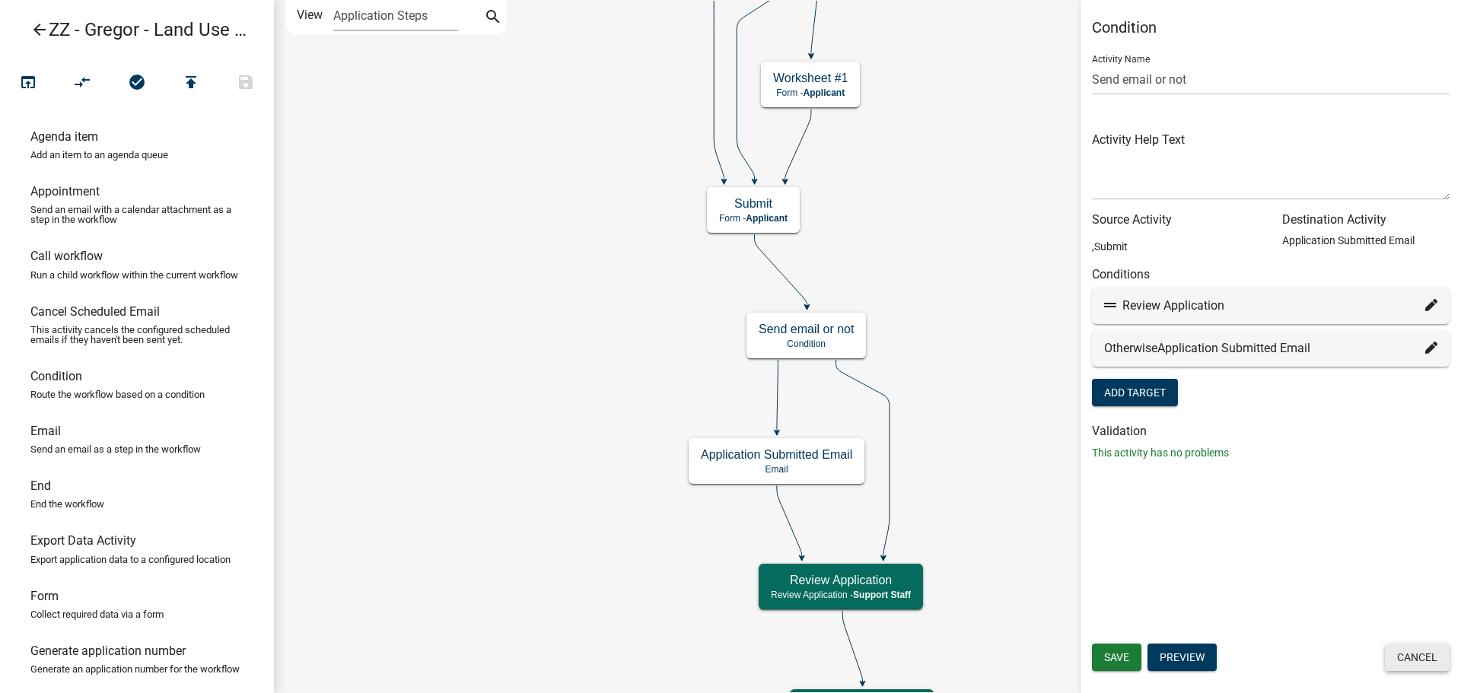
drag, startPoint x: 1414, startPoint y: 664, endPoint x: 1308, endPoint y: 604, distance: 122.0
click at [1414, 664] on button "Cancel" at bounding box center [1417, 657] width 65 height 27
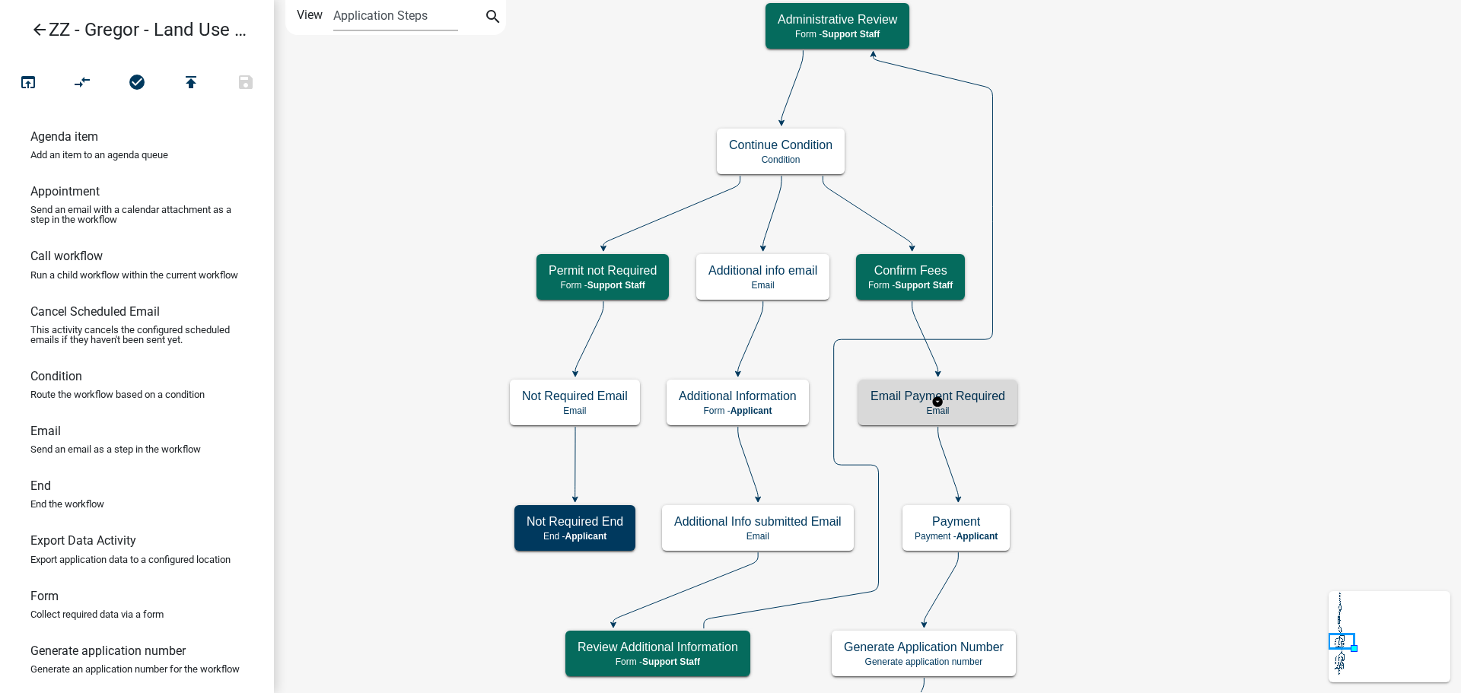
click at [1007, 401] on div "Email Payment Required Email" at bounding box center [938, 403] width 159 height 46
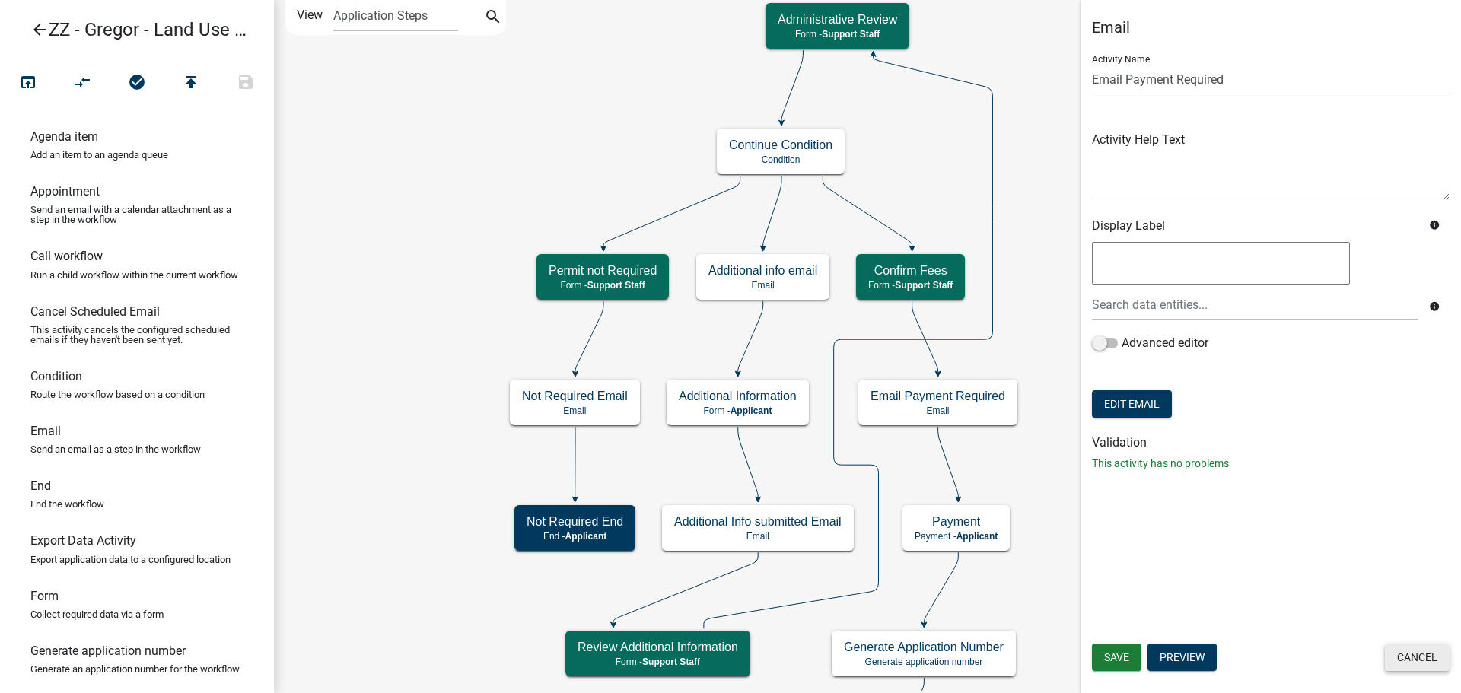
click at [1417, 661] on button "Cancel" at bounding box center [1417, 657] width 65 height 27
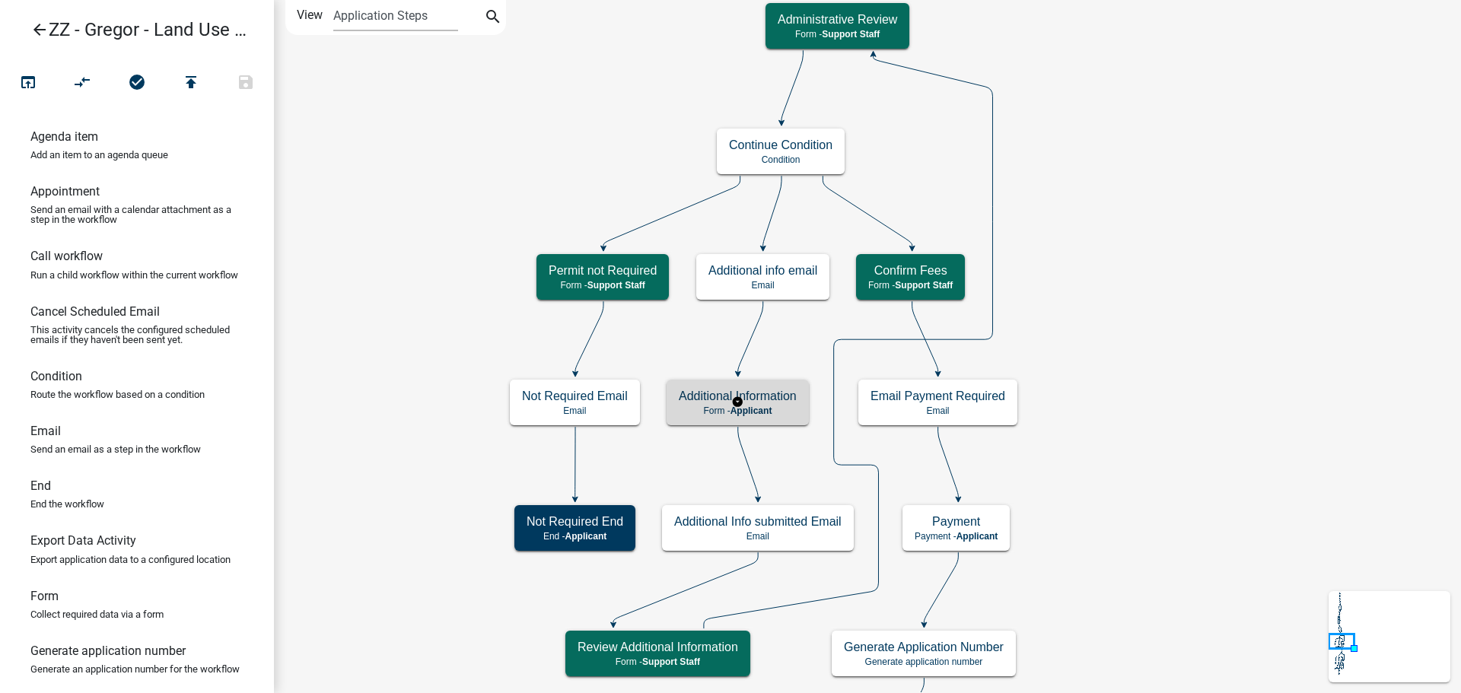
click at [783, 392] on h5 "Additional Information" at bounding box center [738, 396] width 118 height 14
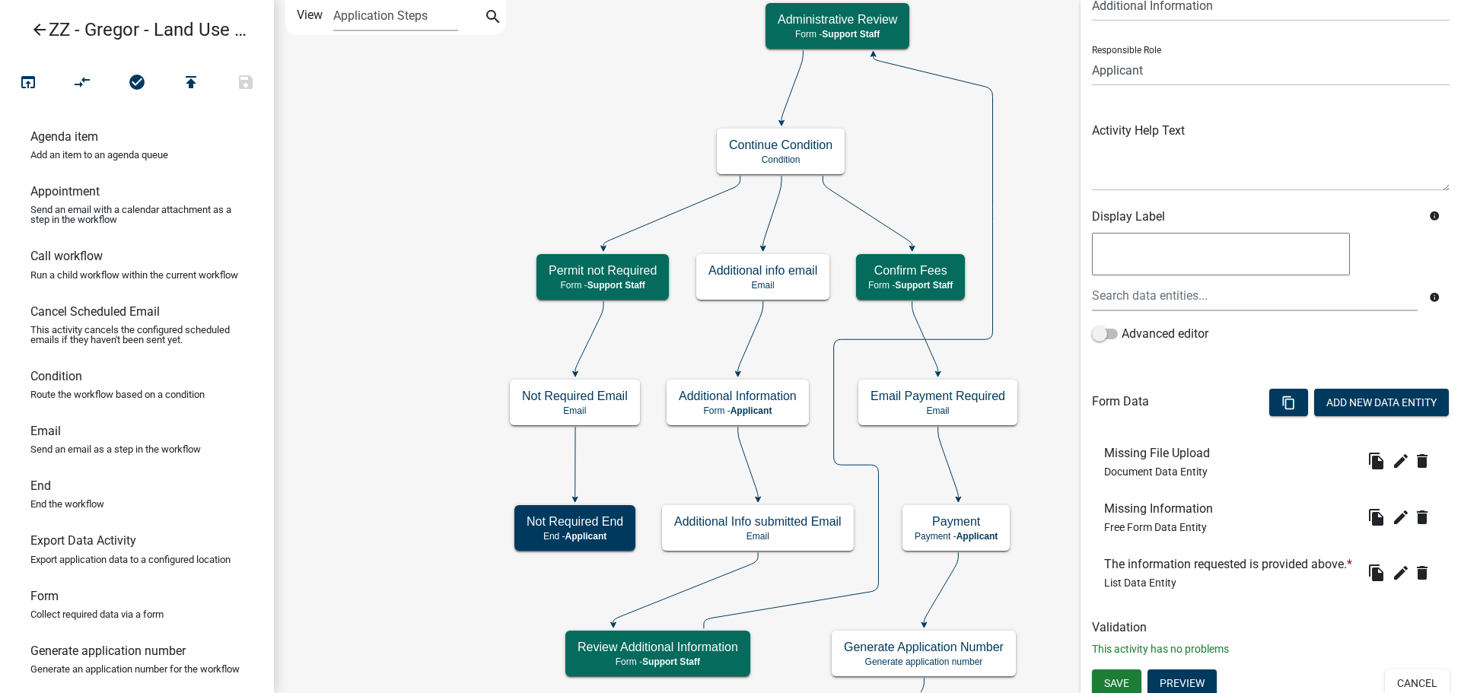
scroll to position [106, 0]
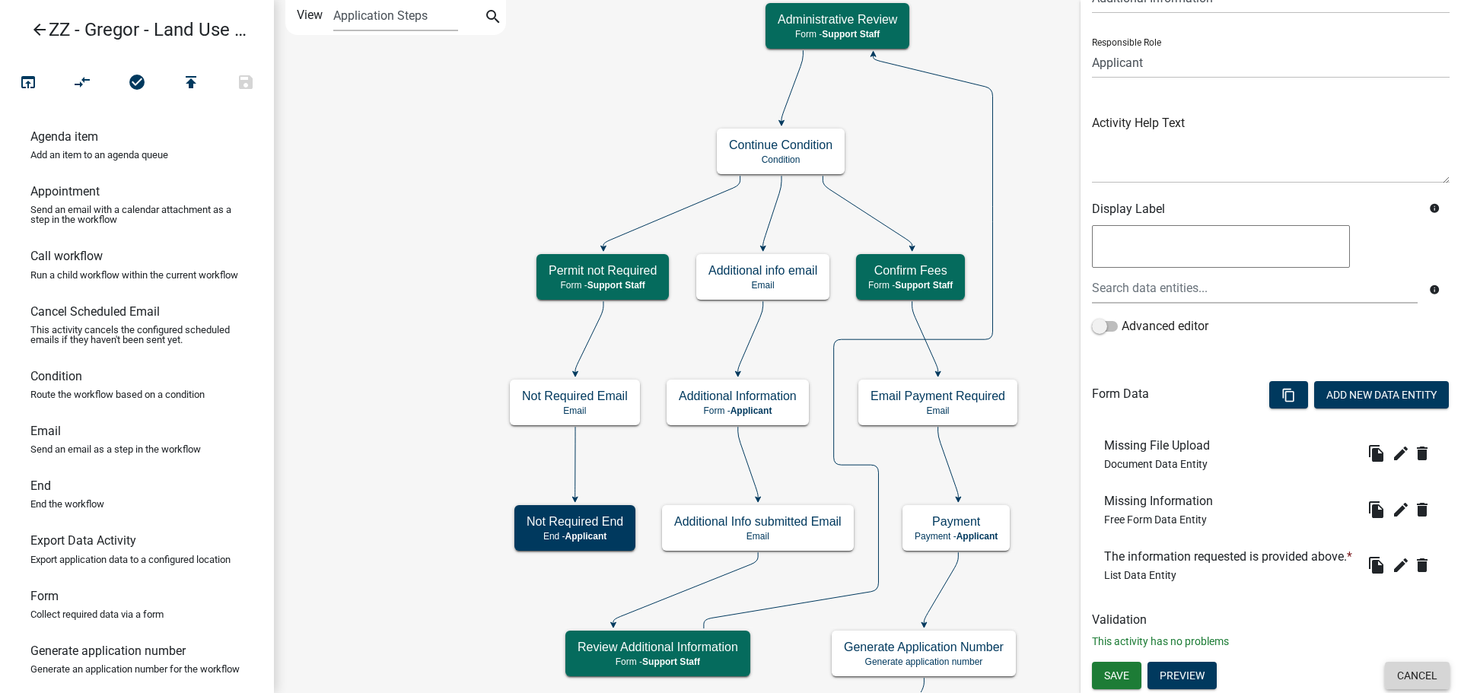
click at [1385, 664] on button "Cancel" at bounding box center [1417, 675] width 65 height 27
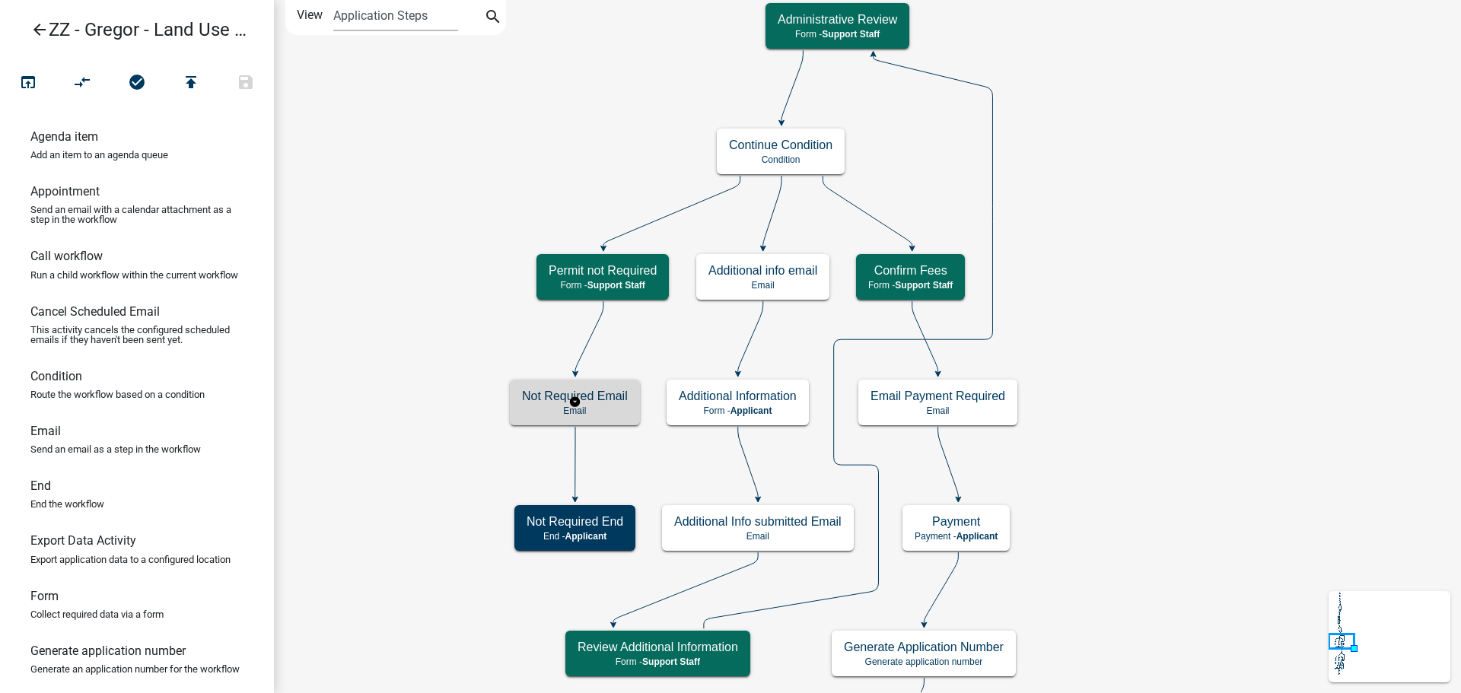
click at [630, 413] on div "Not Required Email Email" at bounding box center [575, 403] width 130 height 46
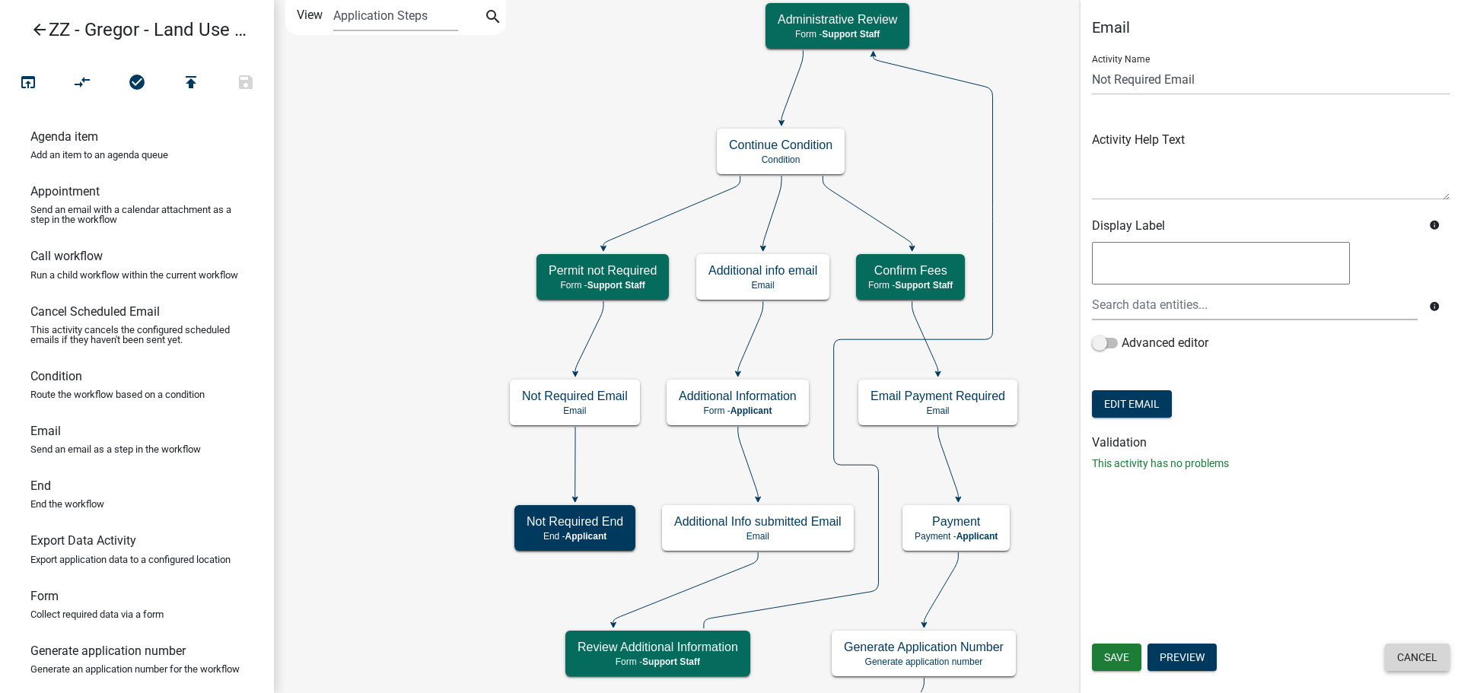
click at [1419, 658] on button "Cancel" at bounding box center [1417, 657] width 65 height 27
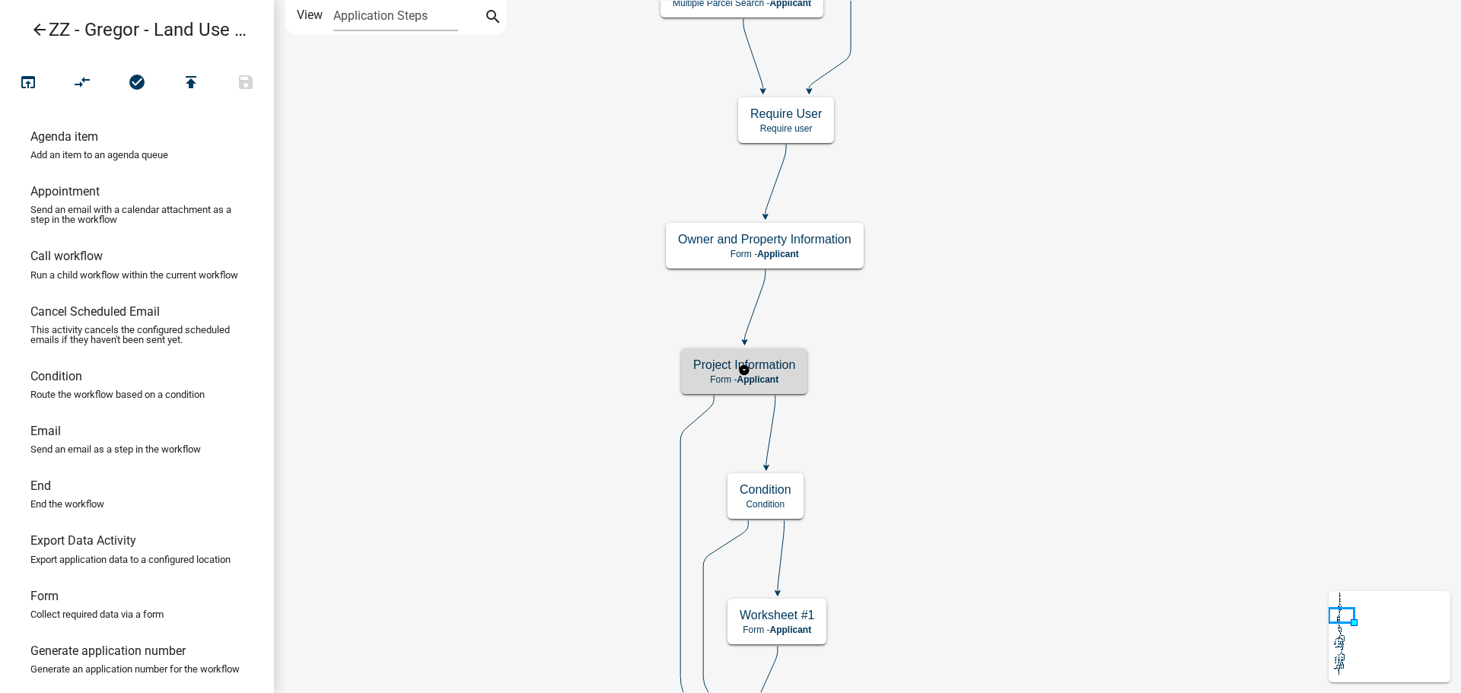
click at [786, 360] on h5 "Project Information" at bounding box center [744, 365] width 102 height 14
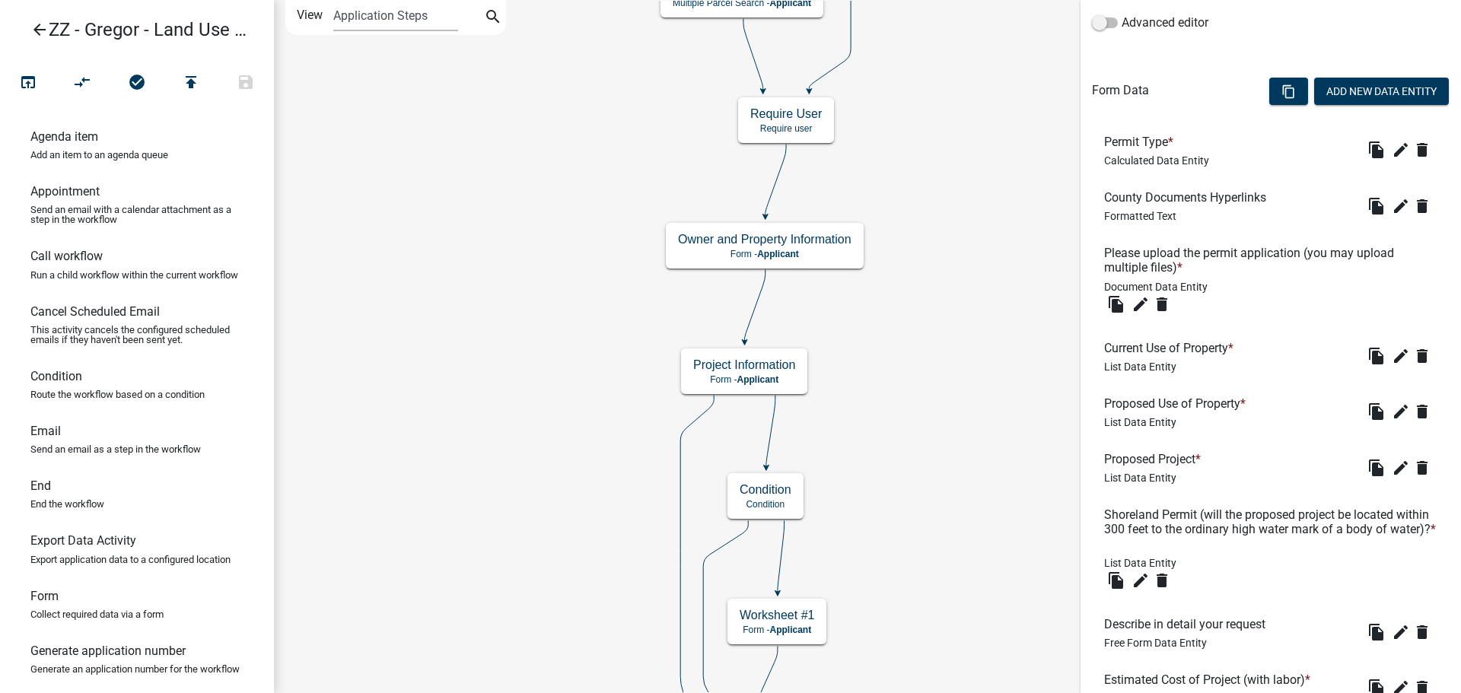
scroll to position [714, 0]
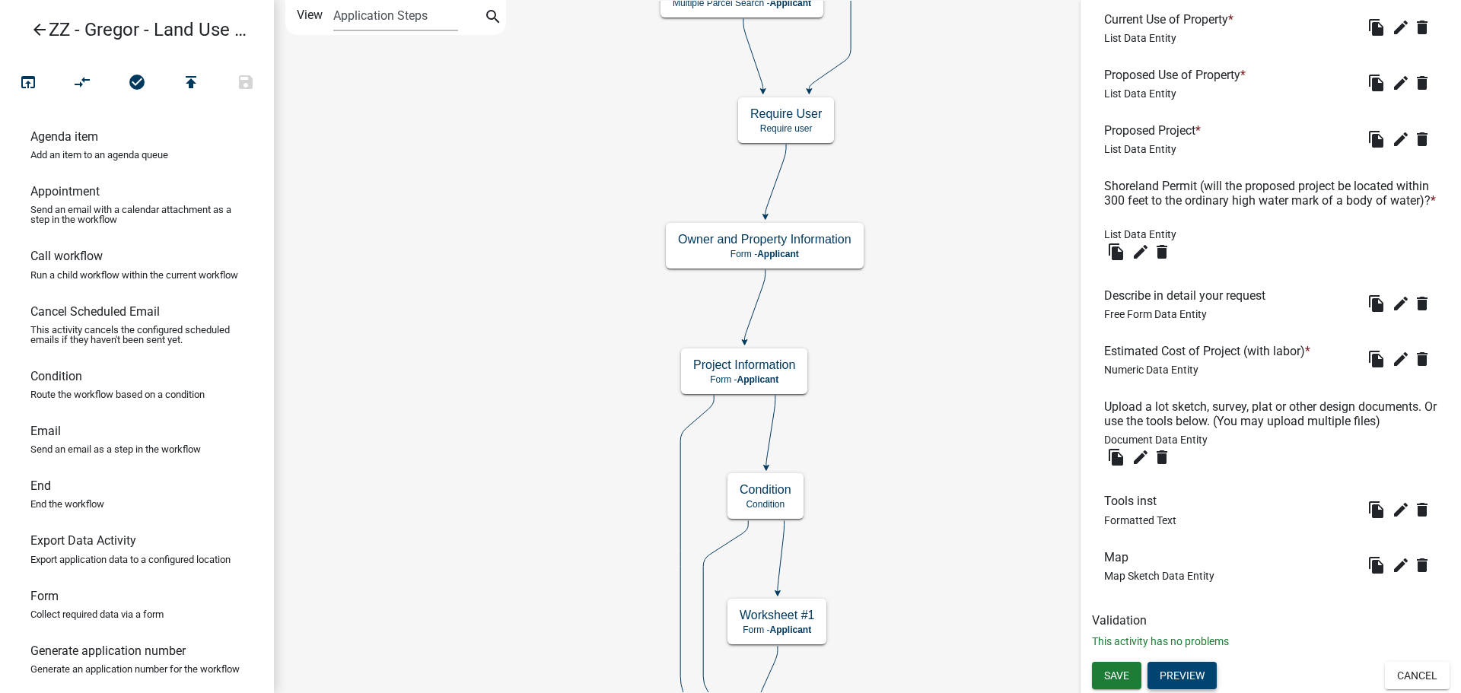
click at [1193, 683] on button "Preview" at bounding box center [1182, 675] width 69 height 27
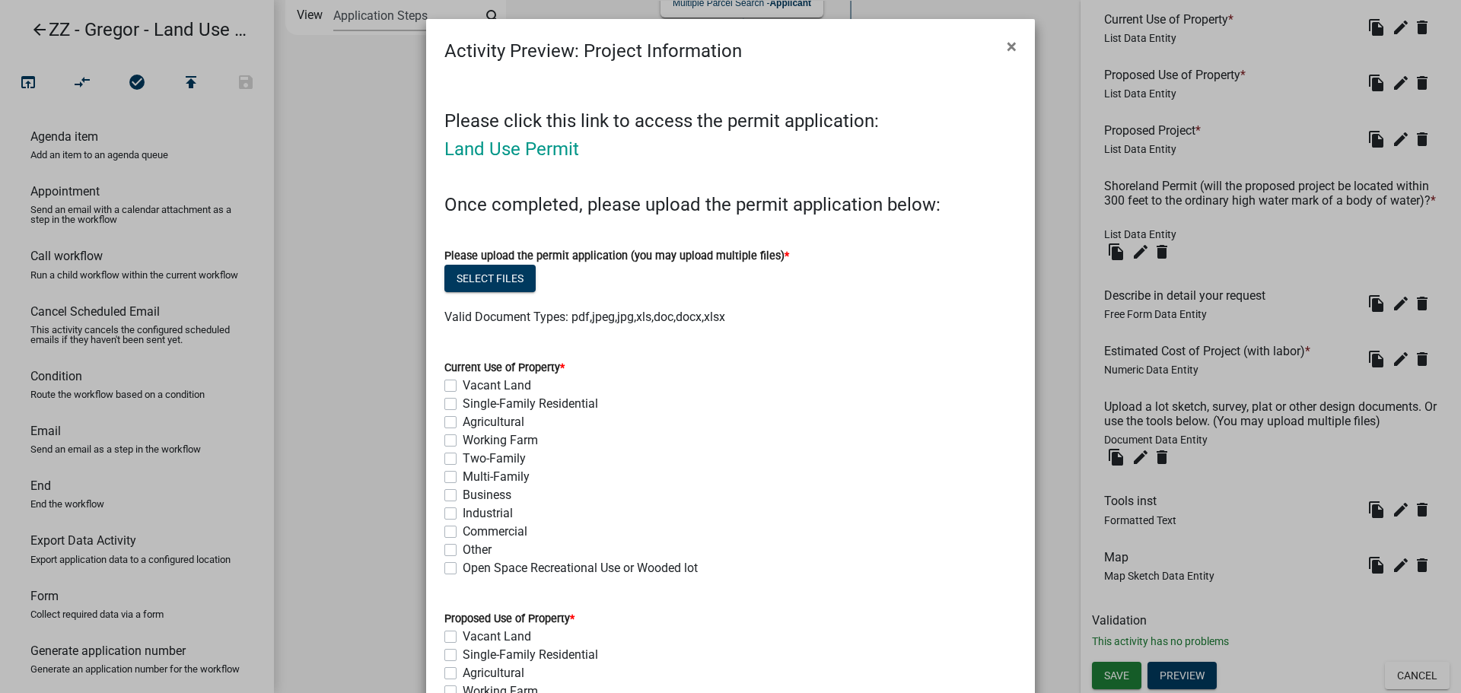
scroll to position [0, 0]
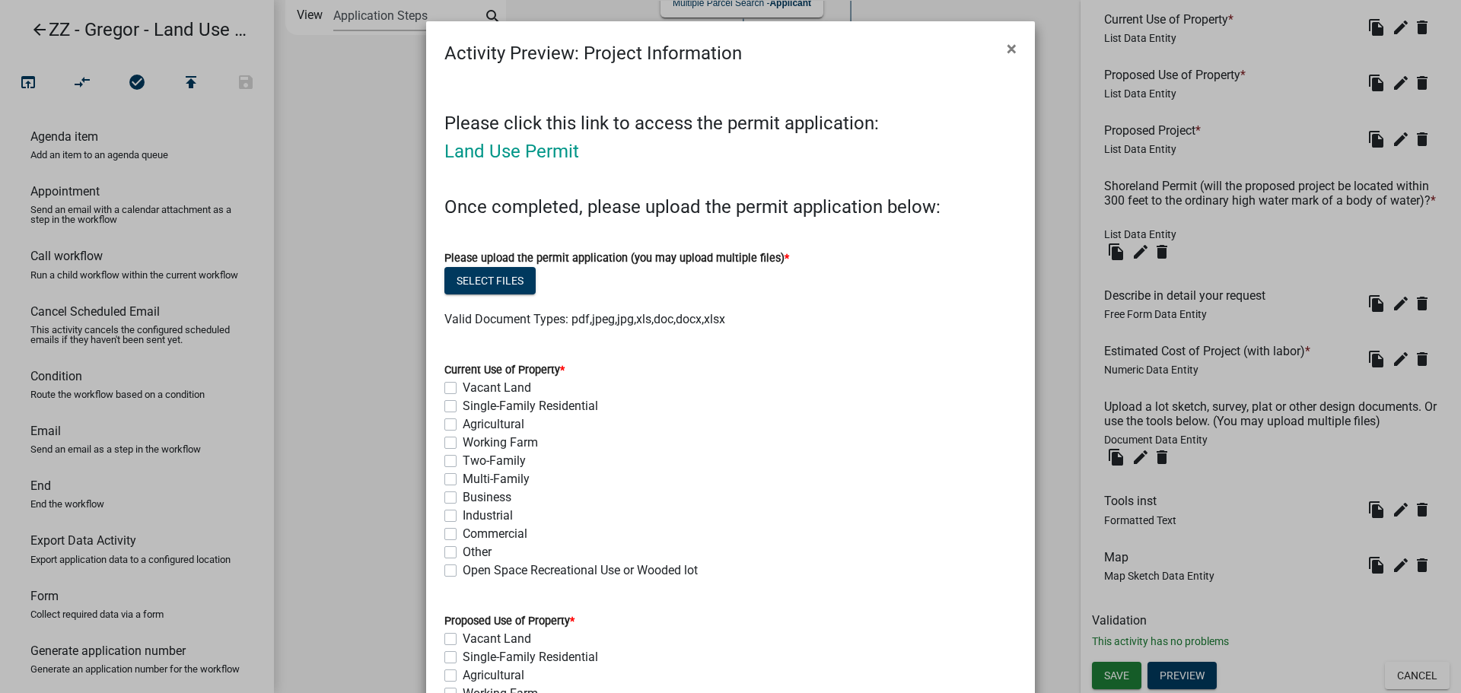
click at [536, 143] on link "Land Use Permit" at bounding box center [511, 151] width 135 height 21
click at [1007, 51] on span "×" at bounding box center [1012, 48] width 10 height 21
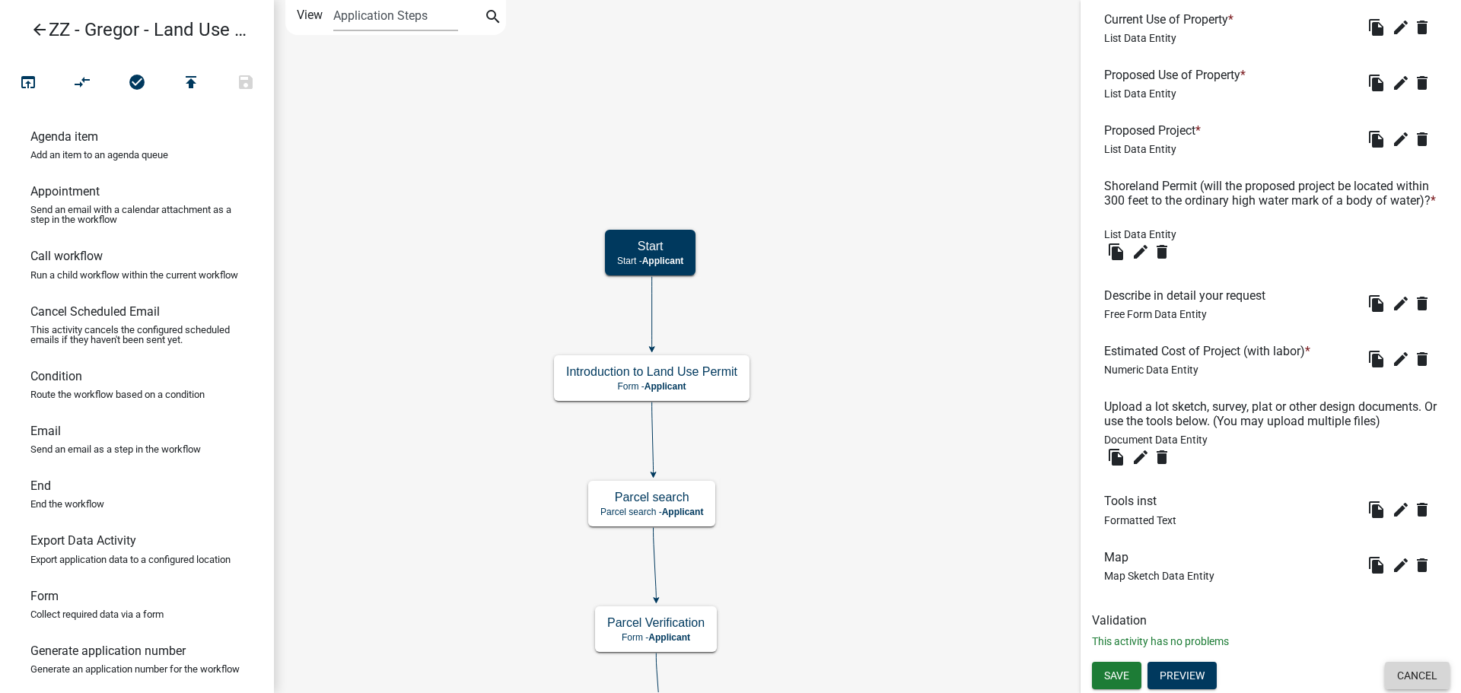
click at [1397, 674] on button "Cancel" at bounding box center [1417, 675] width 65 height 27
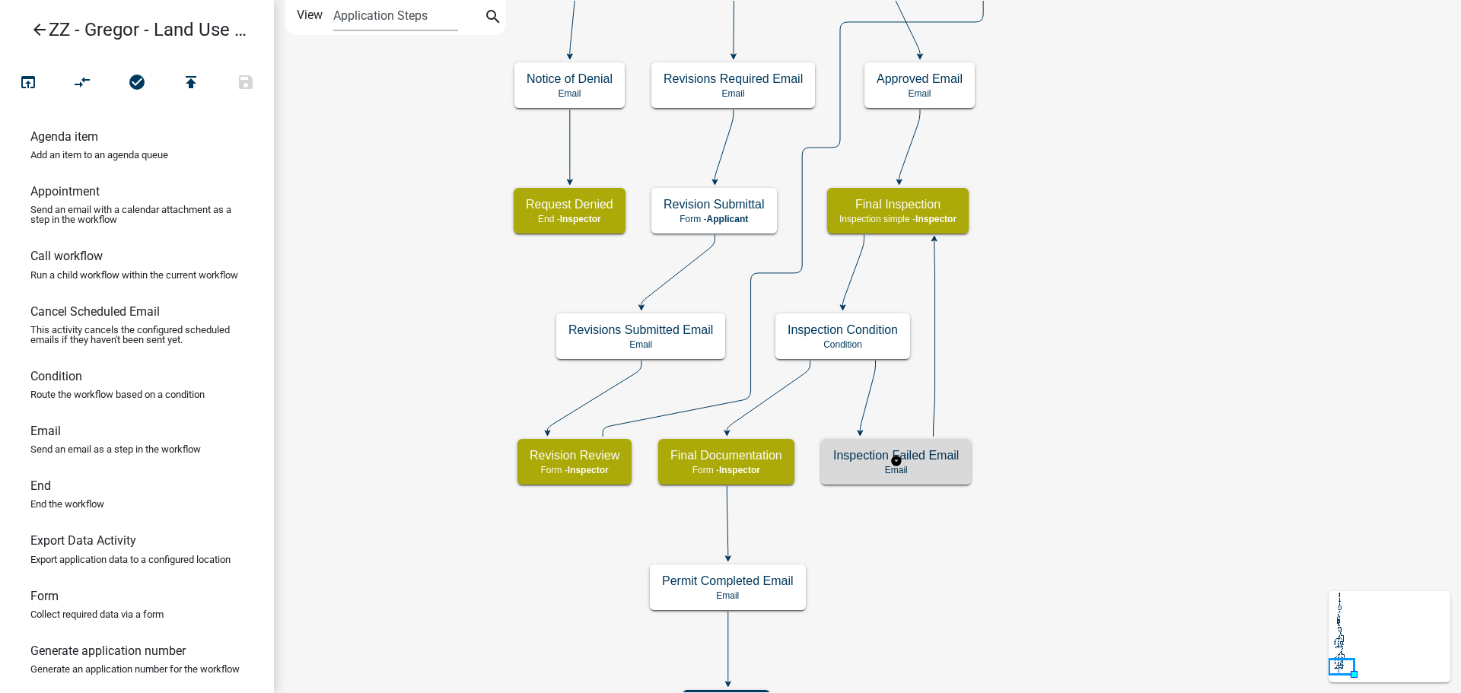
click at [952, 461] on h5 "Inspection Failed Email" at bounding box center [896, 455] width 126 height 14
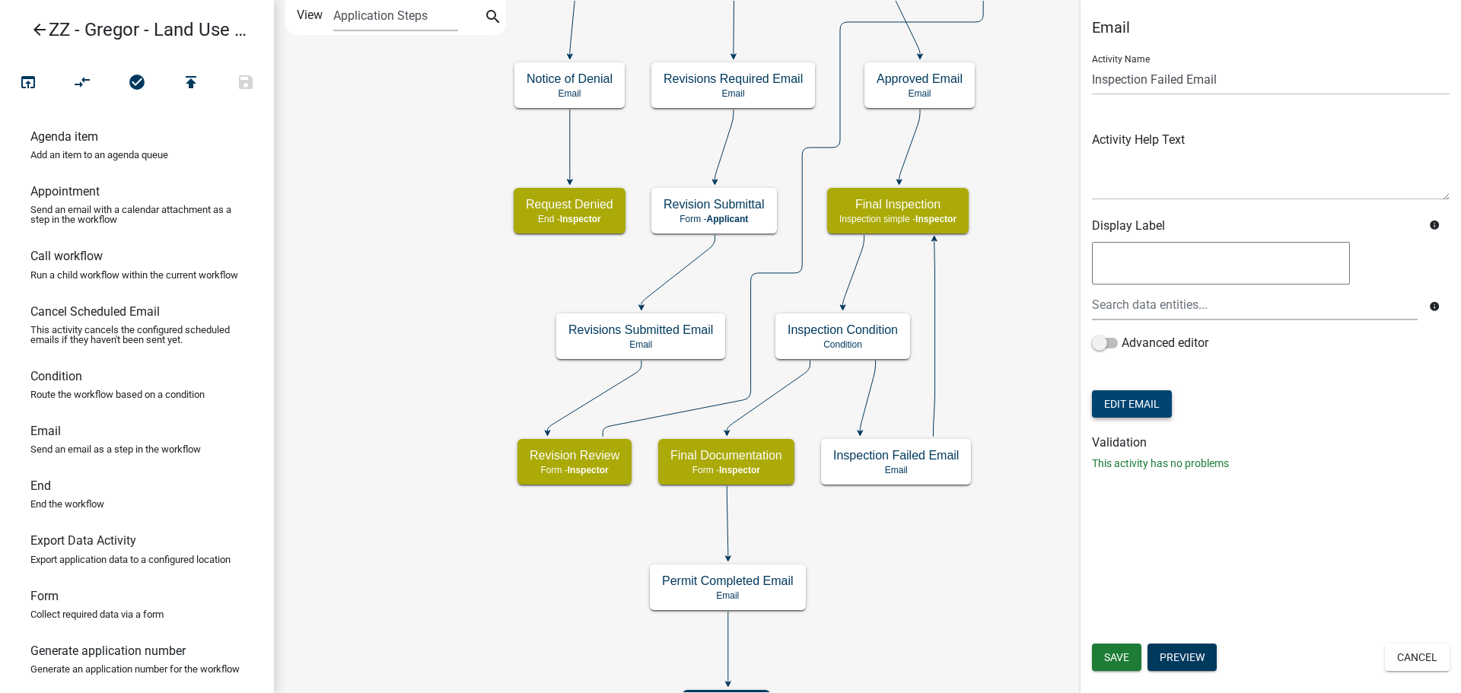
click at [1158, 402] on button "Edit Email" at bounding box center [1132, 403] width 80 height 27
select select "02c2448f-b543-48d3-a772-1f824279184c"
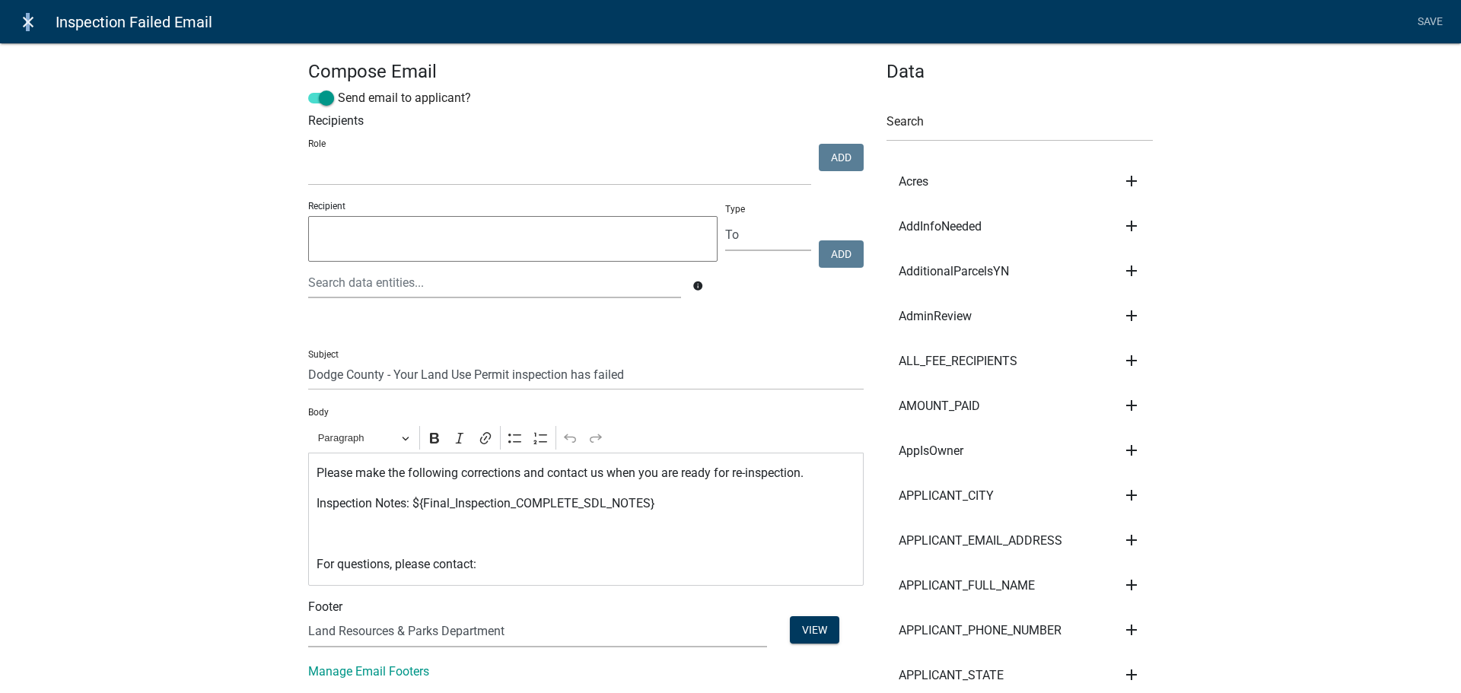
click at [24, 29] on icon "close" at bounding box center [28, 22] width 18 height 18
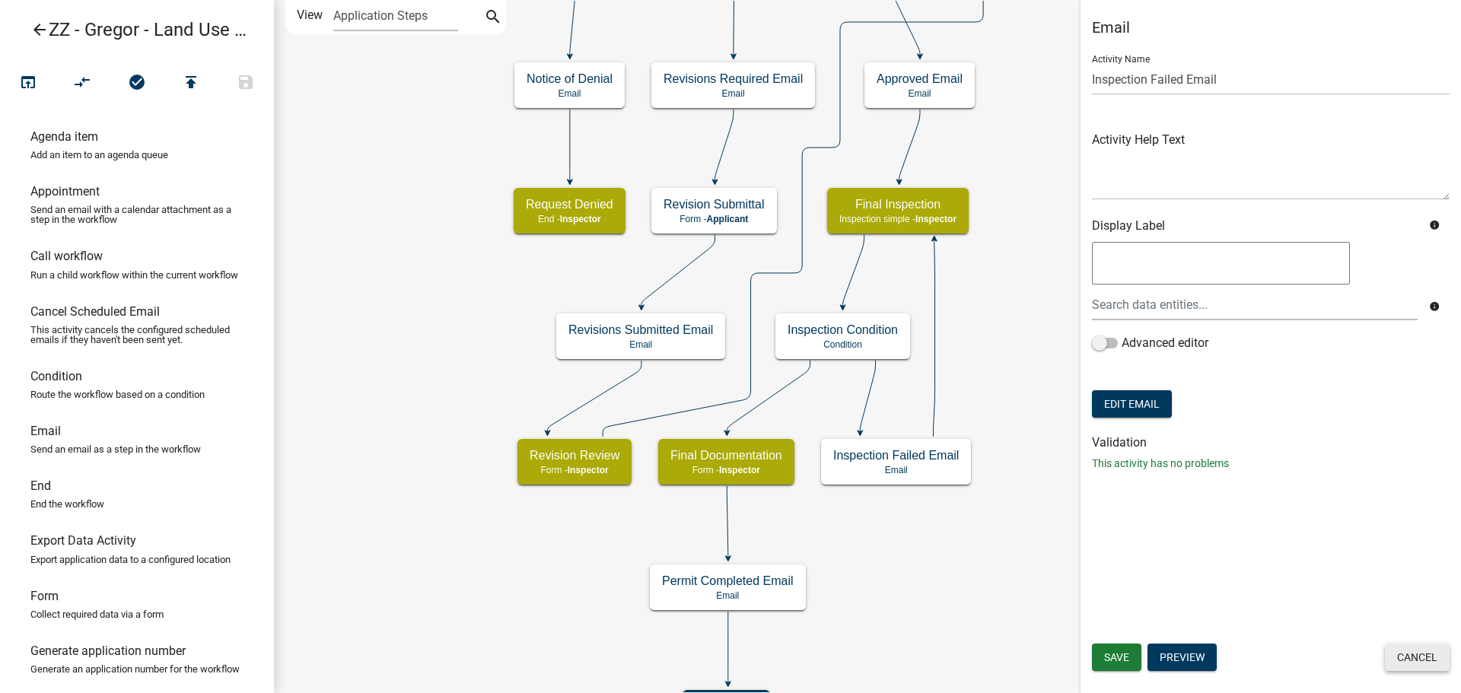
click at [1394, 658] on button "Cancel" at bounding box center [1417, 657] width 65 height 27
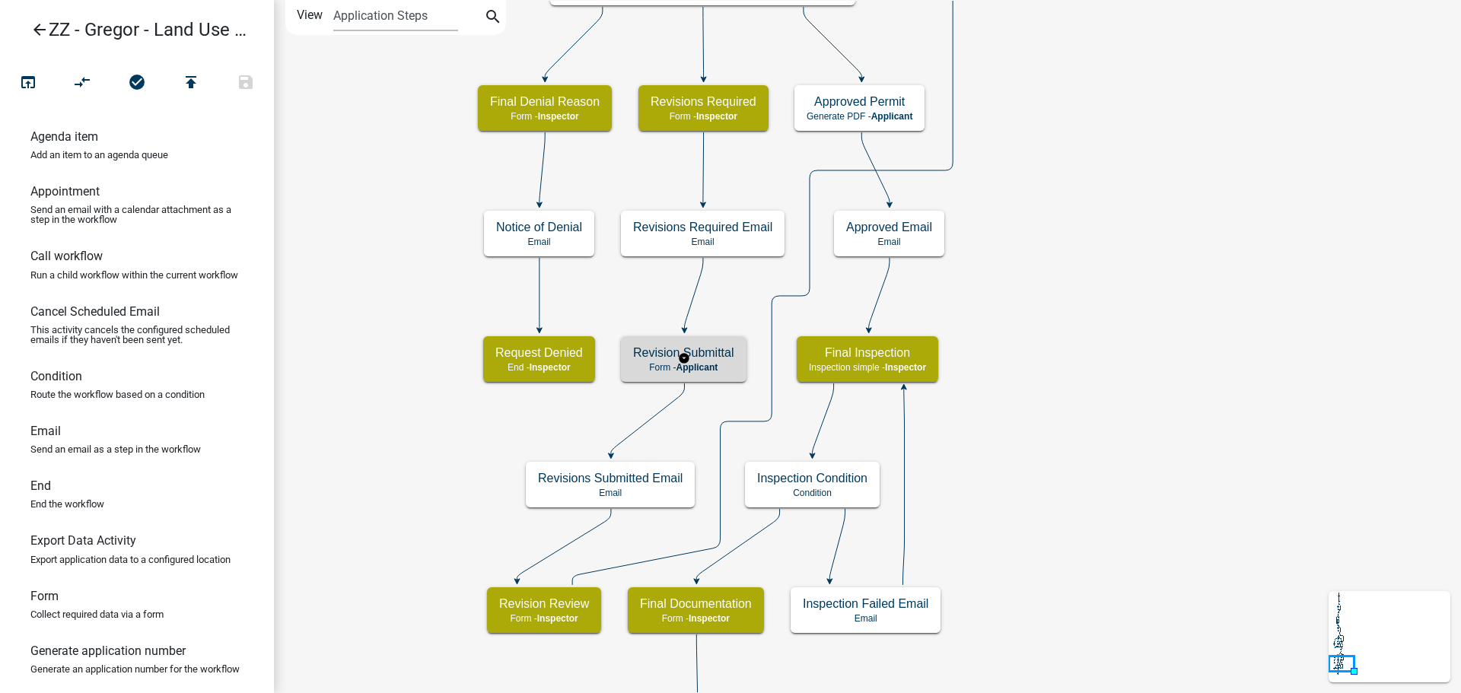
click at [728, 368] on p "Form - Applicant" at bounding box center [683, 367] width 101 height 11
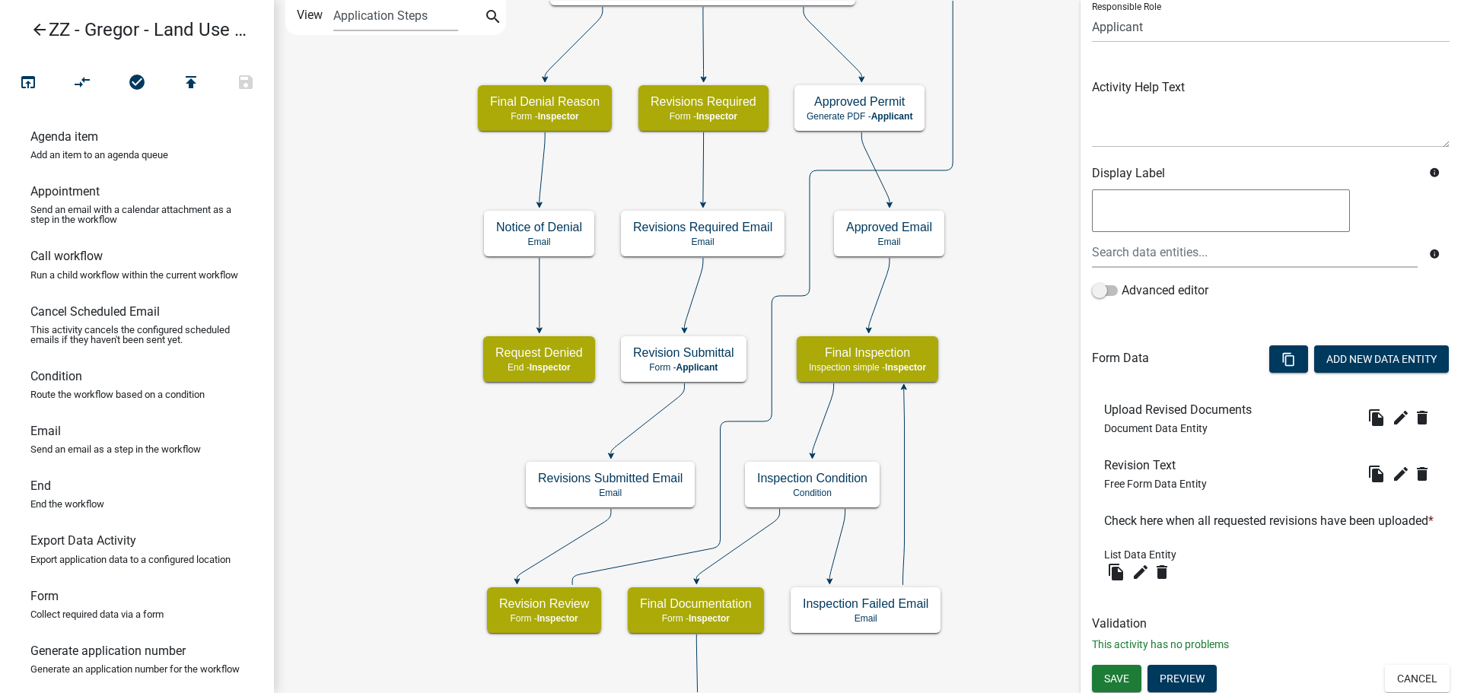
scroll to position [120, 0]
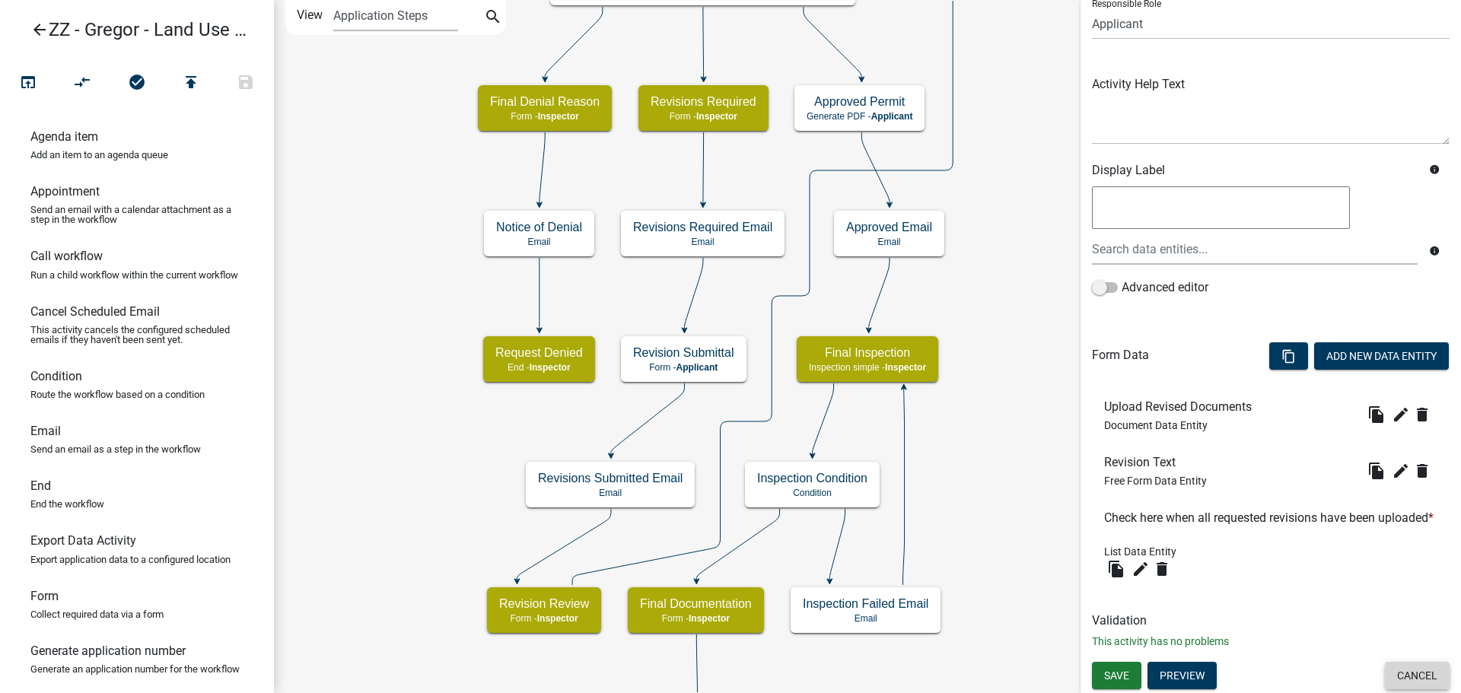
click at [1406, 672] on button "Cancel" at bounding box center [1417, 675] width 65 height 27
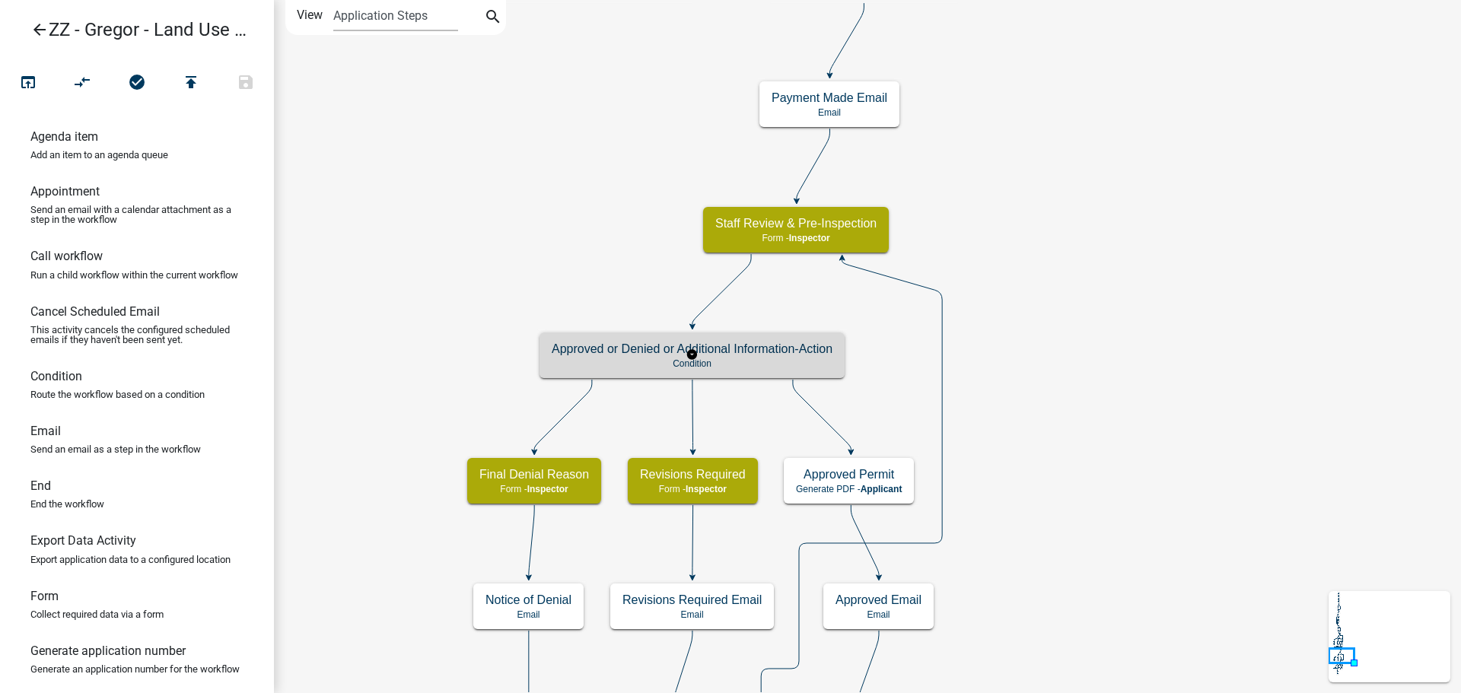
click at [794, 357] on div "Approved or Denied or Additional Information-Action Condition" at bounding box center [692, 356] width 305 height 46
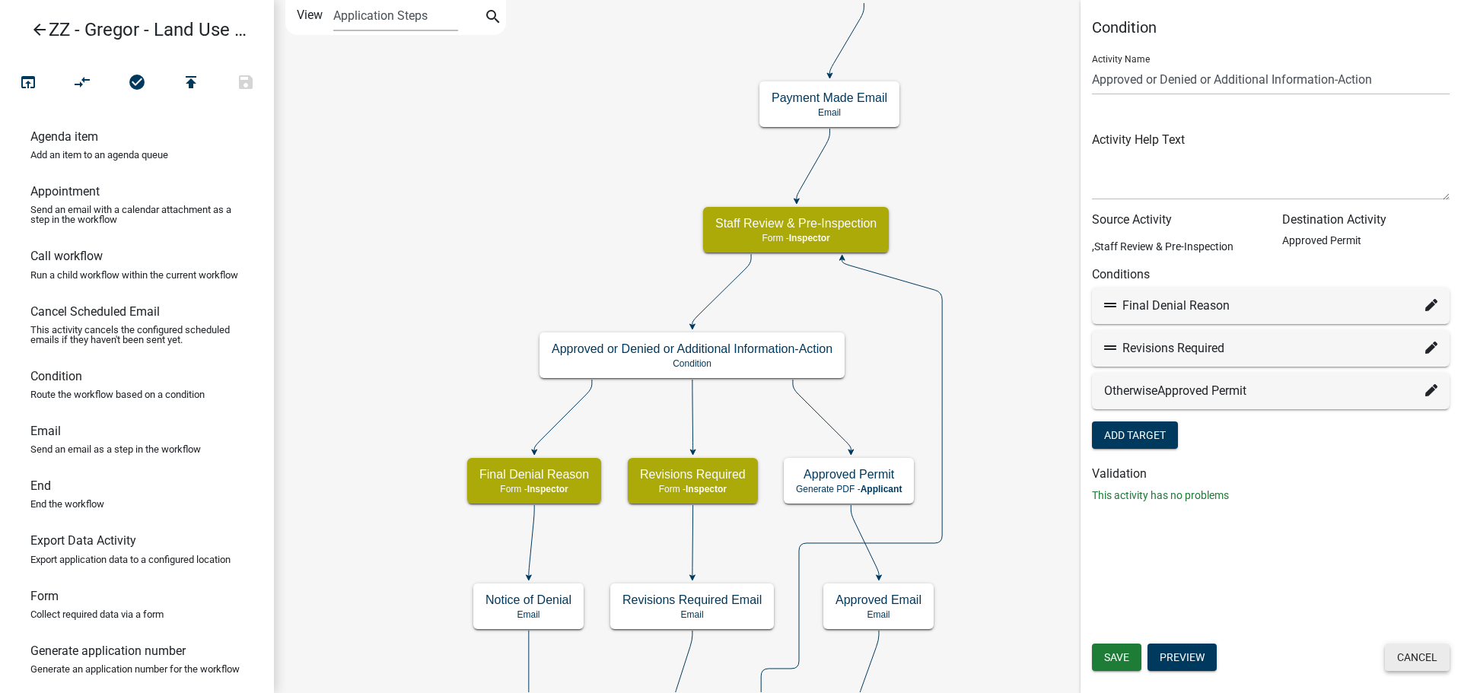
click at [1409, 652] on button "Cancel" at bounding box center [1417, 657] width 65 height 27
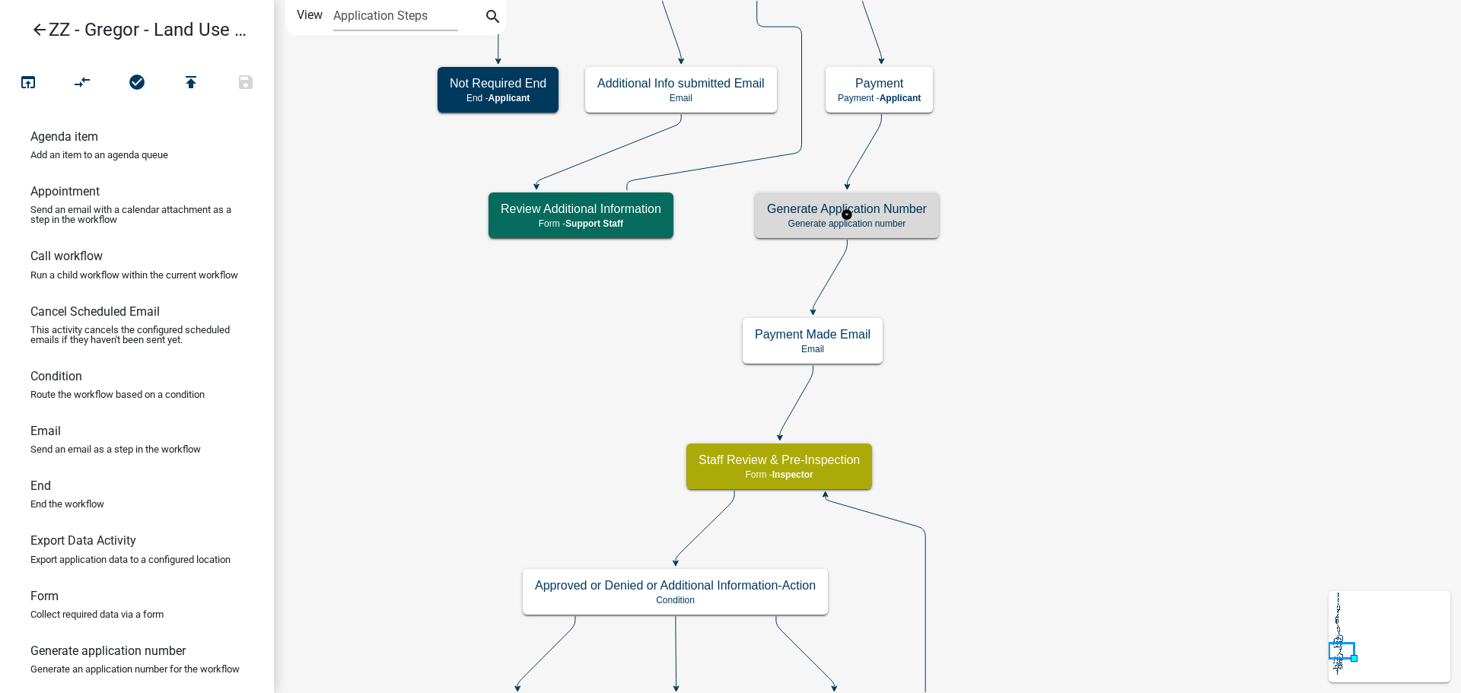
click at [911, 217] on div "Generate Application Number Generate application number" at bounding box center [847, 216] width 184 height 46
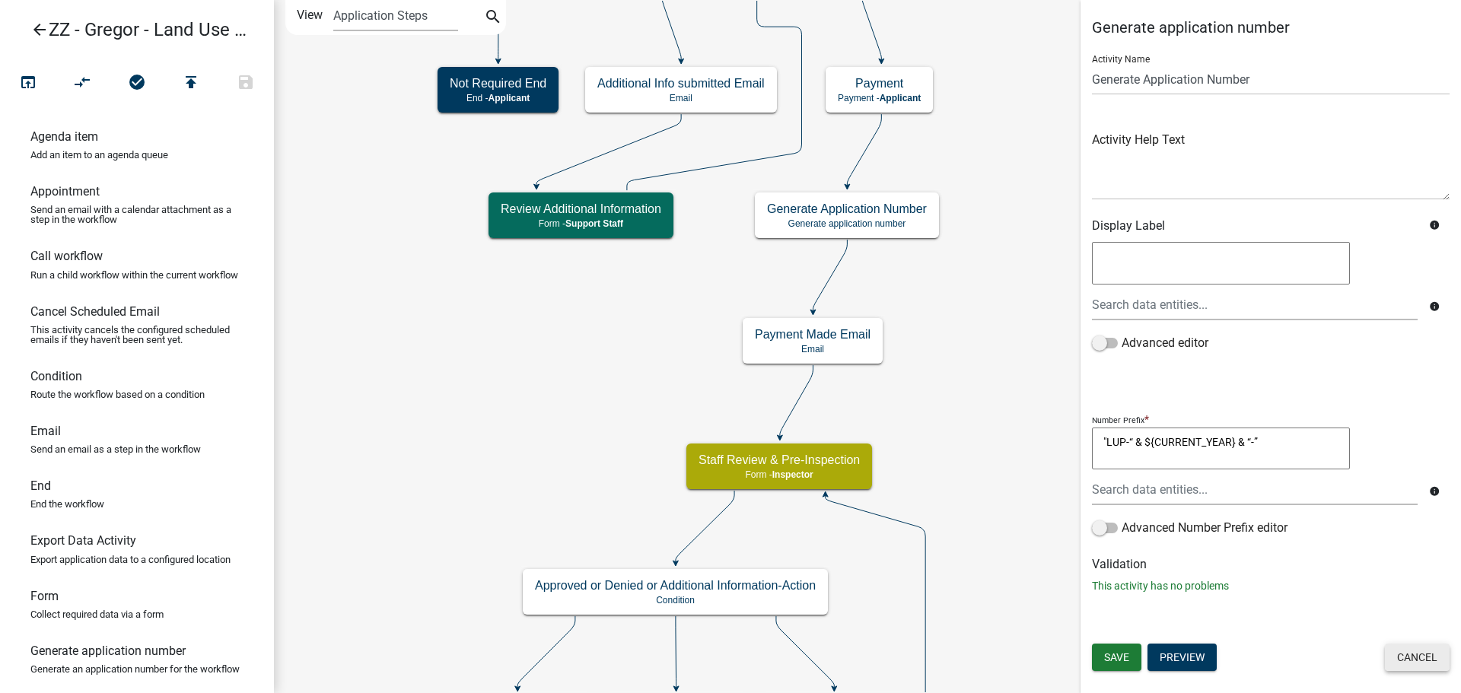
click at [1421, 661] on button "Cancel" at bounding box center [1417, 657] width 65 height 27
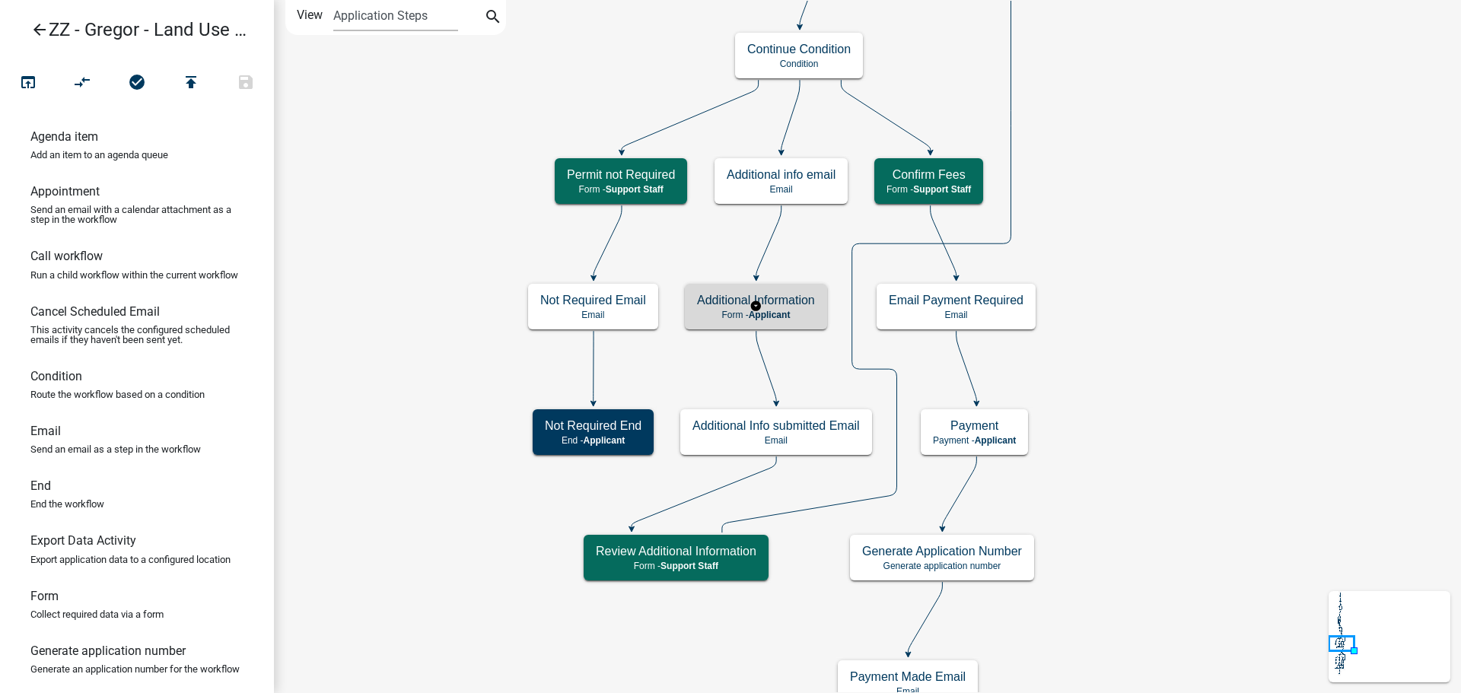
click at [766, 296] on h5 "Additional Information" at bounding box center [756, 300] width 118 height 14
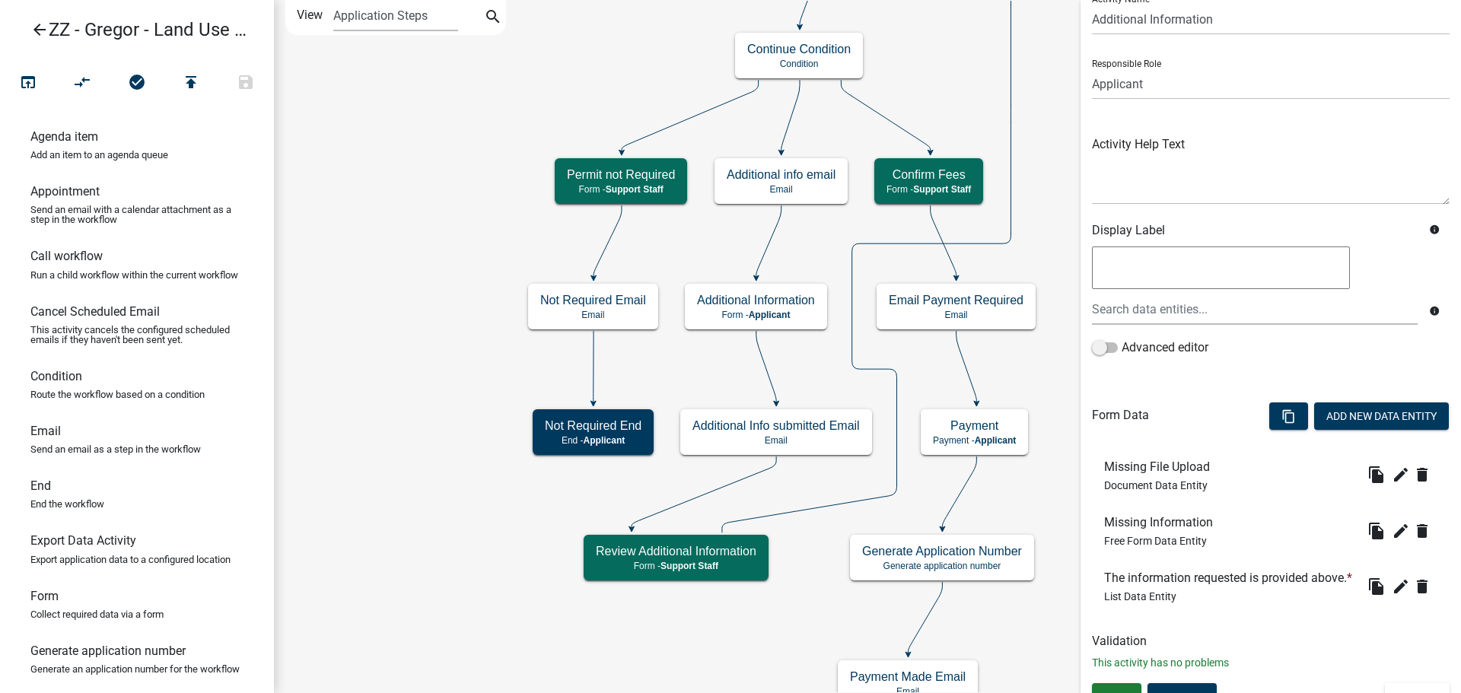
scroll to position [106, 0]
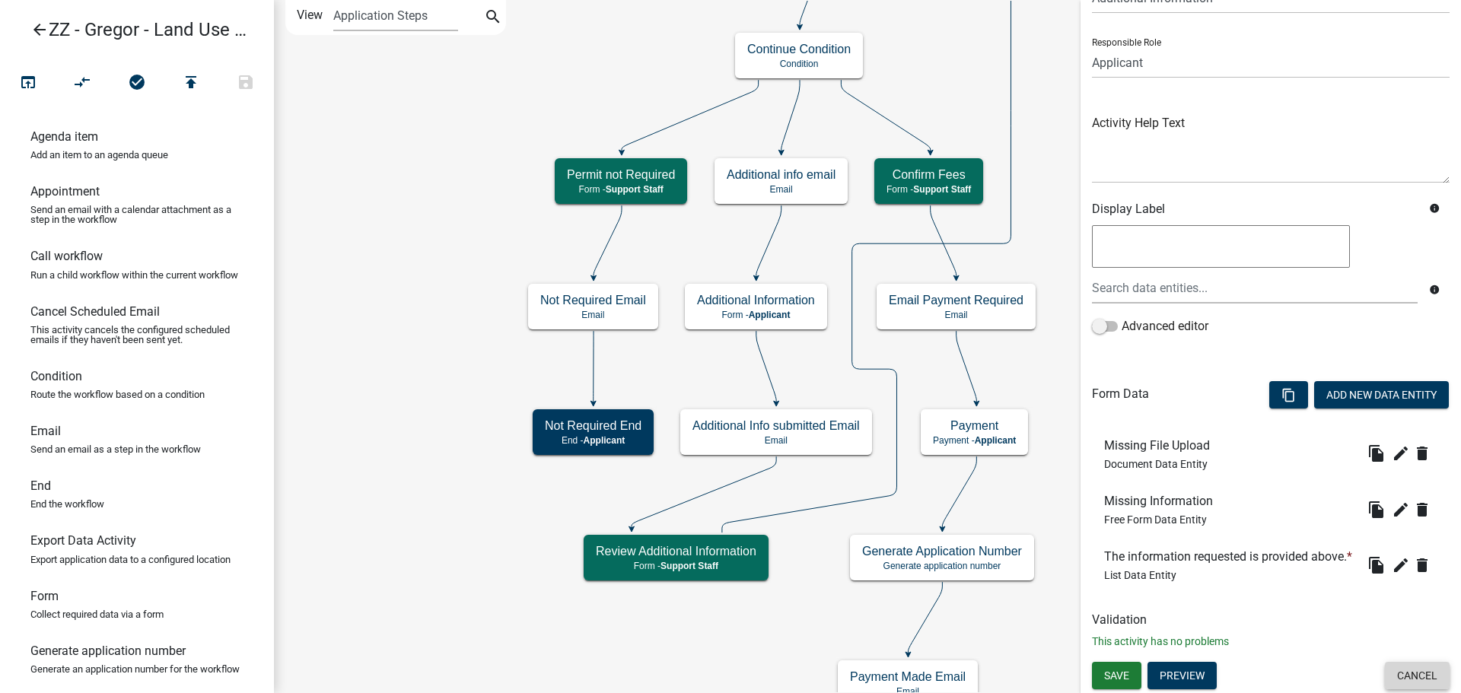
click at [1393, 671] on button "Cancel" at bounding box center [1417, 675] width 65 height 27
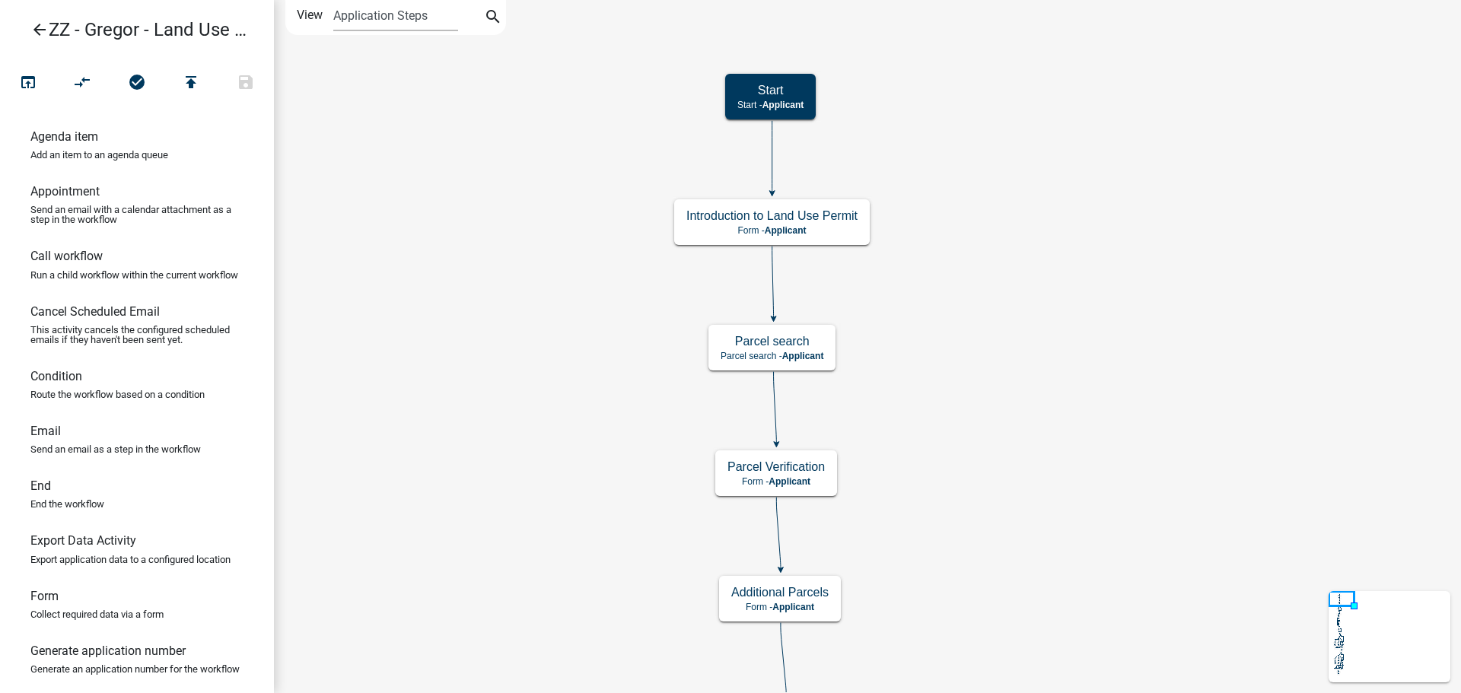
click at [35, 30] on icon "arrow_back" at bounding box center [39, 31] width 18 height 21
